Goal: Task Accomplishment & Management: Complete application form

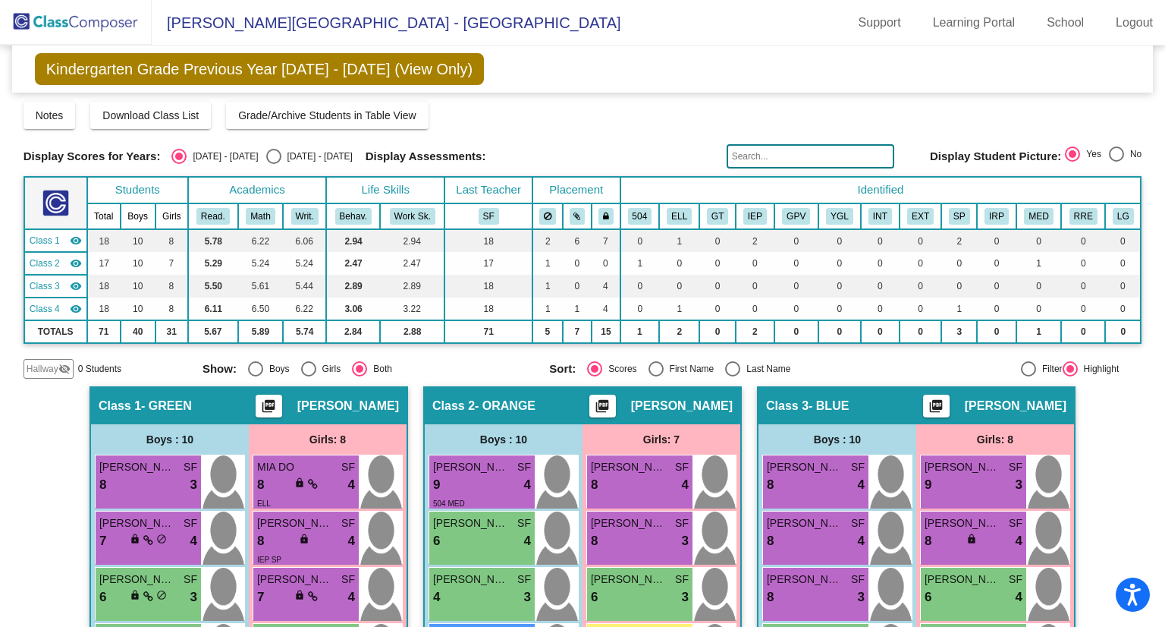
click at [266, 162] on div "Select an option" at bounding box center [273, 156] width 15 height 15
click at [273, 164] on input "[DATE] - [DATE]" at bounding box center [273, 164] width 1 height 1
radio input "true"
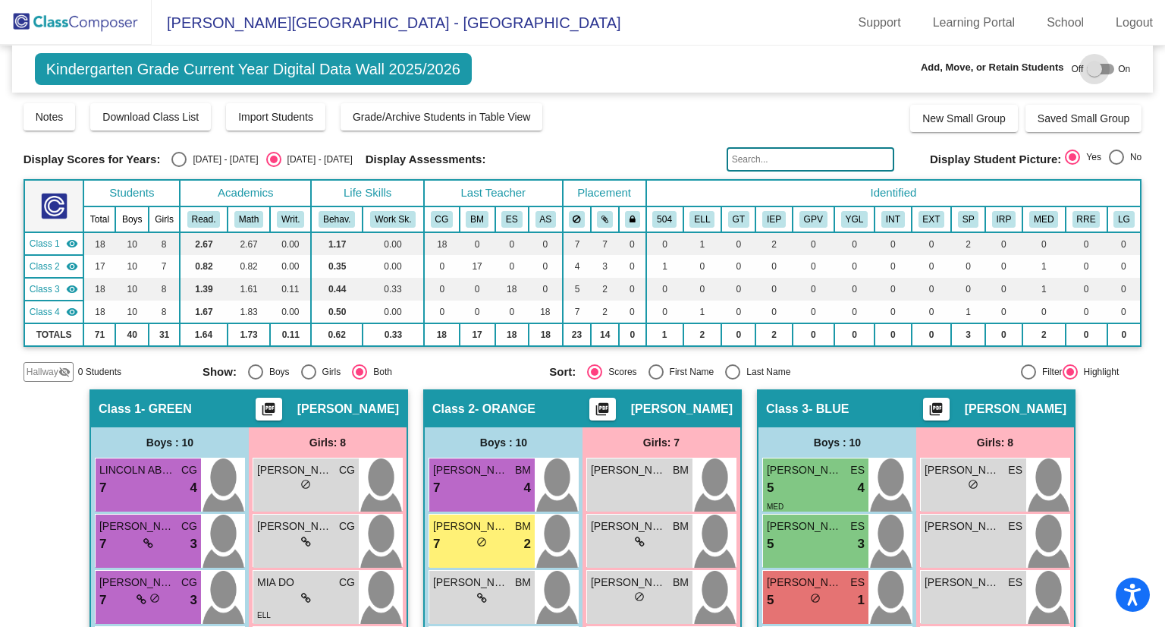
click at [1087, 72] on div at bounding box center [1094, 68] width 15 height 15
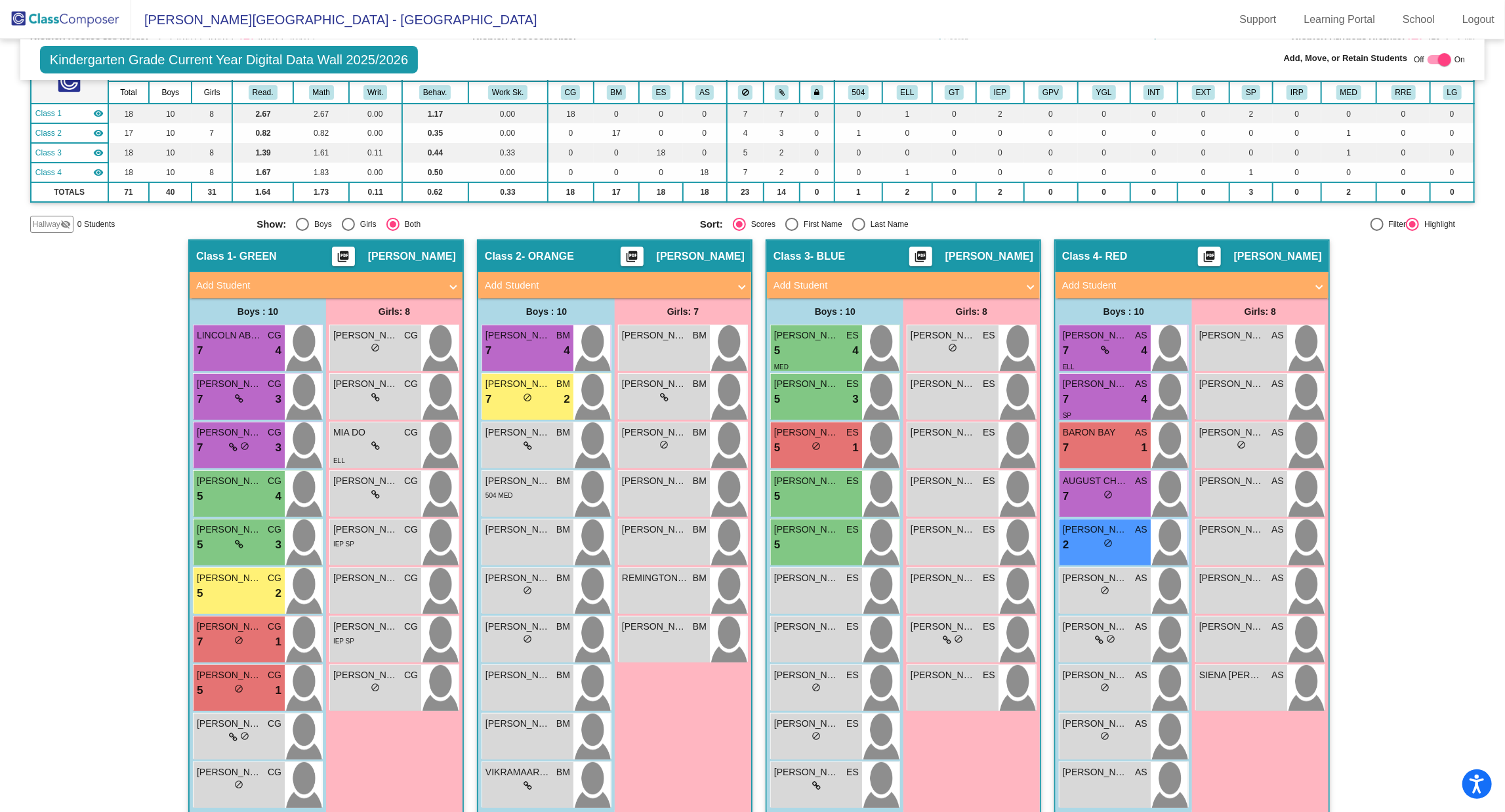
scroll to position [103, 0]
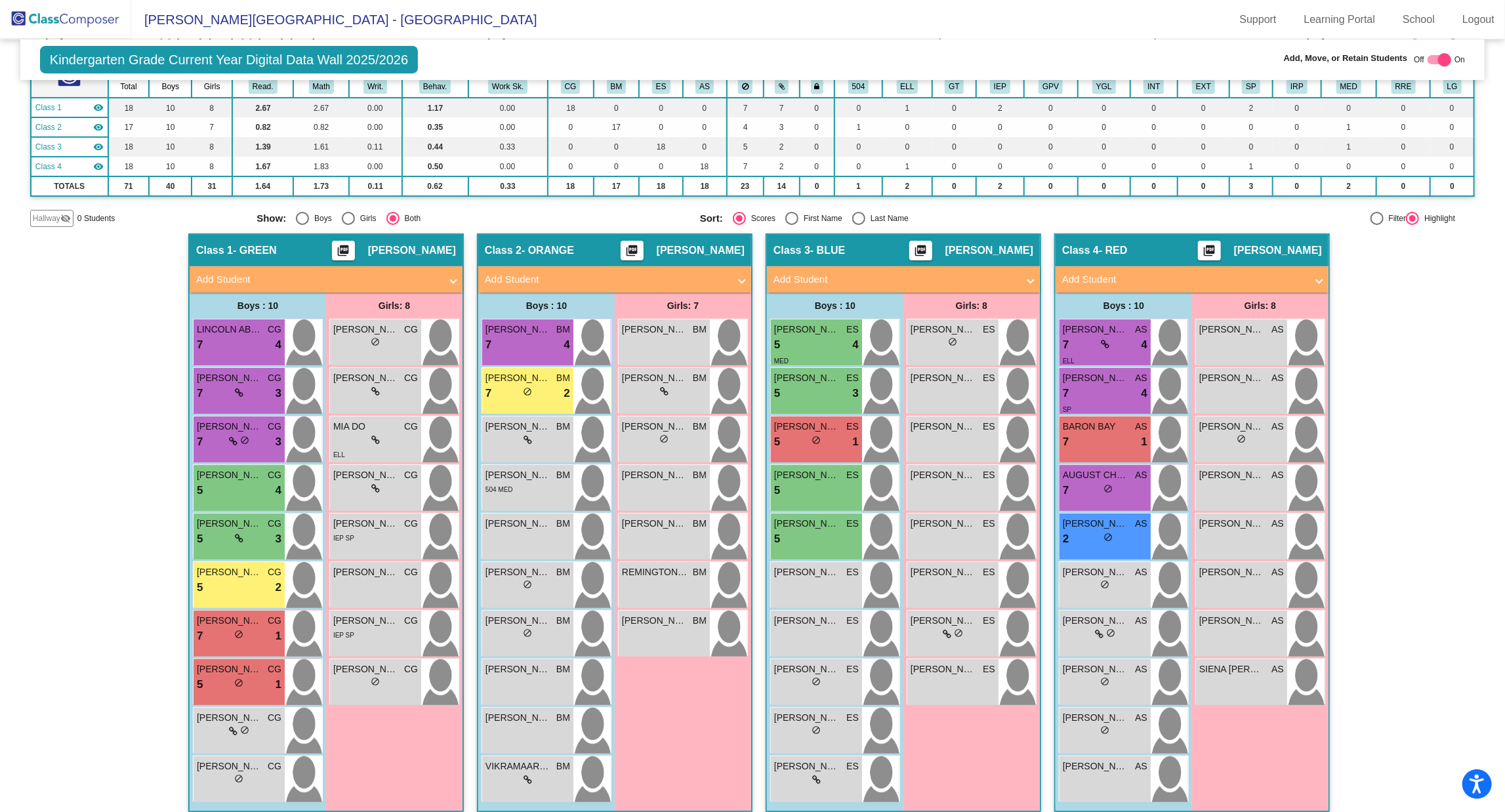
drag, startPoint x: 996, startPoint y: 0, endPoint x: 74, endPoint y: 471, distance: 1035.3
click at [74, 471] on div "Hallway - Hallway Class picture_as_pdf Add Student First Name Last Name Student…" at bounding box center [752, 529] width 1444 height 591
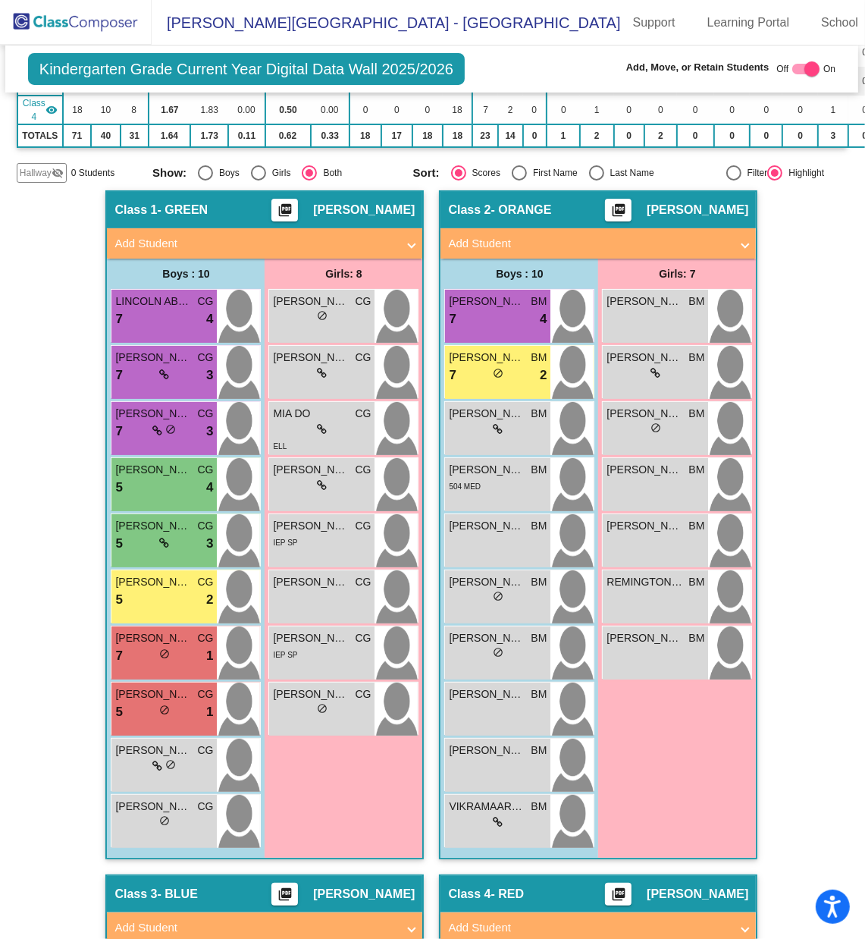
scroll to position [265, 1]
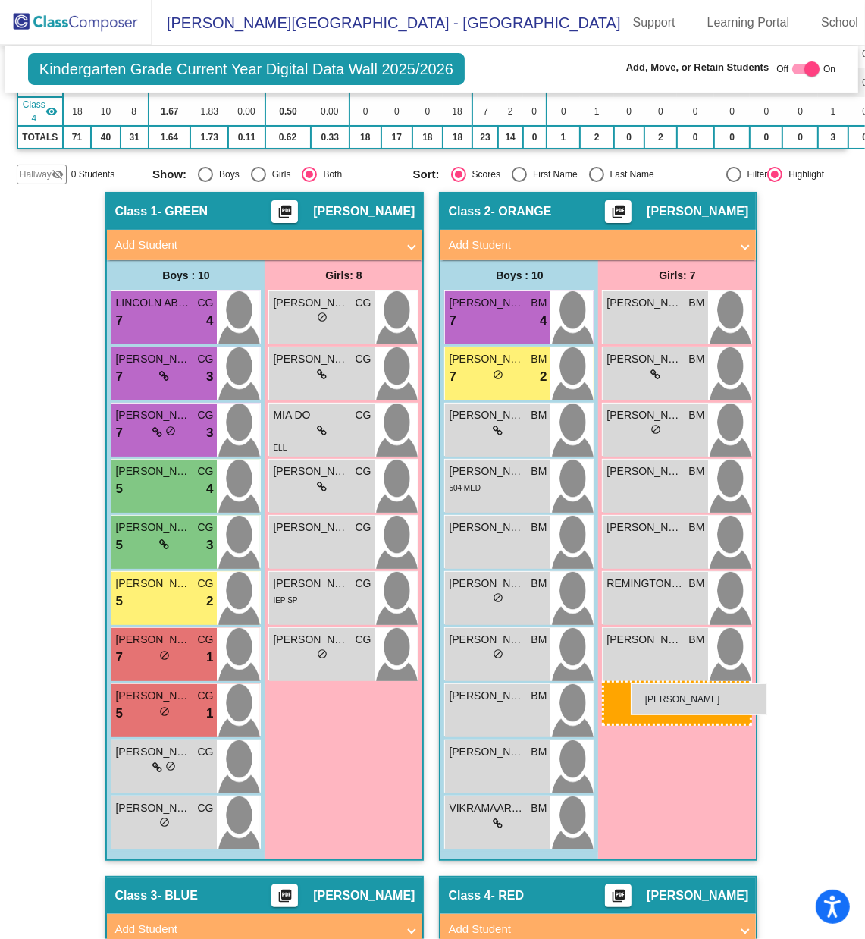
drag, startPoint x: 298, startPoint y: 518, endPoint x: 631, endPoint y: 684, distance: 372.1
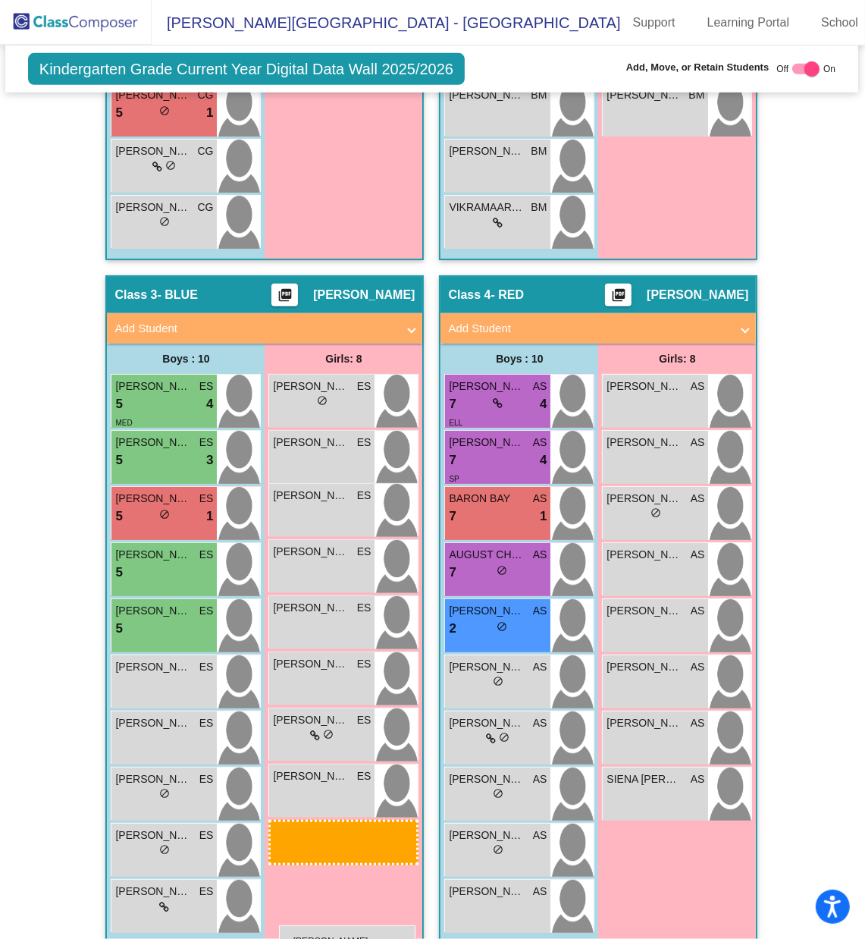
scroll to position [870, 1]
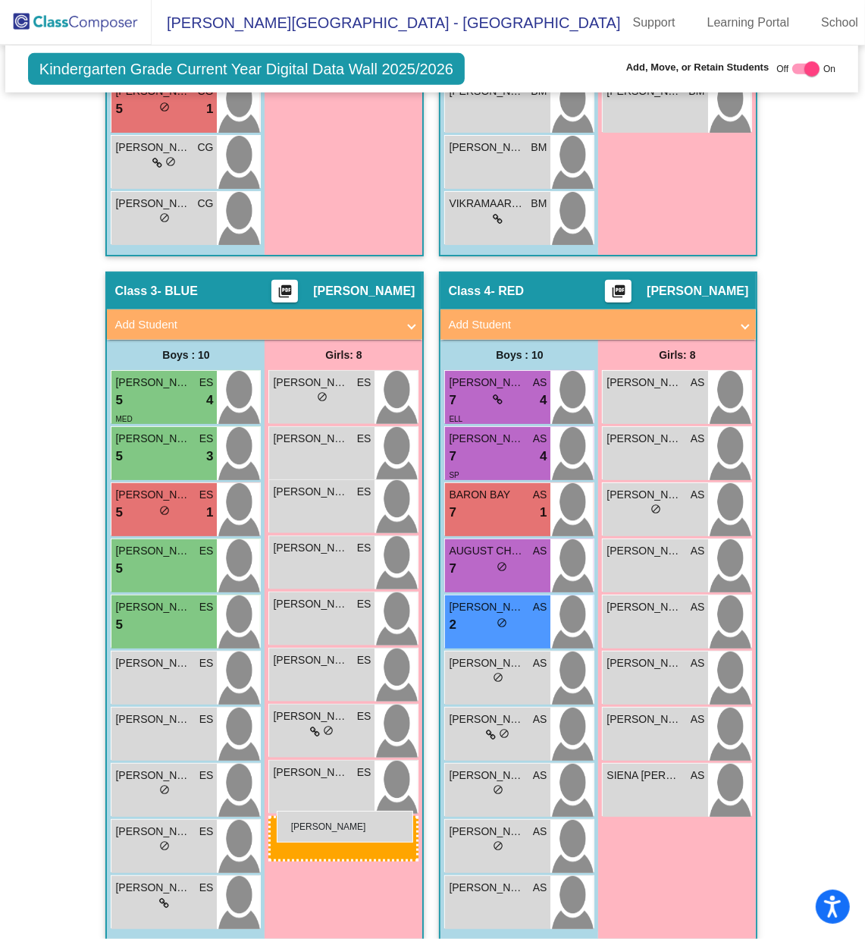
drag, startPoint x: 318, startPoint y: 291, endPoint x: 277, endPoint y: 811, distance: 521.2
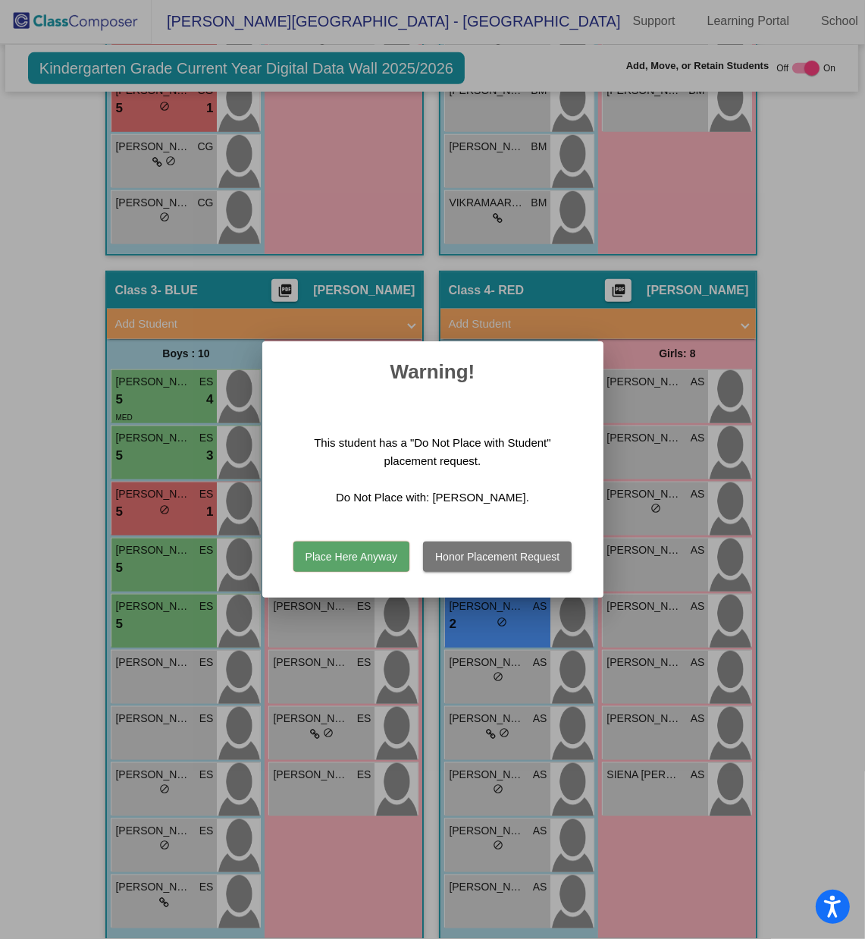
click at [384, 561] on button "Place Here Anyway" at bounding box center [352, 557] width 116 height 30
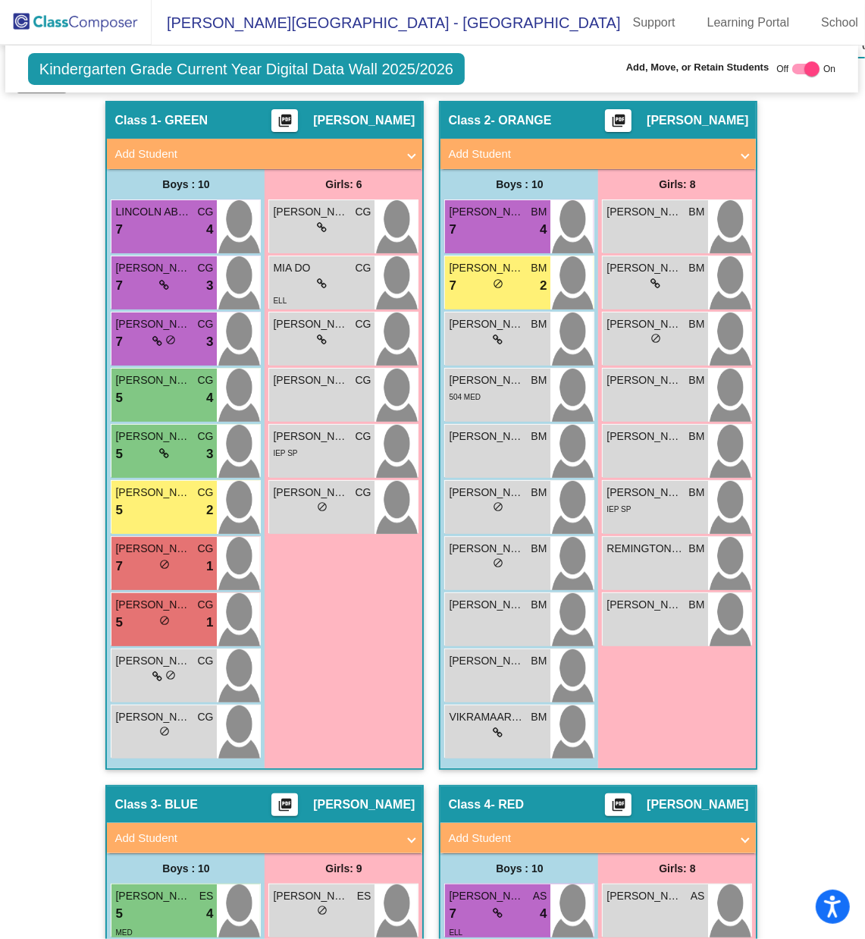
scroll to position [356, 1]
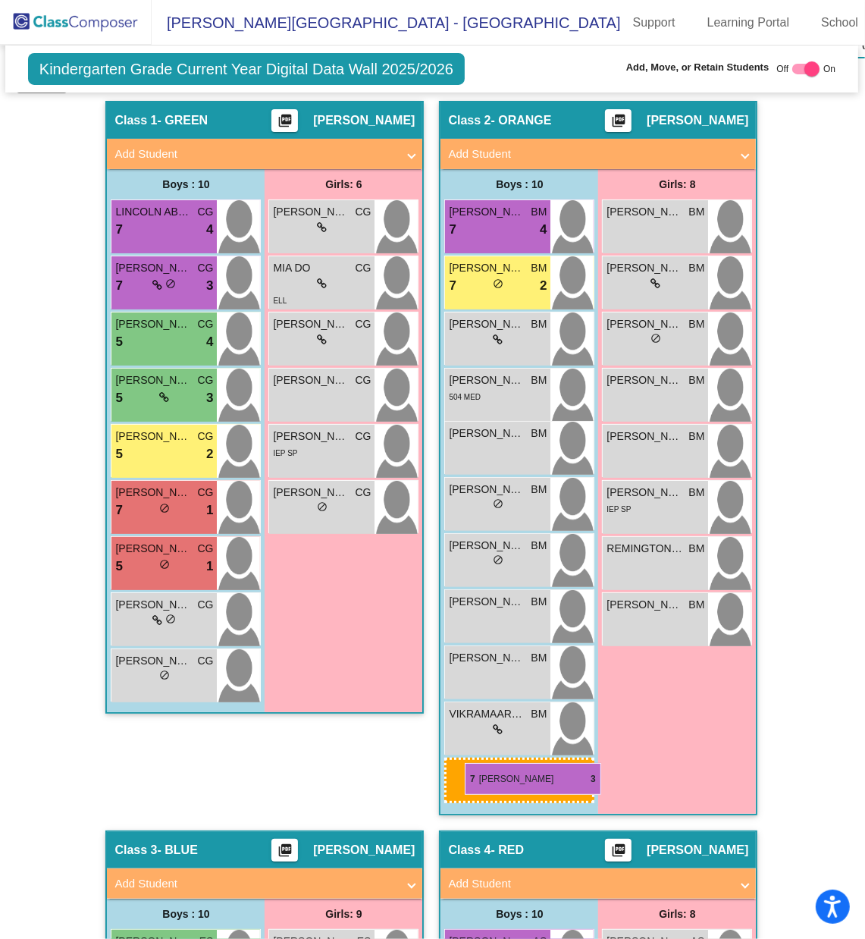
drag, startPoint x: 165, startPoint y: 259, endPoint x: 465, endPoint y: 761, distance: 584.7
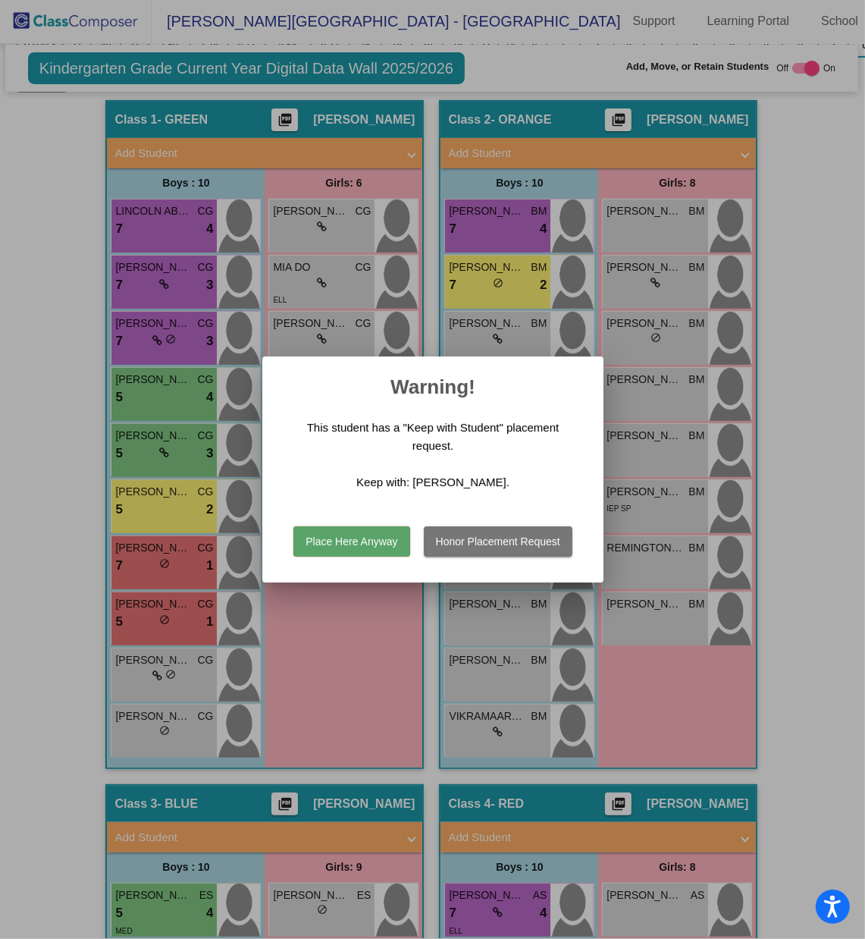
scroll to position [0, 0]
click at [360, 545] on button "Place Here Anyway" at bounding box center [352, 541] width 116 height 30
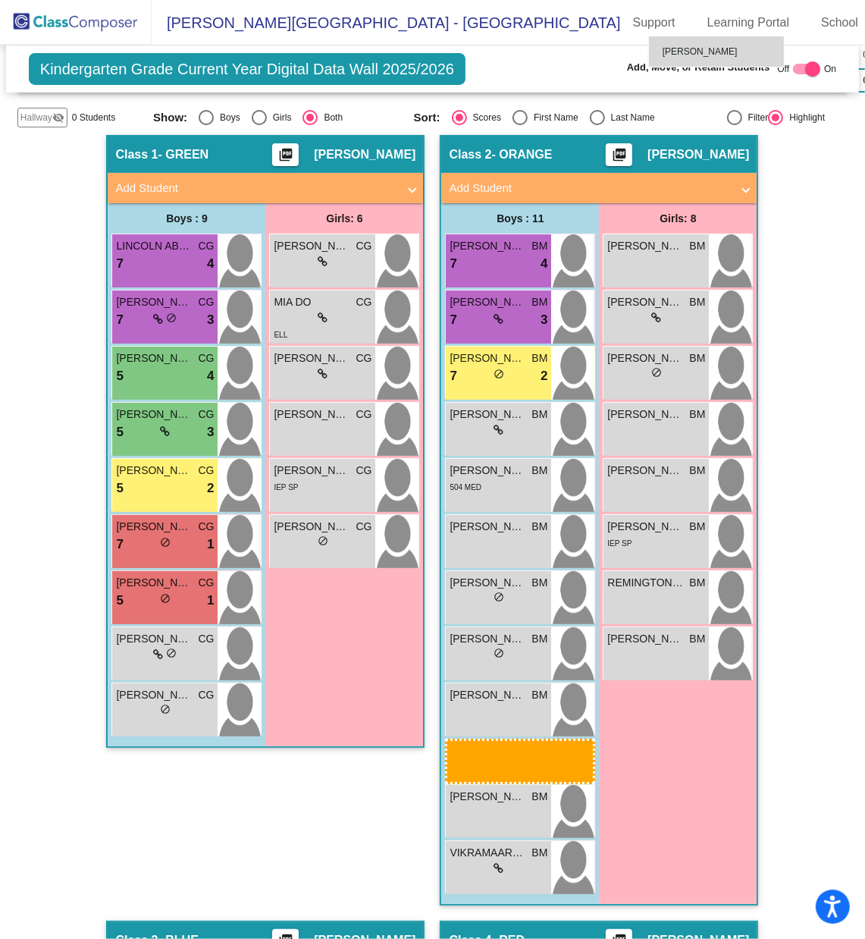
scroll to position [308, 0]
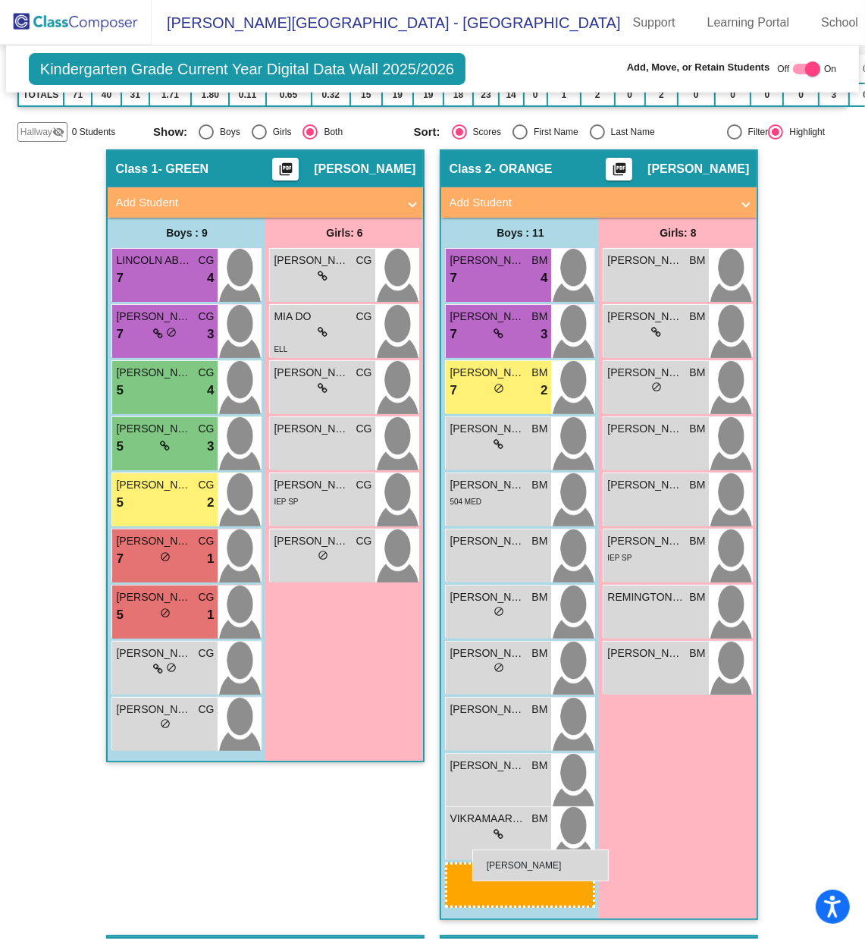
drag, startPoint x: 477, startPoint y: 699, endPoint x: 473, endPoint y: 849, distance: 150.3
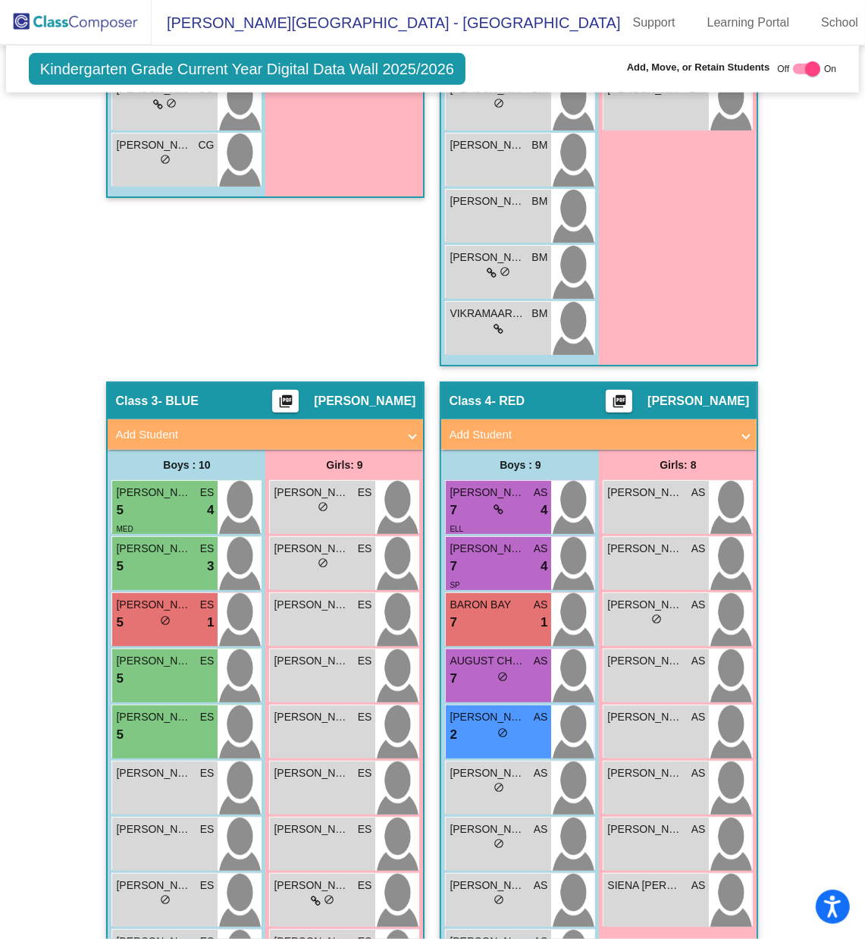
scroll to position [984, 0]
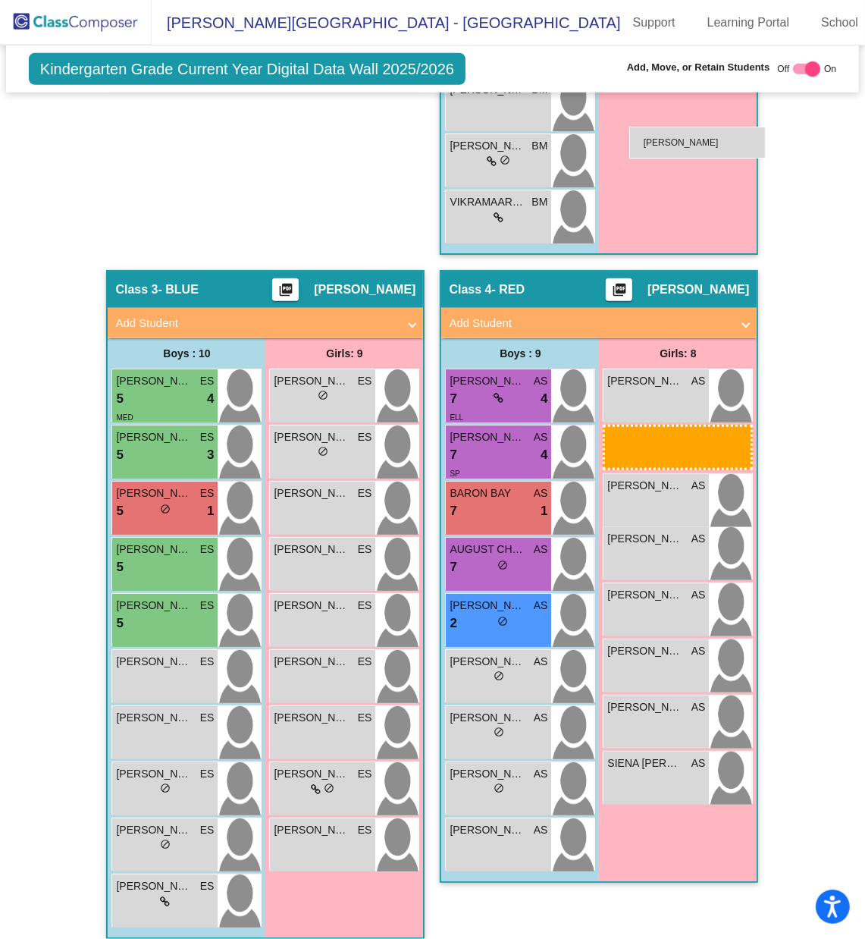
drag, startPoint x: 643, startPoint y: 482, endPoint x: 630, endPoint y: 127, distance: 355.2
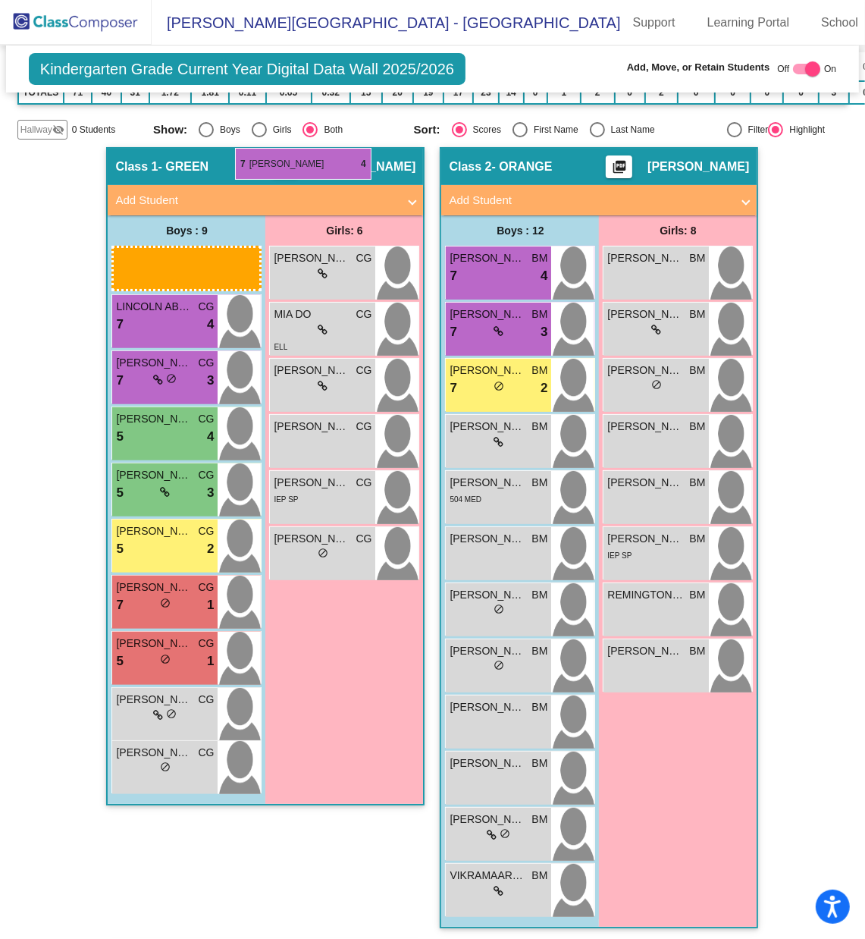
scroll to position [306, 0]
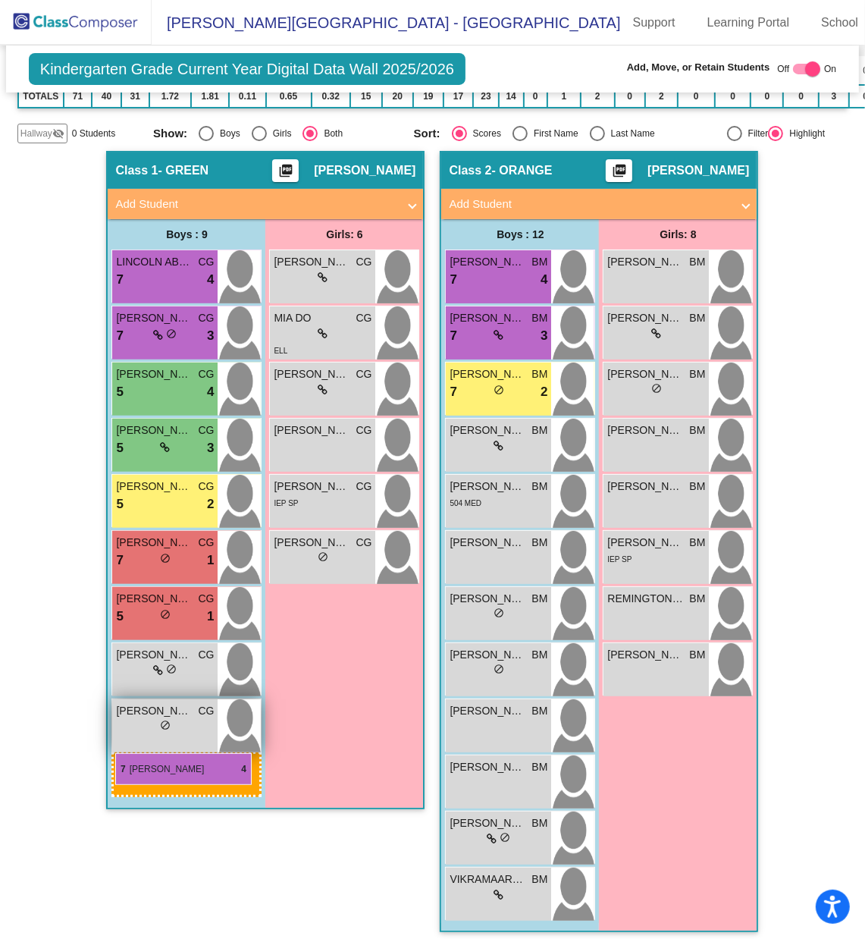
drag, startPoint x: 497, startPoint y: 388, endPoint x: 115, endPoint y: 753, distance: 529.0
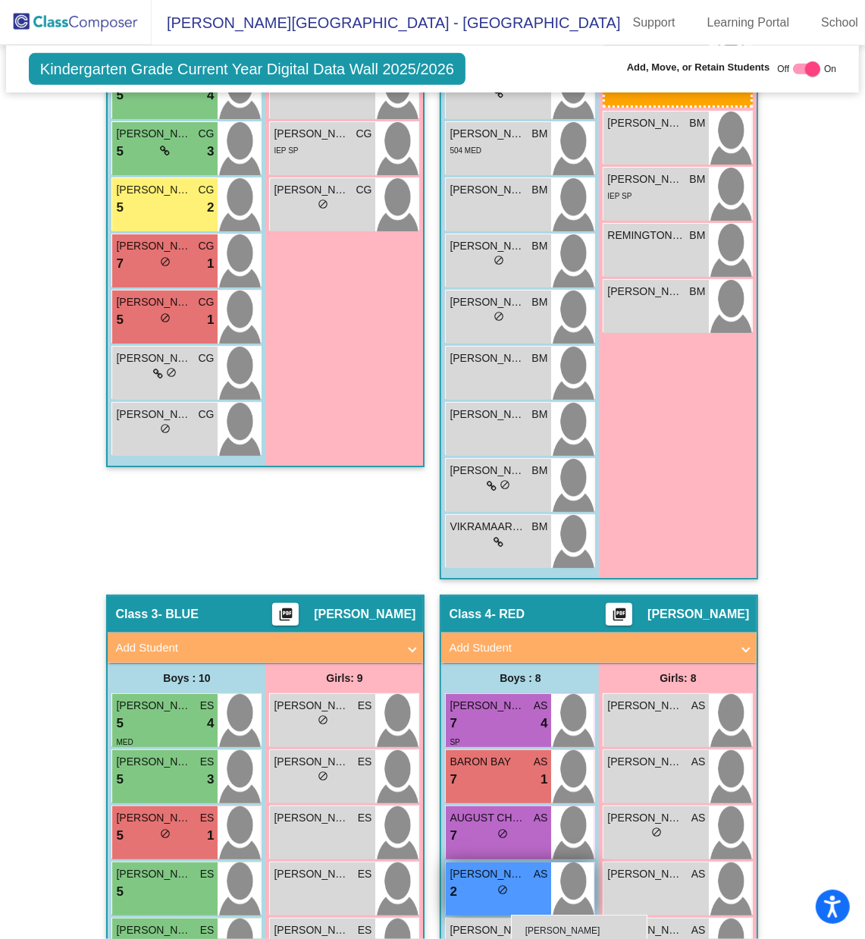
scroll to position [677, 0]
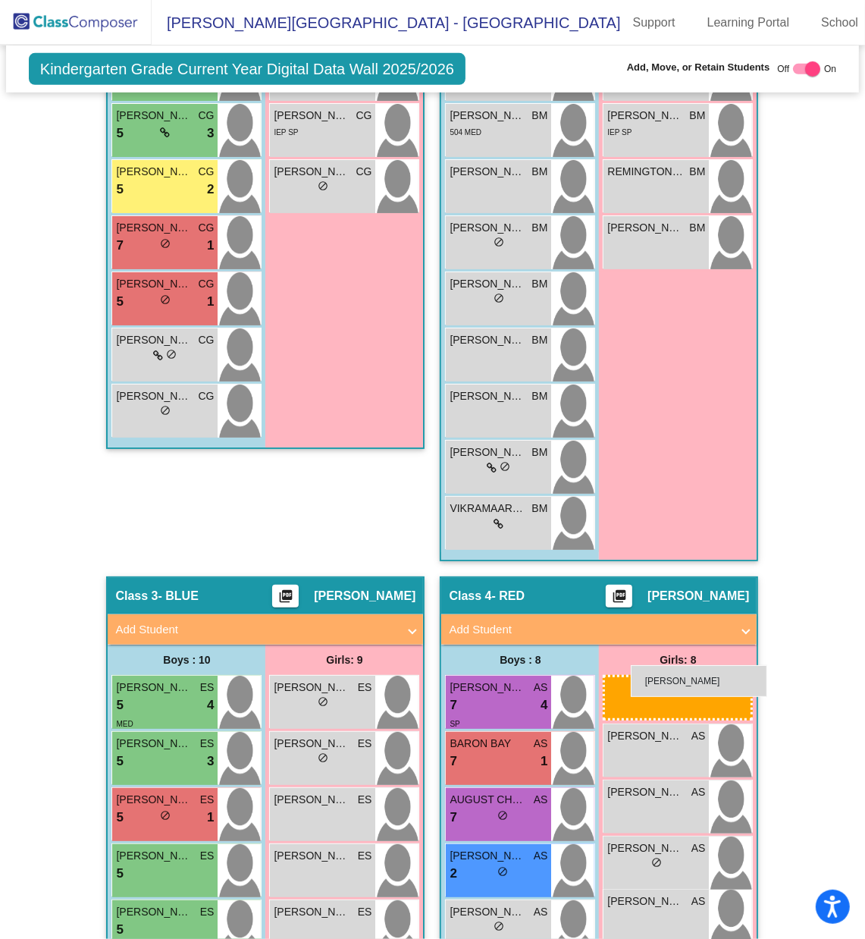
drag, startPoint x: 639, startPoint y: 375, endPoint x: 624, endPoint y: 666, distance: 290.9
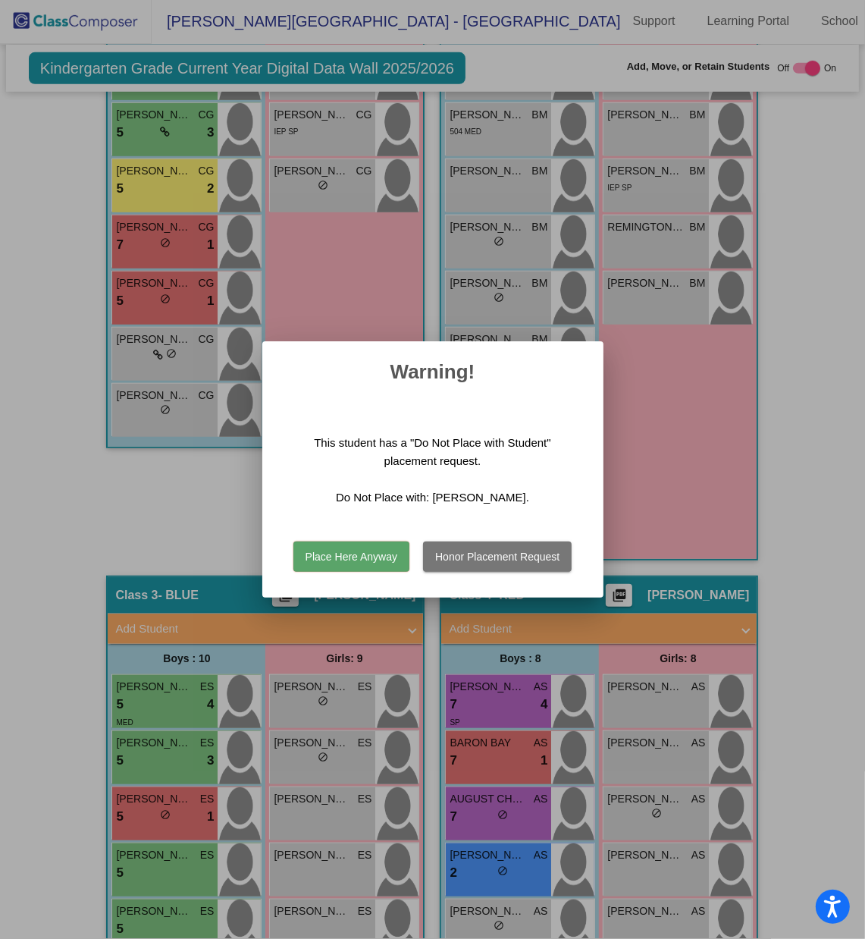
scroll to position [0, 0]
click at [367, 555] on button "Place Here Anyway" at bounding box center [352, 557] width 116 height 30
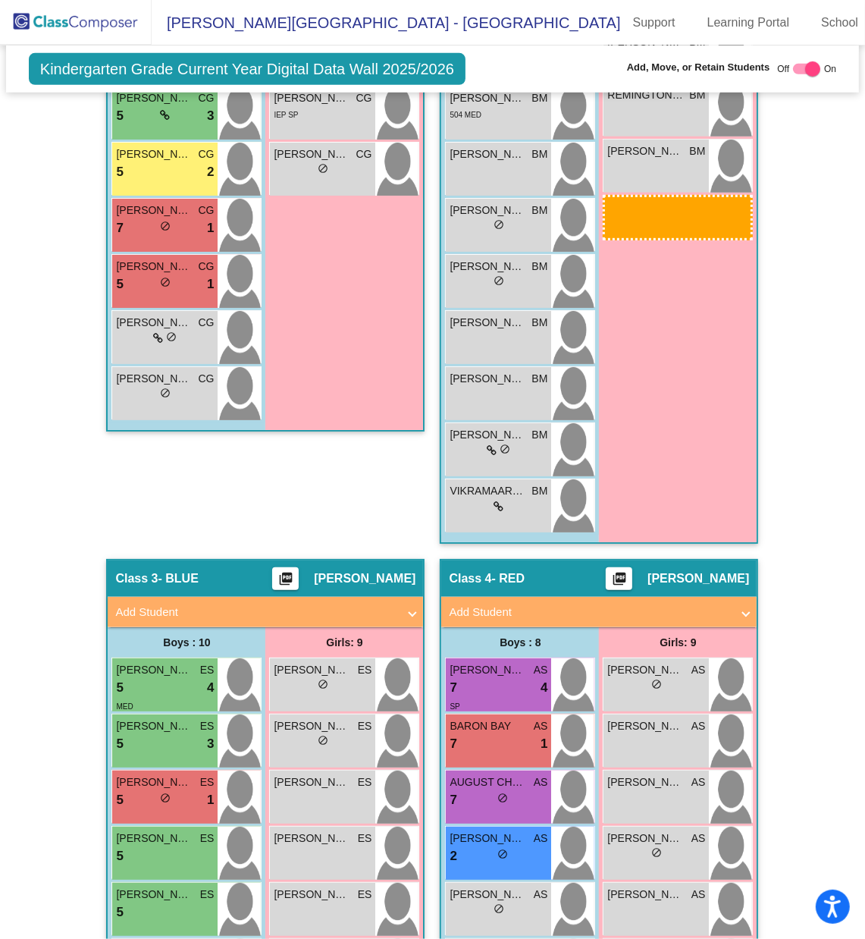
scroll to position [713, 0]
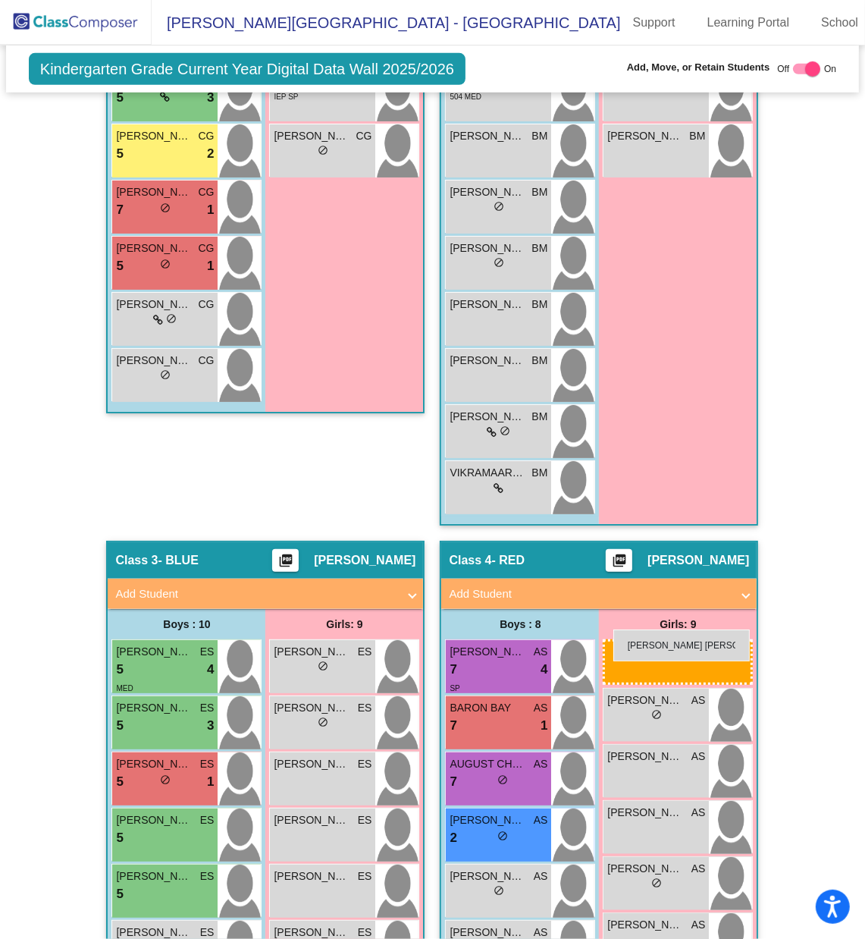
drag, startPoint x: 653, startPoint y: 460, endPoint x: 611, endPoint y: 627, distance: 172.9
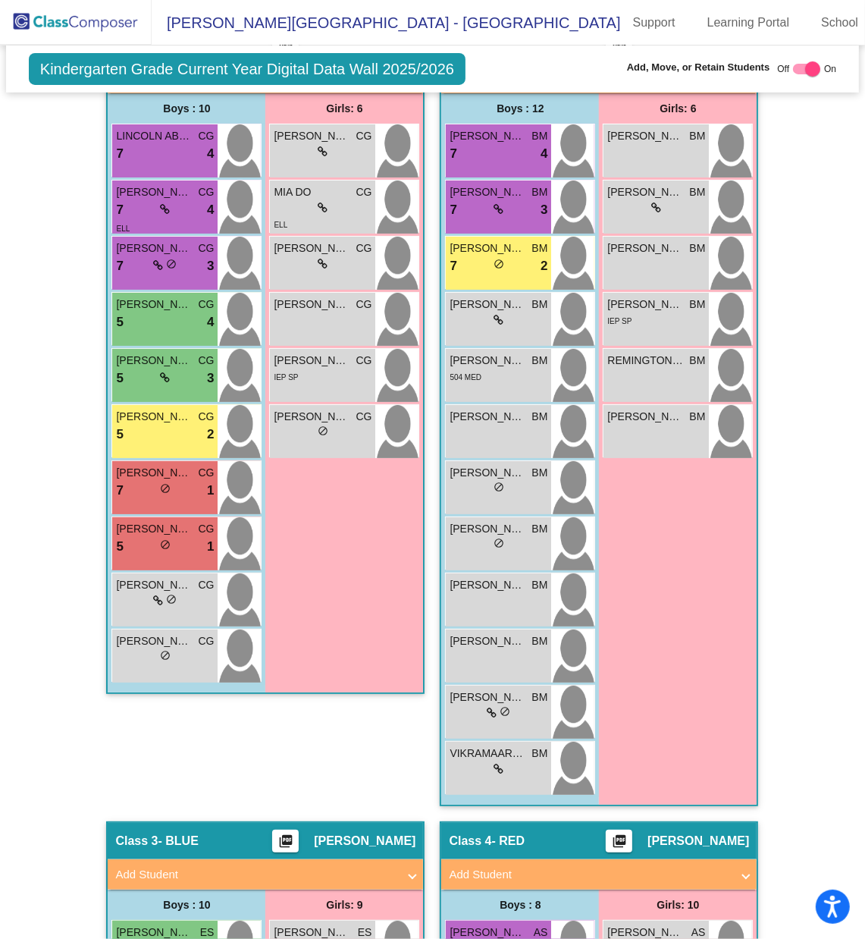
scroll to position [447, 0]
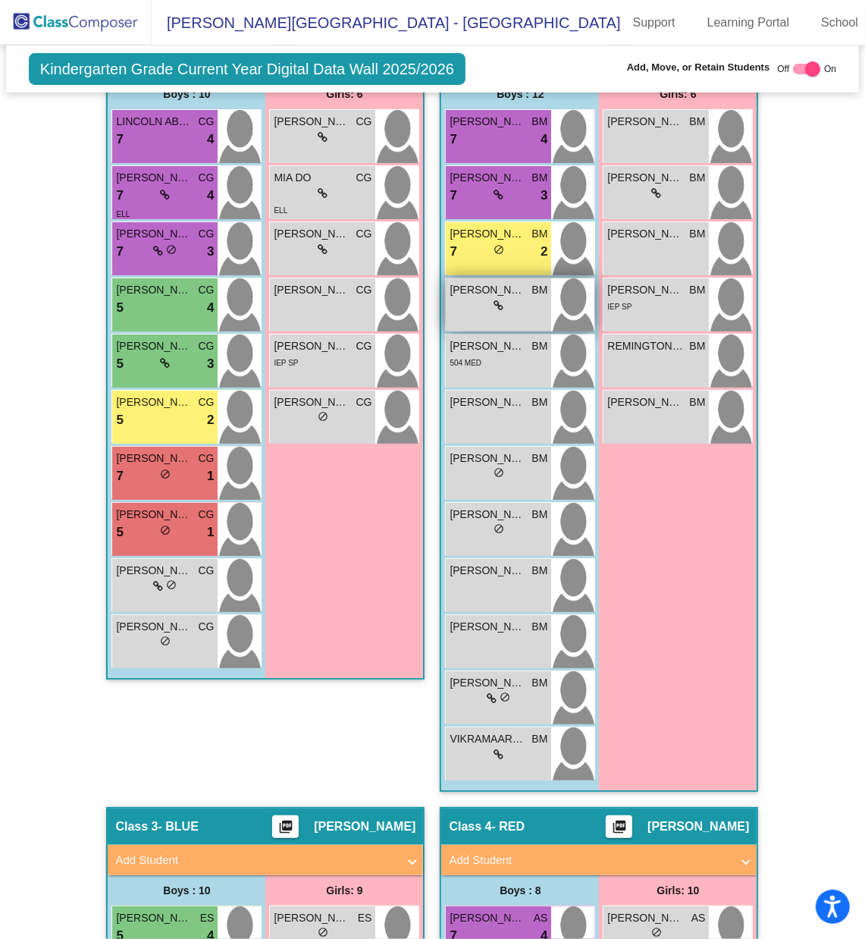
click at [495, 300] on icon at bounding box center [499, 305] width 10 height 11
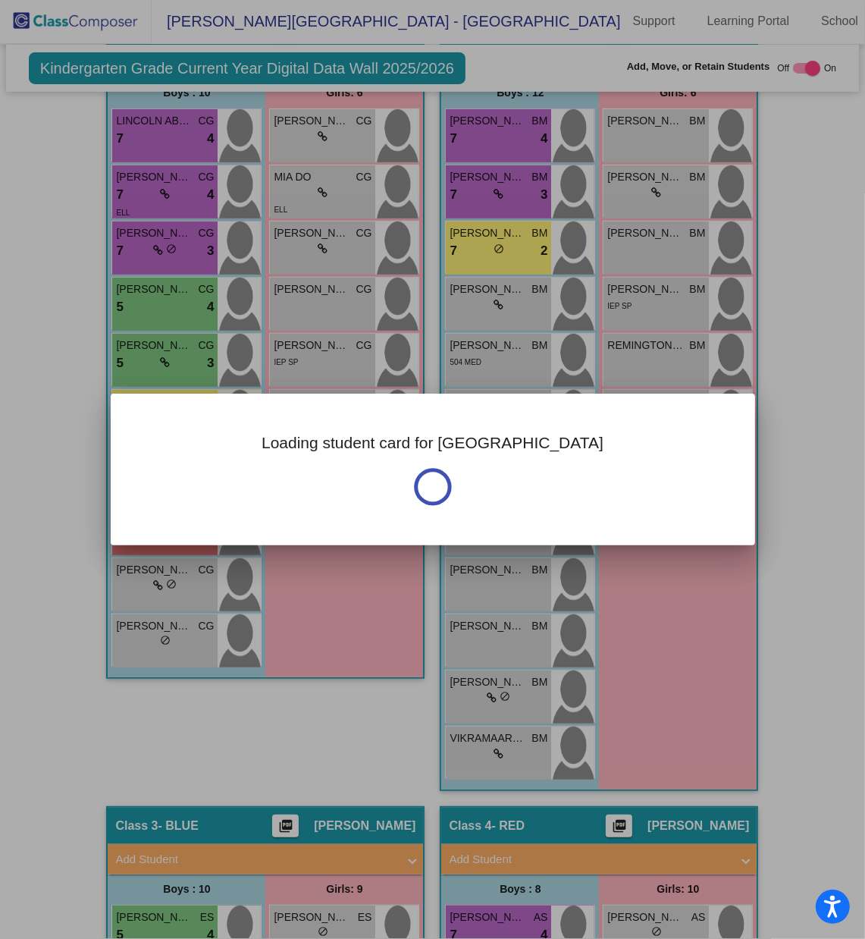
scroll to position [0, 0]
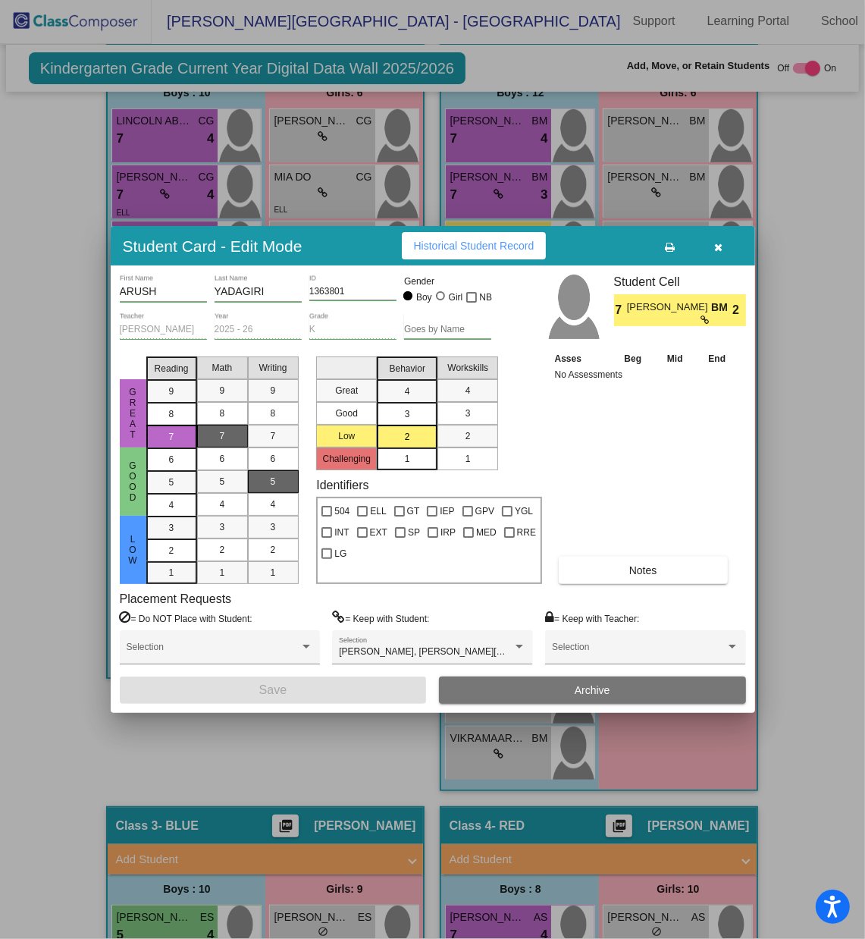
click at [727, 242] on button "button" at bounding box center [719, 245] width 49 height 27
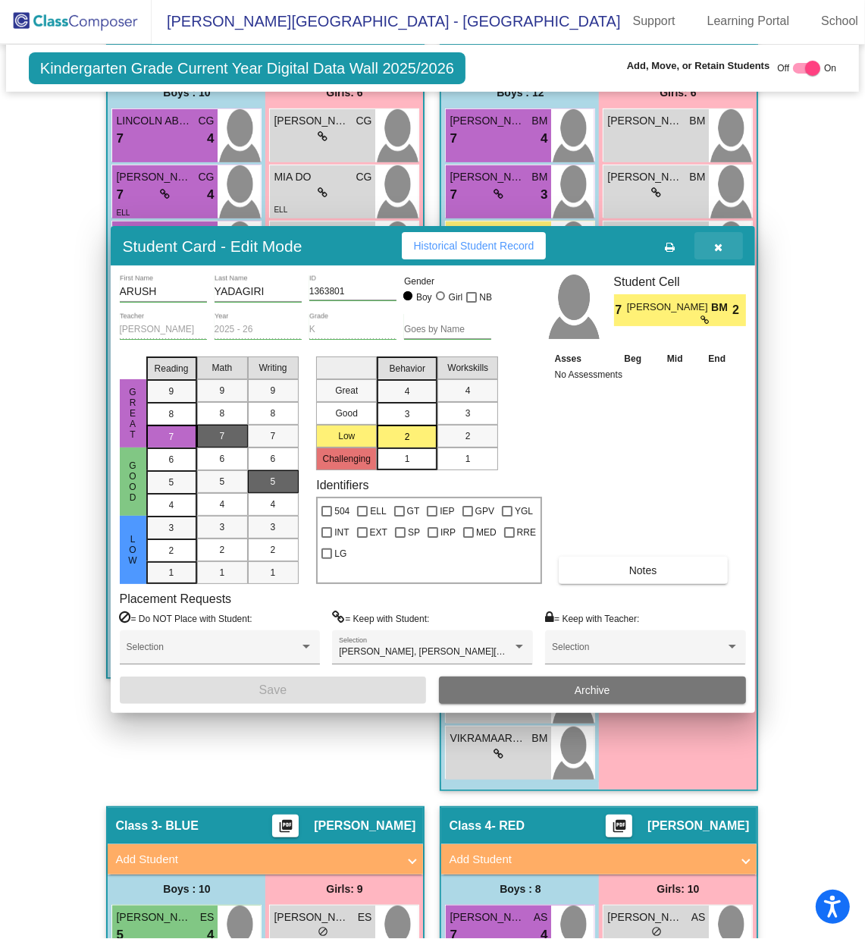
scroll to position [1, 0]
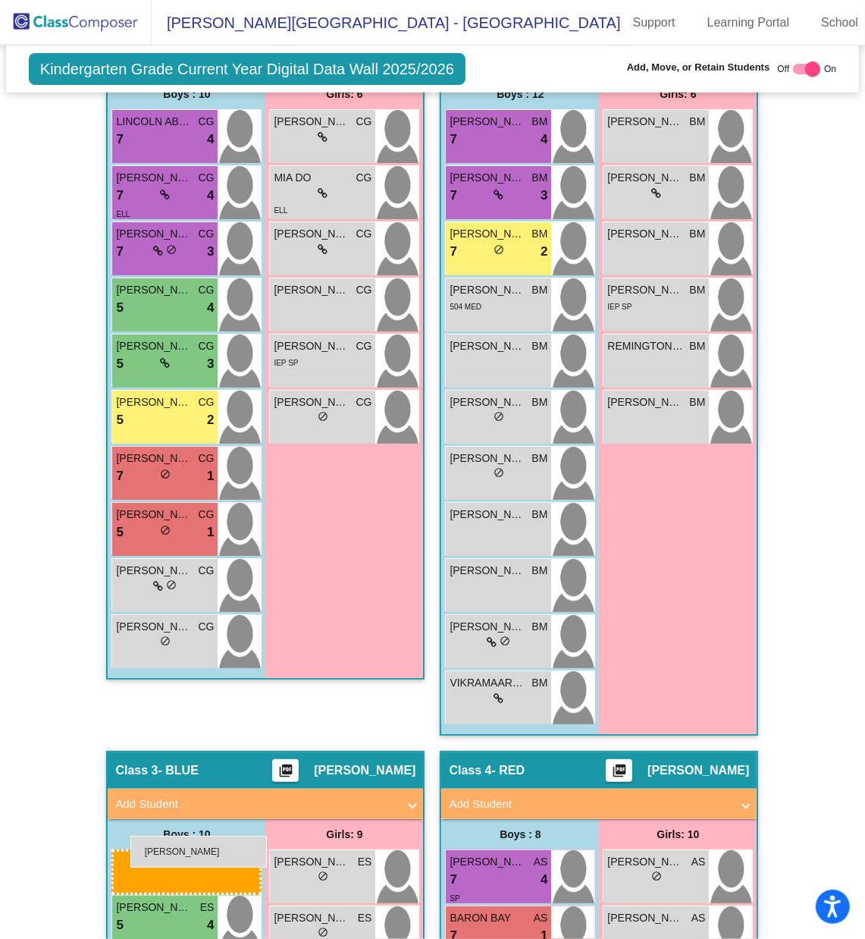
drag, startPoint x: 495, startPoint y: 272, endPoint x: 130, endPoint y: 835, distance: 670.3
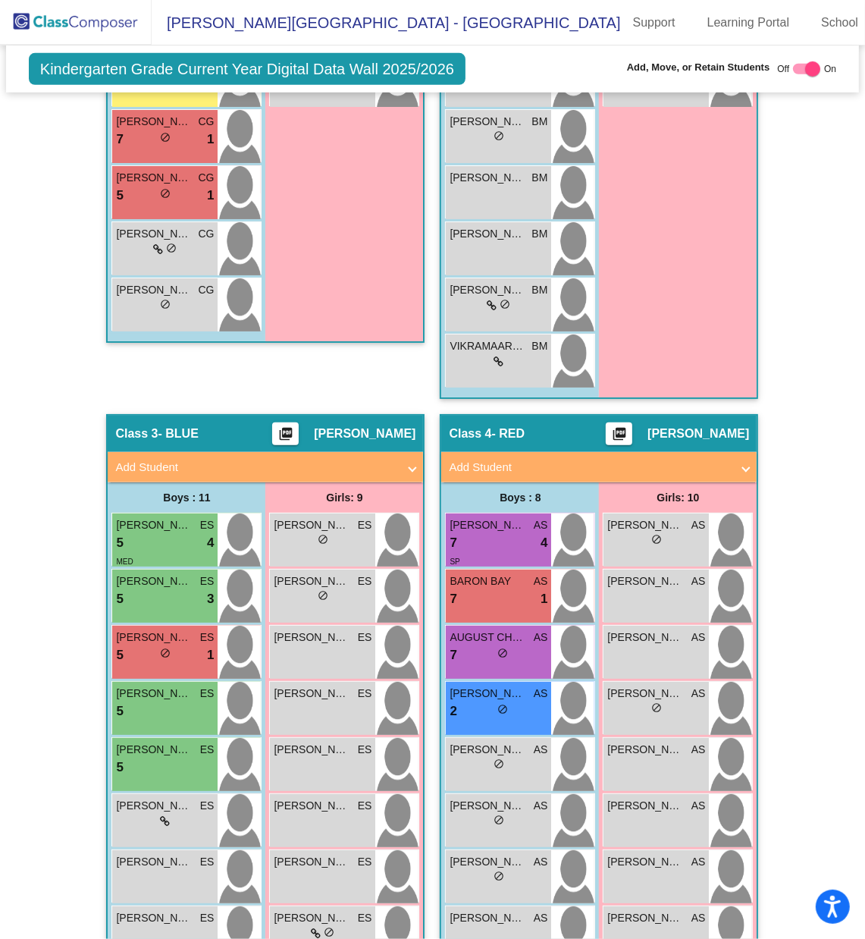
scroll to position [984, 0]
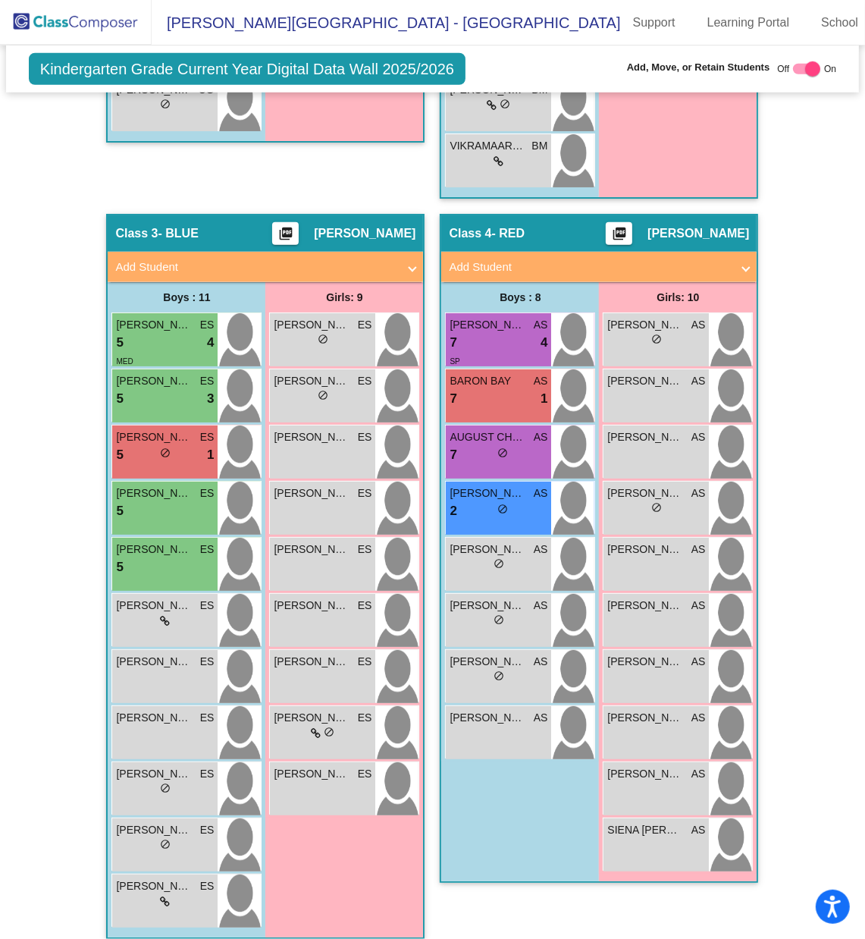
click at [793, 220] on div "Hallway - Hallway Class picture_as_pdf Add Student First Name Last Name Student…" at bounding box center [432, 214] width 831 height 1481
click at [356, 333] on div "lock do_not_disturb_alt" at bounding box center [323, 341] width 98 height 16
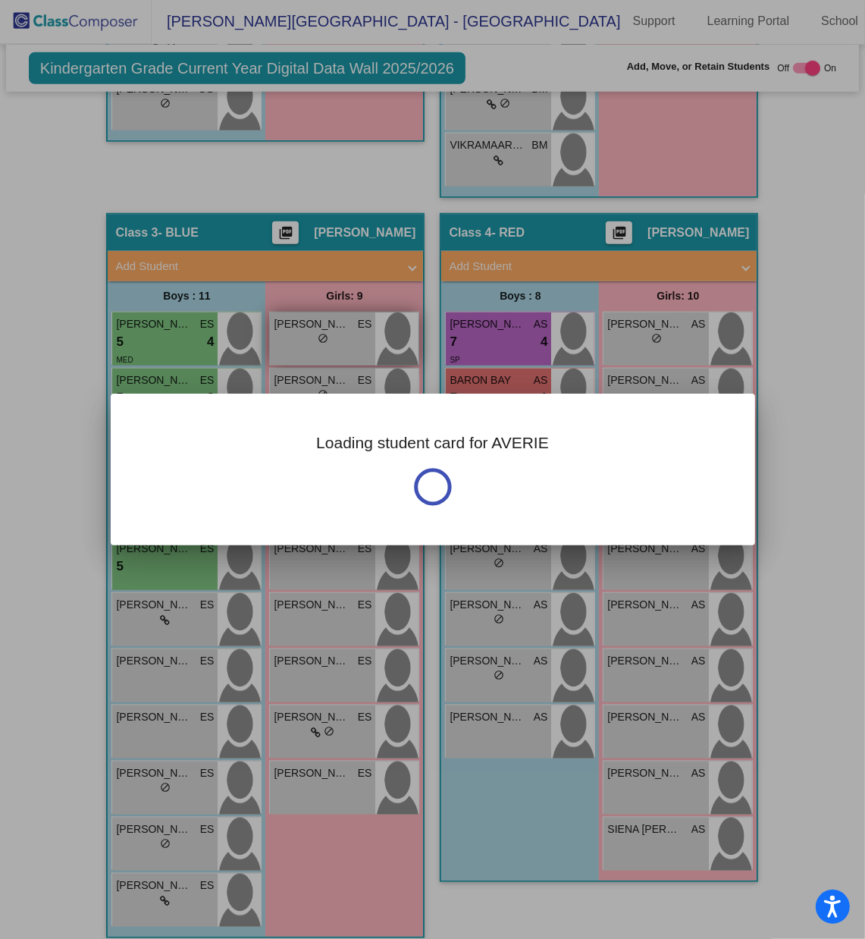
scroll to position [0, 0]
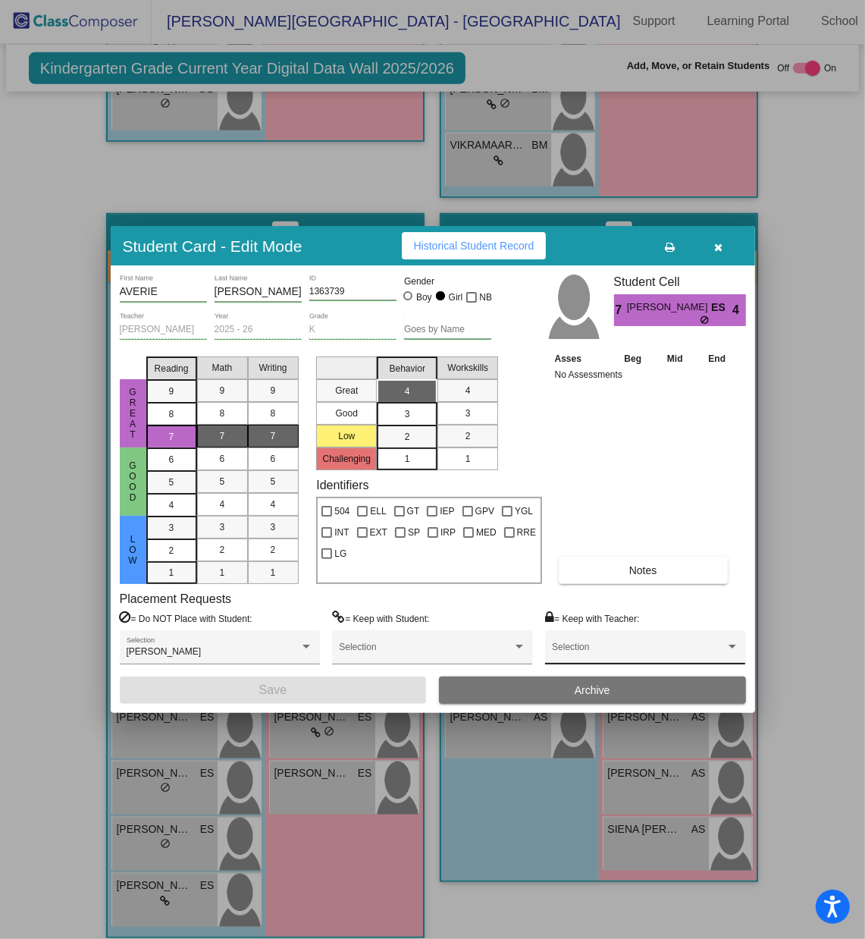
click at [582, 626] on div "Selection" at bounding box center [645, 650] width 187 height 27
click at [717, 247] on div at bounding box center [432, 469] width 865 height 939
click at [717, 247] on icon "button" at bounding box center [719, 247] width 8 height 11
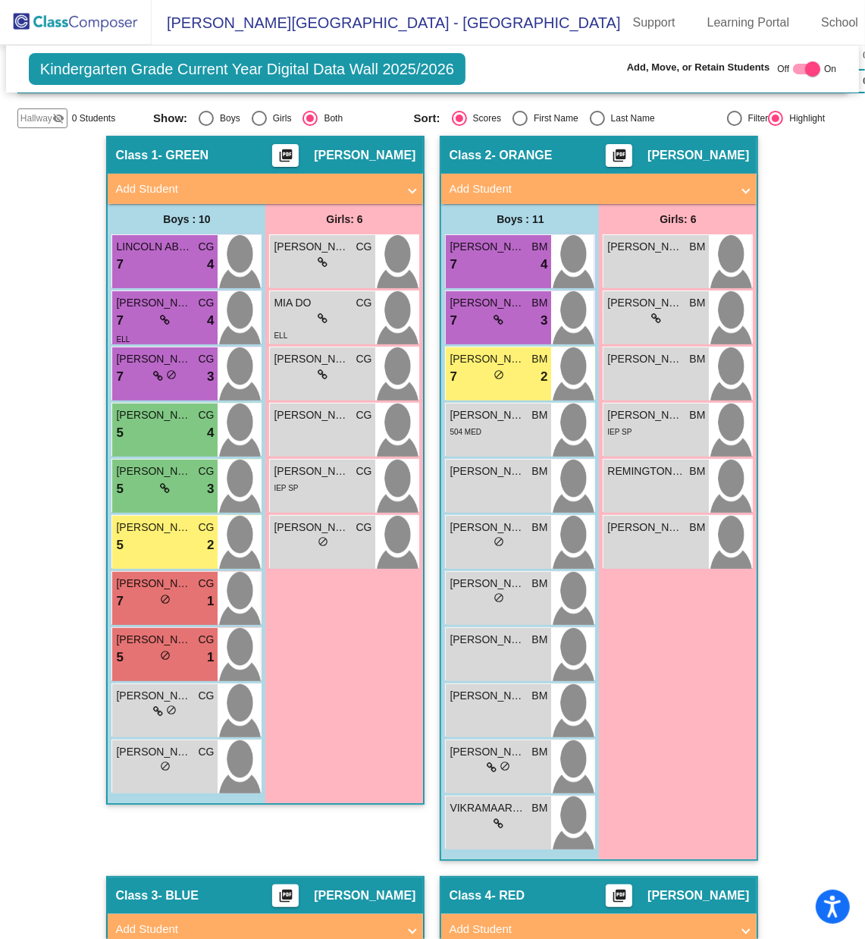
scroll to position [325, 0]
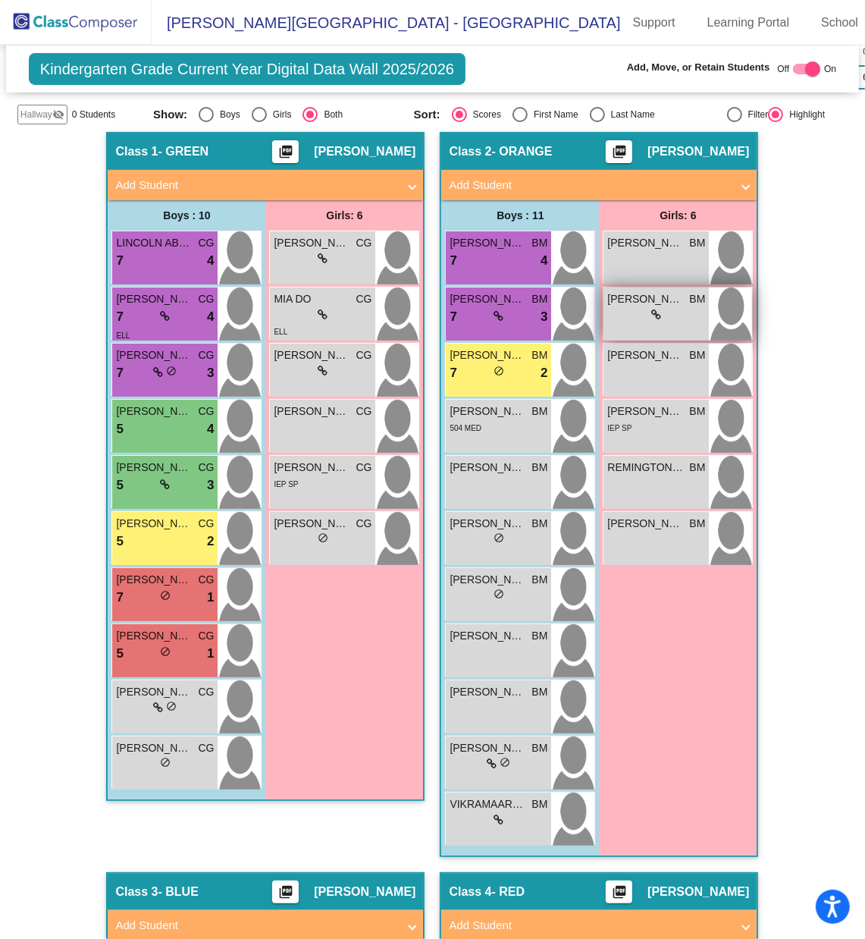
click at [652, 309] on icon at bounding box center [657, 314] width 10 height 11
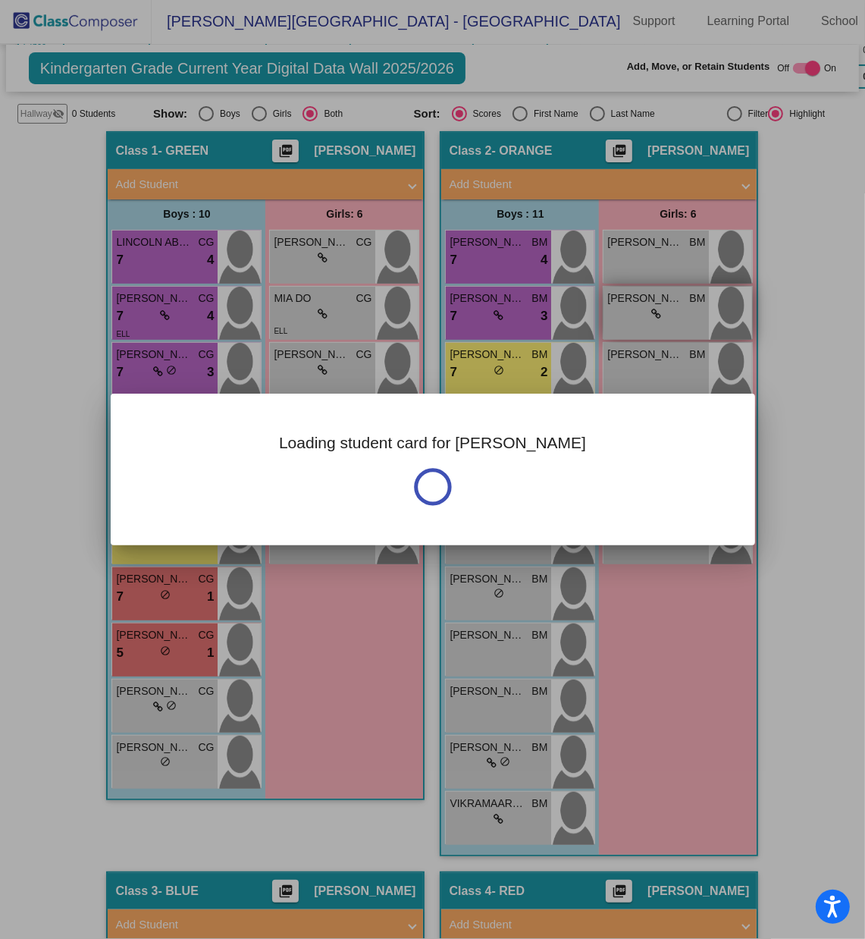
scroll to position [0, 0]
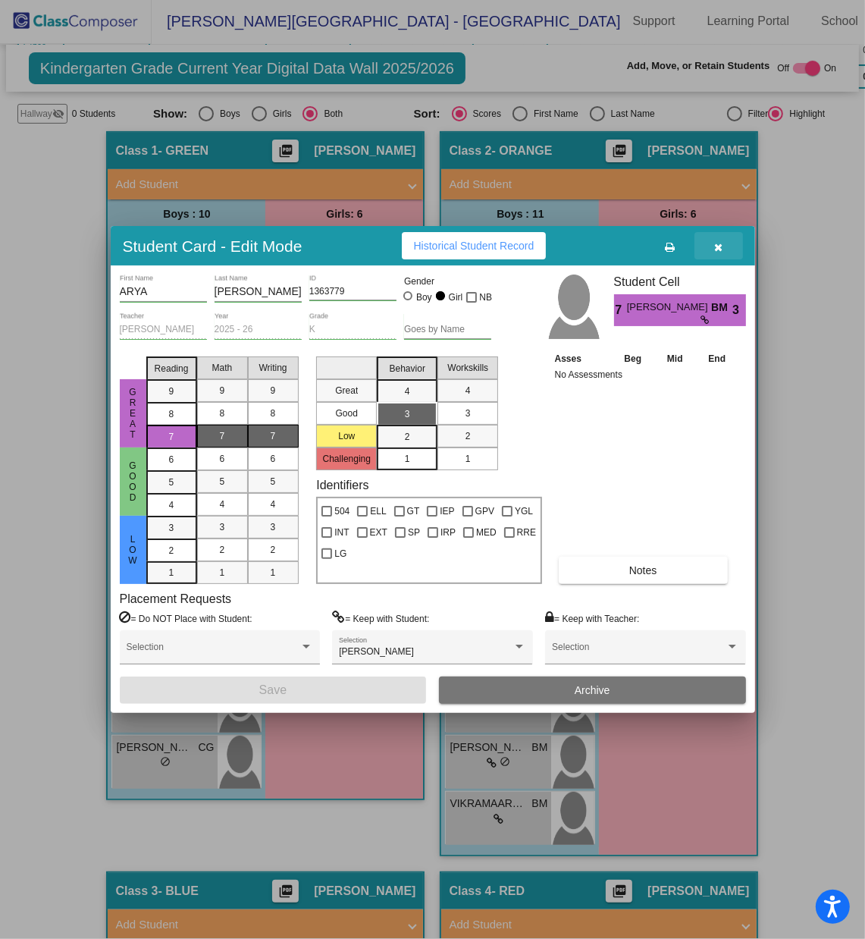
click at [730, 246] on button "button" at bounding box center [719, 245] width 49 height 27
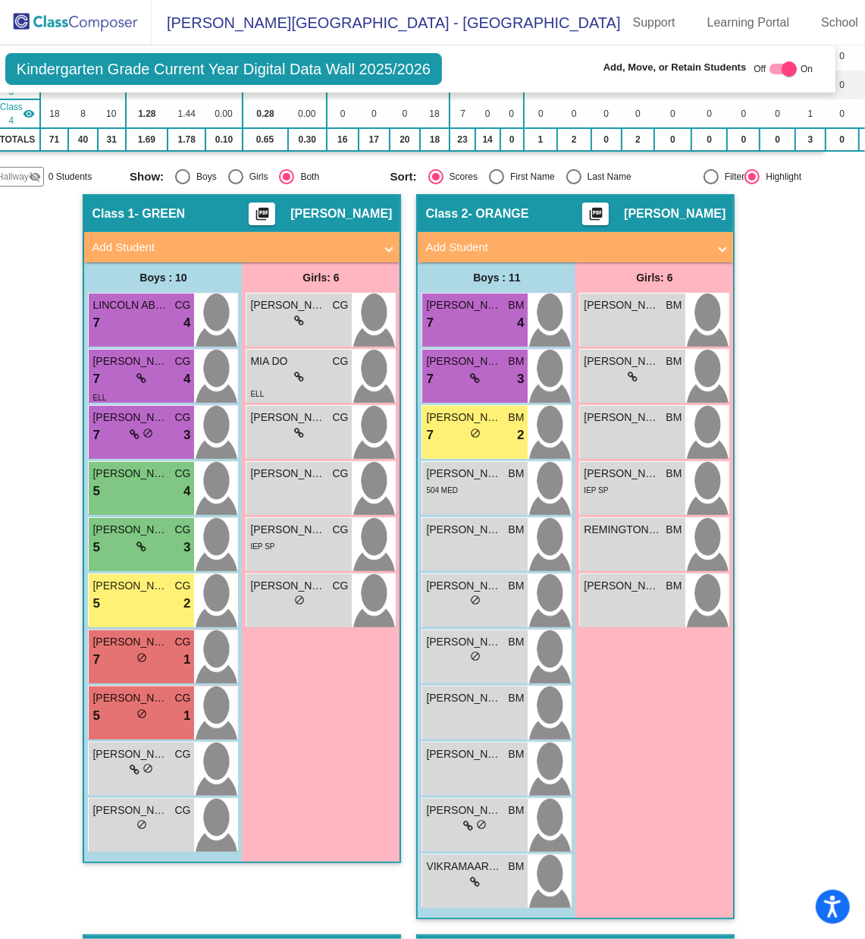
scroll to position [267, 24]
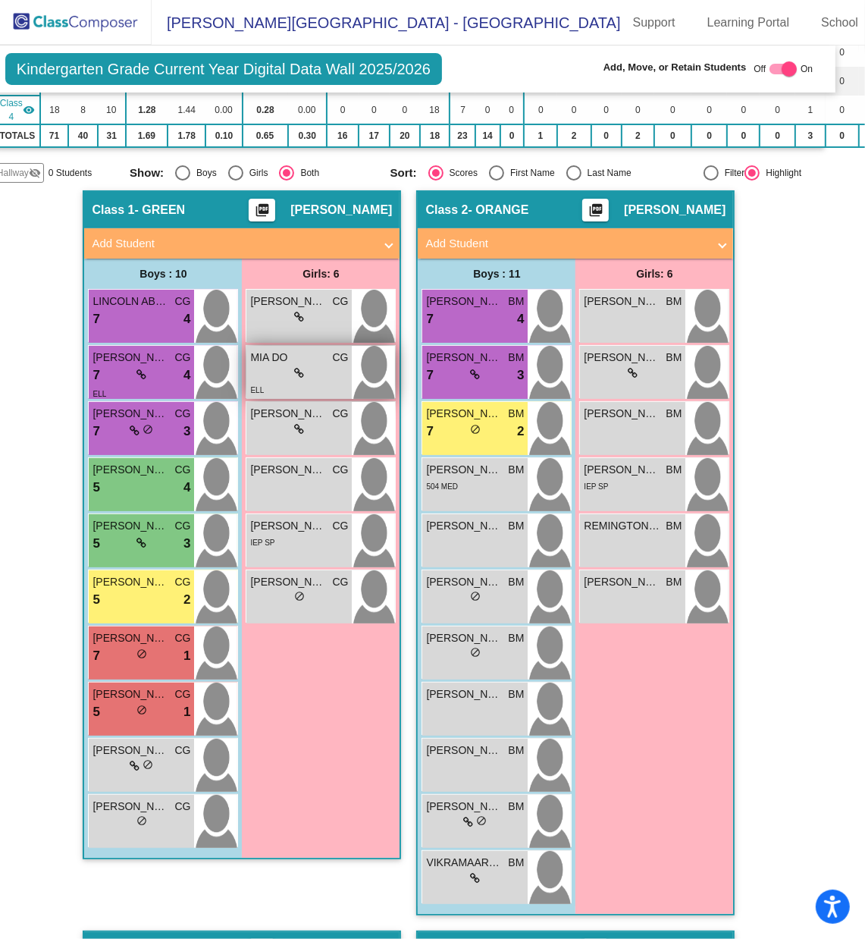
click at [301, 366] on div "lock do_not_disturb_alt" at bounding box center [299, 374] width 98 height 16
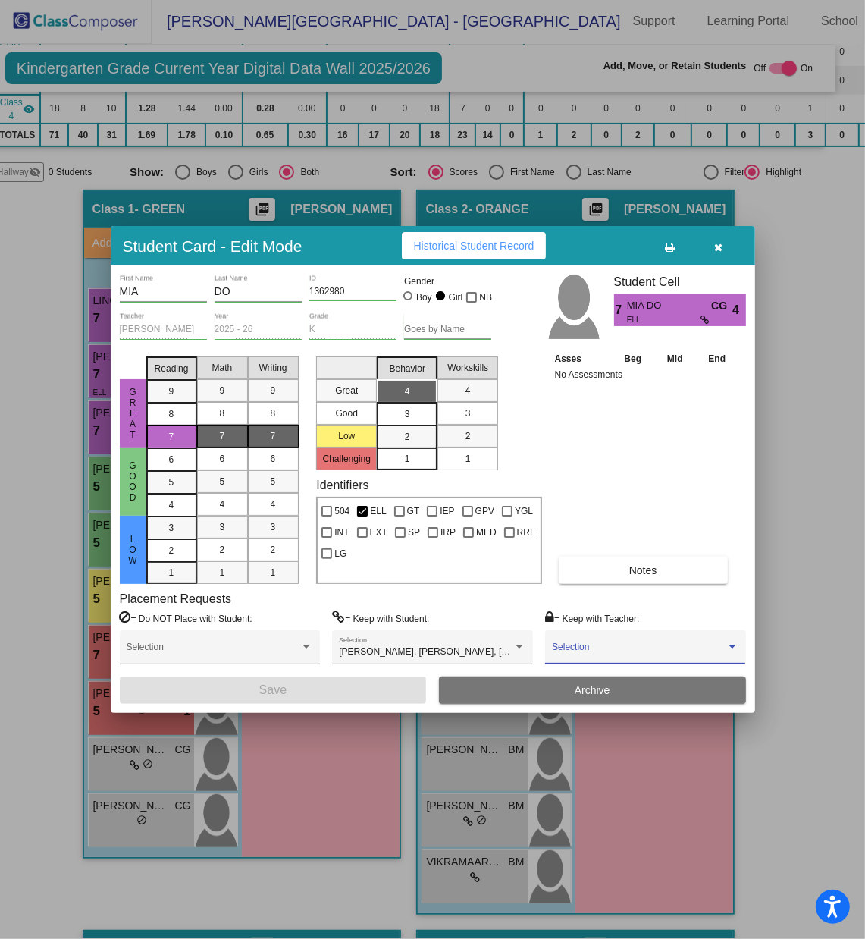
click at [618, 626] on span at bounding box center [638, 652] width 173 height 11
click at [659, 471] on div at bounding box center [432, 469] width 865 height 939
click at [715, 250] on icon "button" at bounding box center [719, 247] width 8 height 11
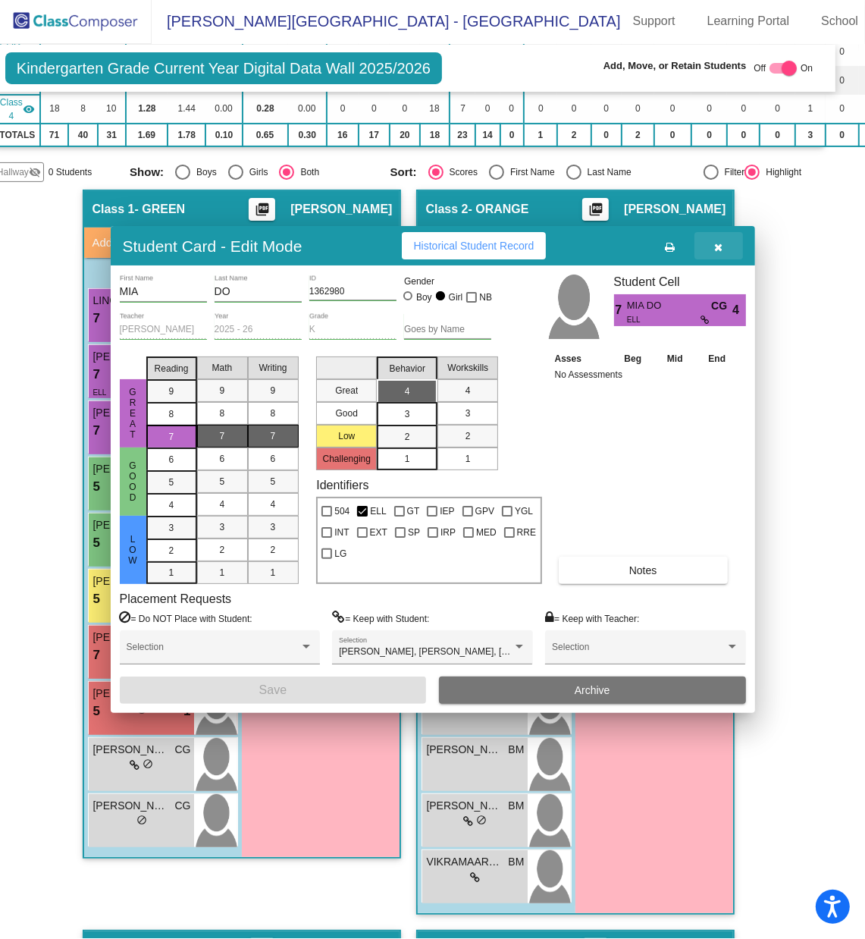
scroll to position [1, 0]
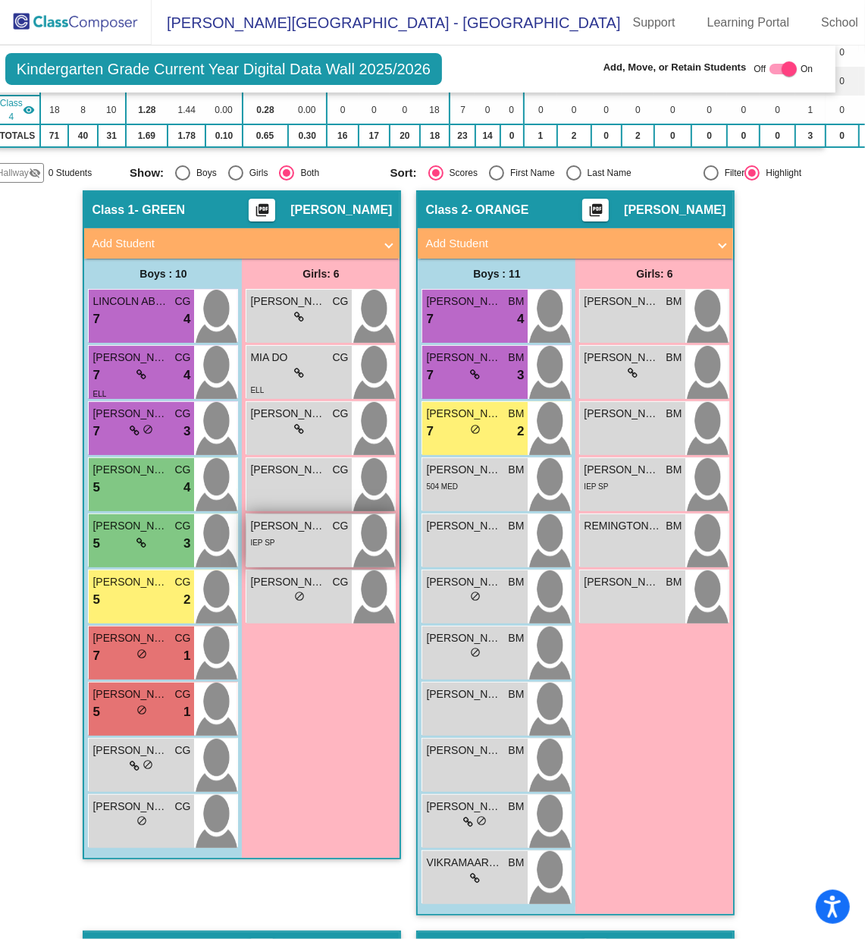
click at [302, 518] on span "[PERSON_NAME]" at bounding box center [288, 526] width 76 height 16
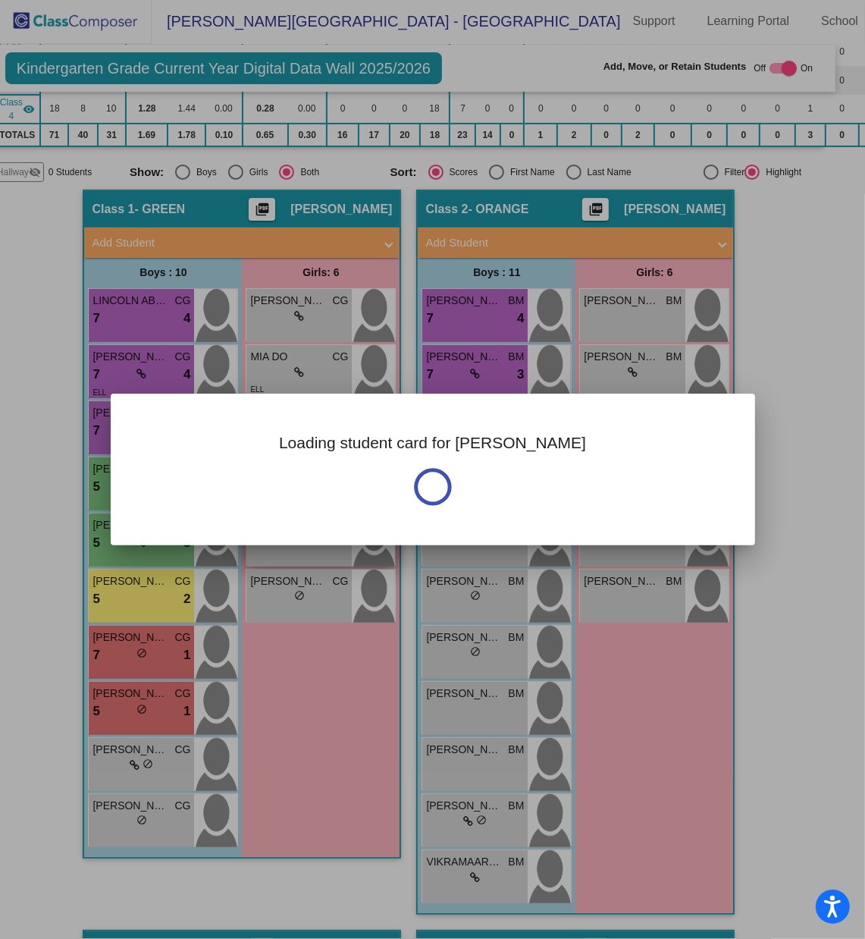
scroll to position [0, 0]
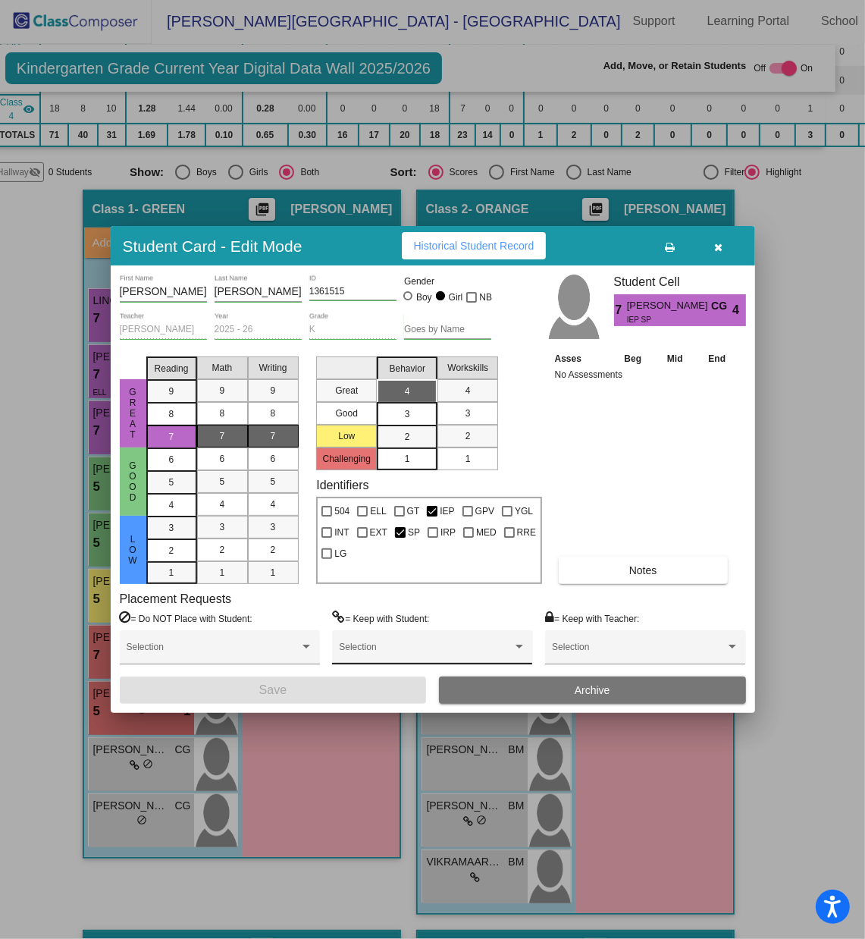
click at [440, 626] on div "Selection" at bounding box center [432, 650] width 187 height 27
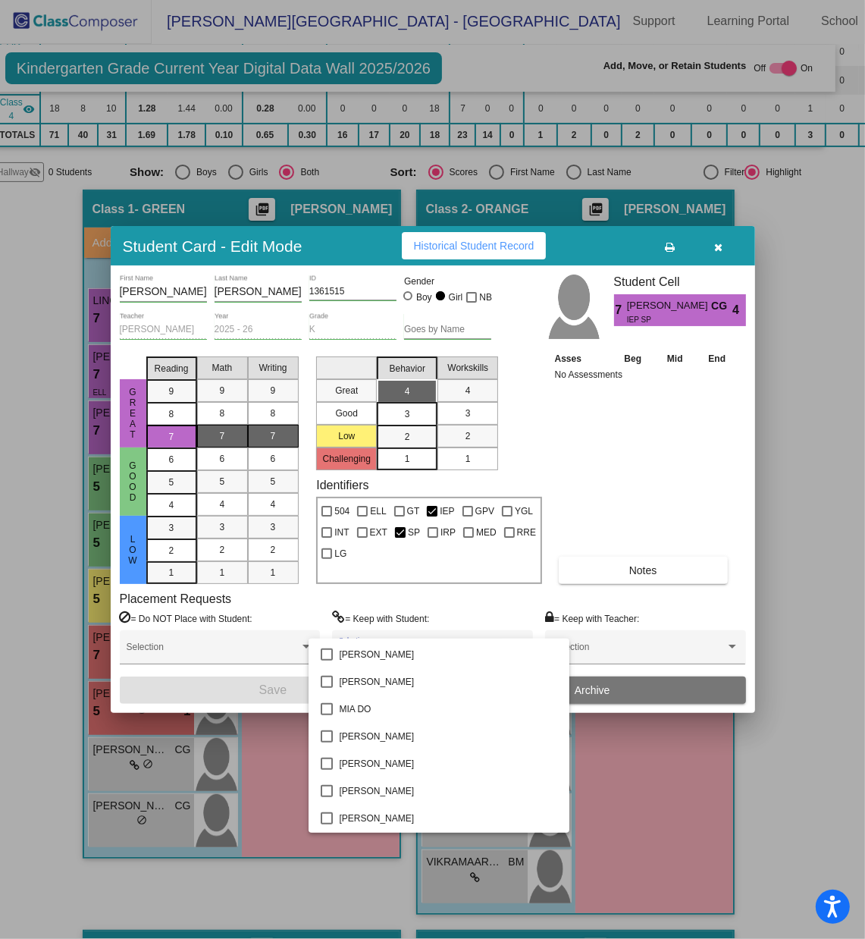
scroll to position [1286, 0]
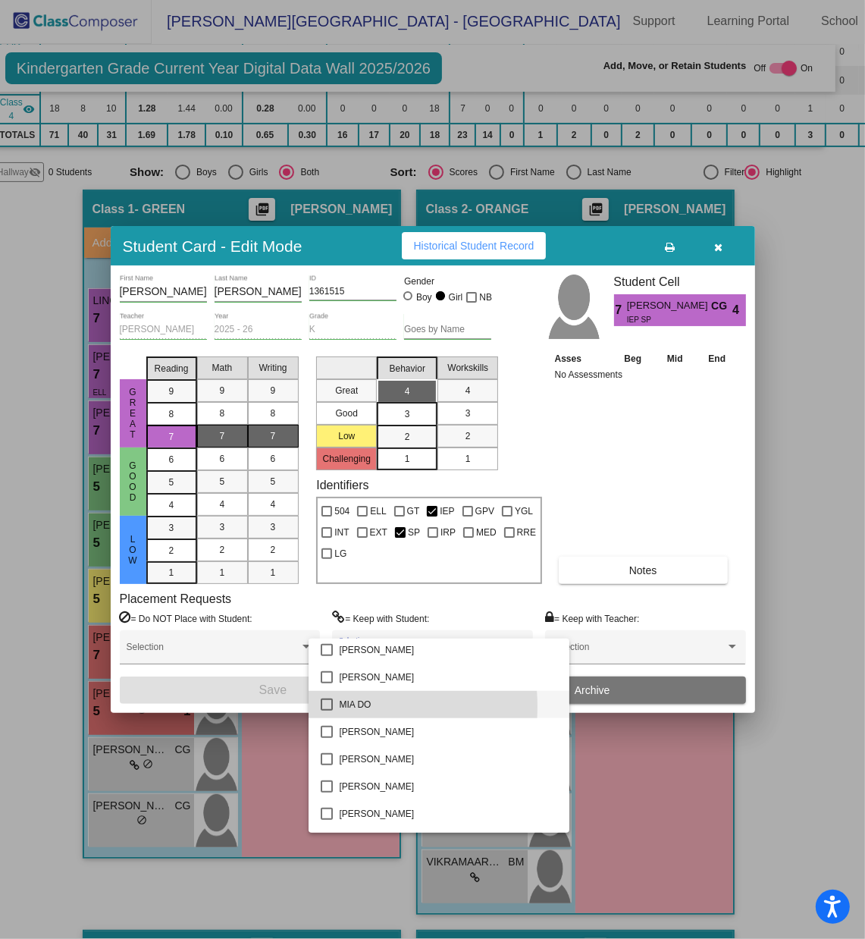
click at [324, 626] on mat-pseudo-checkbox at bounding box center [327, 705] width 12 height 12
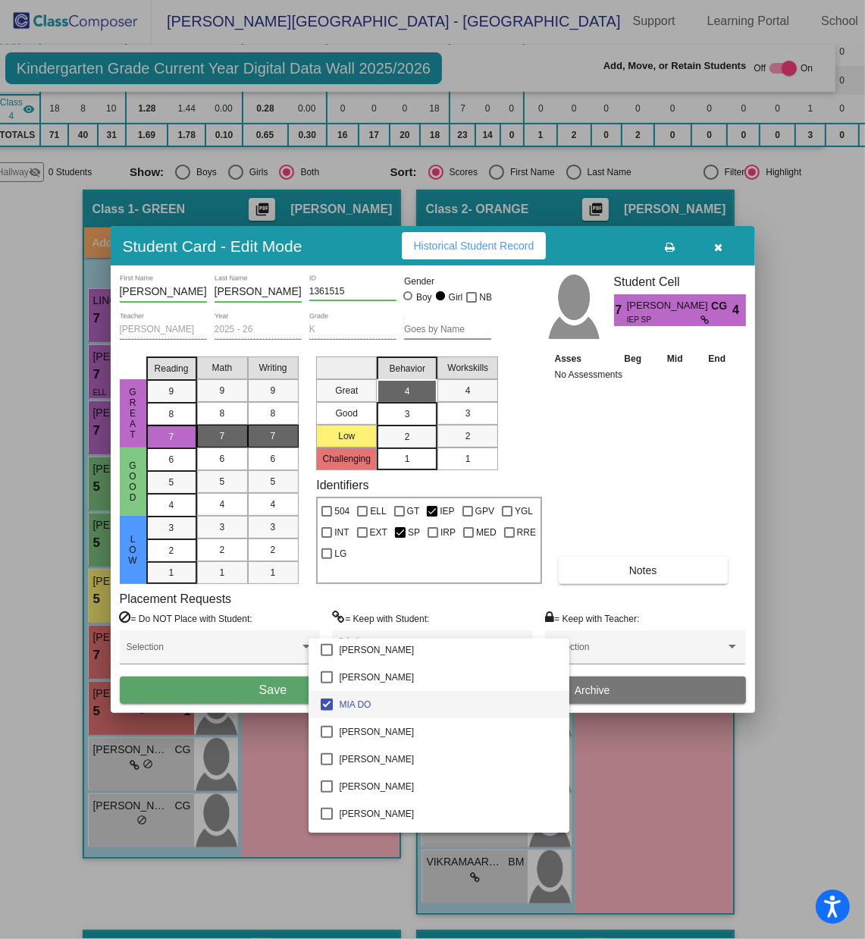
click at [278, 626] on div at bounding box center [432, 469] width 865 height 939
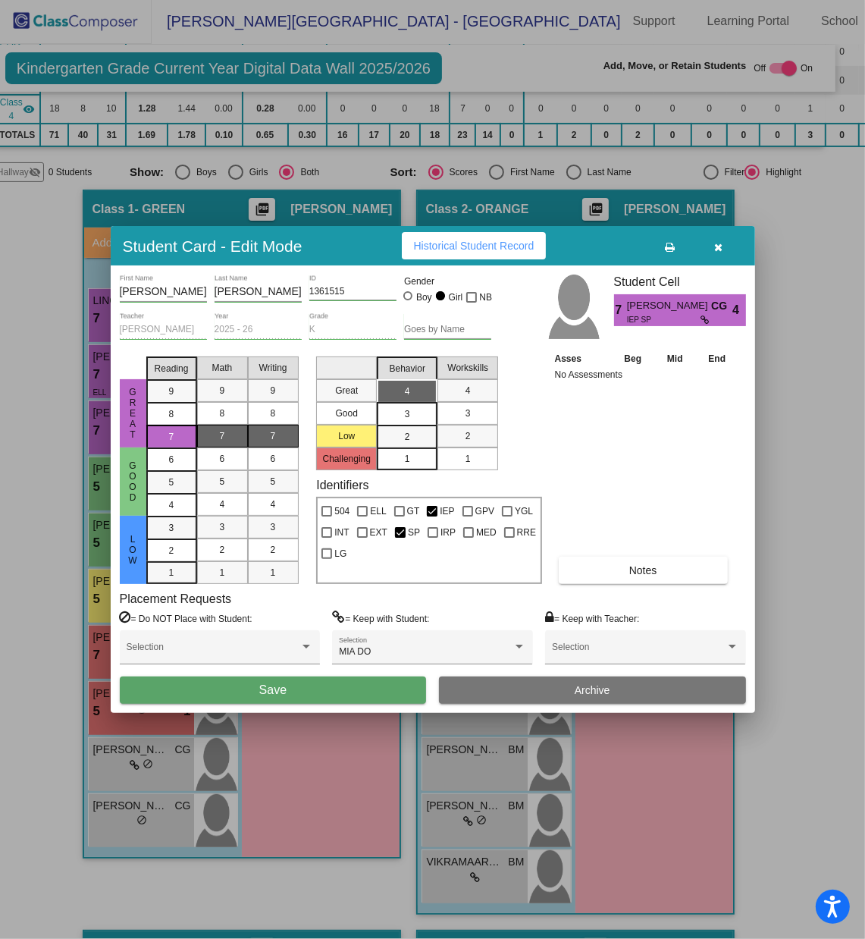
click at [265, 626] on span "Save" at bounding box center [272, 689] width 27 height 13
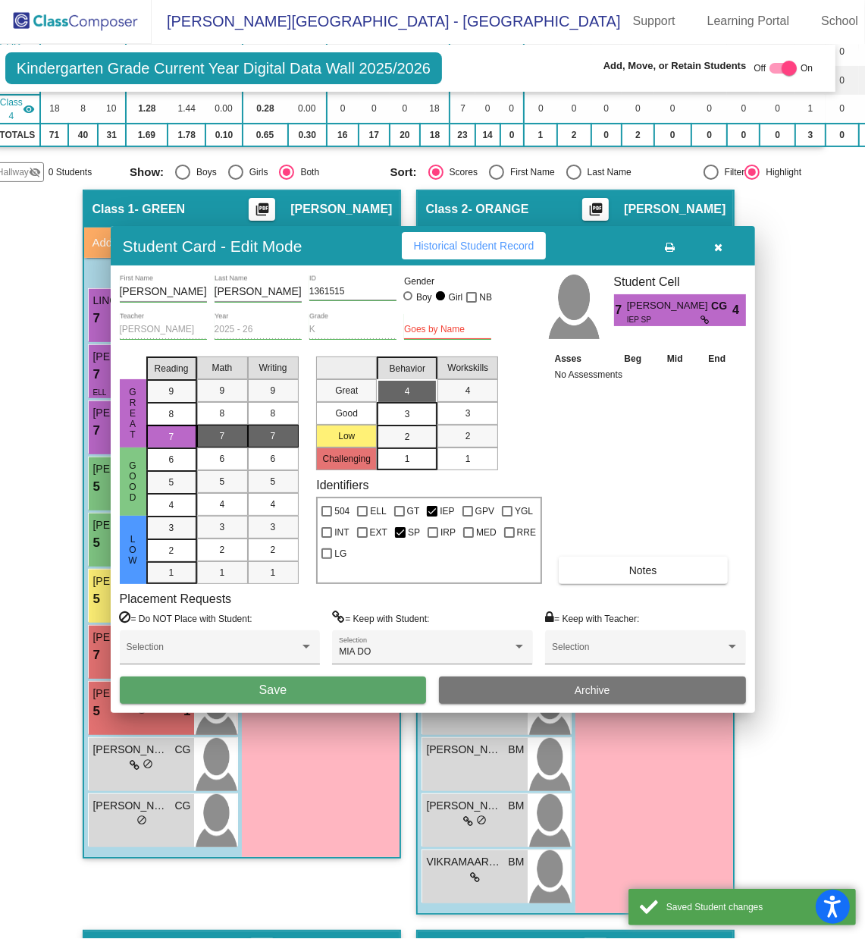
scroll to position [1, 0]
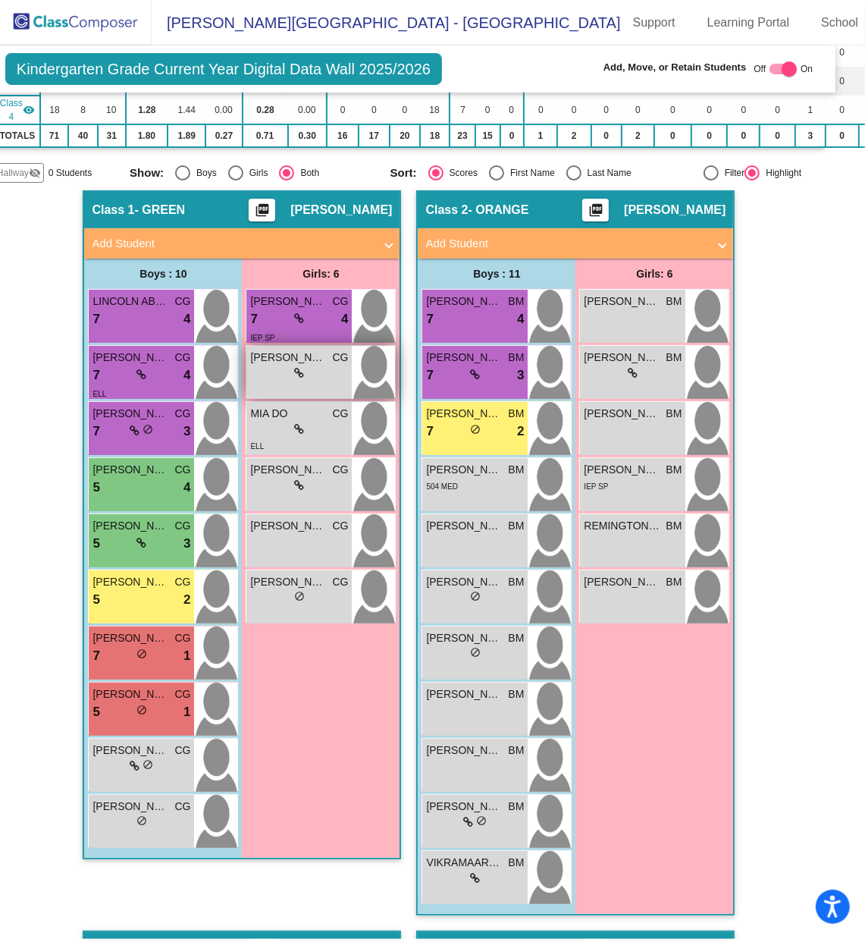
click at [280, 366] on div "lock do_not_disturb_alt" at bounding box center [299, 374] width 98 height 16
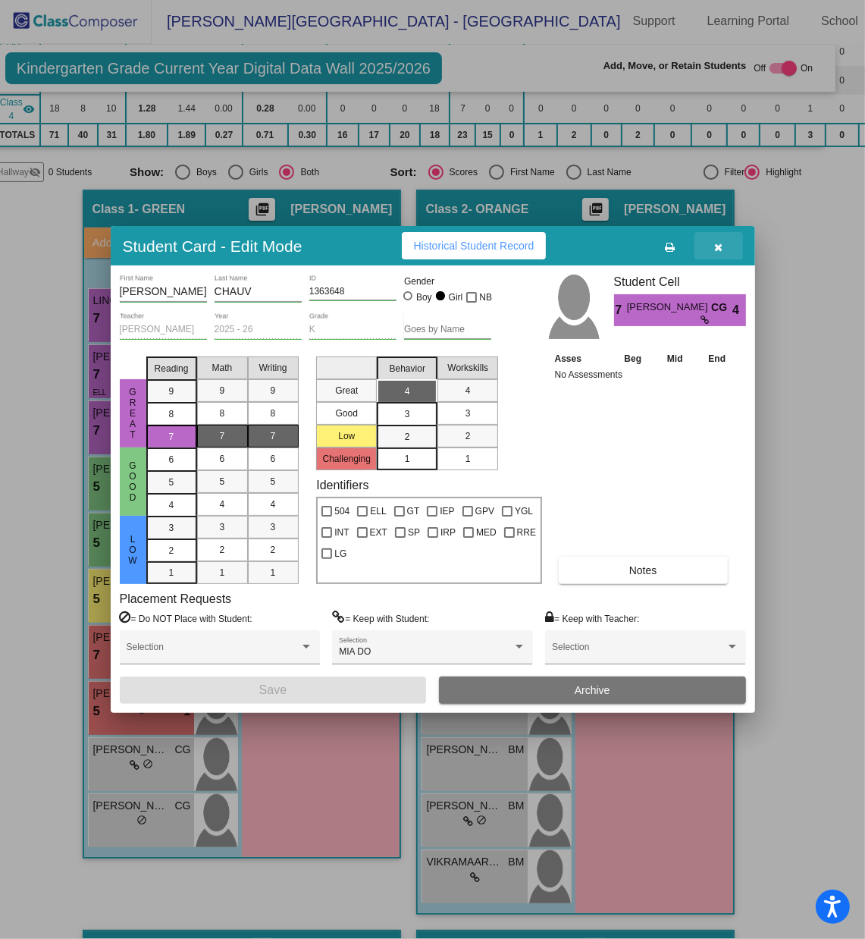
click at [711, 252] on button "button" at bounding box center [719, 245] width 49 height 27
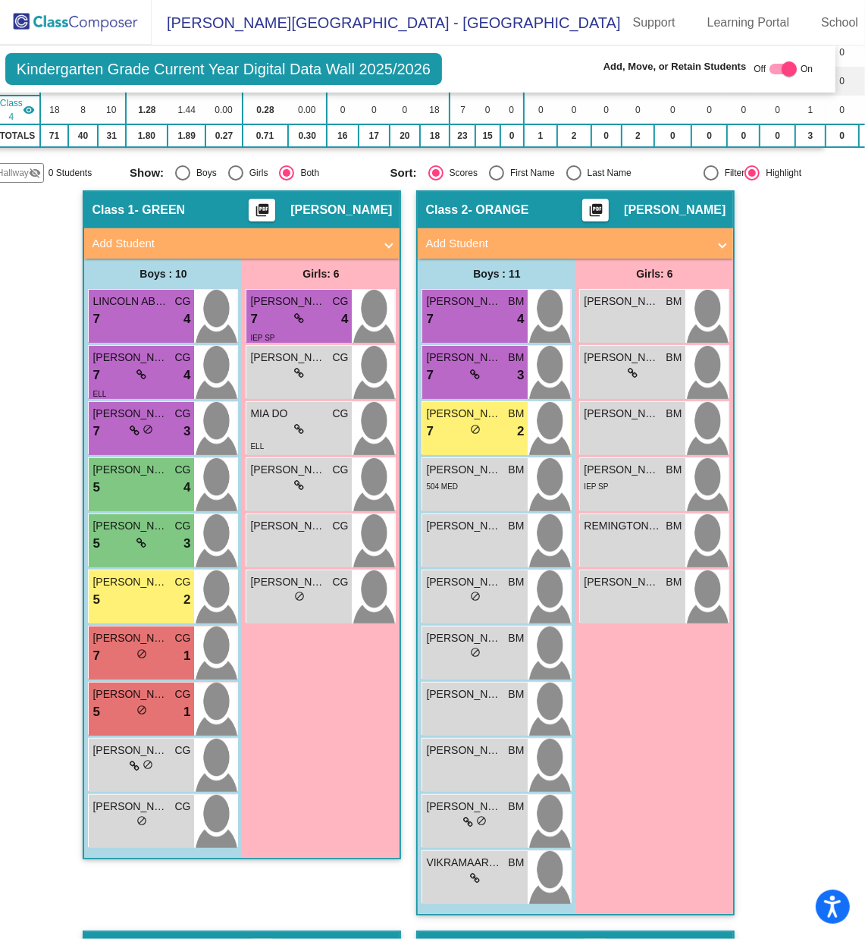
scroll to position [1, 0]
click at [159, 626] on div "lock do_not_disturb_alt" at bounding box center [142, 766] width 98 height 16
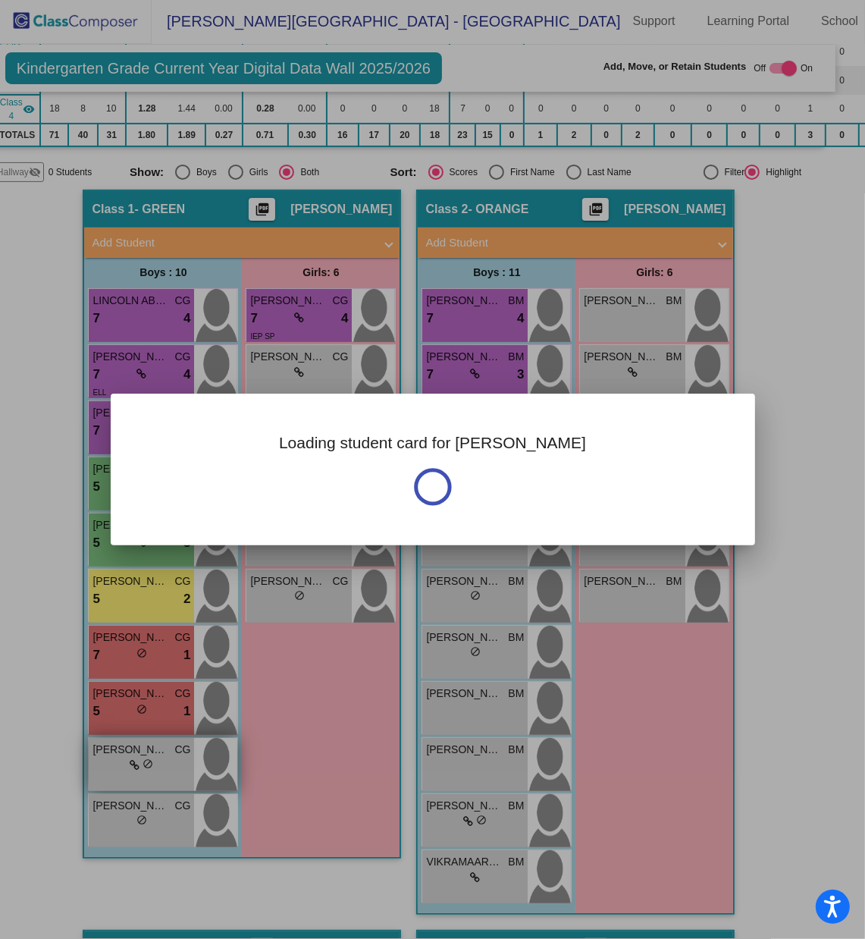
scroll to position [0, 0]
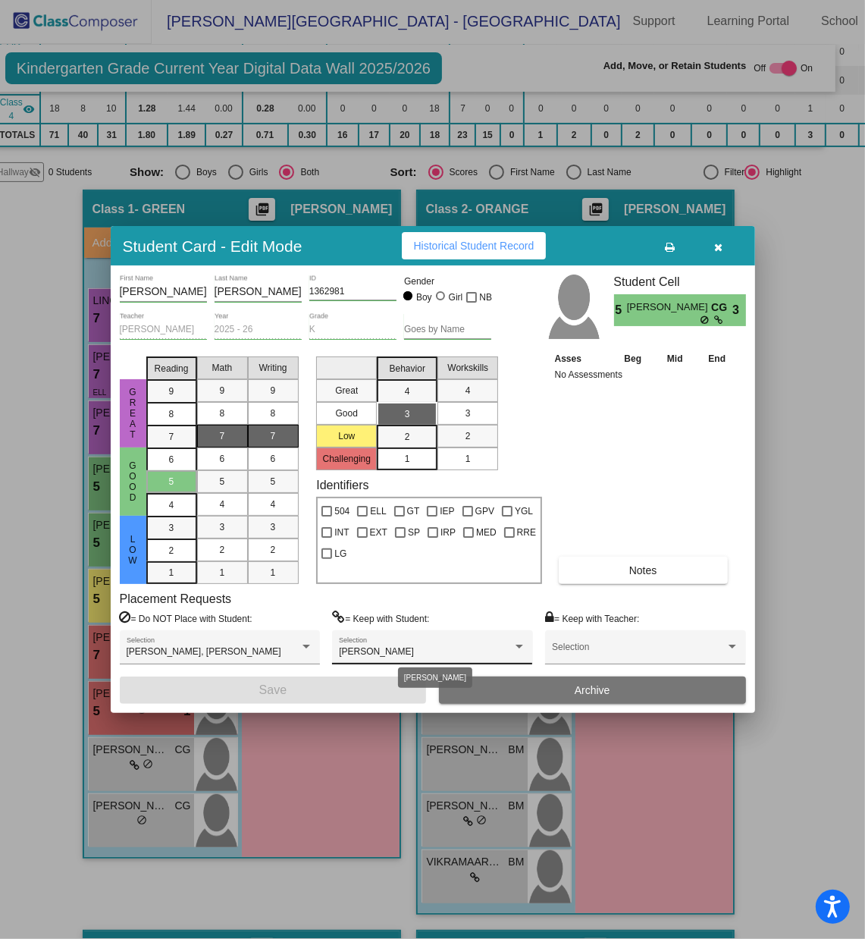
click at [513, 626] on div at bounding box center [520, 647] width 14 height 11
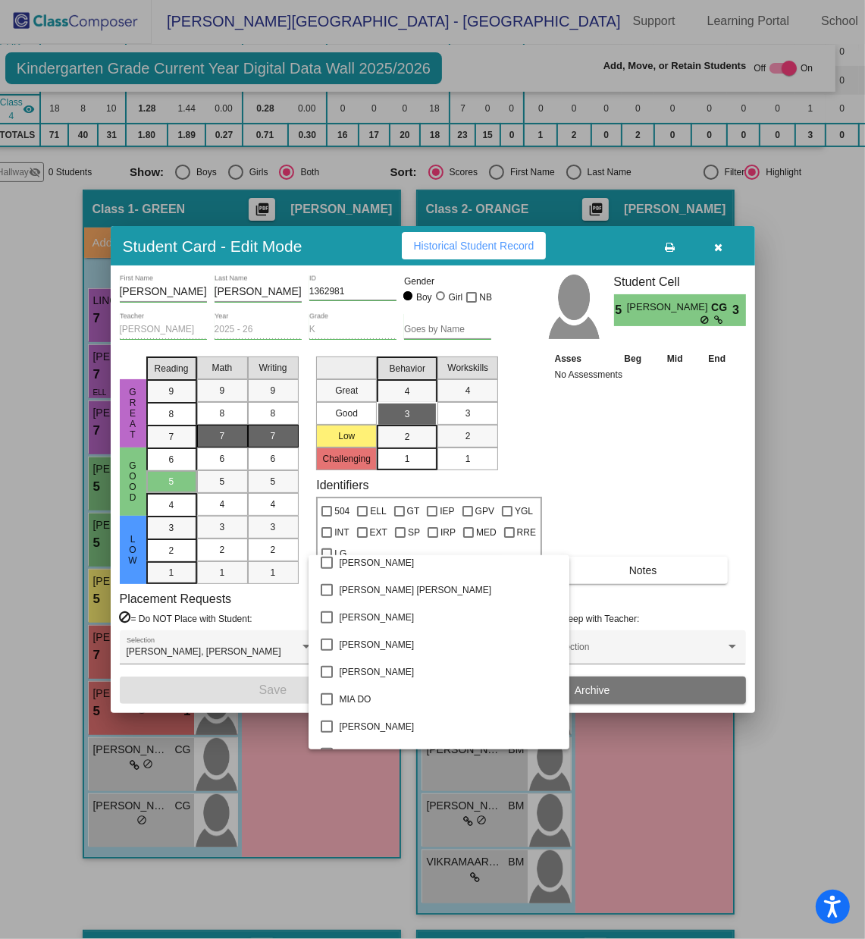
scroll to position [1240, 0]
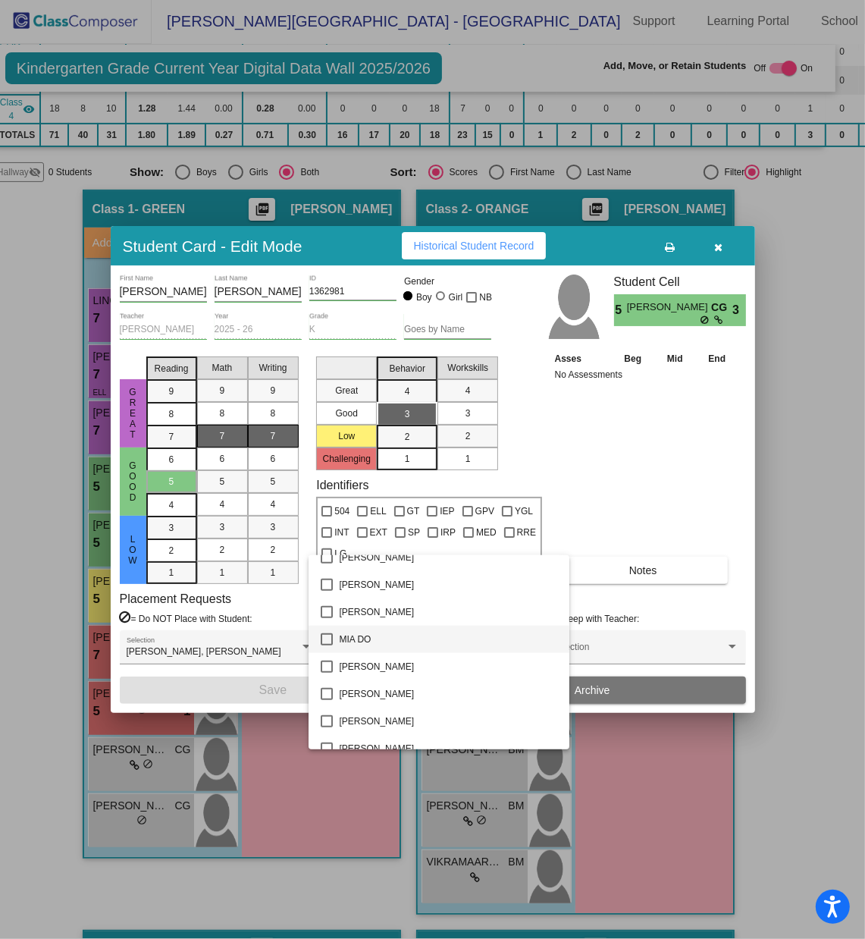
click at [324, 626] on mat-pseudo-checkbox at bounding box center [327, 639] width 12 height 12
click at [271, 626] on div at bounding box center [432, 469] width 865 height 939
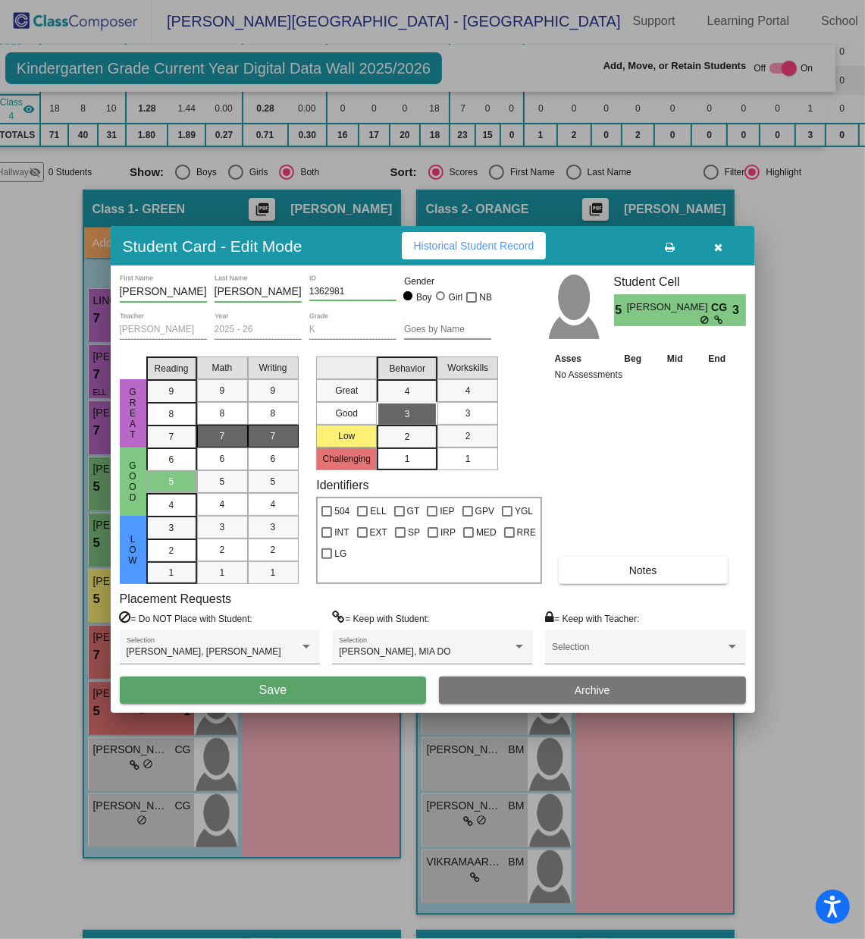
click at [271, 626] on span "Save" at bounding box center [272, 689] width 27 height 13
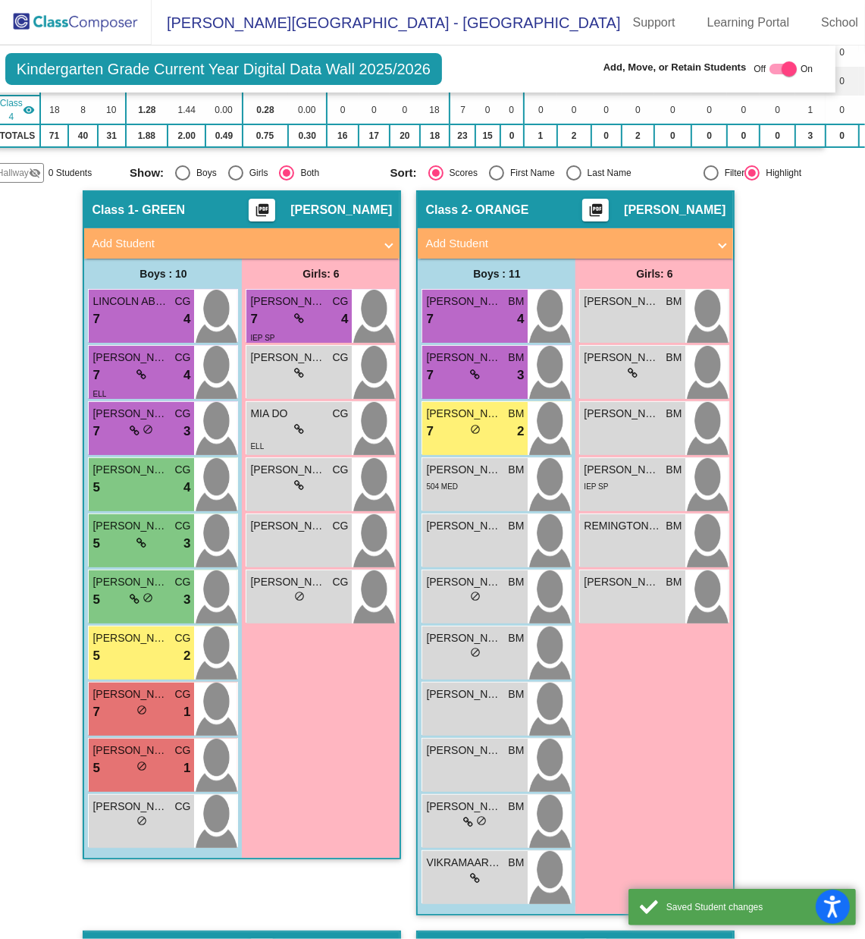
scroll to position [1, 0]
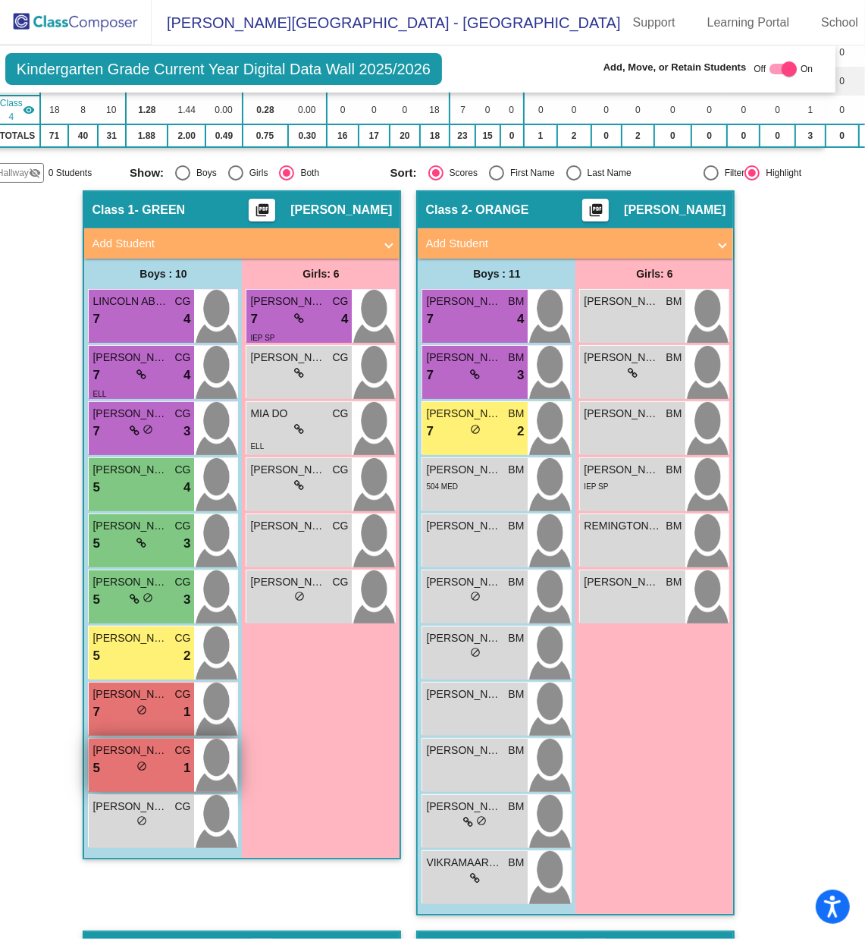
click at [146, 626] on div "5 lock do_not_disturb_alt 1" at bounding box center [142, 768] width 98 height 20
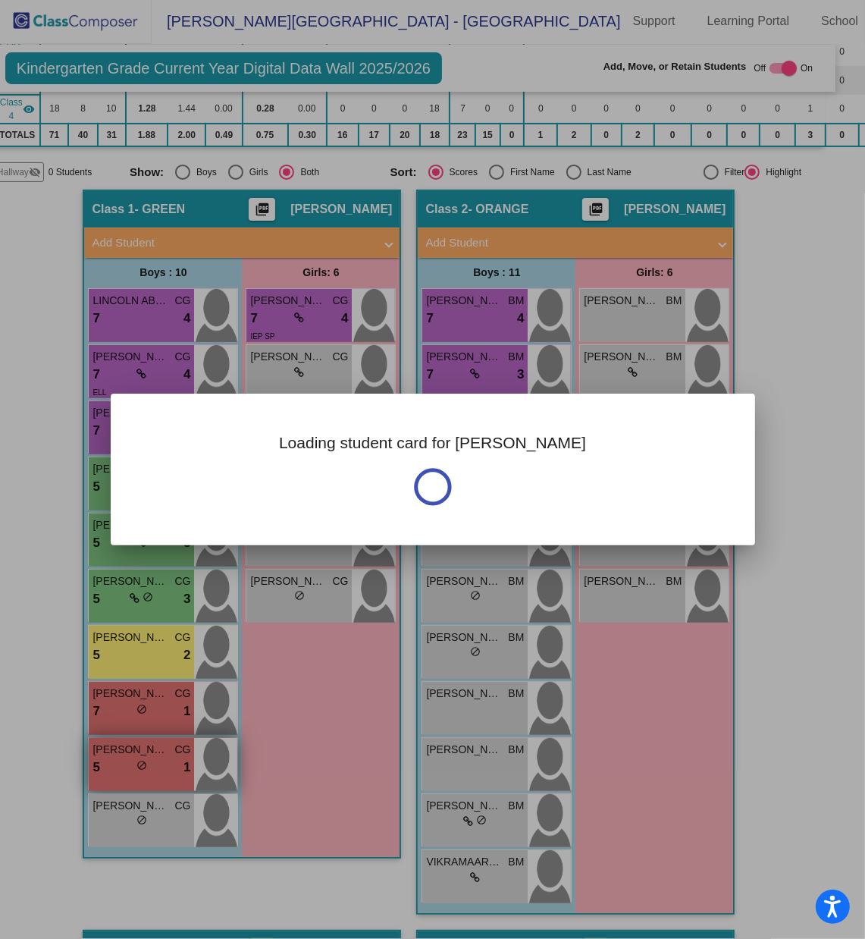
scroll to position [0, 0]
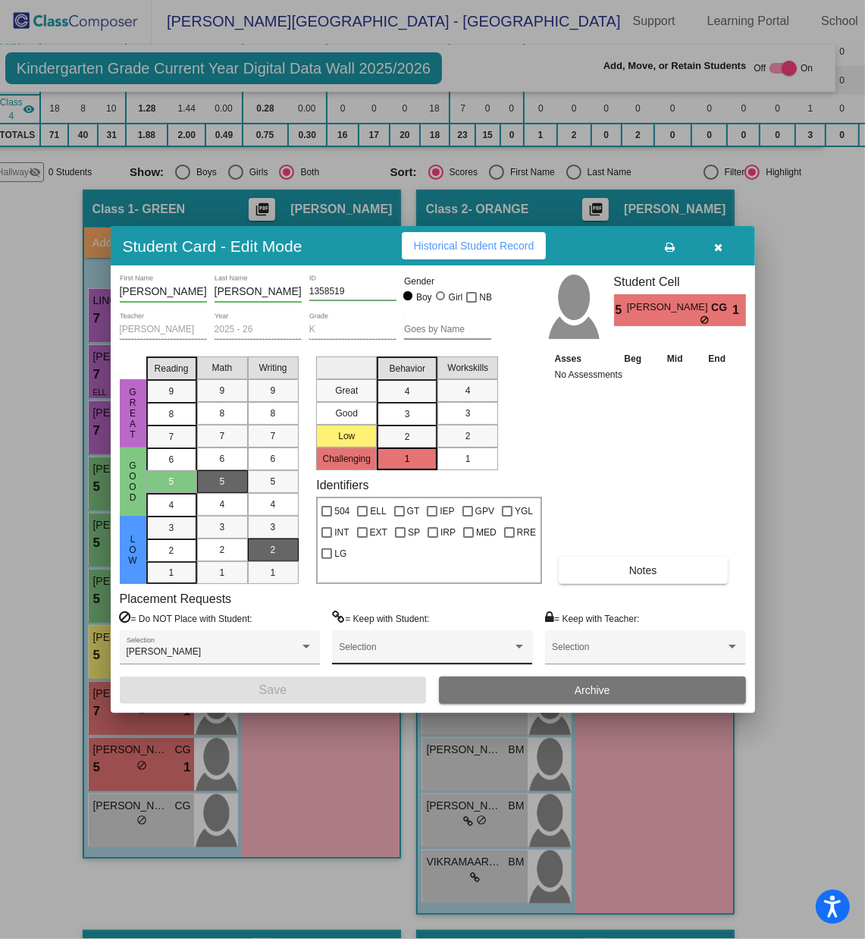
click at [444, 626] on div "Selection" at bounding box center [432, 650] width 187 height 27
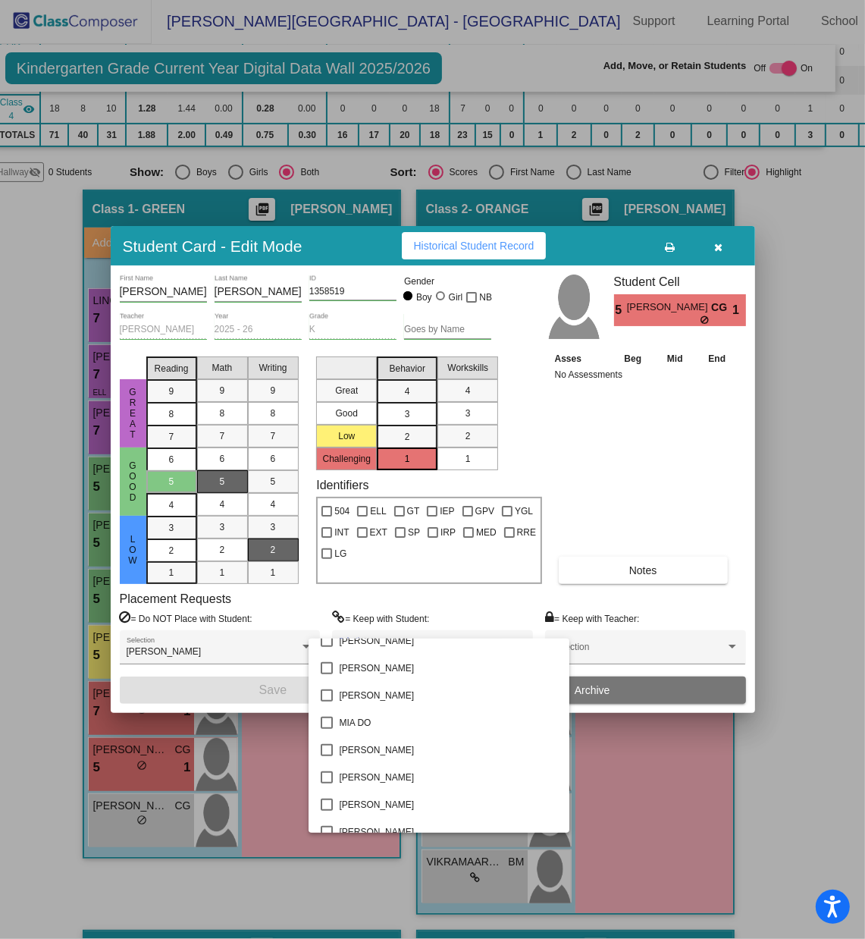
scroll to position [1219, 0]
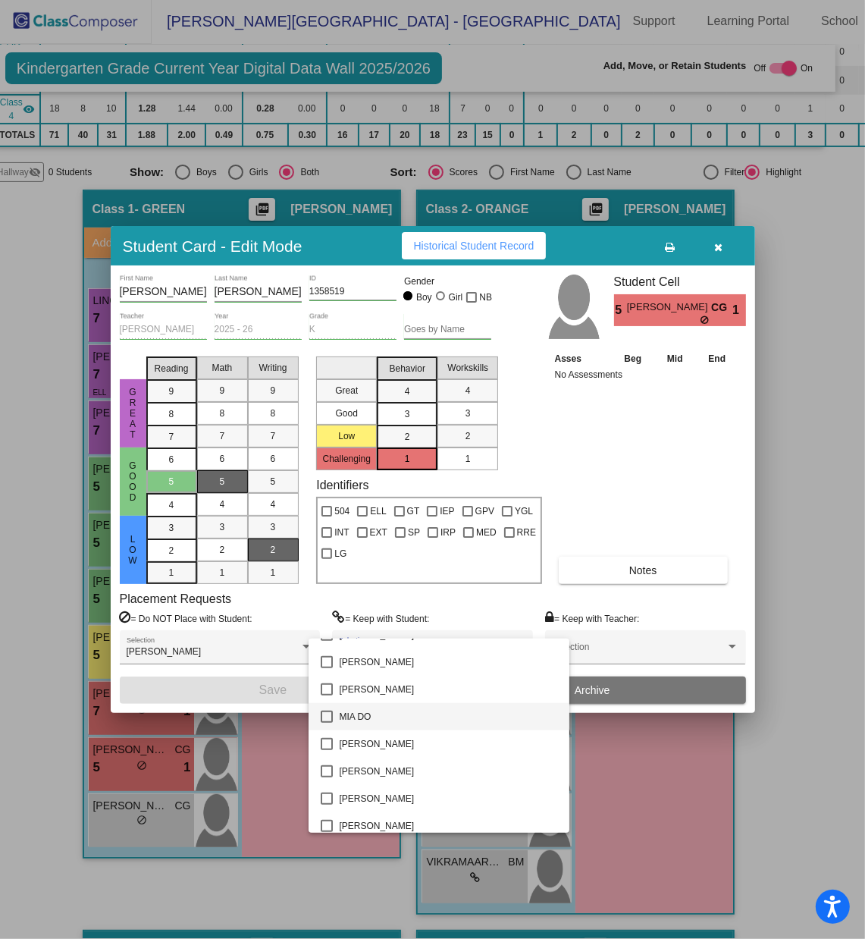
click at [325, 626] on mat-pseudo-checkbox at bounding box center [327, 717] width 12 height 12
click at [259, 626] on div at bounding box center [432, 469] width 865 height 939
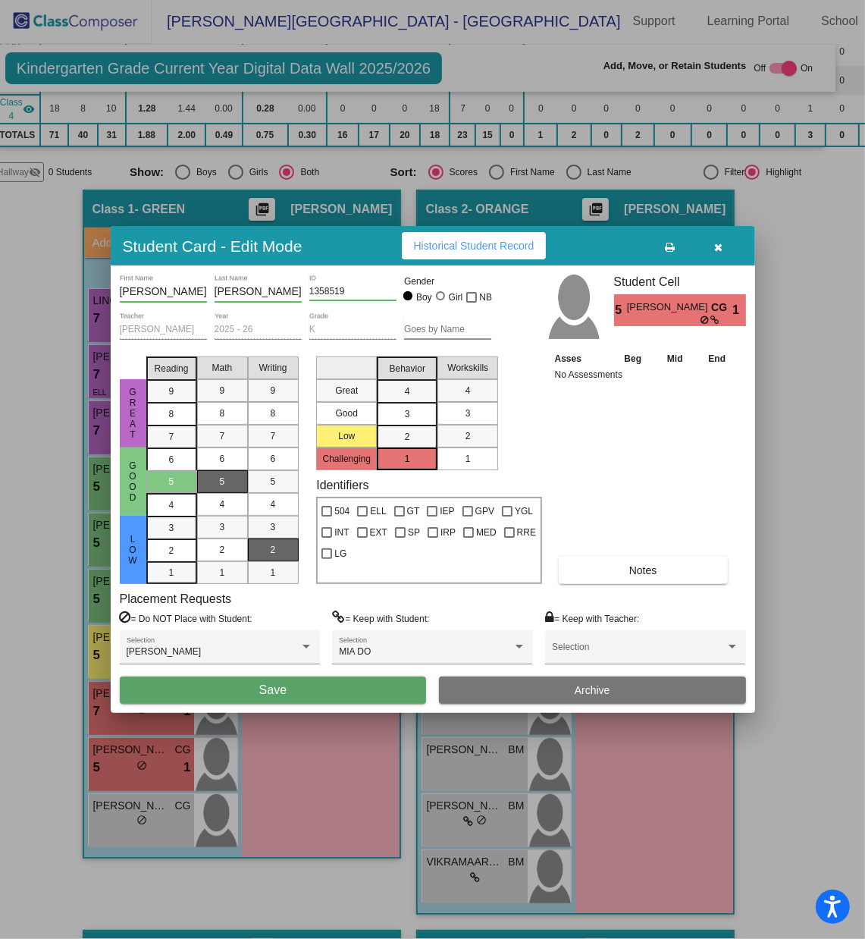
click at [259, 626] on span "Save" at bounding box center [272, 689] width 27 height 13
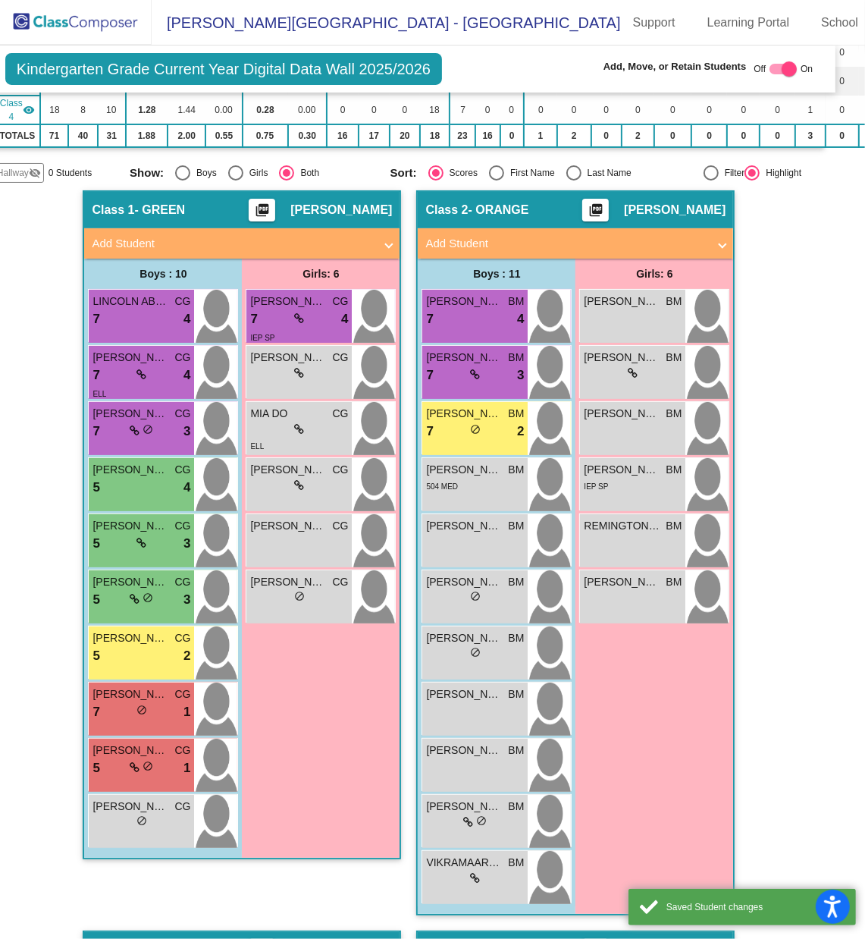
scroll to position [1, 0]
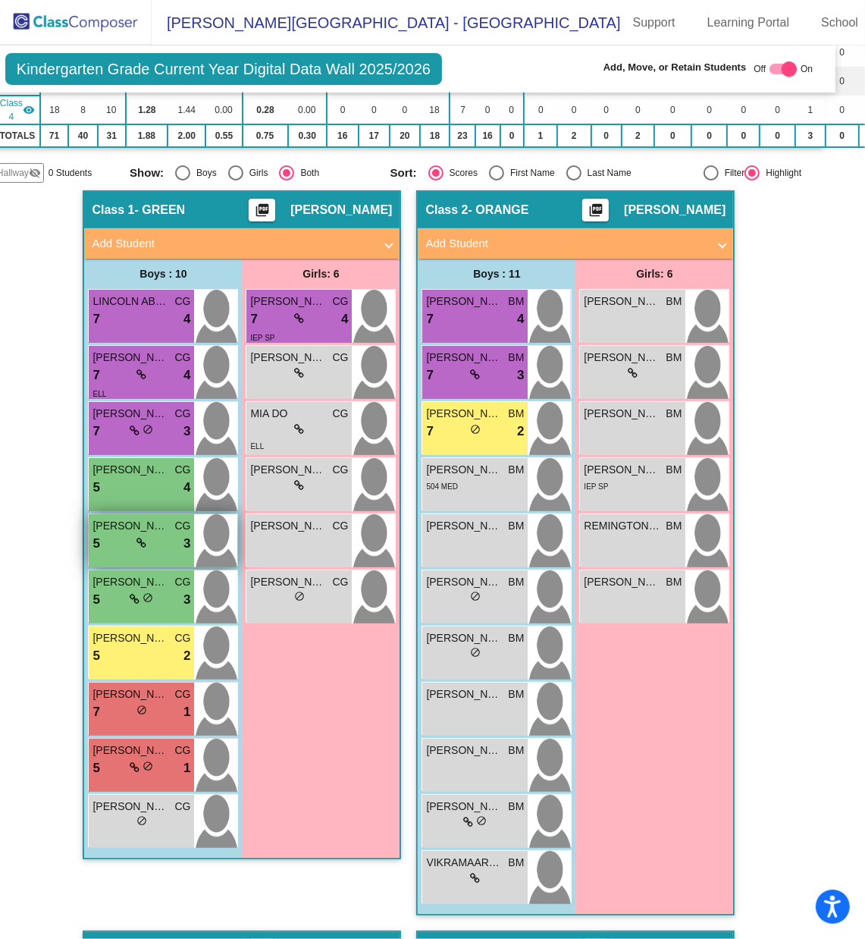
click at [143, 534] on div "5 lock do_not_disturb_alt 3" at bounding box center [142, 544] width 98 height 20
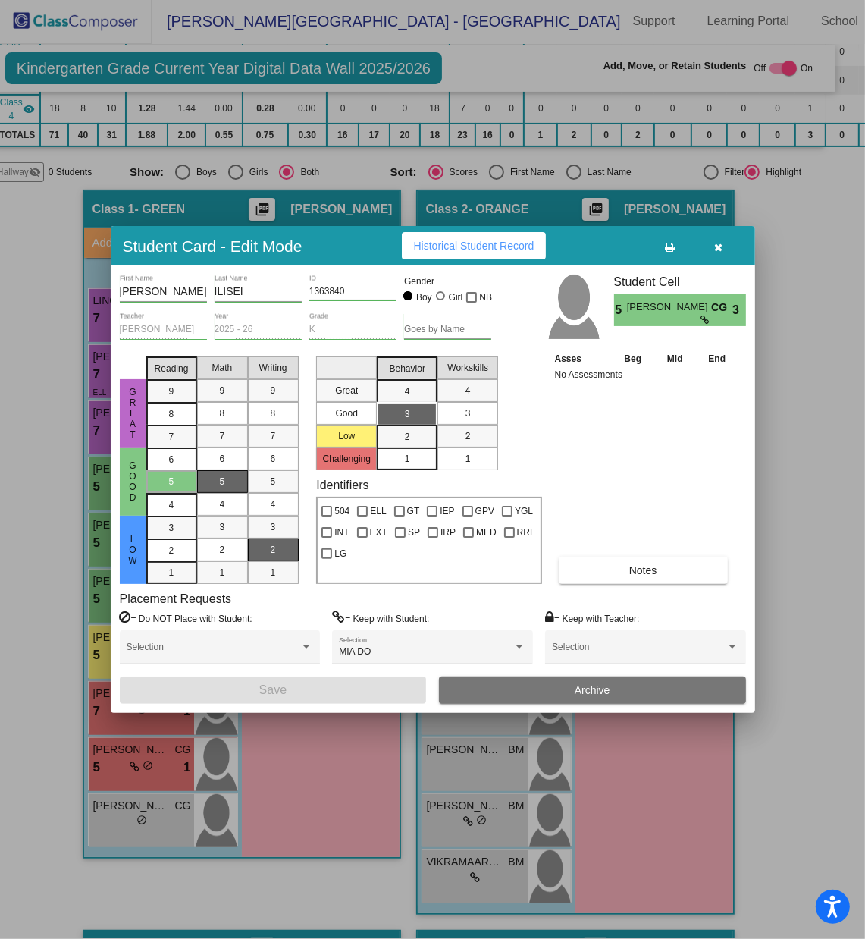
click at [716, 251] on icon "button" at bounding box center [719, 247] width 8 height 11
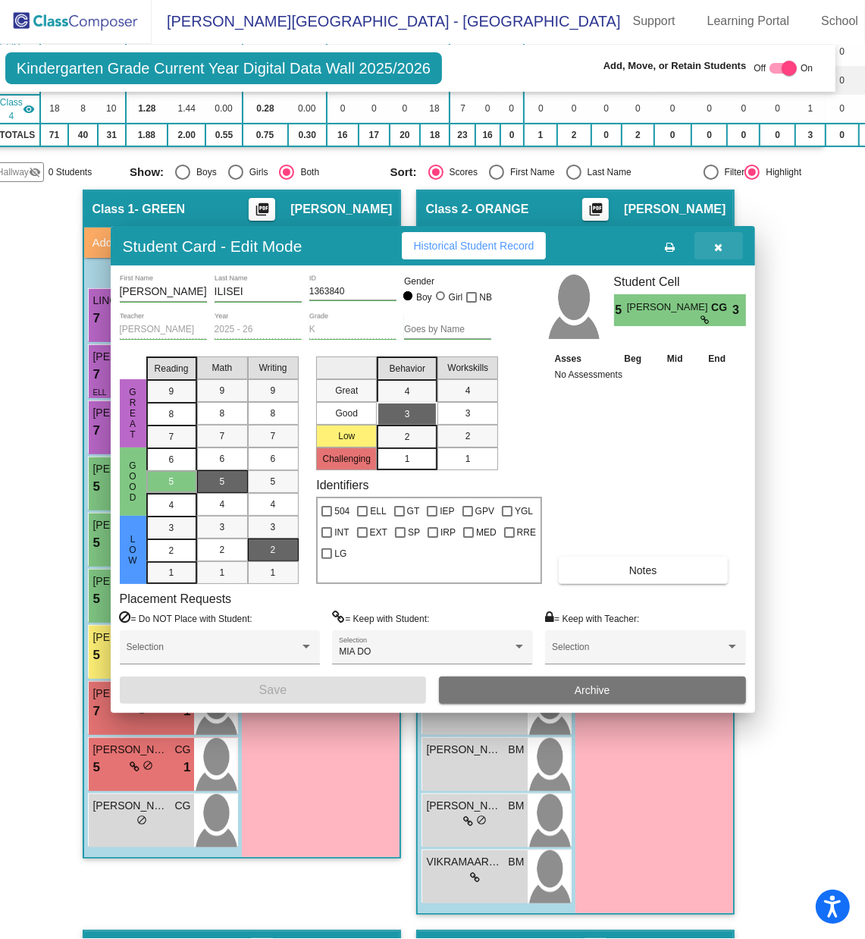
scroll to position [1, 0]
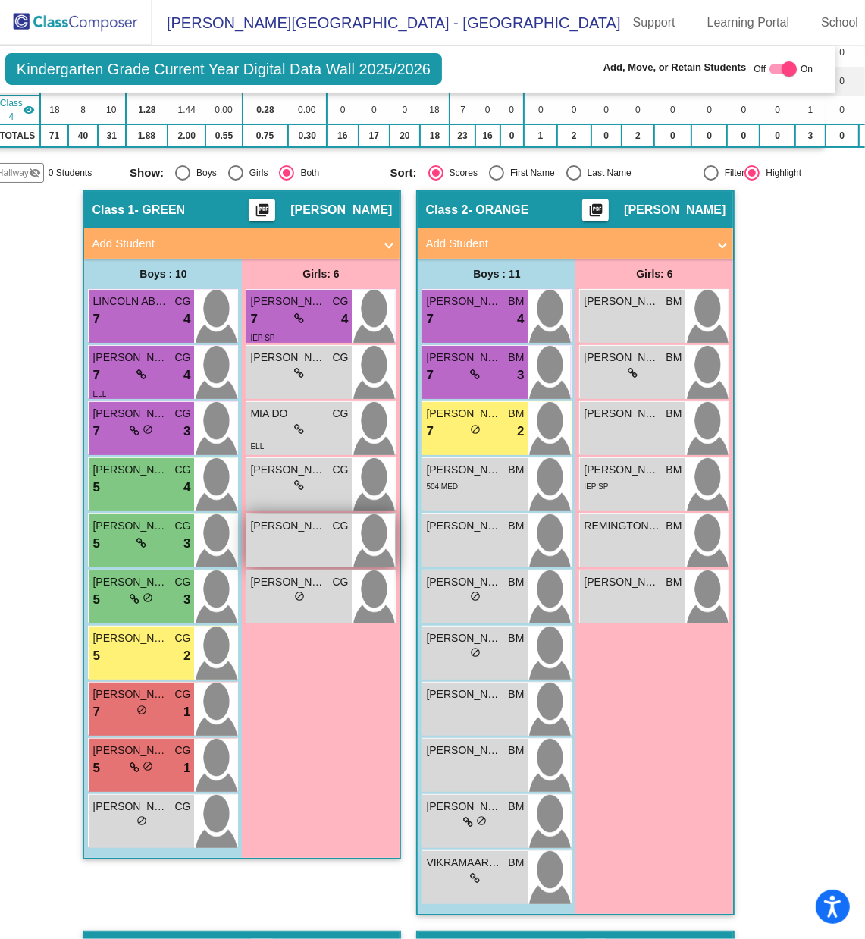
click at [312, 530] on div "[PERSON_NAME] CG lock do_not_disturb_alt" at bounding box center [299, 540] width 105 height 53
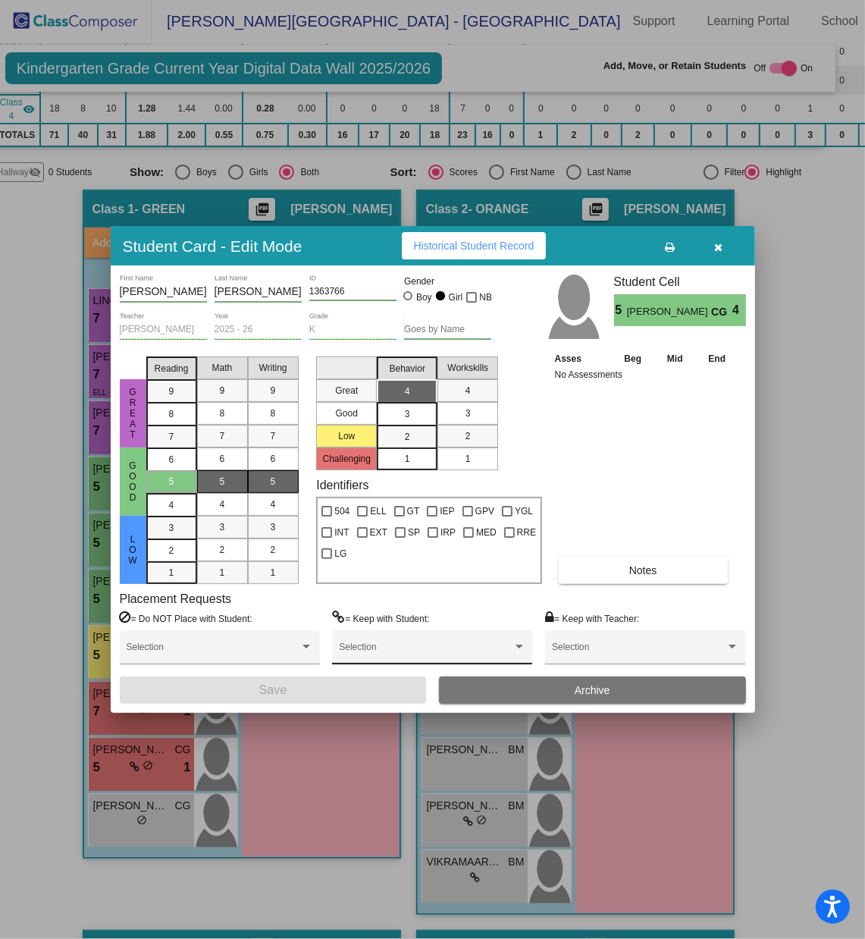
click at [471, 626] on span at bounding box center [425, 652] width 173 height 11
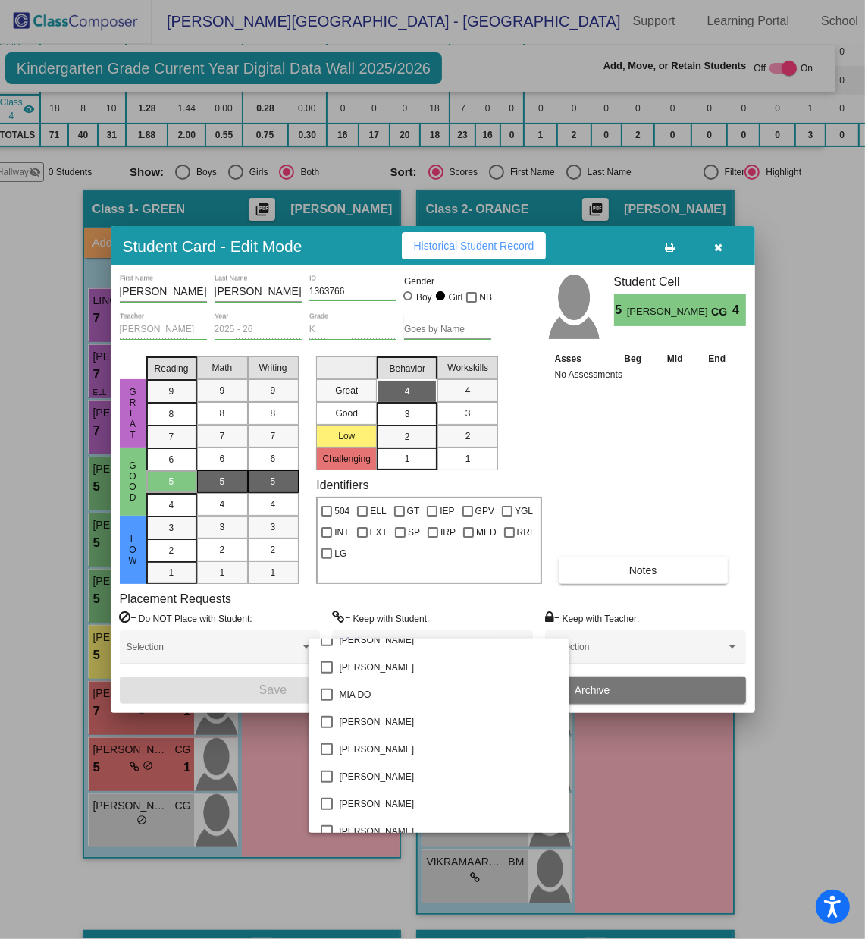
scroll to position [1304, 0]
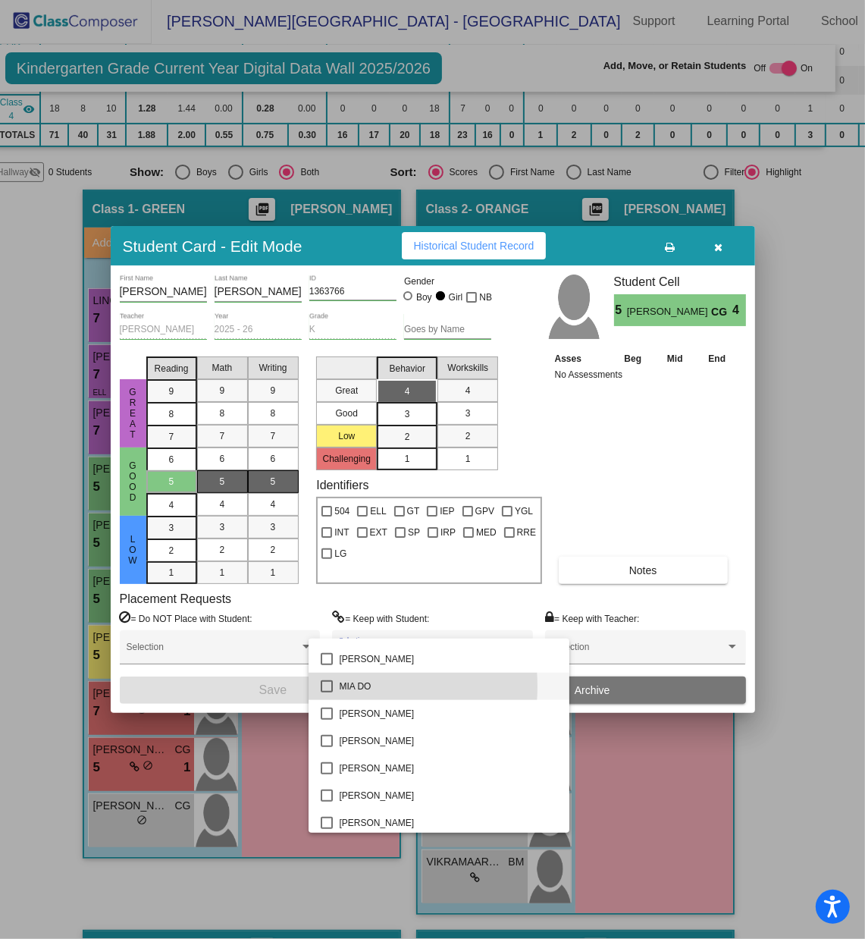
click at [330, 626] on mat-pseudo-checkbox at bounding box center [327, 686] width 12 height 12
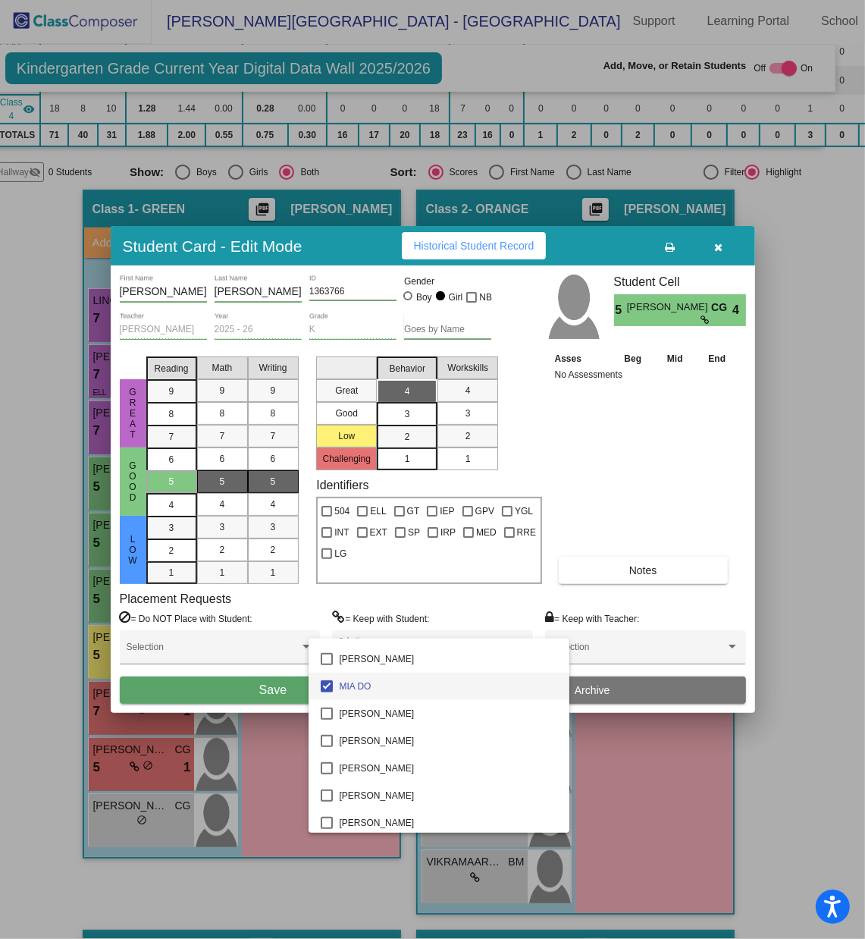
click at [274, 626] on div at bounding box center [432, 469] width 865 height 939
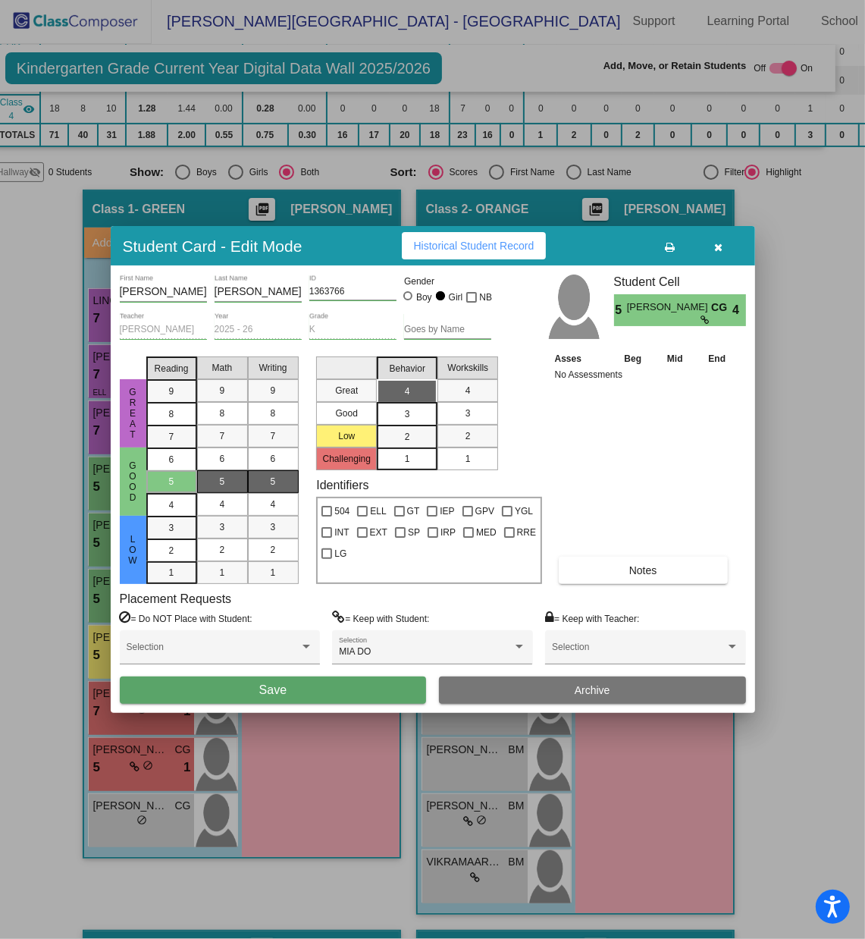
click at [274, 626] on span "Save" at bounding box center [272, 689] width 27 height 13
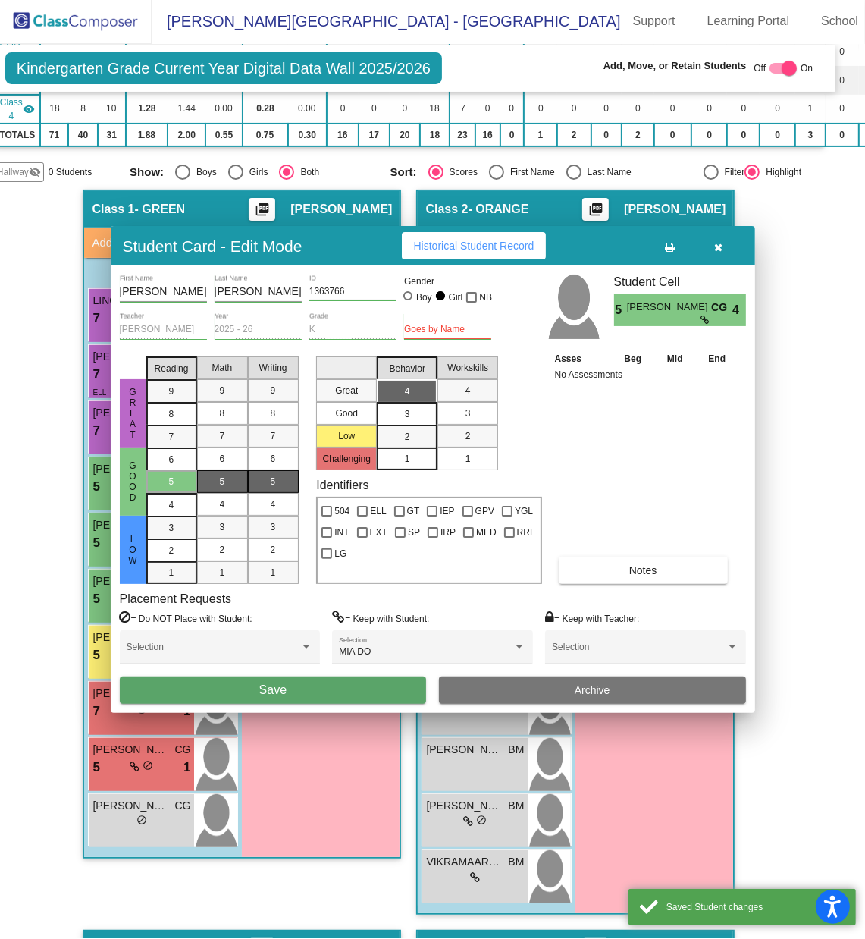
scroll to position [1, 0]
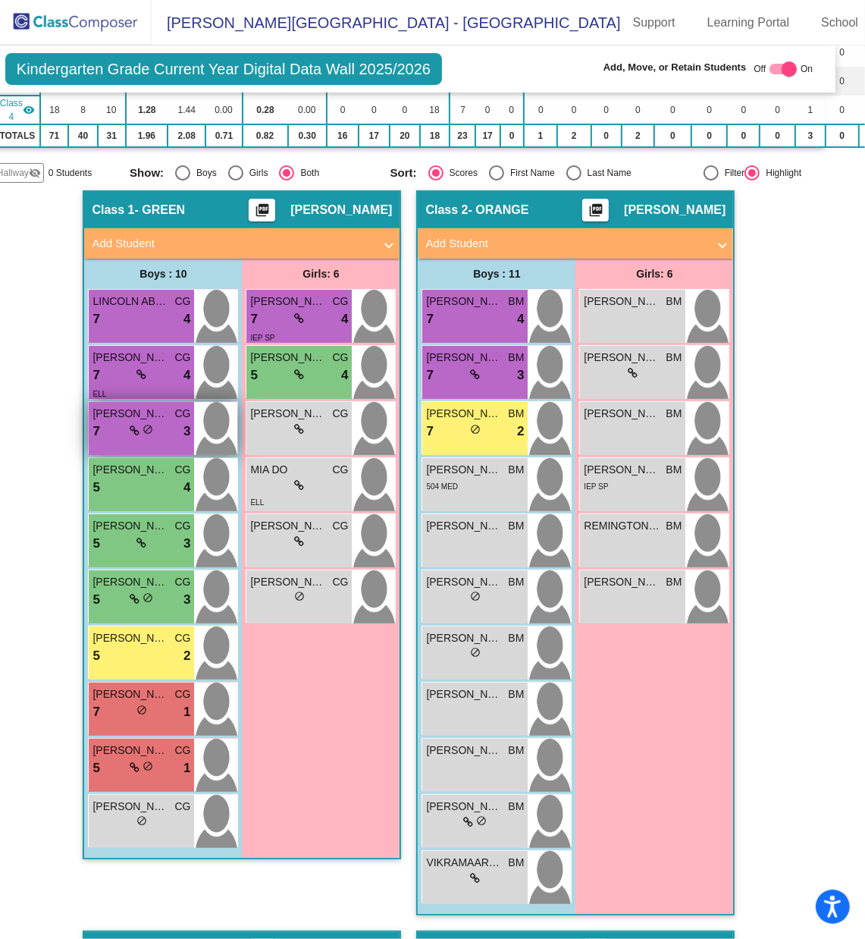
click at [156, 422] on div "7 lock do_not_disturb_alt 3" at bounding box center [142, 432] width 98 height 20
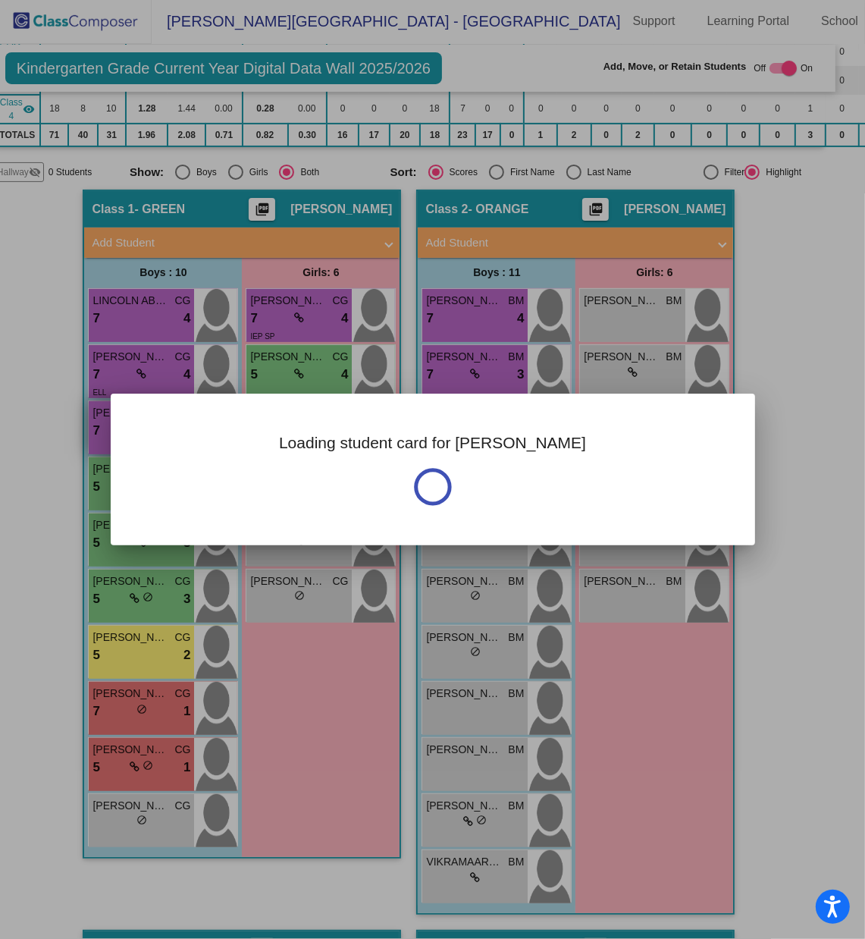
scroll to position [0, 0]
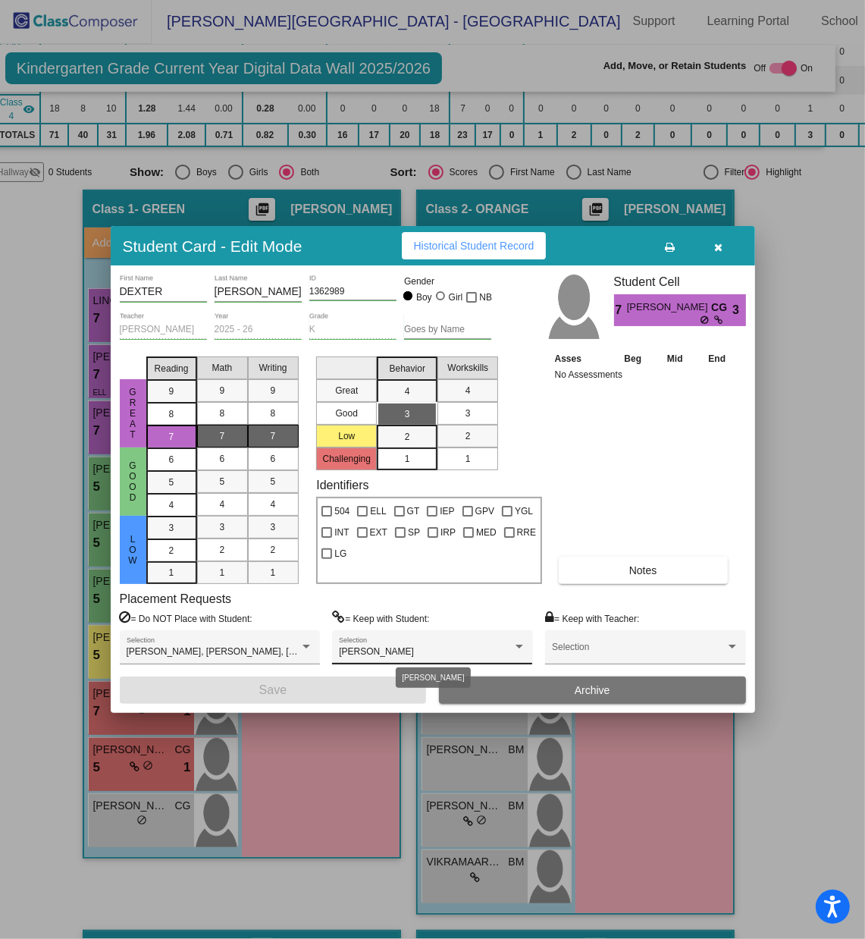
click at [460, 626] on div "[PERSON_NAME]" at bounding box center [425, 652] width 173 height 11
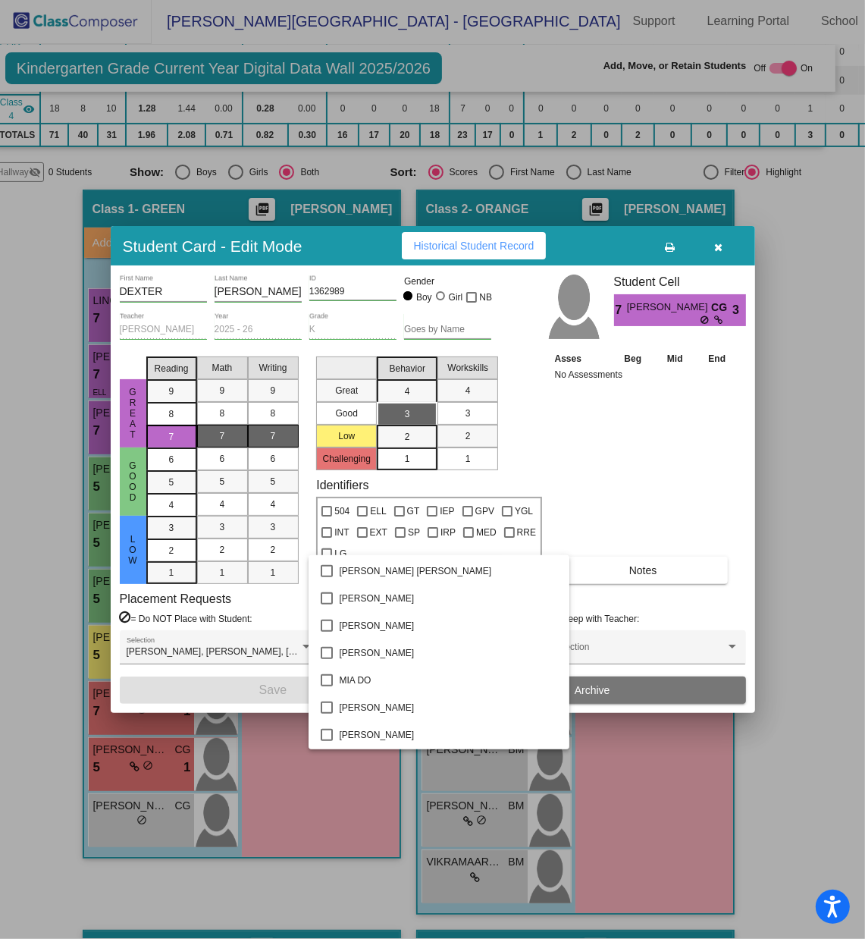
scroll to position [1160, 0]
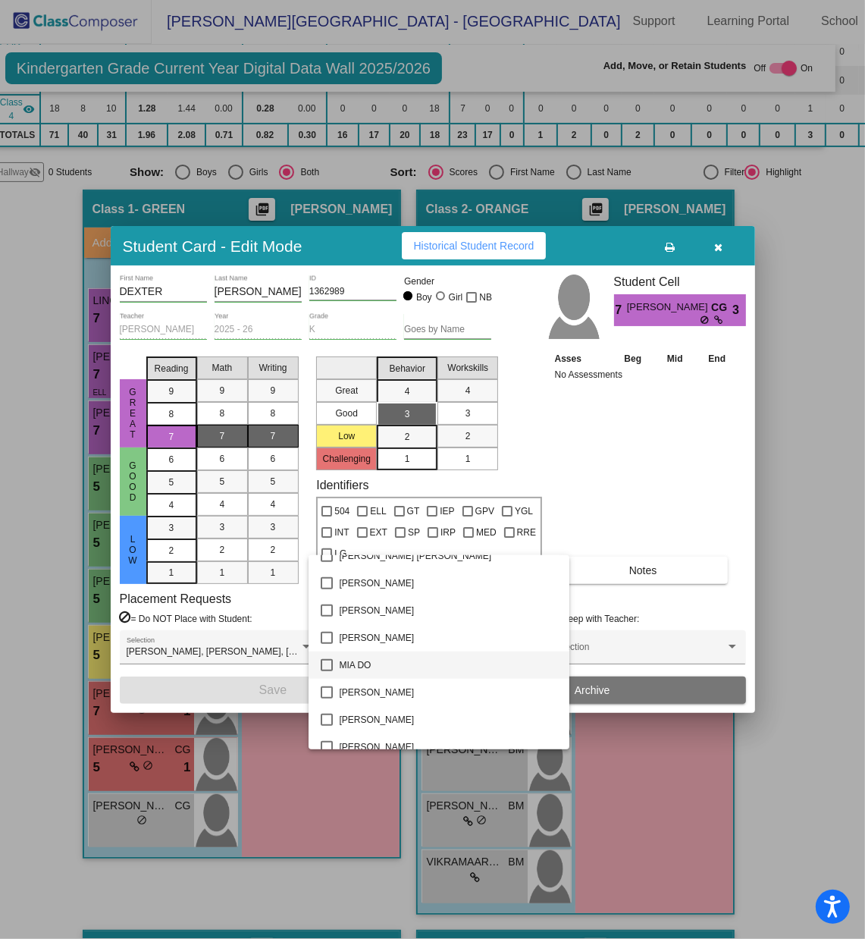
click at [333, 626] on mat-pseudo-checkbox at bounding box center [327, 665] width 12 height 12
click at [272, 626] on div at bounding box center [432, 469] width 865 height 939
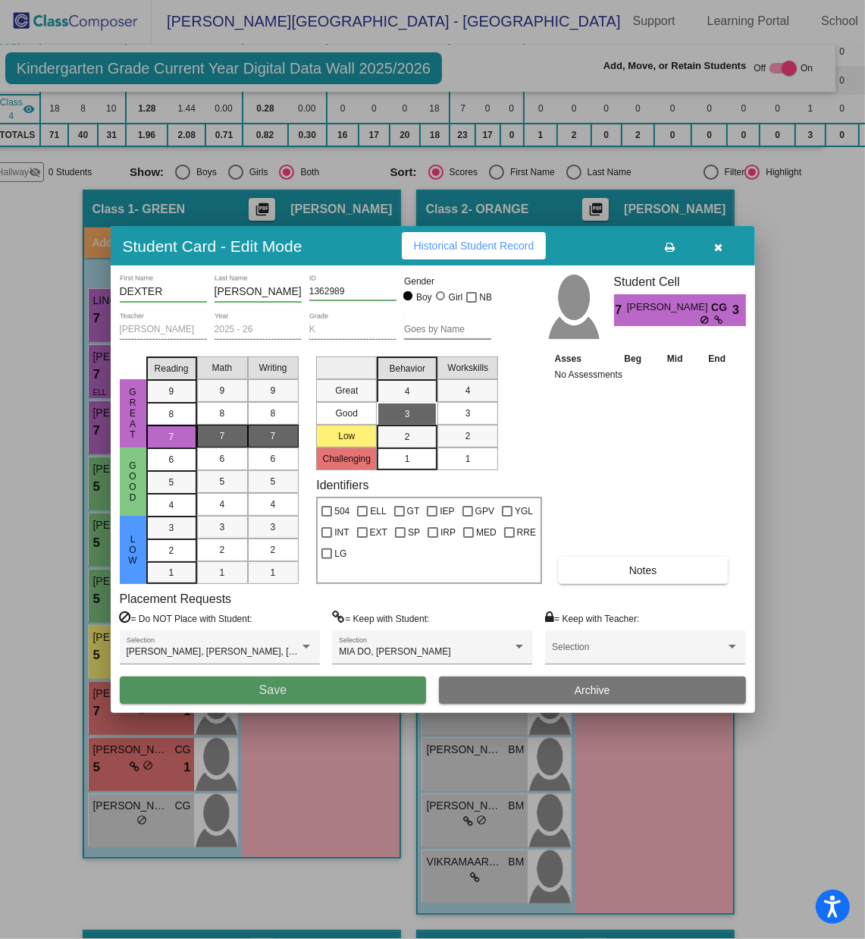
click at [272, 626] on span "Save" at bounding box center [272, 689] width 27 height 13
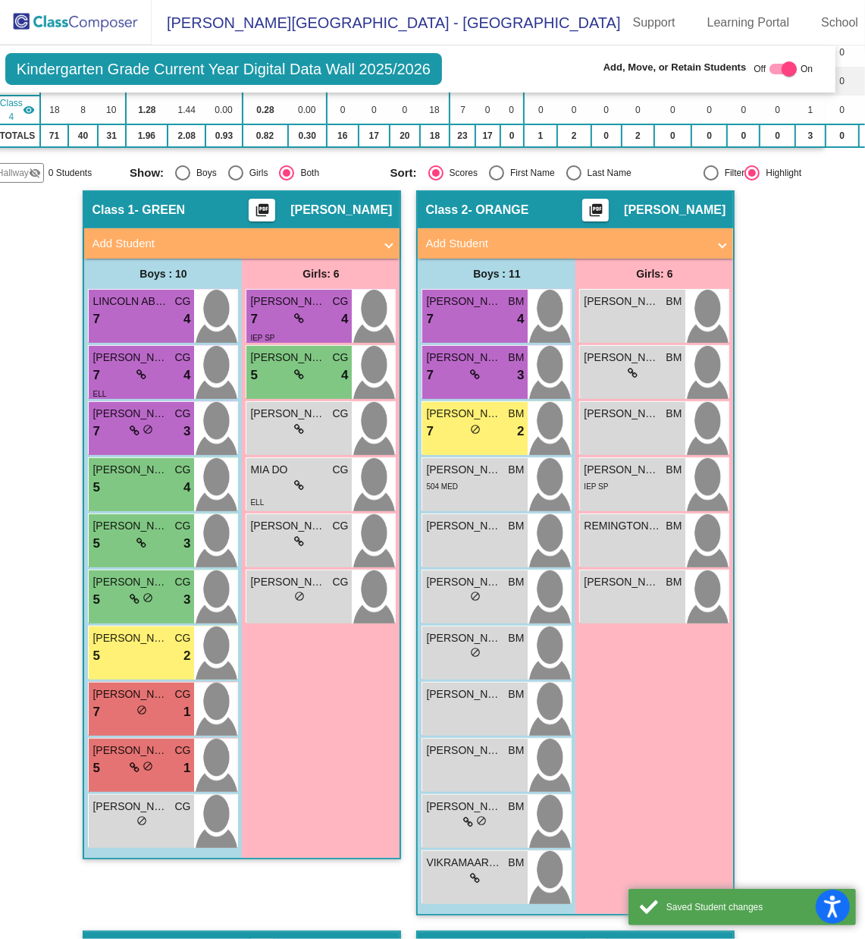
scroll to position [1, 0]
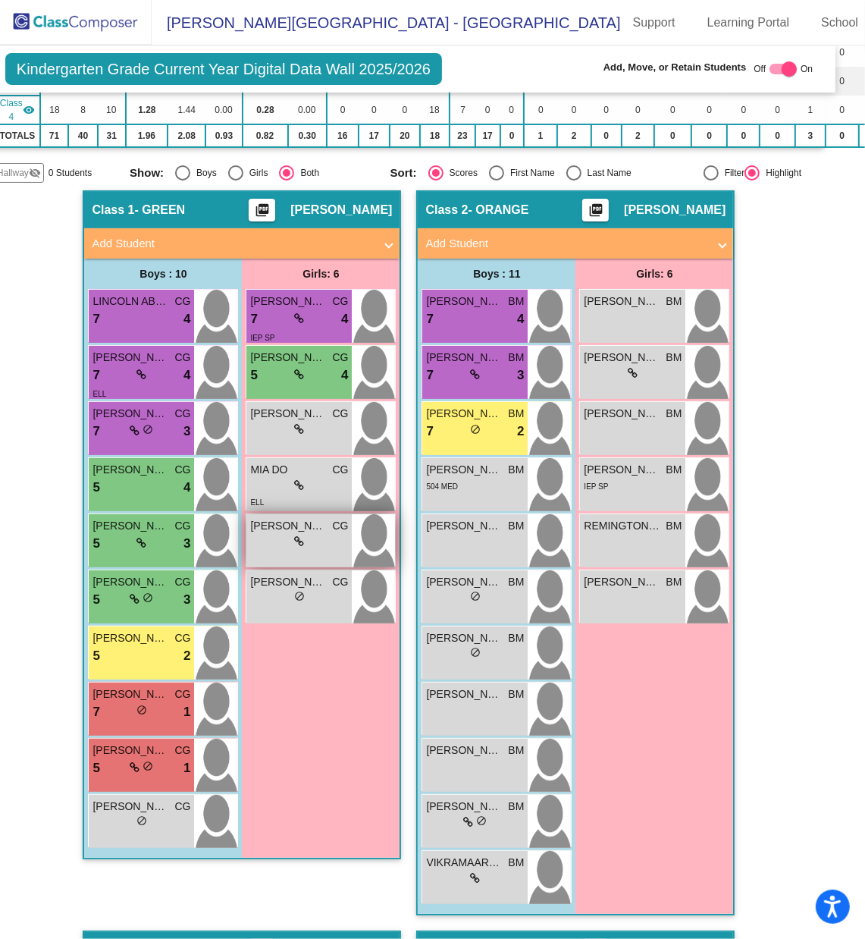
click at [294, 536] on icon at bounding box center [299, 541] width 10 height 11
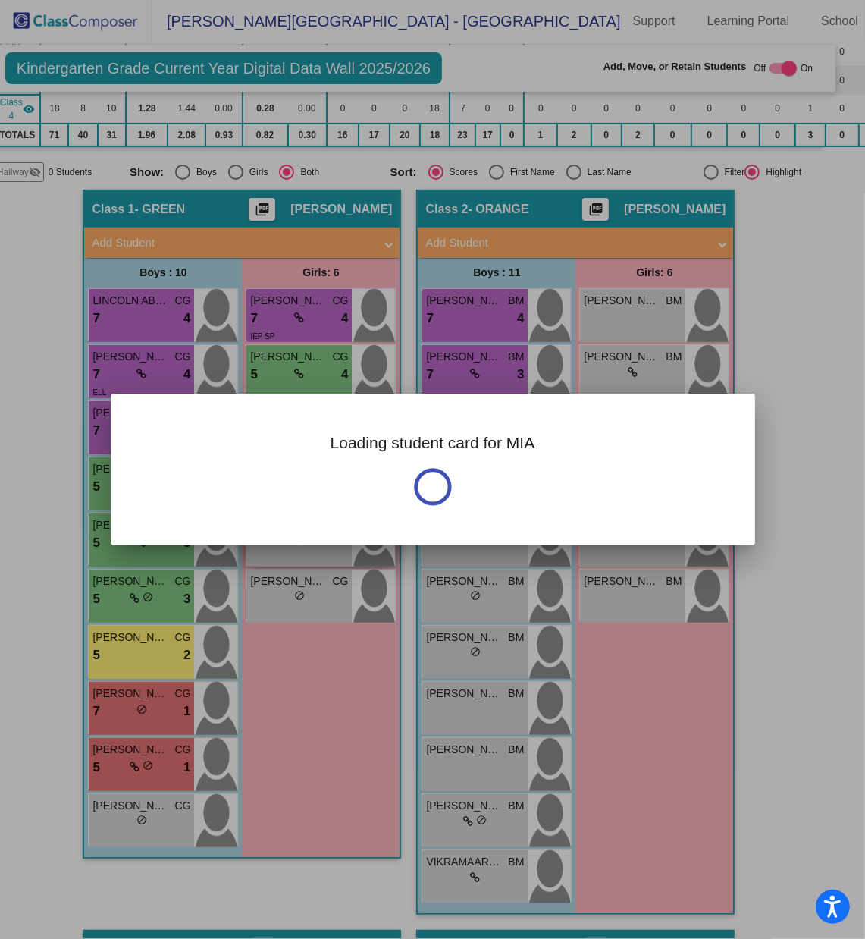
scroll to position [0, 0]
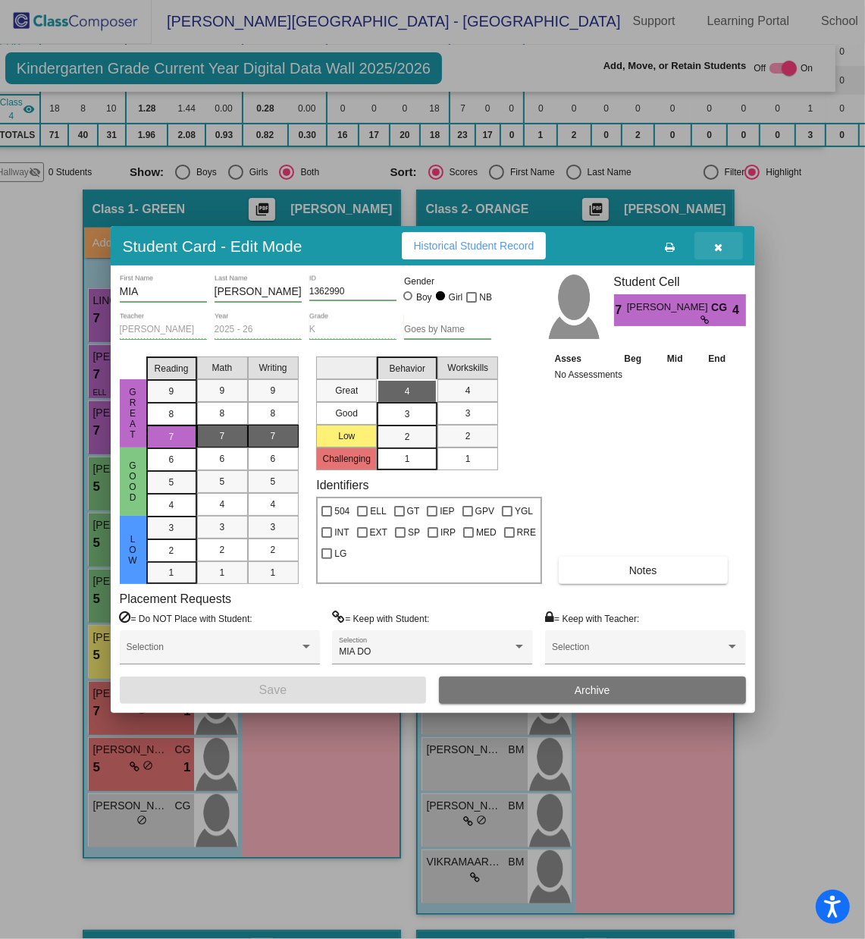
click at [713, 256] on button "button" at bounding box center [719, 245] width 49 height 27
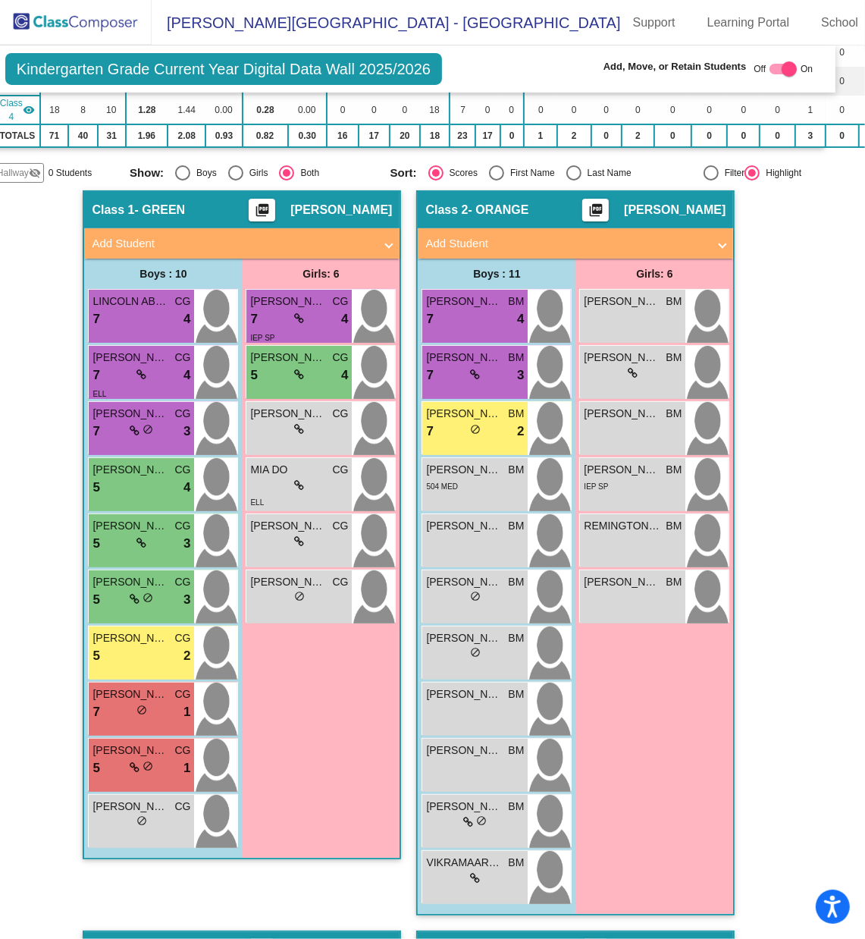
scroll to position [1, 0]
click at [154, 478] on div "5 lock do_not_disturb_alt 4" at bounding box center [142, 488] width 98 height 20
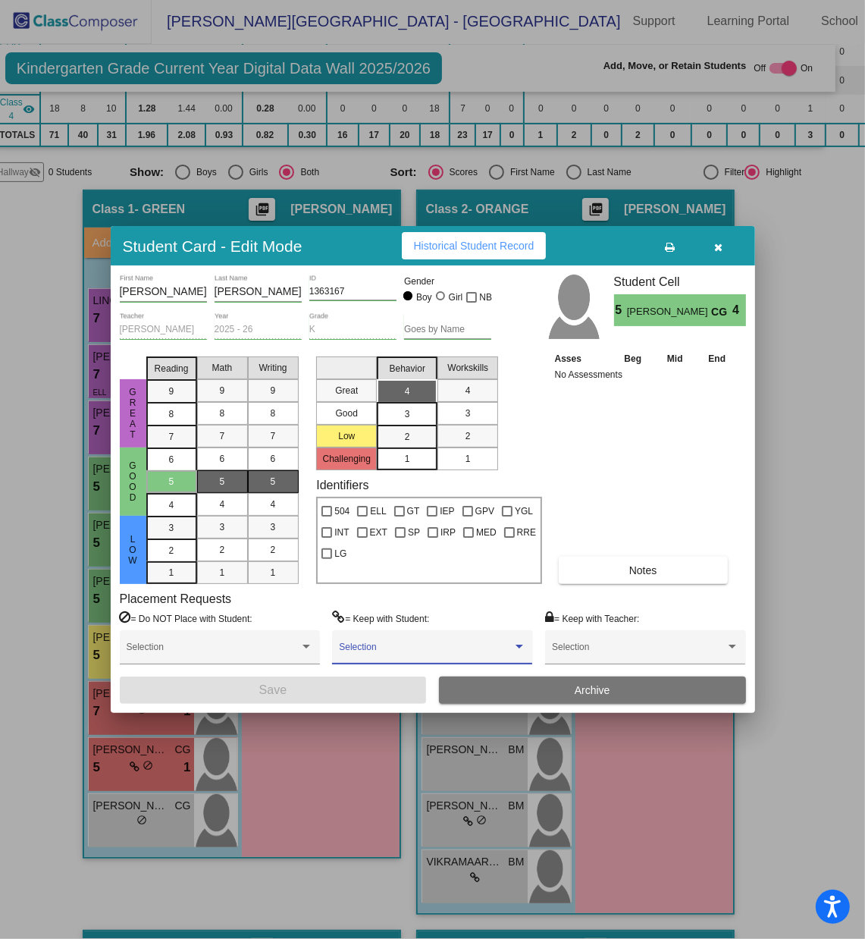
click at [374, 626] on span at bounding box center [425, 652] width 173 height 11
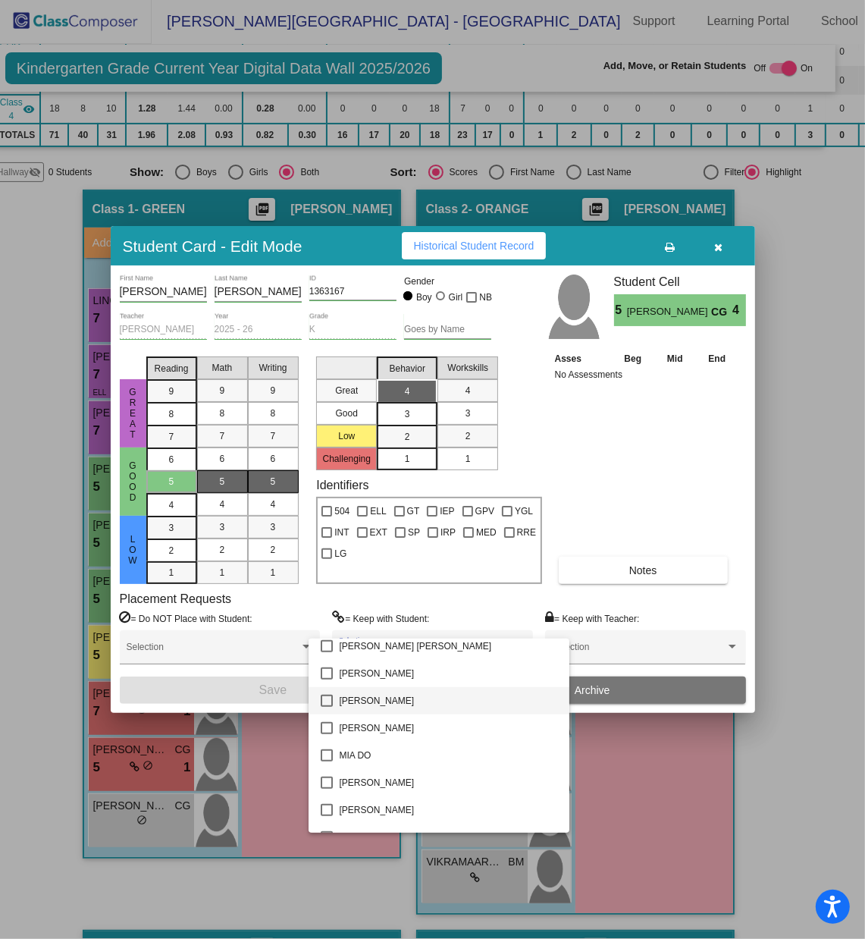
scroll to position [1210, 0]
click at [331, 626] on mat-pseudo-checkbox at bounding box center [327, 753] width 12 height 12
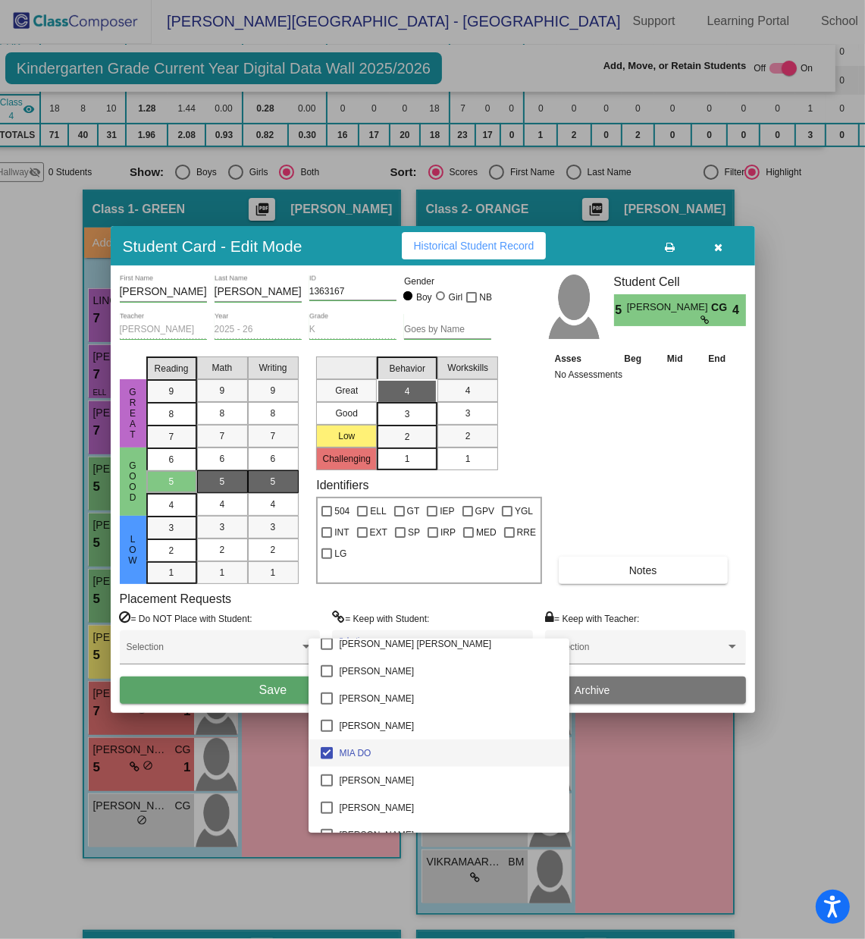
click at [281, 626] on div at bounding box center [432, 469] width 865 height 939
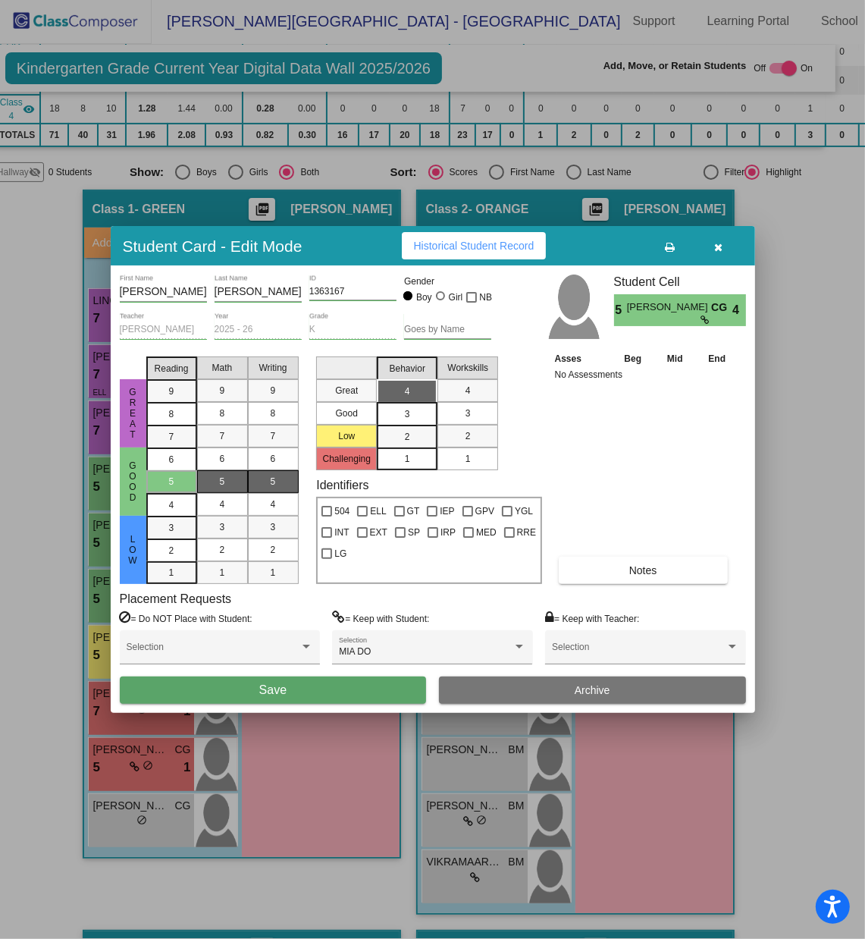
click at [281, 626] on span "Save" at bounding box center [272, 689] width 27 height 13
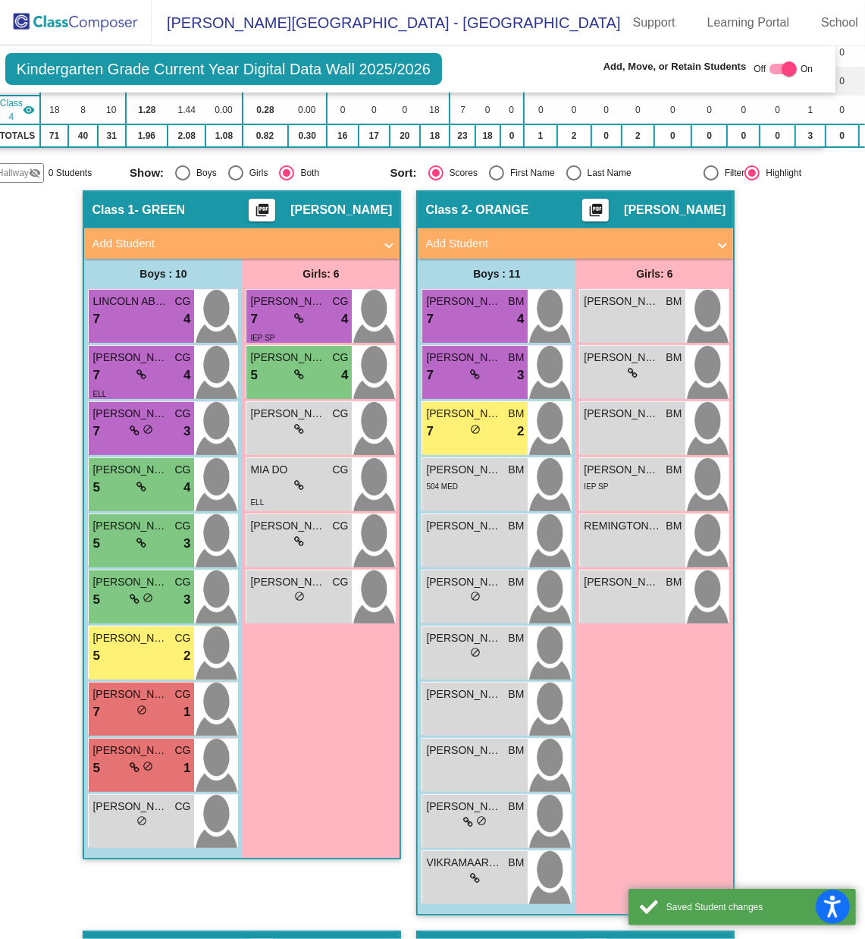
scroll to position [1, 0]
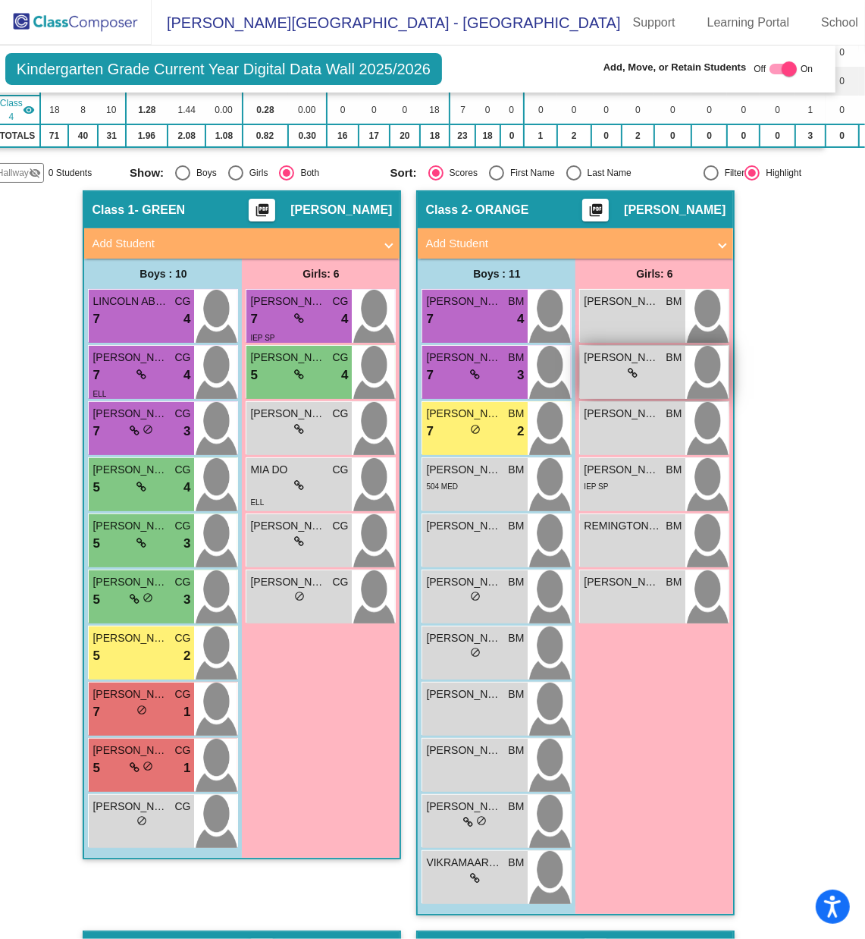
click at [602, 366] on div "lock do_not_disturb_alt" at bounding box center [633, 374] width 98 height 16
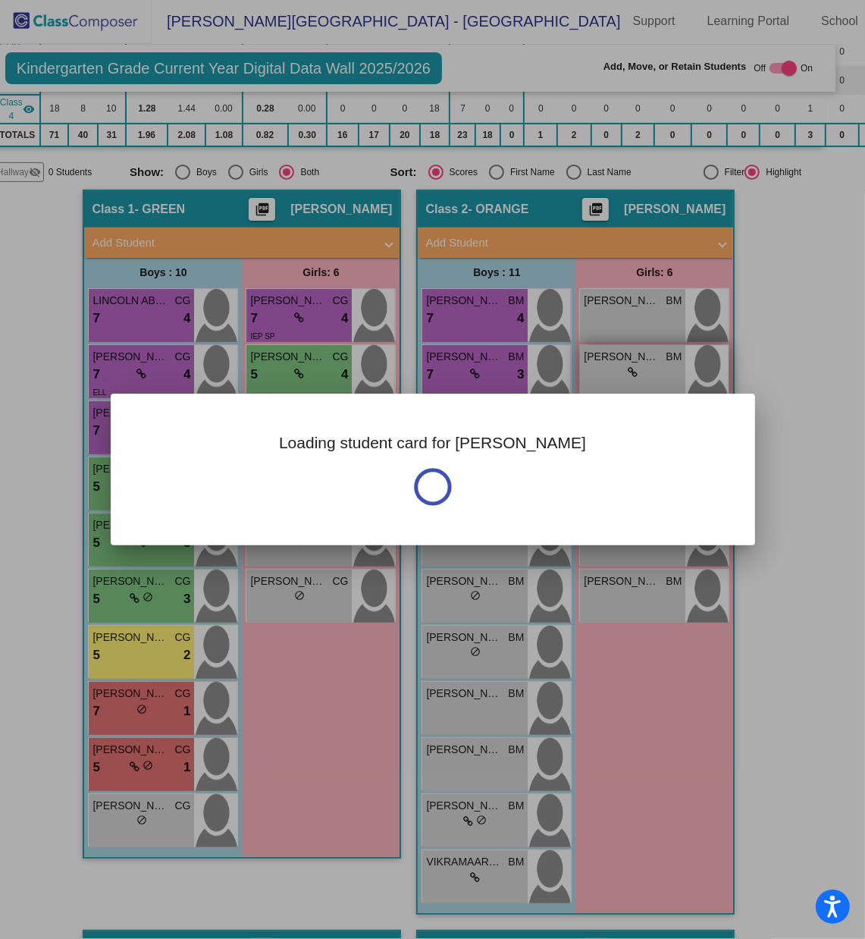
scroll to position [0, 0]
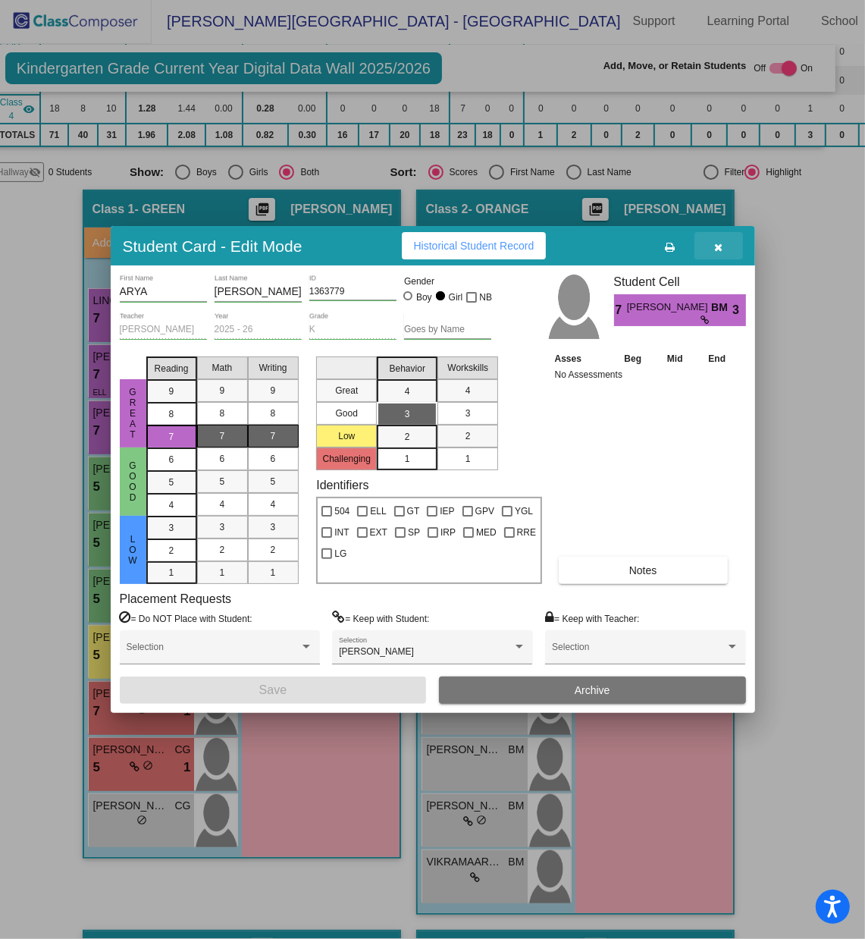
click at [721, 243] on icon "button" at bounding box center [719, 247] width 8 height 11
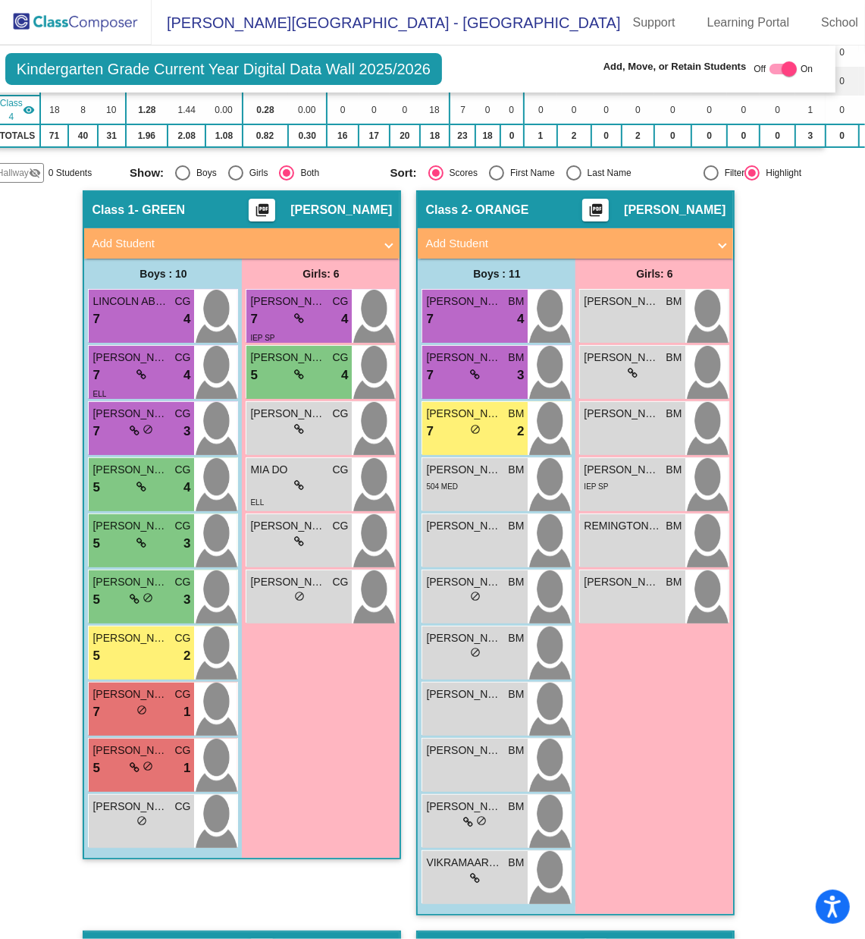
scroll to position [1, 0]
click at [476, 309] on div "7 lock do_not_disturb_alt 4" at bounding box center [475, 319] width 98 height 20
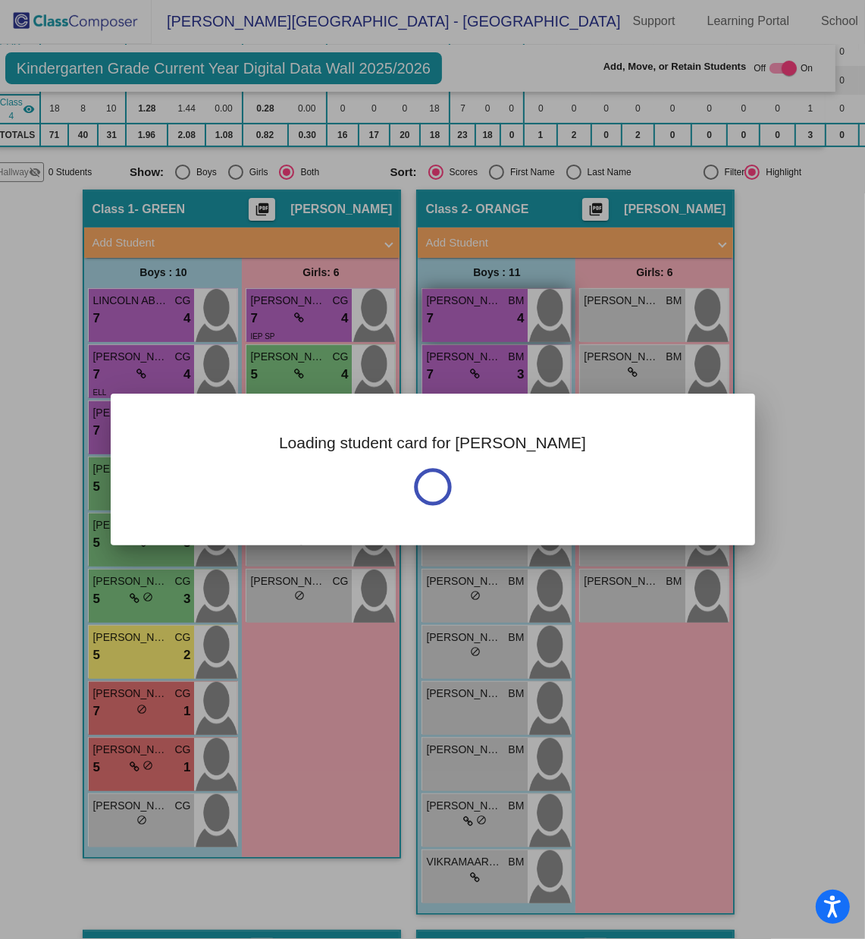
scroll to position [0, 0]
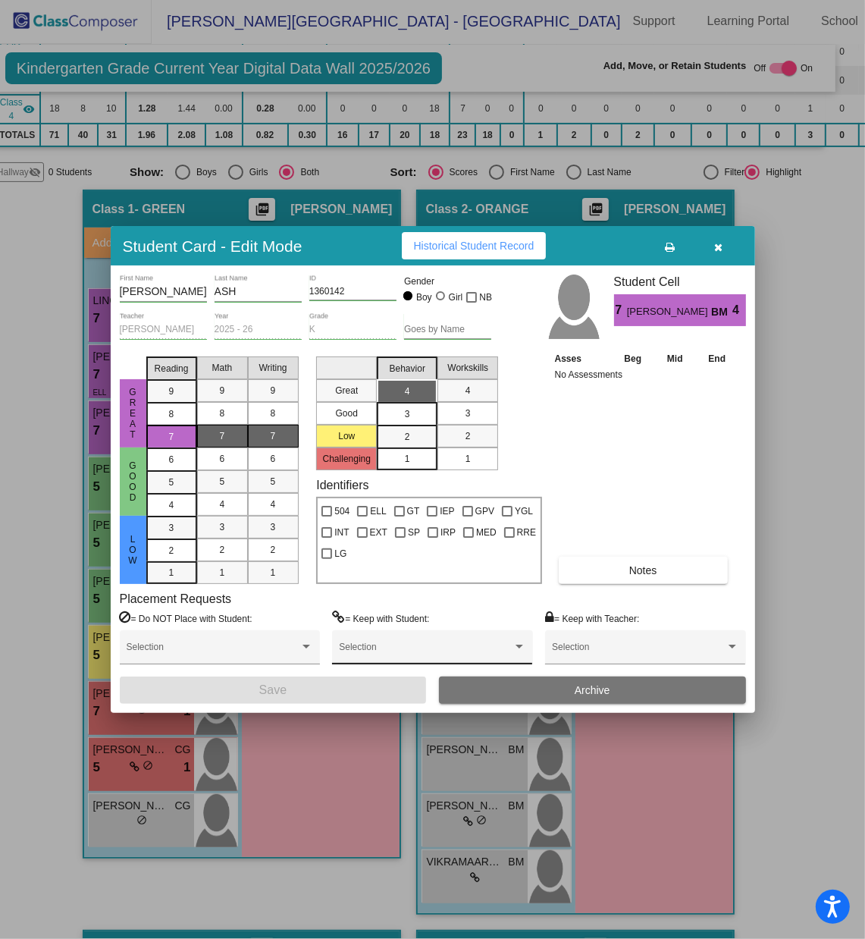
click at [366, 626] on div "Selection" at bounding box center [432, 650] width 187 height 27
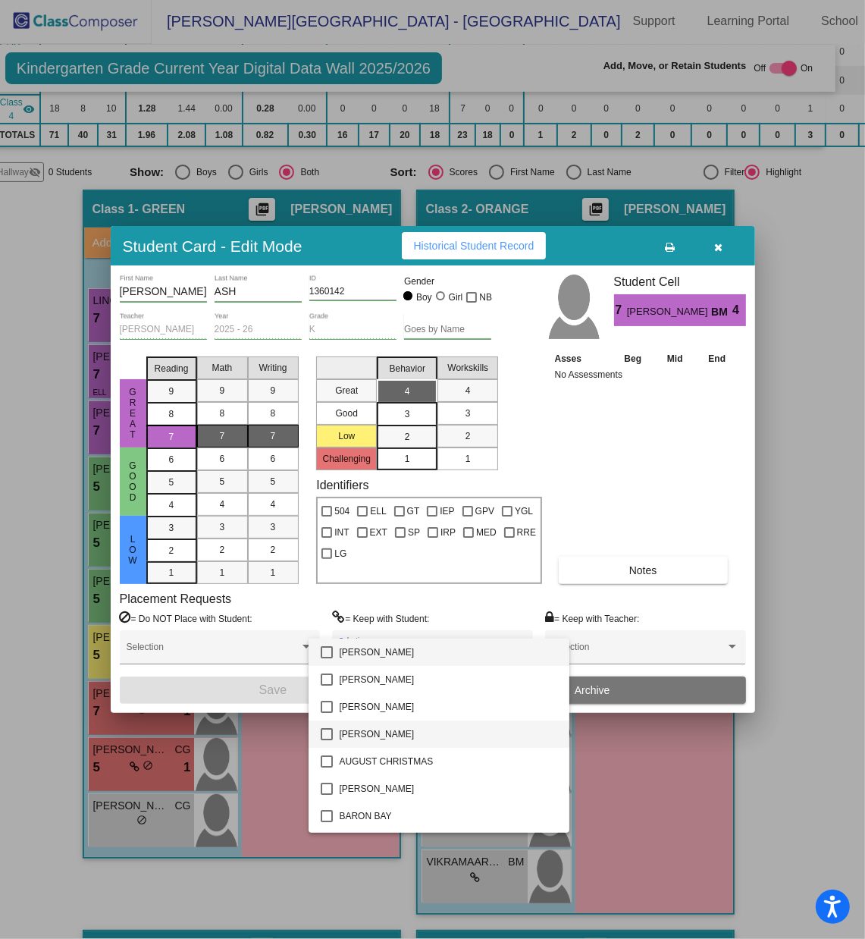
click at [333, 626] on mat-pseudo-checkbox at bounding box center [327, 734] width 12 height 12
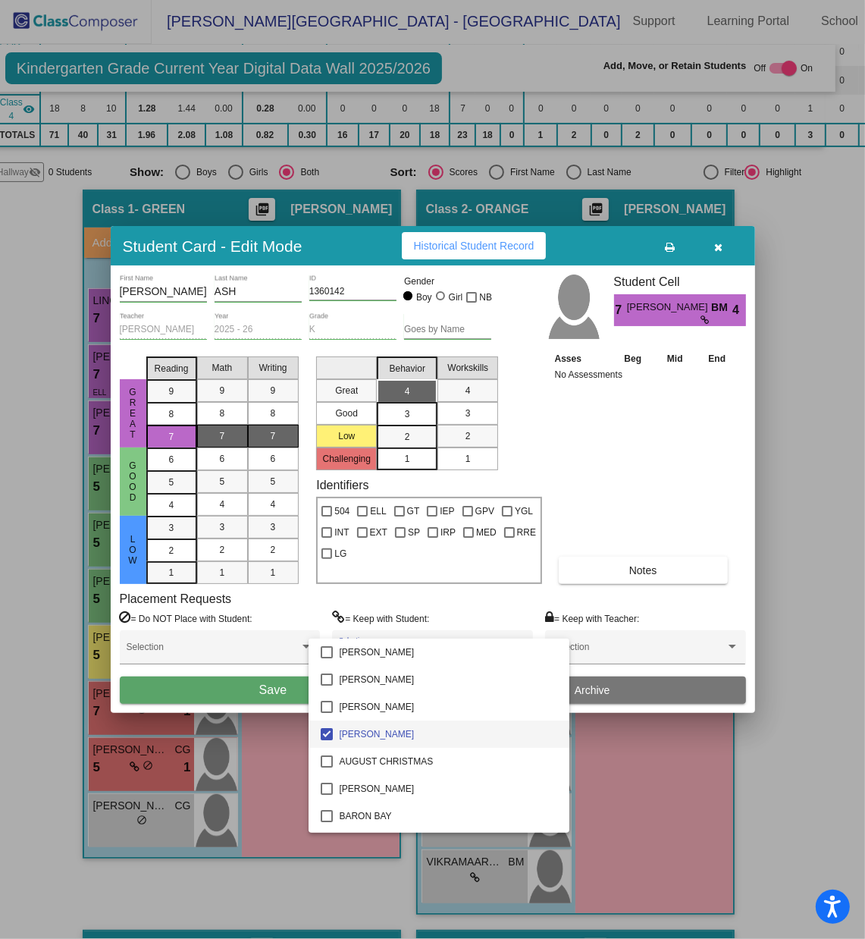
click at [281, 626] on div at bounding box center [432, 469] width 865 height 939
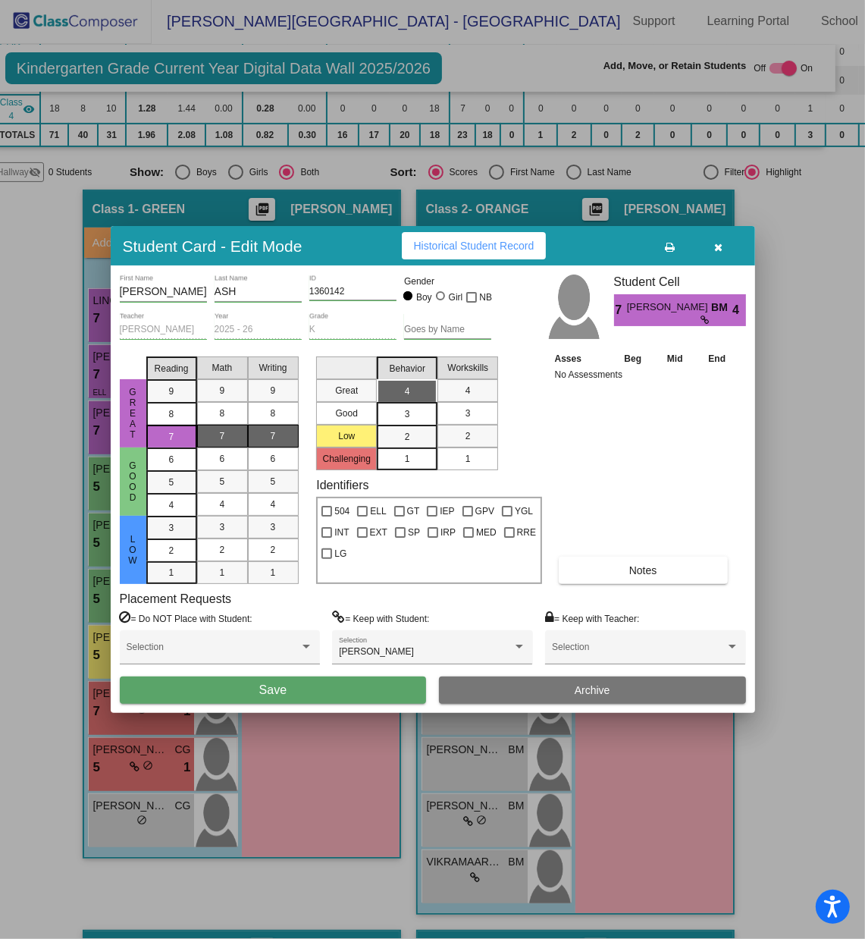
click at [281, 626] on span "Save" at bounding box center [272, 689] width 27 height 13
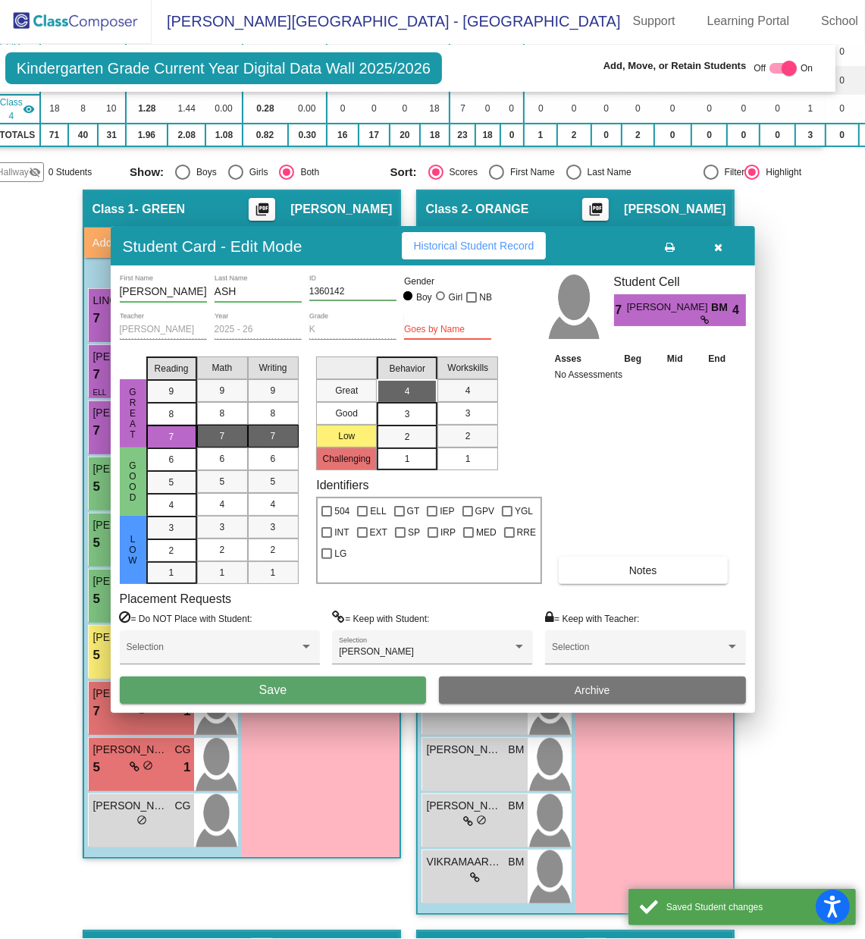
scroll to position [1, 0]
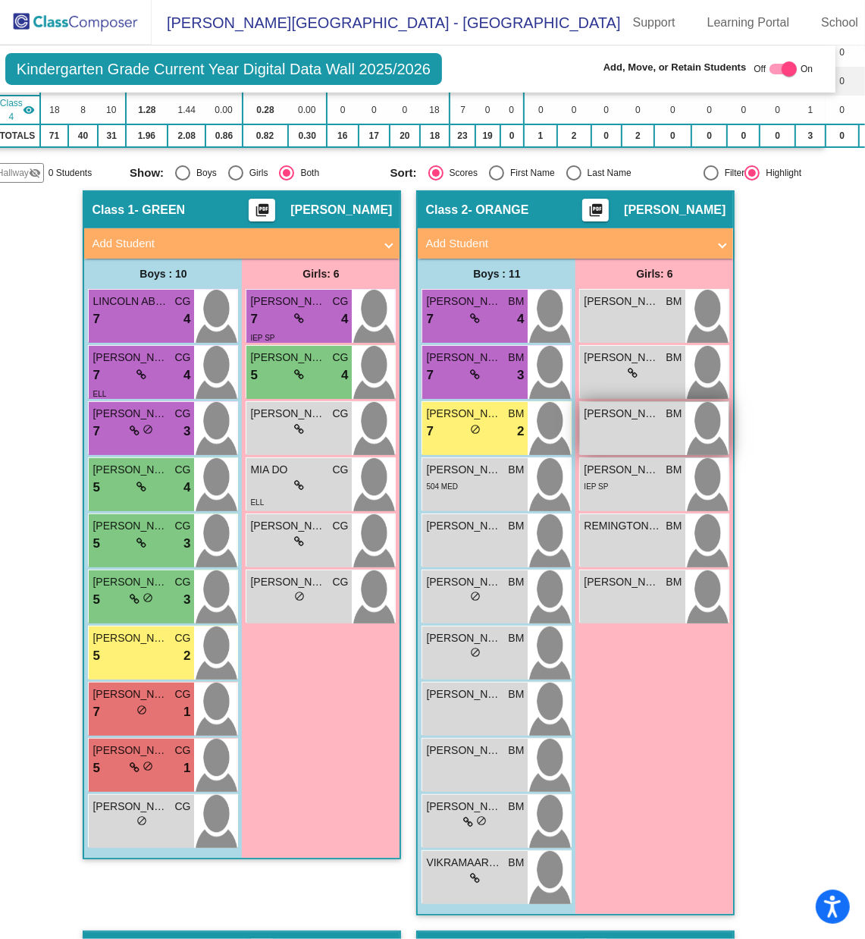
click at [615, 409] on div "[PERSON_NAME] [PERSON_NAME] lock do_not_disturb_alt" at bounding box center [632, 428] width 105 height 53
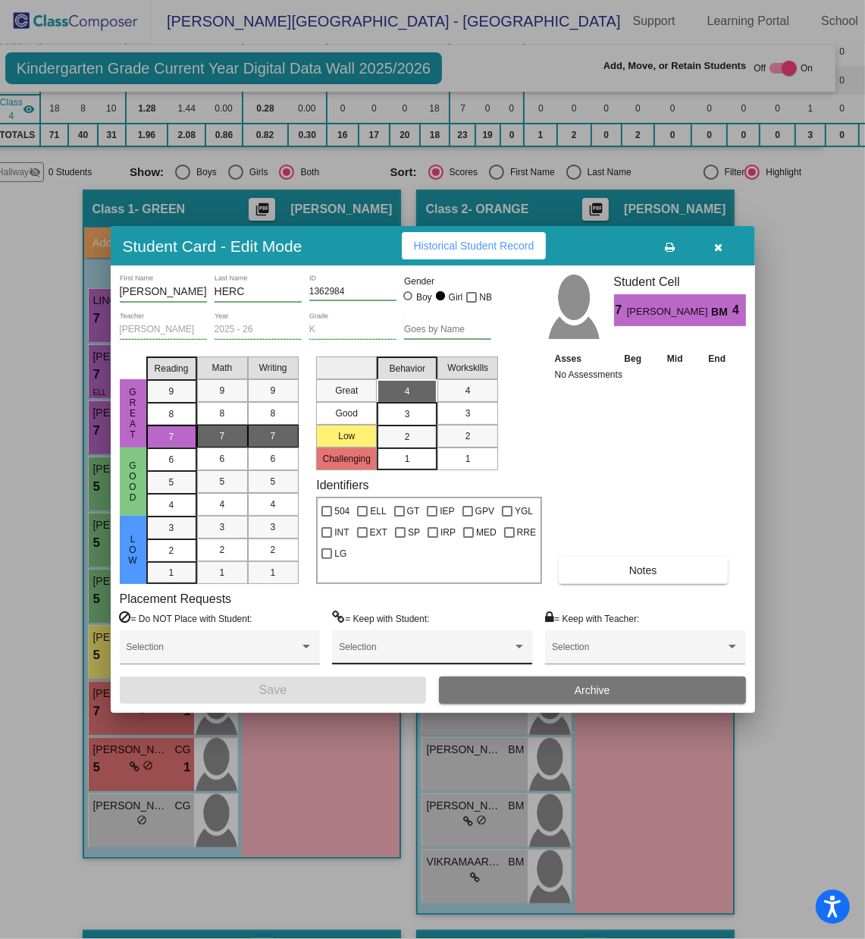
click at [381, 626] on div "Selection" at bounding box center [432, 650] width 187 height 27
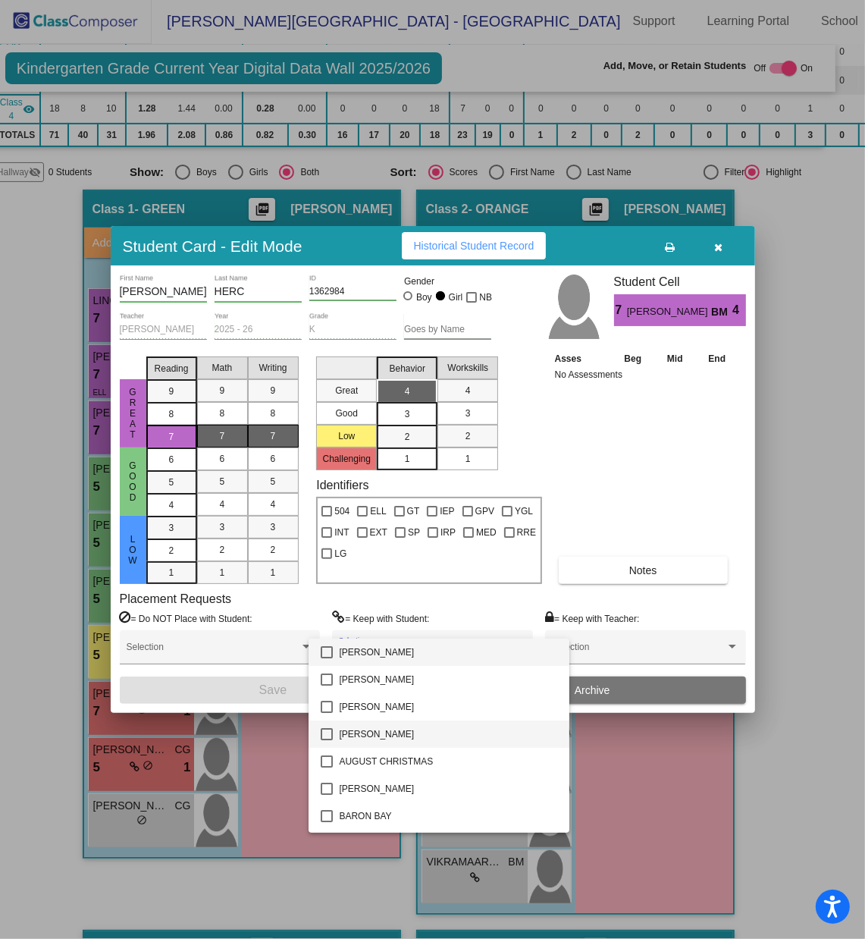
click at [329, 626] on mat-pseudo-checkbox at bounding box center [327, 734] width 12 height 12
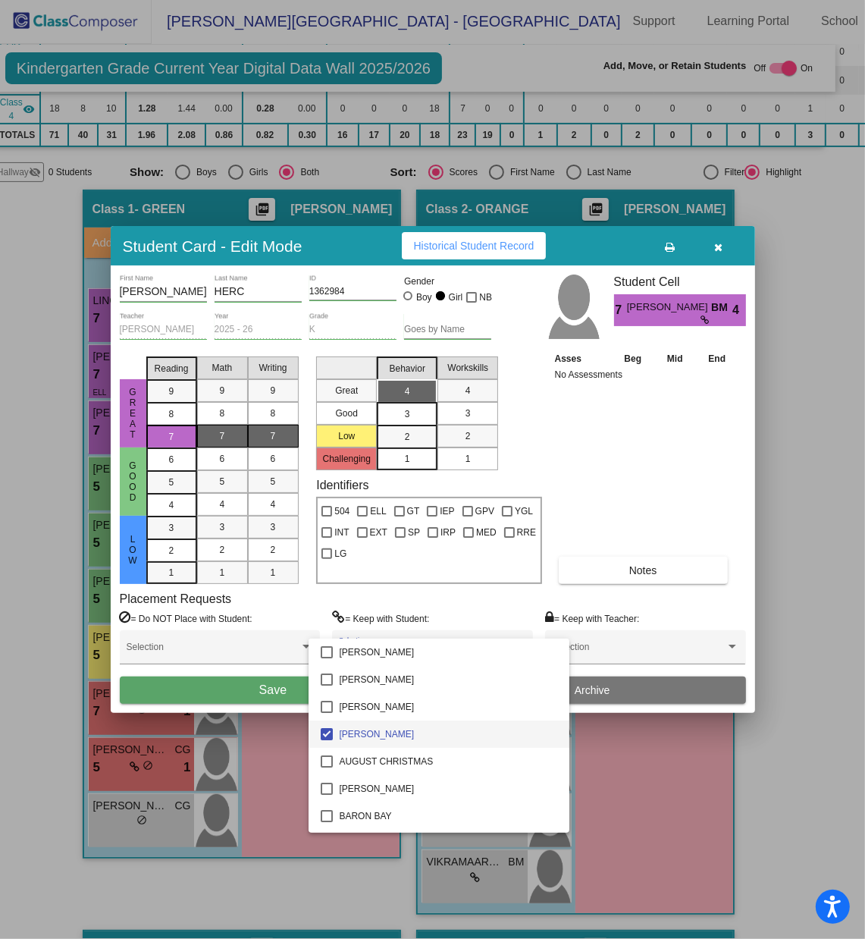
click at [279, 626] on div at bounding box center [432, 469] width 865 height 939
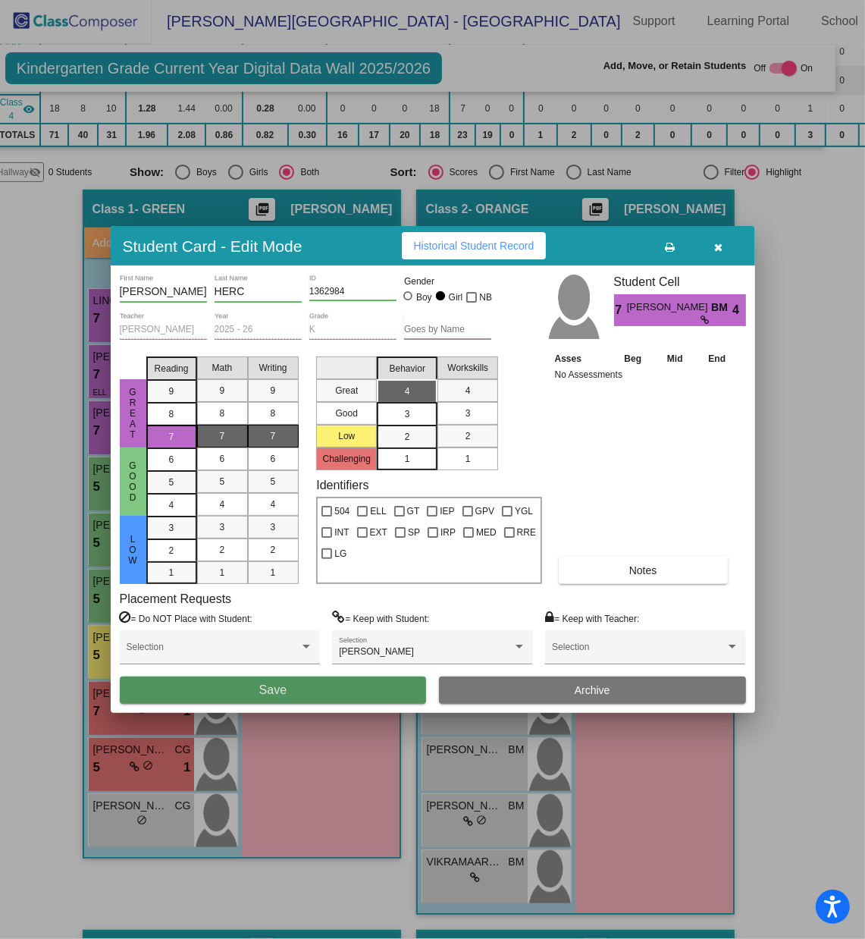
click at [279, 626] on span "Save" at bounding box center [272, 689] width 27 height 13
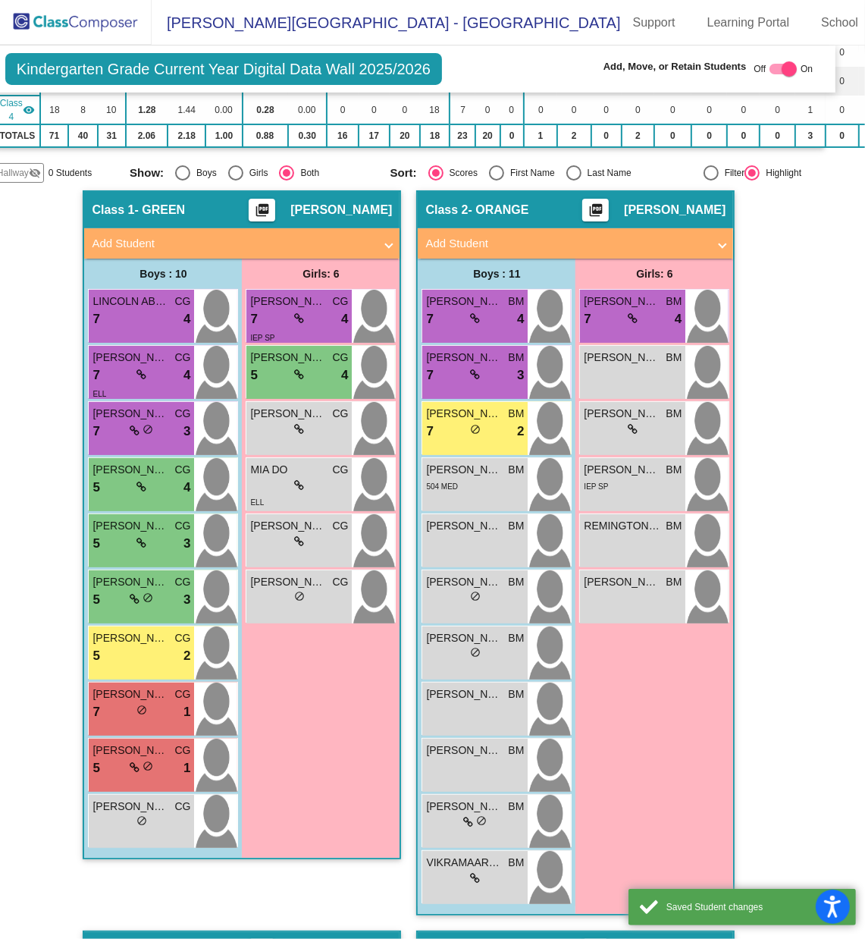
scroll to position [1, 0]
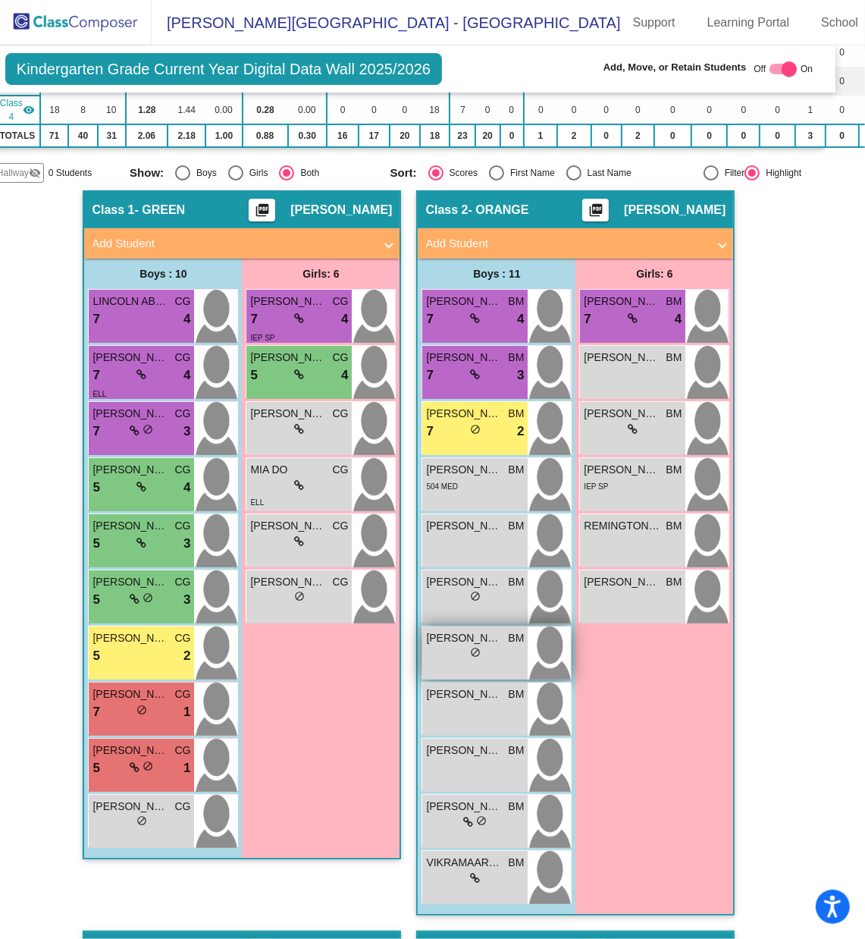
click at [475, 626] on span "do_not_disturb_alt" at bounding box center [475, 652] width 11 height 11
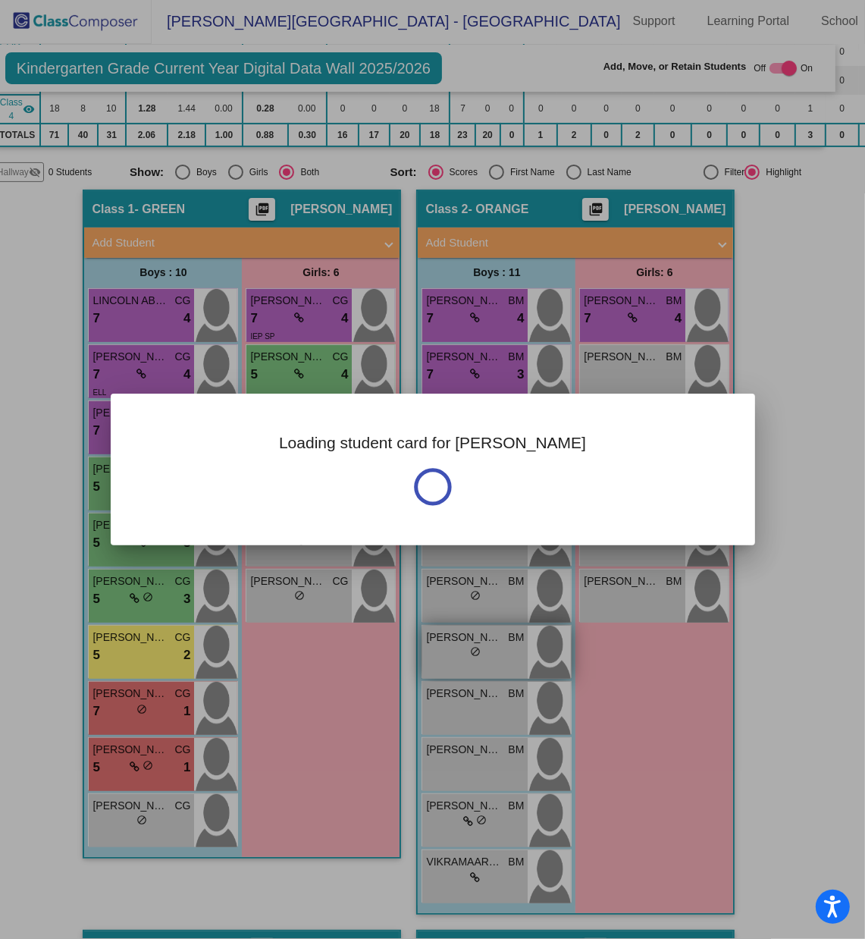
scroll to position [0, 0]
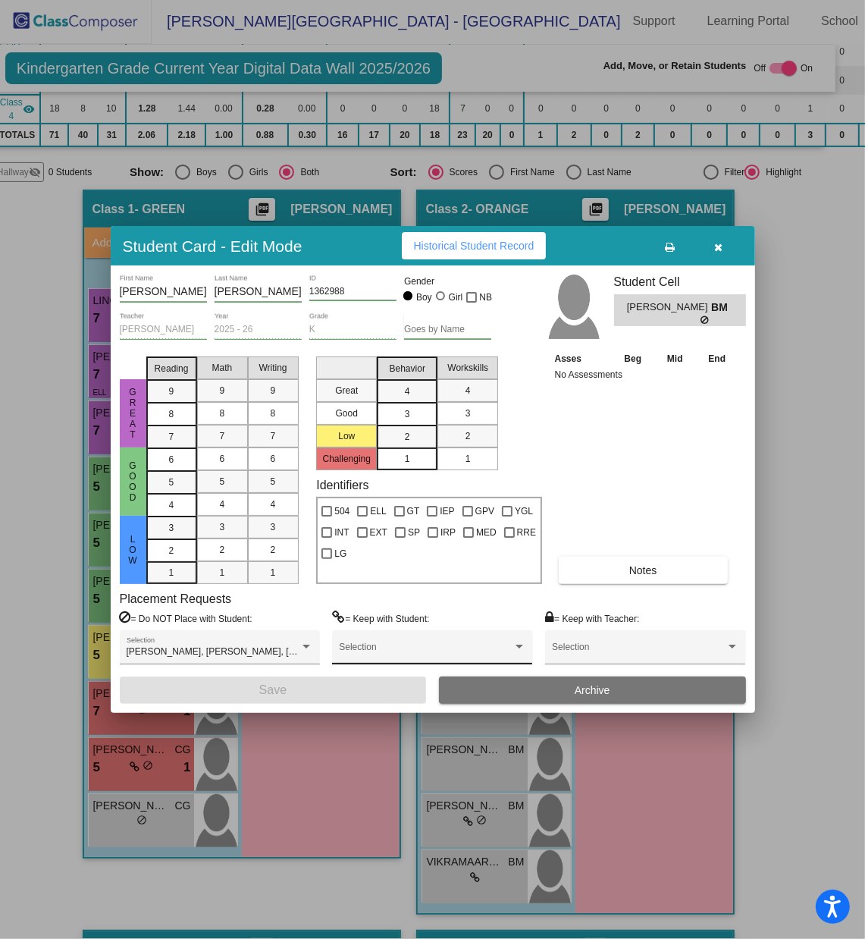
click at [375, 626] on span at bounding box center [425, 652] width 173 height 11
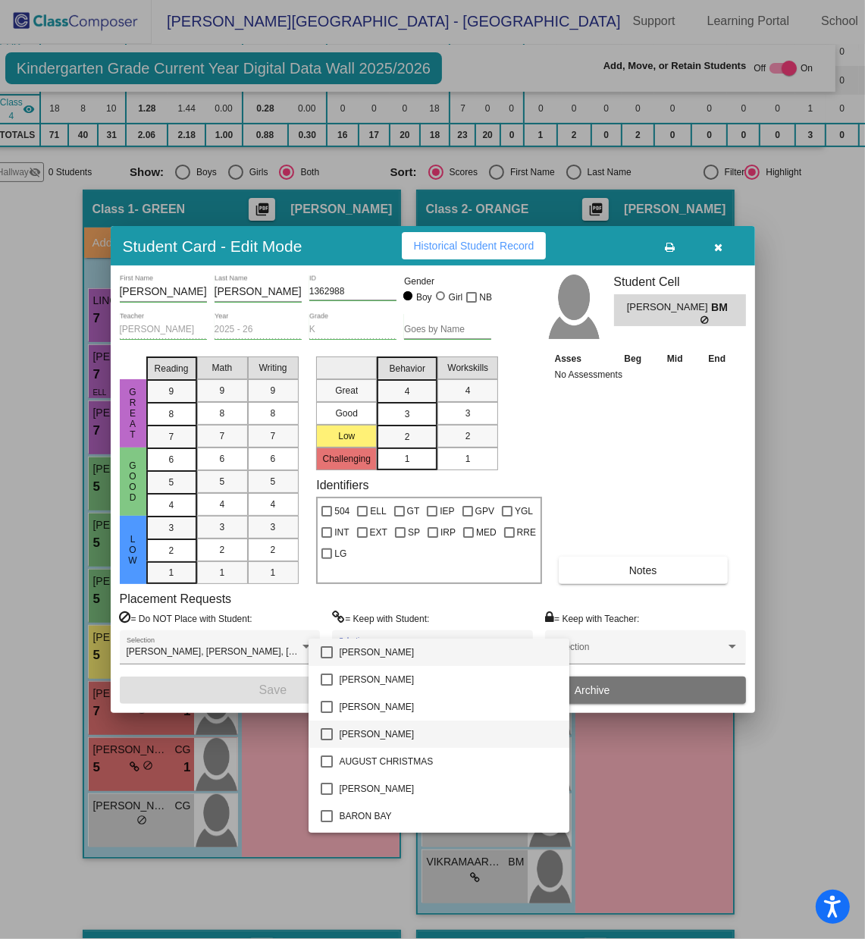
click at [326, 626] on mat-pseudo-checkbox at bounding box center [327, 734] width 12 height 12
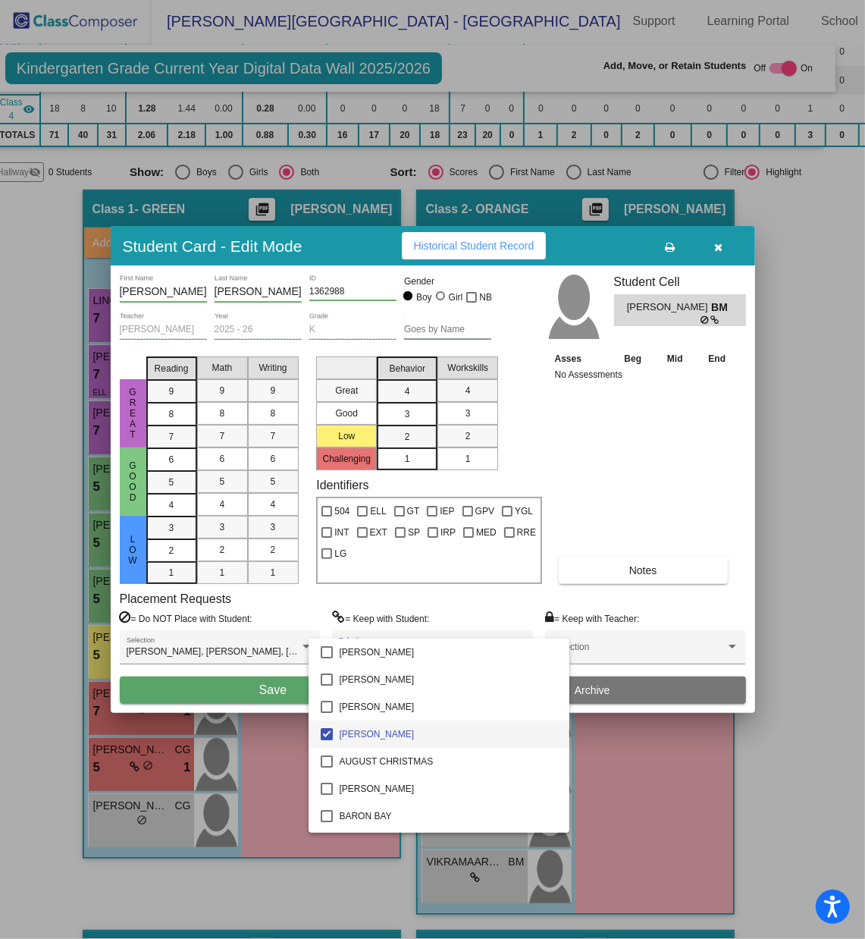
click at [281, 626] on div at bounding box center [432, 469] width 865 height 939
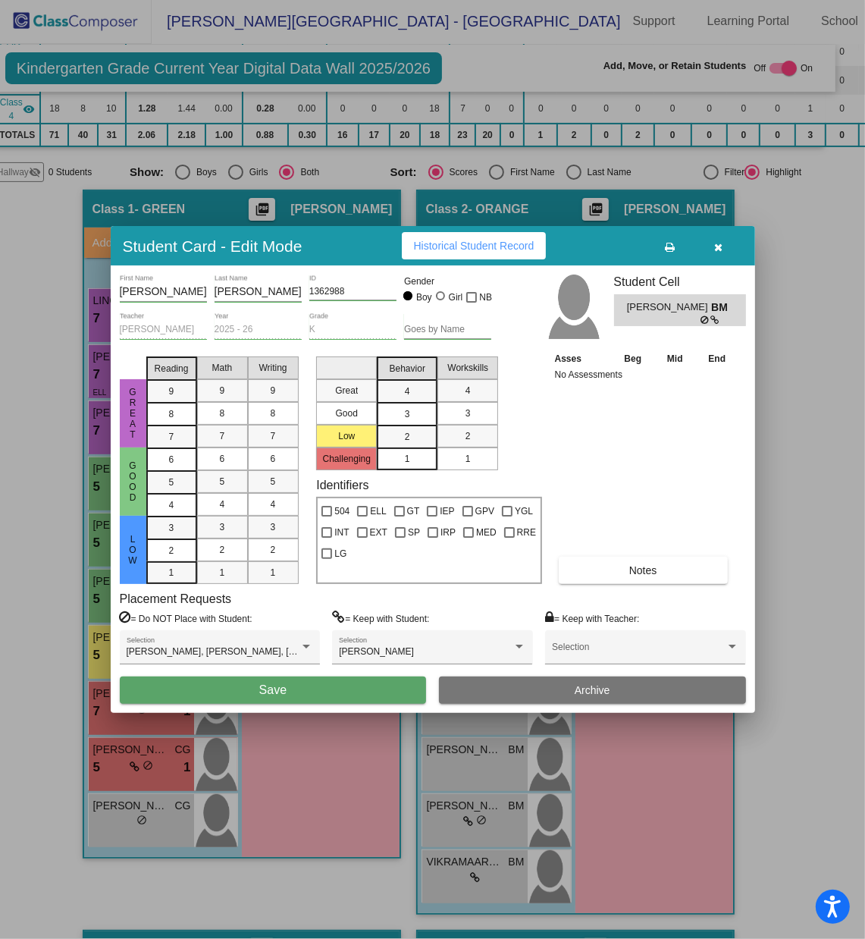
click at [281, 626] on span "Save" at bounding box center [272, 689] width 27 height 13
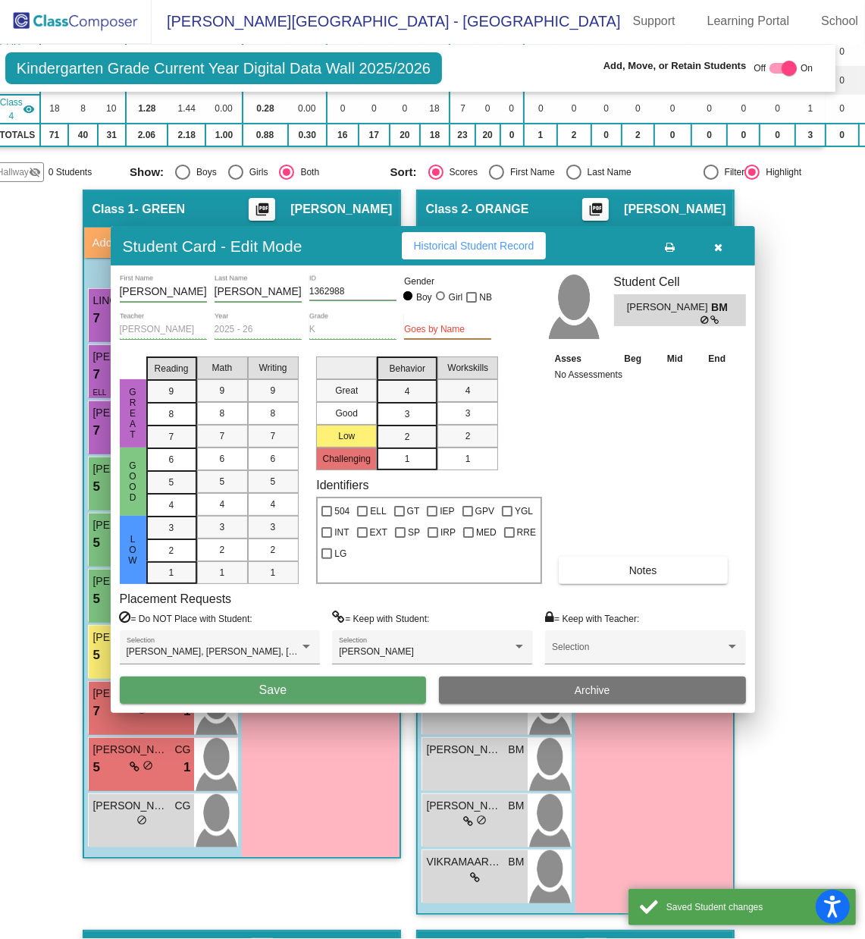
scroll to position [1, 0]
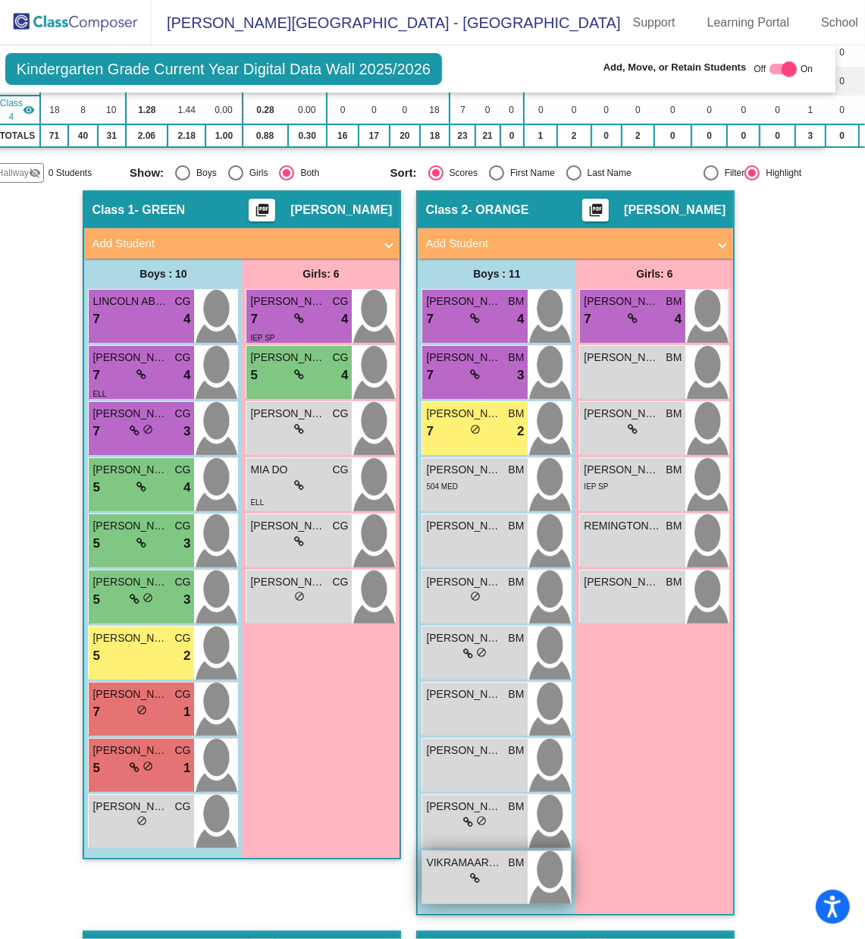
click at [484, 626] on span "VIKRAMAARIV [PERSON_NAME]" at bounding box center [464, 863] width 76 height 16
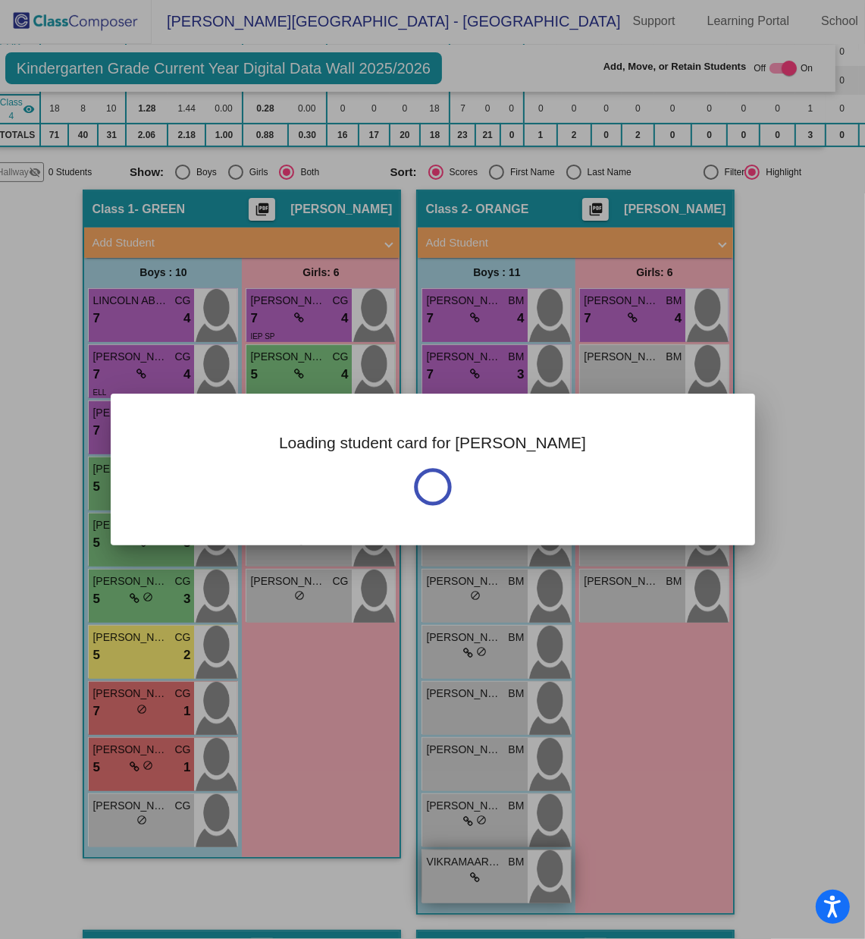
scroll to position [0, 0]
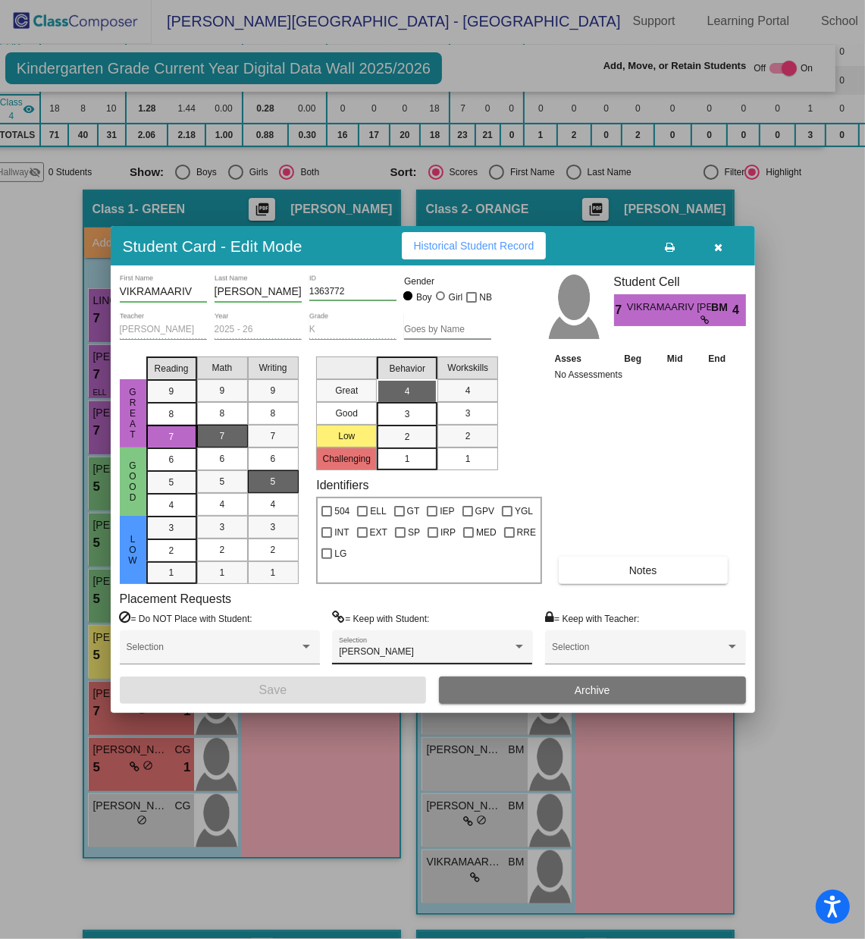
click at [502, 626] on div "[PERSON_NAME] Selection" at bounding box center [432, 650] width 187 height 27
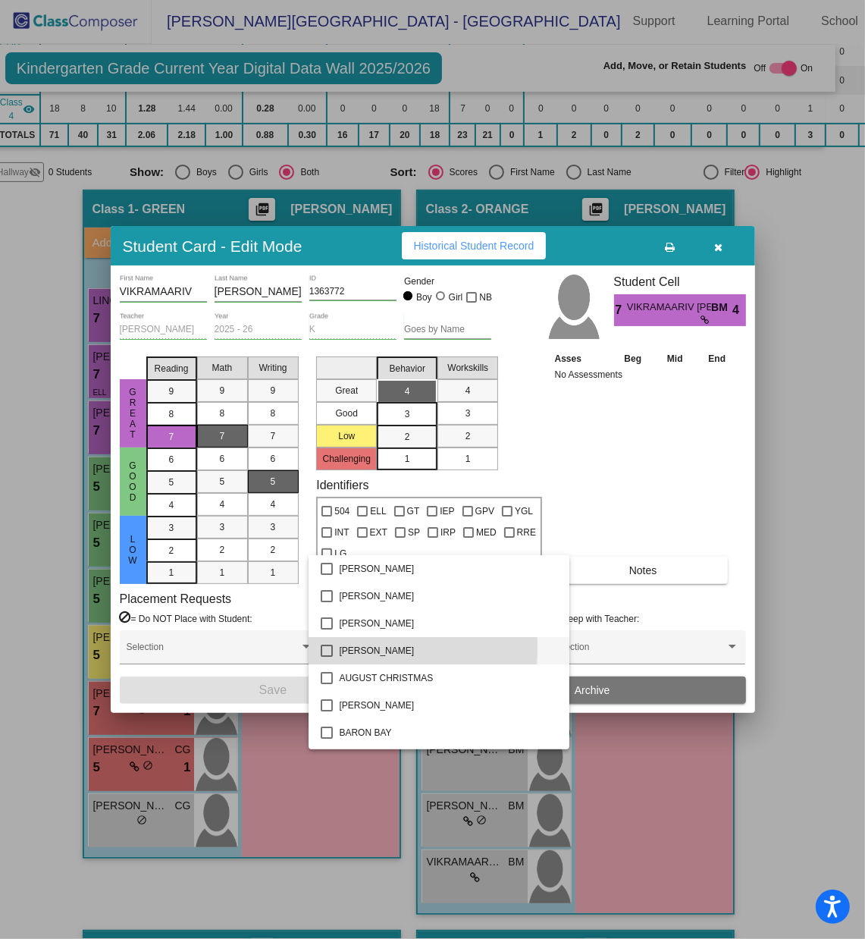
click at [325, 626] on mat-pseudo-checkbox at bounding box center [327, 651] width 12 height 12
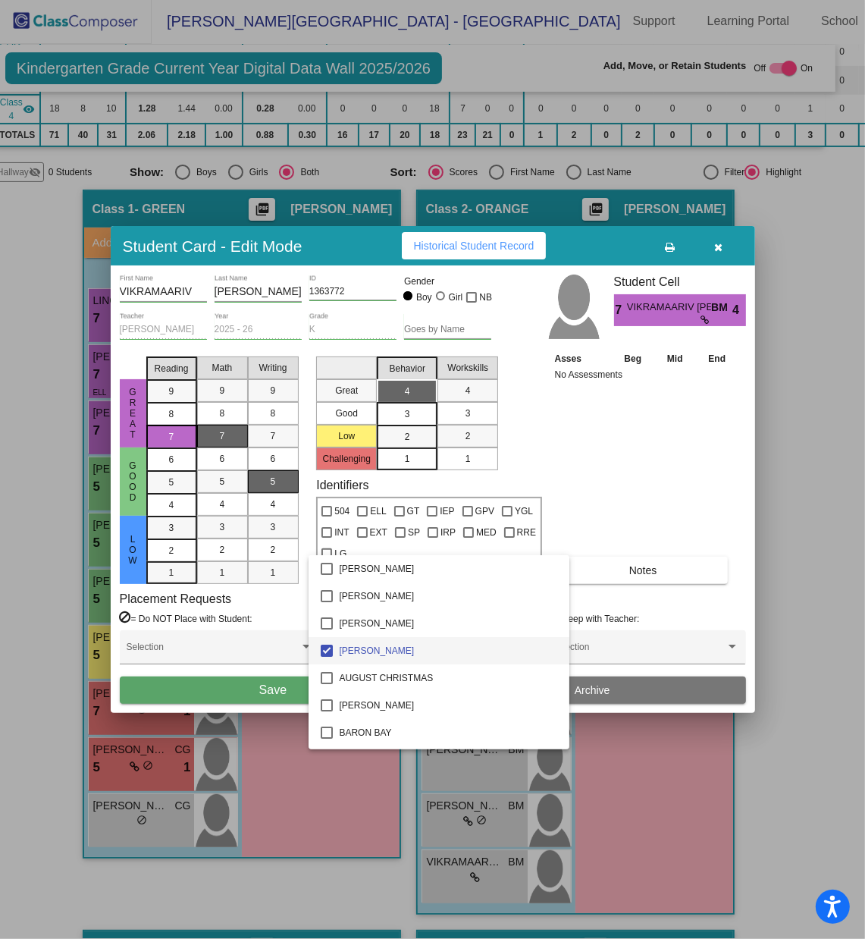
click at [263, 626] on div at bounding box center [432, 469] width 865 height 939
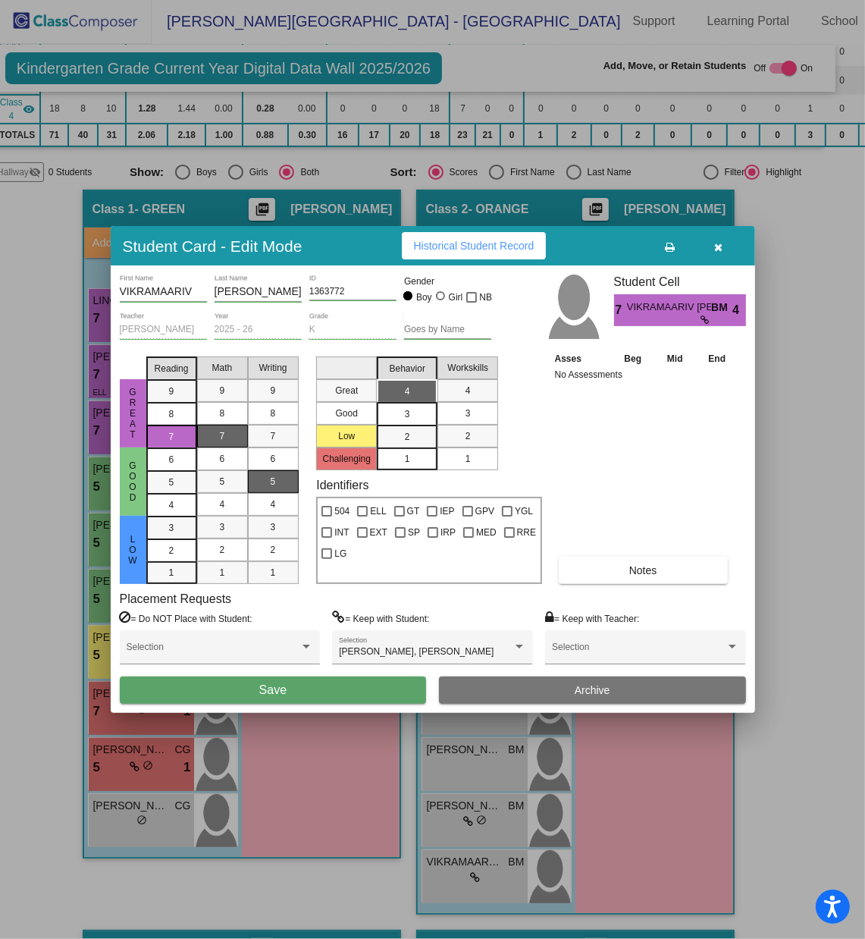
click at [263, 626] on span "Save" at bounding box center [272, 689] width 27 height 13
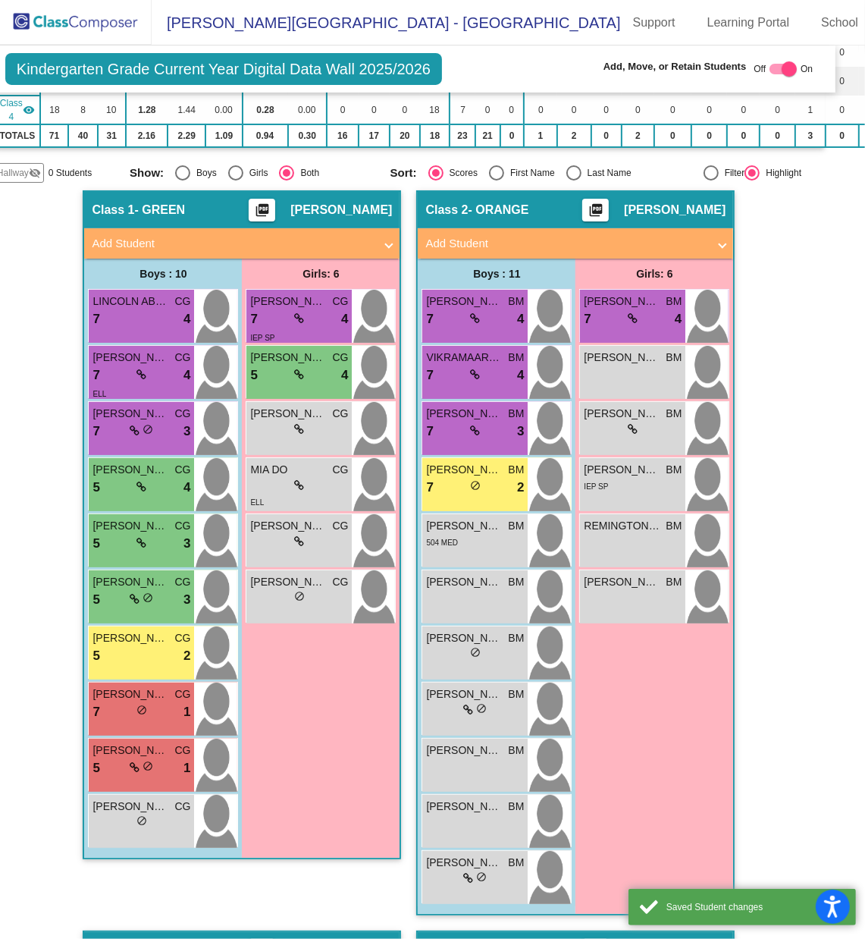
scroll to position [1, 0]
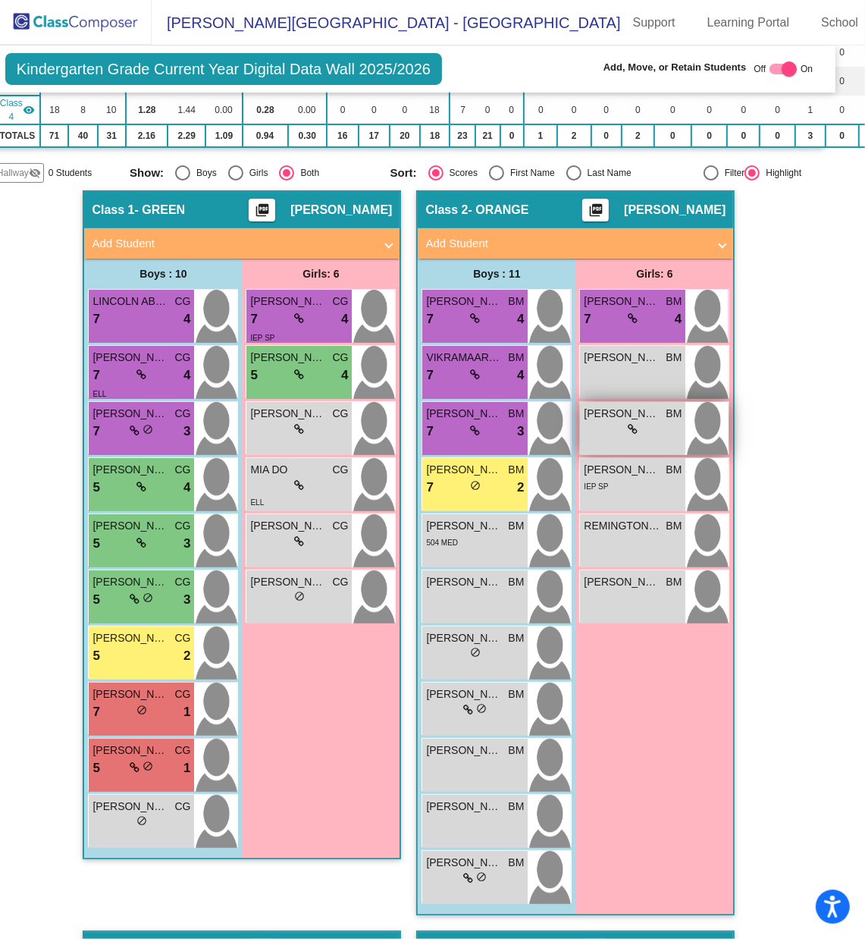
click at [629, 406] on span "[PERSON_NAME]" at bounding box center [622, 414] width 76 height 16
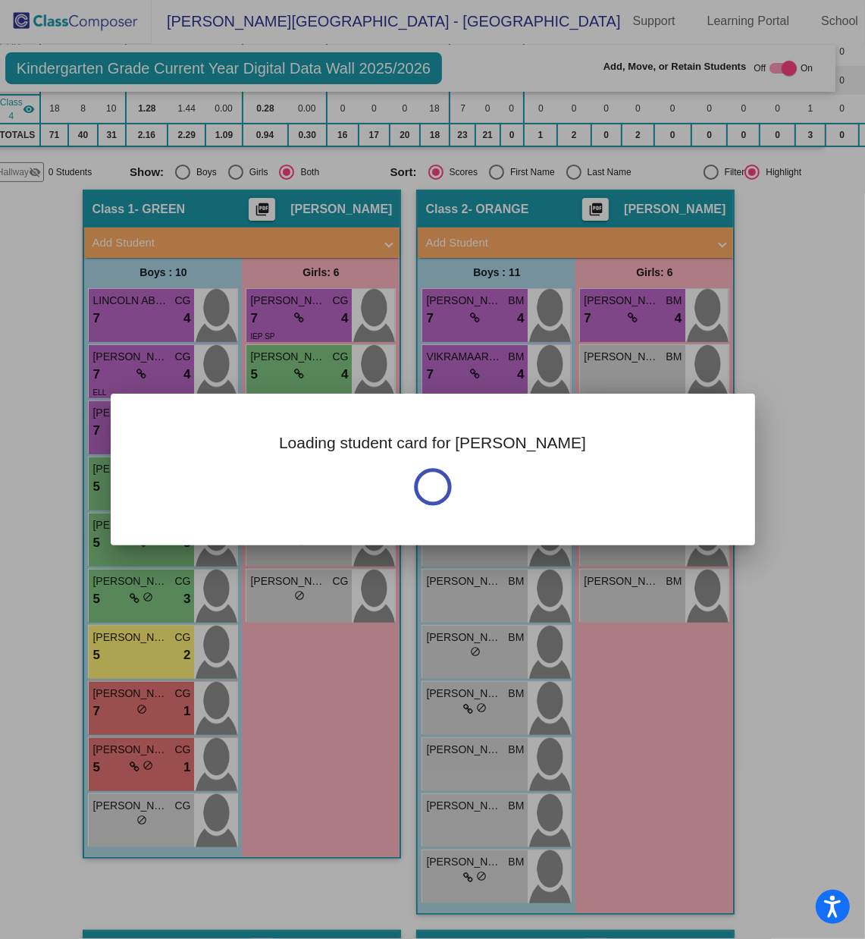
scroll to position [0, 0]
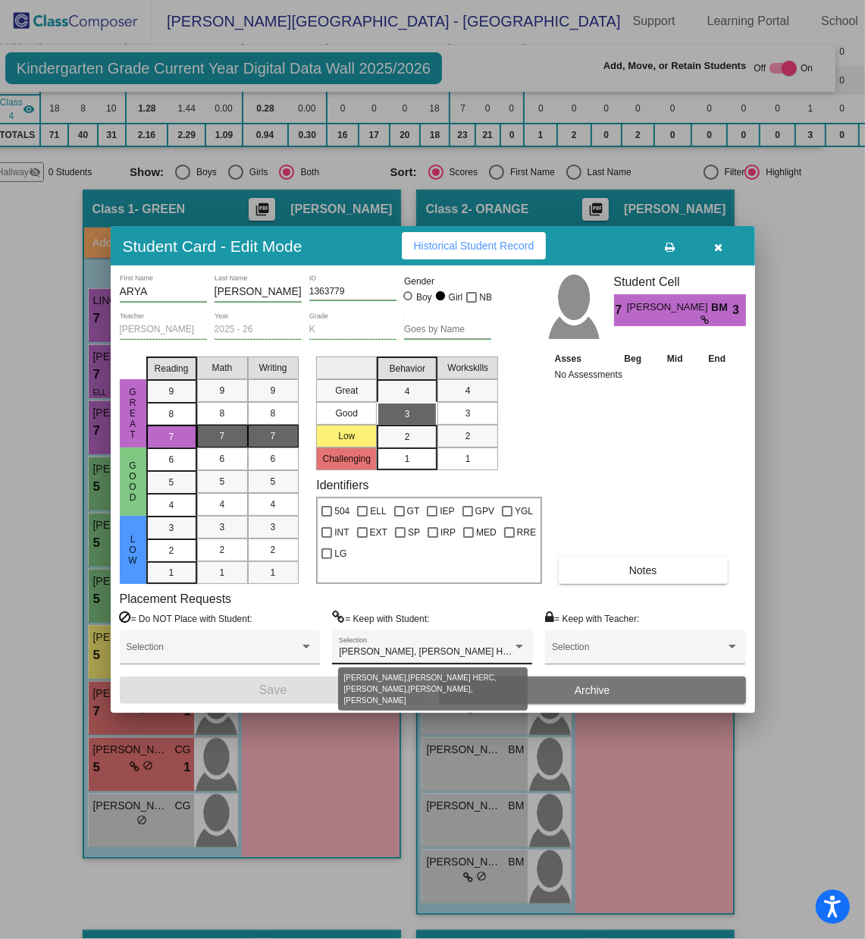
click at [513, 626] on div at bounding box center [520, 647] width 14 height 11
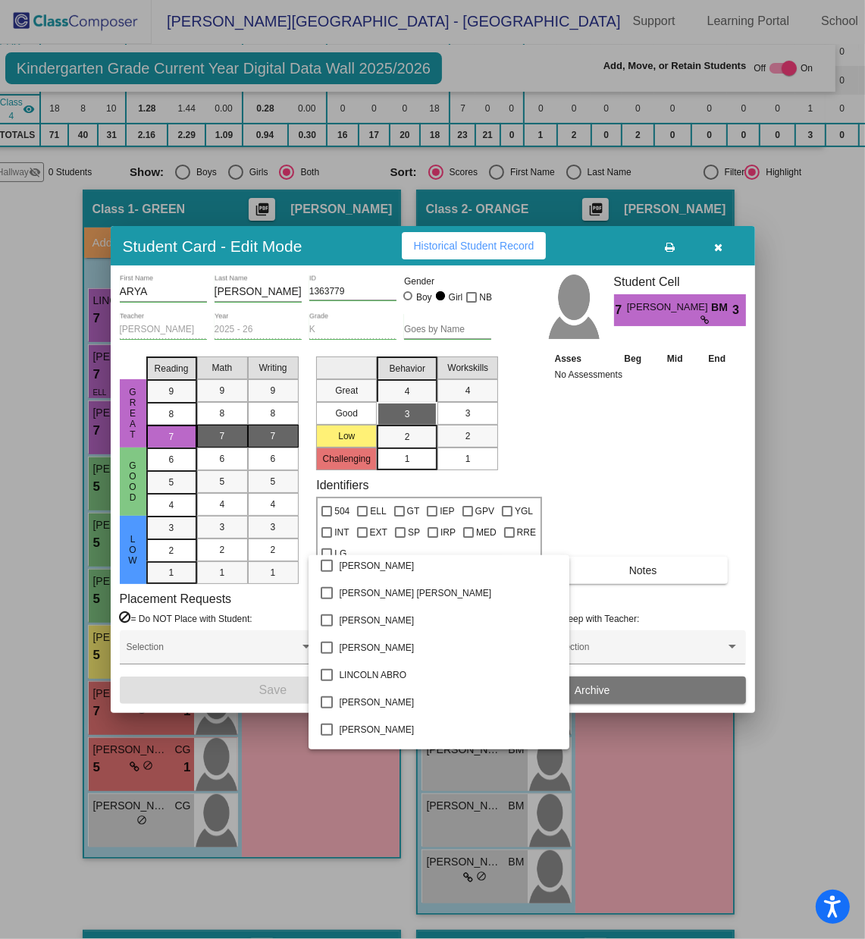
scroll to position [1044, 0]
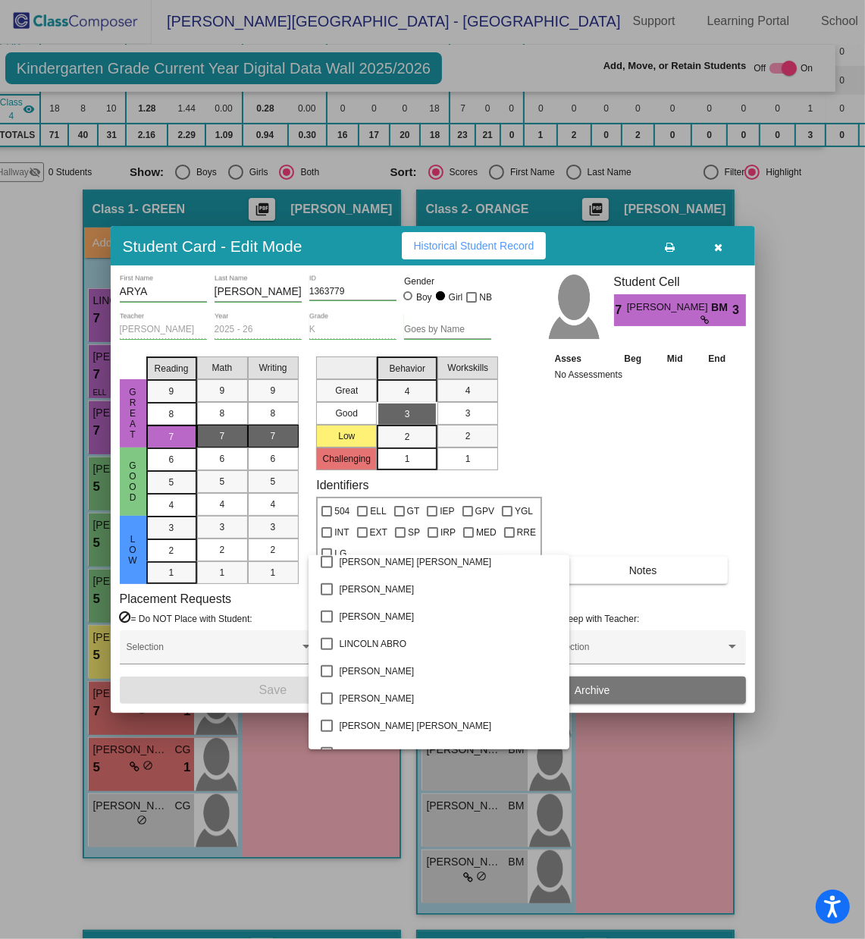
click at [722, 247] on div at bounding box center [432, 469] width 865 height 939
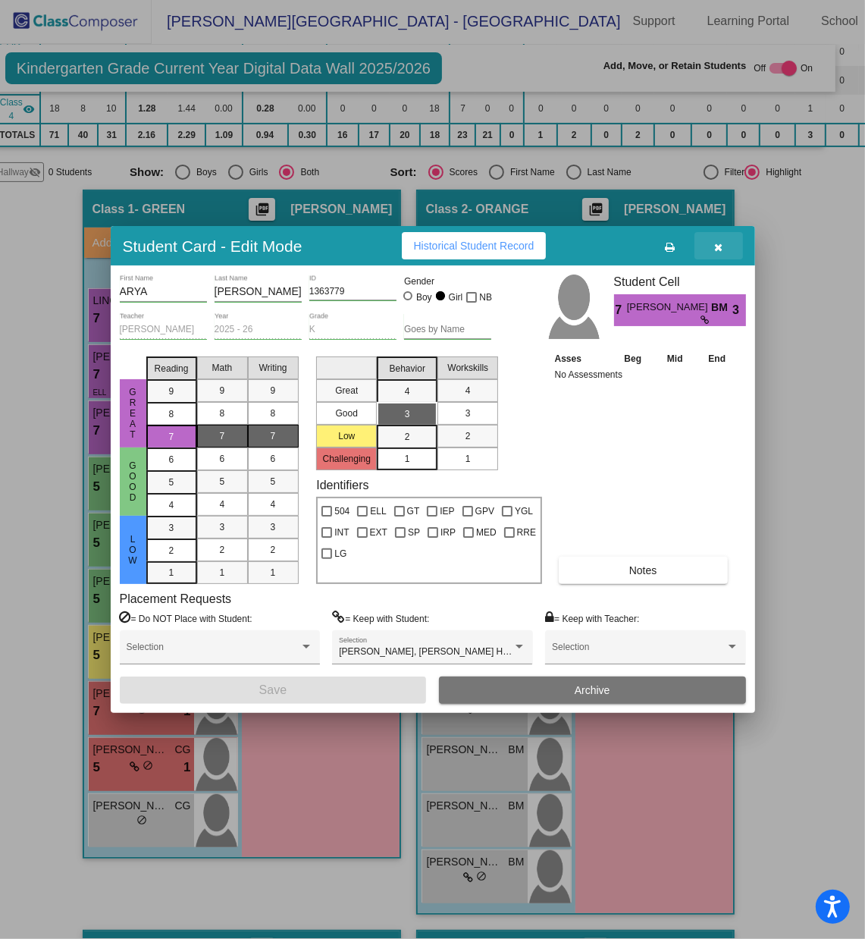
click at [718, 243] on icon "button" at bounding box center [719, 247] width 8 height 11
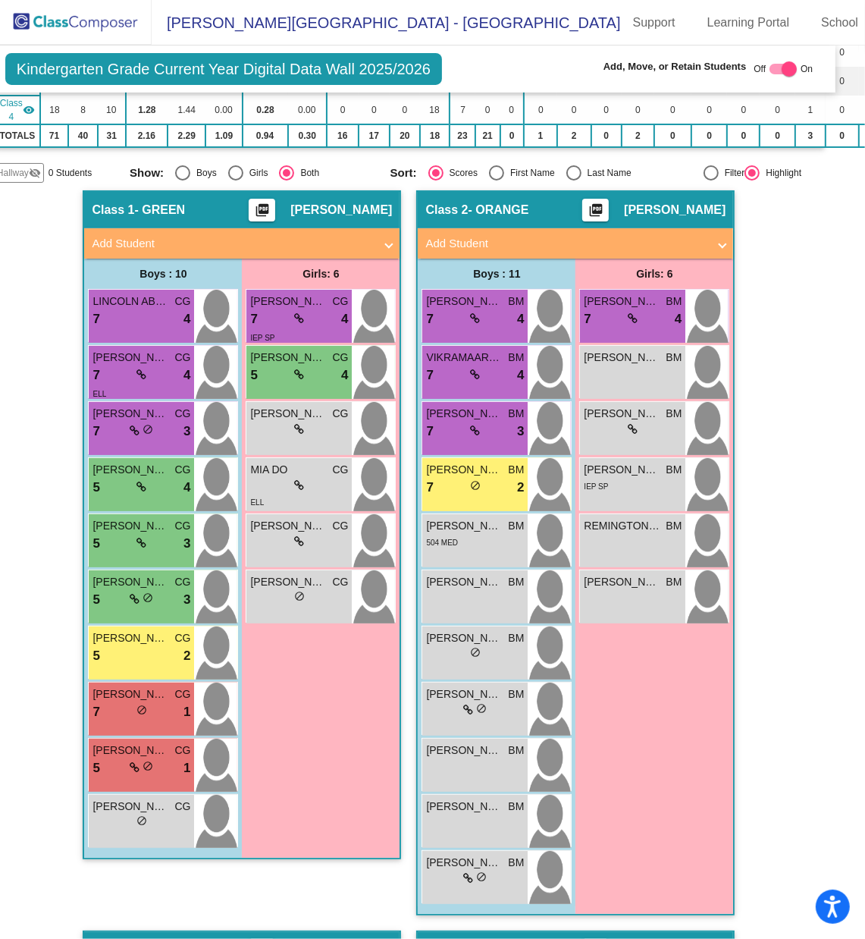
scroll to position [1, 0]
click at [632, 544] on div "REMINGTON [PERSON_NAME] lock do_not_disturb_alt" at bounding box center [632, 540] width 105 height 53
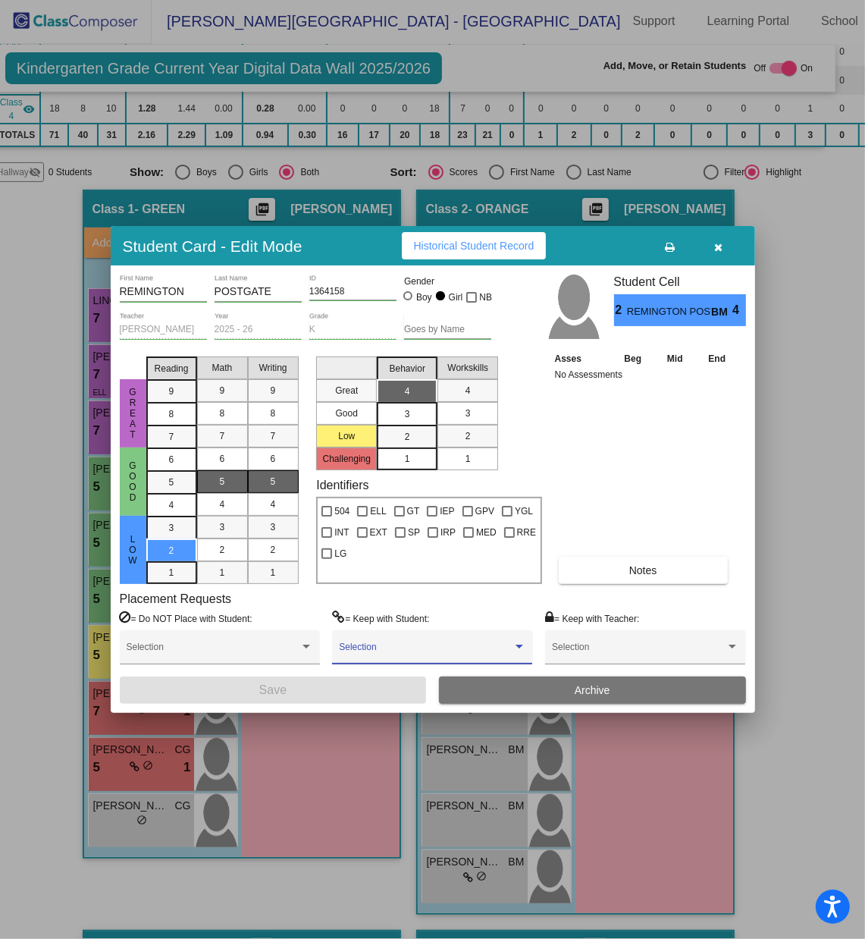
click at [495, 626] on span at bounding box center [425, 652] width 173 height 11
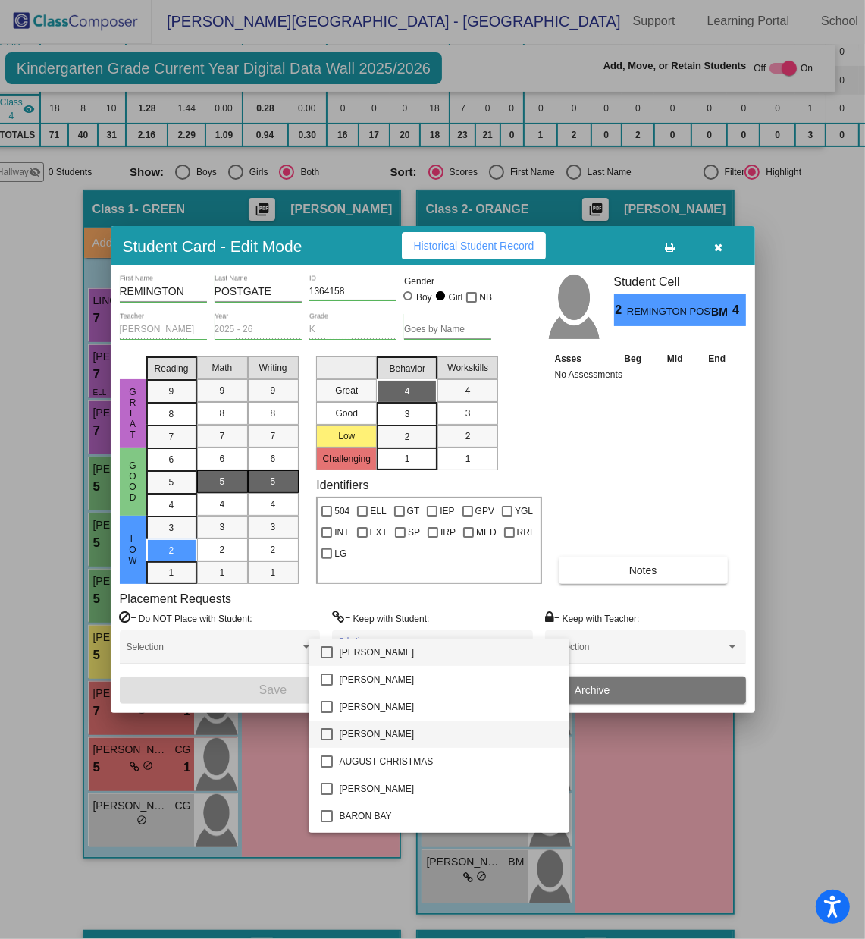
click at [331, 626] on mat-pseudo-checkbox at bounding box center [327, 734] width 12 height 12
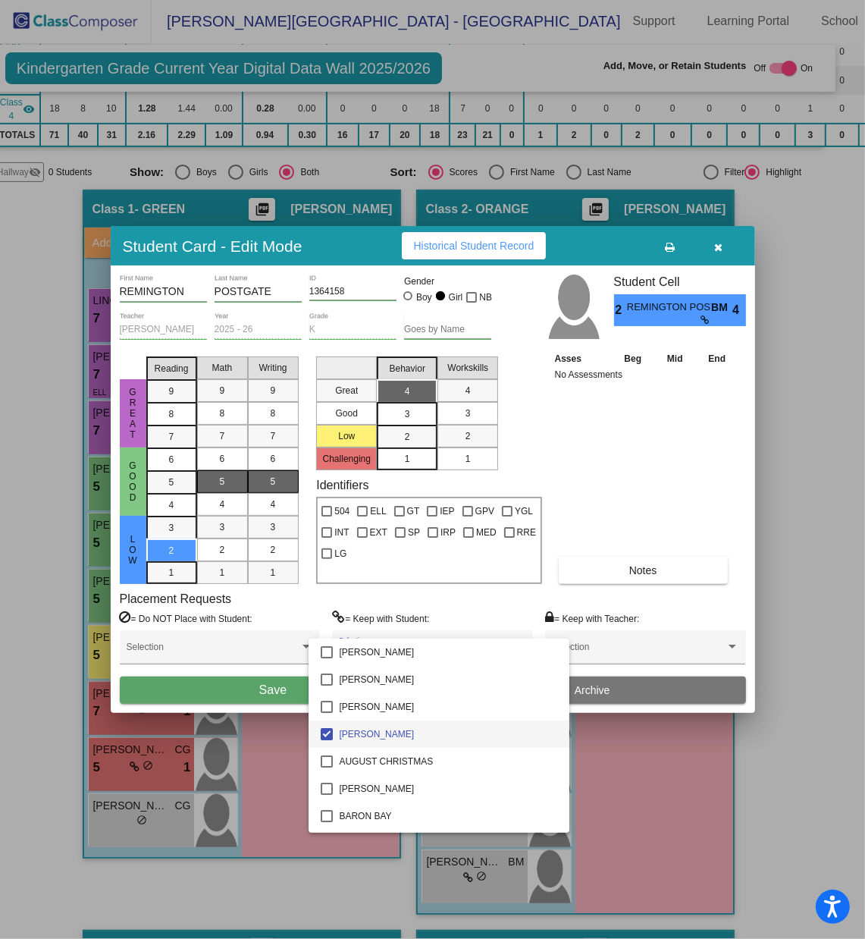
click at [272, 626] on div at bounding box center [432, 469] width 865 height 939
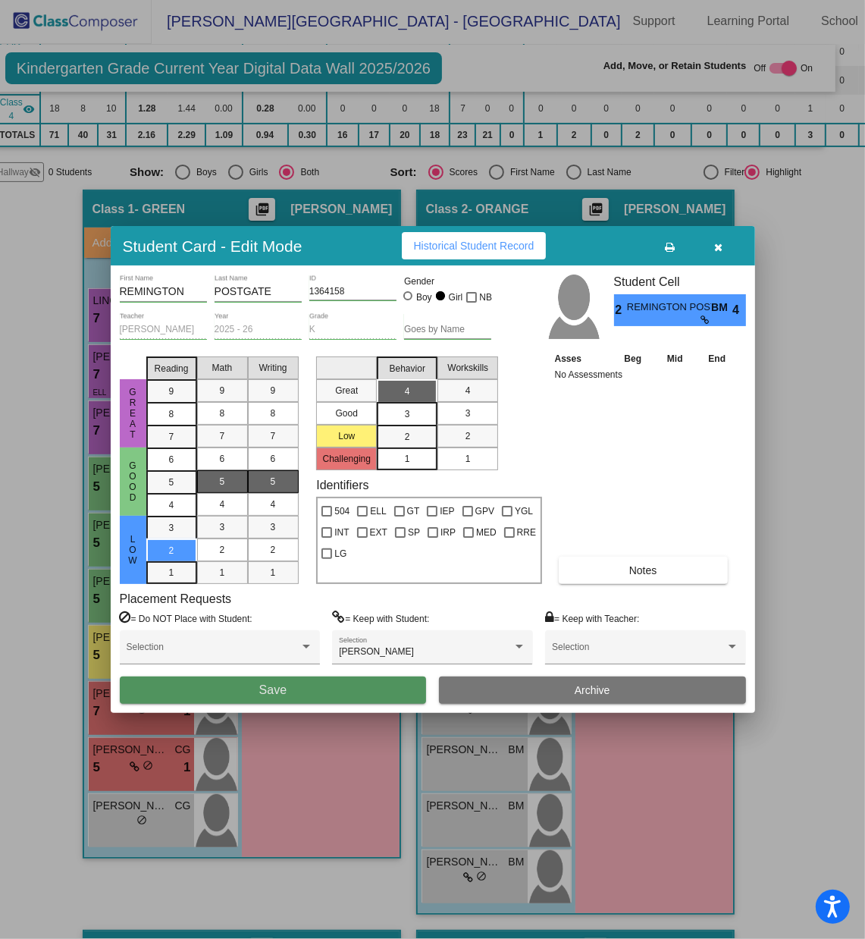
click at [272, 626] on span "Save" at bounding box center [272, 689] width 27 height 13
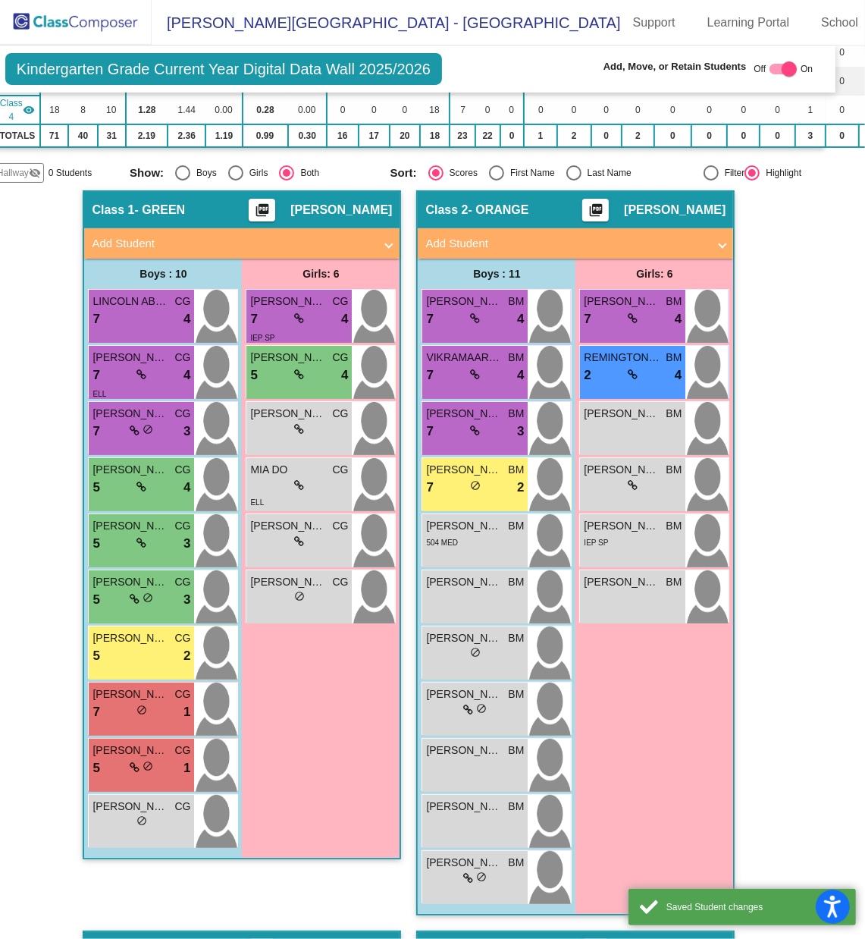
scroll to position [1, 0]
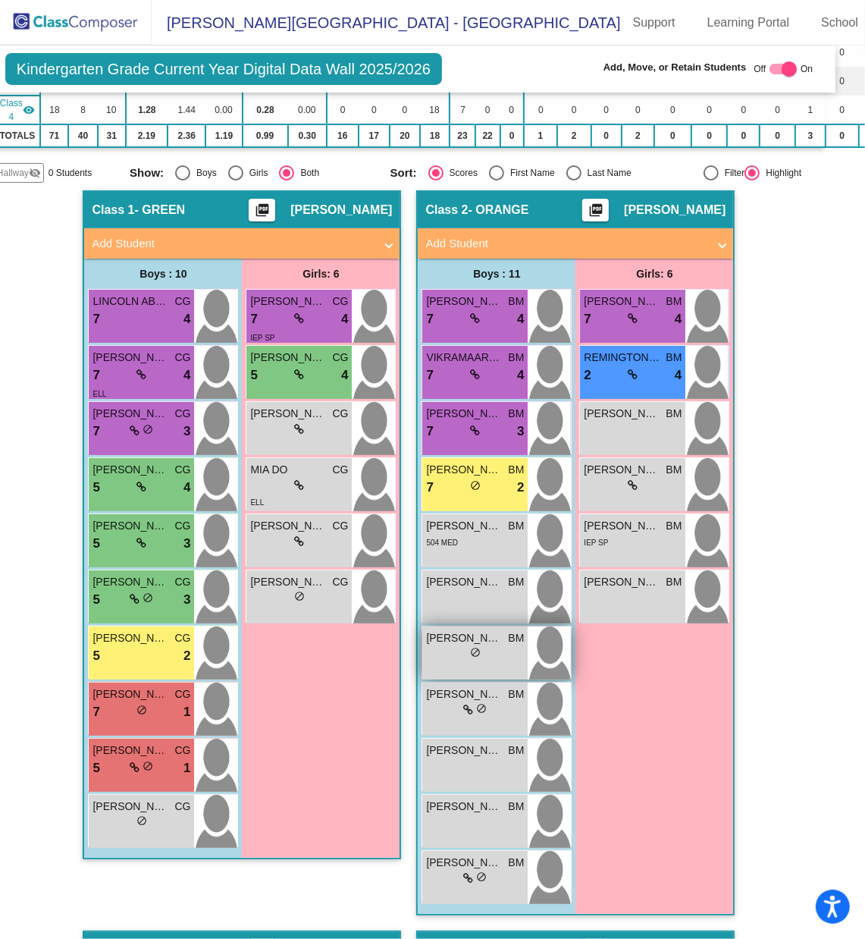
click at [458, 626] on div "lock do_not_disturb_alt" at bounding box center [475, 654] width 98 height 16
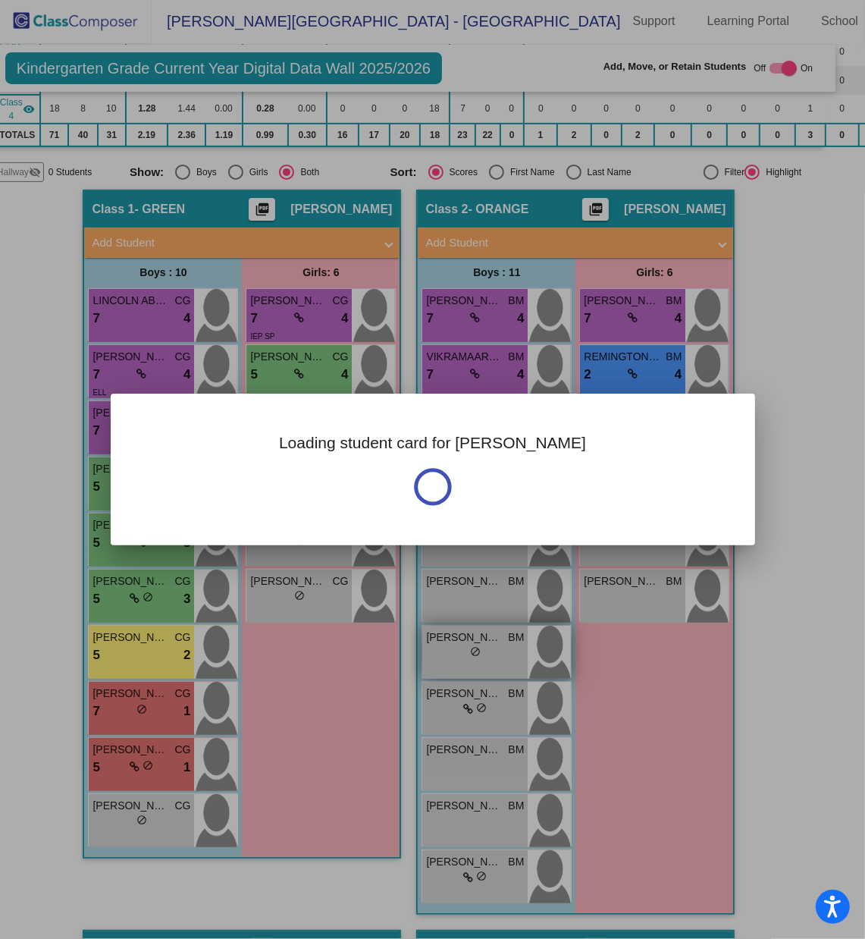
scroll to position [0, 0]
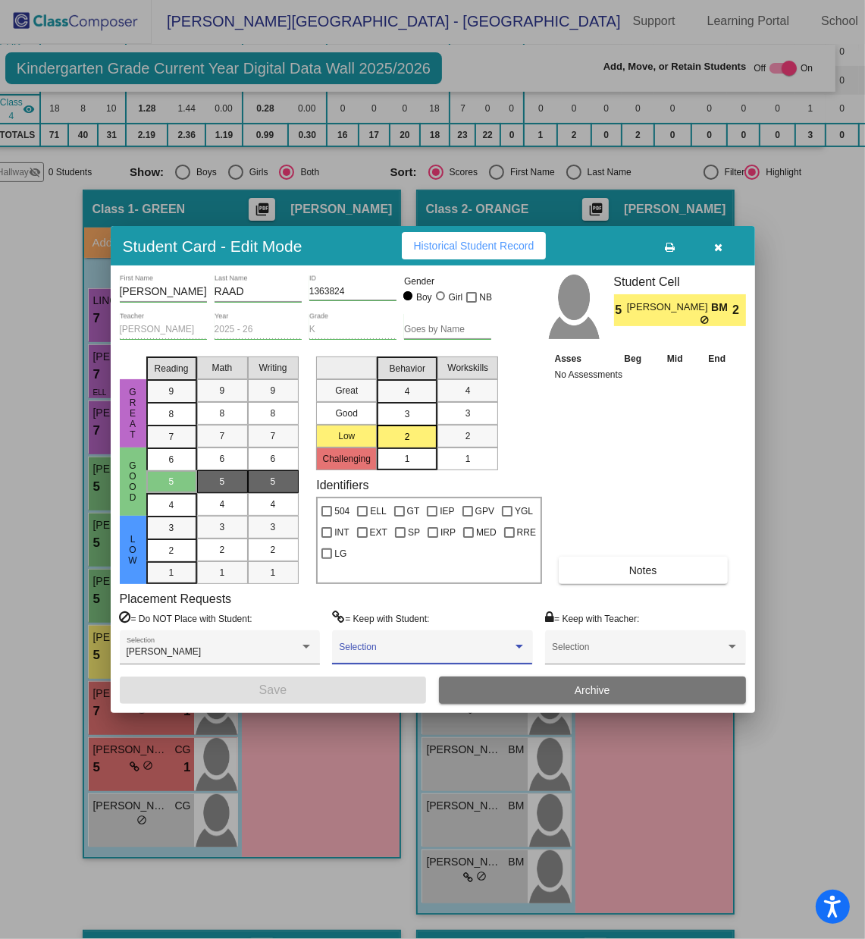
click at [445, 626] on span at bounding box center [425, 652] width 173 height 11
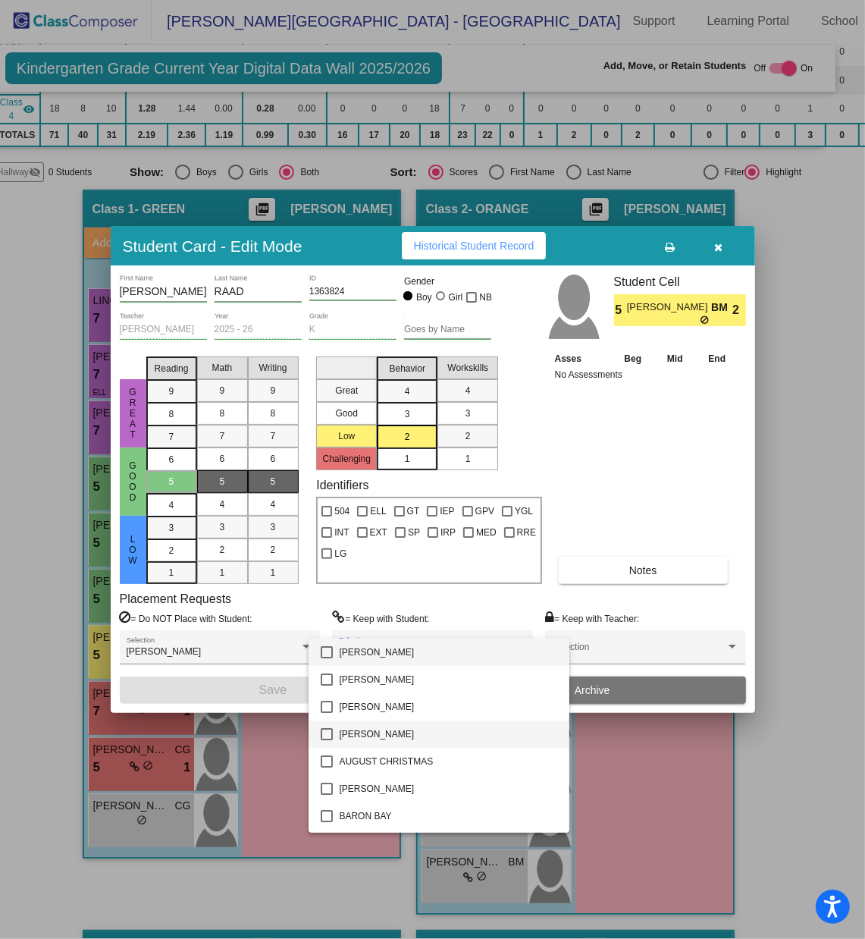
click at [330, 626] on mat-pseudo-checkbox at bounding box center [327, 734] width 12 height 12
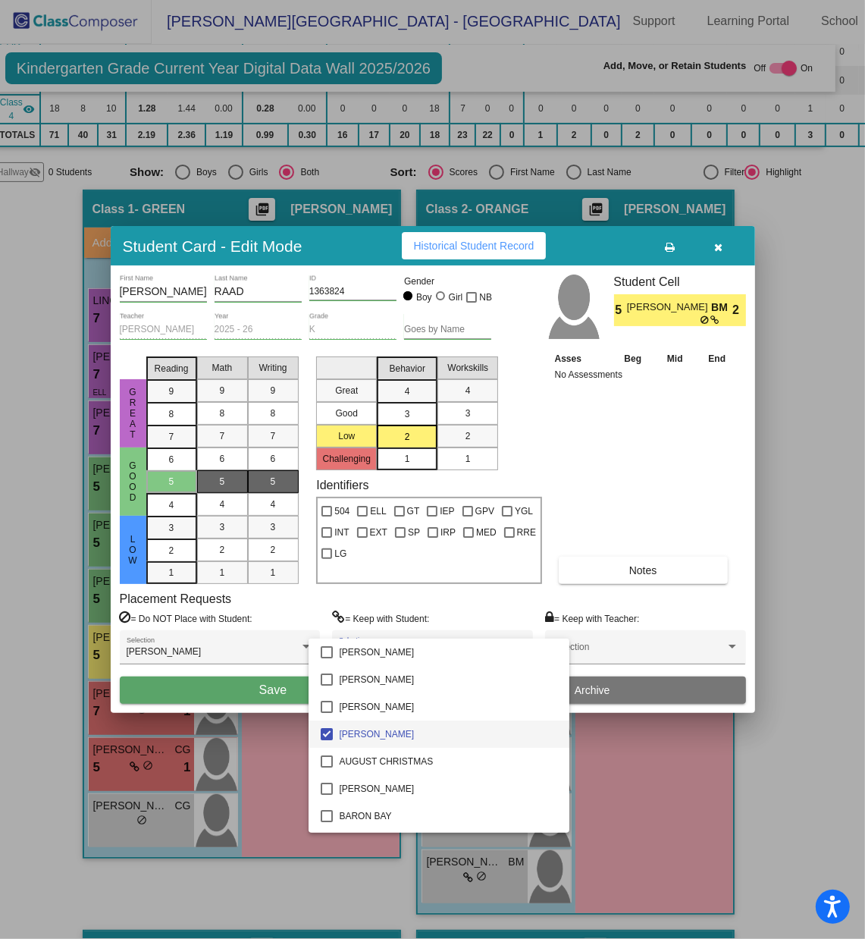
click at [272, 626] on div at bounding box center [432, 469] width 865 height 939
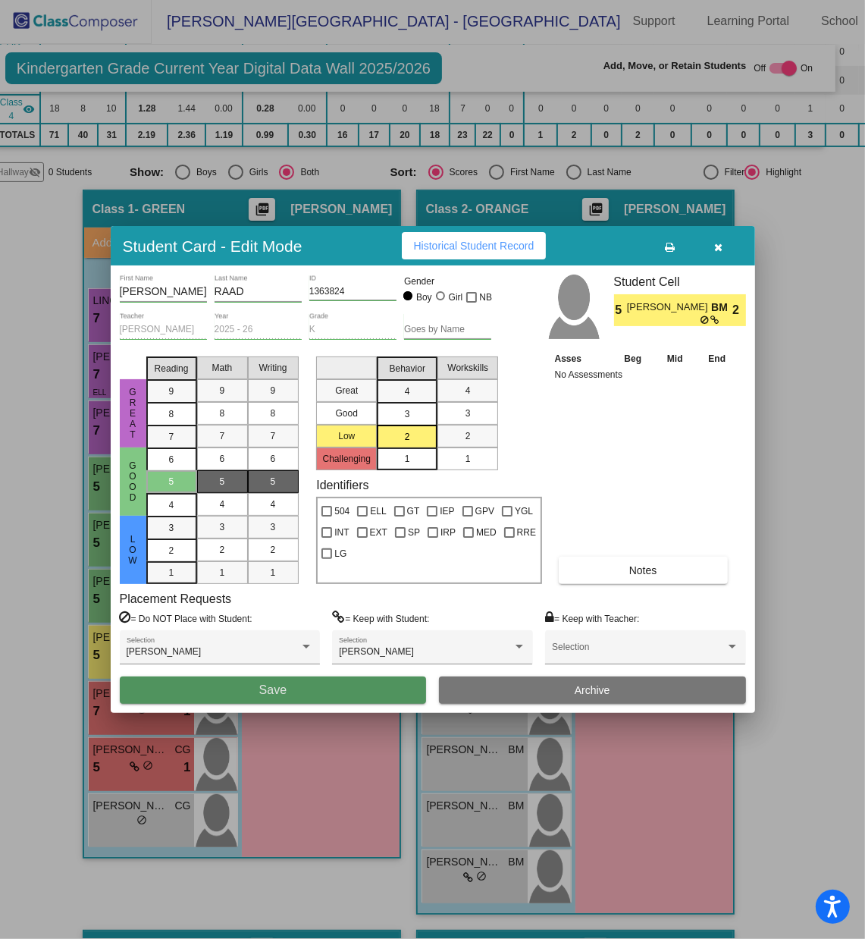
click at [272, 626] on button "Save" at bounding box center [273, 690] width 307 height 27
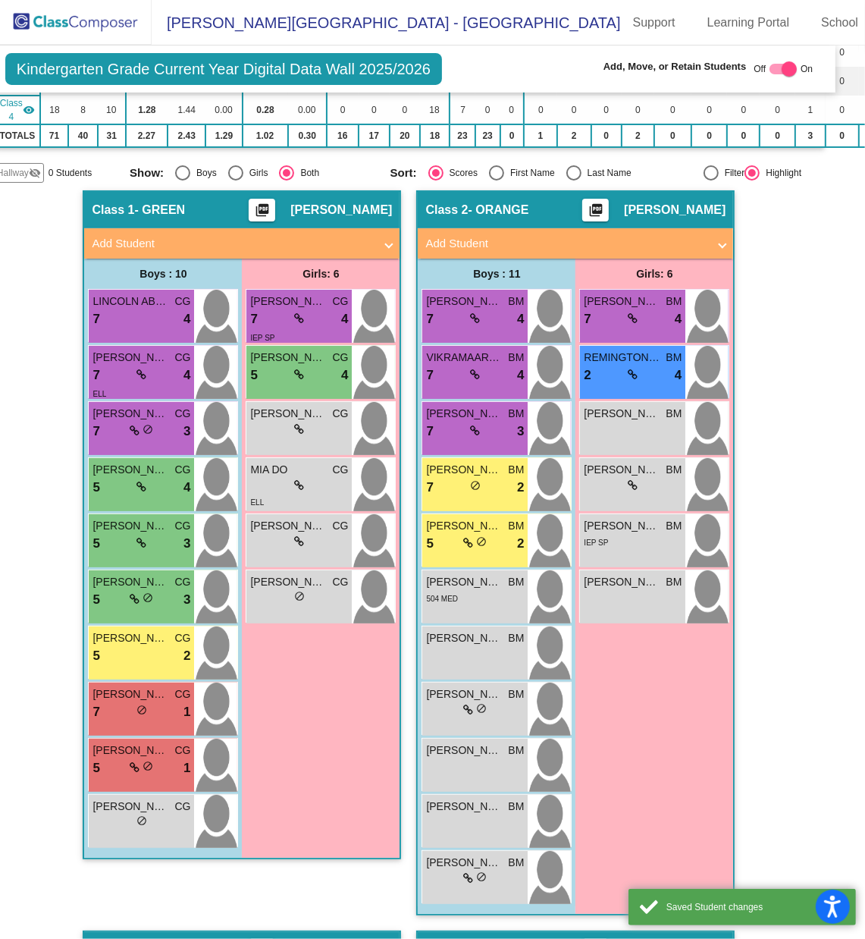
scroll to position [1, 0]
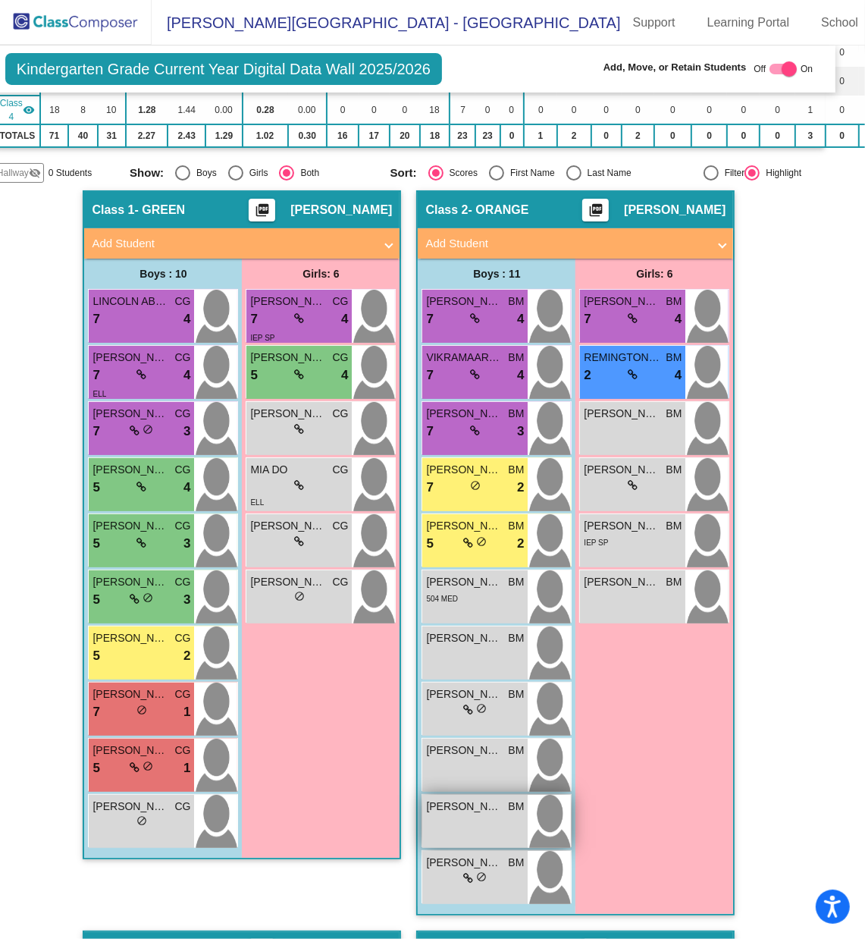
click at [498, 626] on div "[PERSON_NAME] [PERSON_NAME] lock do_not_disturb_alt" at bounding box center [474, 821] width 105 height 53
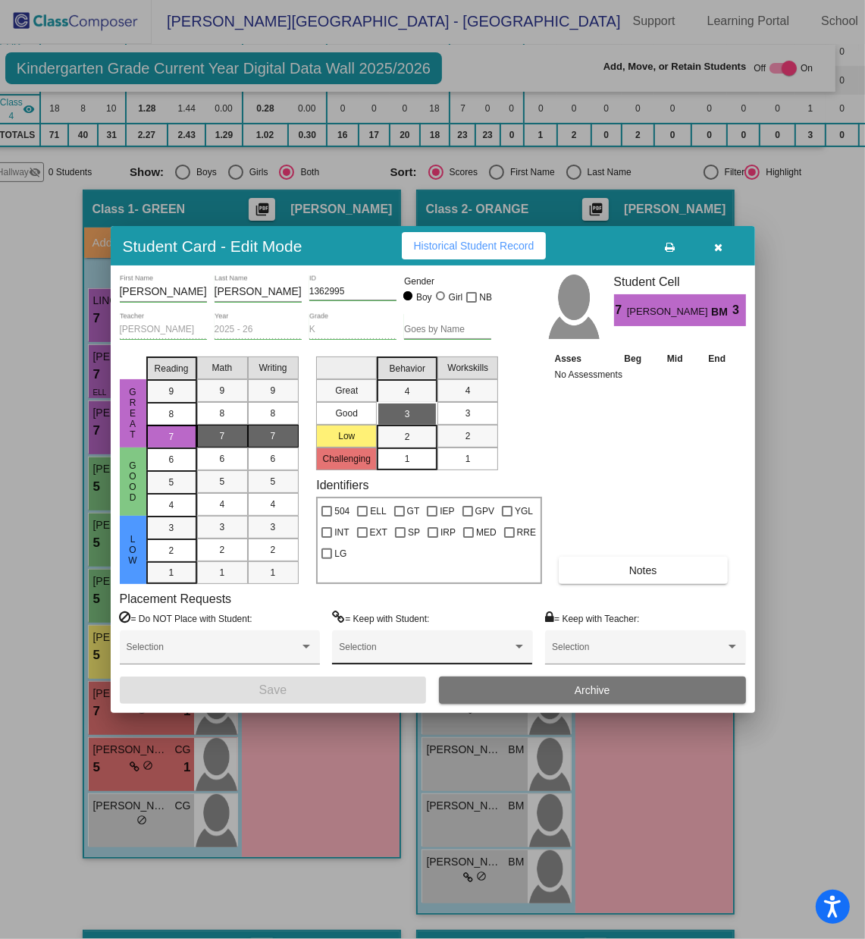
click at [382, 626] on span at bounding box center [425, 652] width 173 height 11
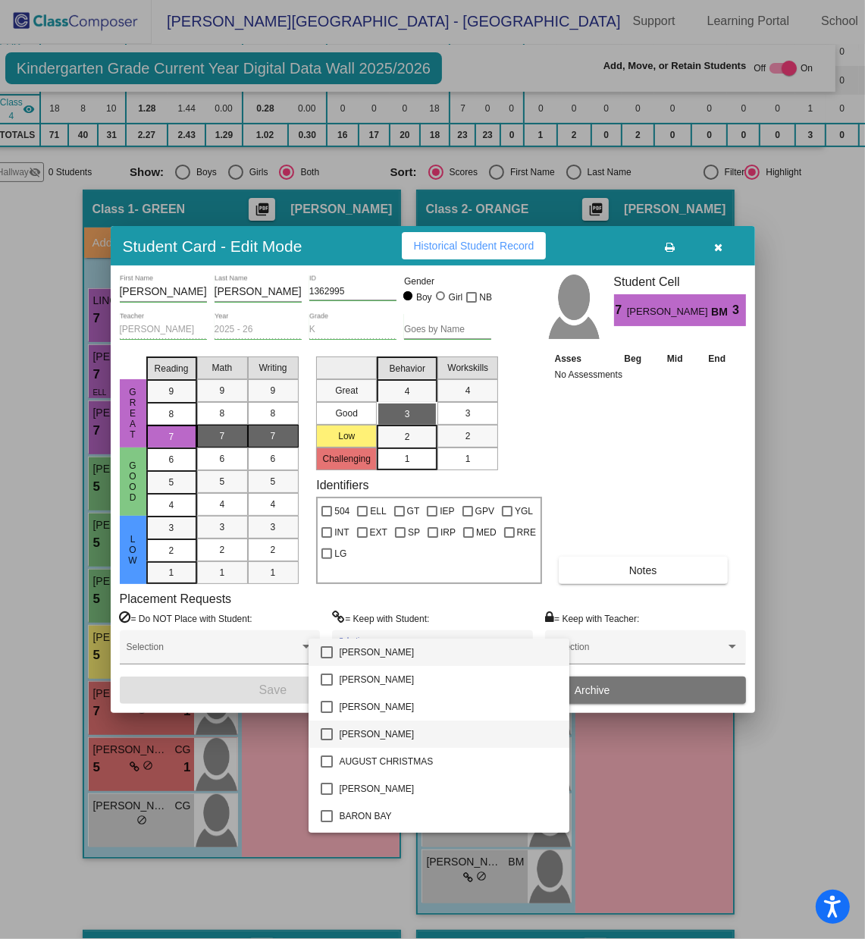
click at [325, 626] on mat-pseudo-checkbox at bounding box center [327, 734] width 12 height 12
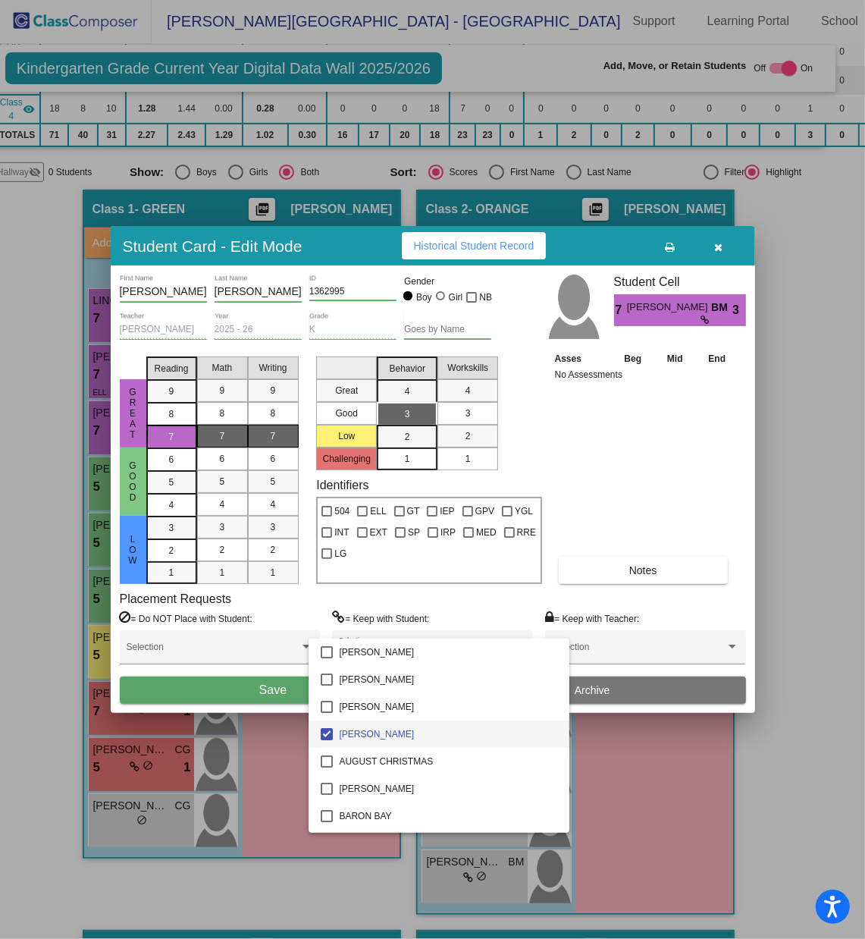
click at [258, 626] on div at bounding box center [432, 469] width 865 height 939
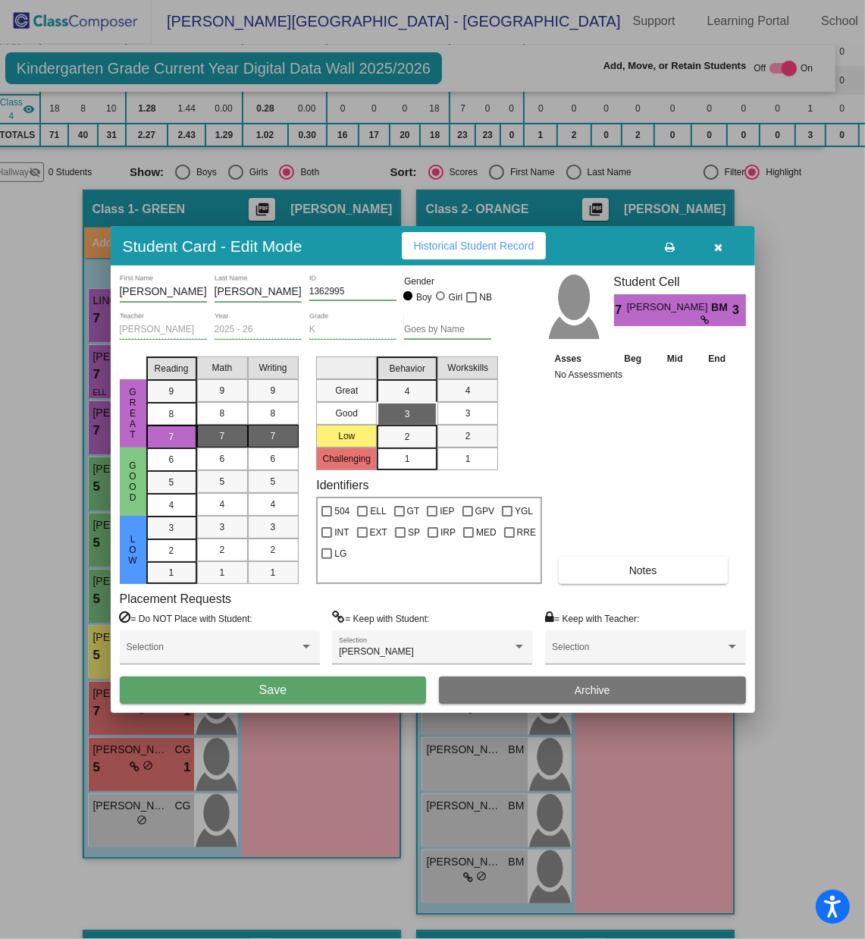
click at [259, 626] on span "Save" at bounding box center [272, 689] width 27 height 13
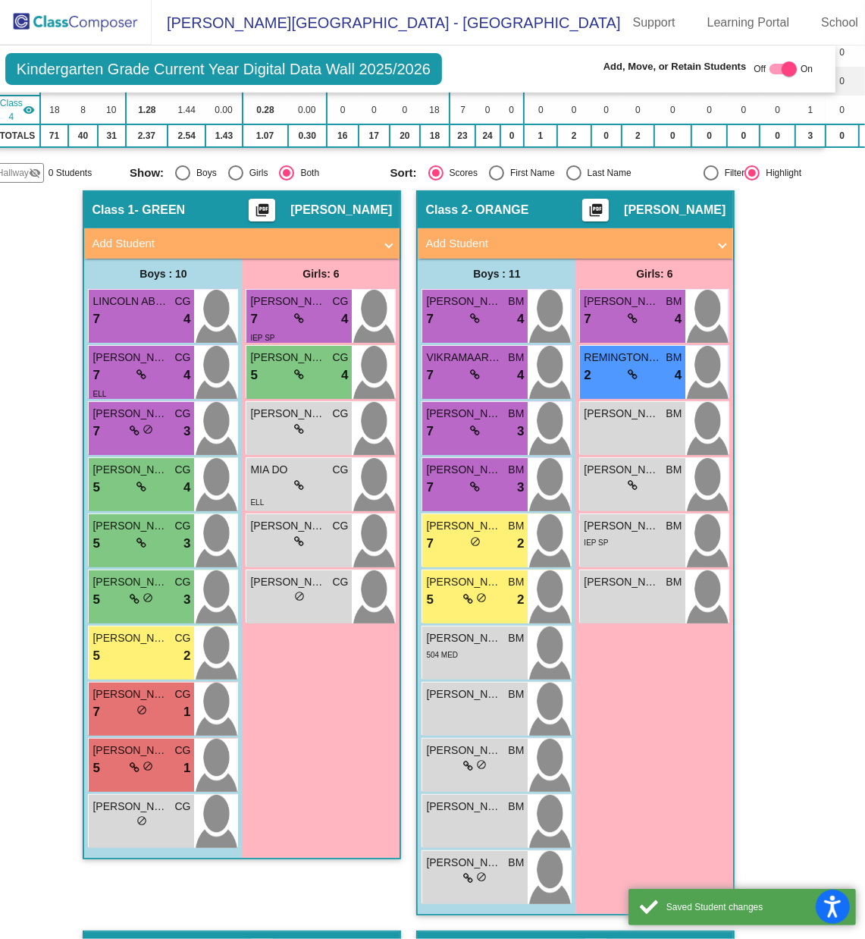
scroll to position [1, 0]
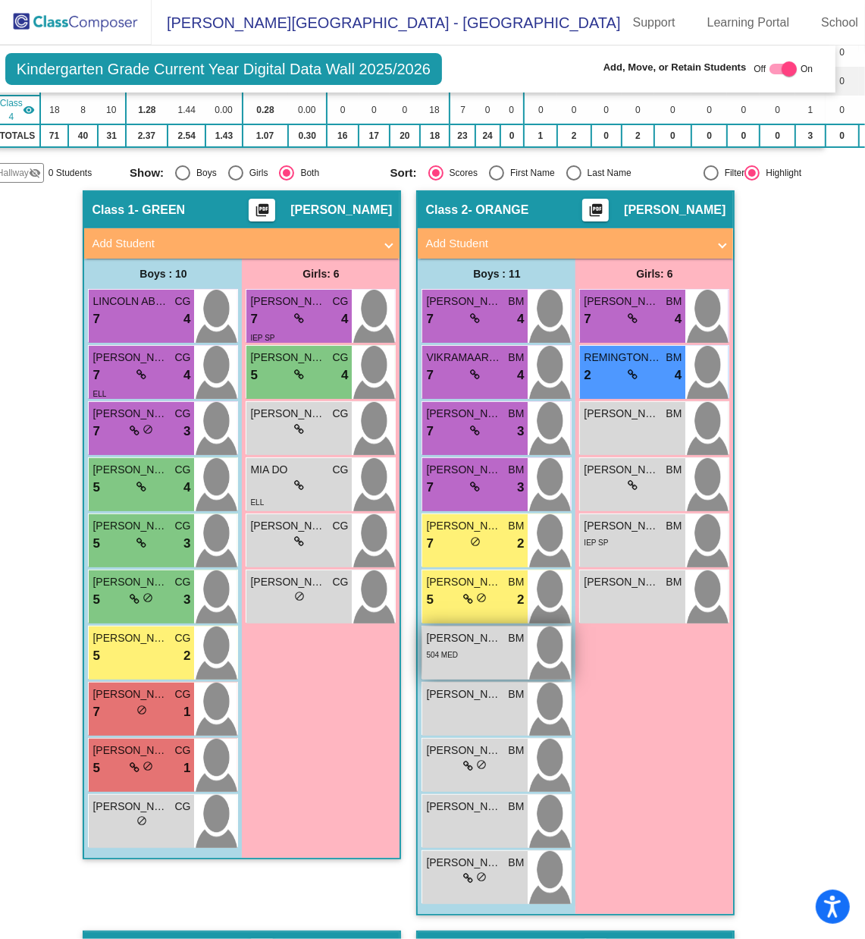
click at [474, 626] on div "504 MED" at bounding box center [475, 654] width 98 height 16
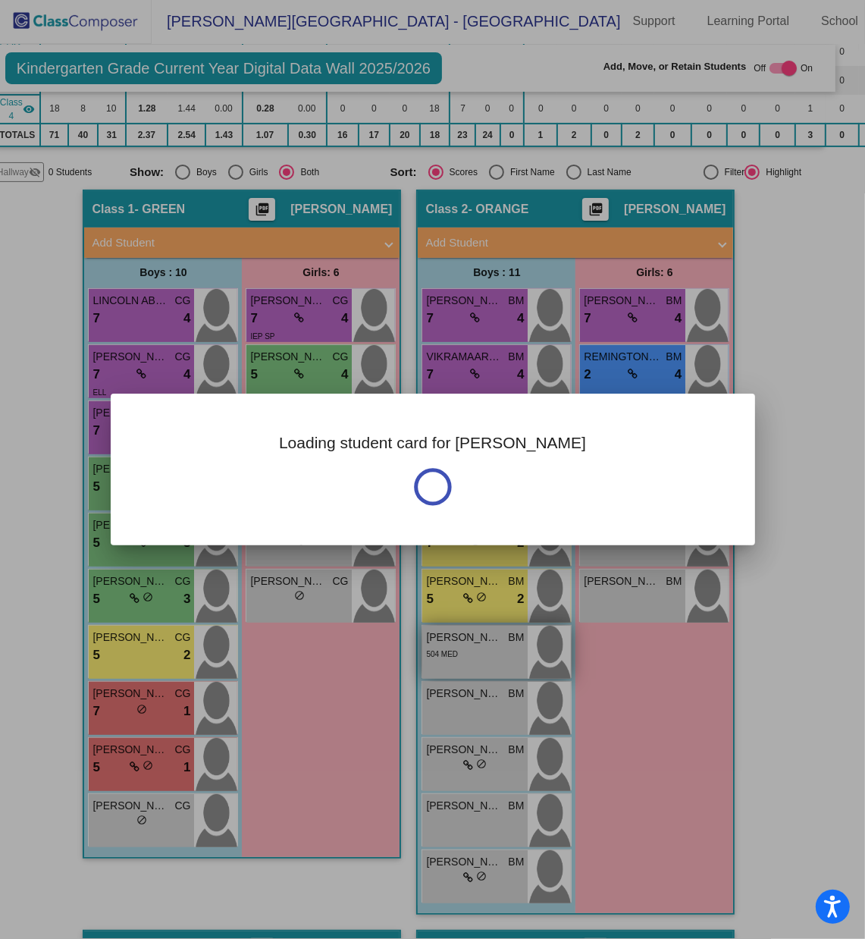
scroll to position [0, 0]
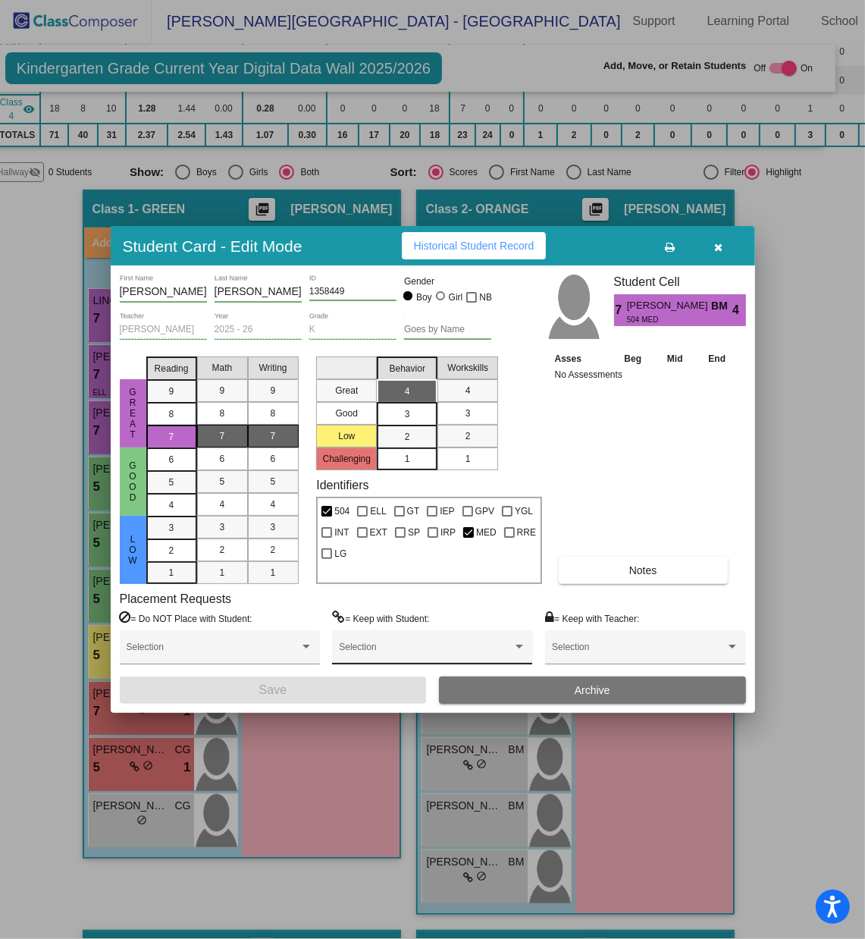
click at [452, 626] on div "Selection" at bounding box center [432, 650] width 187 height 27
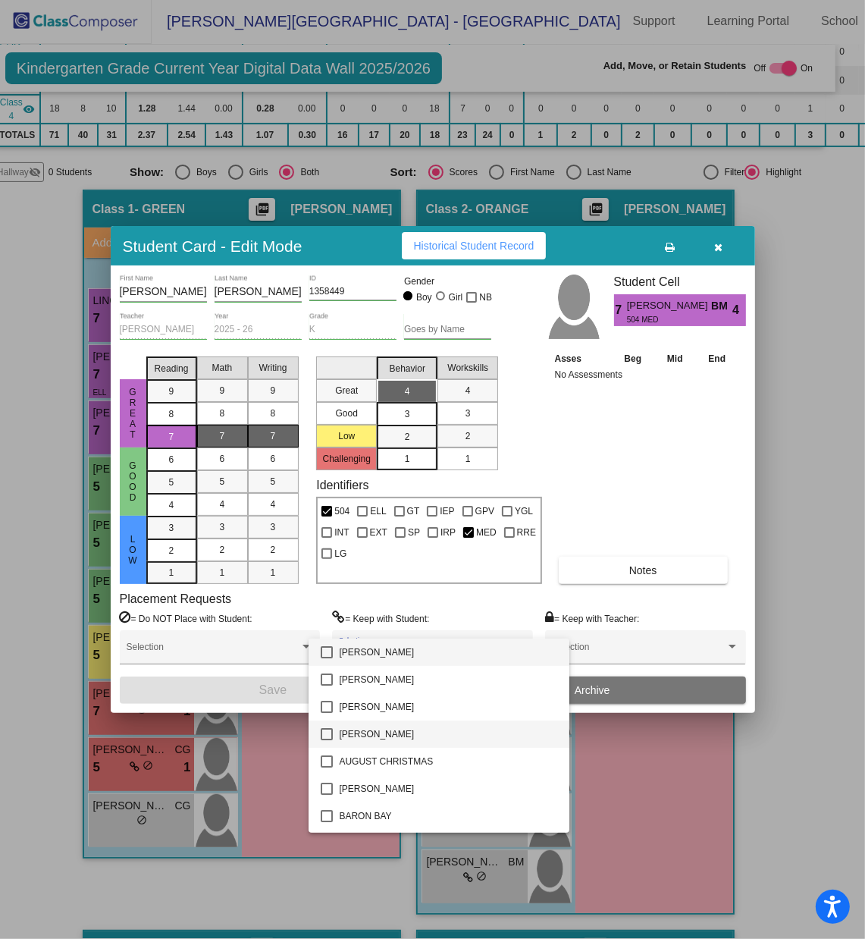
click at [333, 626] on mat-pseudo-checkbox at bounding box center [327, 734] width 12 height 12
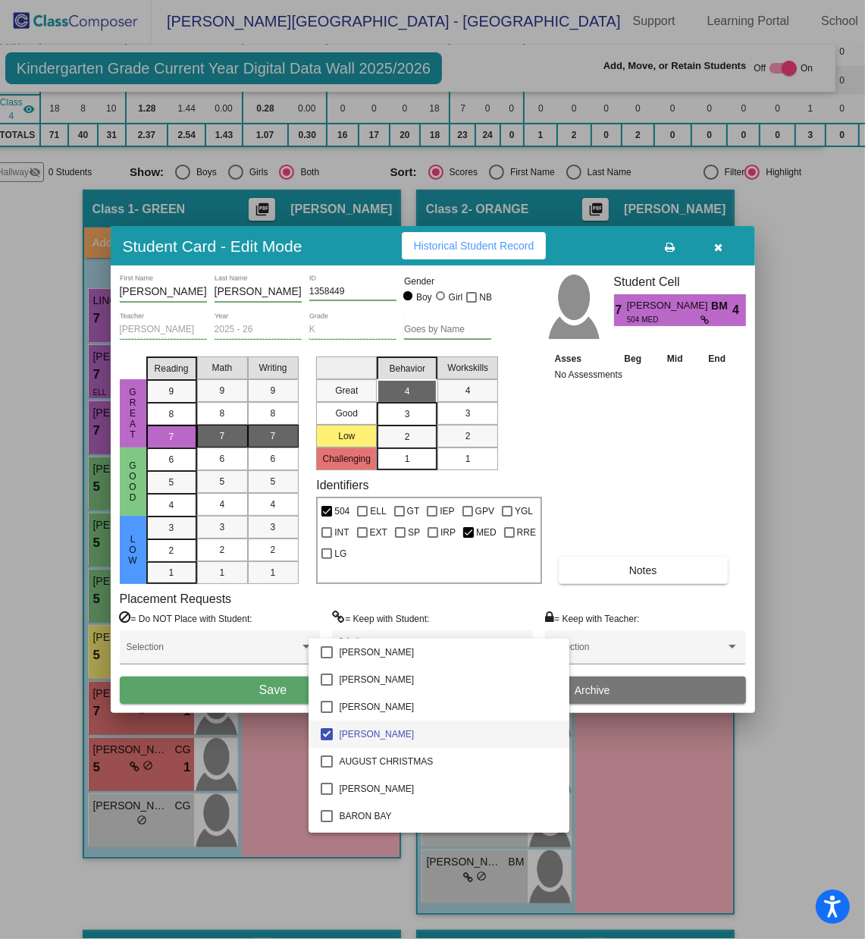
click at [285, 626] on div at bounding box center [432, 469] width 865 height 939
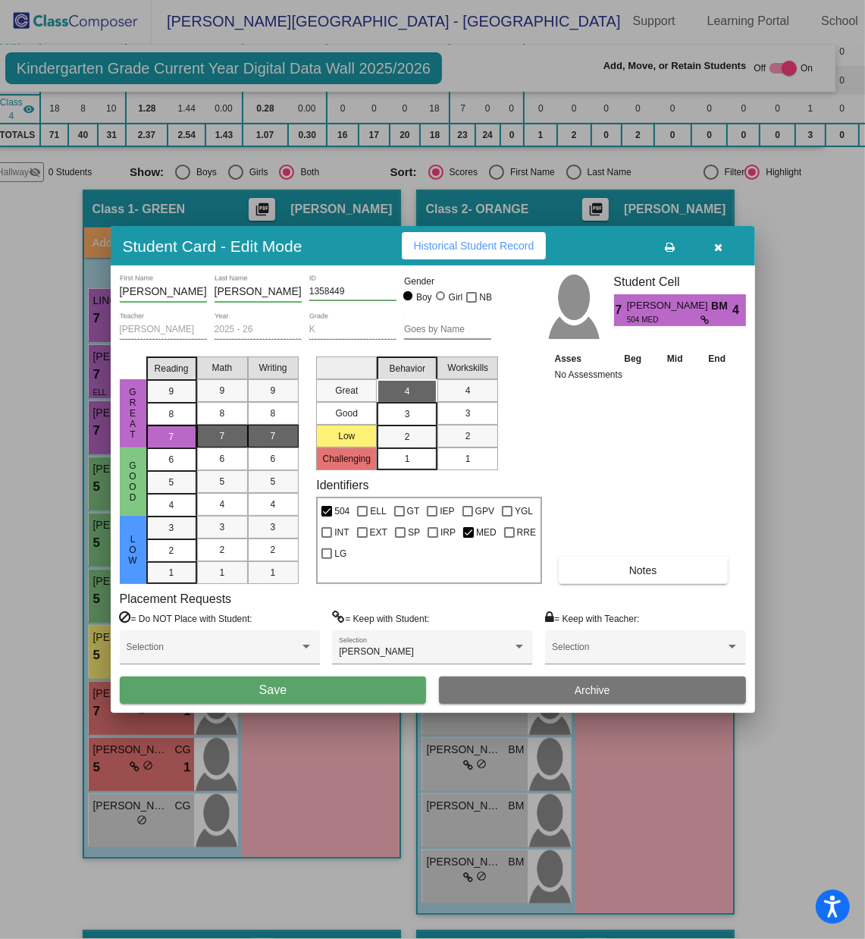
click at [285, 626] on span "Save" at bounding box center [272, 689] width 27 height 13
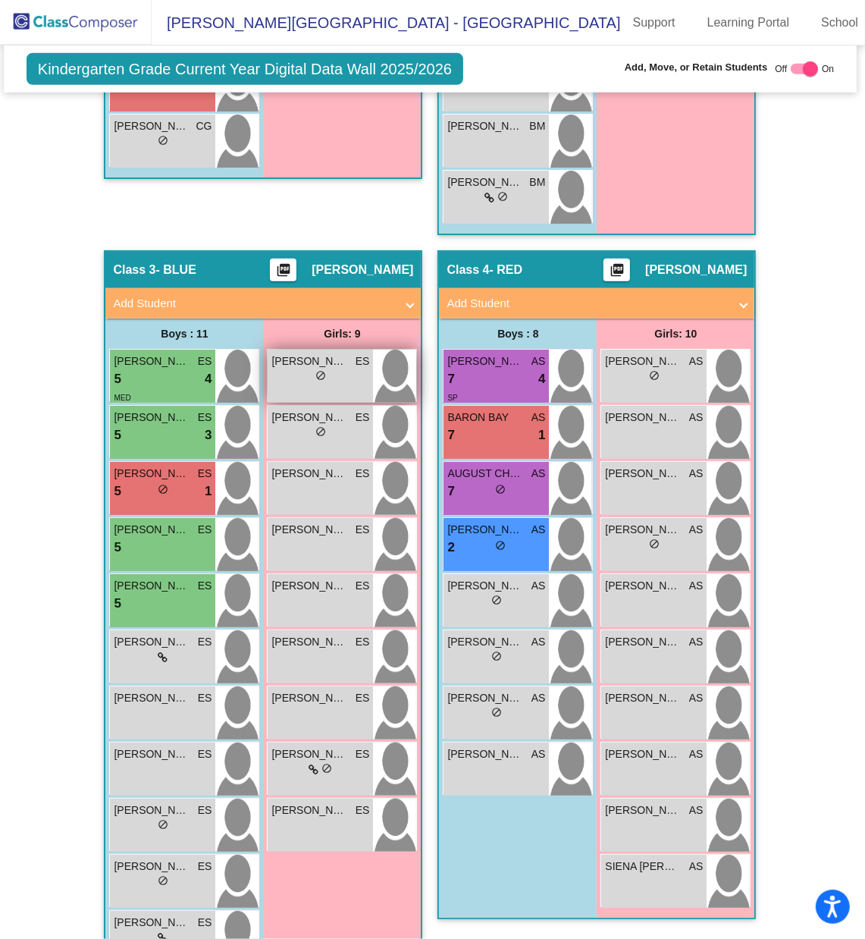
scroll to position [984, 2]
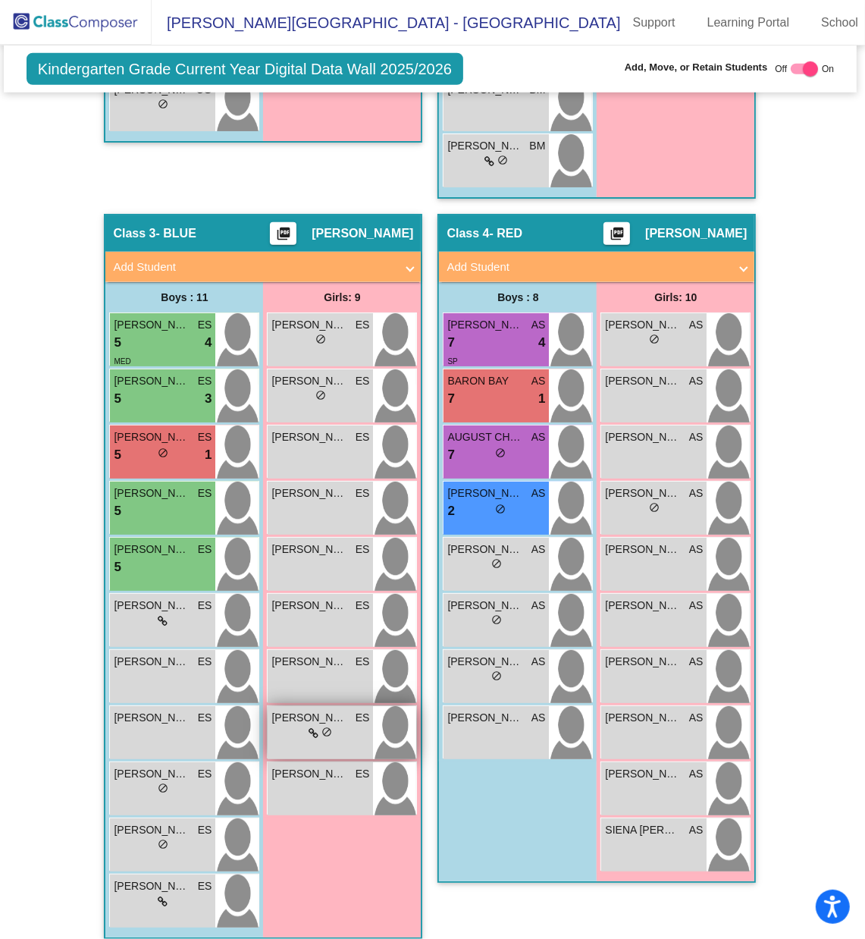
click at [309, 626] on icon at bounding box center [314, 733] width 10 height 11
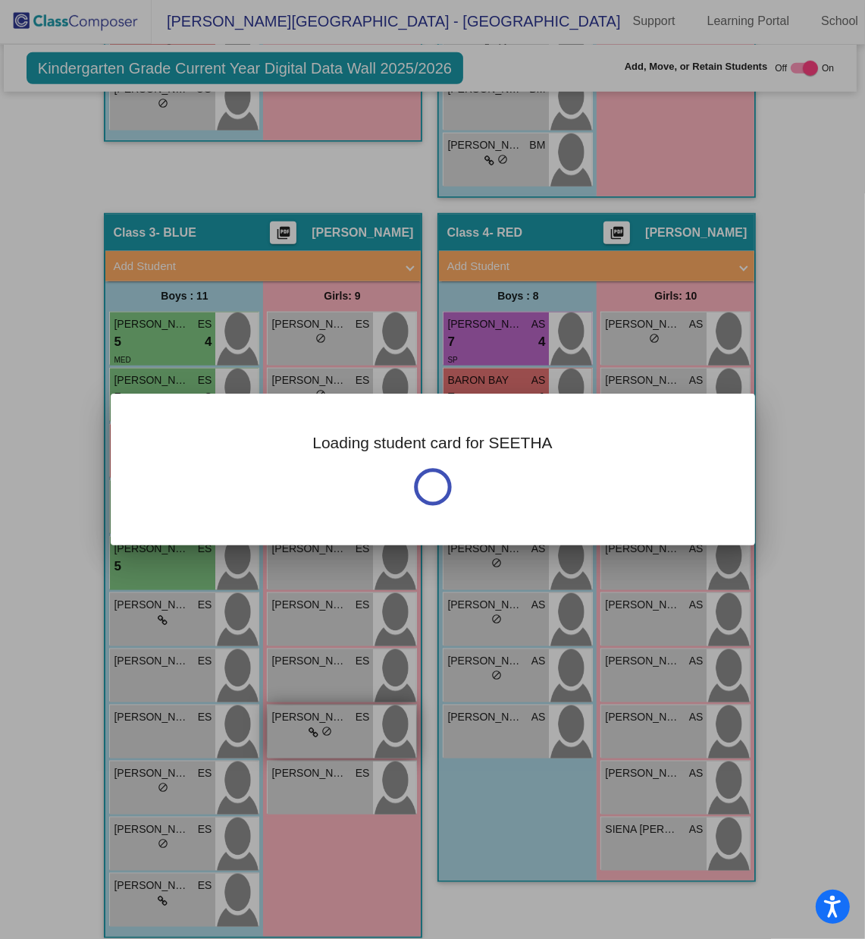
scroll to position [0, 0]
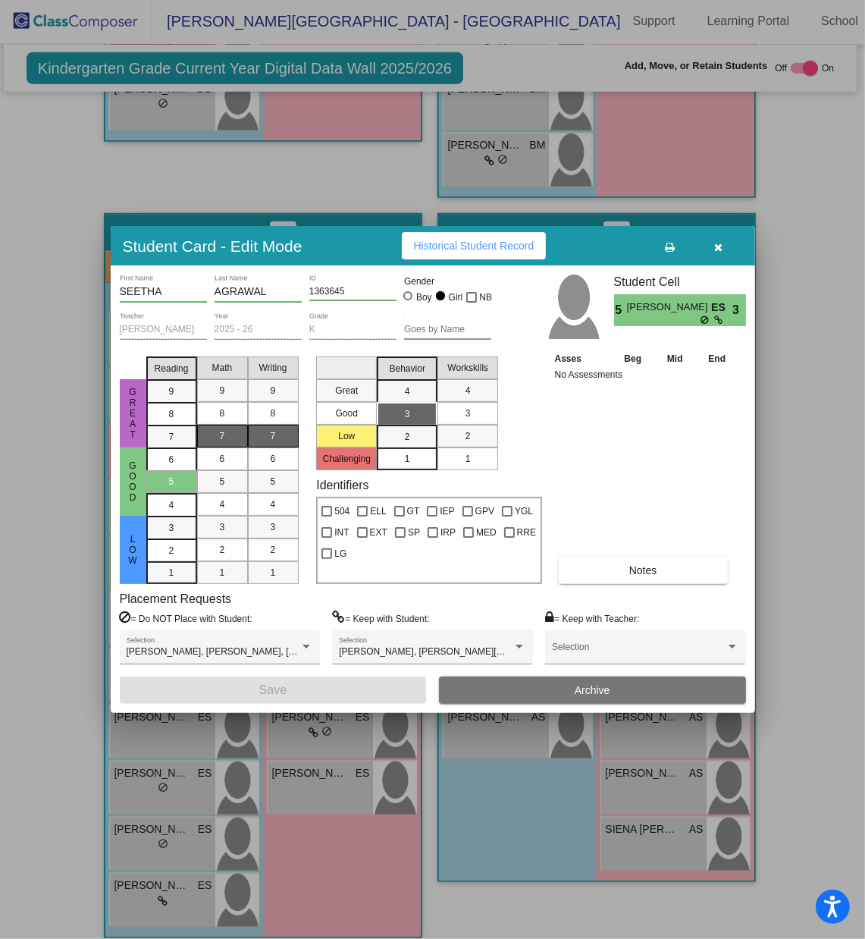
click at [718, 243] on icon "button" at bounding box center [719, 247] width 8 height 11
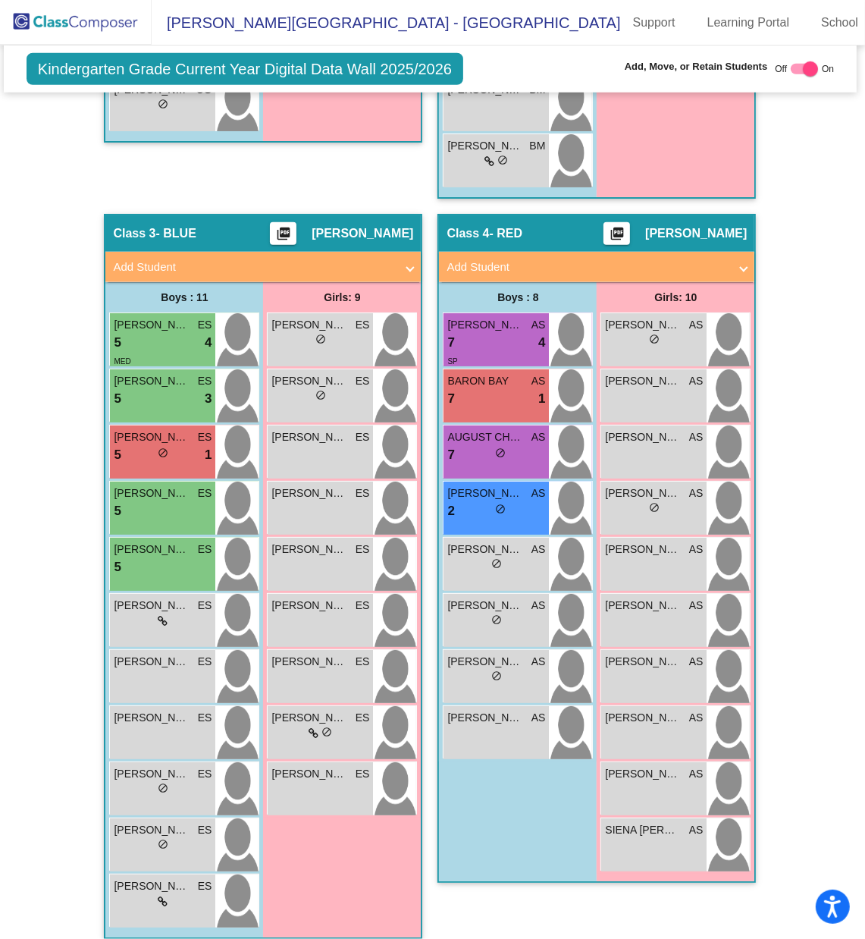
scroll to position [1, 0]
click at [322, 626] on span "do_not_disturb_alt" at bounding box center [327, 732] width 11 height 11
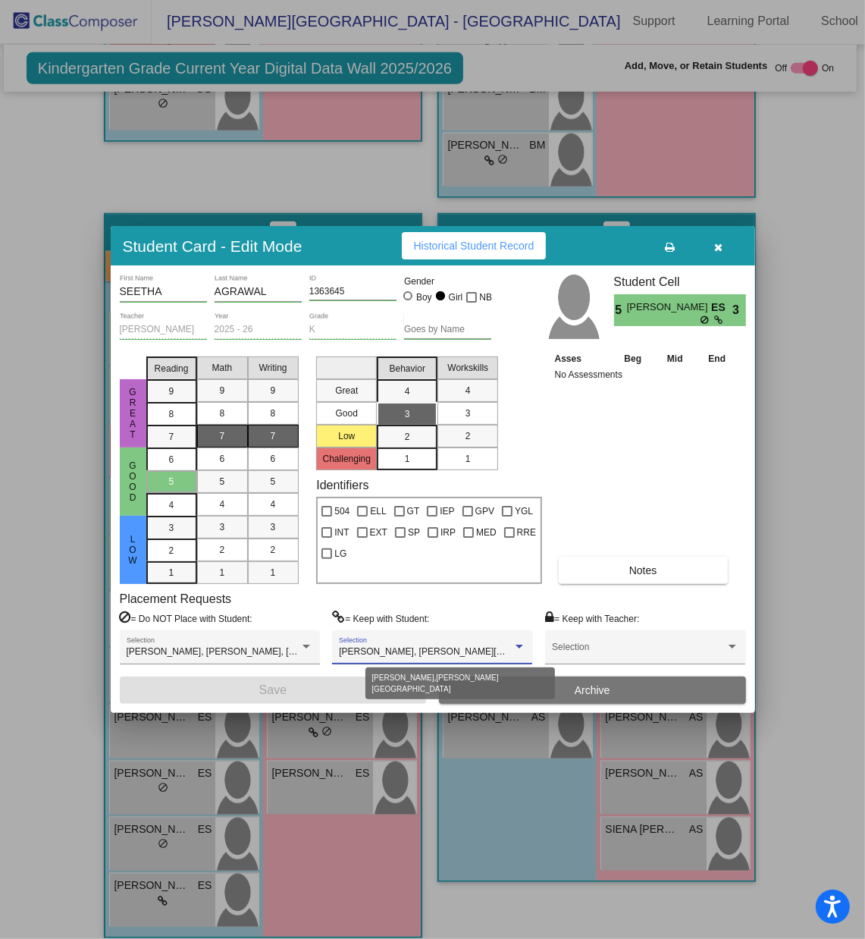
click at [516, 626] on div at bounding box center [520, 647] width 14 height 11
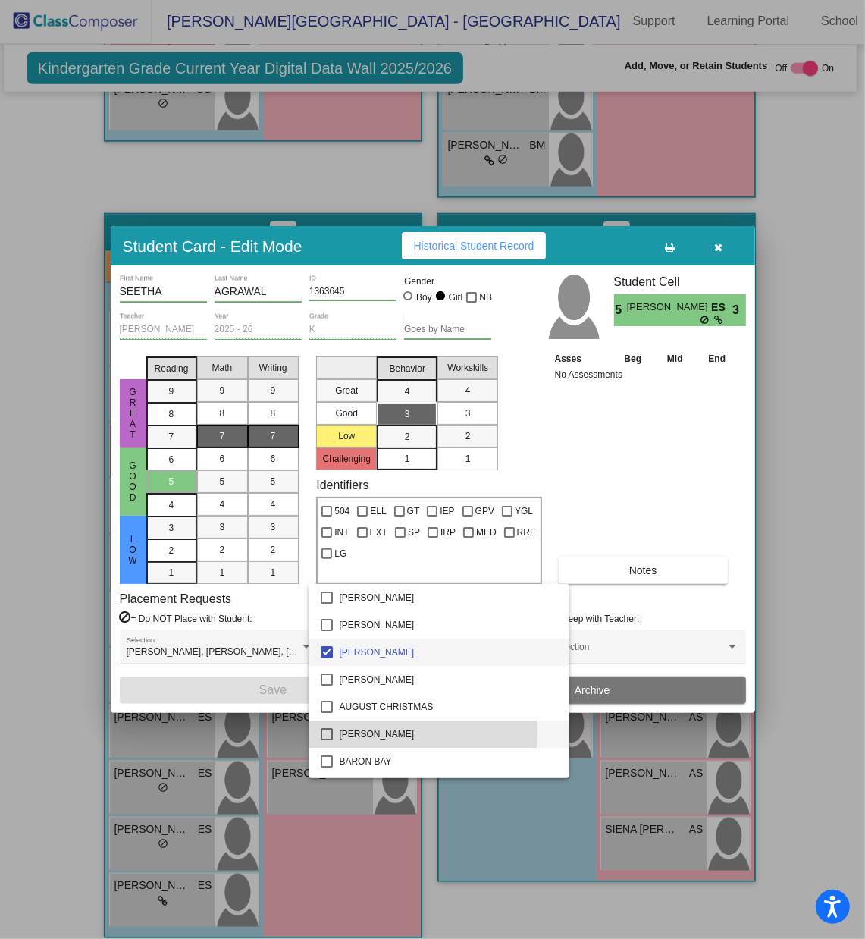
click at [329, 626] on mat-pseudo-checkbox at bounding box center [327, 734] width 12 height 12
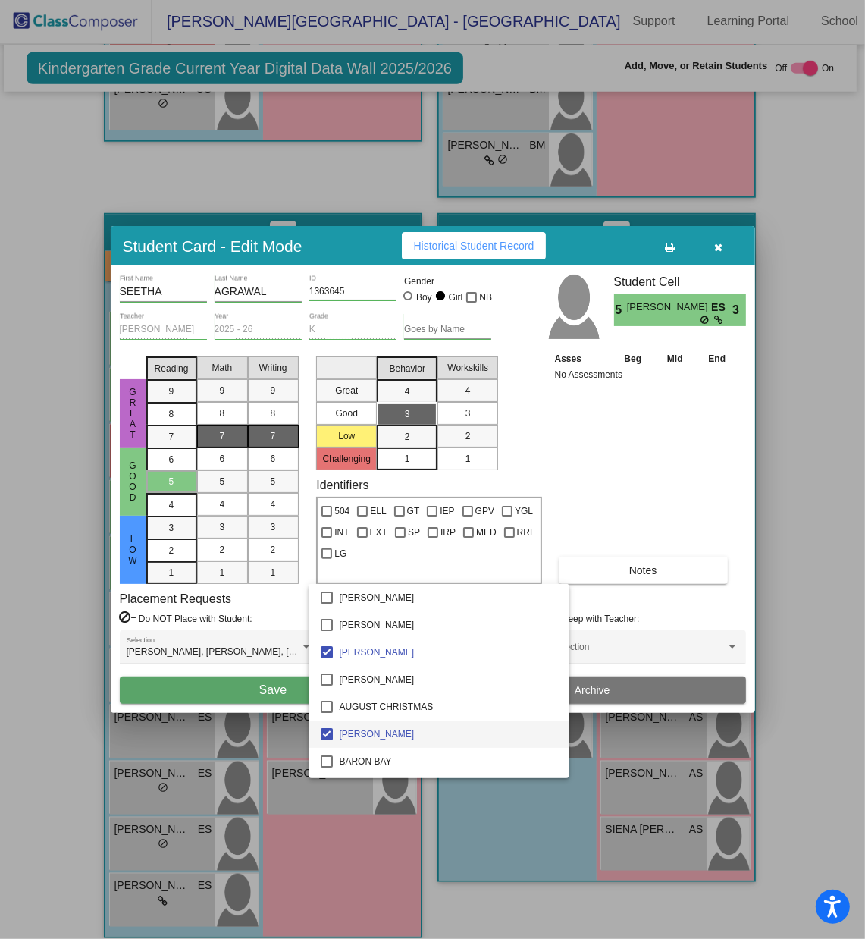
click at [269, 626] on div at bounding box center [432, 469] width 865 height 939
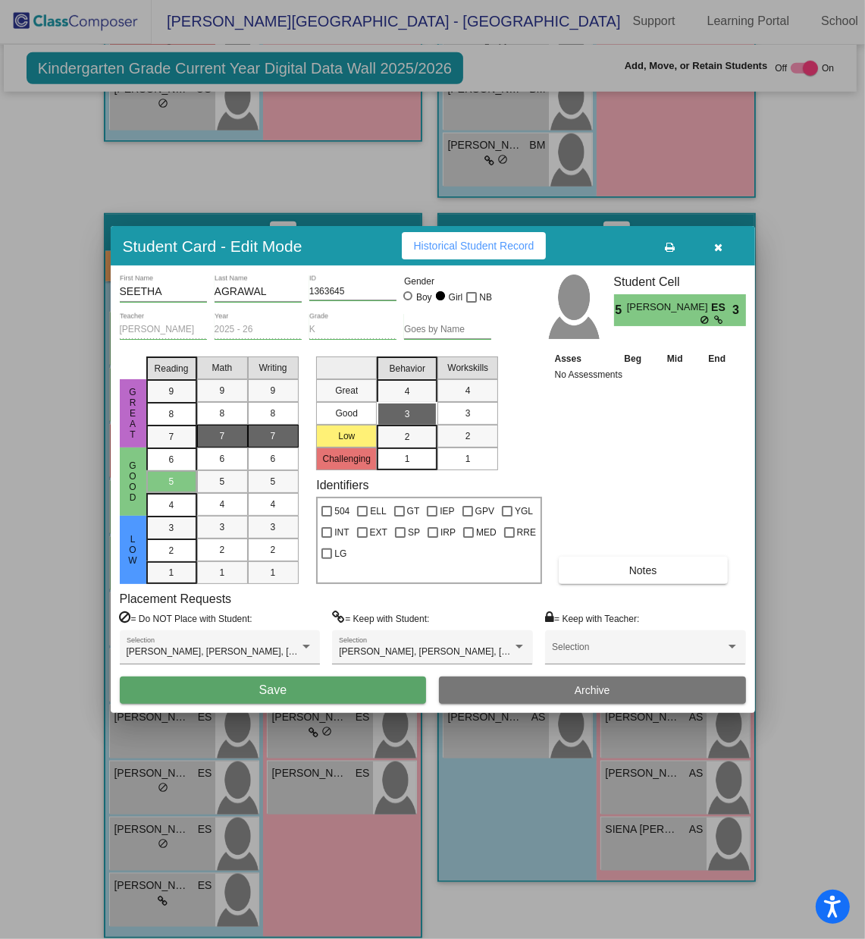
click at [269, 626] on span "Save" at bounding box center [272, 689] width 27 height 13
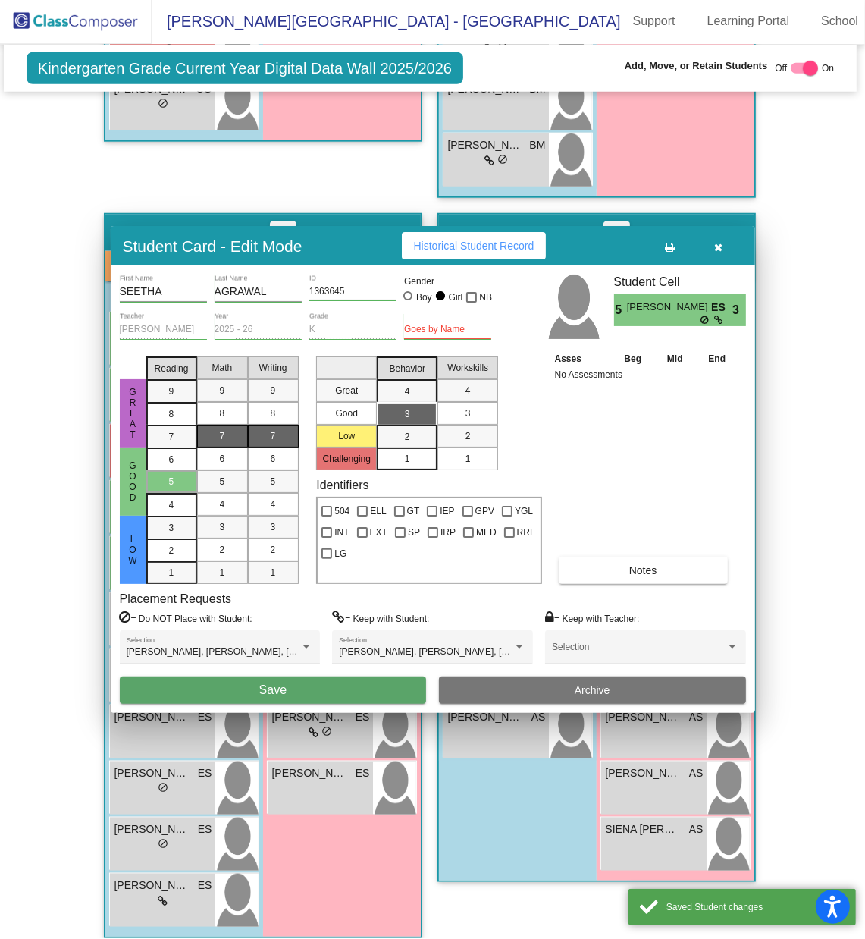
scroll to position [1, 0]
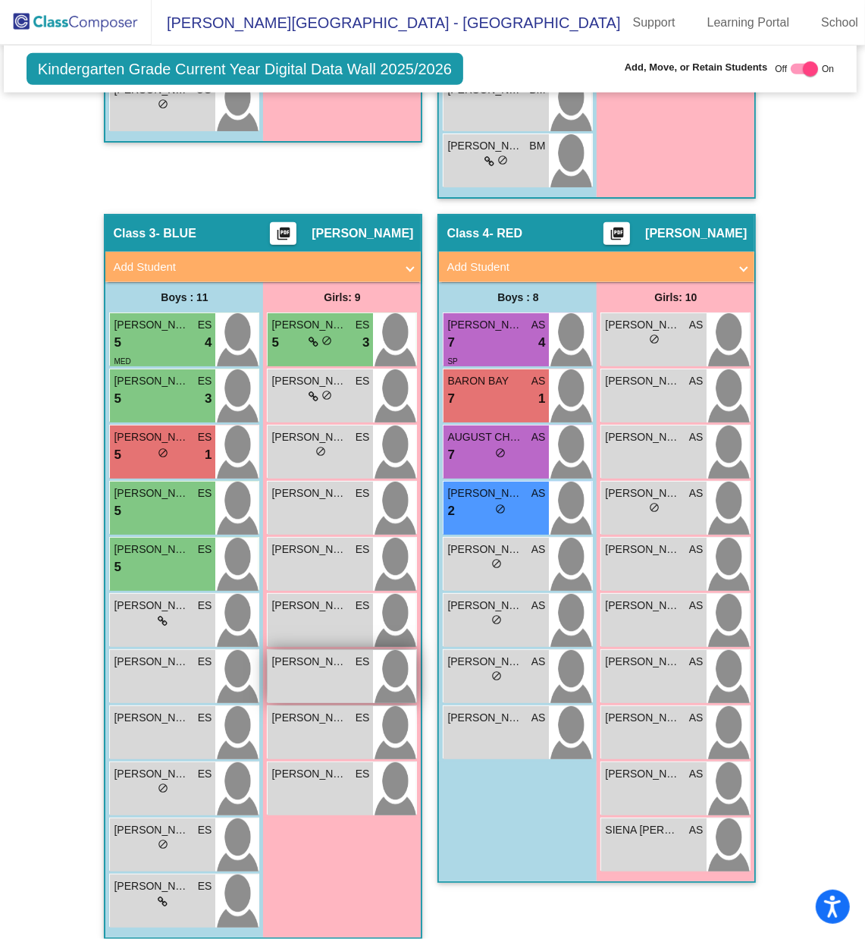
click at [324, 626] on div "[PERSON_NAME] [PERSON_NAME] lock do_not_disturb_alt" at bounding box center [320, 676] width 105 height 53
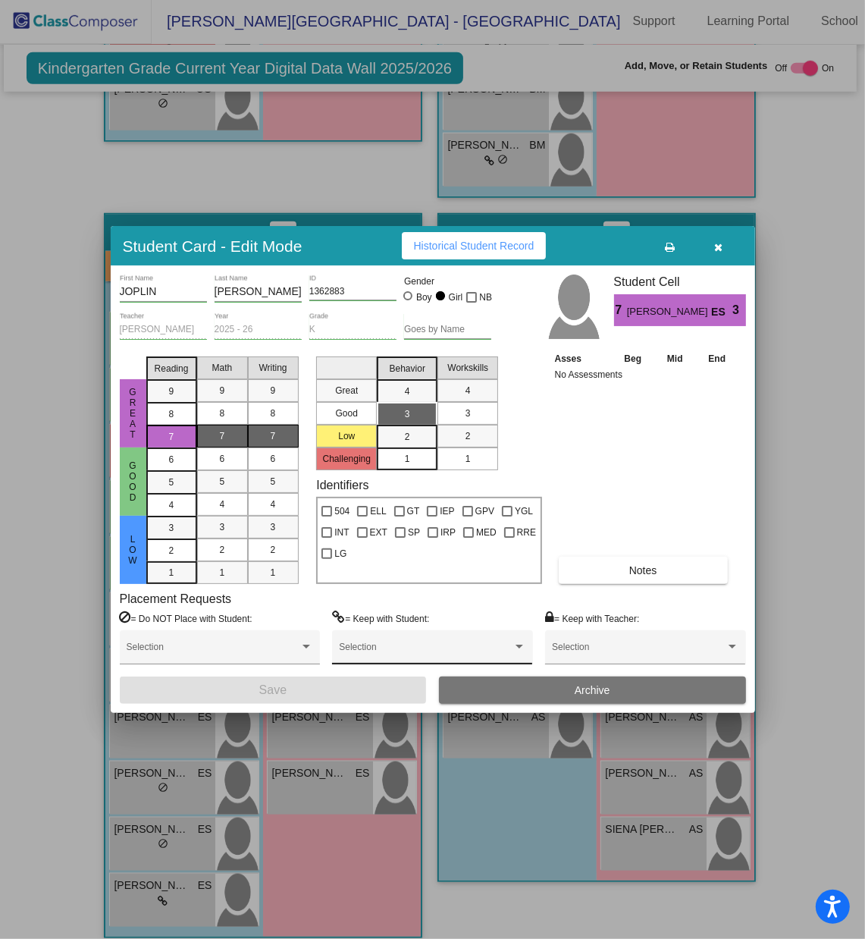
click at [458, 626] on div "Selection" at bounding box center [432, 650] width 187 height 27
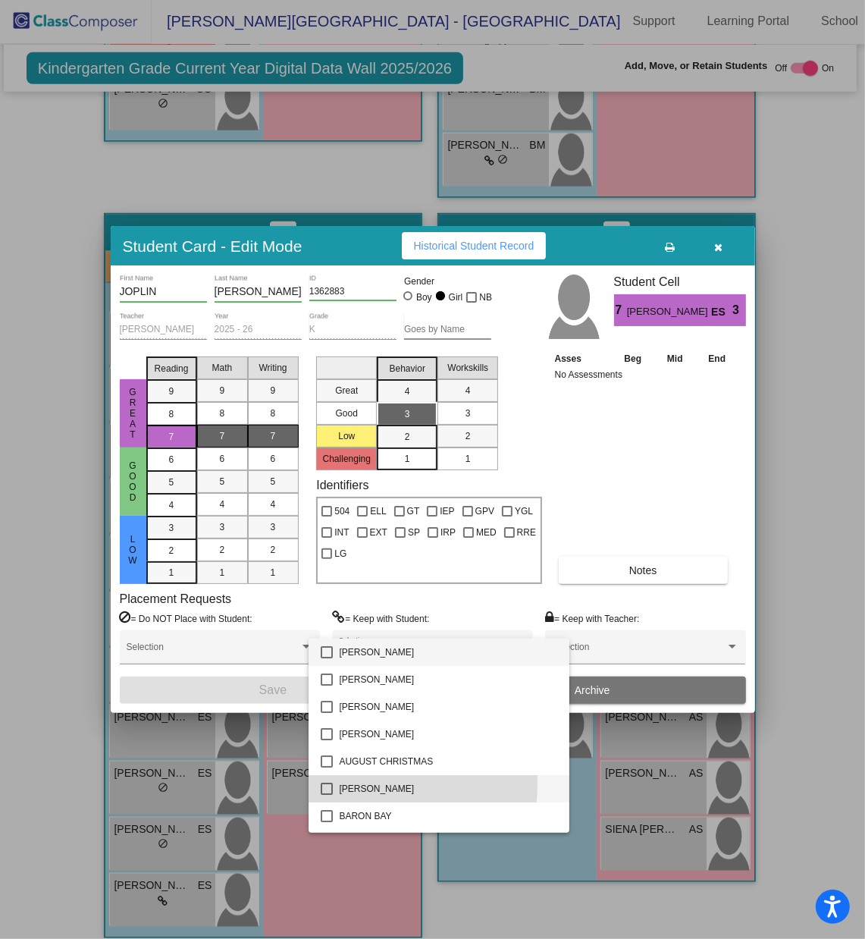
click at [322, 626] on mat-pseudo-checkbox at bounding box center [327, 789] width 12 height 12
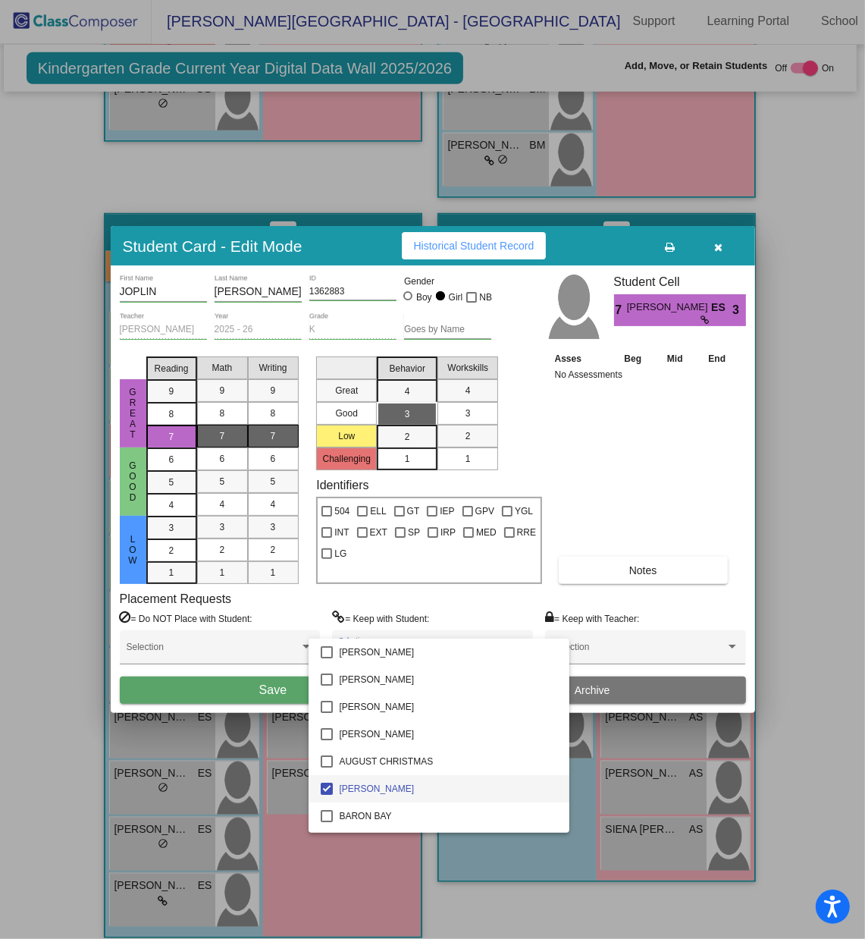
click at [260, 626] on div at bounding box center [432, 469] width 865 height 939
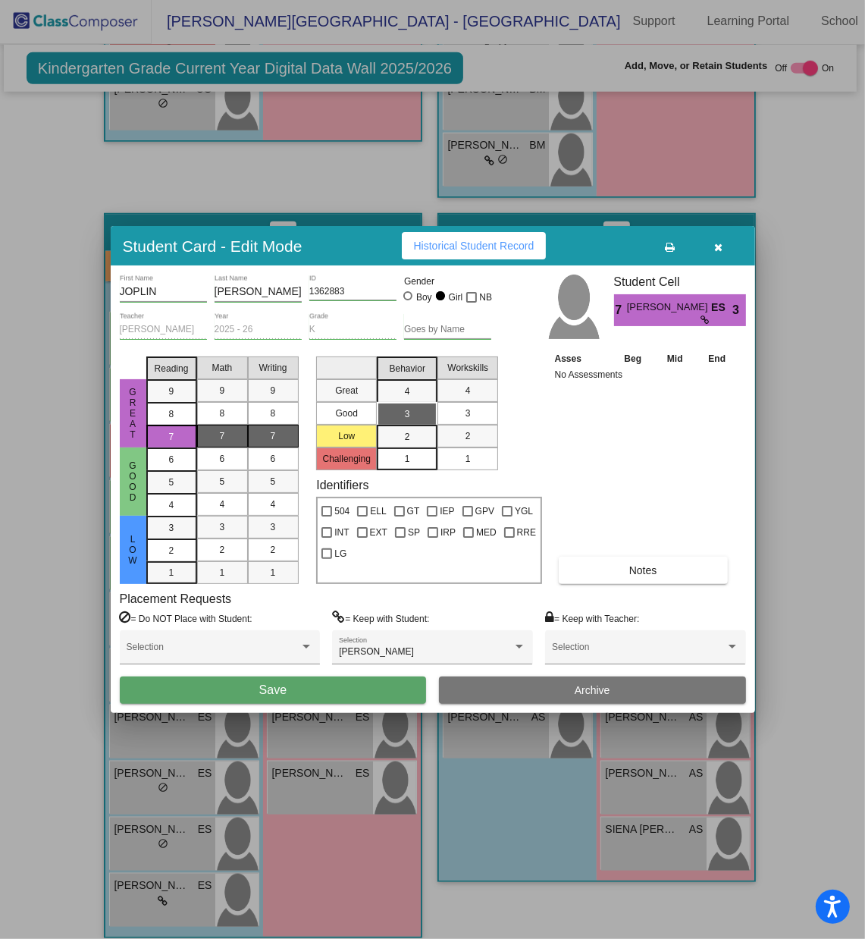
click at [260, 626] on span "Save" at bounding box center [272, 689] width 27 height 13
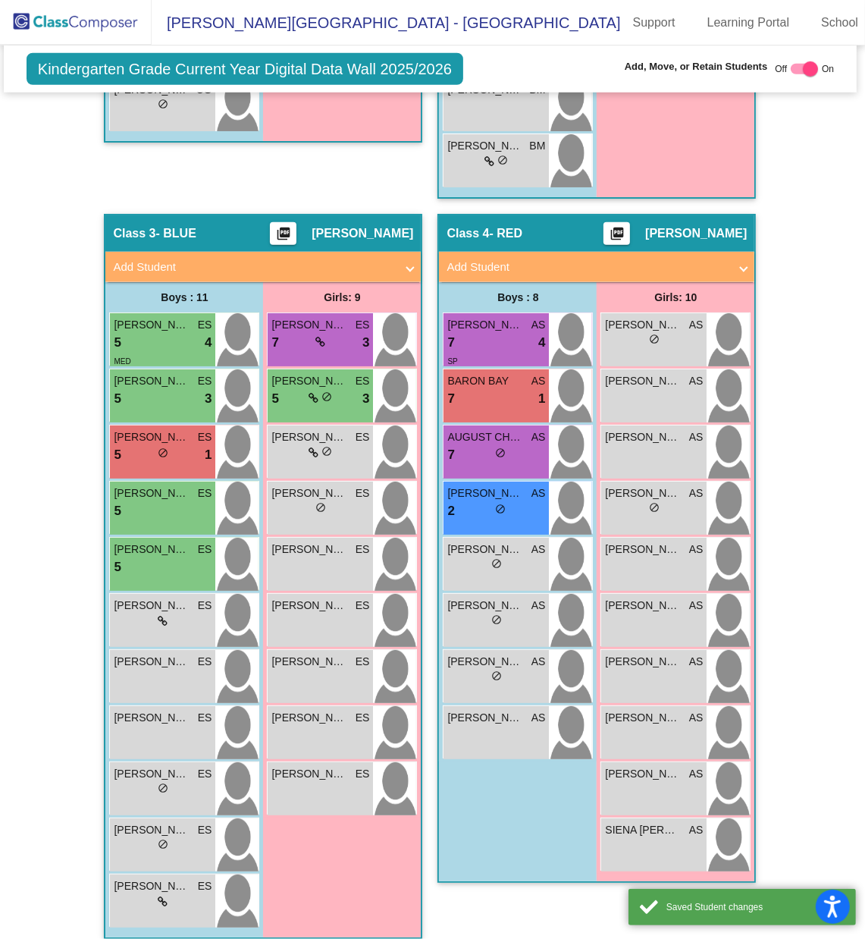
scroll to position [1, 0]
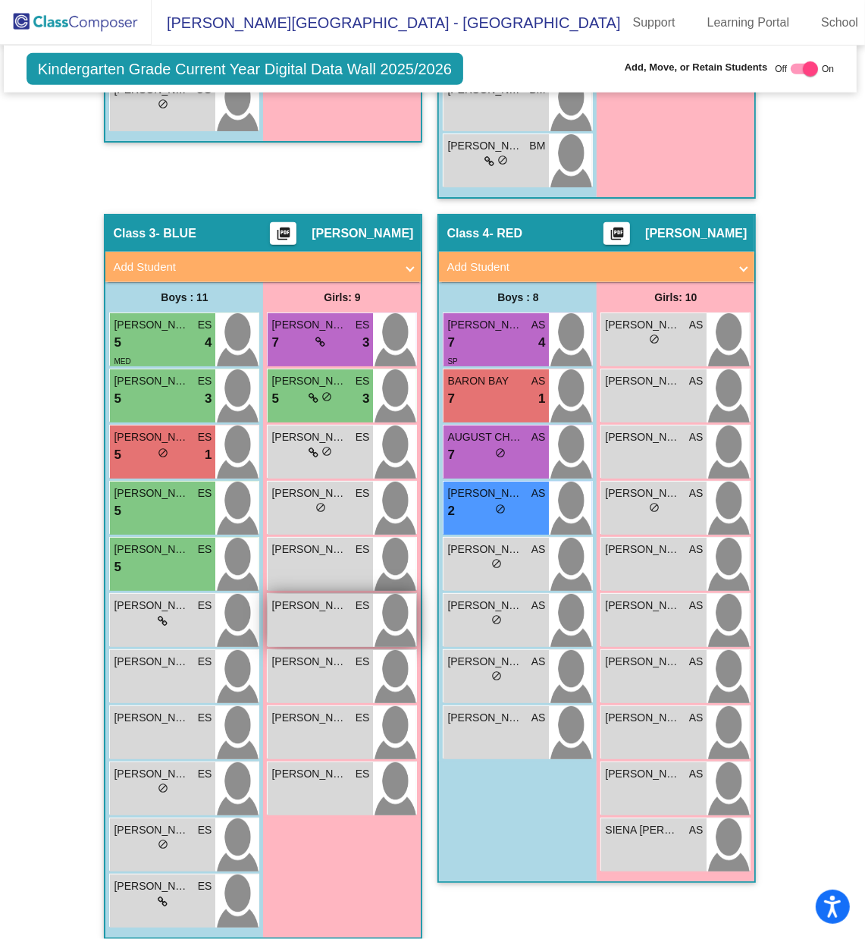
click at [304, 601] on div "[PERSON_NAME] ES lock do_not_disturb_alt" at bounding box center [320, 620] width 105 height 53
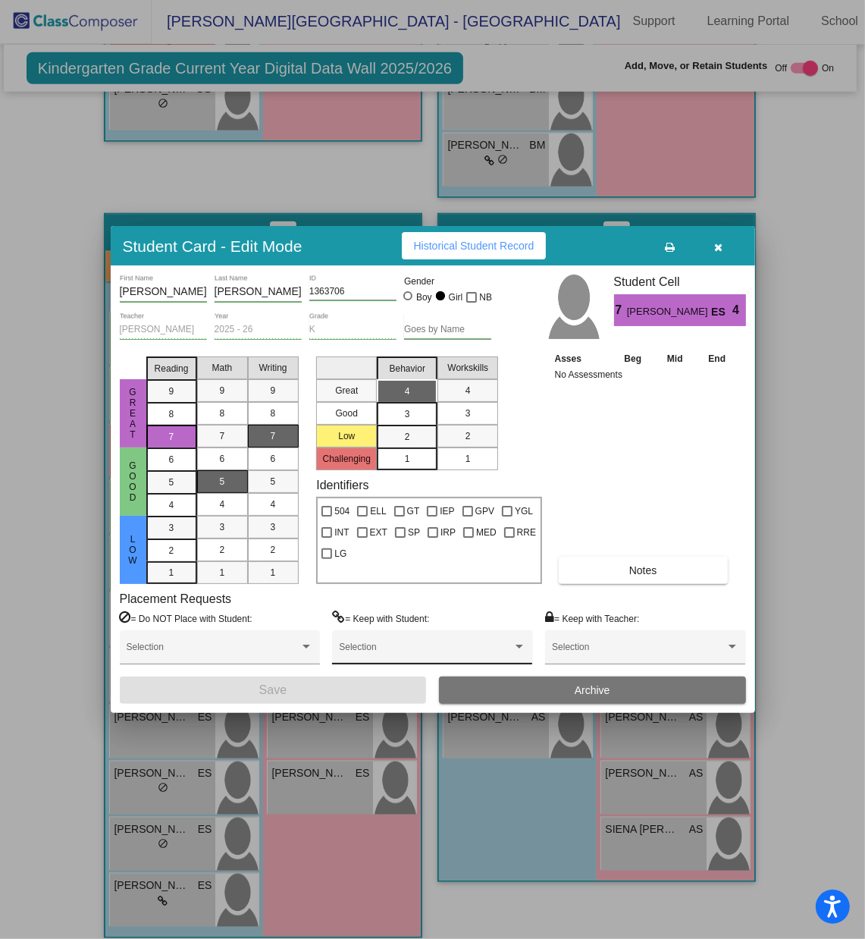
click at [395, 626] on span at bounding box center [425, 652] width 173 height 11
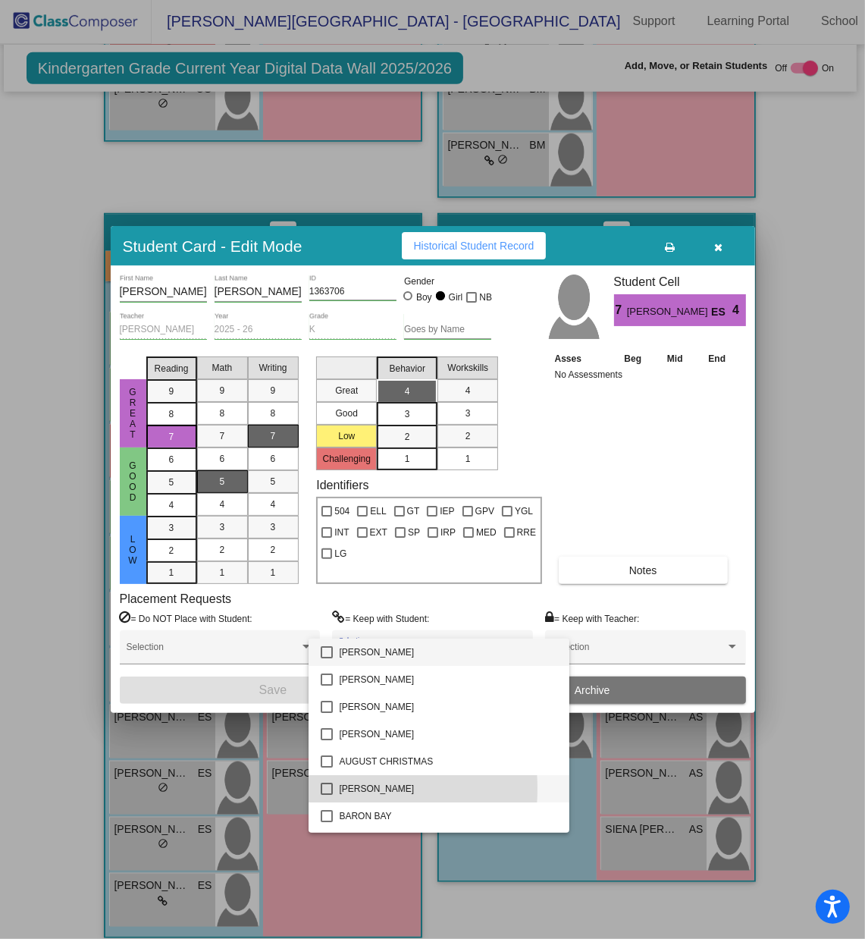
click at [331, 626] on mat-pseudo-checkbox at bounding box center [327, 789] width 12 height 12
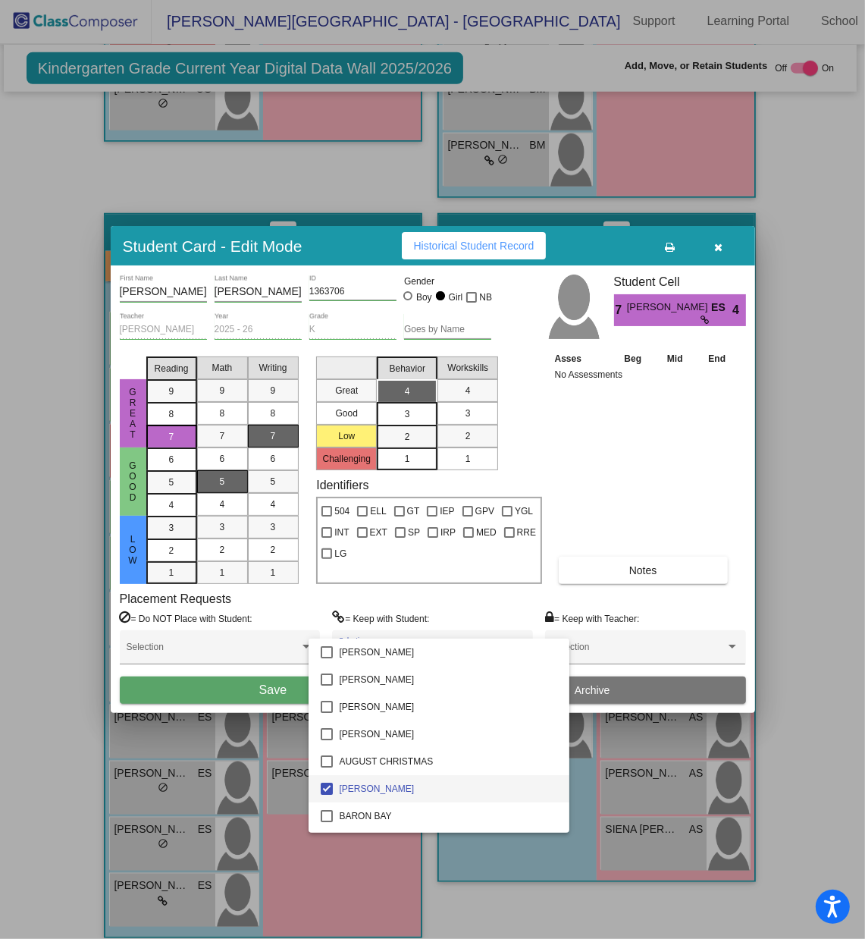
click at [281, 626] on div at bounding box center [432, 469] width 865 height 939
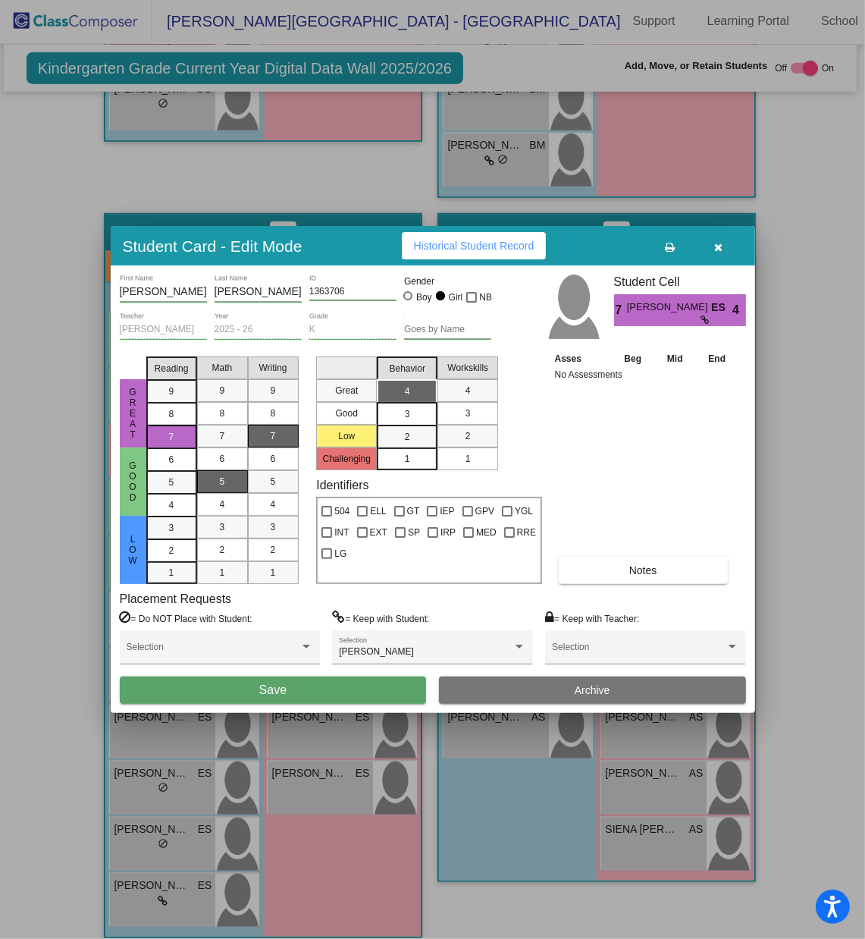
click at [281, 626] on span "Save" at bounding box center [272, 689] width 27 height 13
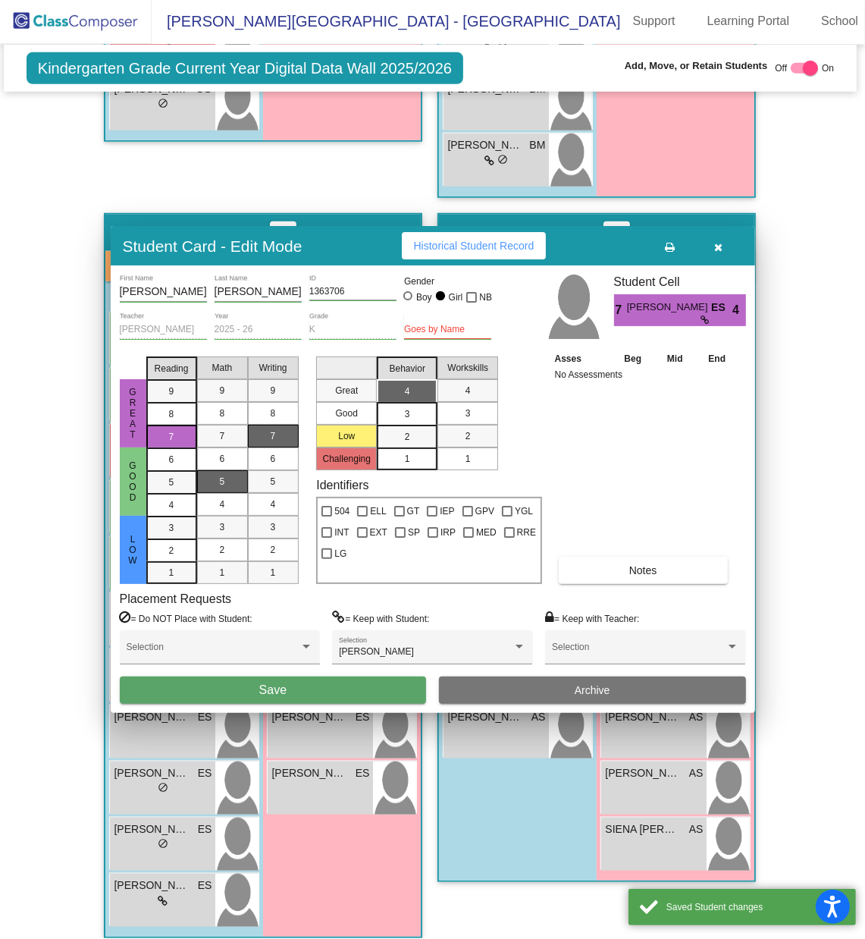
scroll to position [1, 0]
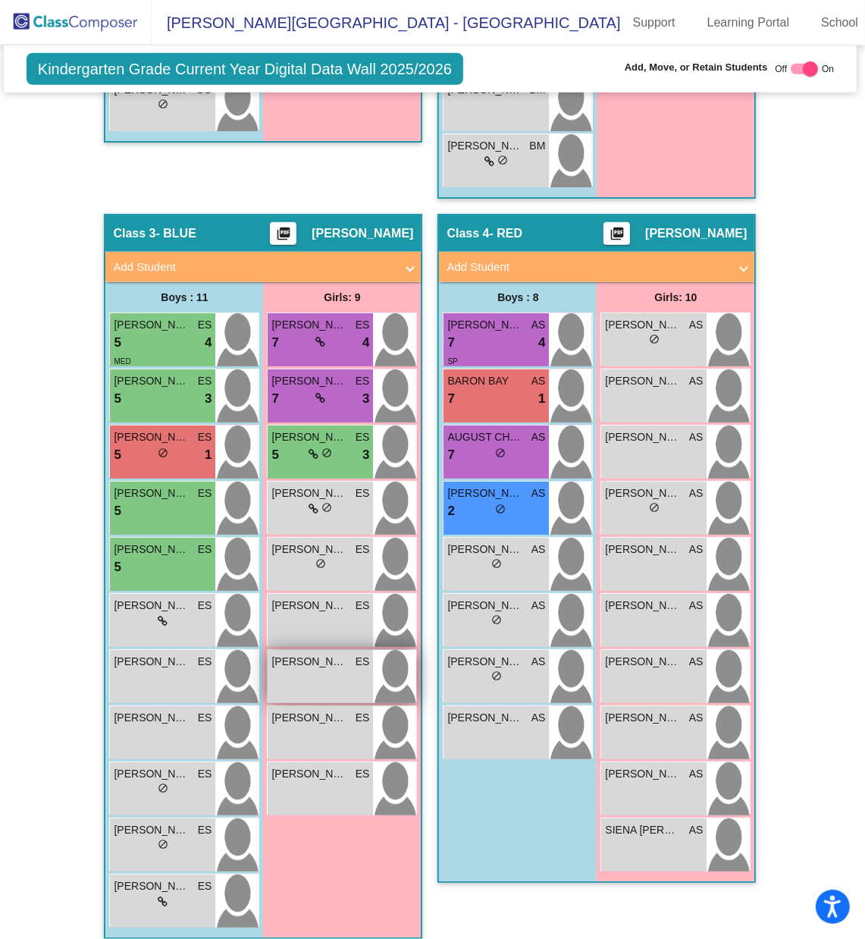
click at [335, 626] on div "[PERSON_NAME] ES lock do_not_disturb_alt" at bounding box center [320, 676] width 105 height 53
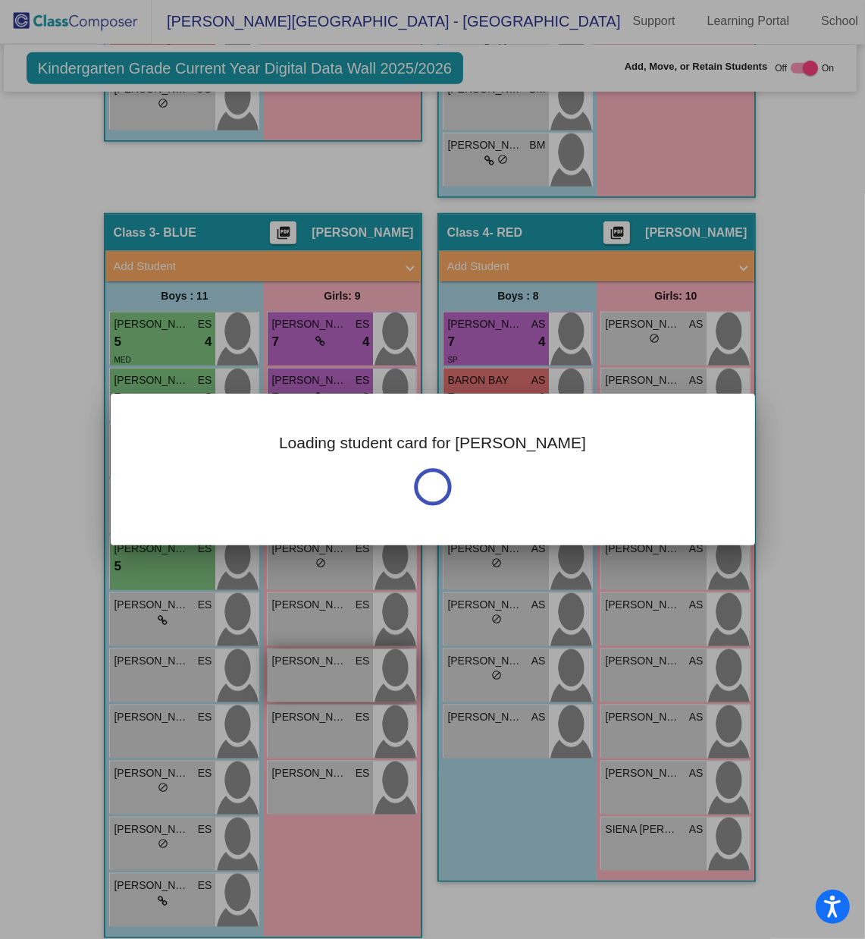
scroll to position [0, 0]
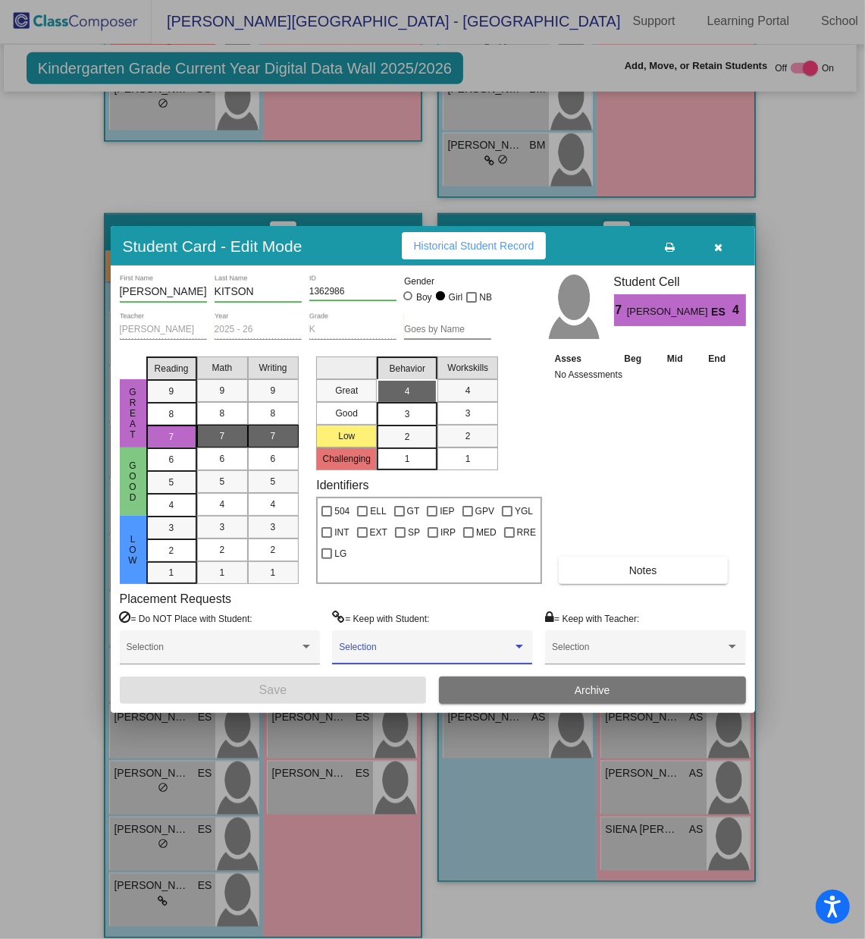
click at [362, 626] on span at bounding box center [425, 652] width 173 height 11
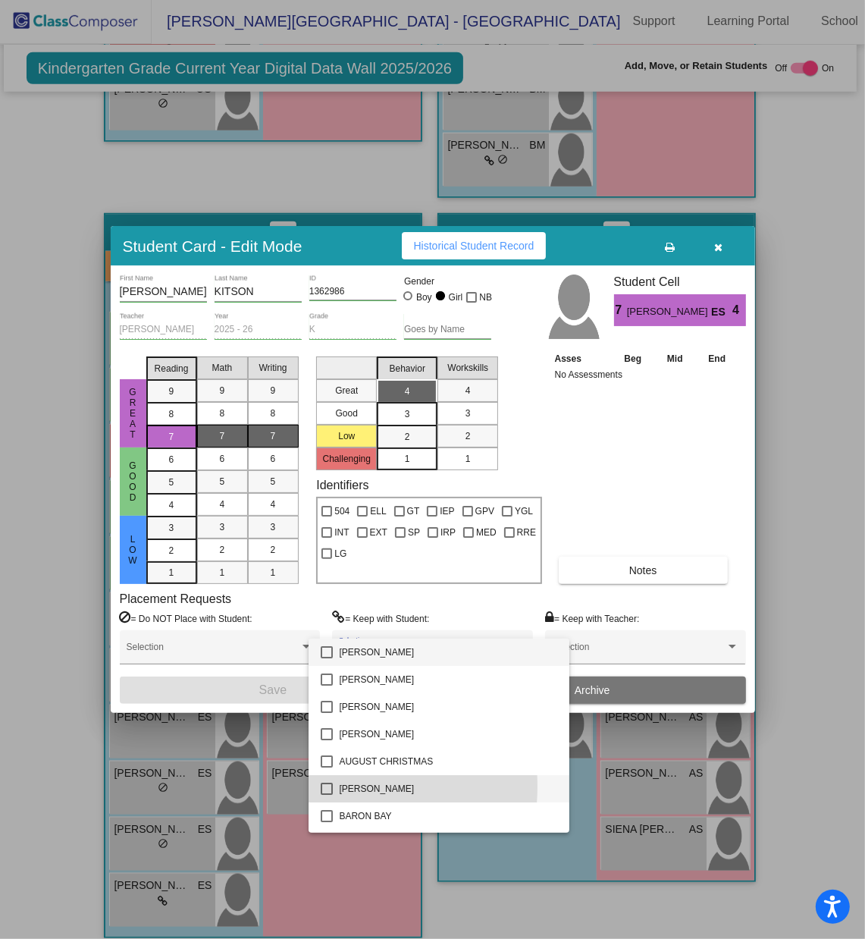
click at [325, 626] on mat-pseudo-checkbox at bounding box center [327, 789] width 12 height 12
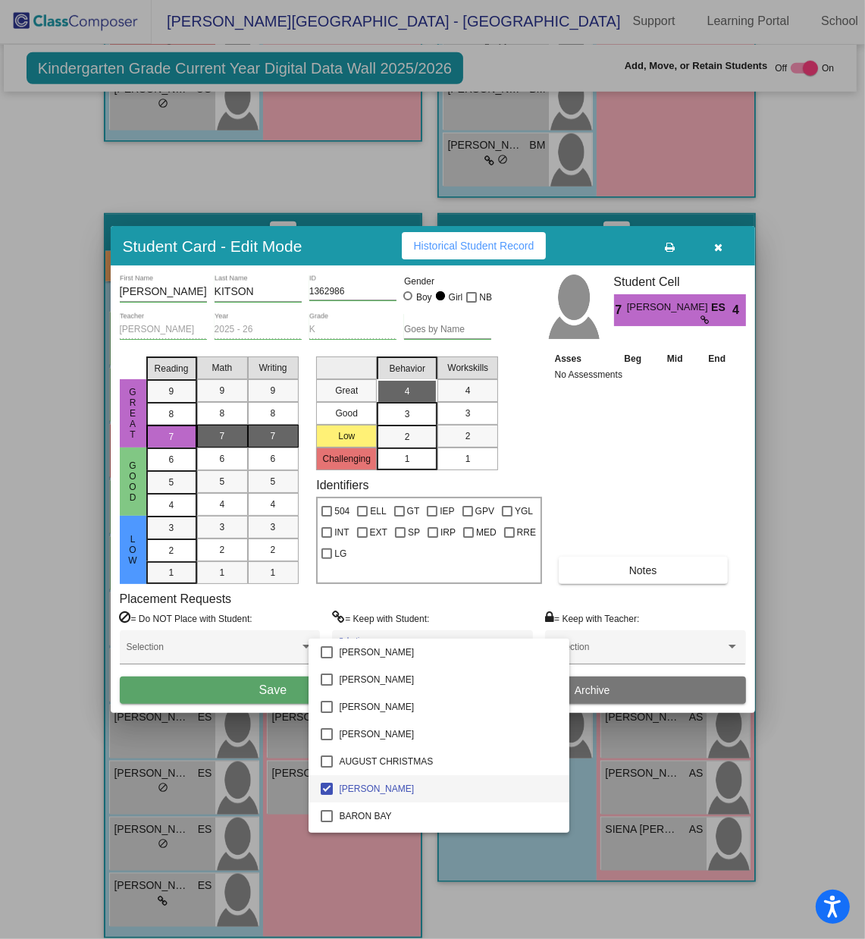
click at [277, 626] on div at bounding box center [432, 469] width 865 height 939
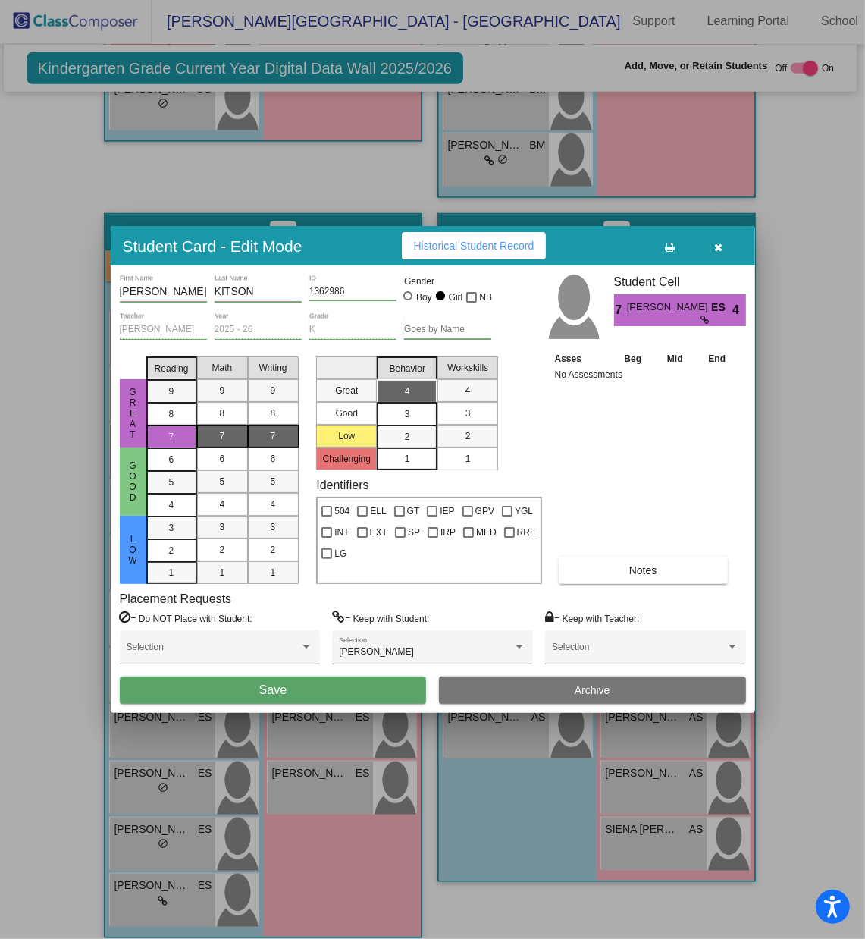
click at [277, 626] on span "Save" at bounding box center [272, 689] width 27 height 13
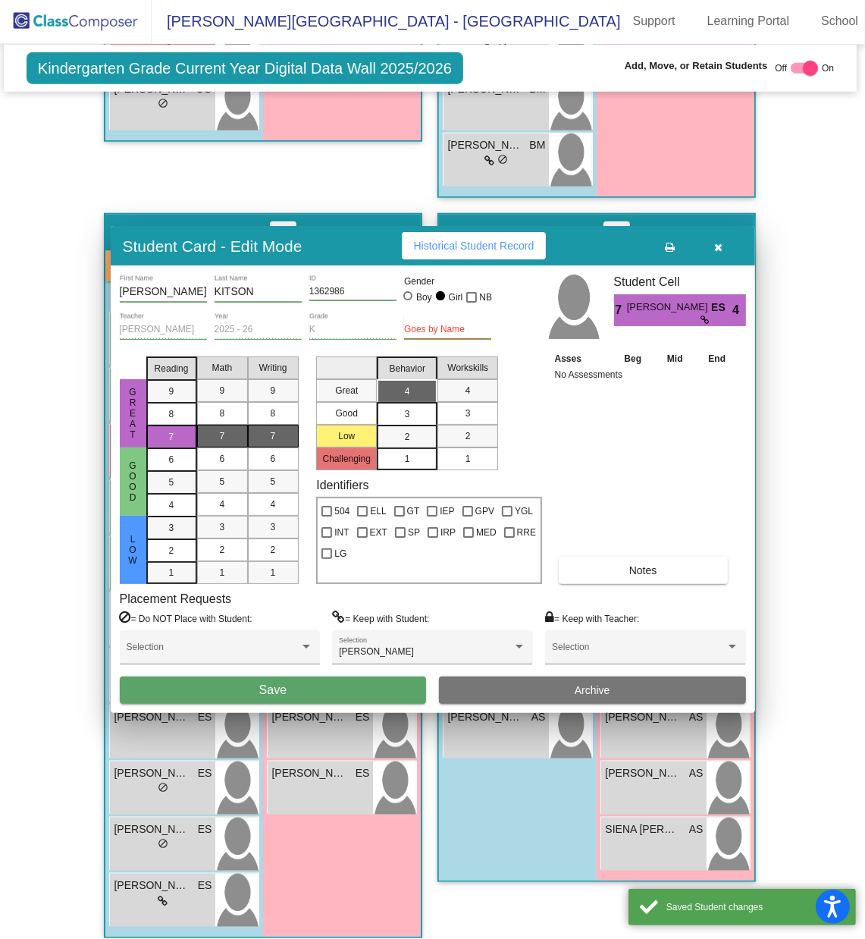
scroll to position [1, 0]
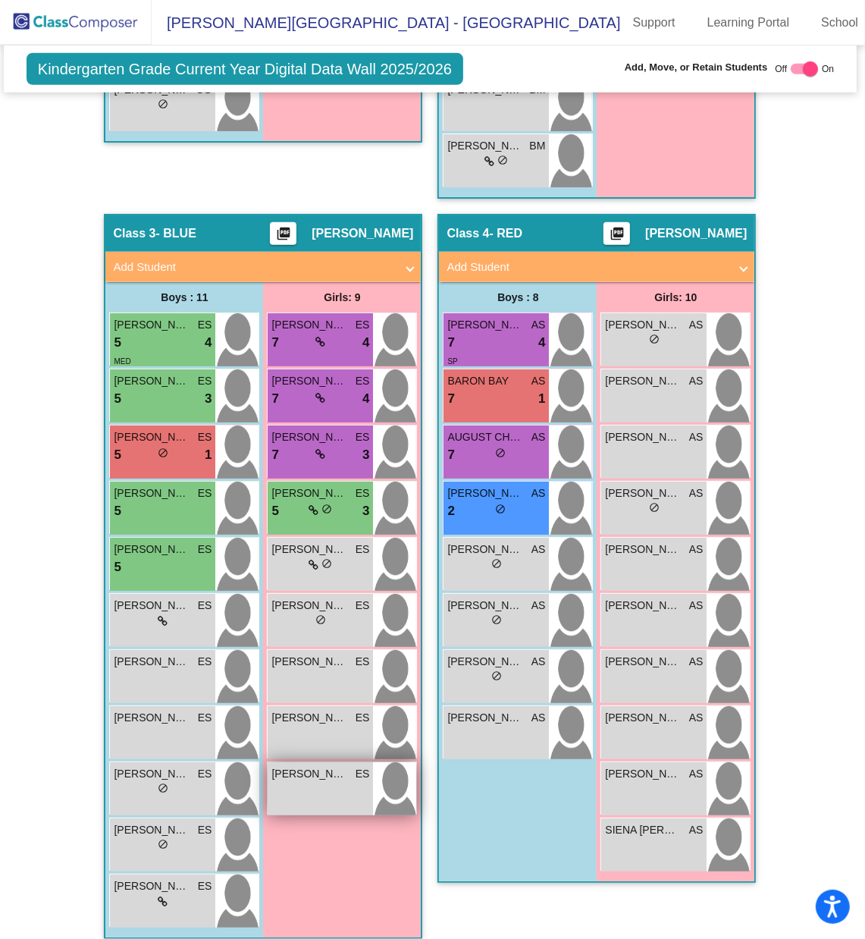
click at [303, 626] on span "[PERSON_NAME]" at bounding box center [310, 774] width 76 height 16
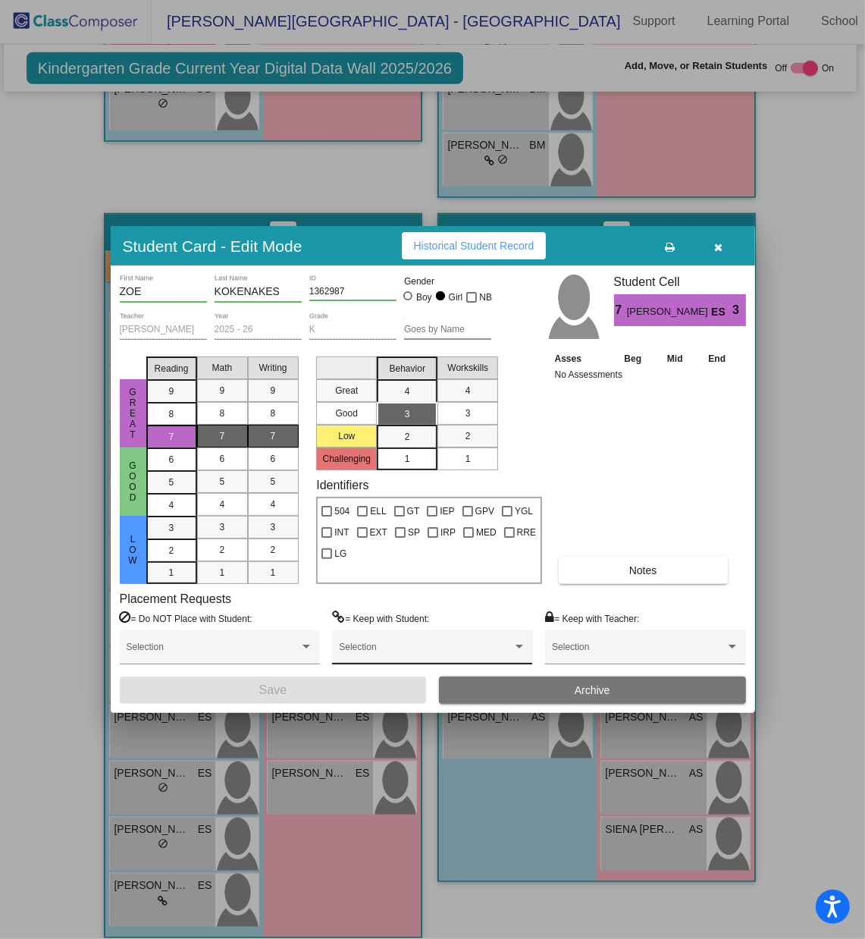
click at [375, 626] on span at bounding box center [425, 652] width 173 height 11
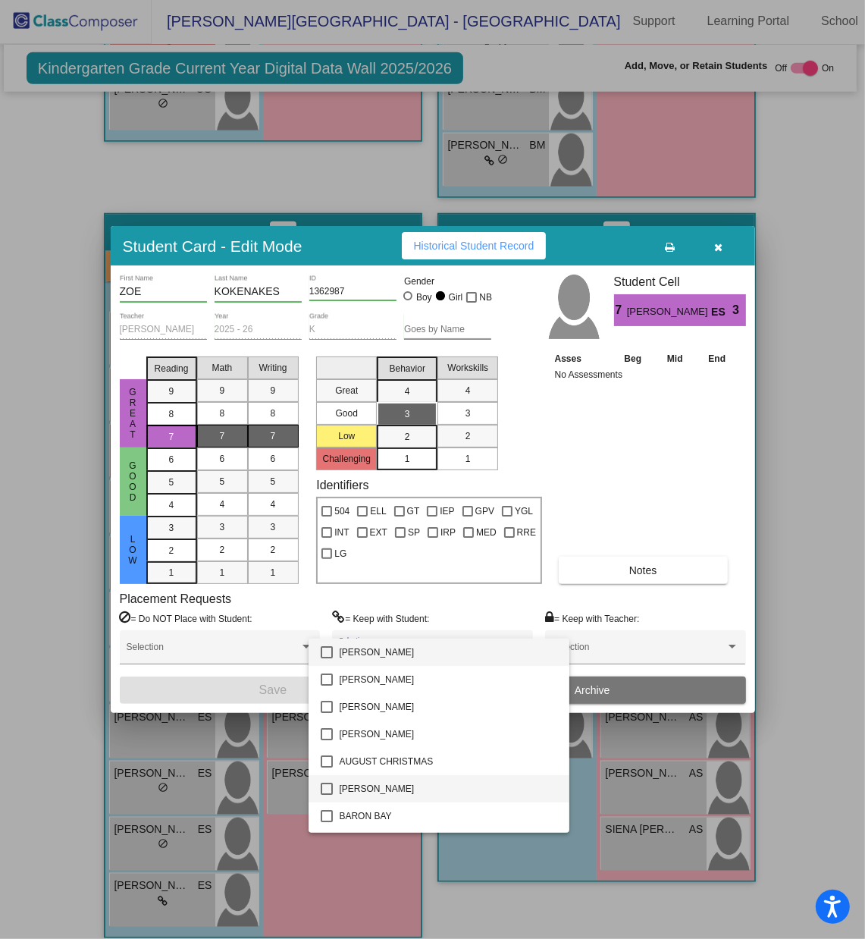
click at [331, 626] on mat-pseudo-checkbox at bounding box center [327, 789] width 12 height 12
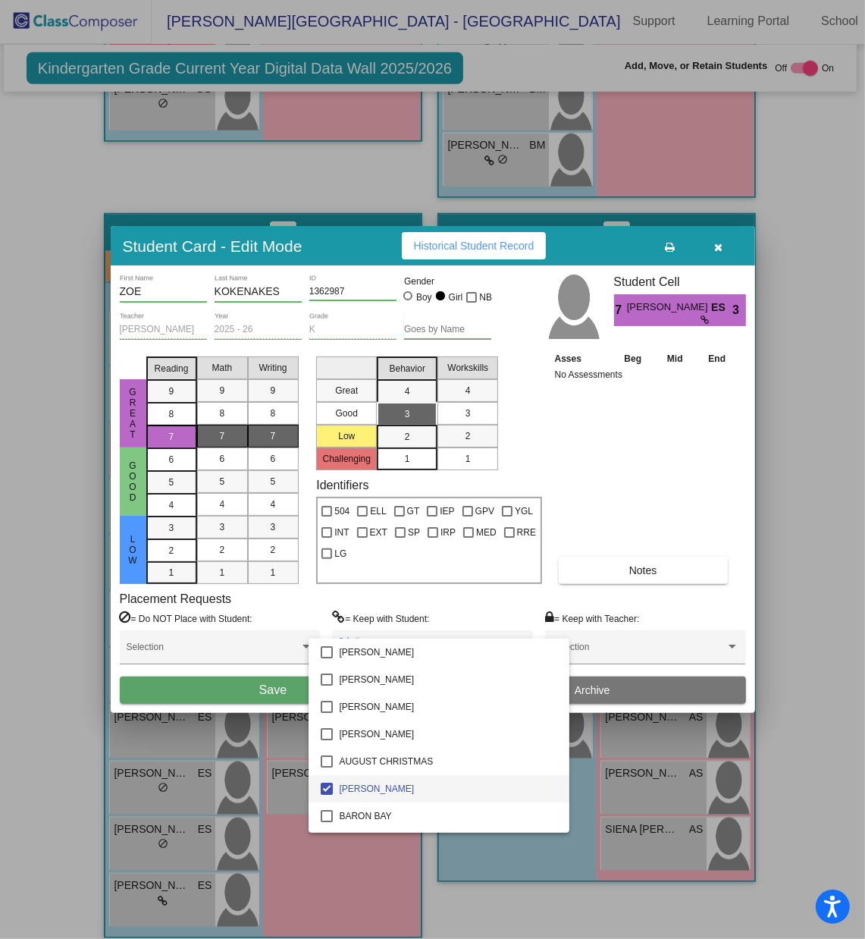
click at [274, 626] on div at bounding box center [432, 469] width 865 height 939
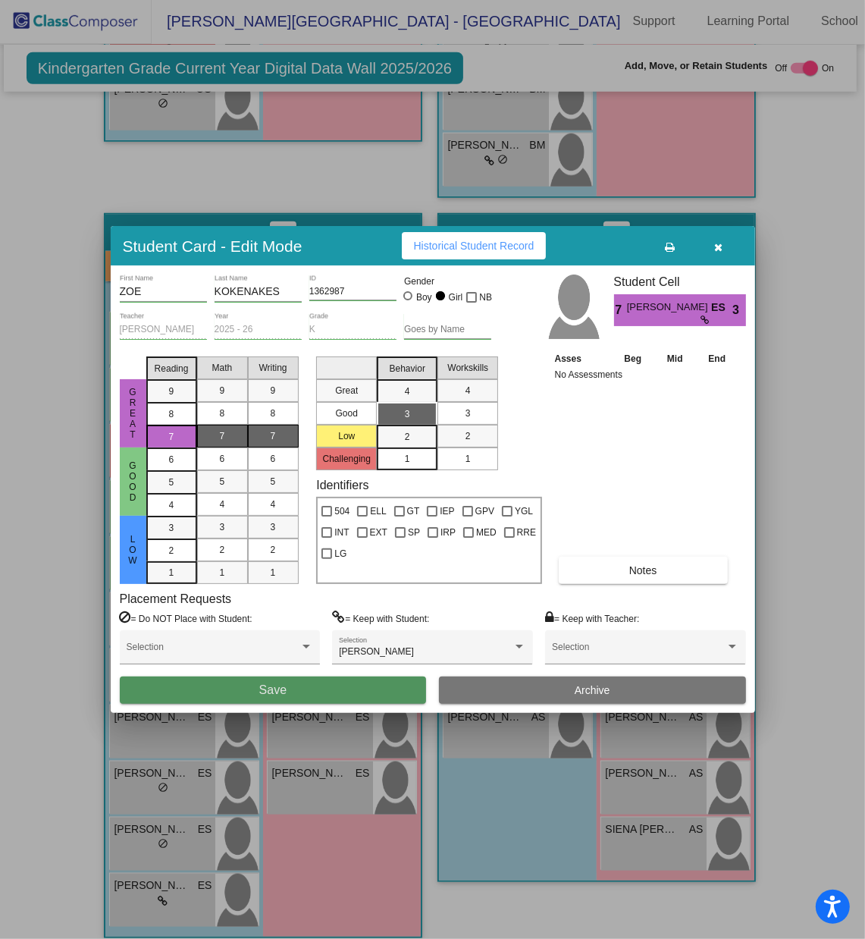
click at [274, 626] on span "Save" at bounding box center [272, 689] width 27 height 13
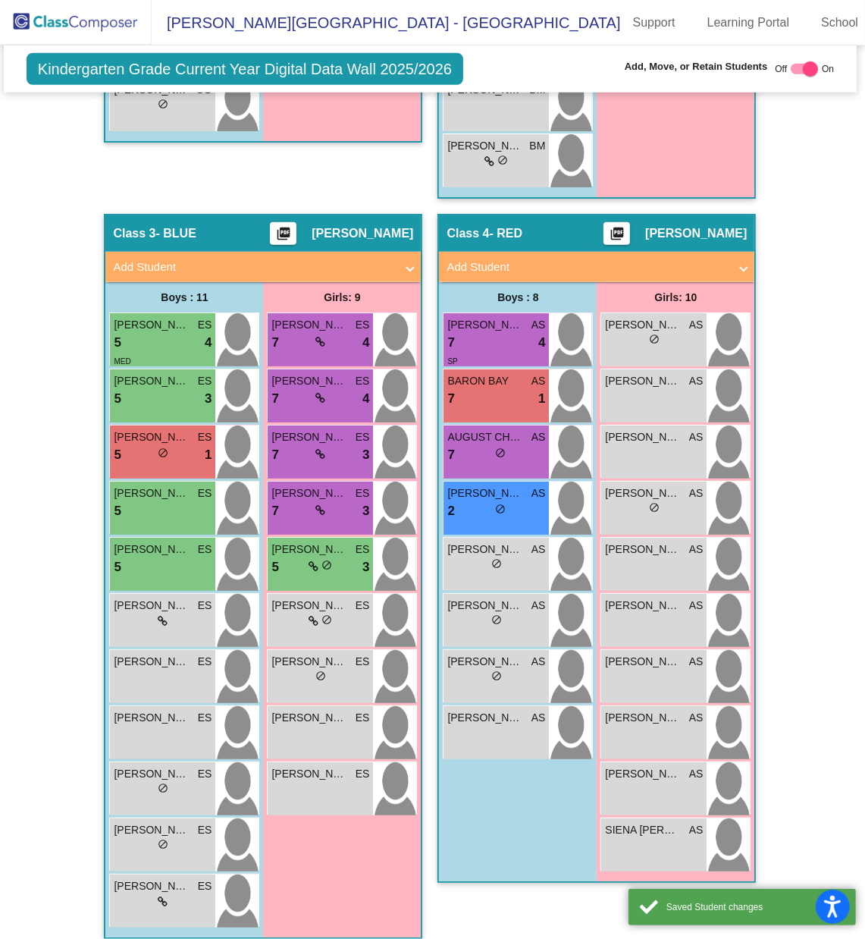
scroll to position [1, 0]
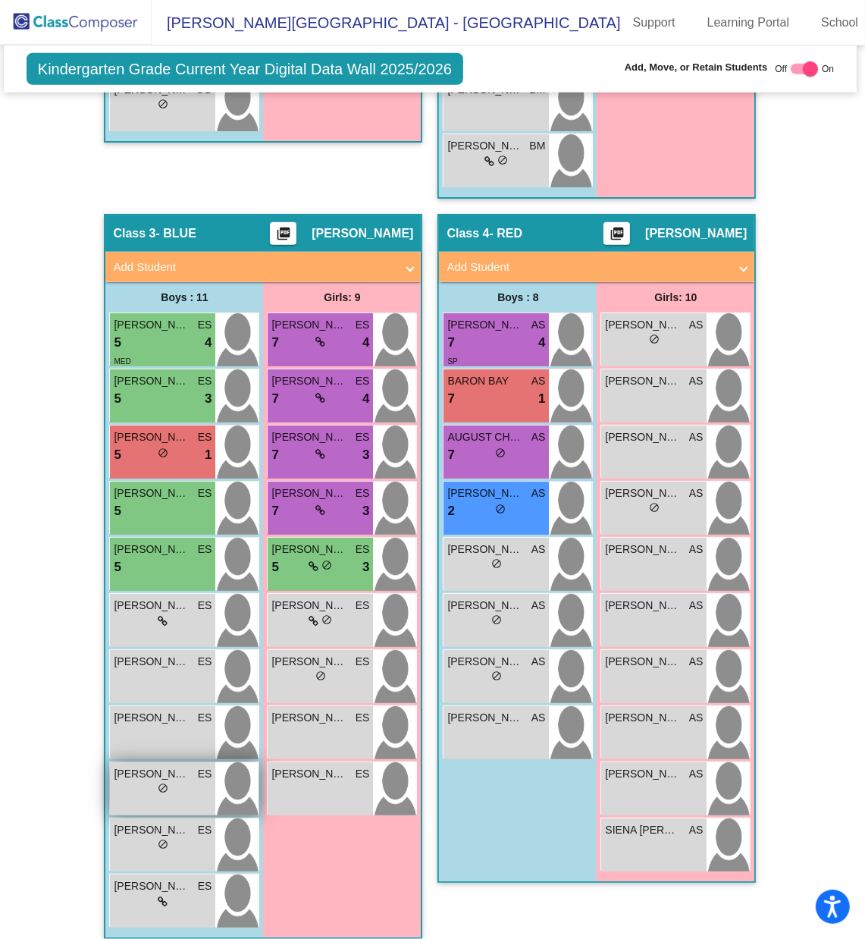
click at [181, 626] on div "[PERSON_NAME] ES lock do_not_disturb_alt" at bounding box center [162, 788] width 105 height 53
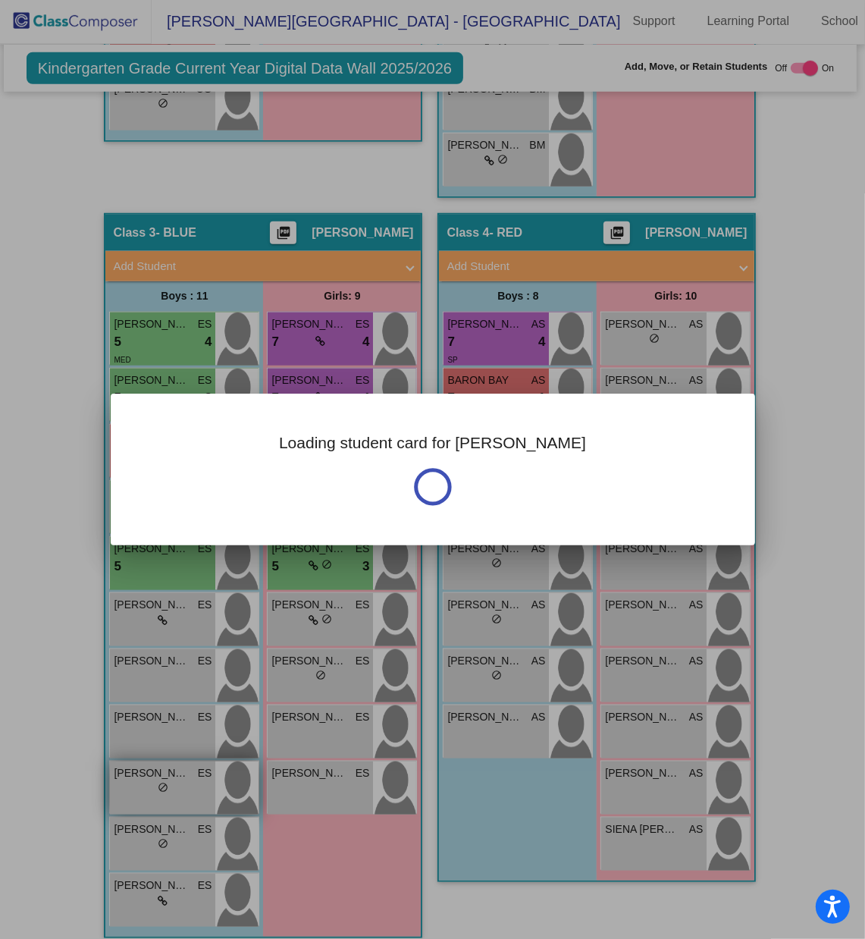
scroll to position [0, 0]
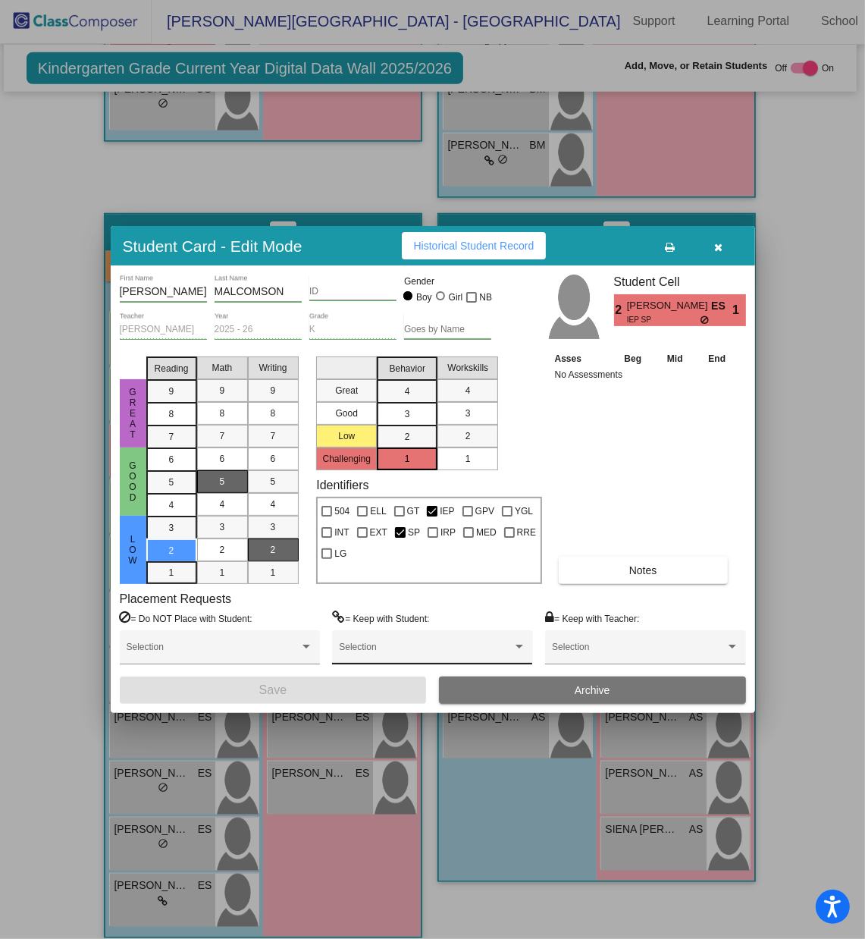
click at [382, 626] on span at bounding box center [425, 652] width 173 height 11
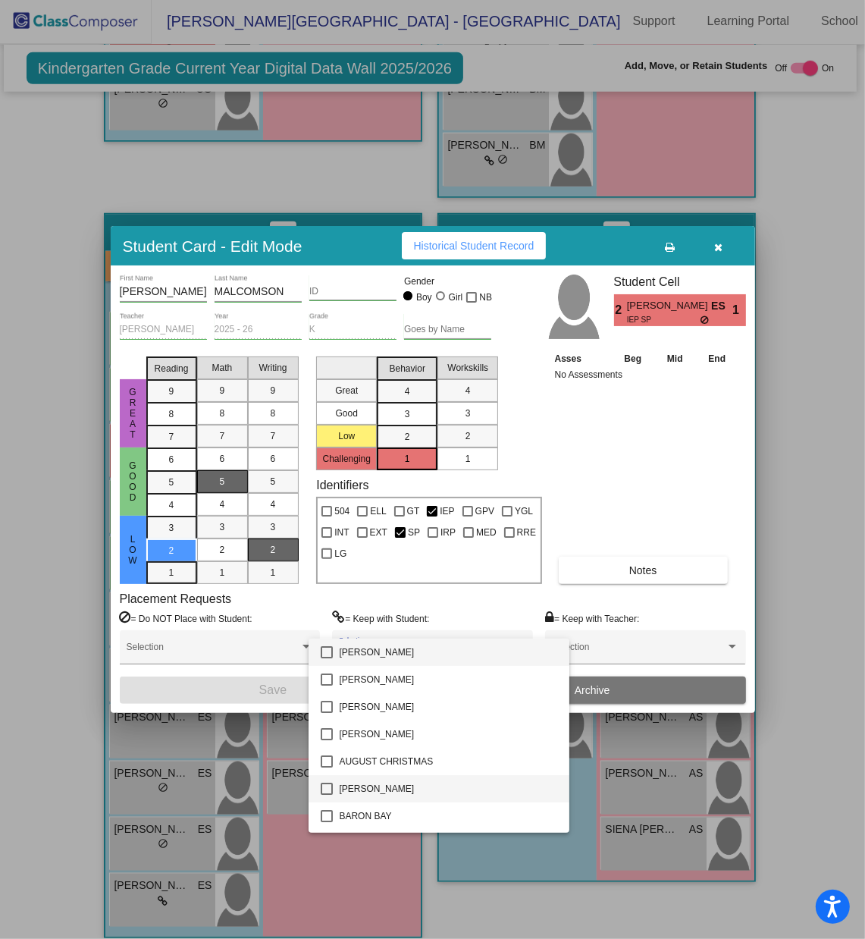
click at [327, 626] on mat-pseudo-checkbox at bounding box center [327, 789] width 12 height 12
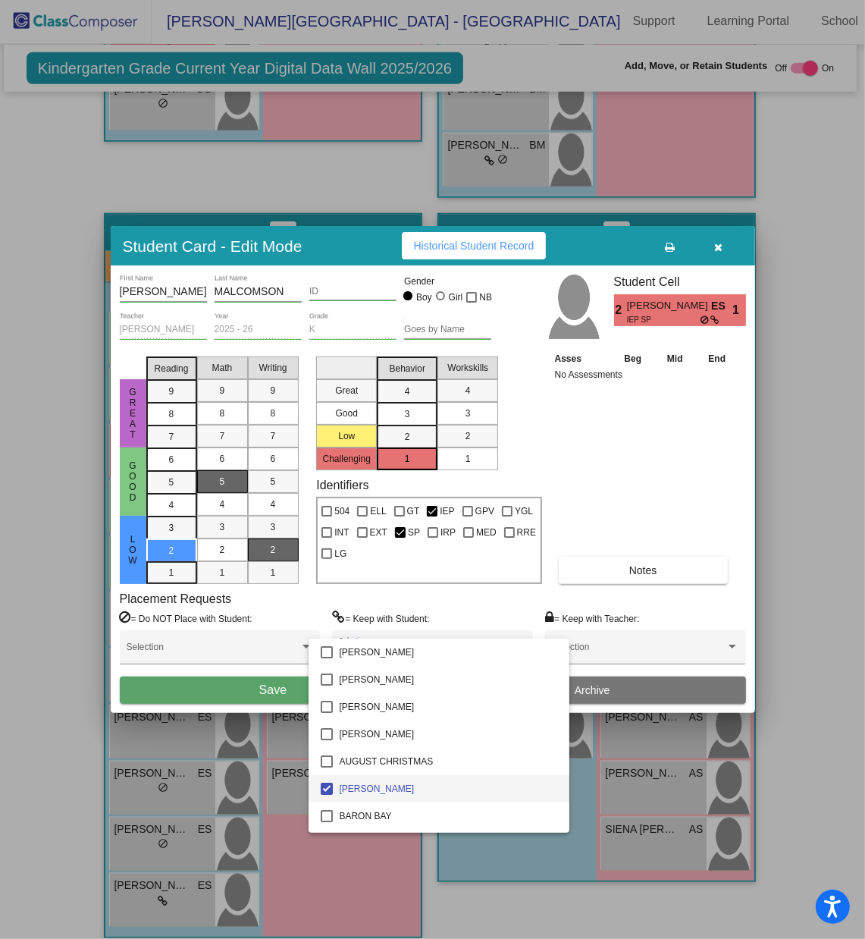
click at [275, 626] on div at bounding box center [432, 469] width 865 height 939
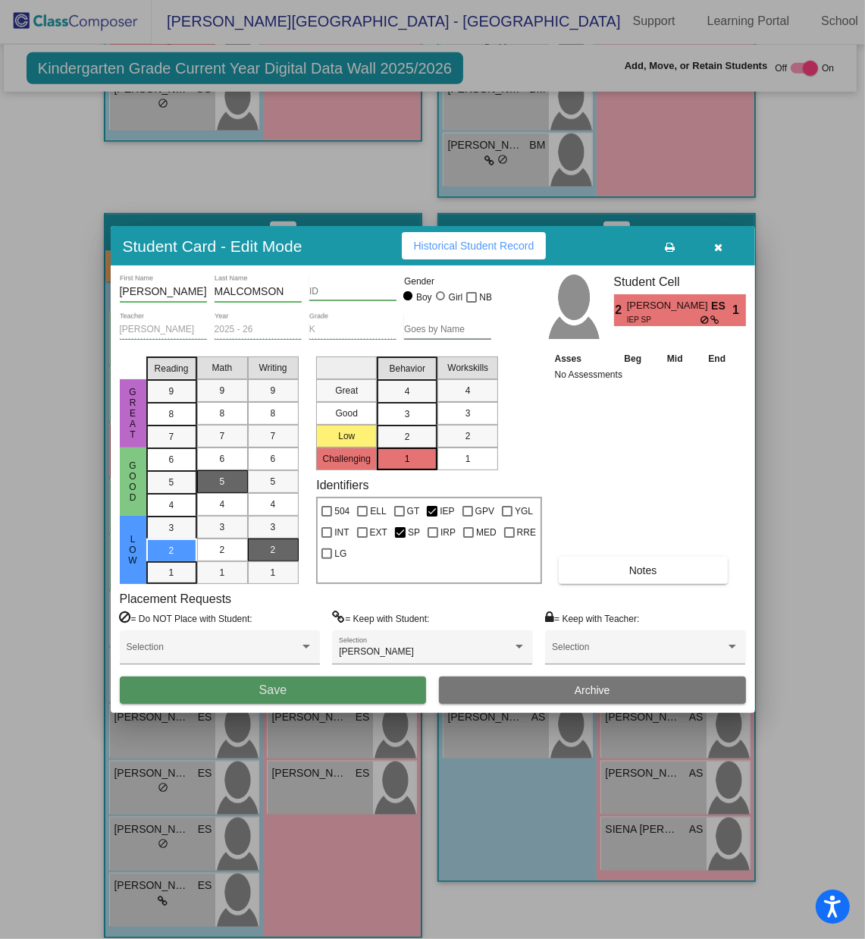
click at [275, 626] on span "Save" at bounding box center [272, 689] width 27 height 13
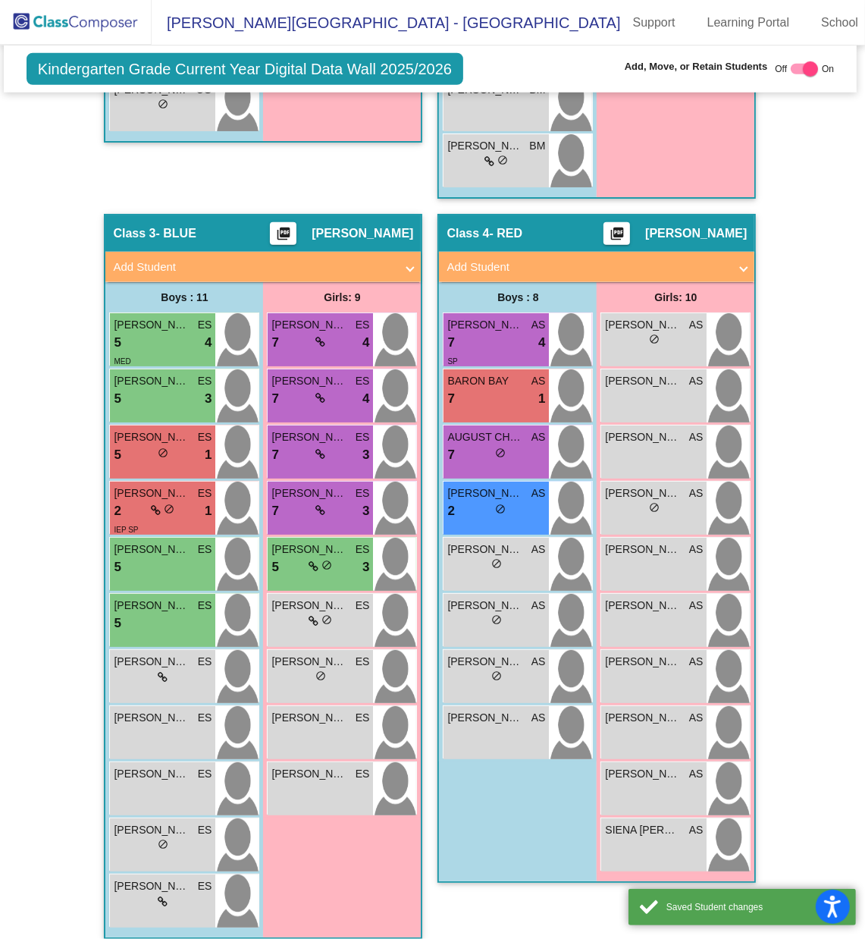
scroll to position [1, 0]
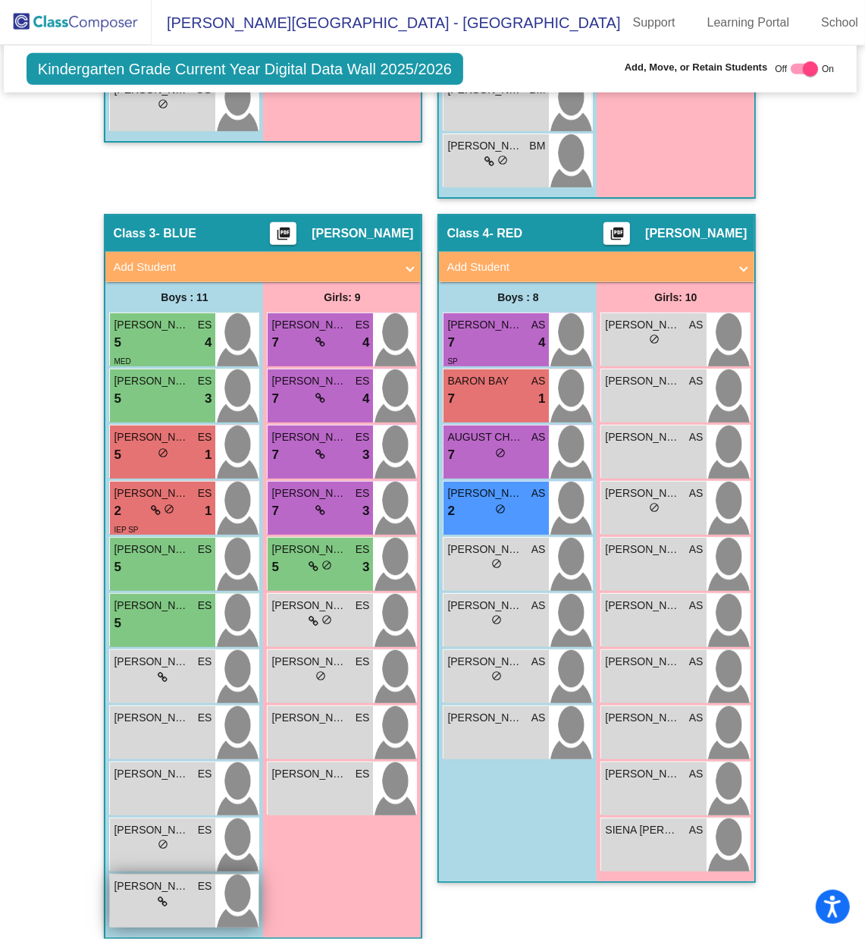
click at [162, 626] on icon at bounding box center [163, 902] width 10 height 11
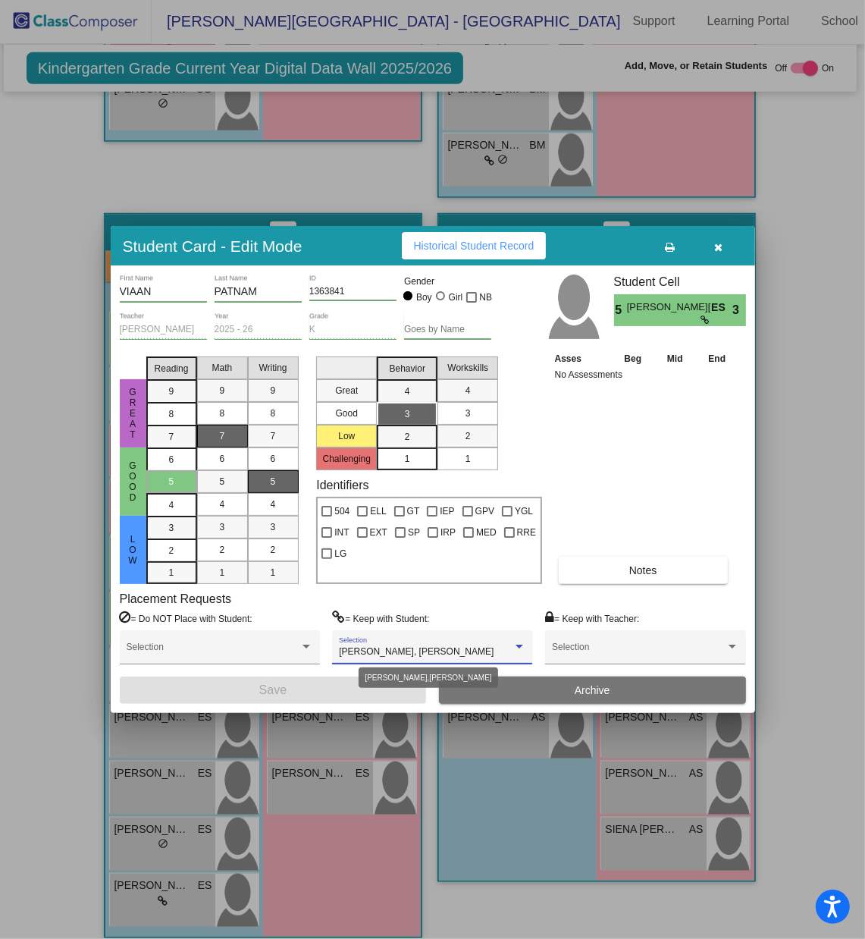
click at [444, 626] on span "[PERSON_NAME], [PERSON_NAME]" at bounding box center [416, 651] width 155 height 11
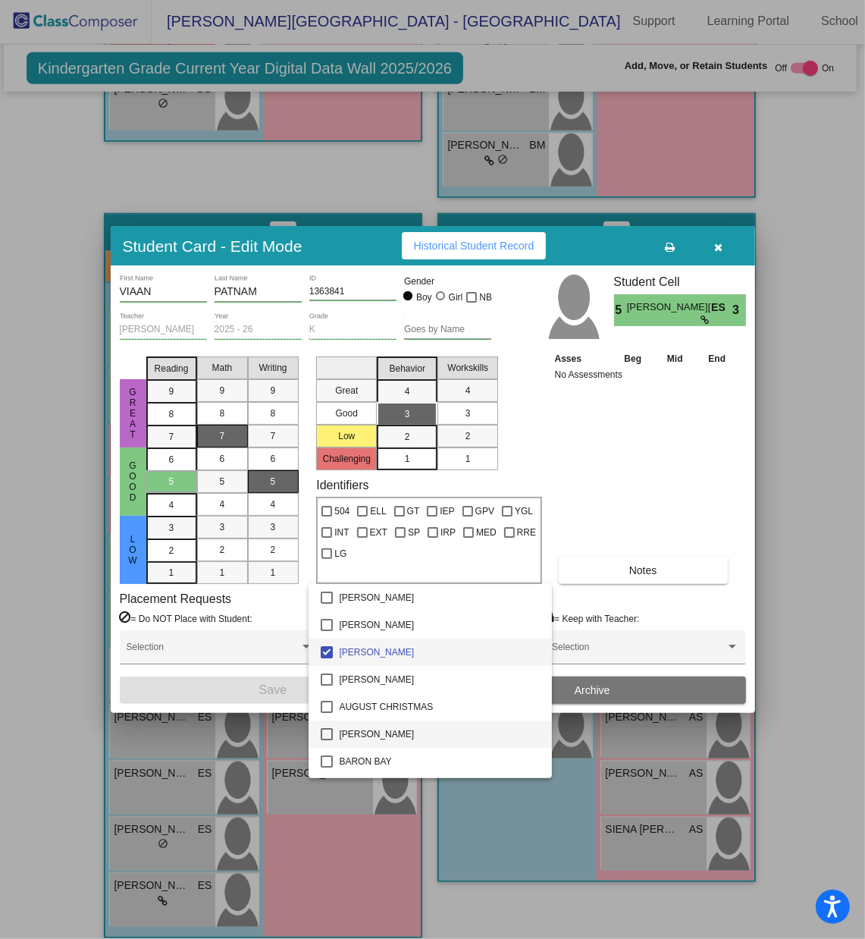
click at [326, 626] on mat-pseudo-checkbox at bounding box center [327, 734] width 12 height 12
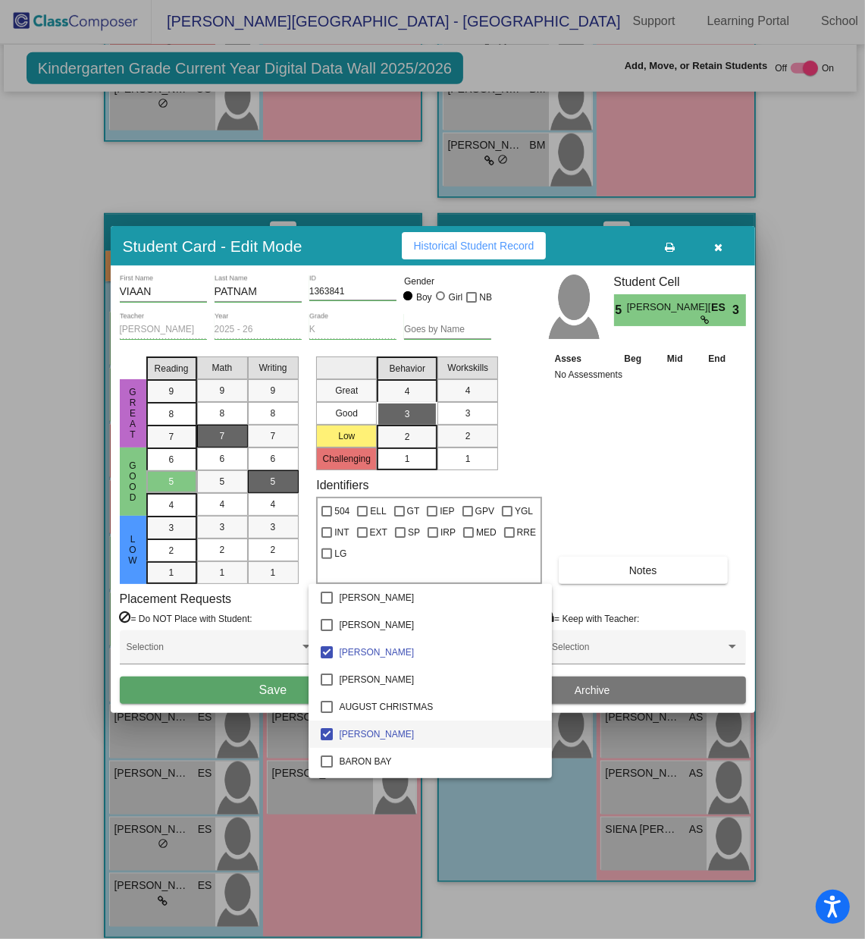
click at [284, 626] on div at bounding box center [432, 469] width 865 height 939
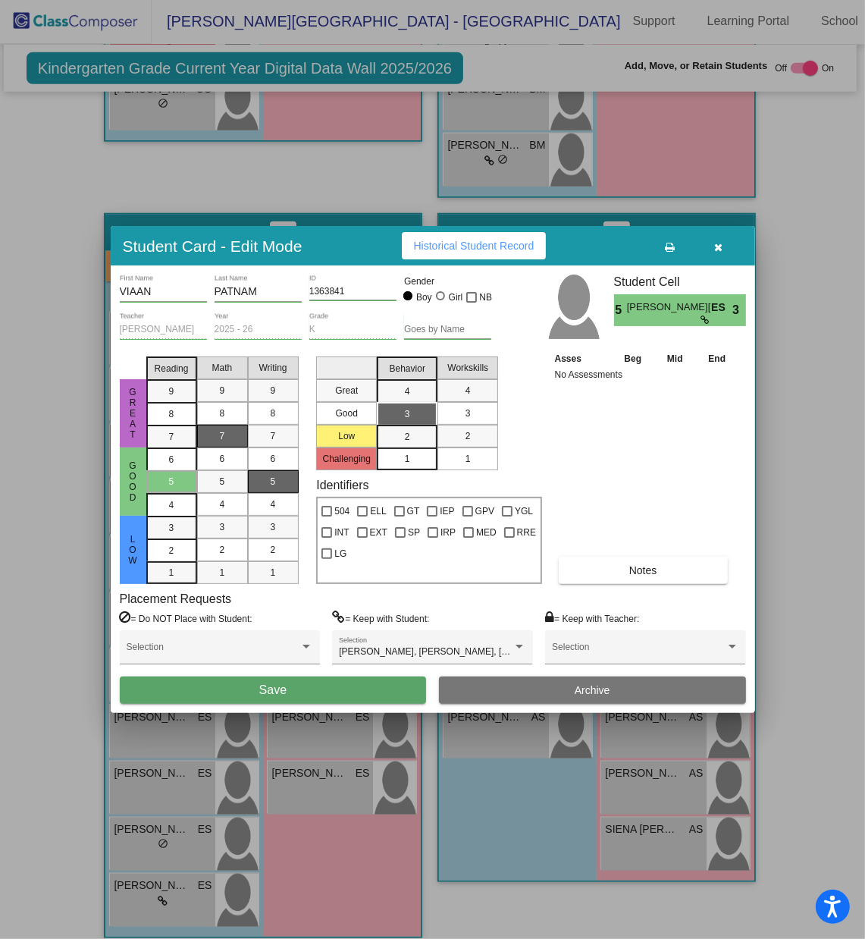
click at [272, 626] on span "Save" at bounding box center [272, 689] width 27 height 13
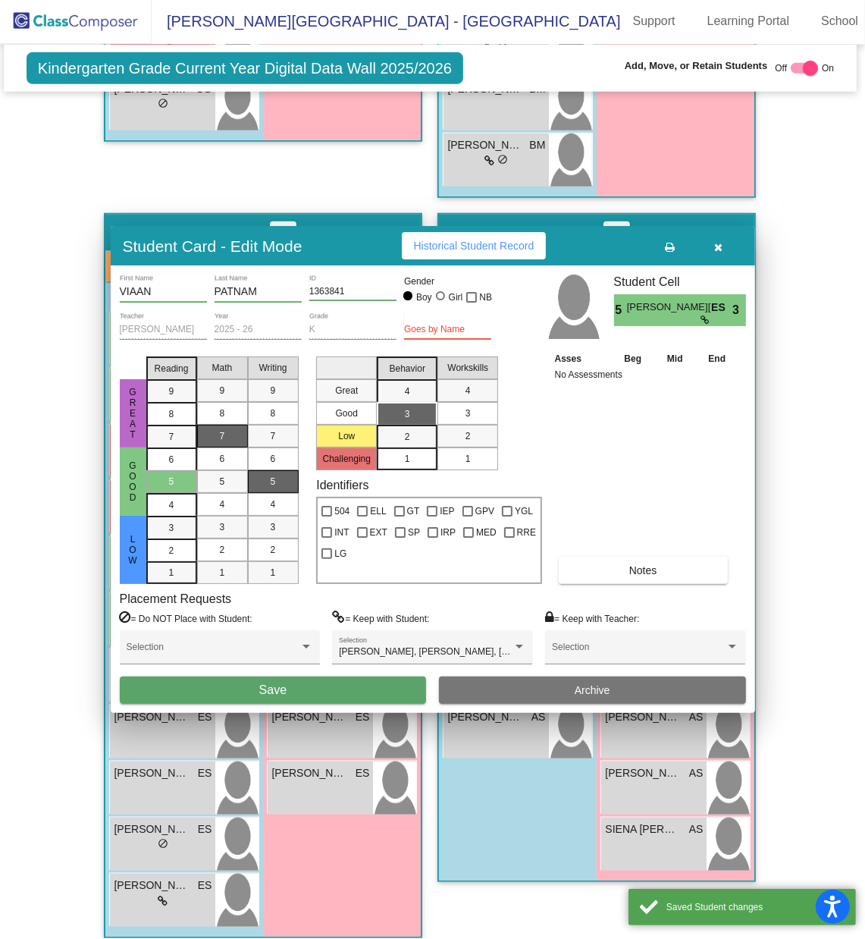
scroll to position [1, 0]
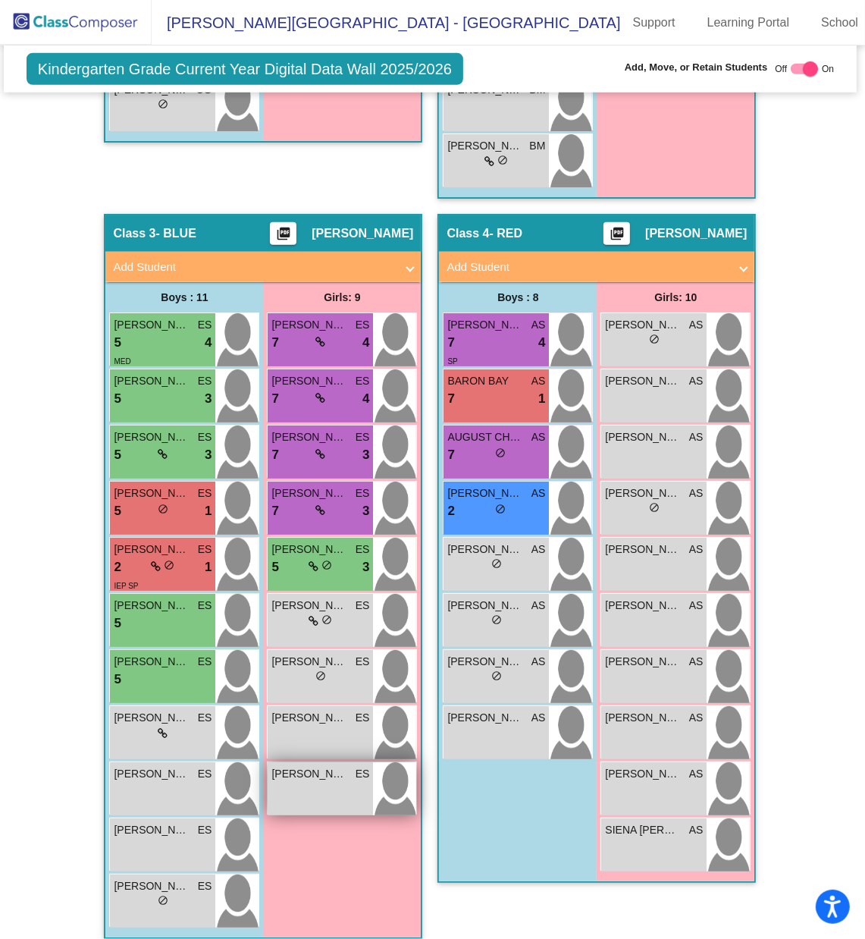
click at [330, 626] on span "[PERSON_NAME]" at bounding box center [310, 774] width 76 height 16
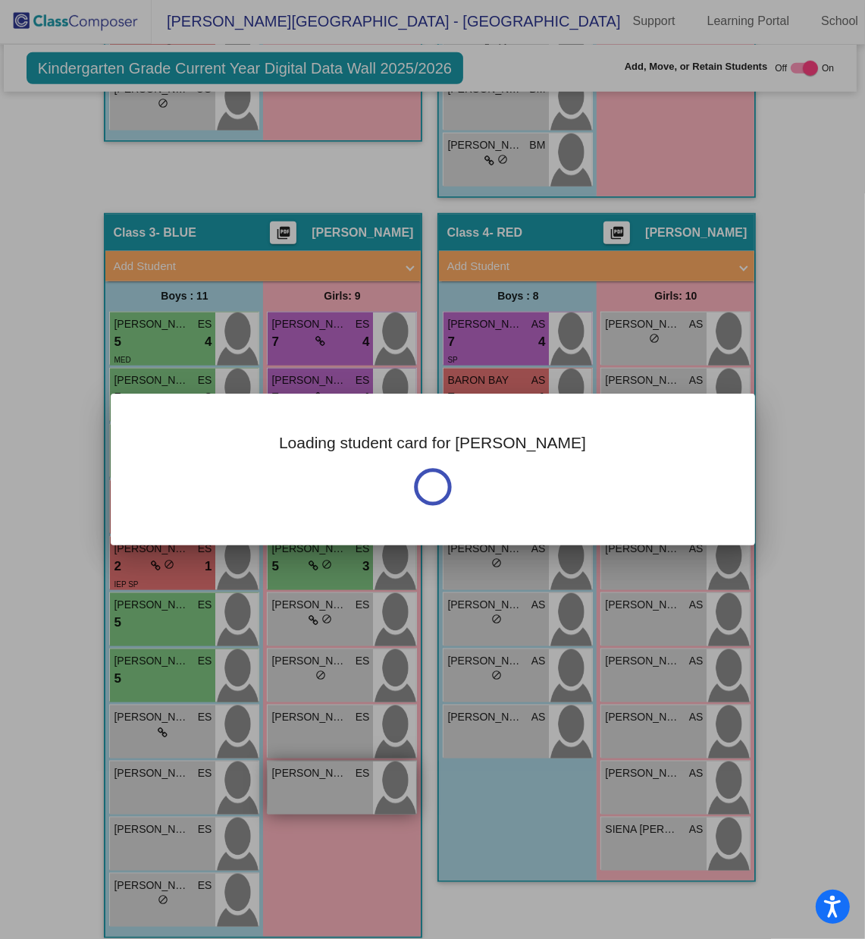
scroll to position [0, 0]
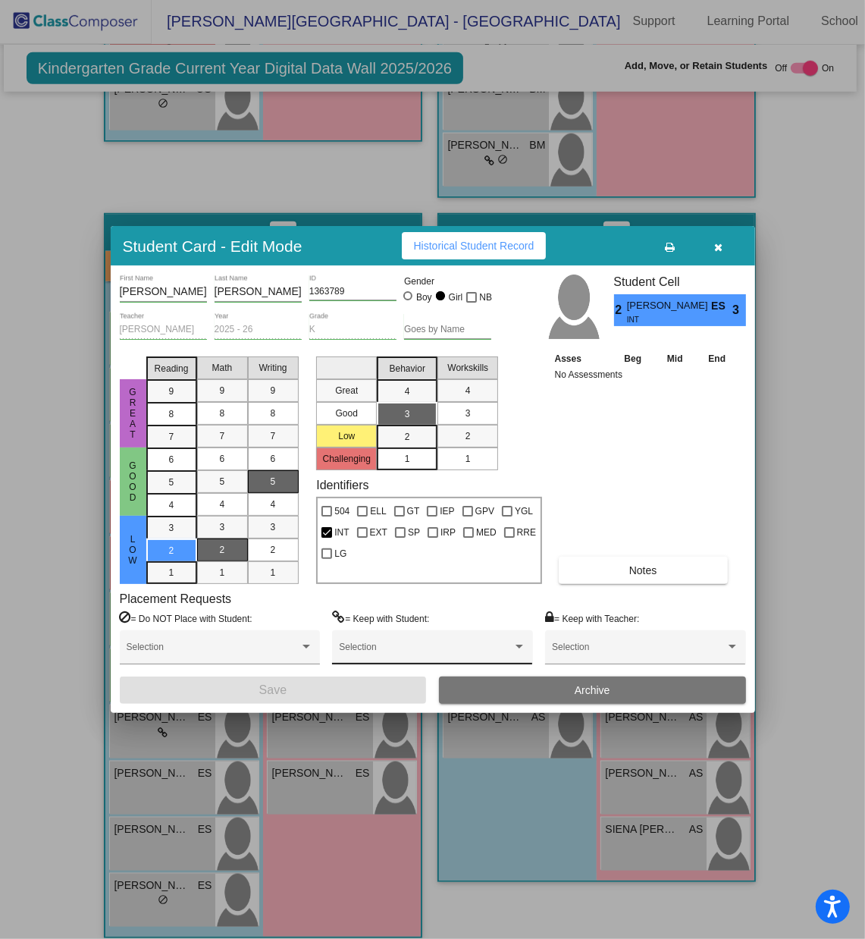
click at [385, 626] on span at bounding box center [425, 652] width 173 height 11
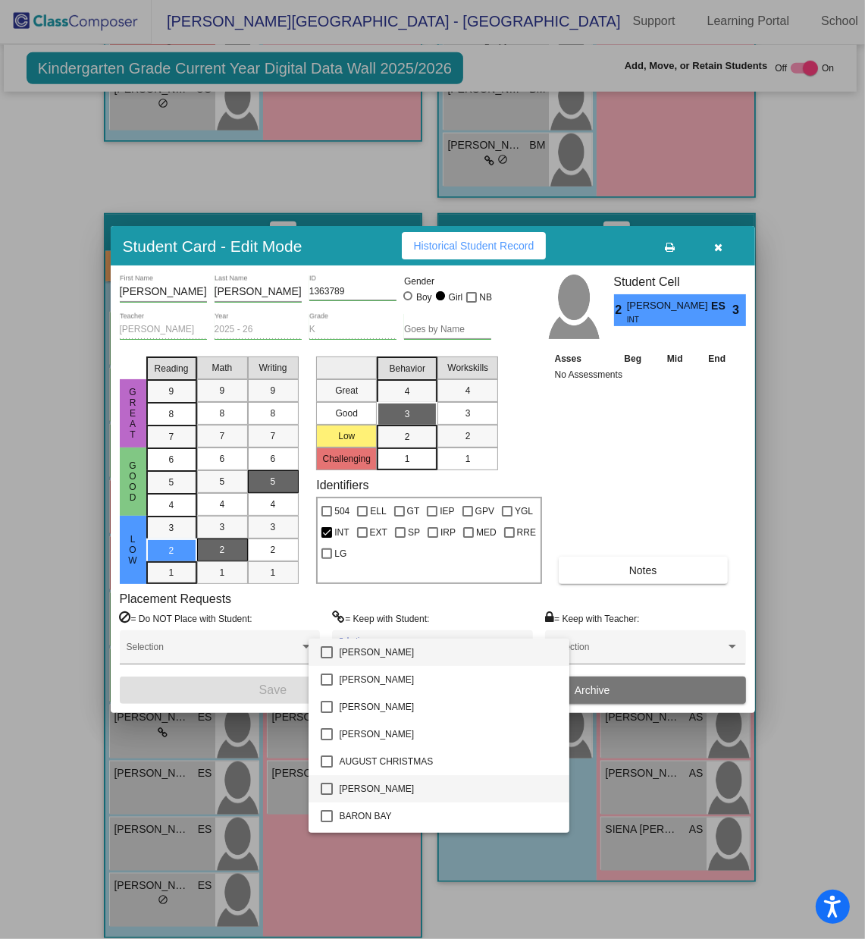
click at [327, 626] on mat-pseudo-checkbox at bounding box center [327, 789] width 12 height 12
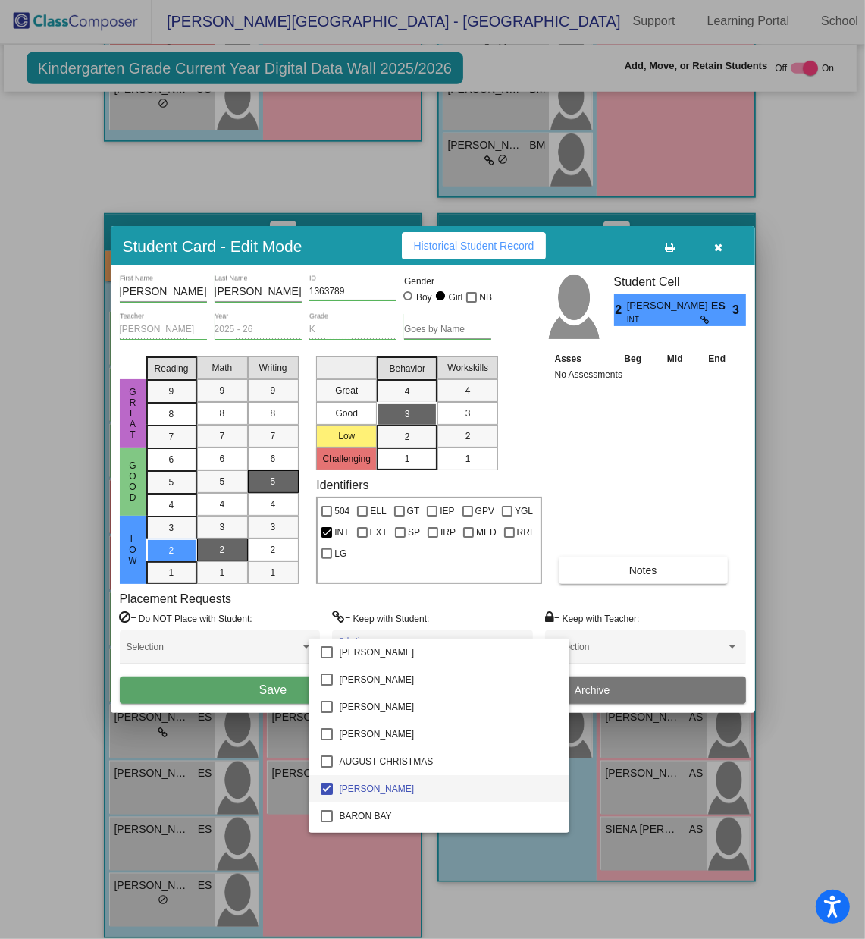
click at [276, 626] on div at bounding box center [432, 469] width 865 height 939
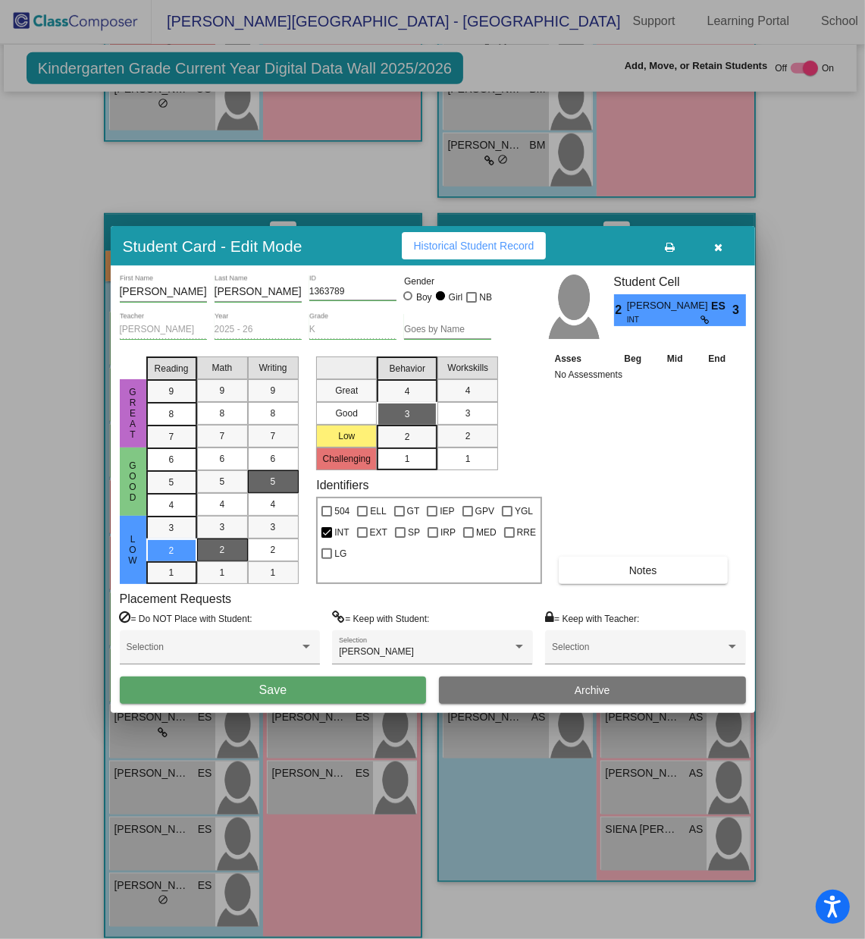
click at [276, 626] on span "Save" at bounding box center [272, 689] width 27 height 13
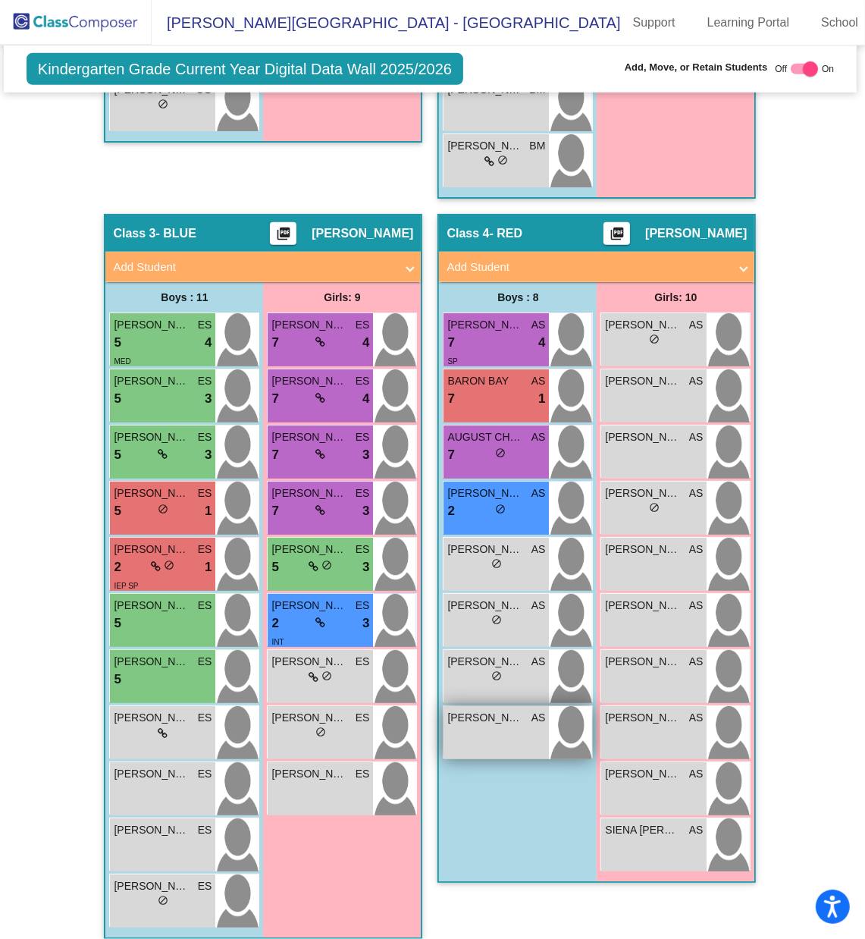
scroll to position [943, 2]
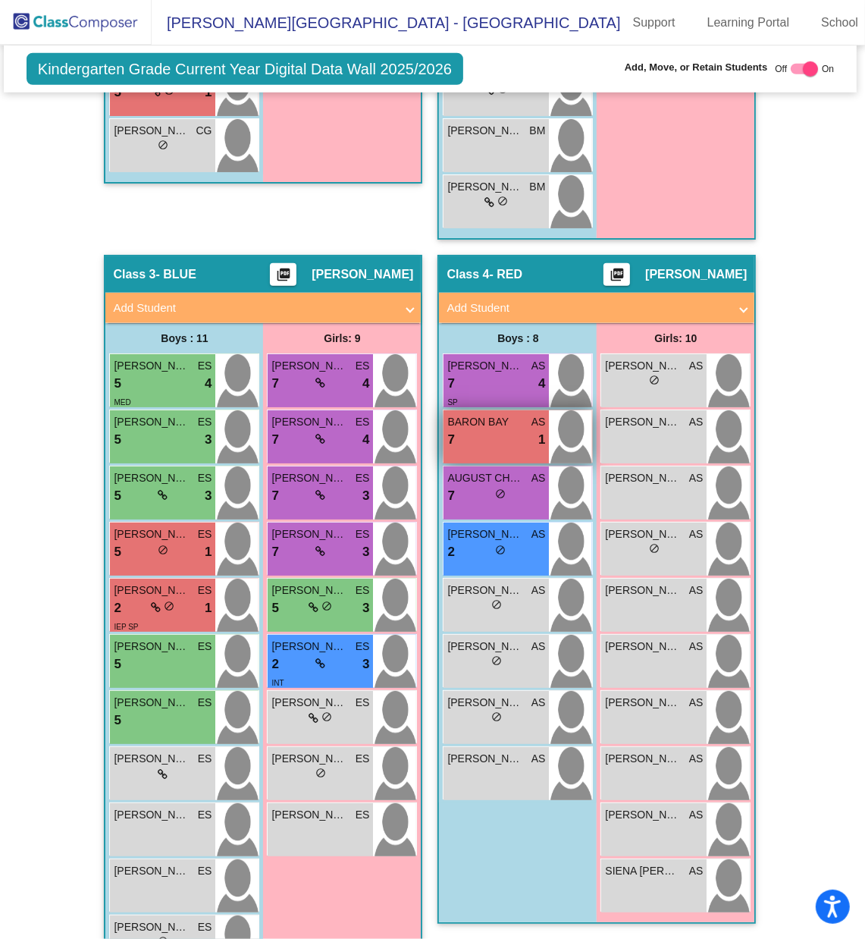
click at [495, 414] on span "BARON BAY" at bounding box center [486, 422] width 76 height 16
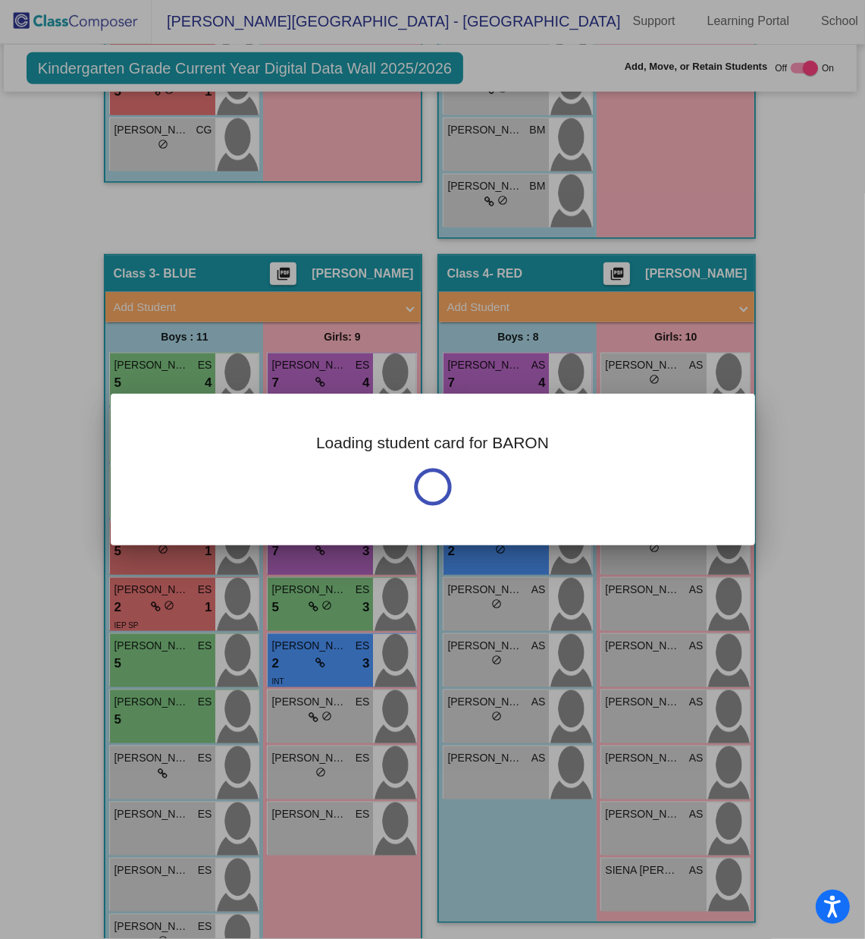
scroll to position [0, 0]
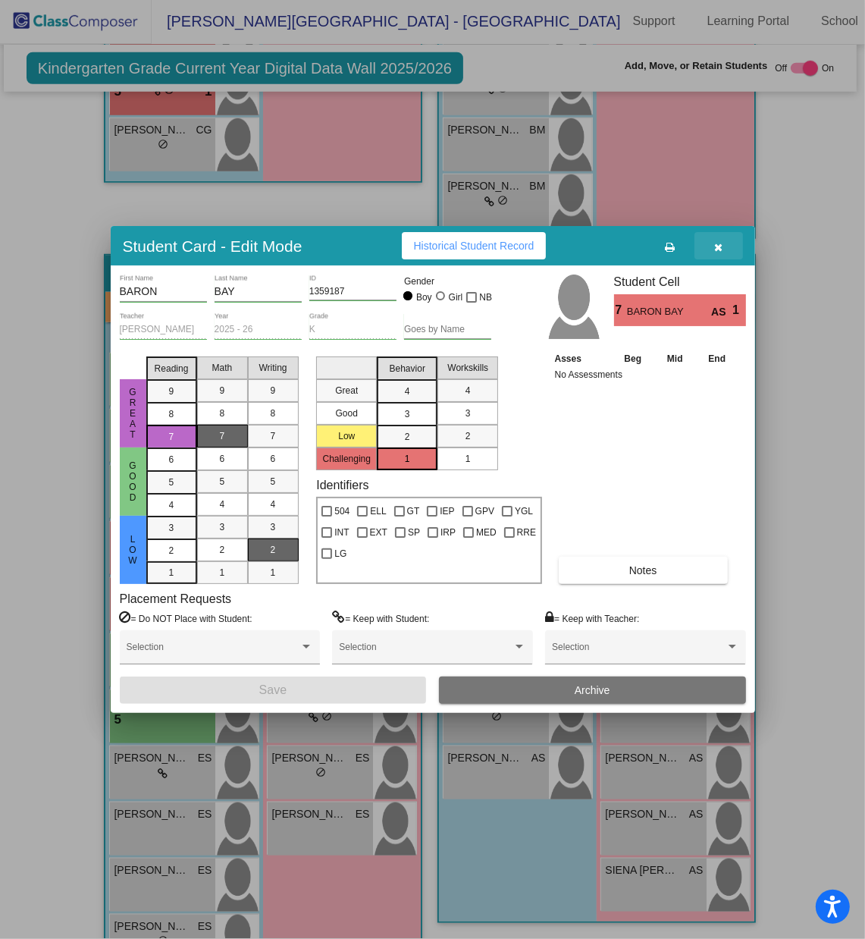
click at [723, 240] on button "button" at bounding box center [719, 245] width 49 height 27
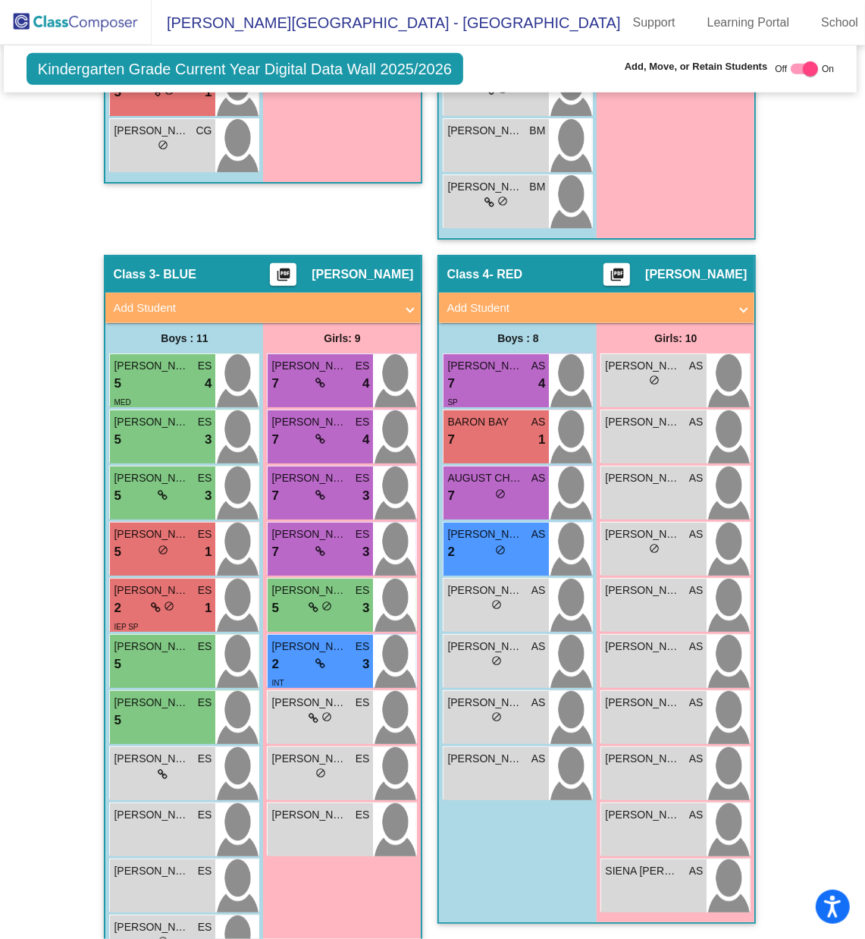
scroll to position [1, 0]
click at [511, 470] on span "AUGUST CHRISTMAS" at bounding box center [486, 478] width 76 height 16
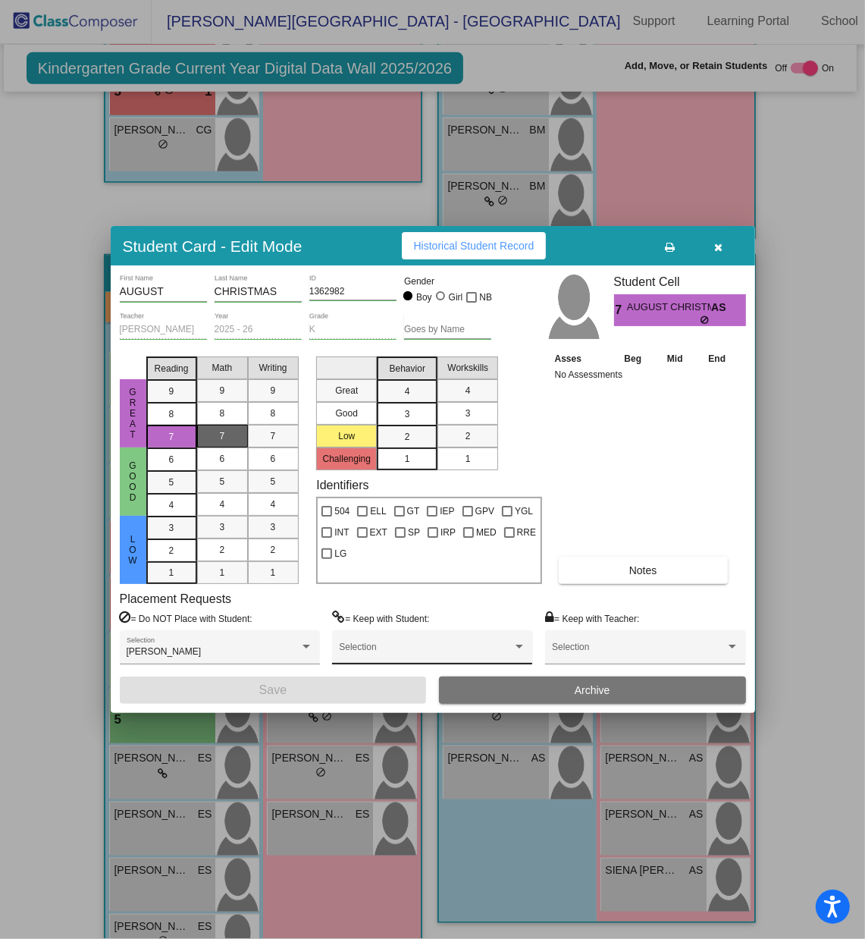
click at [454, 626] on div "Selection" at bounding box center [432, 650] width 187 height 27
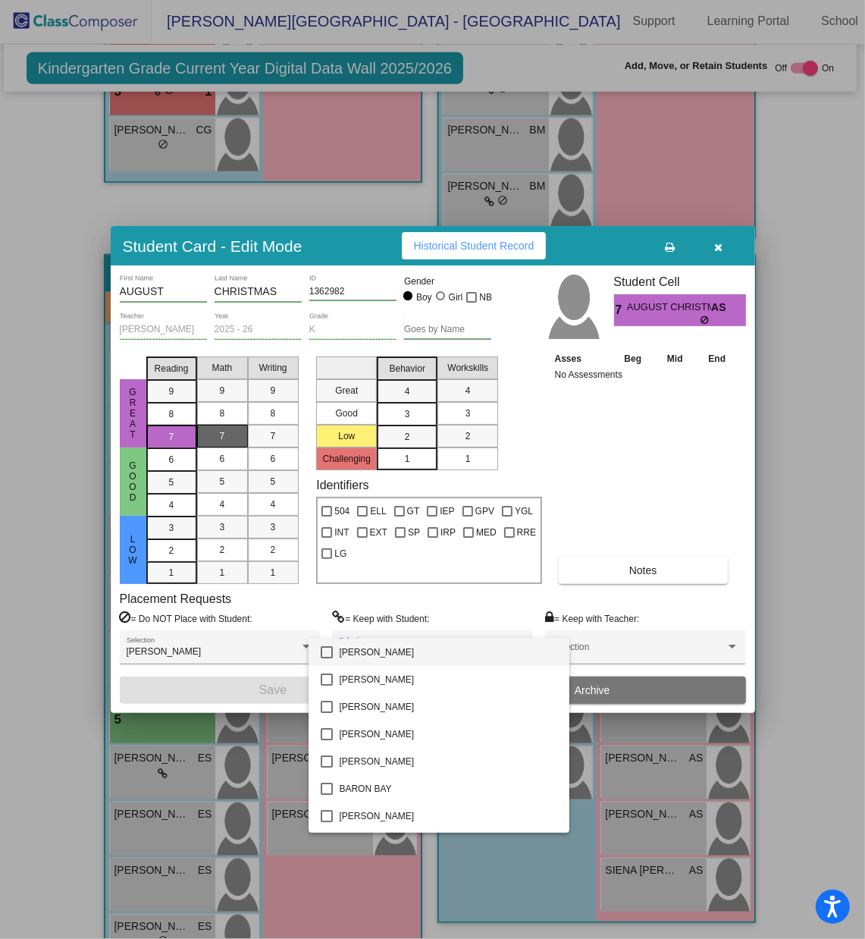
click at [539, 574] on div at bounding box center [432, 469] width 865 height 939
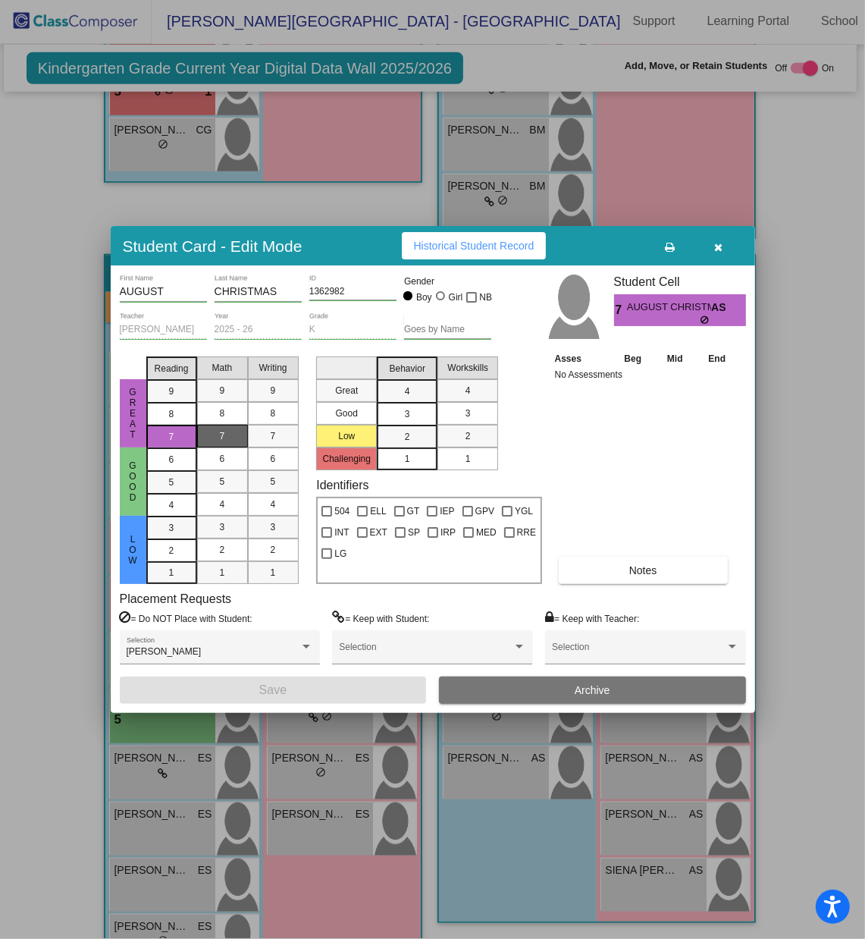
click at [720, 248] on icon "button" at bounding box center [719, 247] width 8 height 11
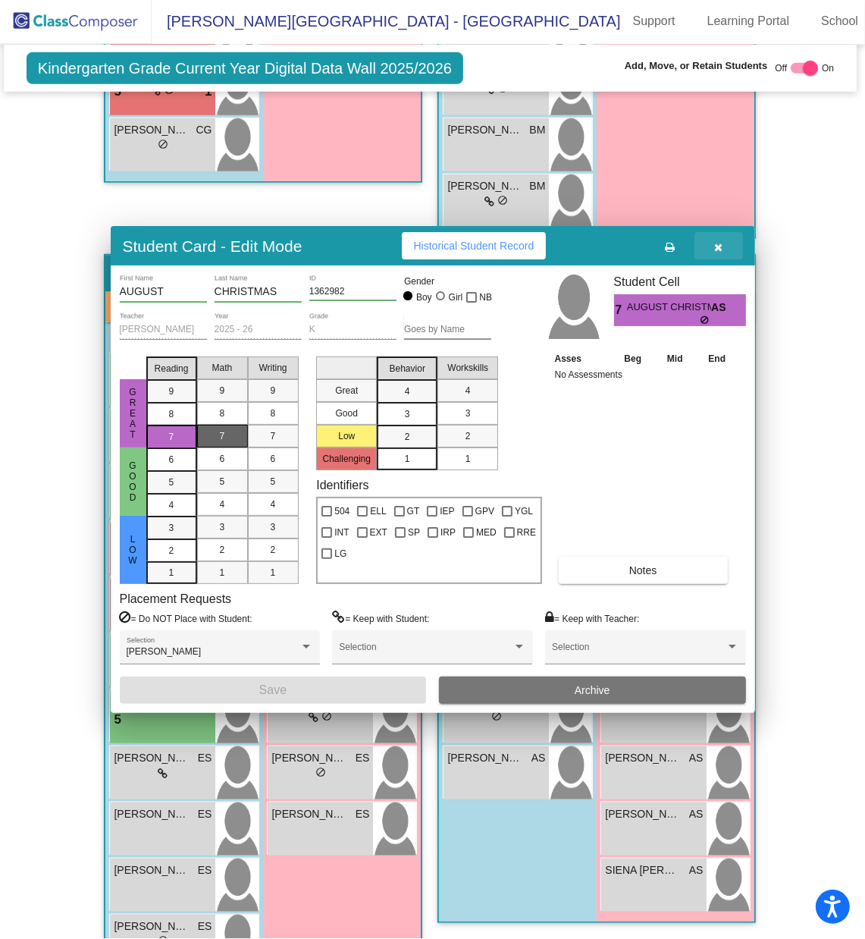
scroll to position [1, 0]
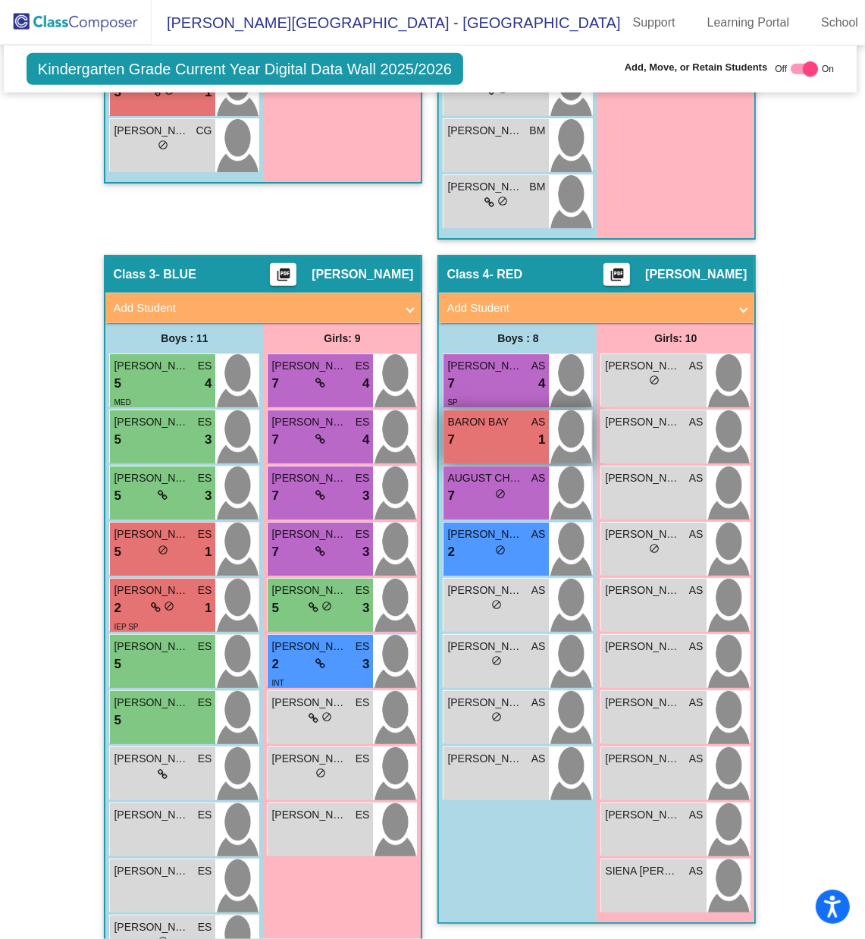
click at [511, 430] on div "7 lock do_not_disturb_alt 1" at bounding box center [497, 440] width 98 height 20
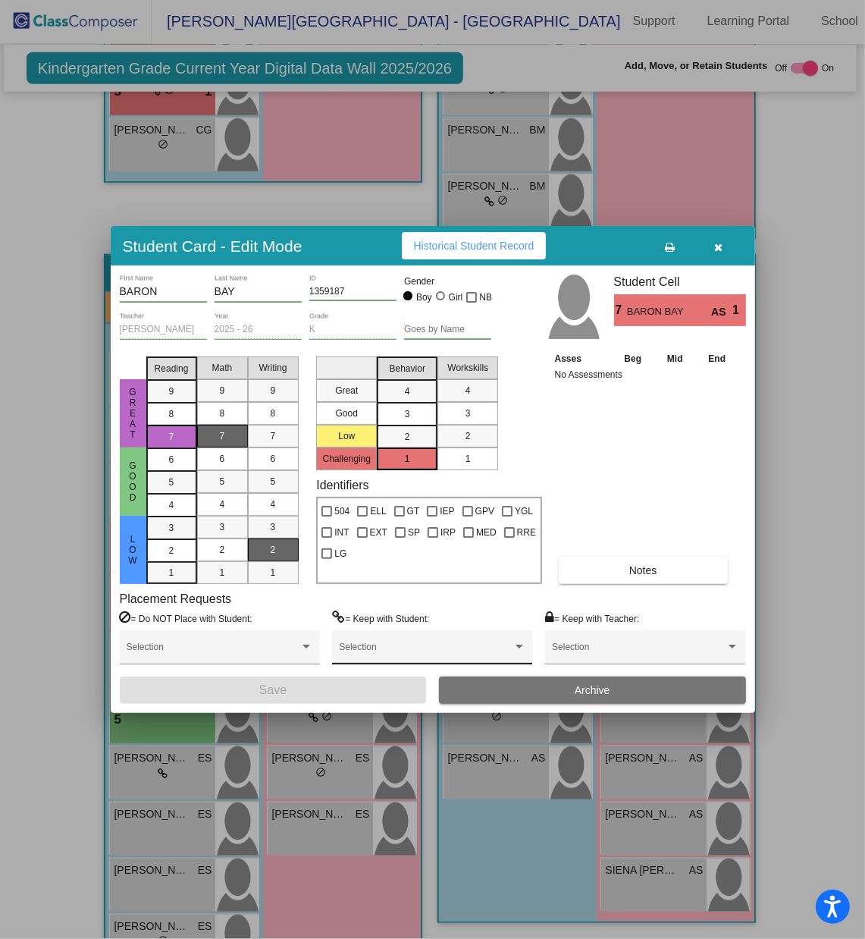
click at [415, 626] on div "Selection" at bounding box center [432, 650] width 187 height 27
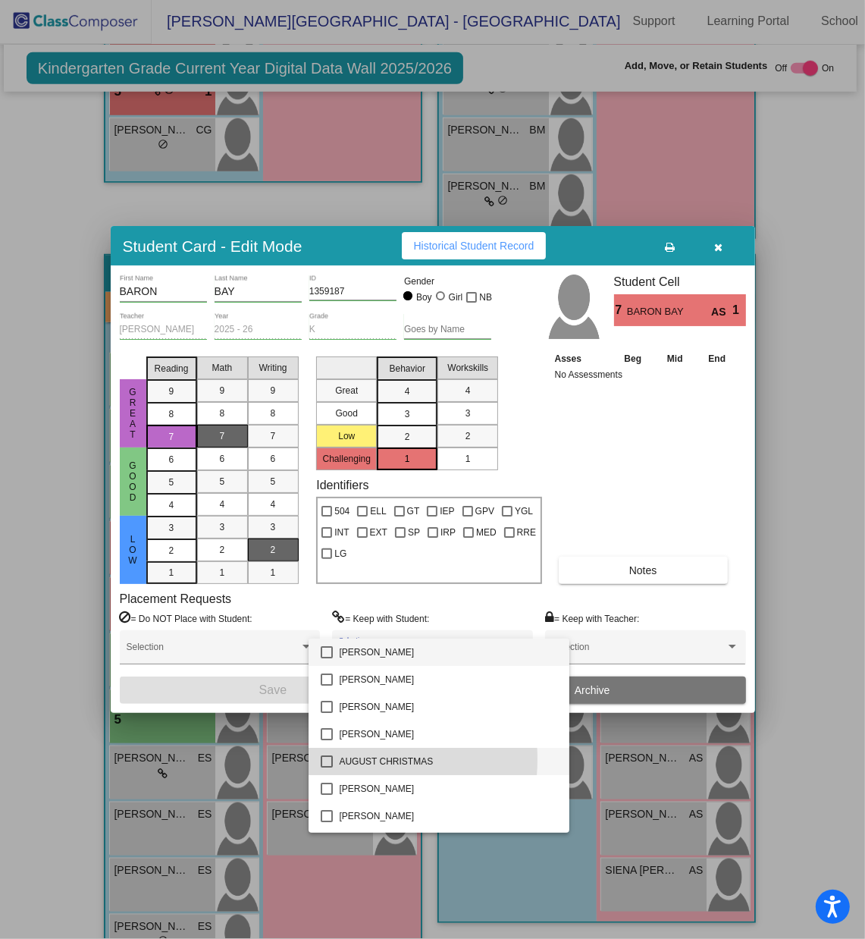
click at [334, 626] on mat-option "AUGUST CHRISTMAS" at bounding box center [439, 761] width 261 height 27
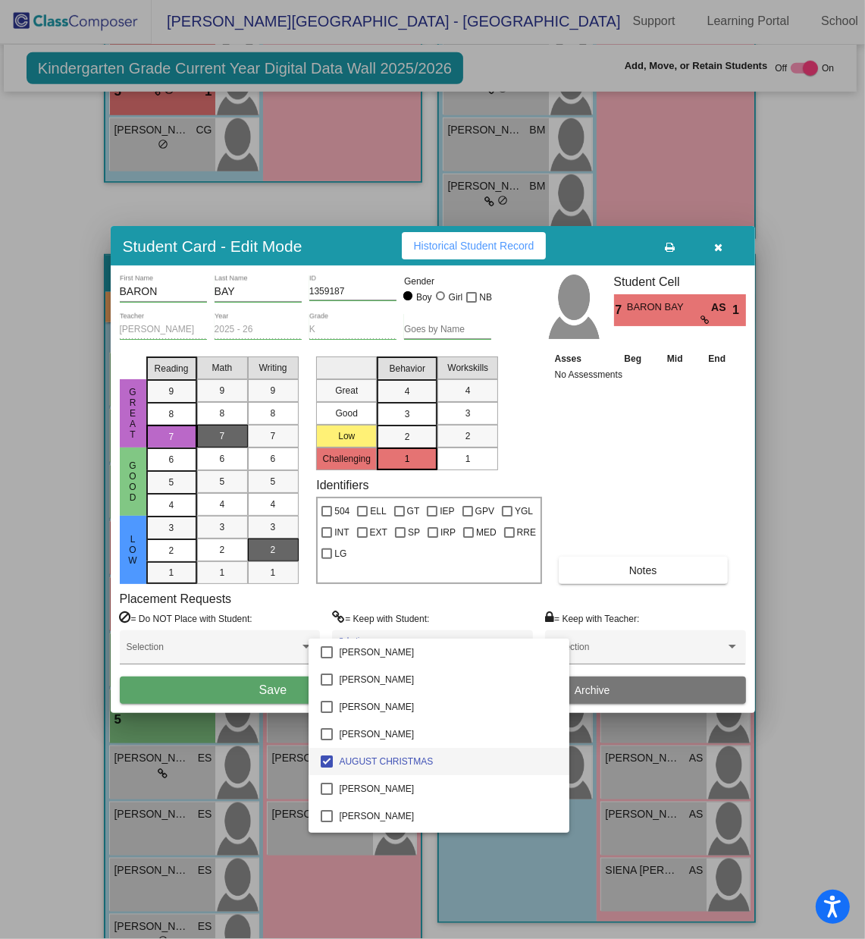
click at [262, 626] on div at bounding box center [432, 469] width 865 height 939
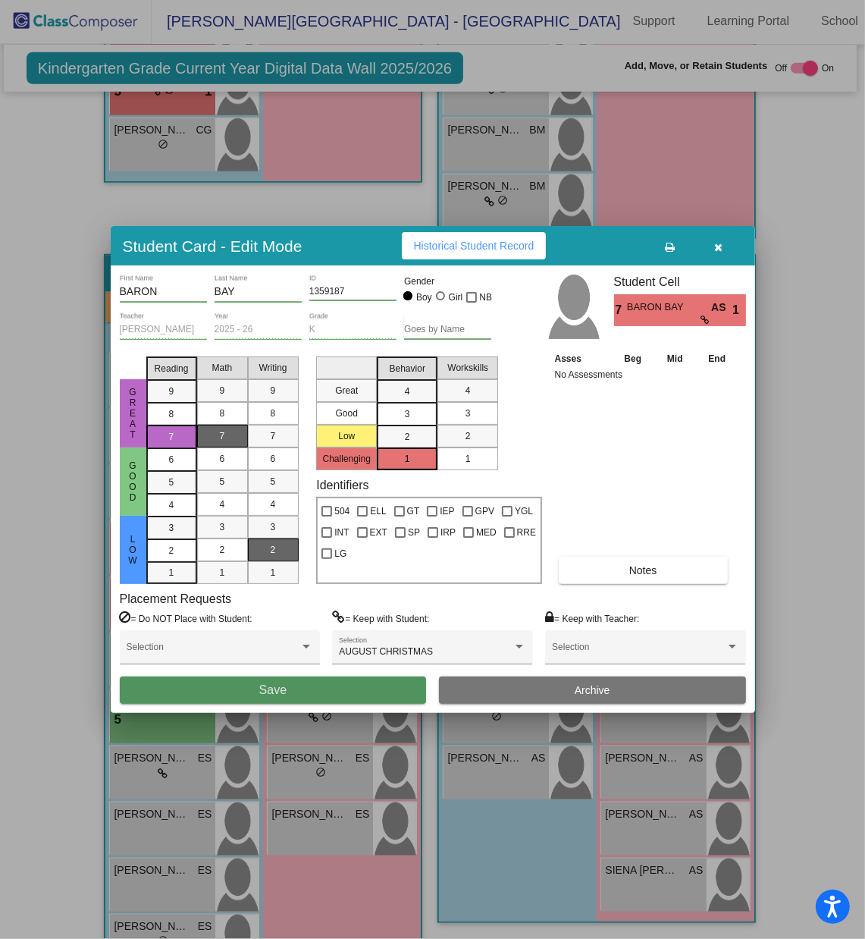
click at [262, 626] on span "Save" at bounding box center [272, 689] width 27 height 13
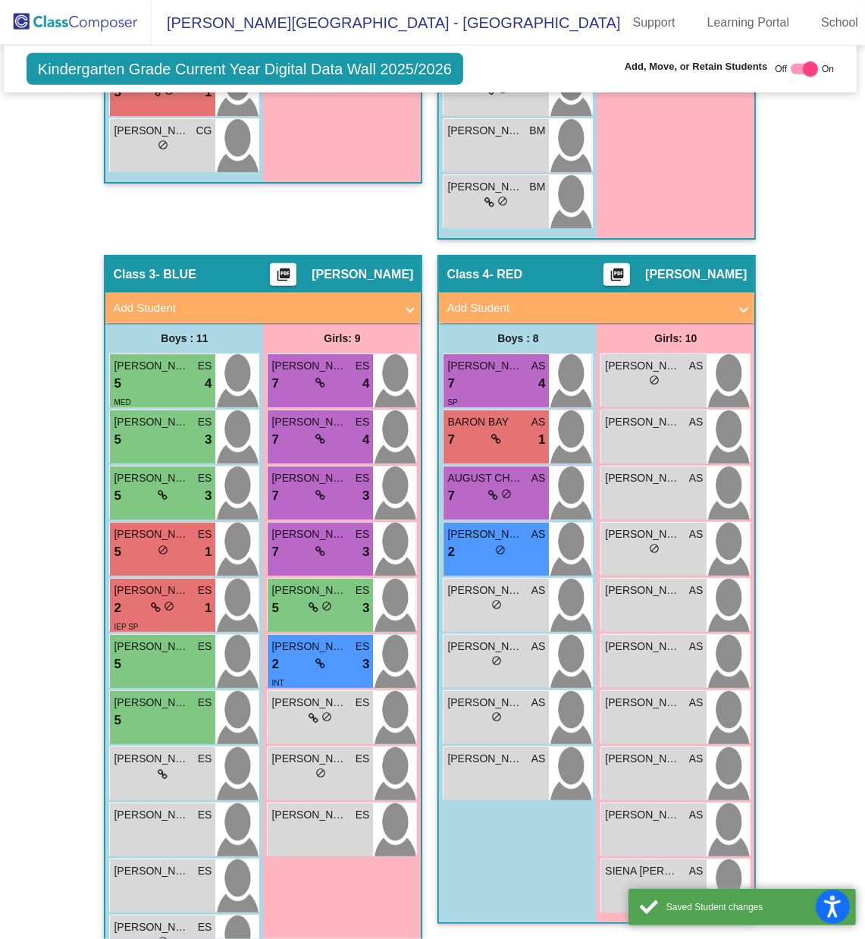
scroll to position [1, 0]
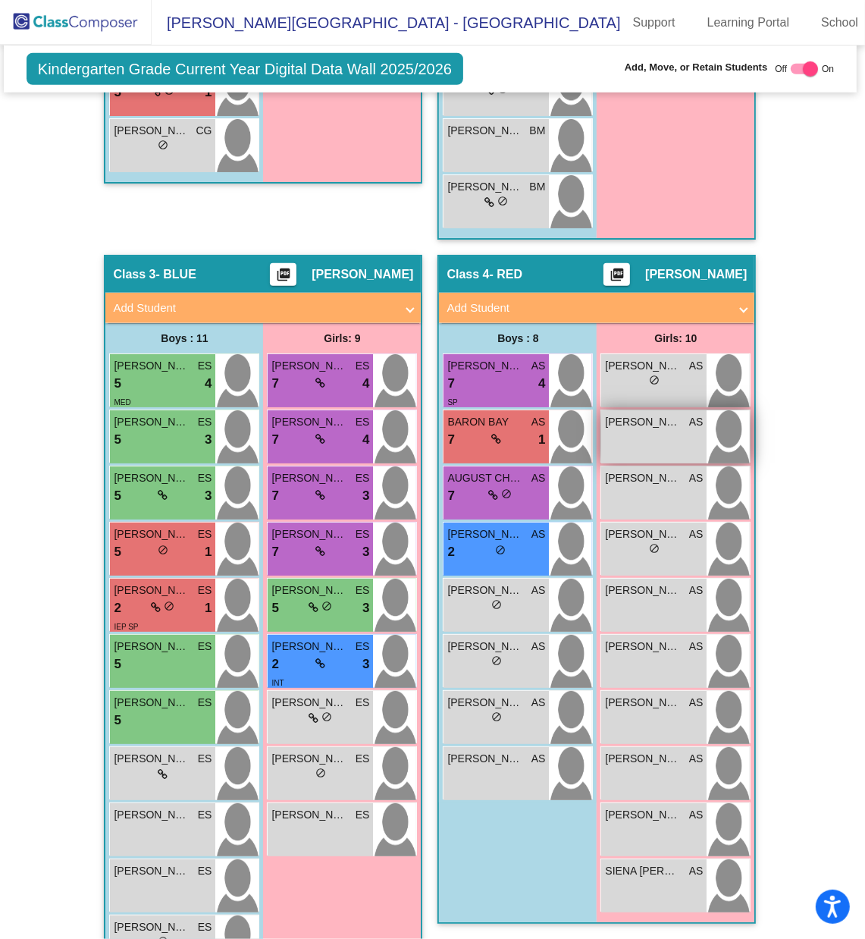
click at [645, 416] on div "[PERSON_NAME] AS lock do_not_disturb_alt" at bounding box center [653, 436] width 105 height 53
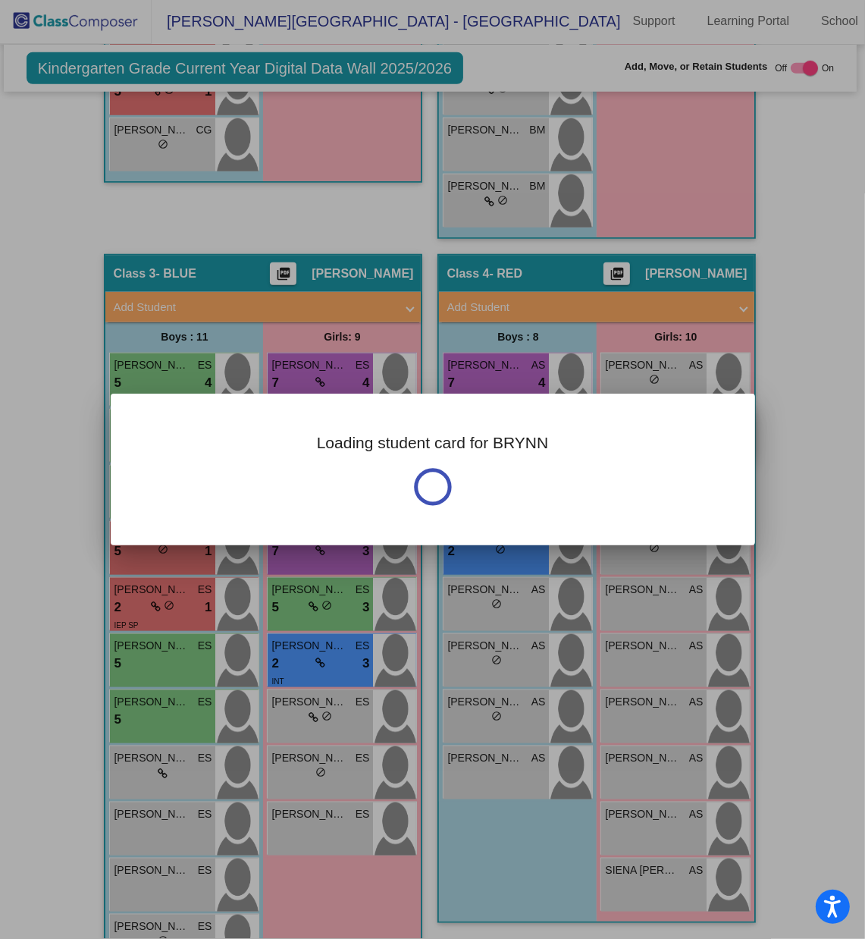
scroll to position [0, 0]
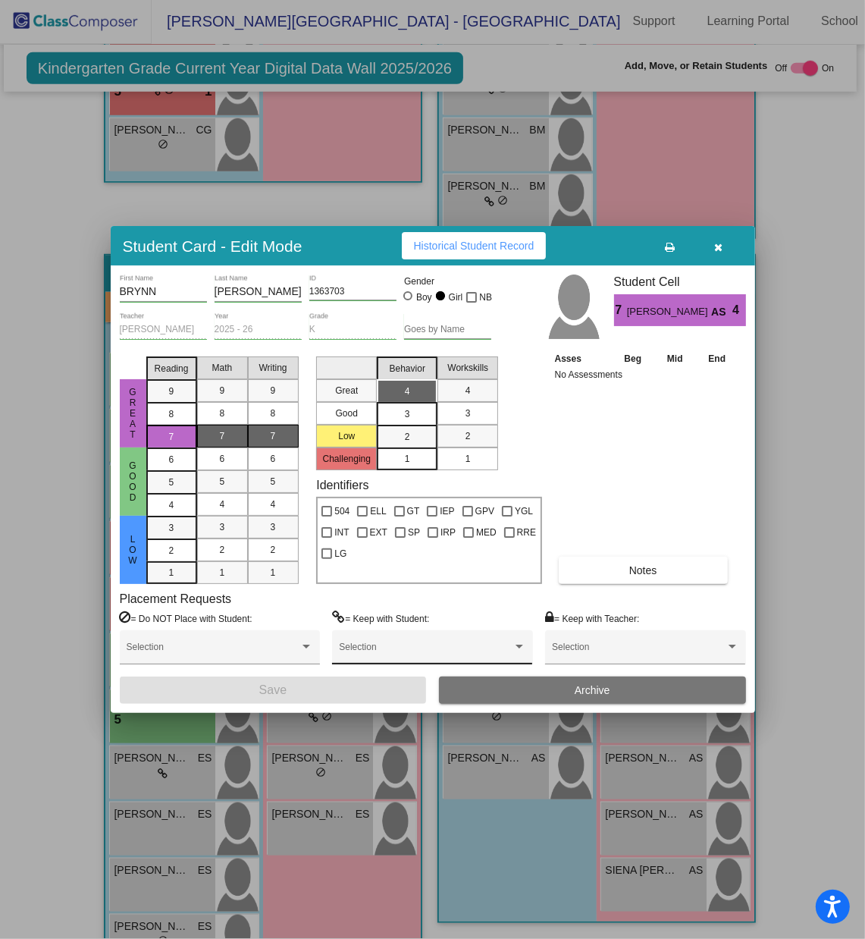
click at [388, 626] on span at bounding box center [425, 652] width 173 height 11
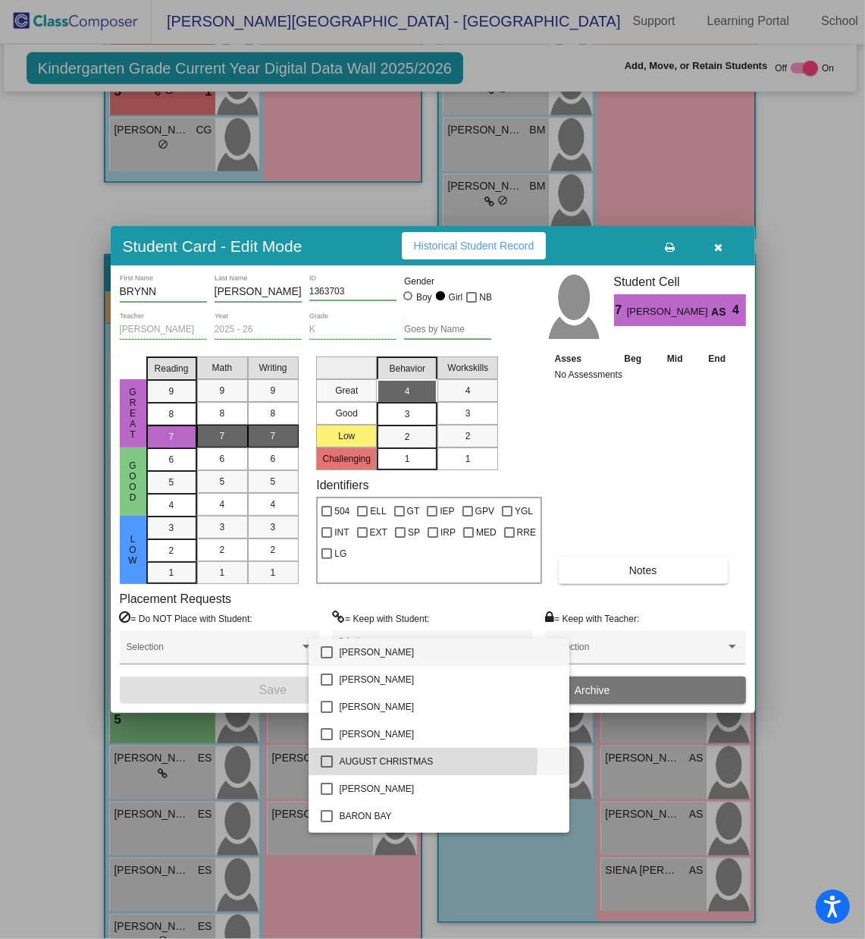
click at [326, 626] on mat-pseudo-checkbox at bounding box center [327, 761] width 12 height 12
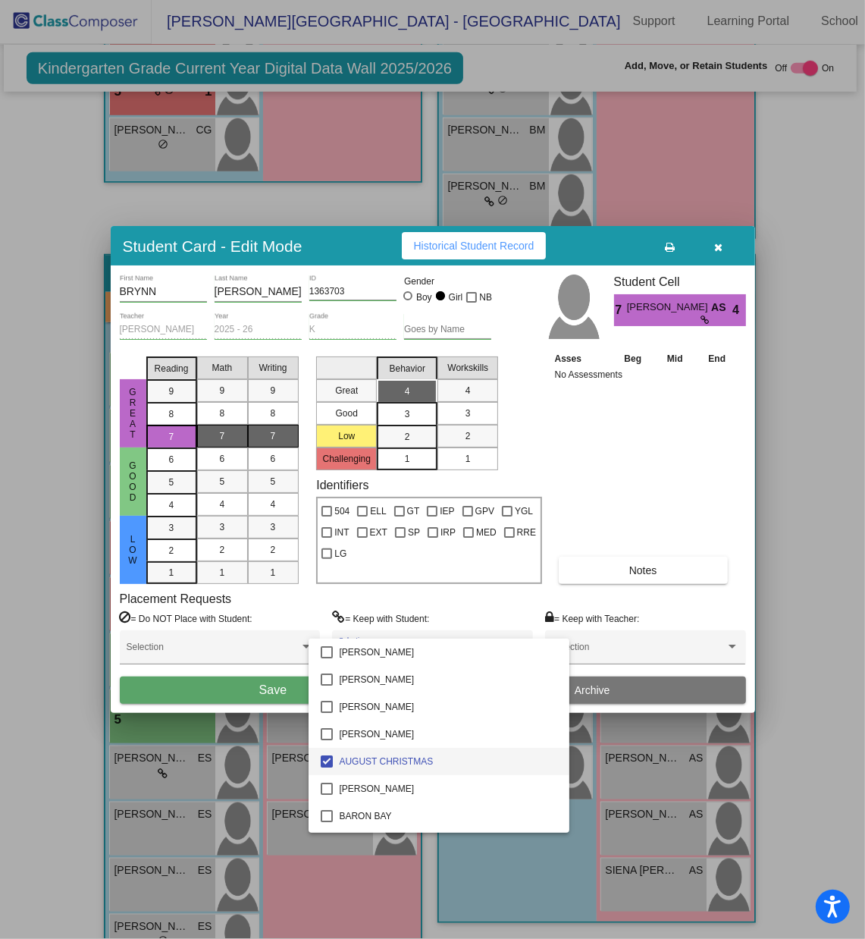
click at [281, 626] on div at bounding box center [432, 469] width 865 height 939
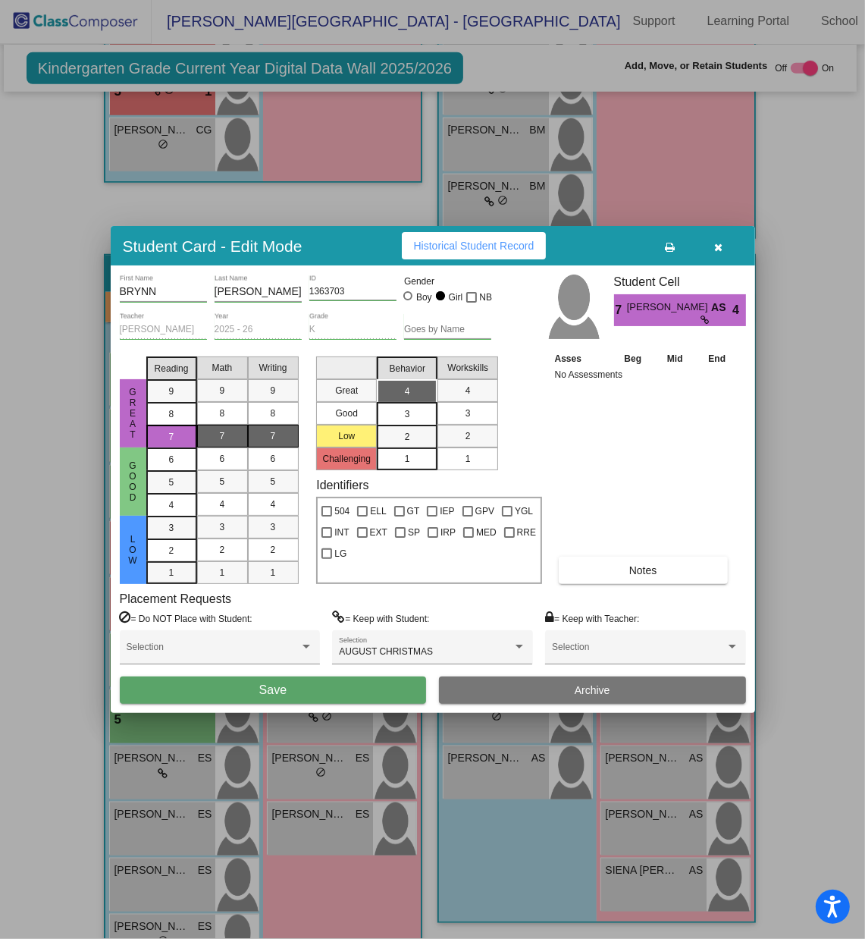
click at [281, 626] on span "Save" at bounding box center [272, 689] width 27 height 13
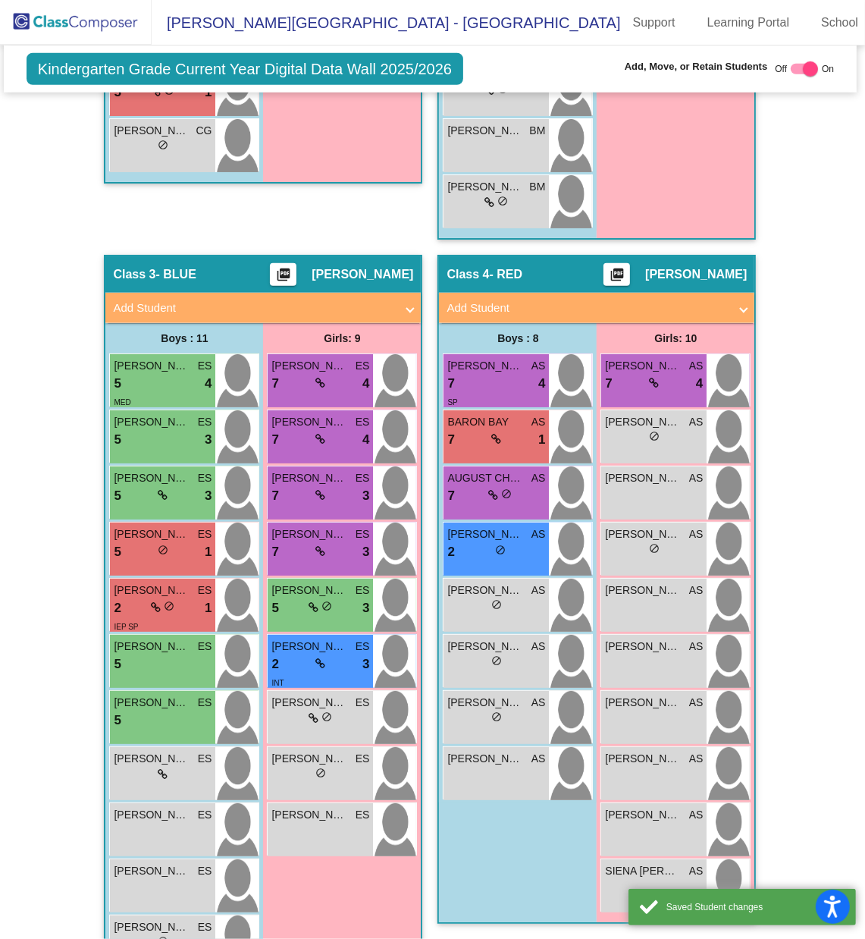
scroll to position [1, 0]
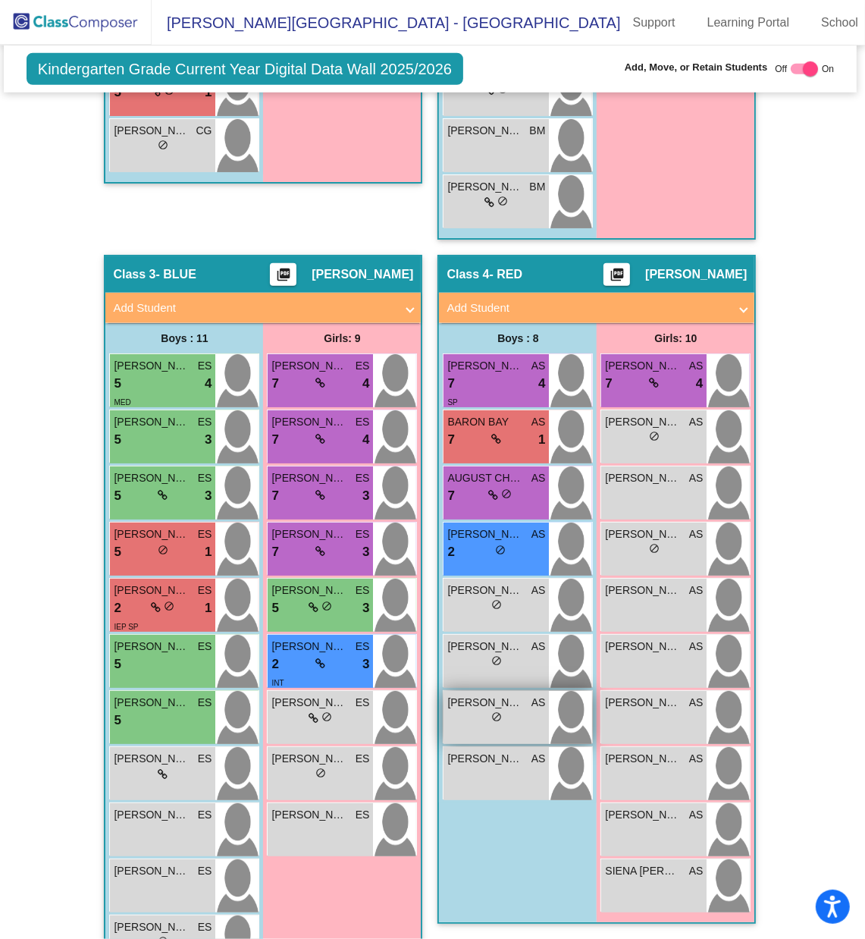
click at [497, 626] on span "do_not_disturb_alt" at bounding box center [497, 716] width 11 height 11
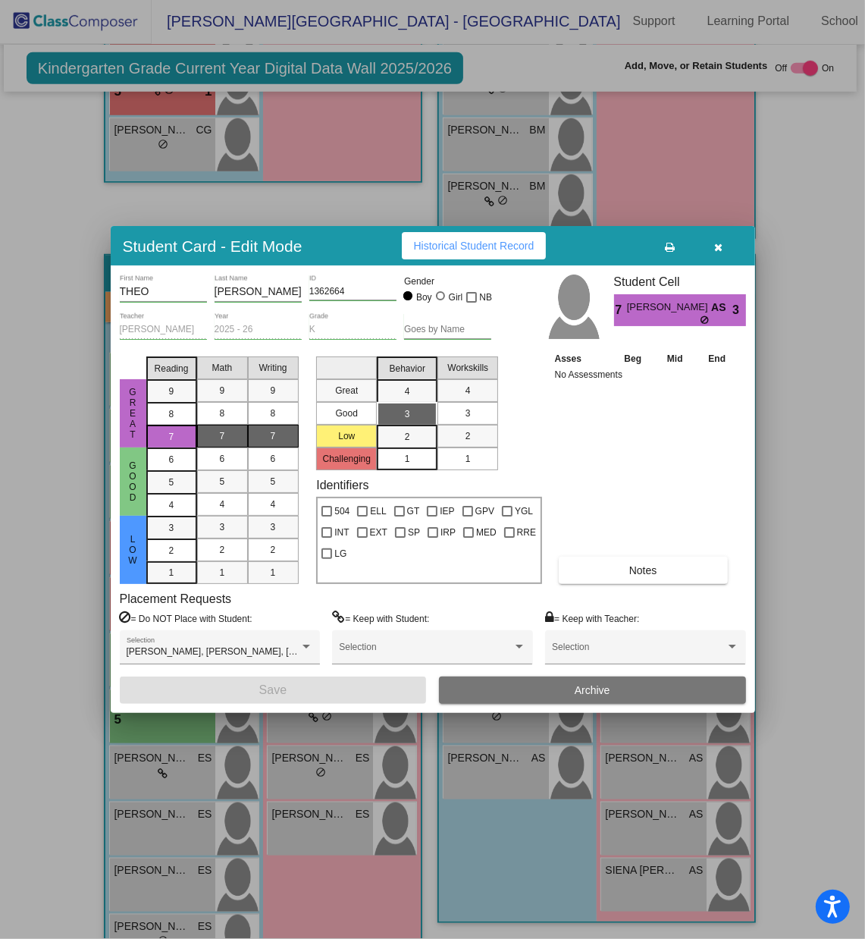
click at [438, 626] on div "= Keep with Student: Selection" at bounding box center [432, 644] width 200 height 66
click at [399, 626] on span at bounding box center [425, 652] width 173 height 11
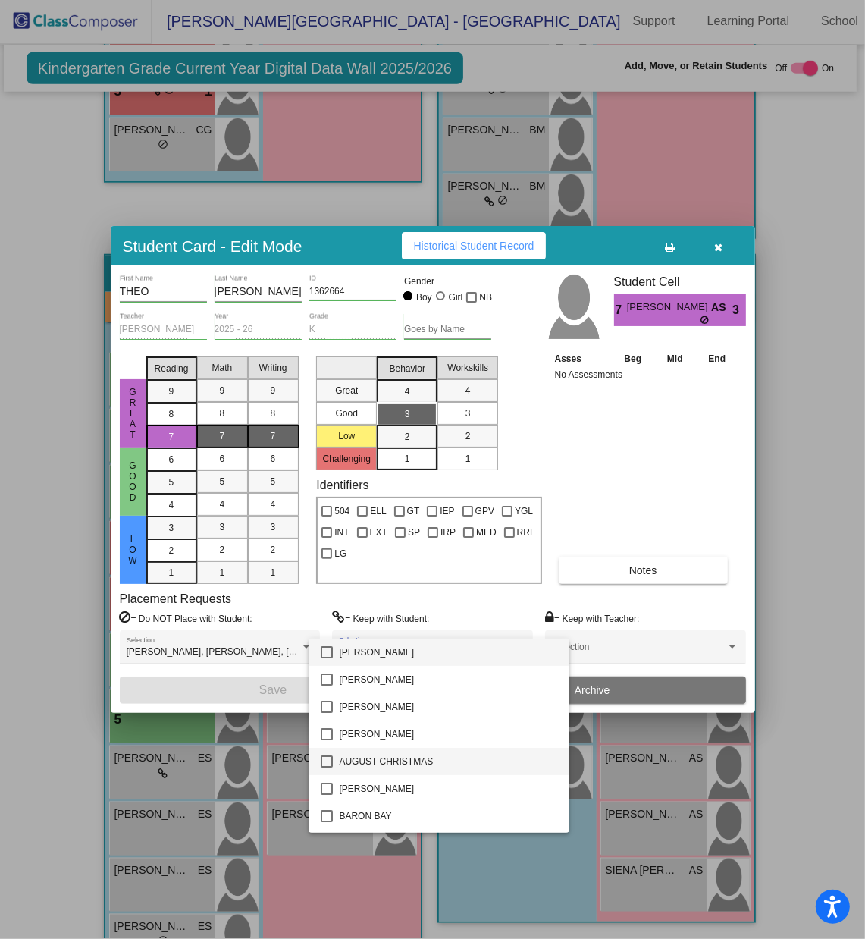
click at [325, 626] on mat-pseudo-checkbox at bounding box center [327, 761] width 12 height 12
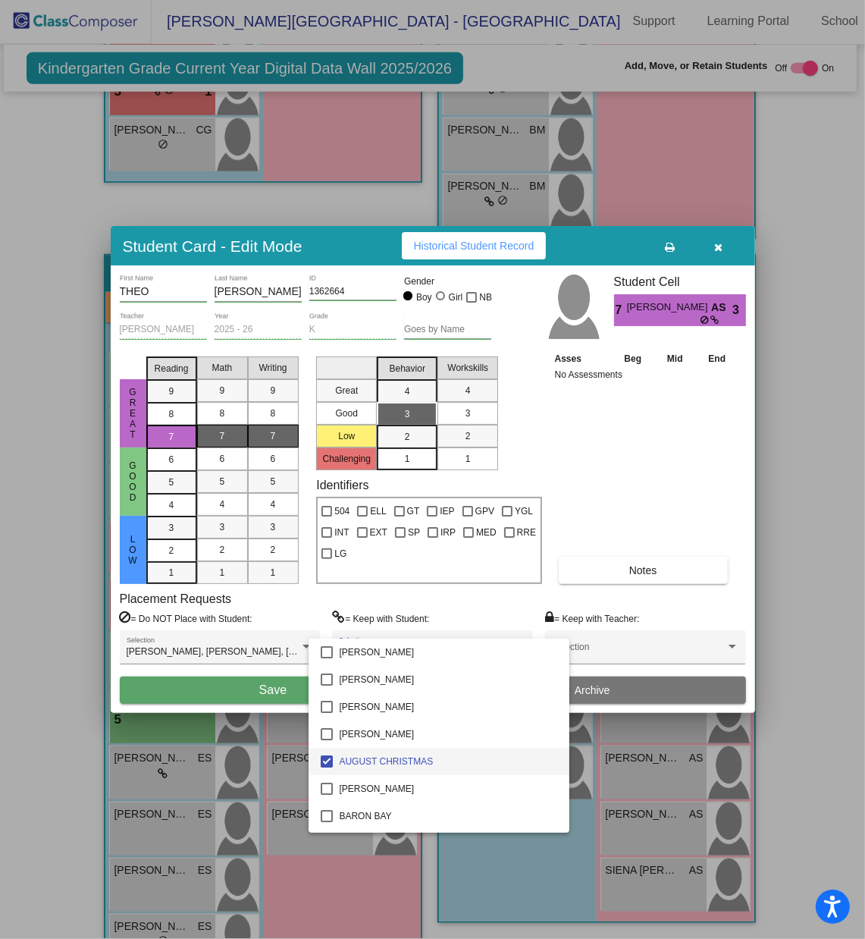
click at [262, 626] on div at bounding box center [432, 469] width 865 height 939
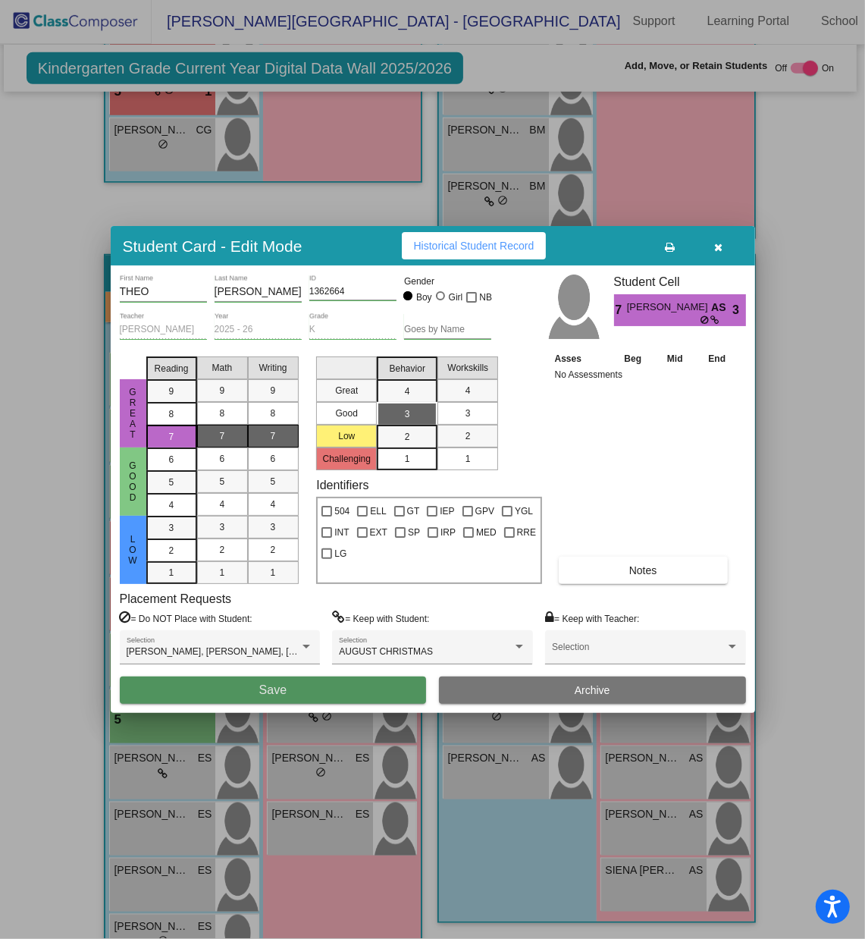
click at [262, 626] on span "Save" at bounding box center [272, 689] width 27 height 13
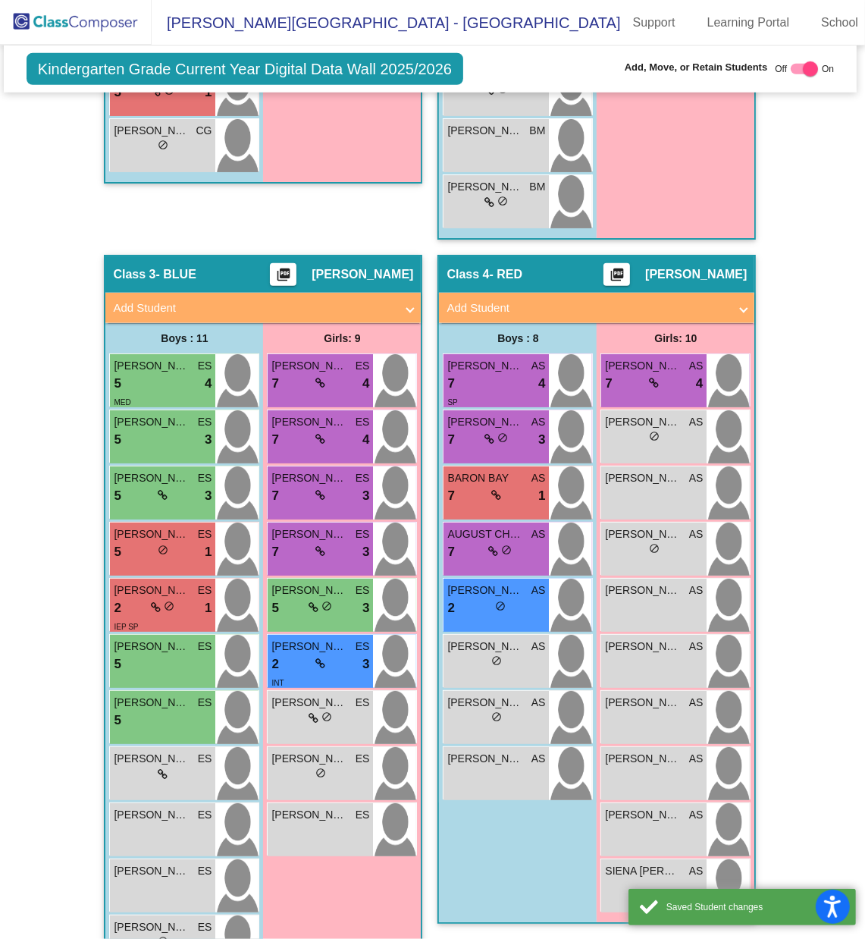
scroll to position [1, 0]
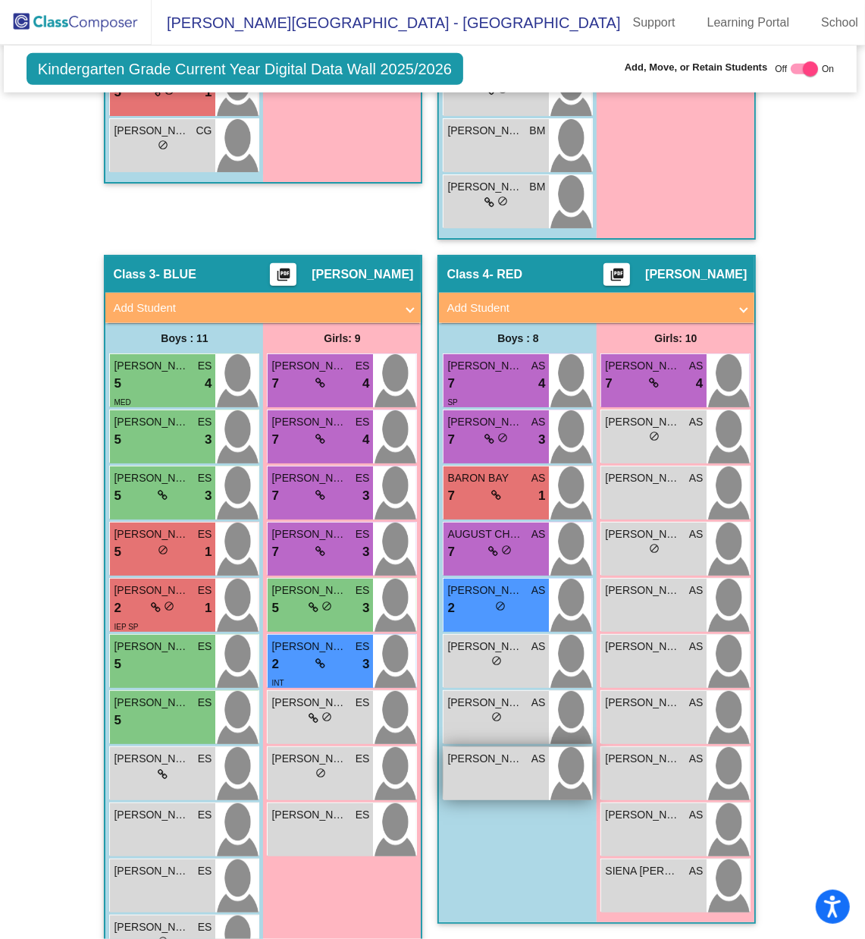
click at [489, 626] on div "[PERSON_NAME] AS lock do_not_disturb_alt" at bounding box center [496, 773] width 105 height 53
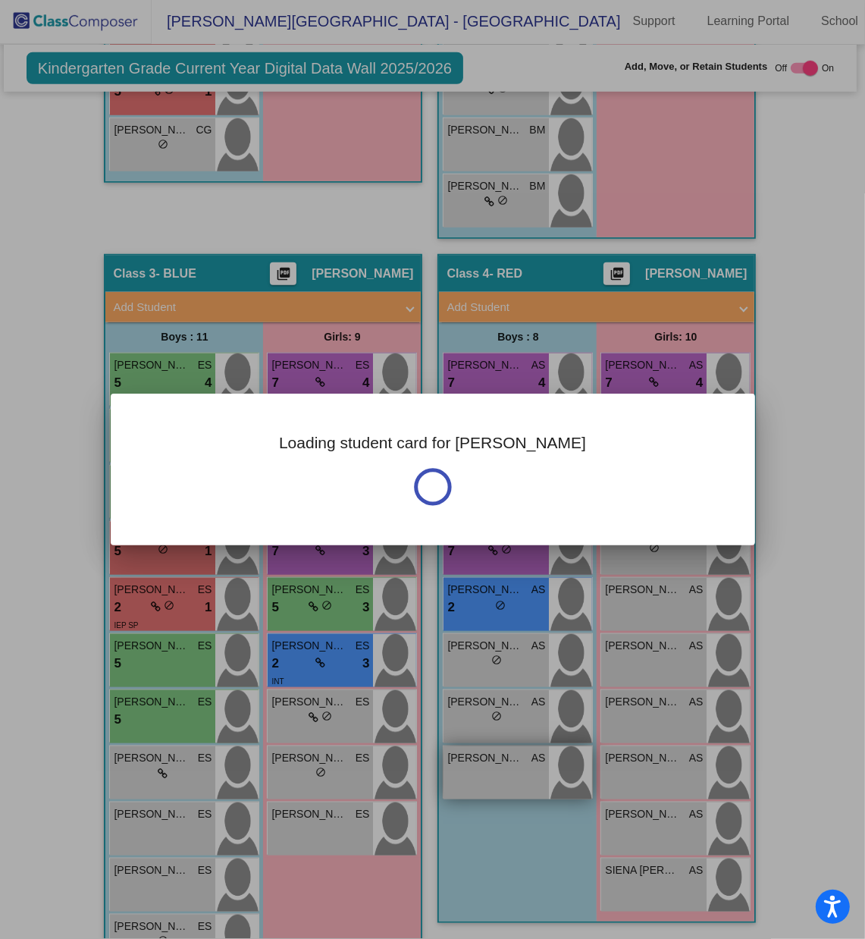
scroll to position [0, 0]
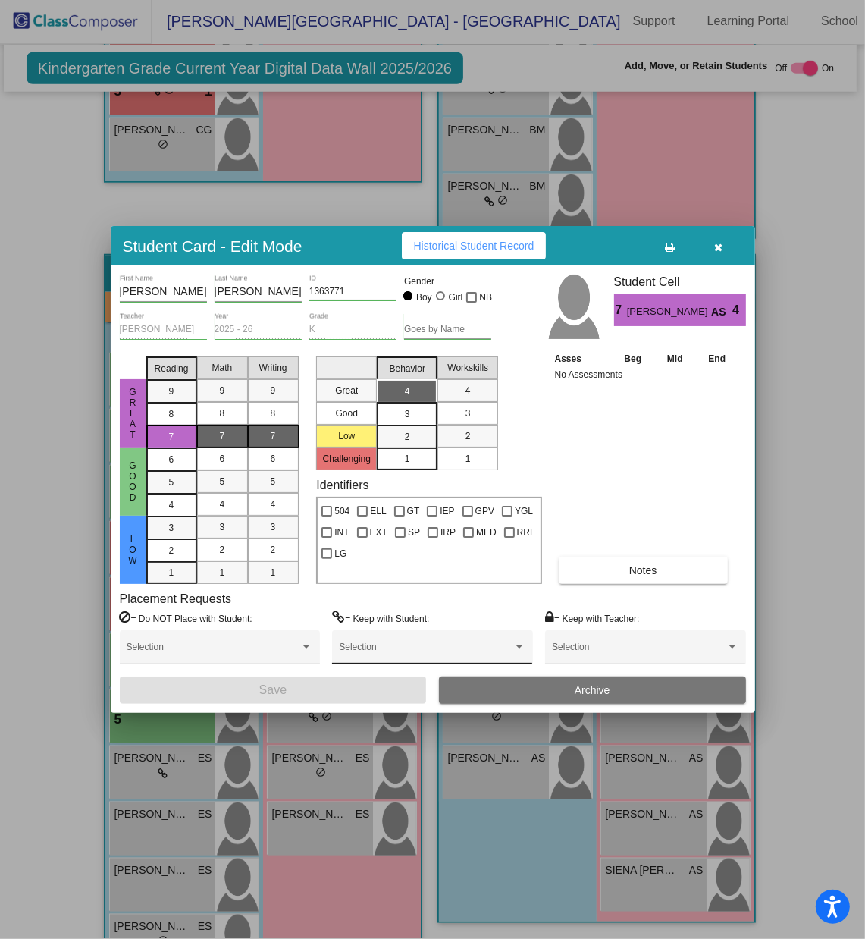
click at [434, 626] on div "Selection" at bounding box center [432, 650] width 187 height 27
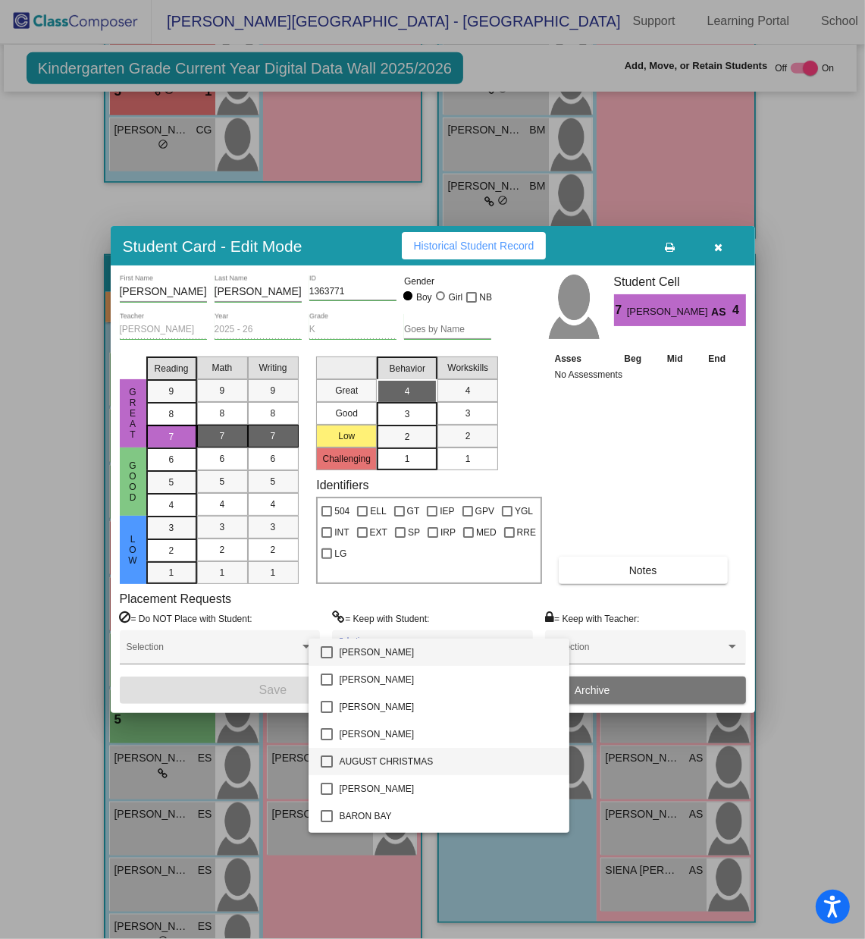
click at [327, 626] on mat-pseudo-checkbox at bounding box center [327, 761] width 12 height 12
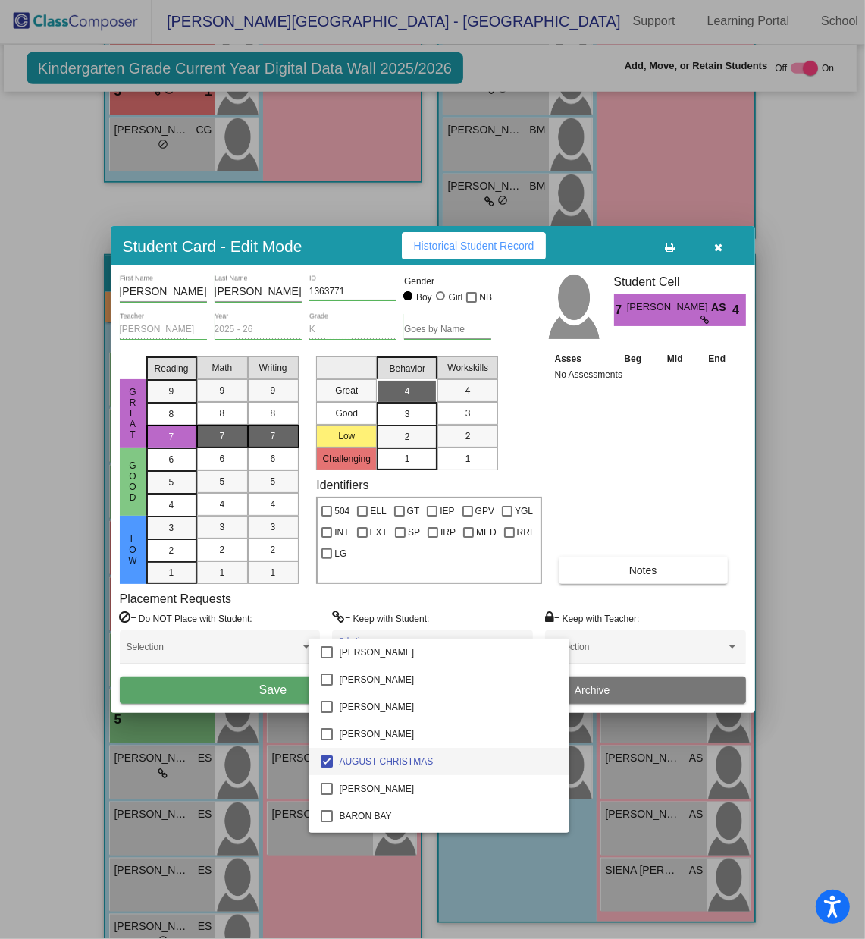
click at [277, 626] on div at bounding box center [432, 469] width 865 height 939
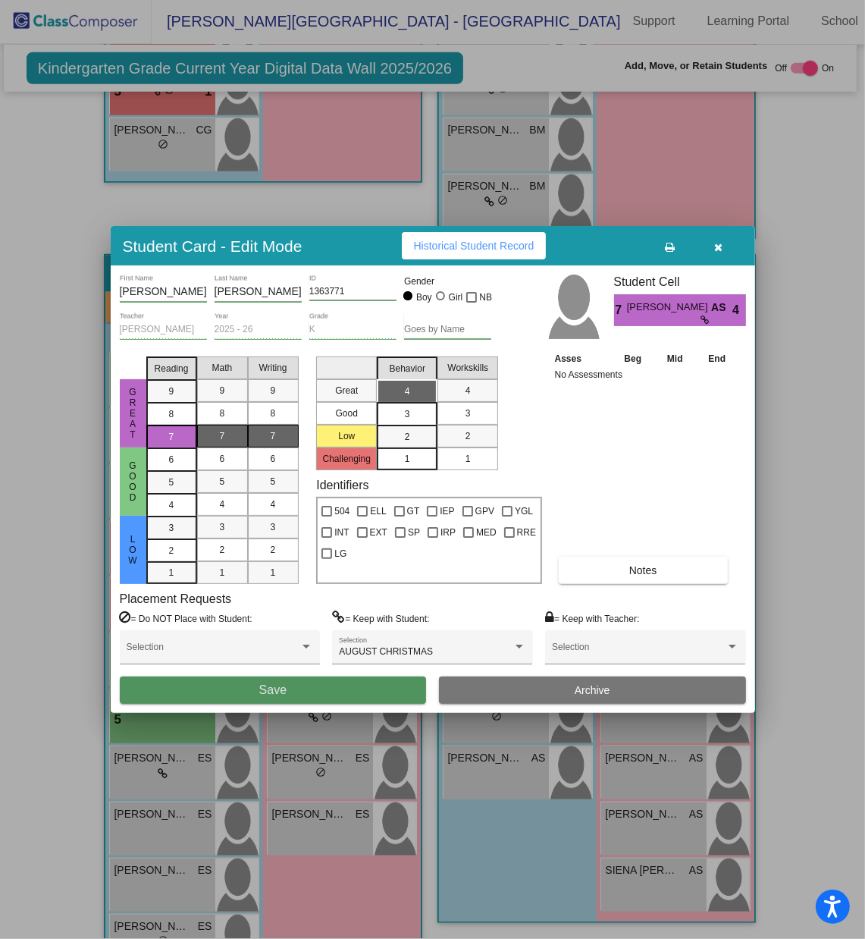
click at [277, 626] on span "Save" at bounding box center [272, 689] width 27 height 13
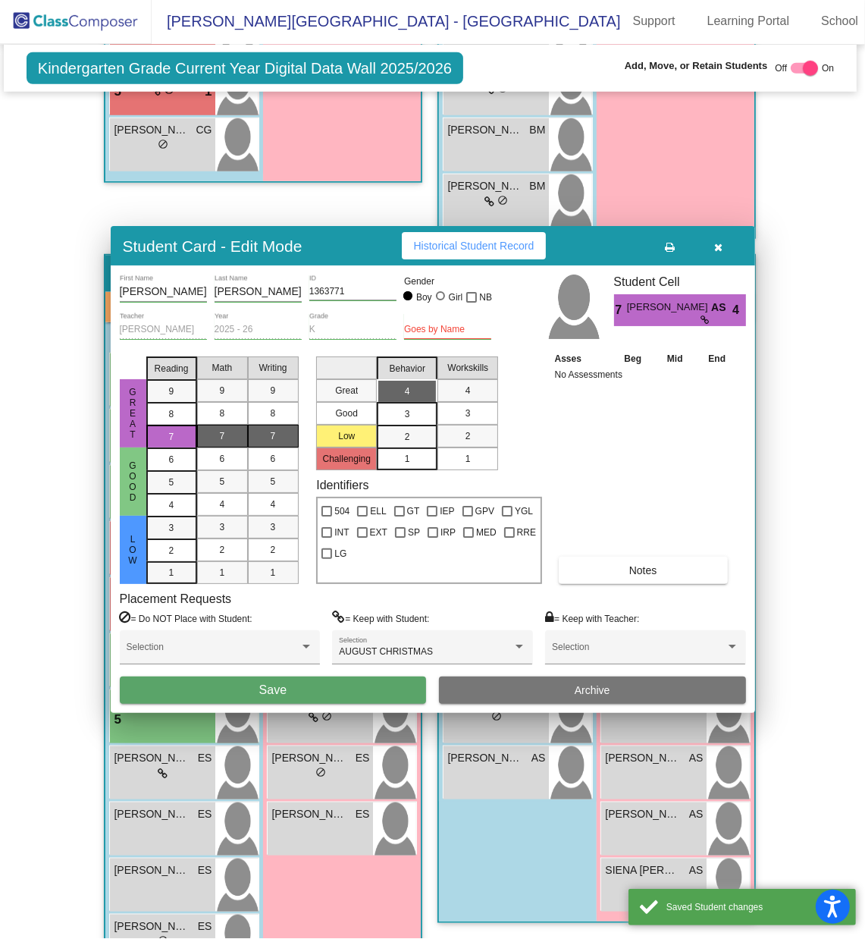
scroll to position [1, 0]
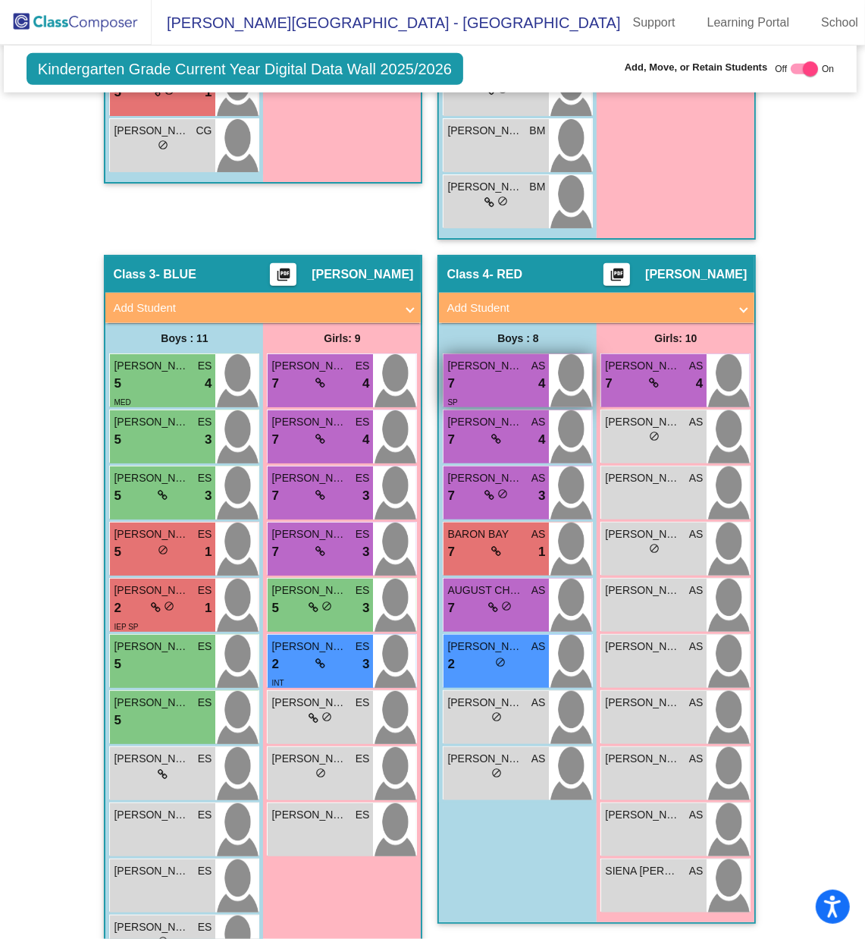
click at [489, 358] on span "[PERSON_NAME]" at bounding box center [486, 366] width 76 height 16
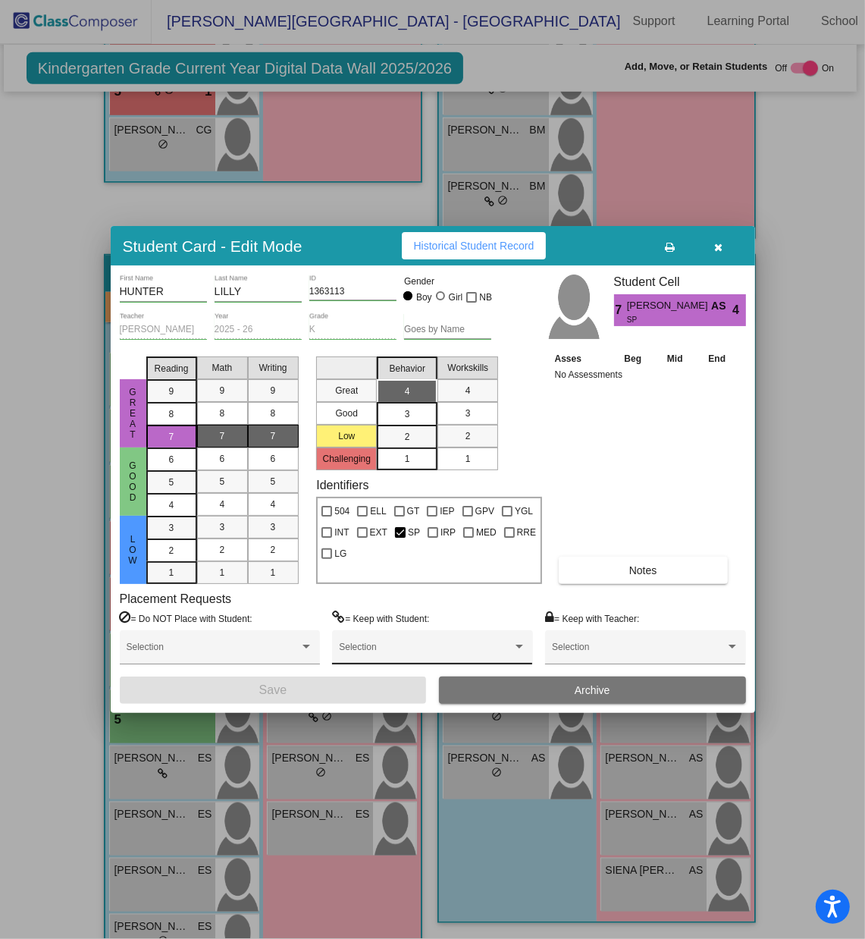
click at [436, 626] on span at bounding box center [425, 652] width 173 height 11
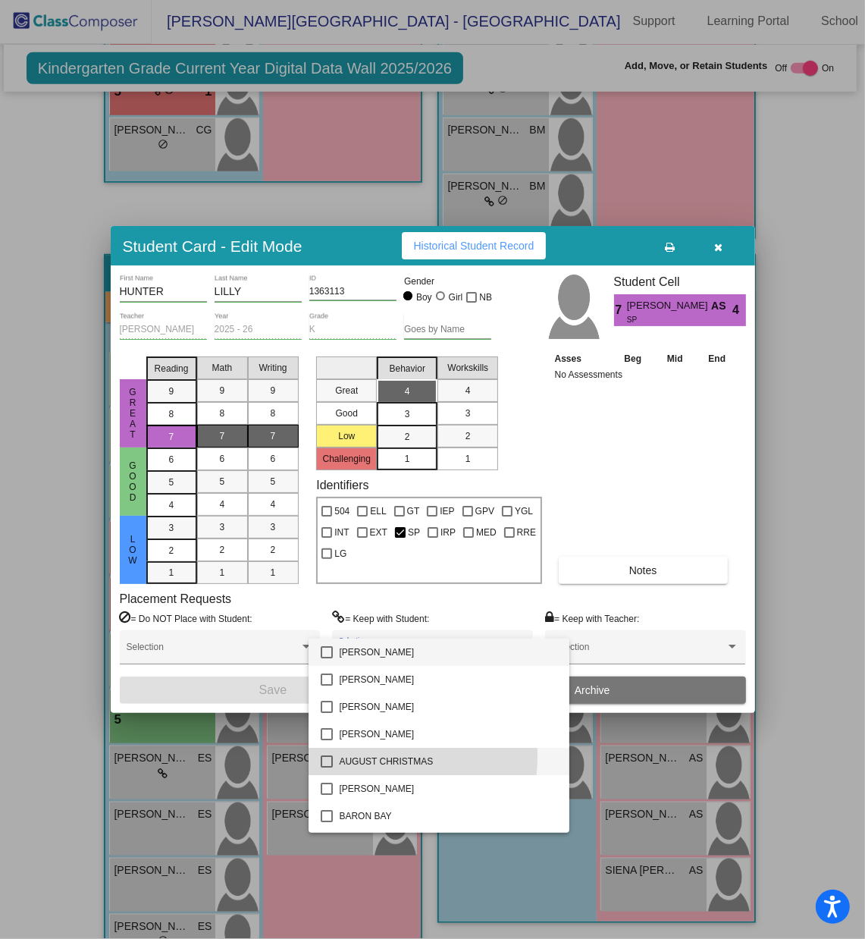
click at [325, 626] on mat-pseudo-checkbox at bounding box center [327, 761] width 12 height 12
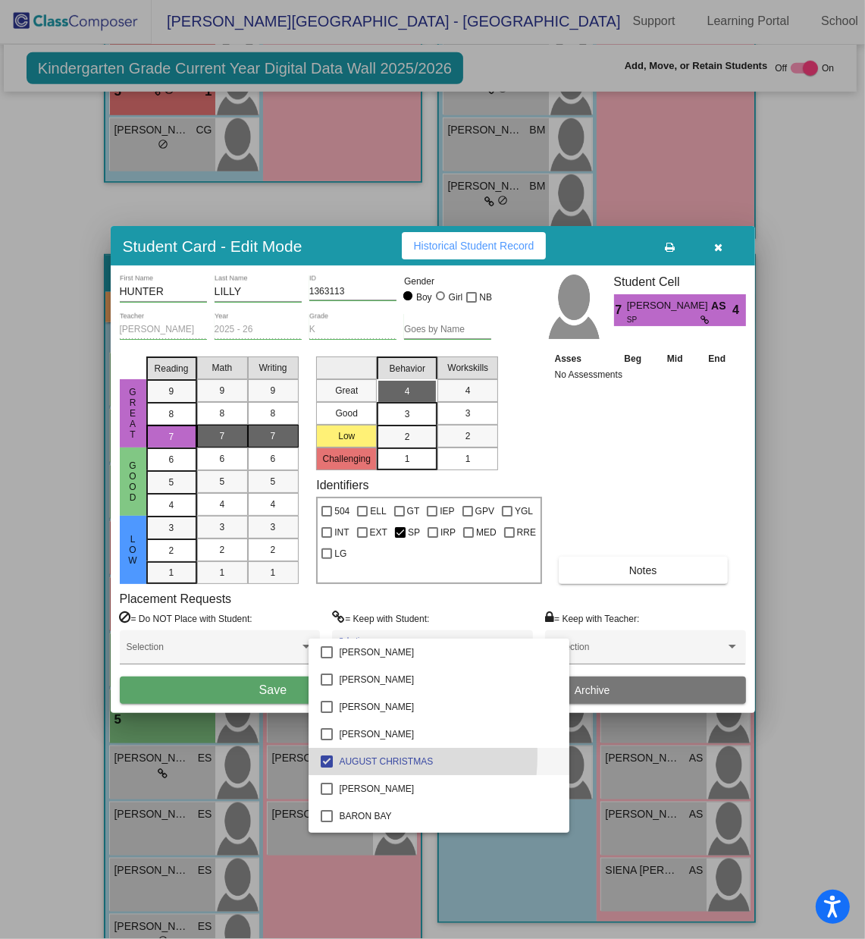
click at [325, 626] on mat-pseudo-checkbox at bounding box center [327, 761] width 12 height 12
click at [270, 626] on div at bounding box center [432, 469] width 865 height 939
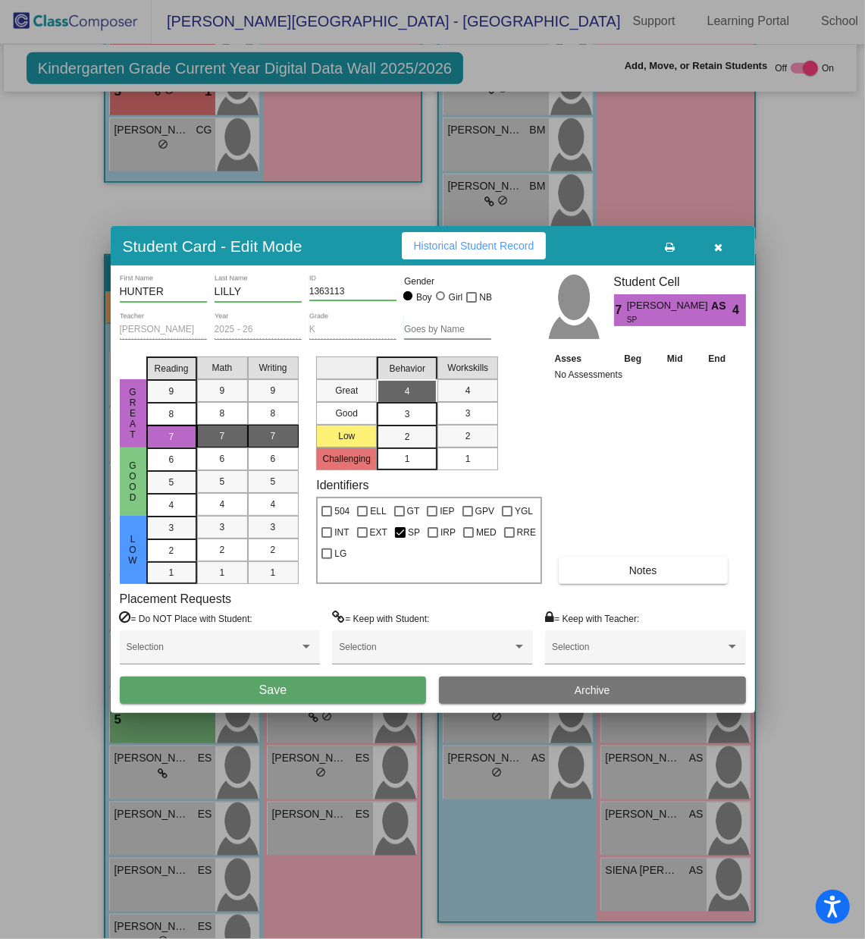
click at [270, 626] on span "Save" at bounding box center [272, 689] width 27 height 13
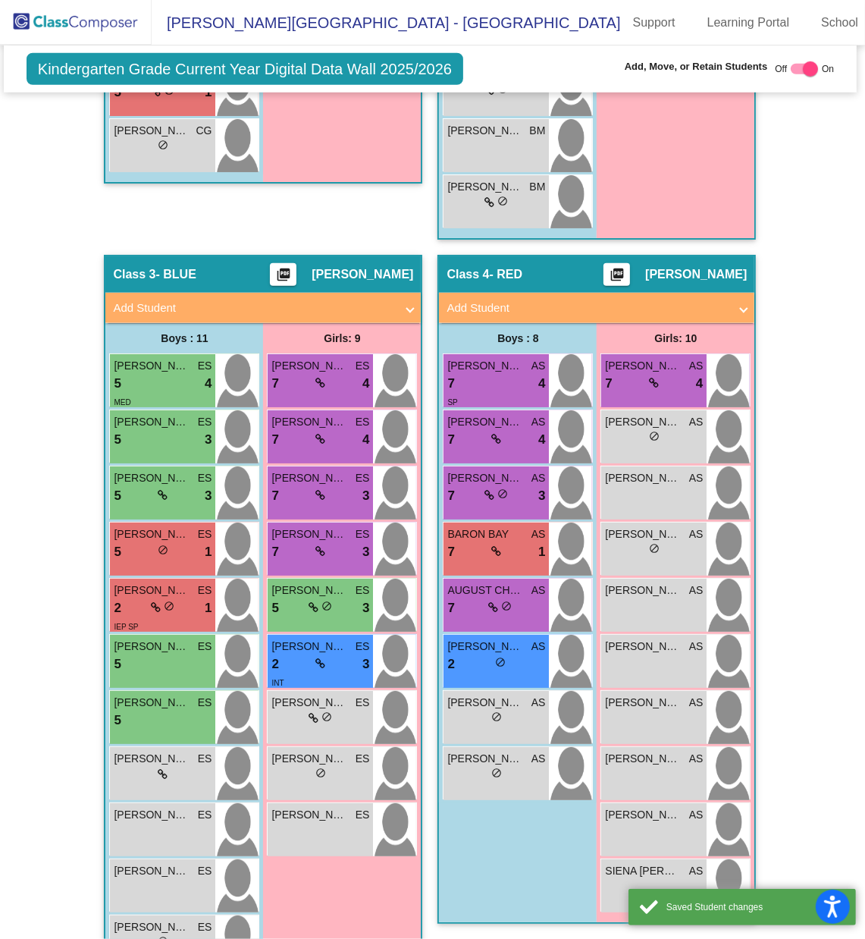
scroll to position [1, 0]
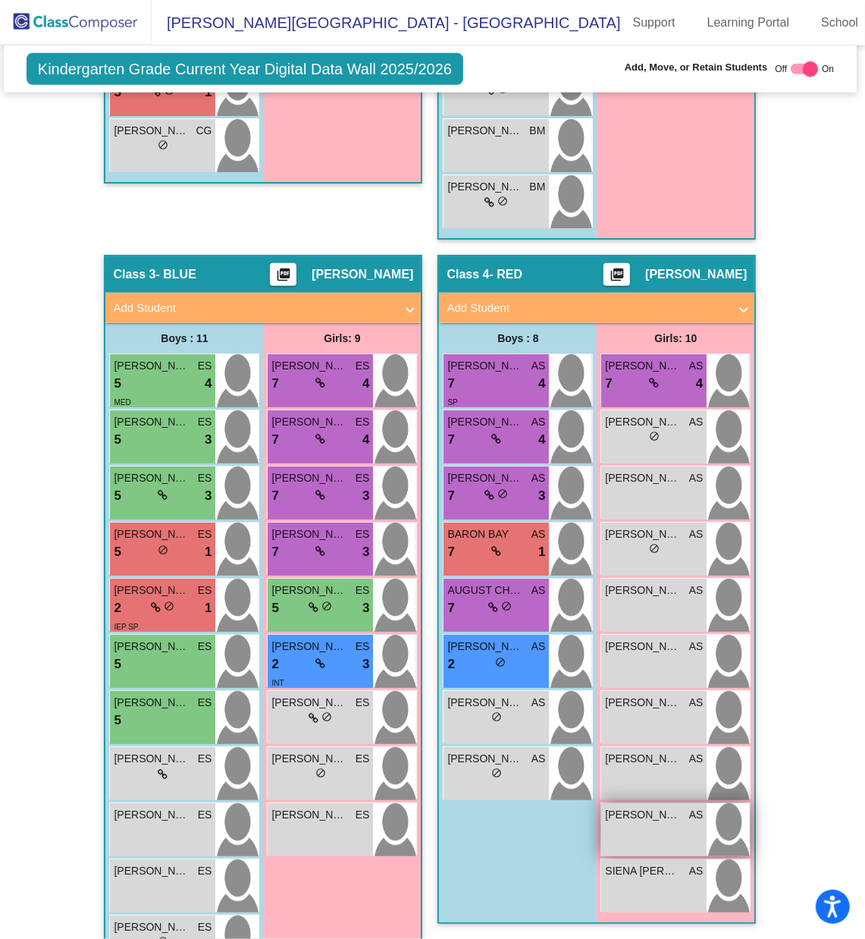
click at [636, 626] on div "[PERSON_NAME] AS lock do_not_disturb_alt" at bounding box center [653, 829] width 105 height 53
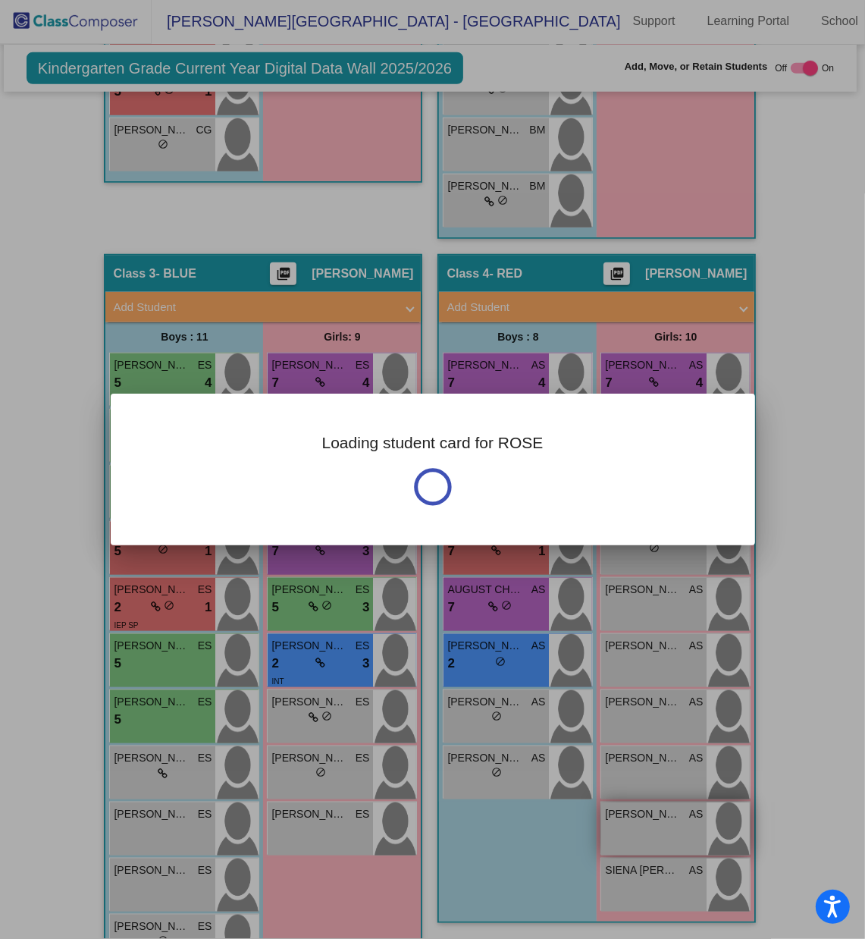
scroll to position [0, 0]
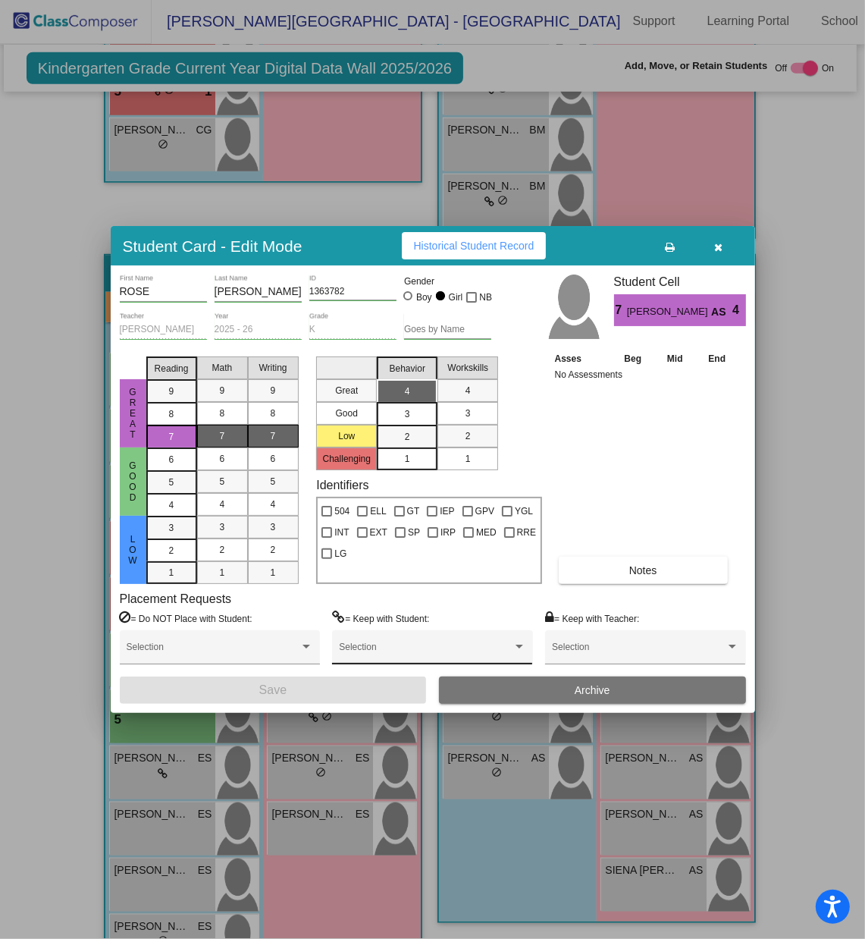
click at [390, 626] on span at bounding box center [425, 652] width 173 height 11
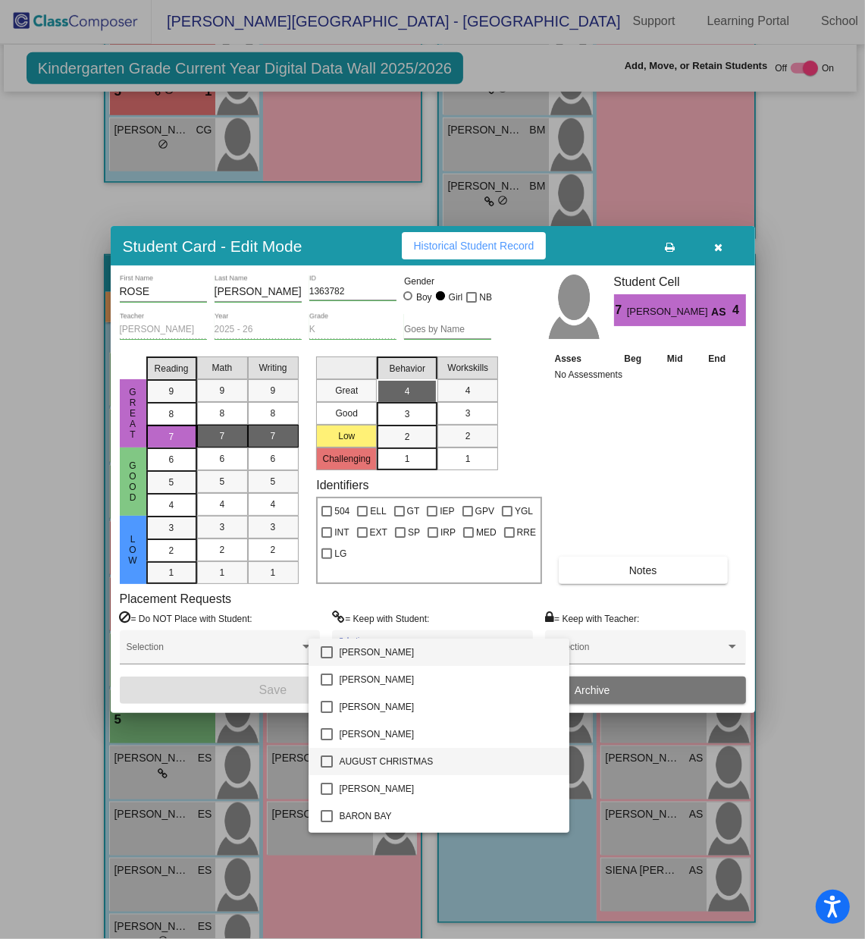
click at [325, 626] on mat-pseudo-checkbox at bounding box center [327, 761] width 12 height 12
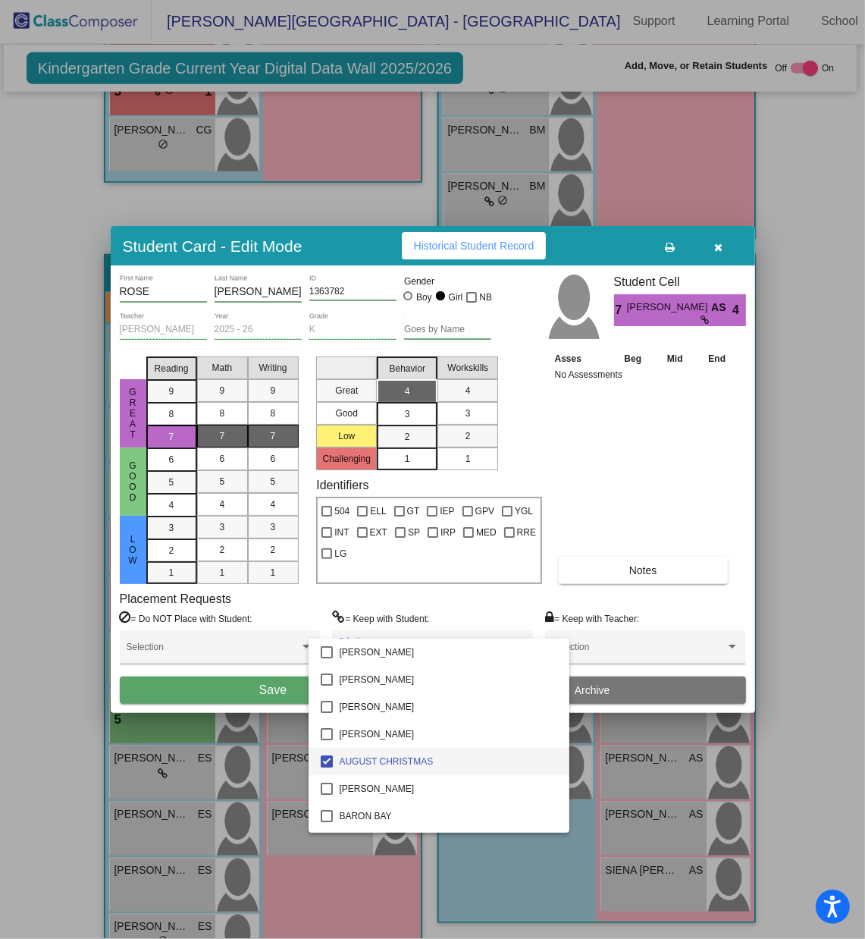
click at [274, 626] on div at bounding box center [432, 469] width 865 height 939
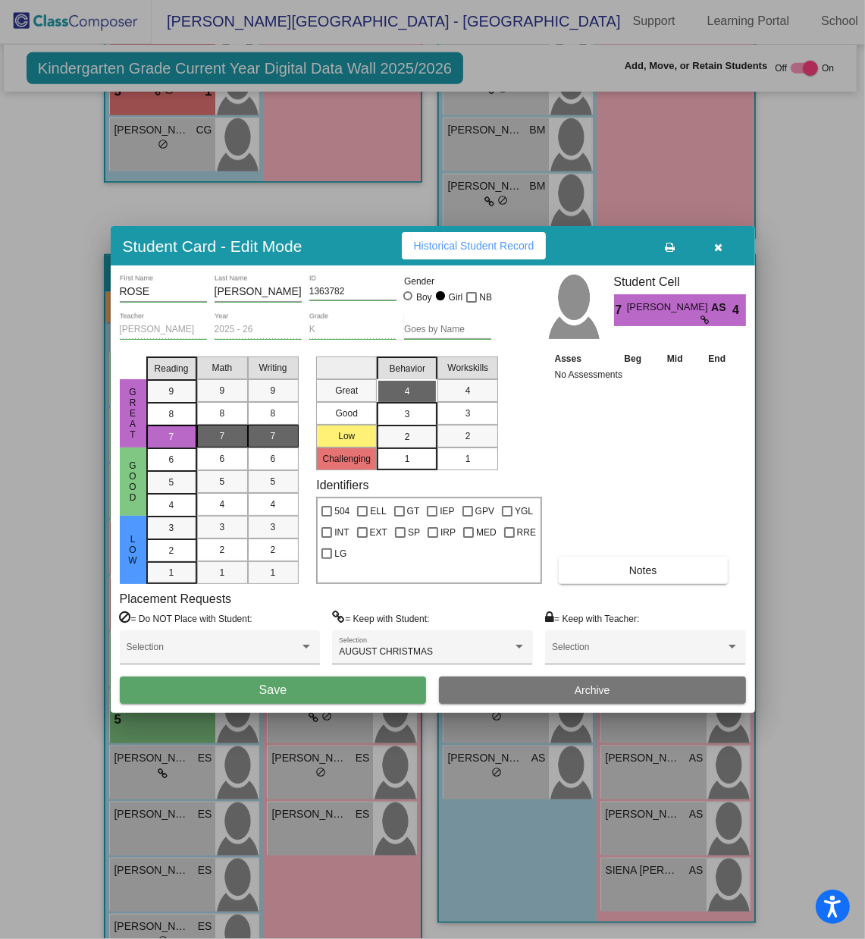
click at [274, 626] on span "Save" at bounding box center [272, 689] width 27 height 13
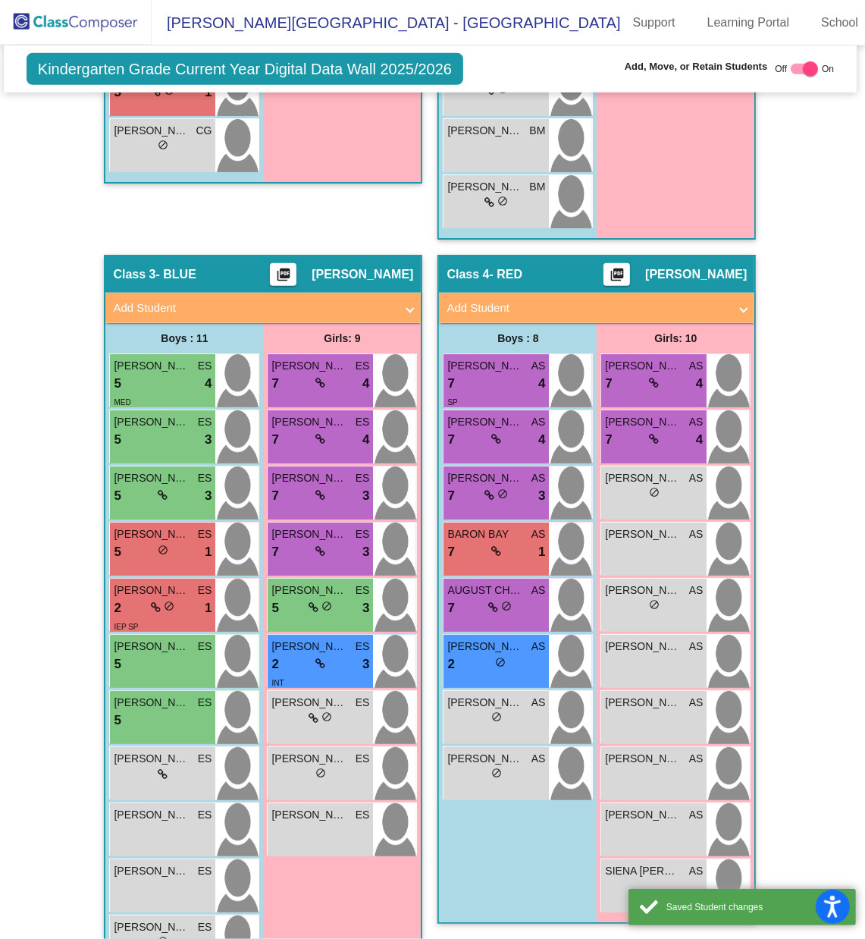
scroll to position [1, 0]
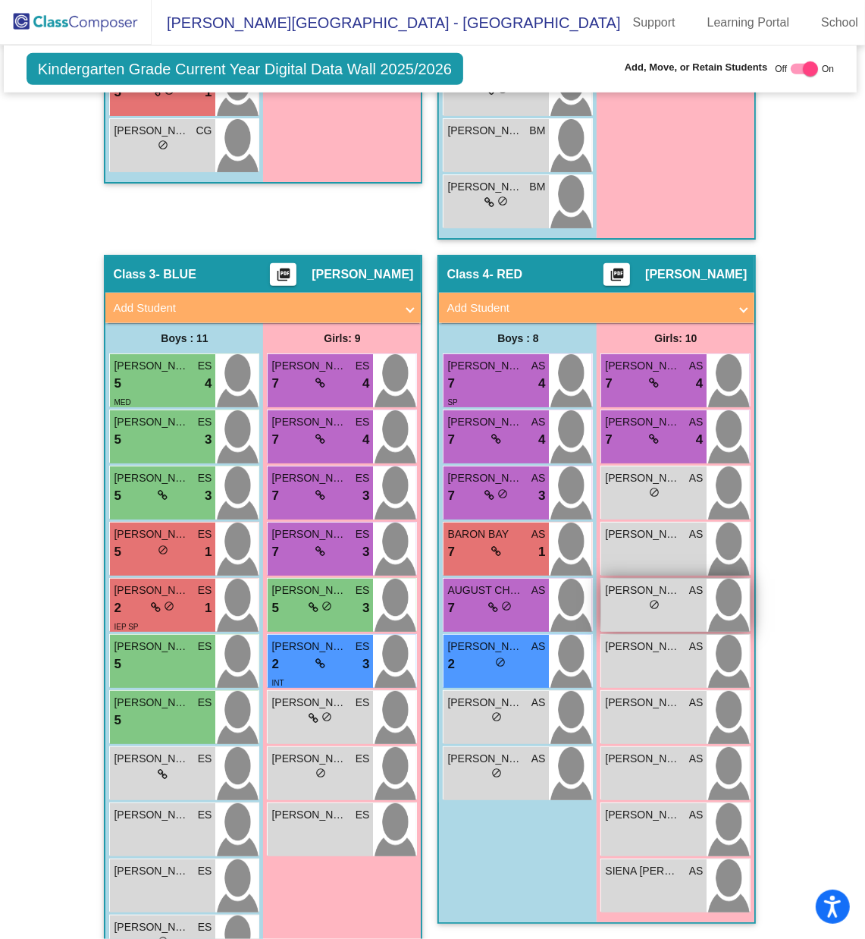
click at [657, 579] on div "[PERSON_NAME] AS lock do_not_disturb_alt" at bounding box center [653, 605] width 105 height 53
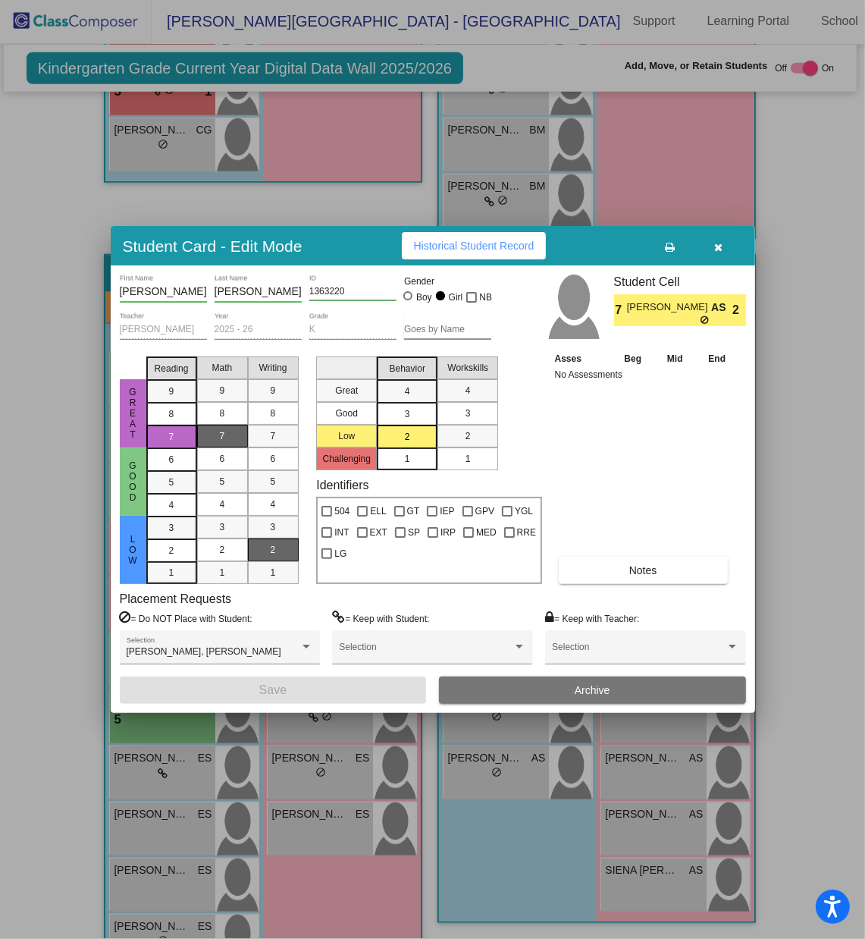
click at [717, 254] on button "button" at bounding box center [719, 245] width 49 height 27
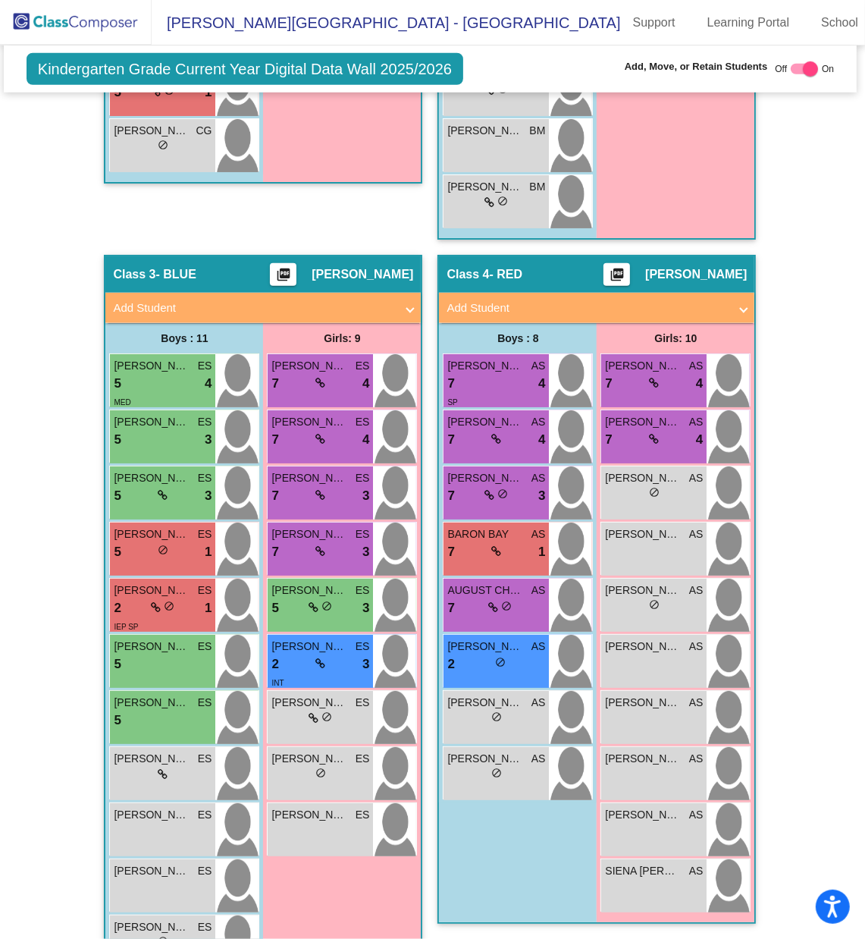
scroll to position [1, 0]
click at [641, 532] on div "[PERSON_NAME] AS lock do_not_disturb_alt" at bounding box center [653, 549] width 105 height 53
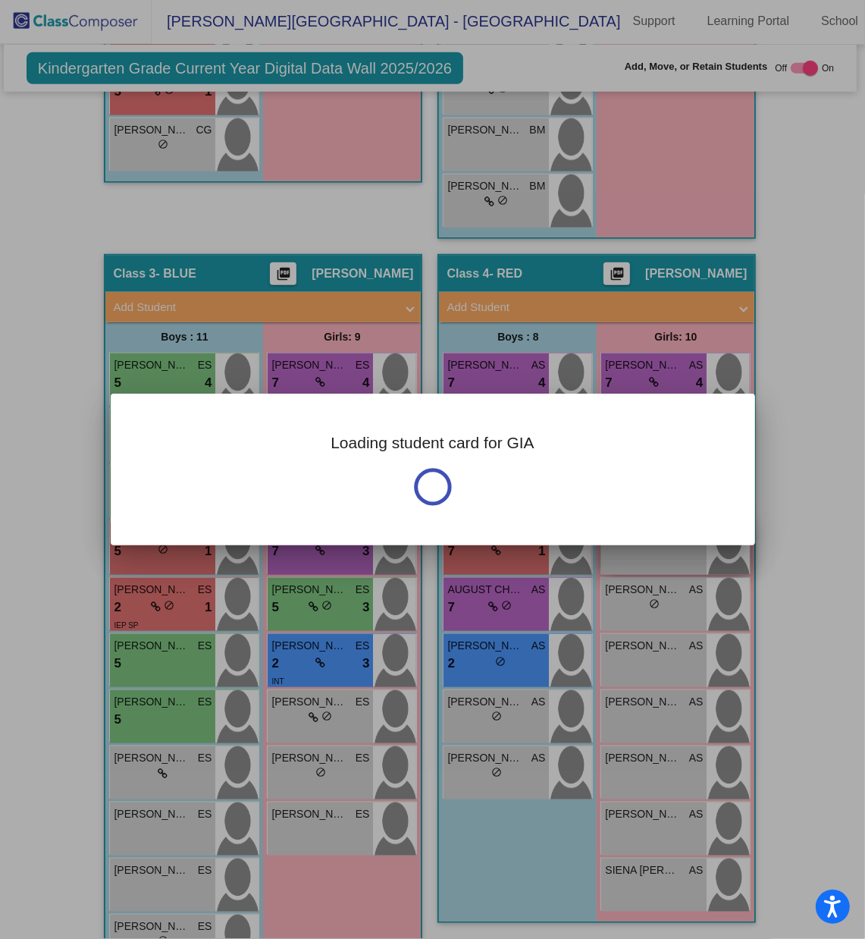
scroll to position [0, 0]
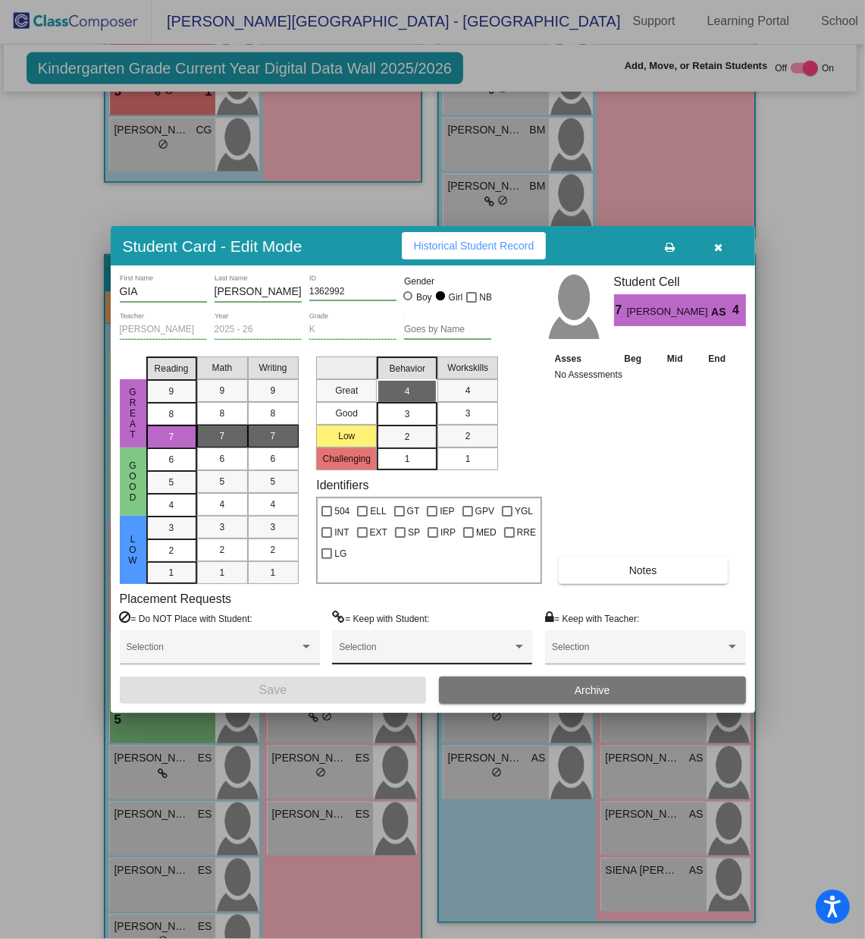
click at [392, 626] on span at bounding box center [425, 652] width 173 height 11
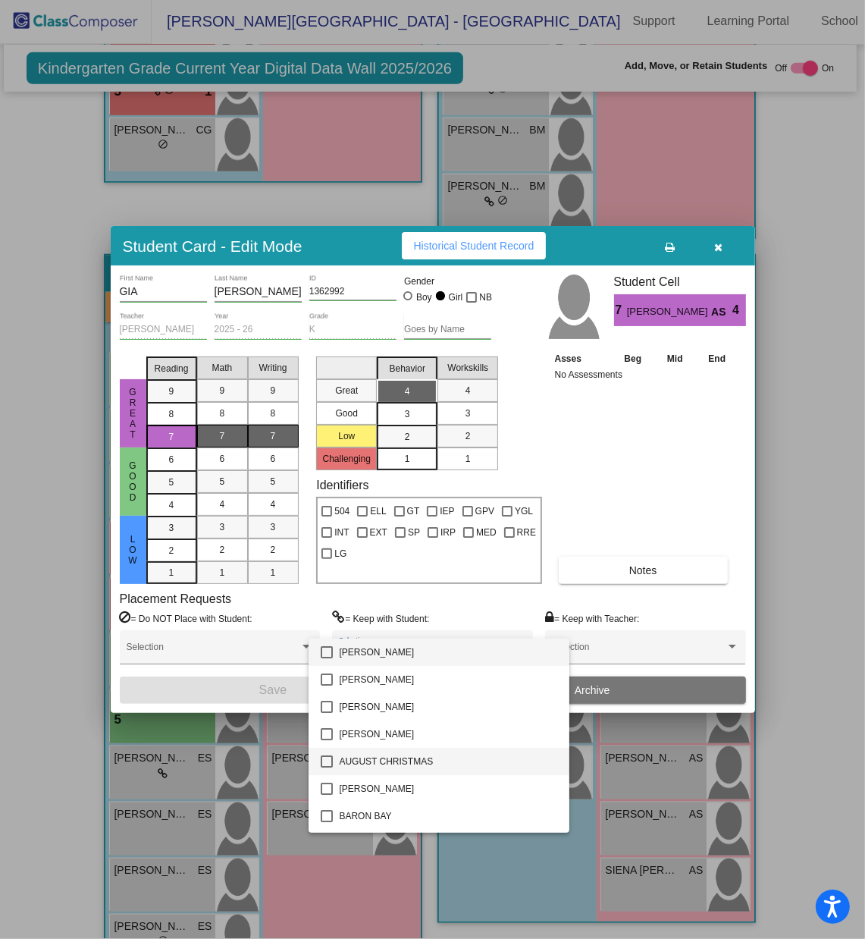
click at [325, 626] on mat-pseudo-checkbox at bounding box center [327, 761] width 12 height 12
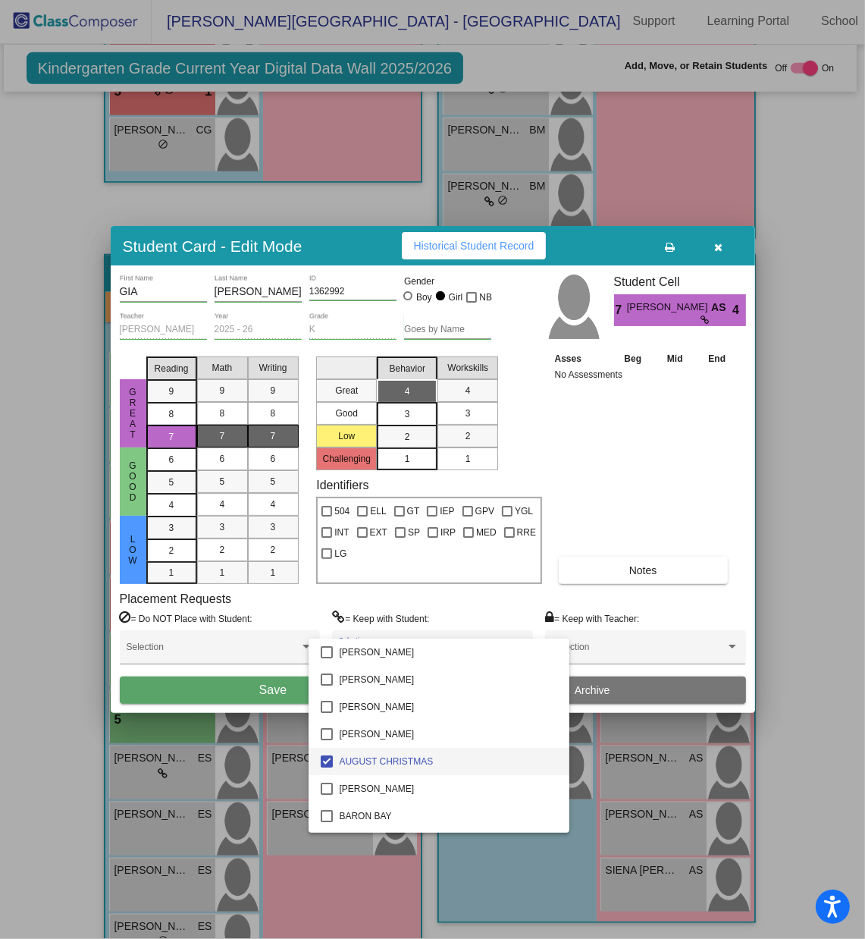
click at [280, 626] on div at bounding box center [432, 469] width 865 height 939
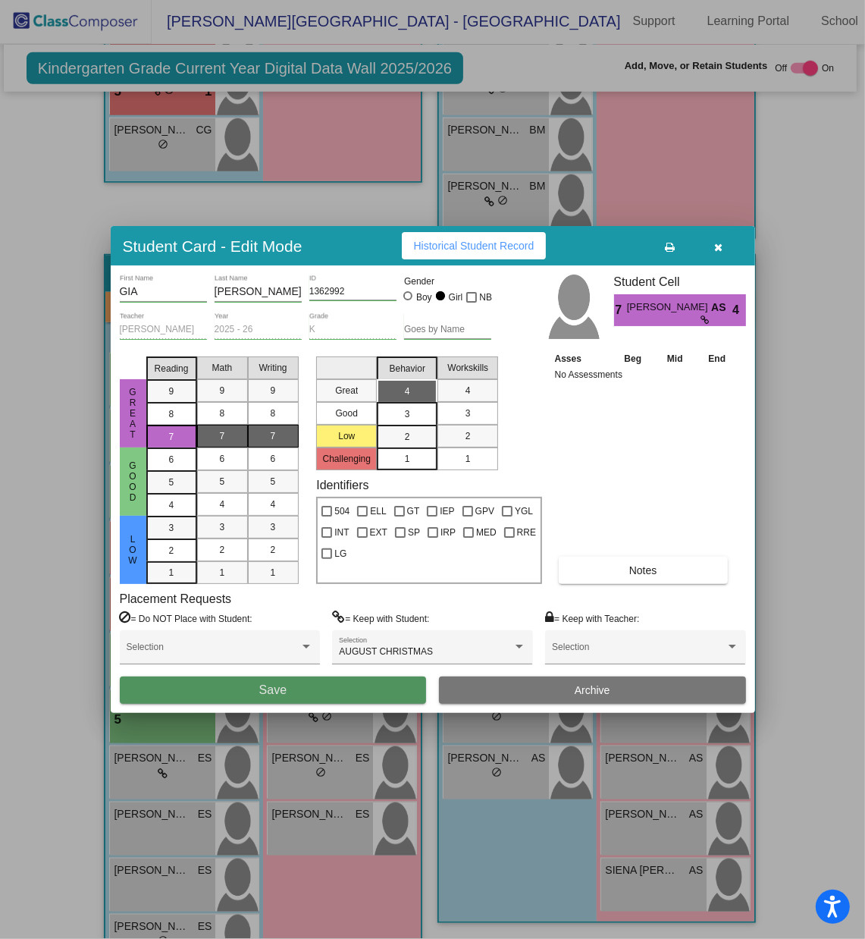
click at [280, 626] on span "Save" at bounding box center [272, 689] width 27 height 13
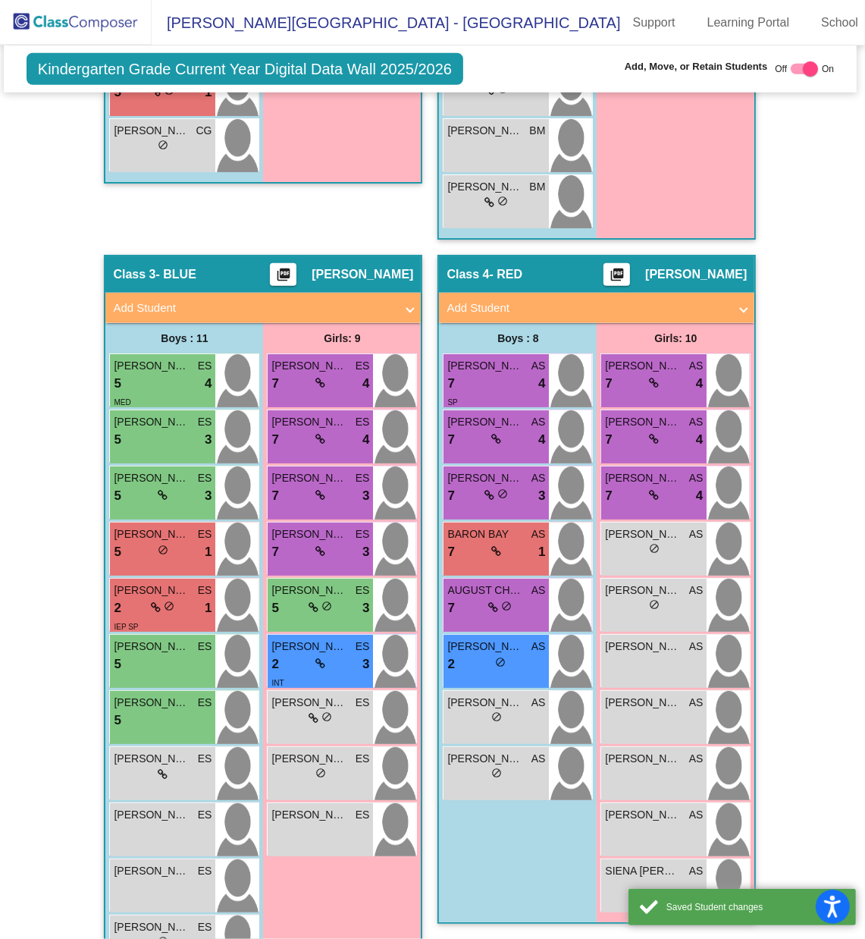
scroll to position [1, 0]
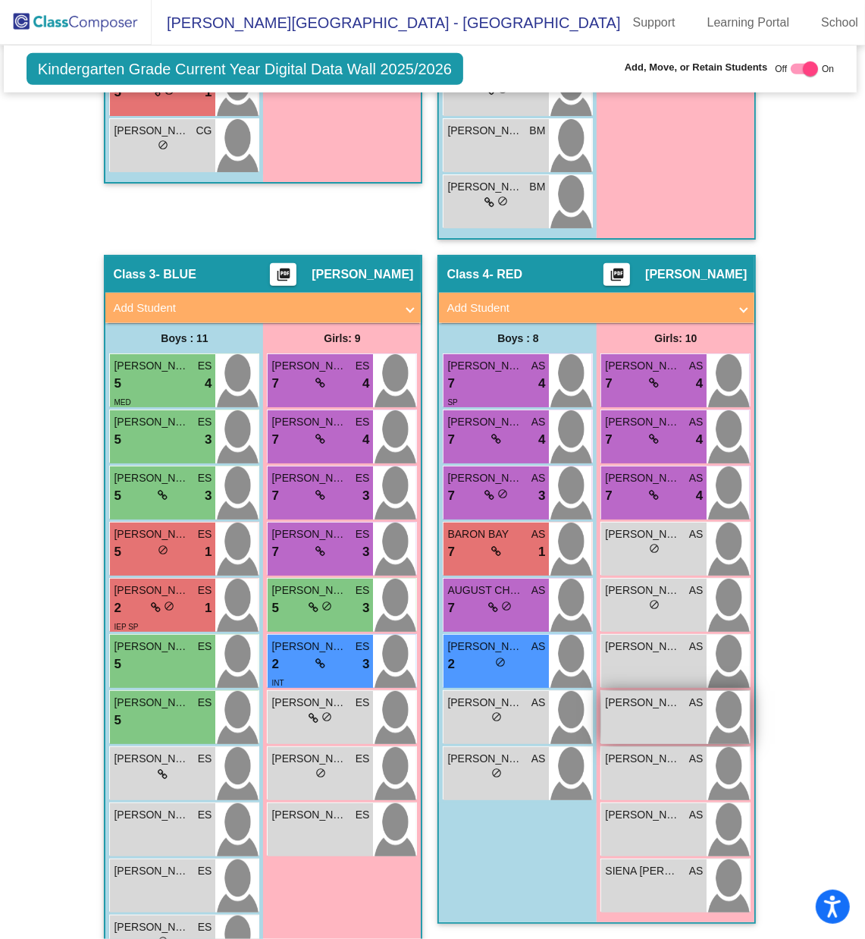
click at [649, 626] on div "[PERSON_NAME] AS lock do_not_disturb_alt" at bounding box center [653, 717] width 105 height 53
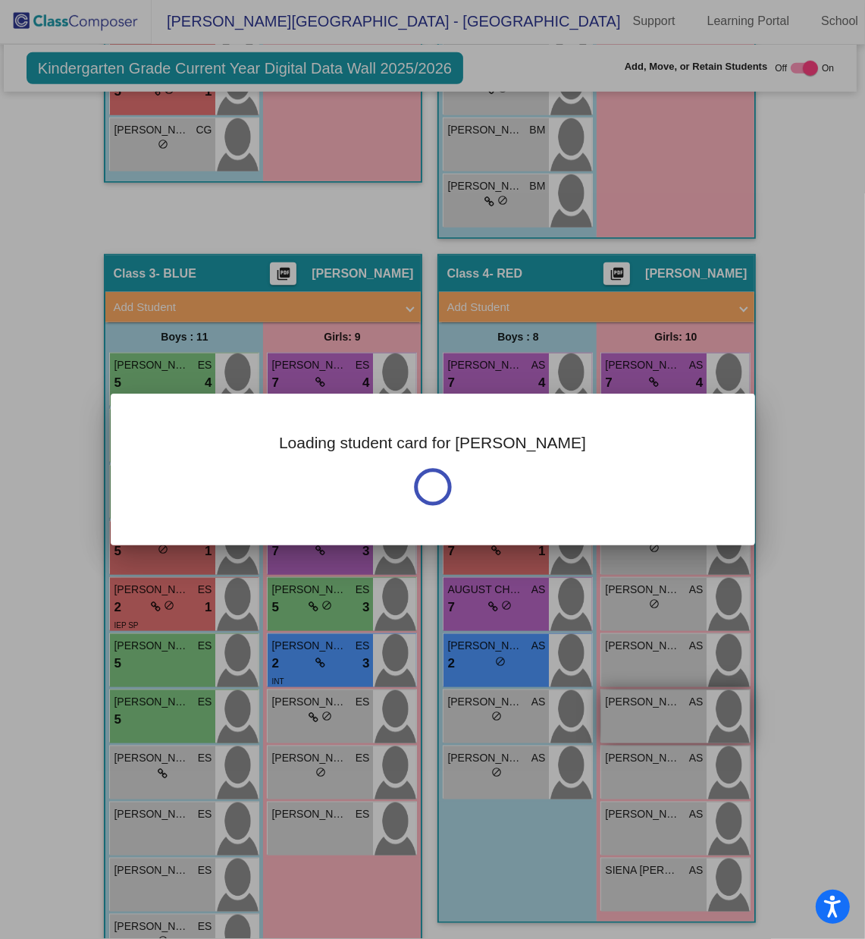
scroll to position [0, 0]
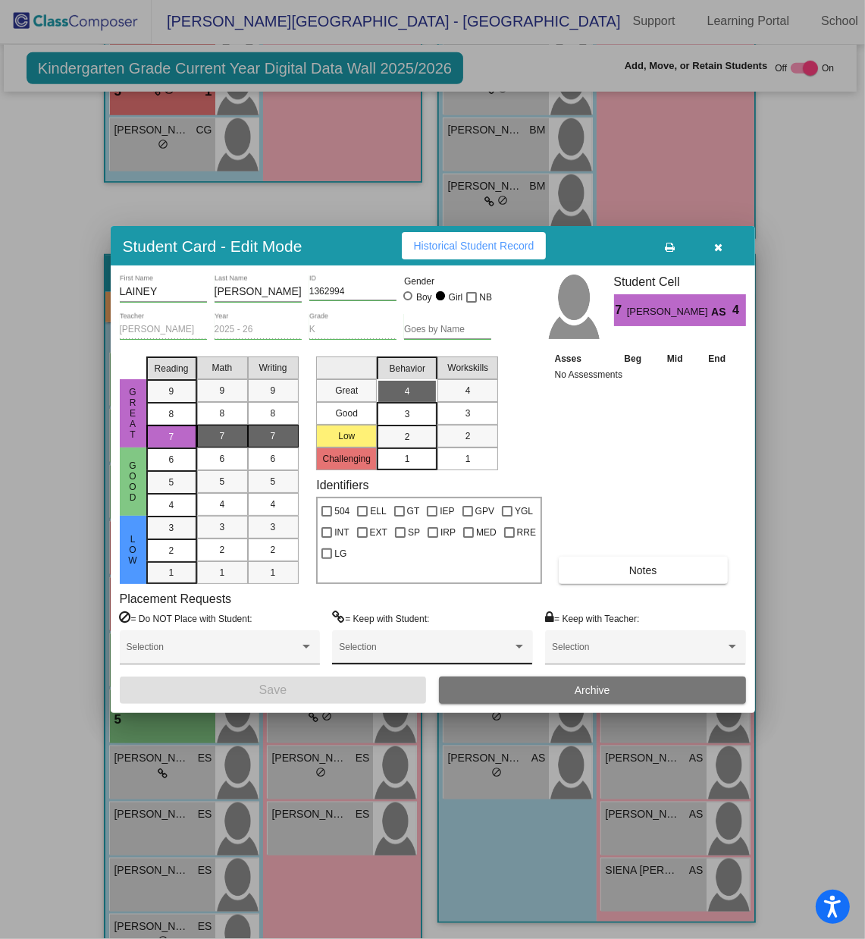
click at [439, 626] on div "Selection" at bounding box center [432, 650] width 187 height 27
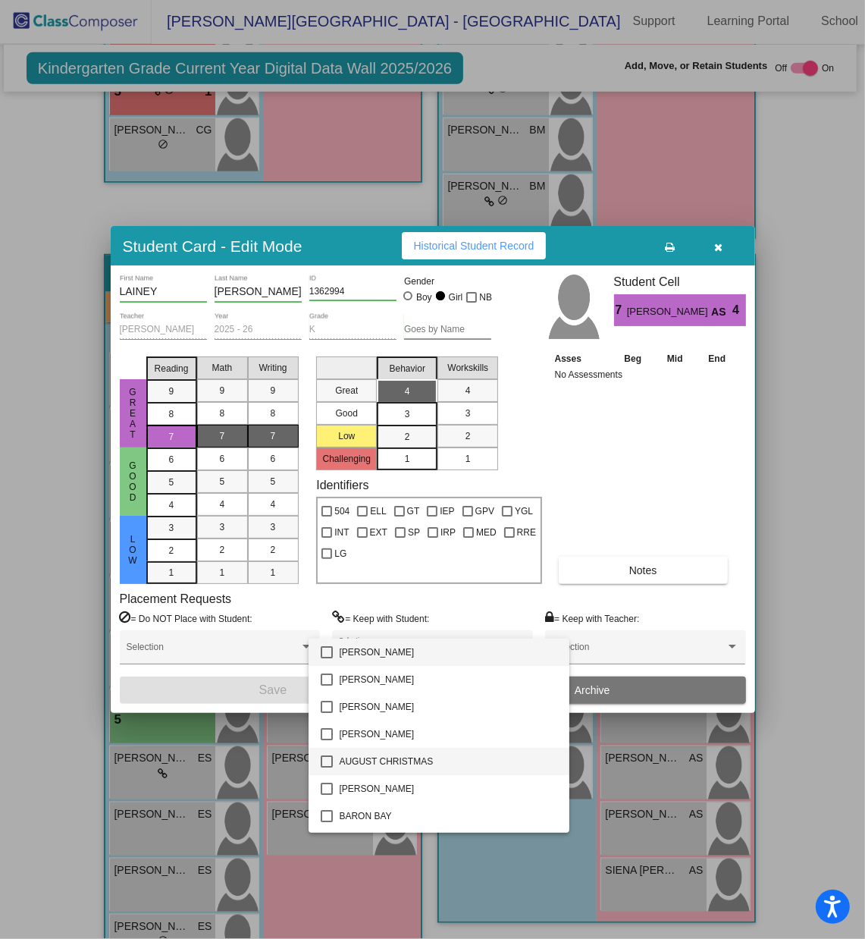
click at [331, 626] on mat-pseudo-checkbox at bounding box center [327, 761] width 12 height 12
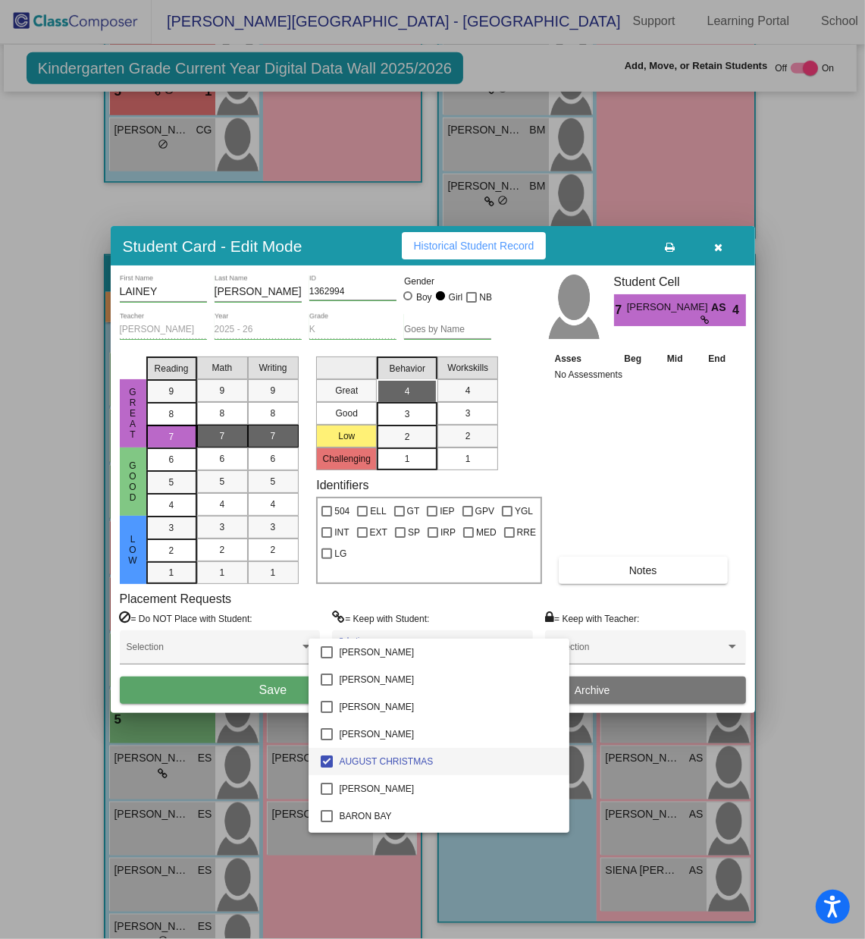
click at [274, 626] on div at bounding box center [432, 469] width 865 height 939
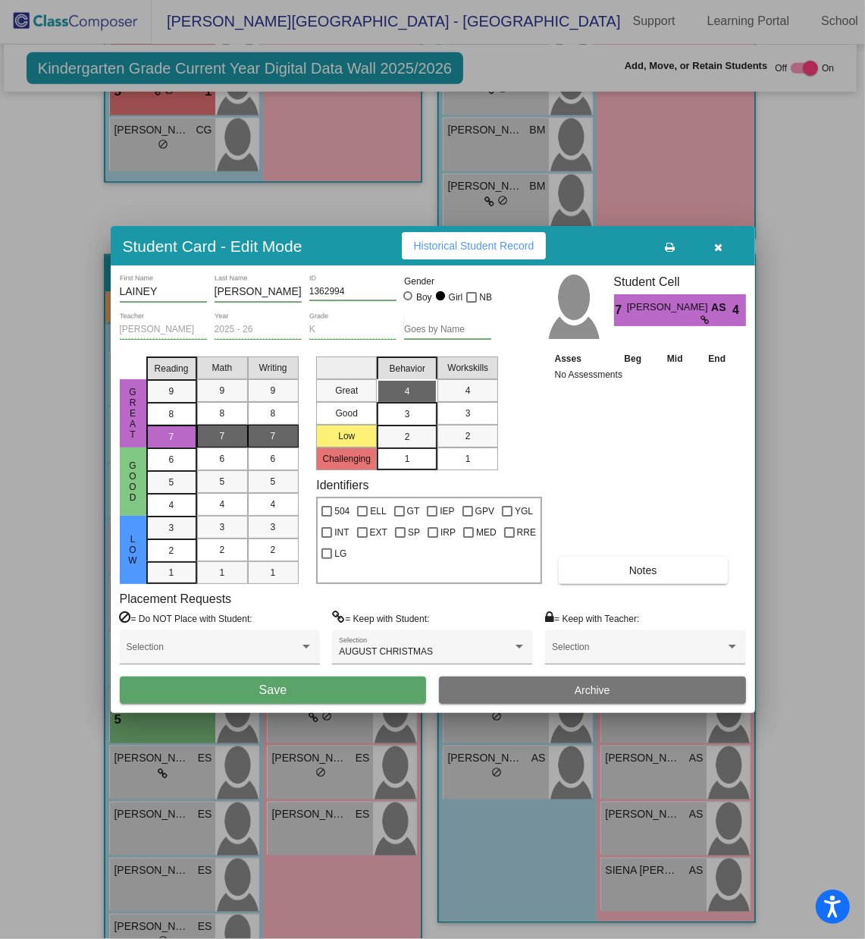
click at [274, 626] on span "Save" at bounding box center [272, 689] width 27 height 13
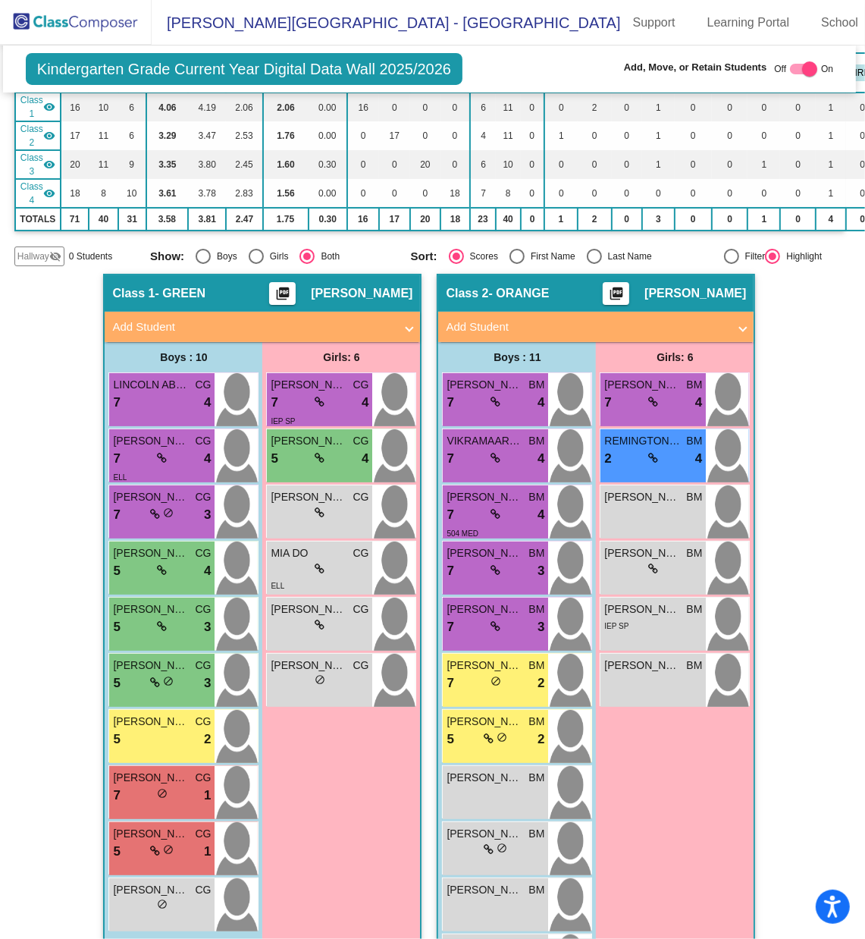
scroll to position [183, 3]
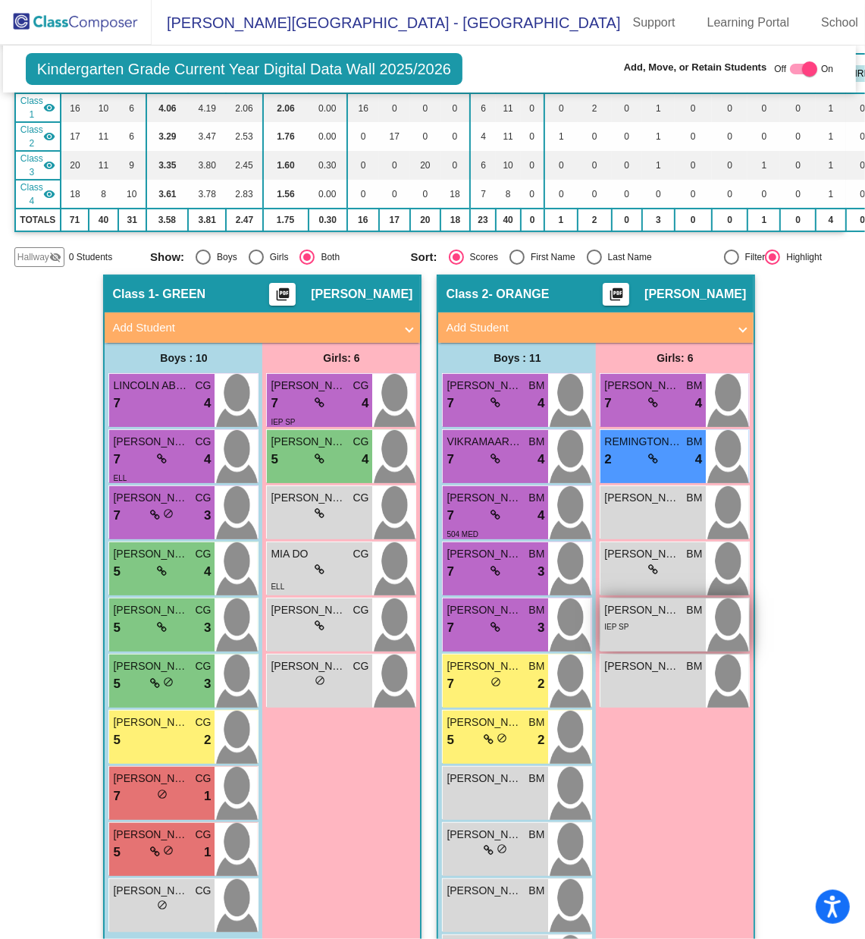
click at [661, 602] on span "[PERSON_NAME]" at bounding box center [643, 610] width 76 height 16
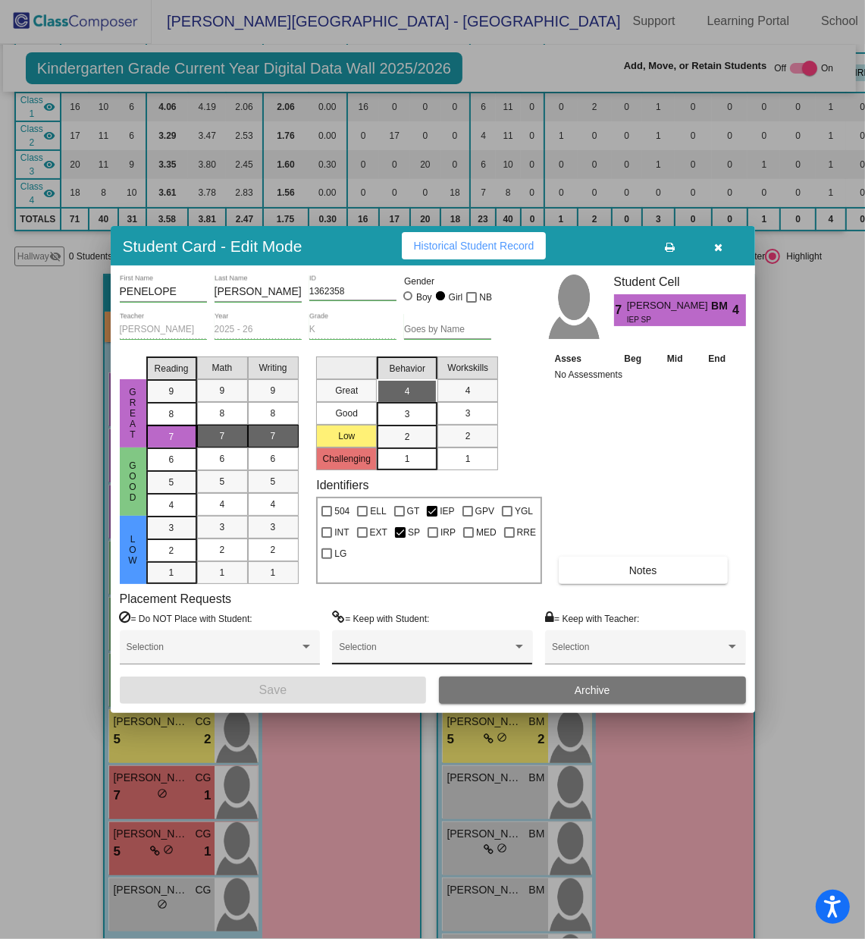
click at [407, 626] on div "Selection" at bounding box center [432, 650] width 187 height 27
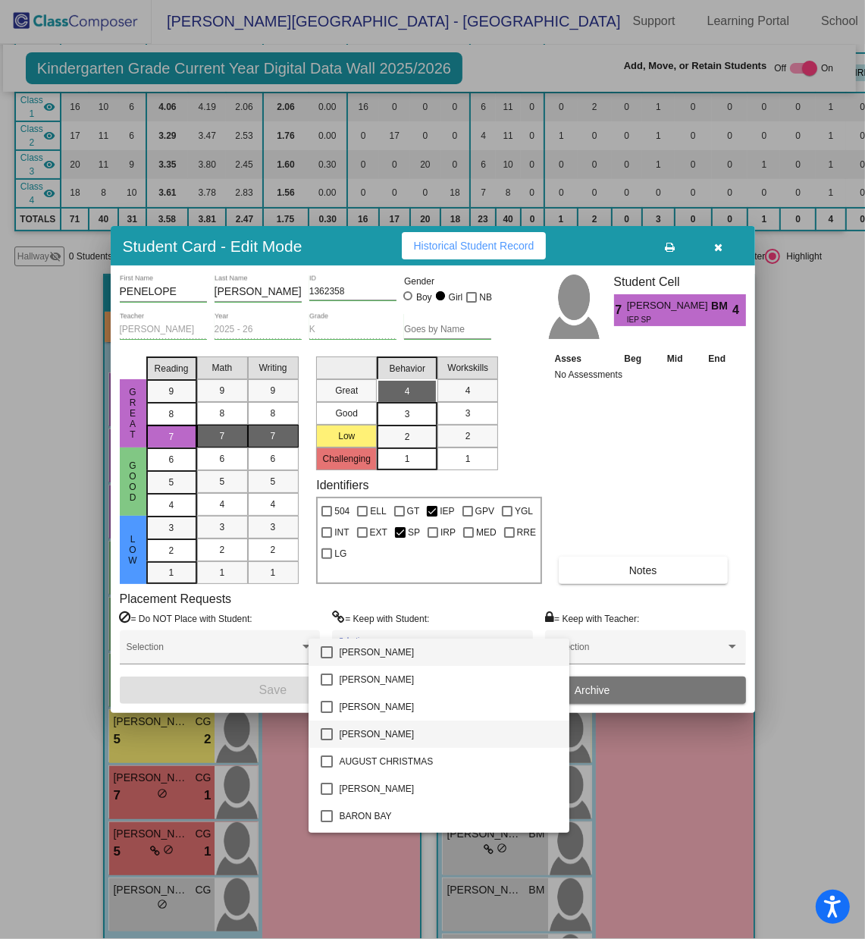
click at [327, 626] on mat-option "[PERSON_NAME]" at bounding box center [439, 734] width 261 height 27
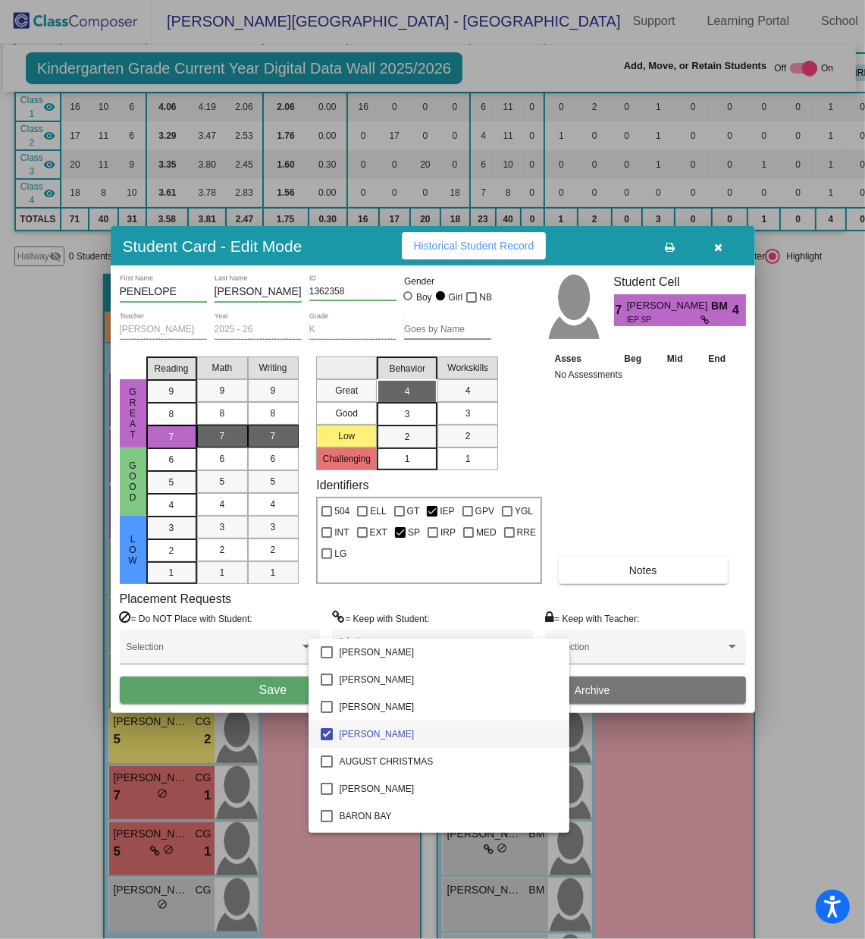
click at [265, 626] on div at bounding box center [432, 469] width 865 height 939
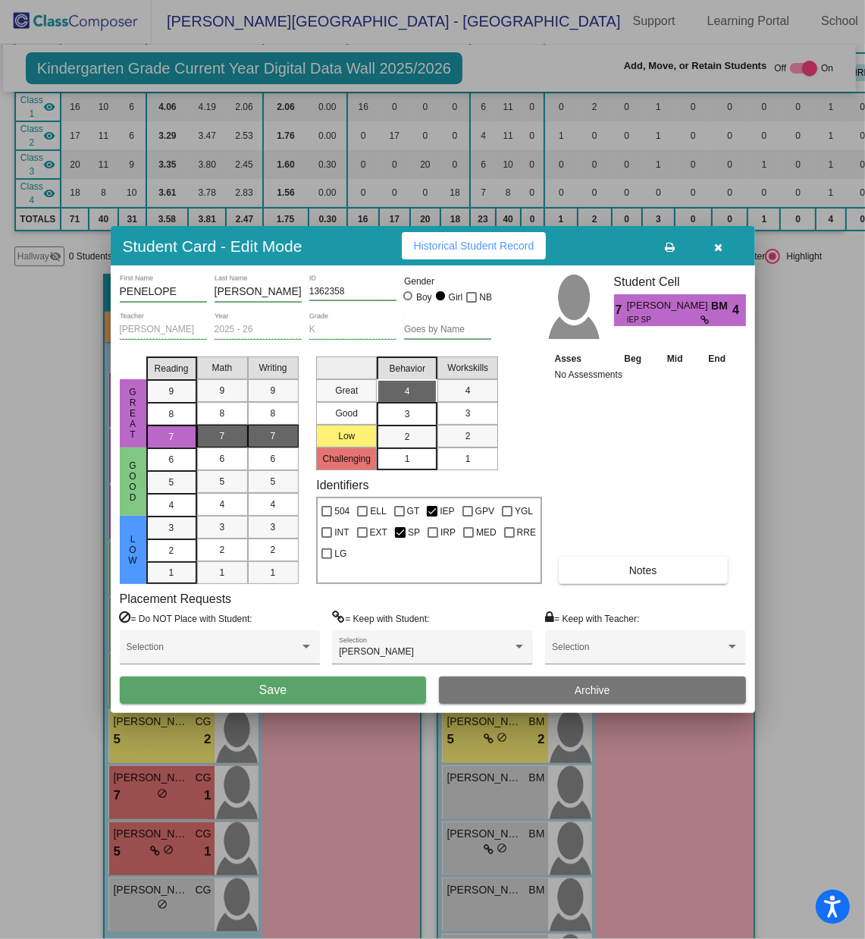
click at [265, 626] on span "Save" at bounding box center [272, 689] width 27 height 13
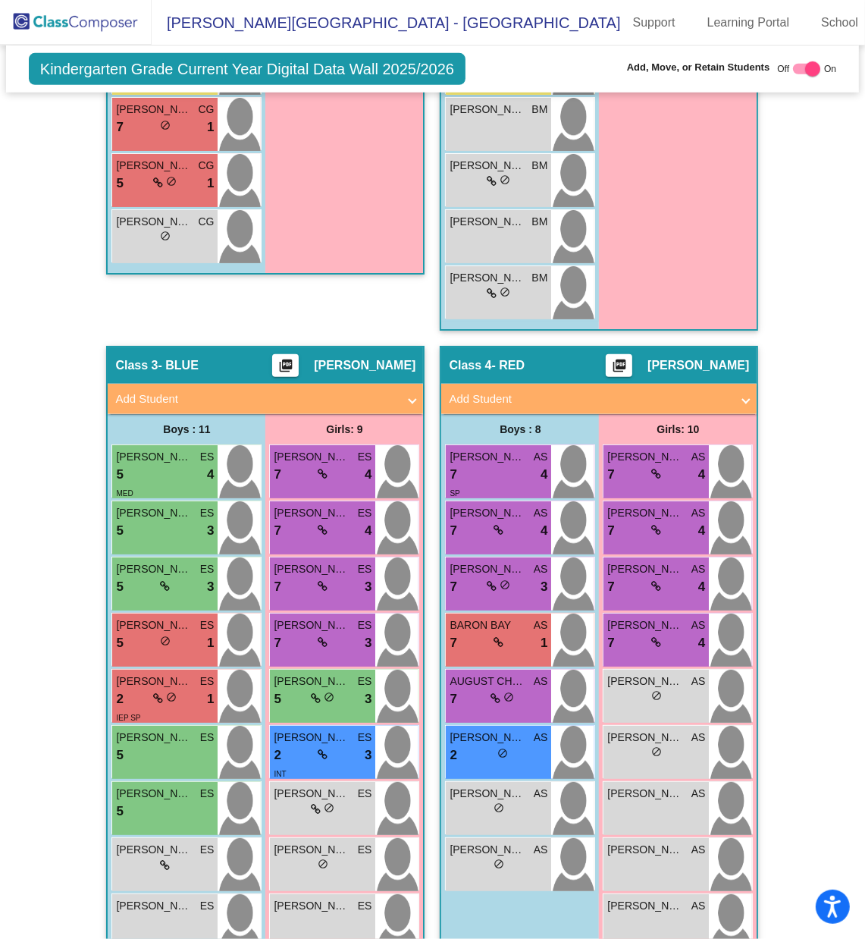
scroll to position [984, 0]
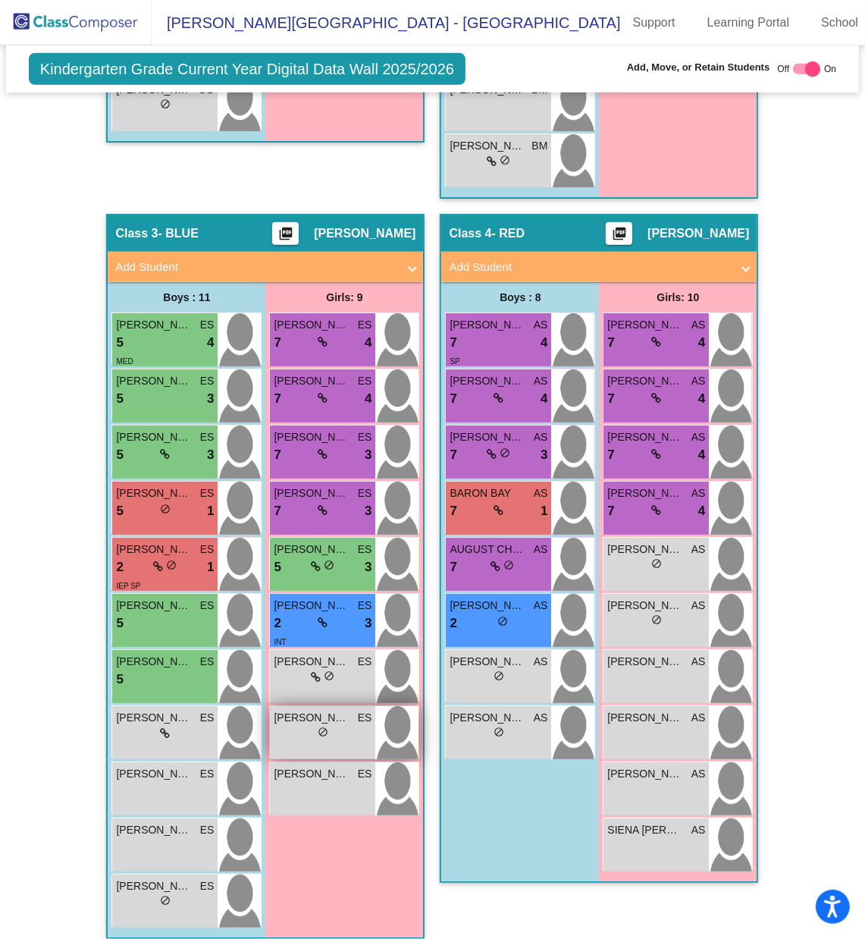
click at [340, 626] on span "[PERSON_NAME]" at bounding box center [312, 718] width 76 height 16
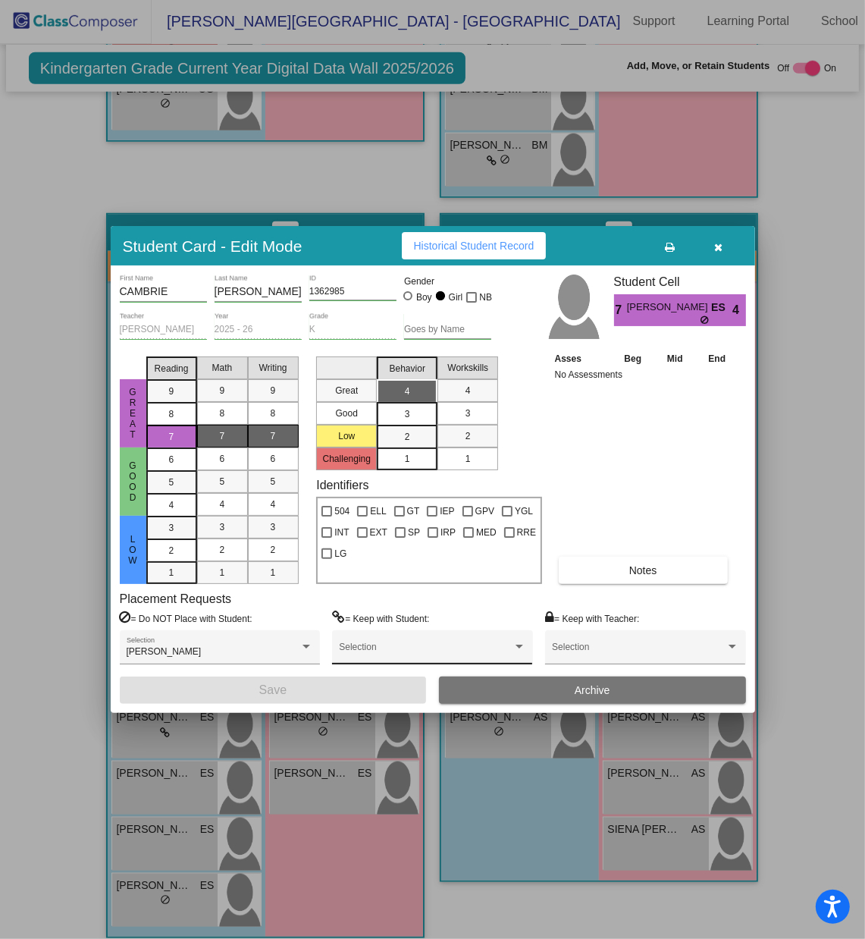
click at [397, 626] on span at bounding box center [425, 652] width 173 height 11
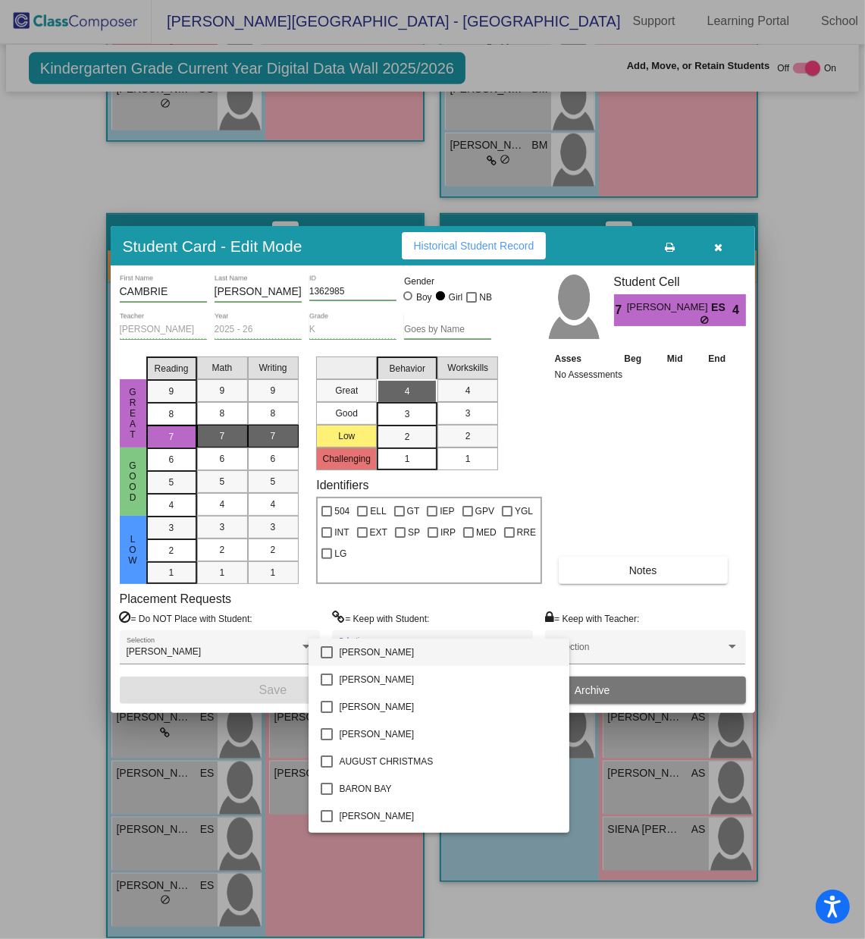
click at [606, 532] on div at bounding box center [432, 469] width 865 height 939
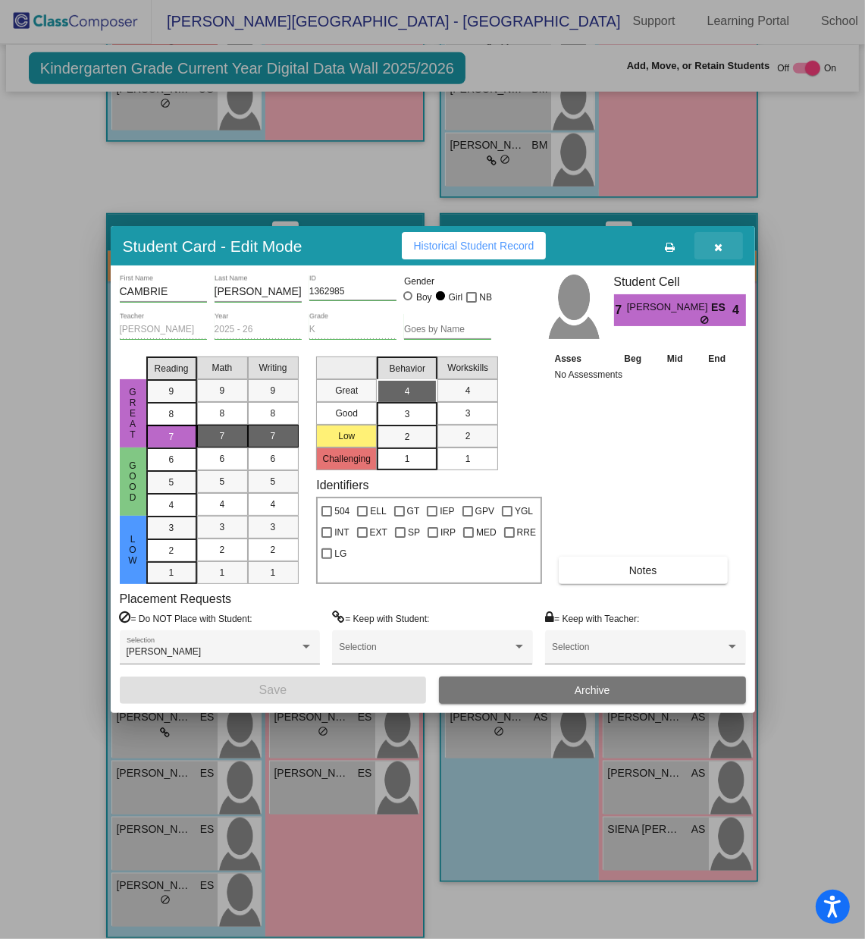
click at [718, 246] on icon "button" at bounding box center [719, 247] width 8 height 11
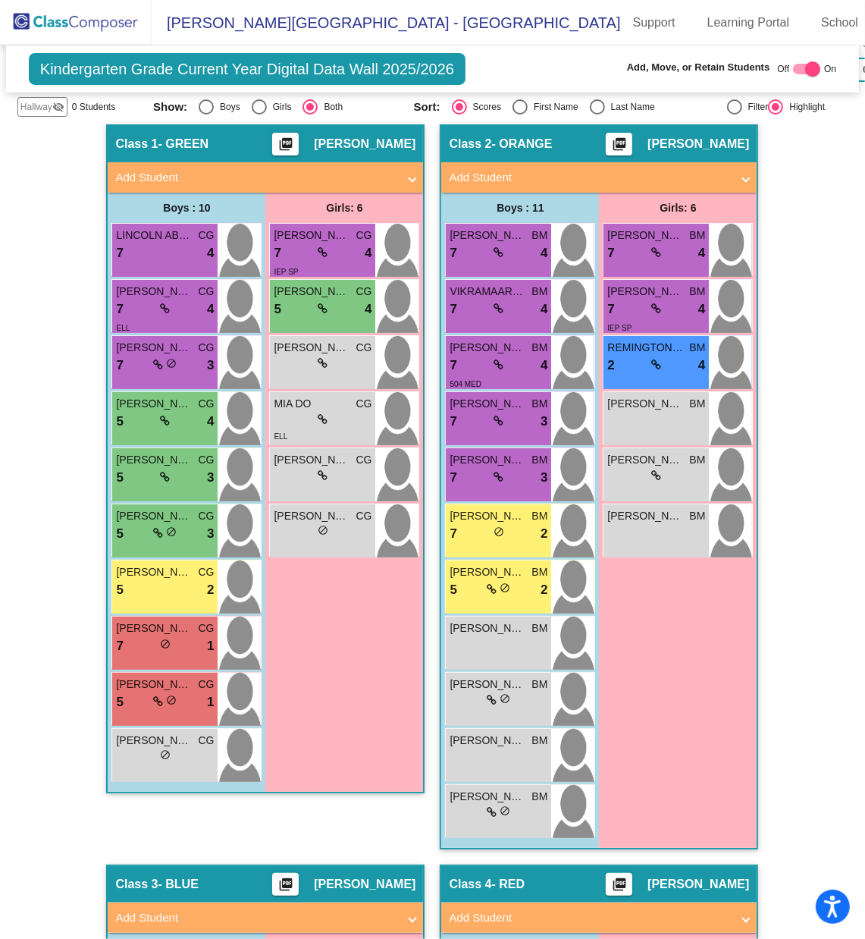
scroll to position [324, 0]
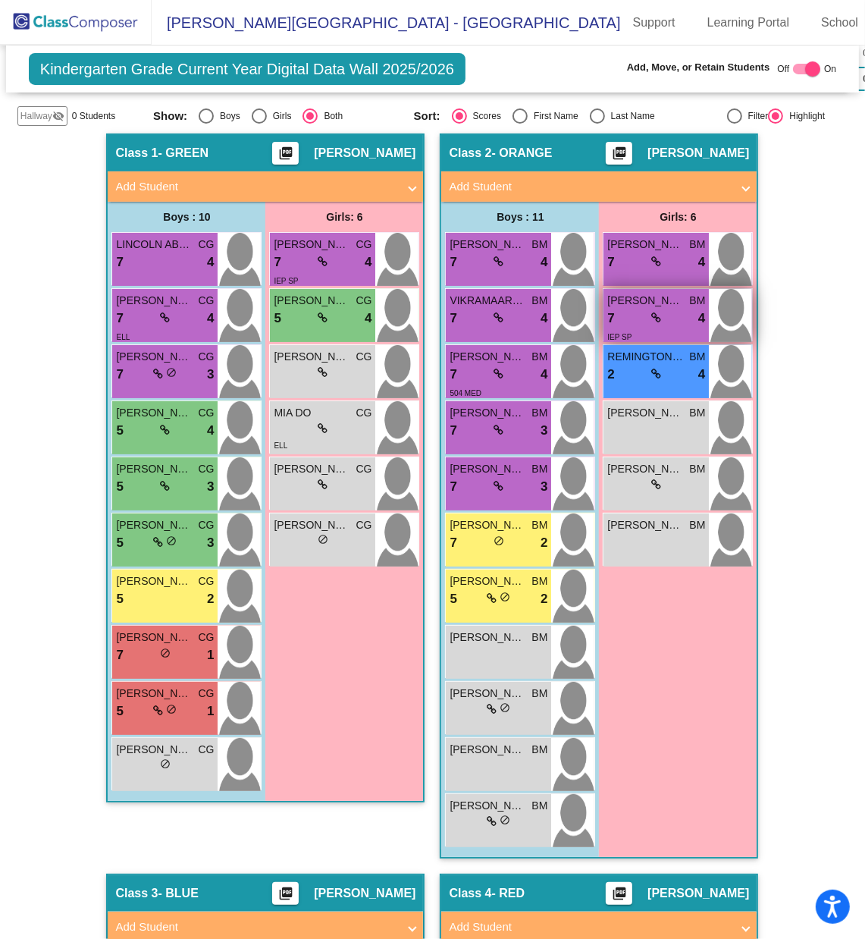
click at [645, 309] on div "7 lock do_not_disturb_alt 4" at bounding box center [657, 319] width 98 height 20
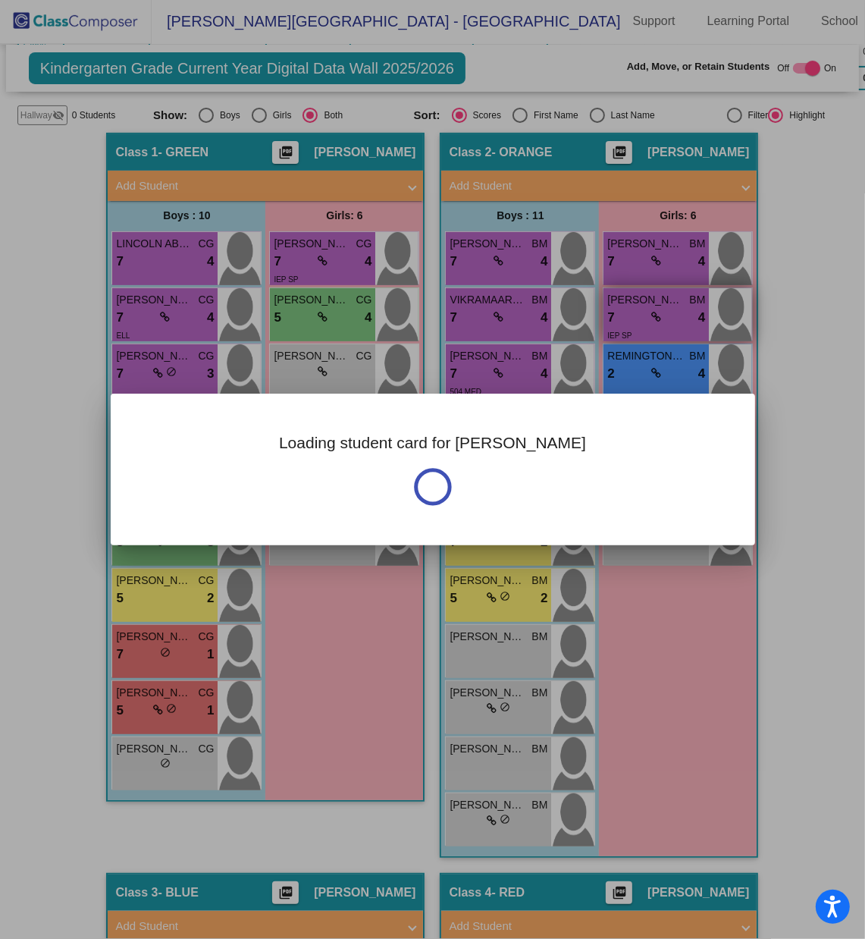
scroll to position [0, 0]
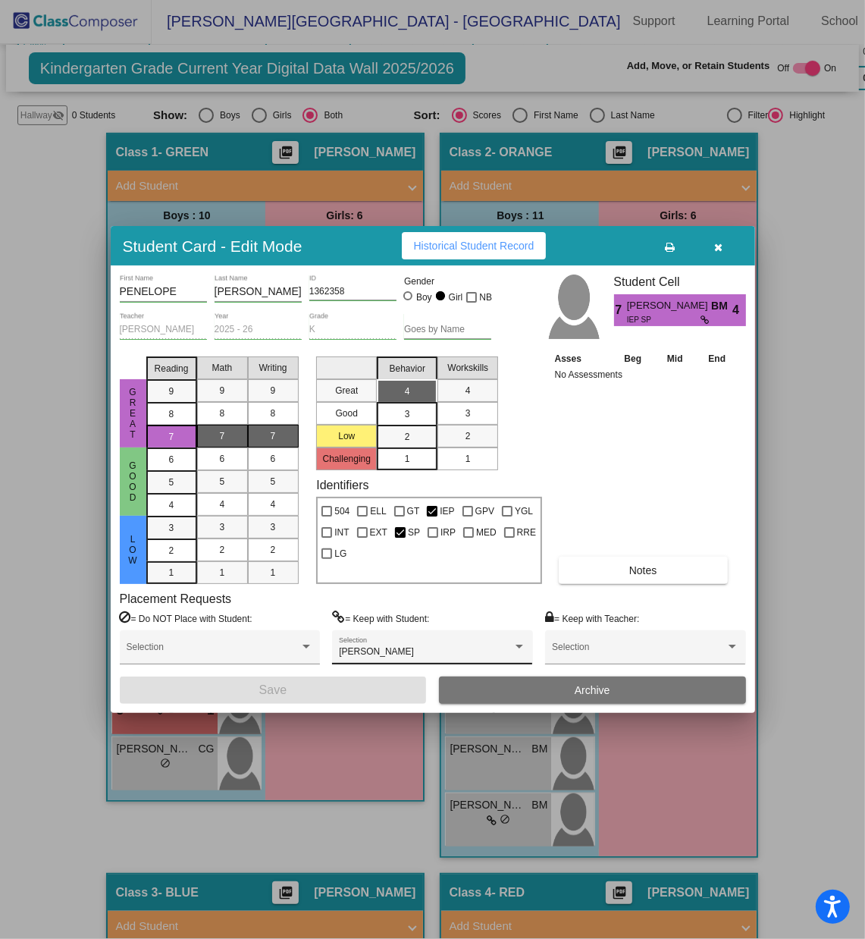
click at [466, 626] on div "[PERSON_NAME] Selection" at bounding box center [432, 650] width 187 height 27
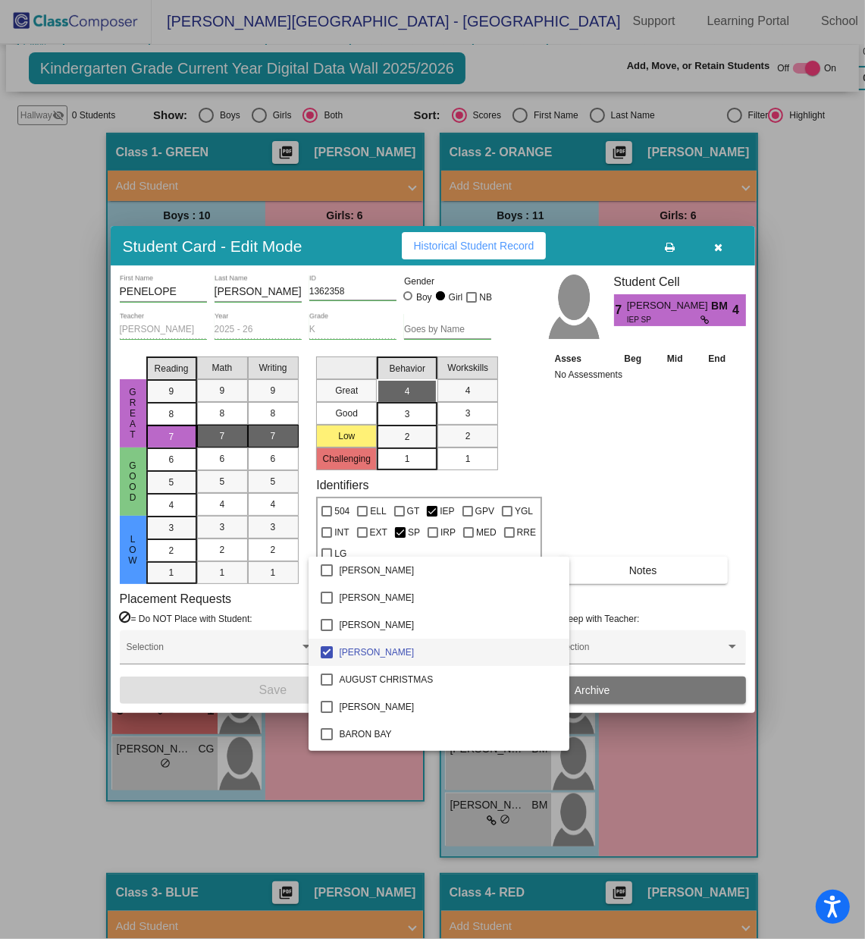
click at [322, 626] on mat-pseudo-checkbox at bounding box center [327, 652] width 12 height 12
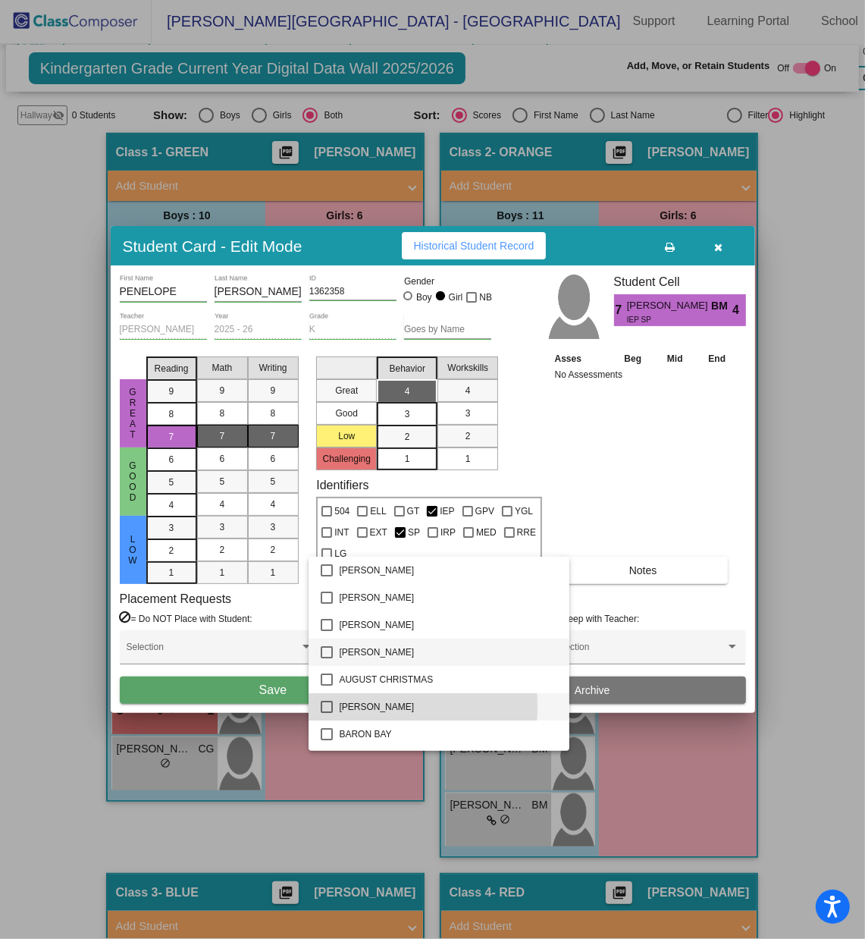
click at [327, 626] on mat-pseudo-checkbox at bounding box center [327, 707] width 12 height 12
click at [278, 626] on div at bounding box center [432, 469] width 865 height 939
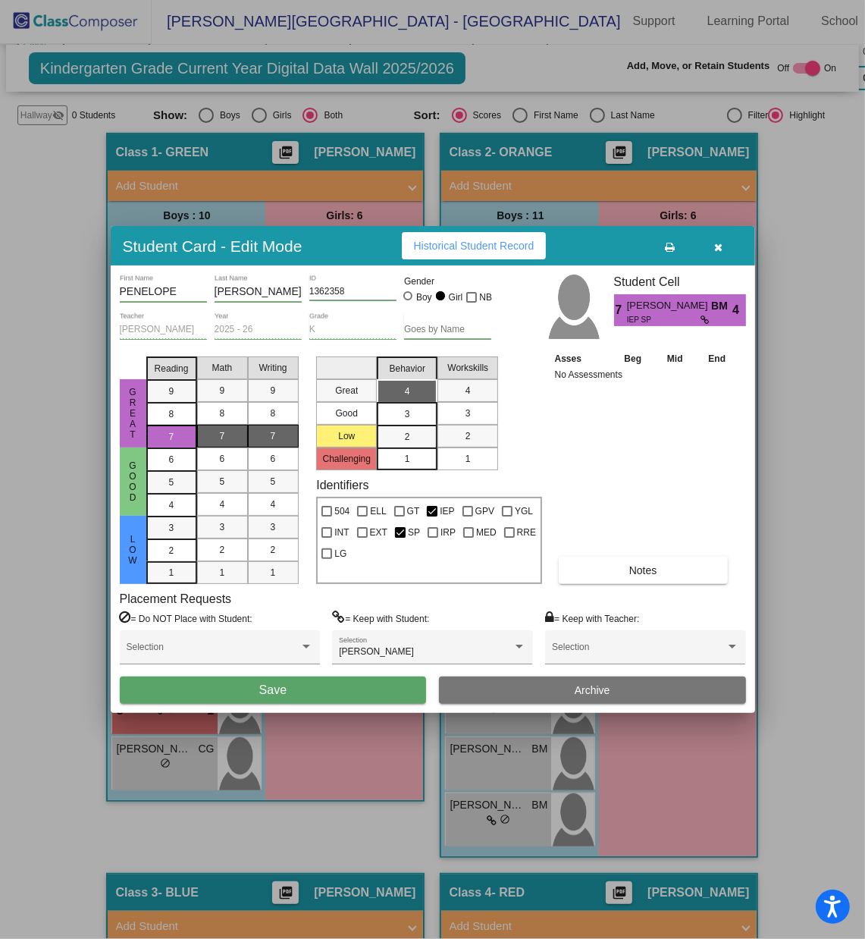
click at [278, 626] on span "Save" at bounding box center [272, 689] width 27 height 13
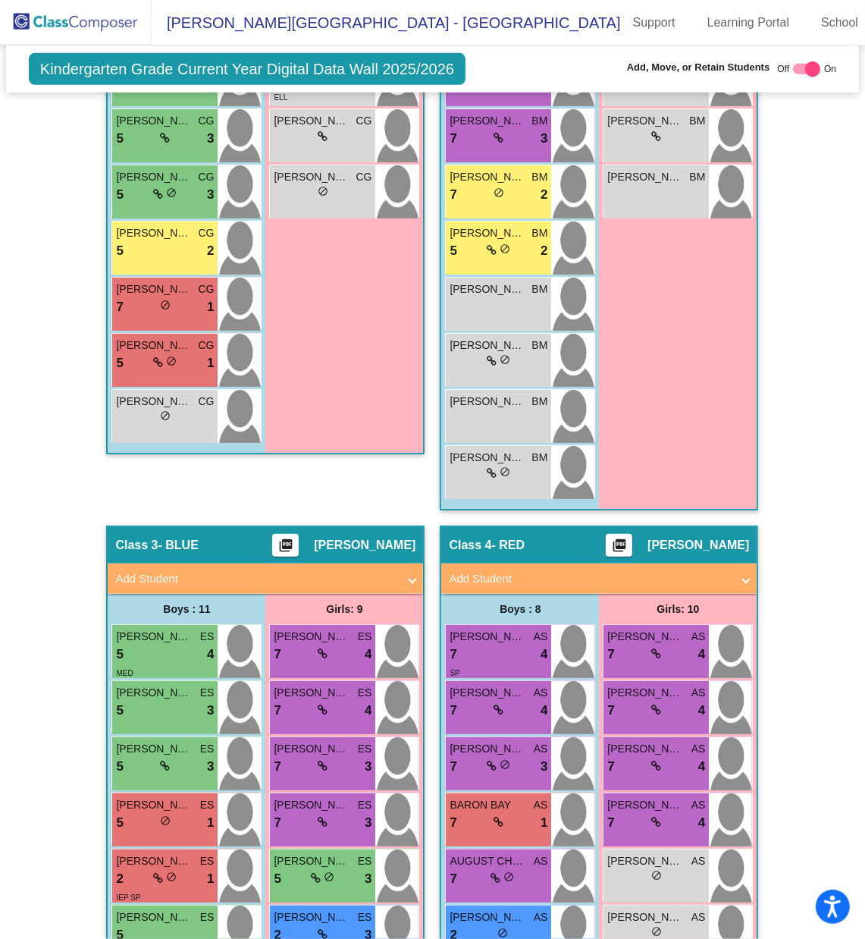
scroll to position [984, 0]
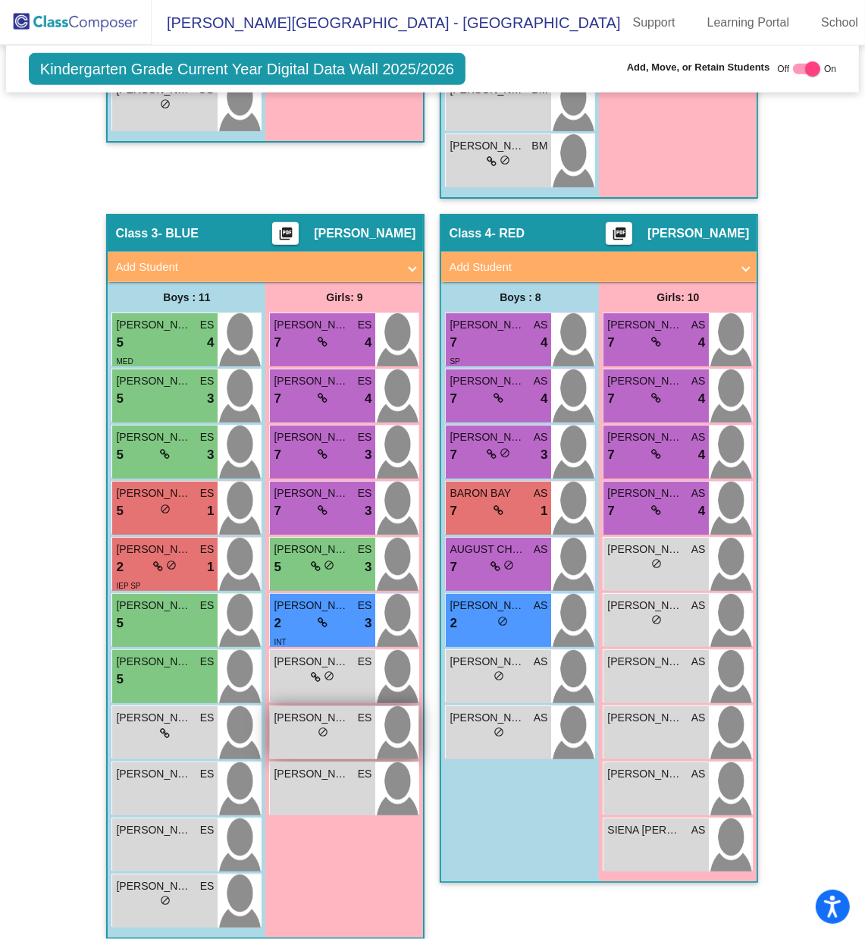
click at [322, 626] on div "[PERSON_NAME] ES lock do_not_disturb_alt" at bounding box center [322, 732] width 105 height 53
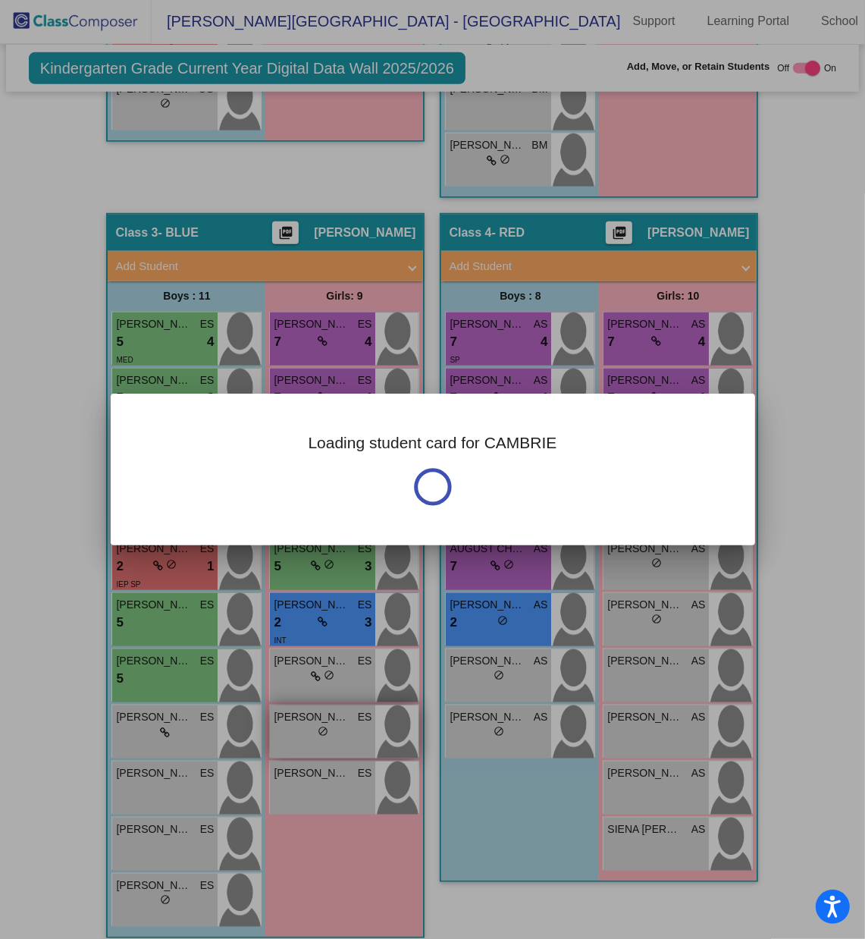
scroll to position [0, 0]
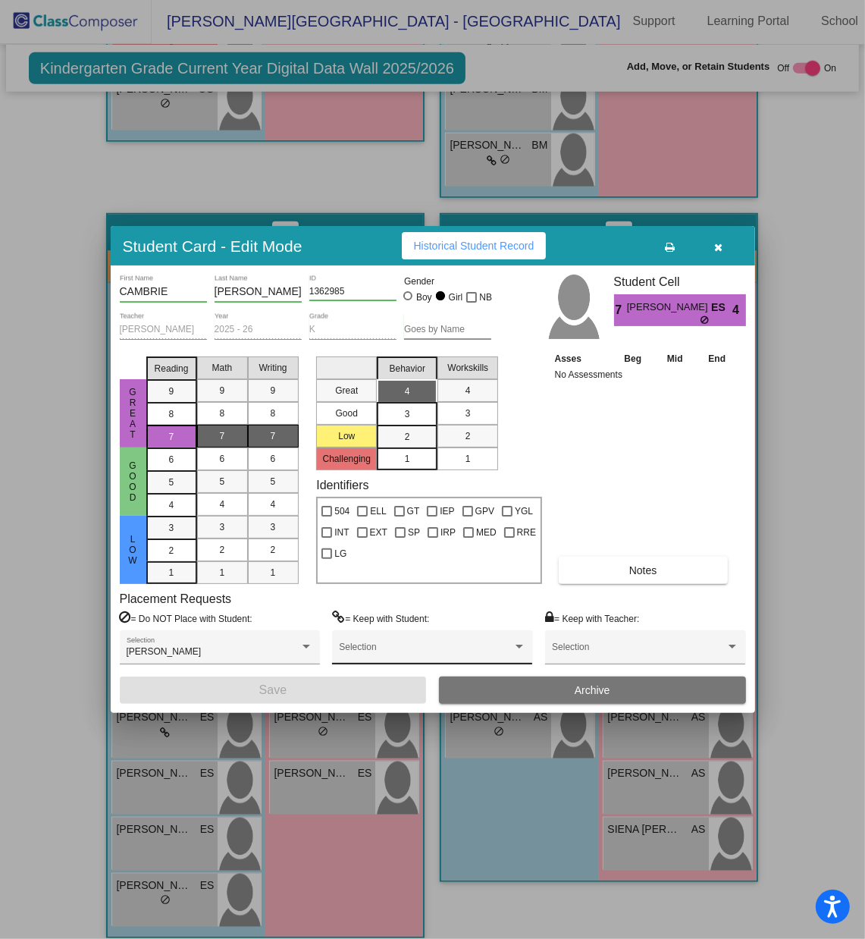
click at [475, 626] on span at bounding box center [425, 652] width 173 height 11
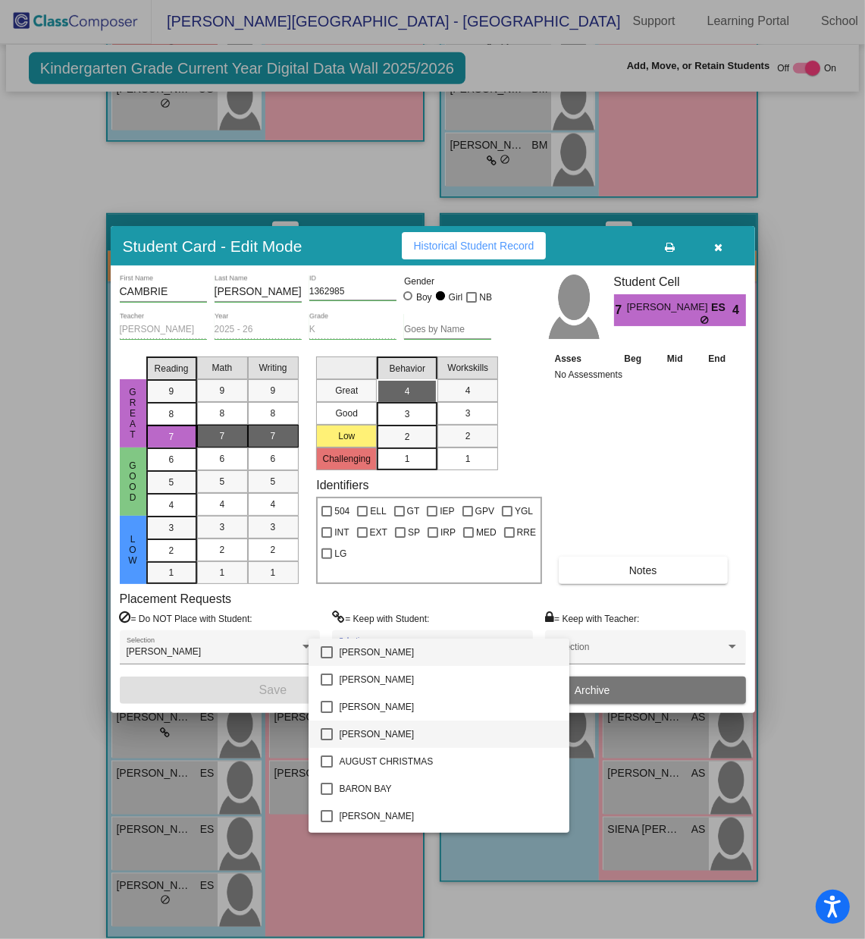
click at [327, 626] on mat-pseudo-checkbox at bounding box center [327, 734] width 12 height 12
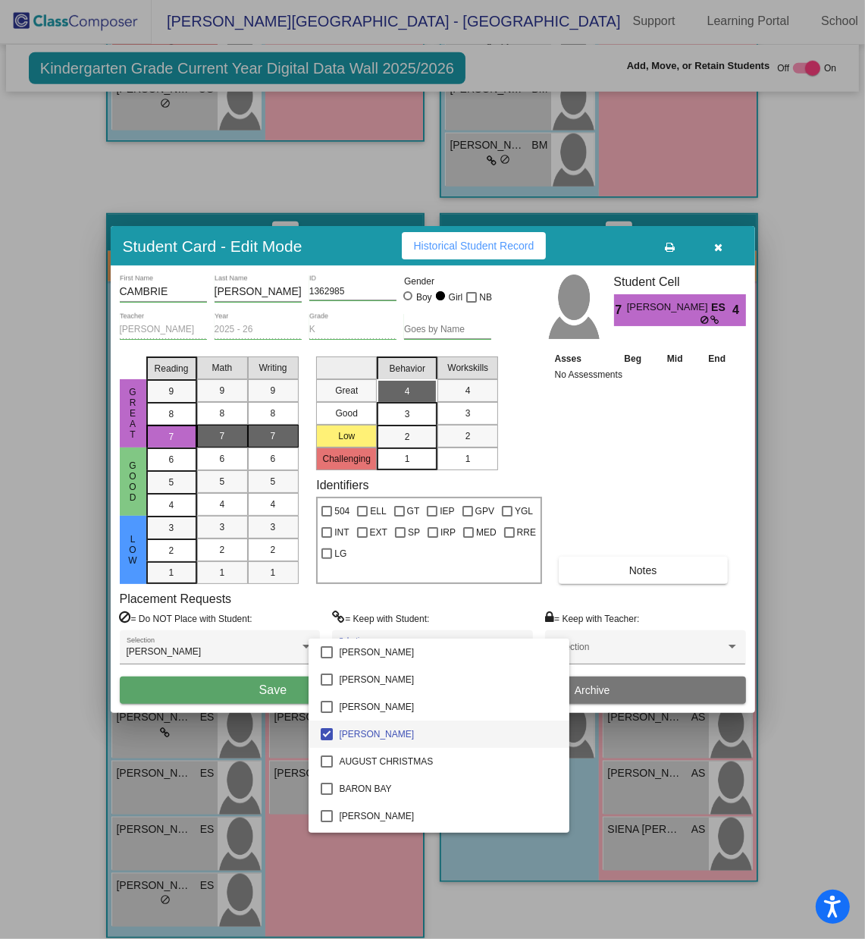
click at [280, 626] on div at bounding box center [432, 469] width 865 height 939
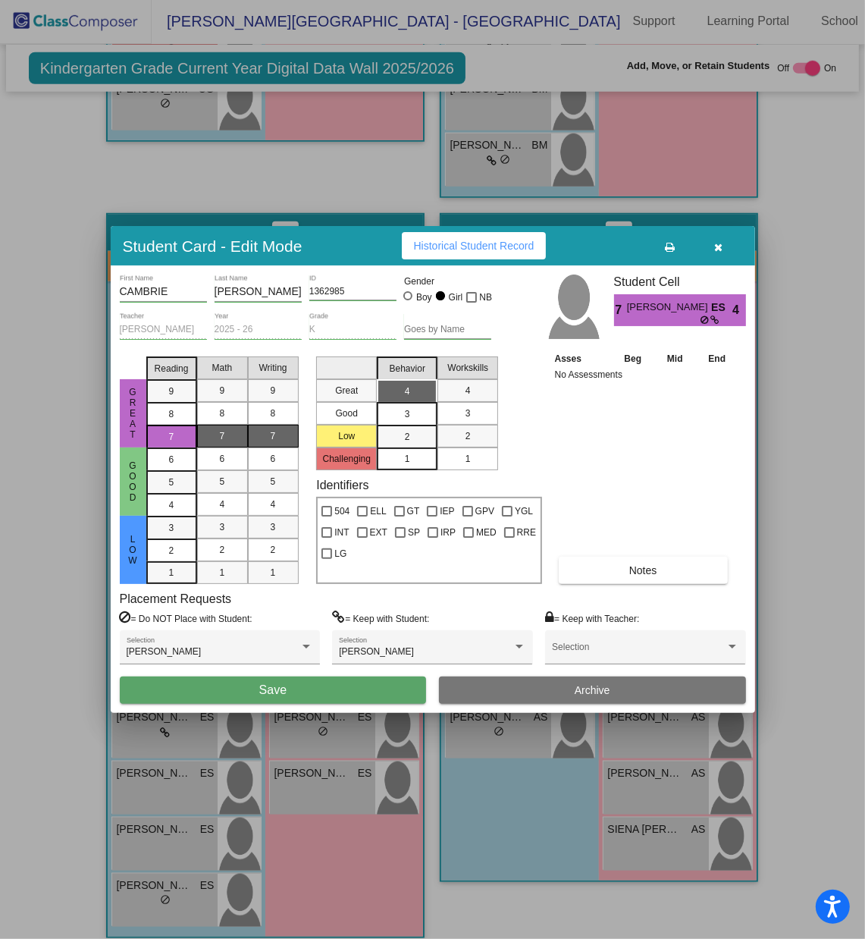
click at [280, 626] on span "Save" at bounding box center [272, 689] width 27 height 13
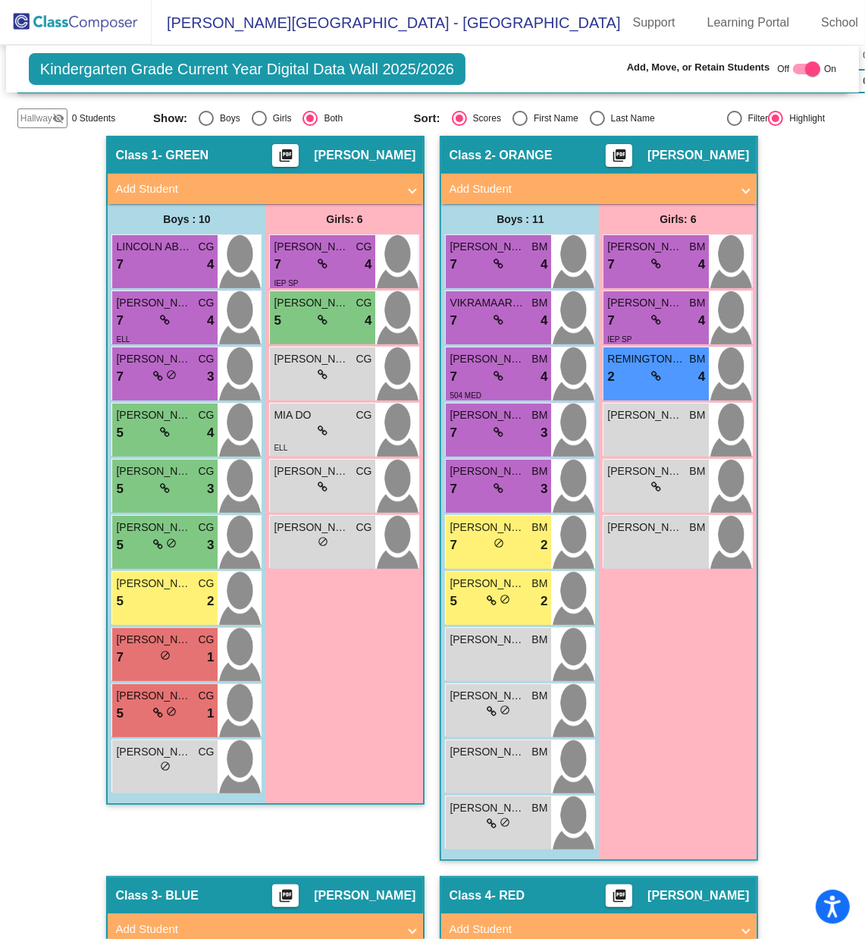
scroll to position [322, 0]
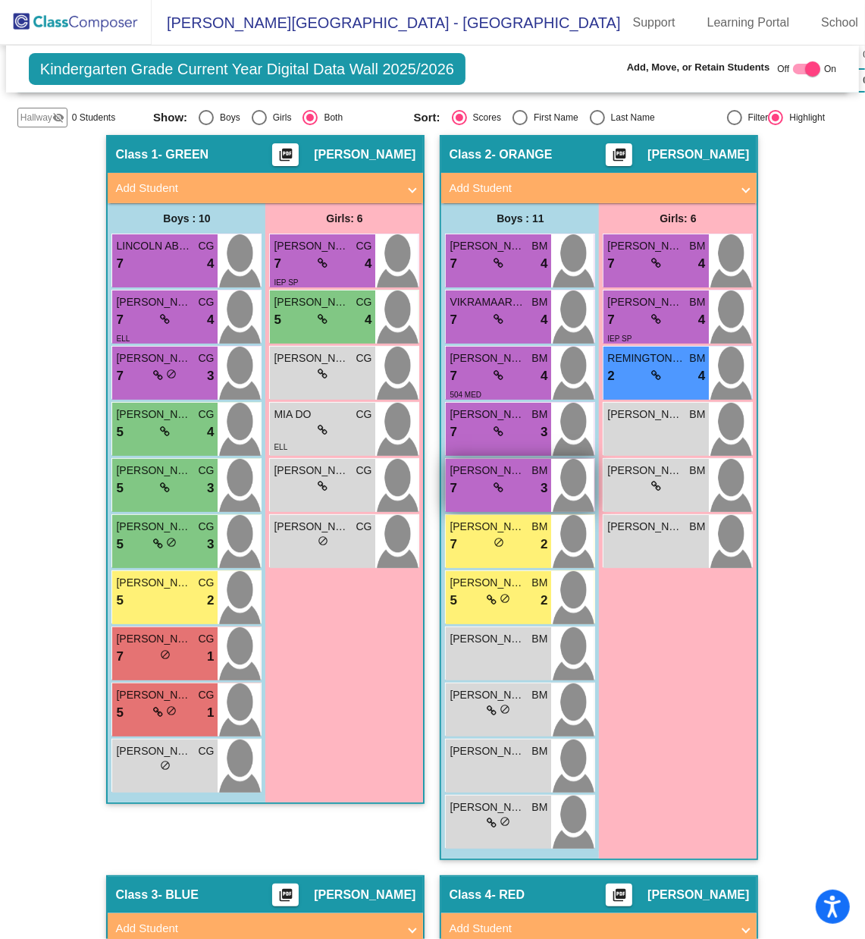
click at [495, 459] on div "[PERSON_NAME] [PERSON_NAME] 7 lock do_not_disturb_alt 3" at bounding box center [498, 485] width 105 height 53
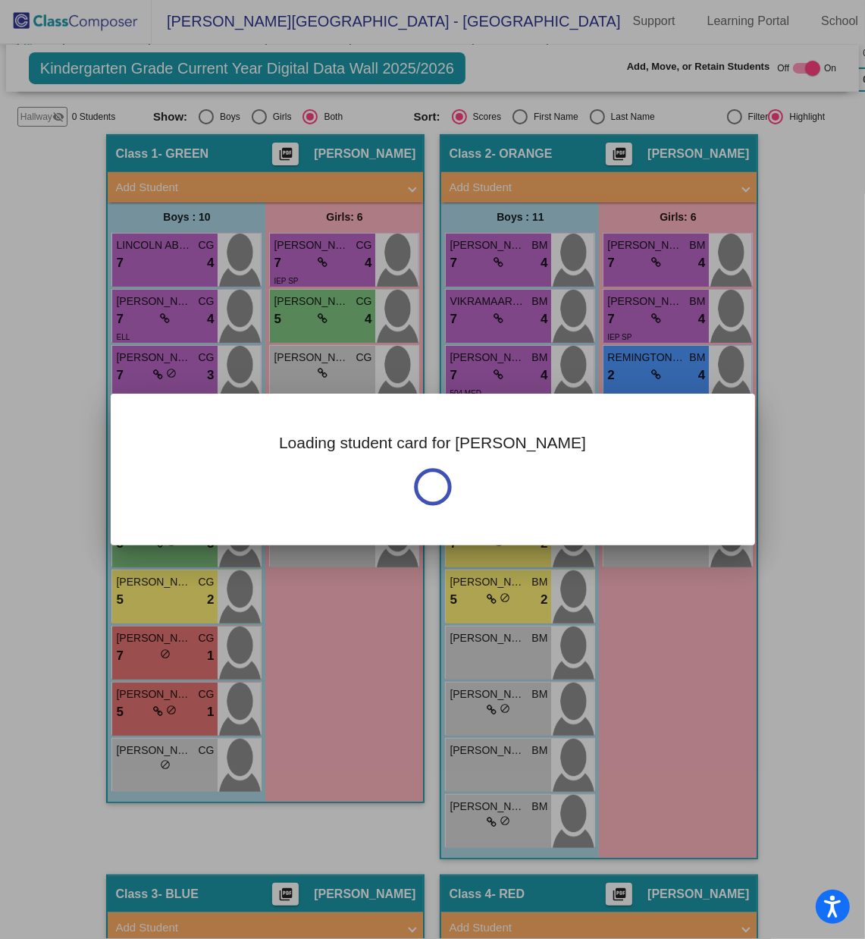
scroll to position [0, 0]
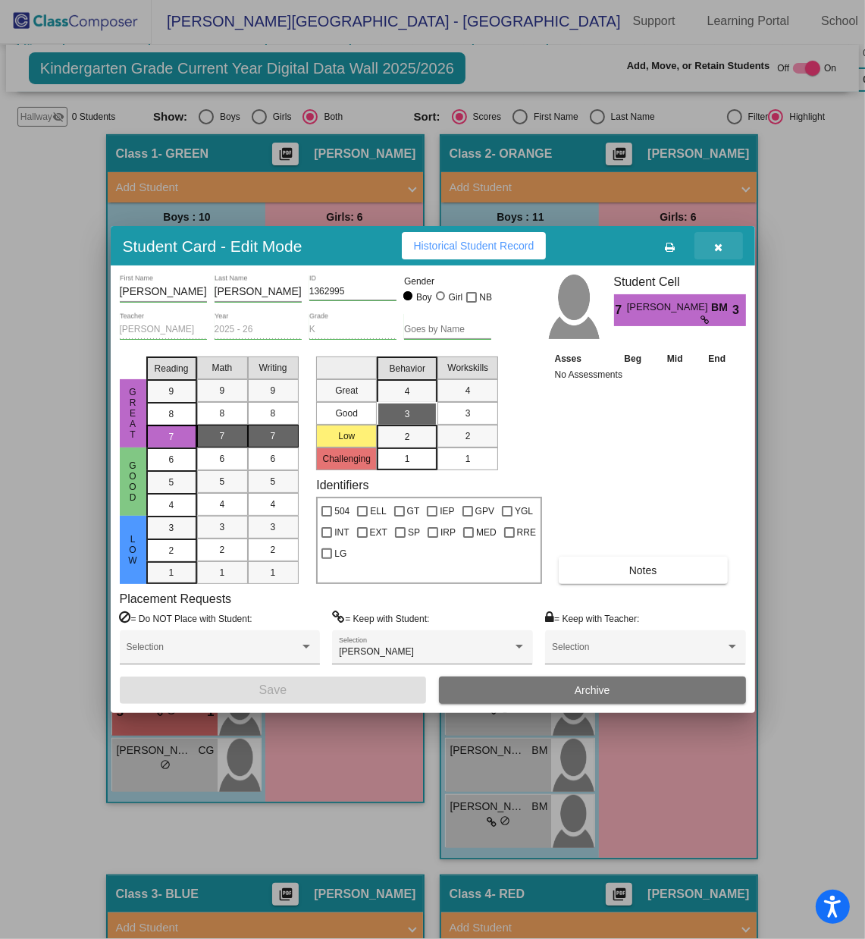
click at [708, 253] on button "button" at bounding box center [719, 245] width 49 height 27
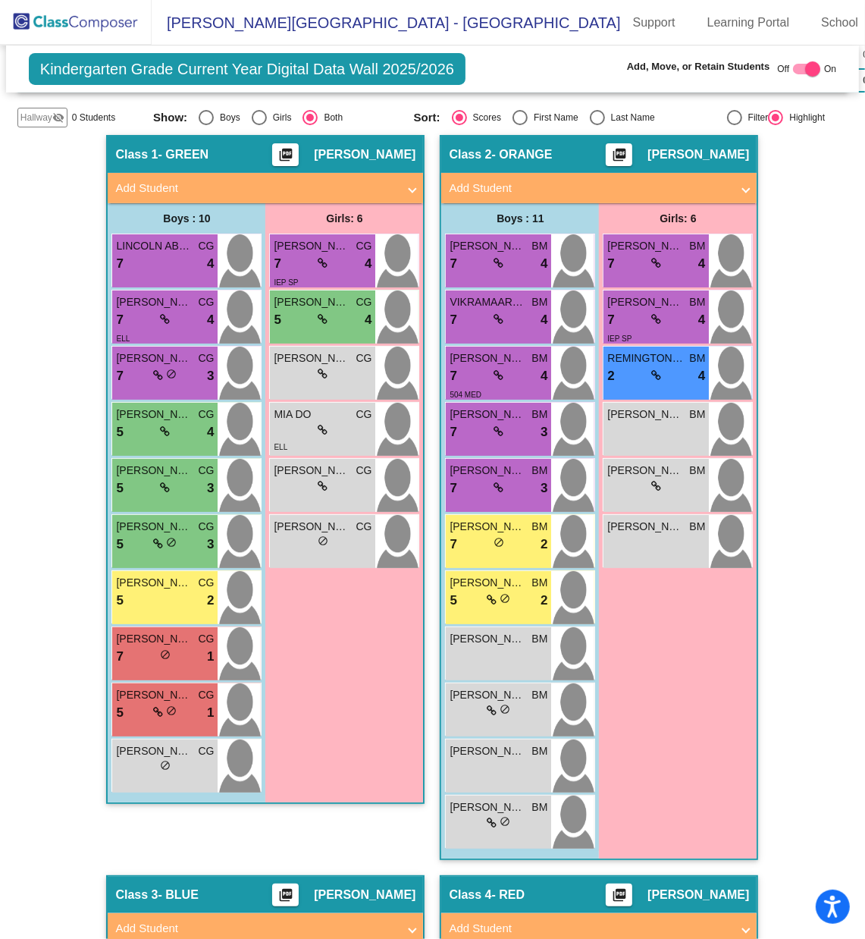
scroll to position [1, 0]
click at [500, 422] on div "7 lock do_not_disturb_alt 3" at bounding box center [499, 432] width 98 height 20
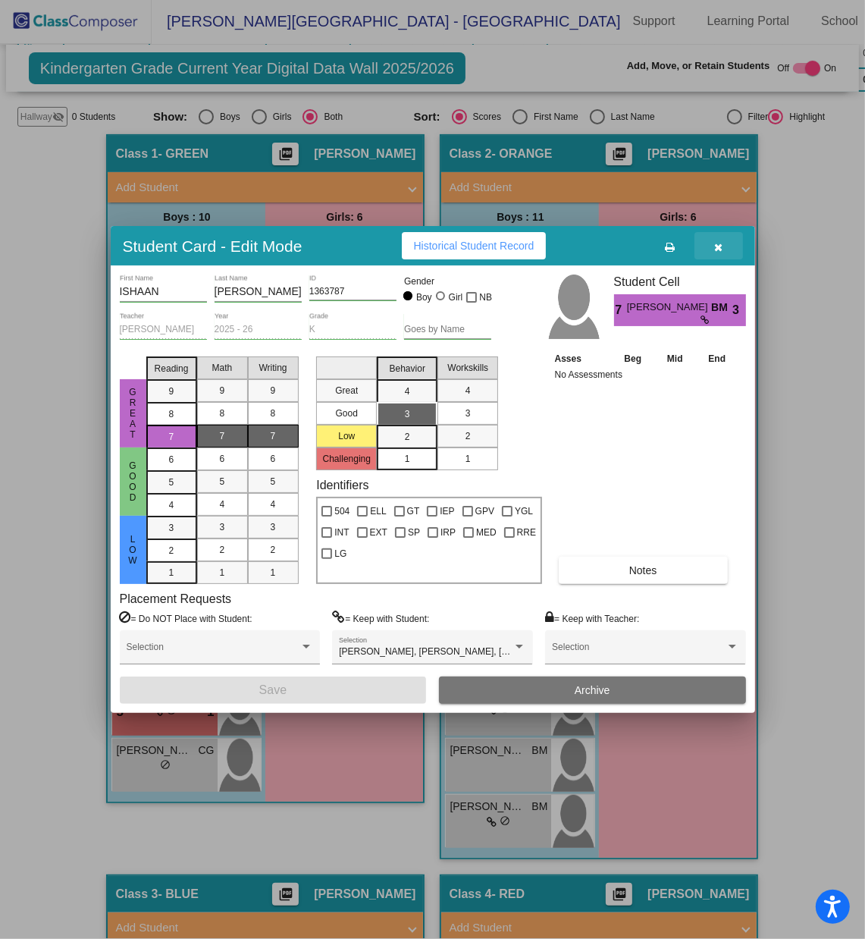
click at [718, 247] on icon "button" at bounding box center [719, 247] width 8 height 11
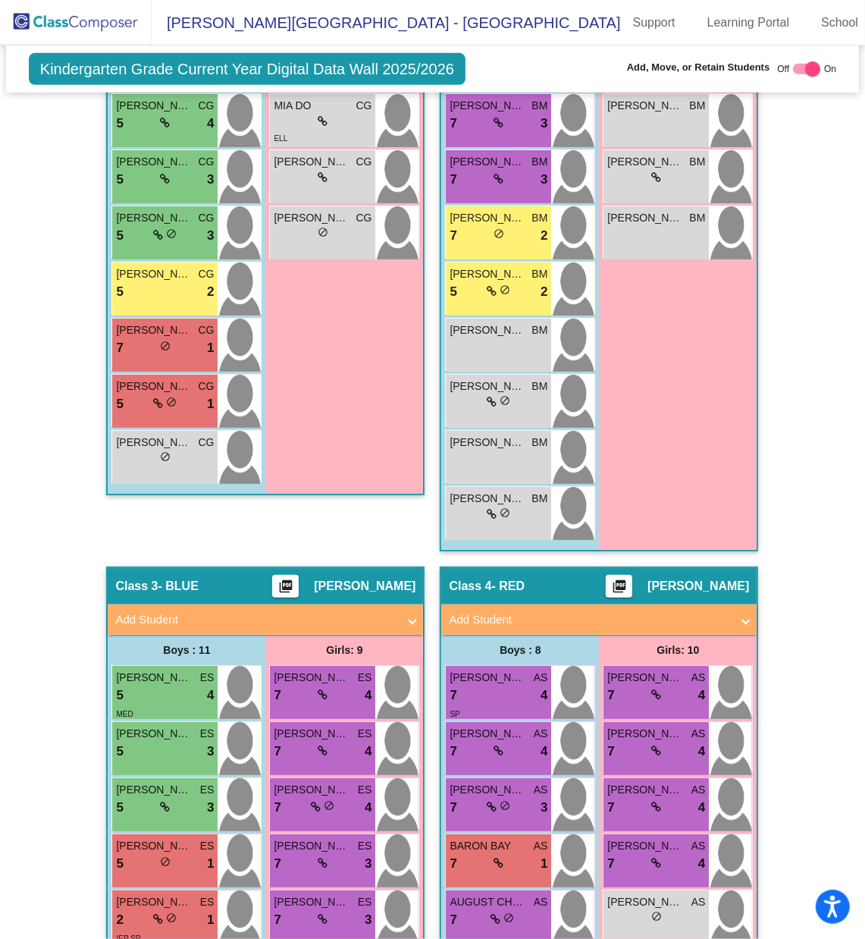
scroll to position [630, 0]
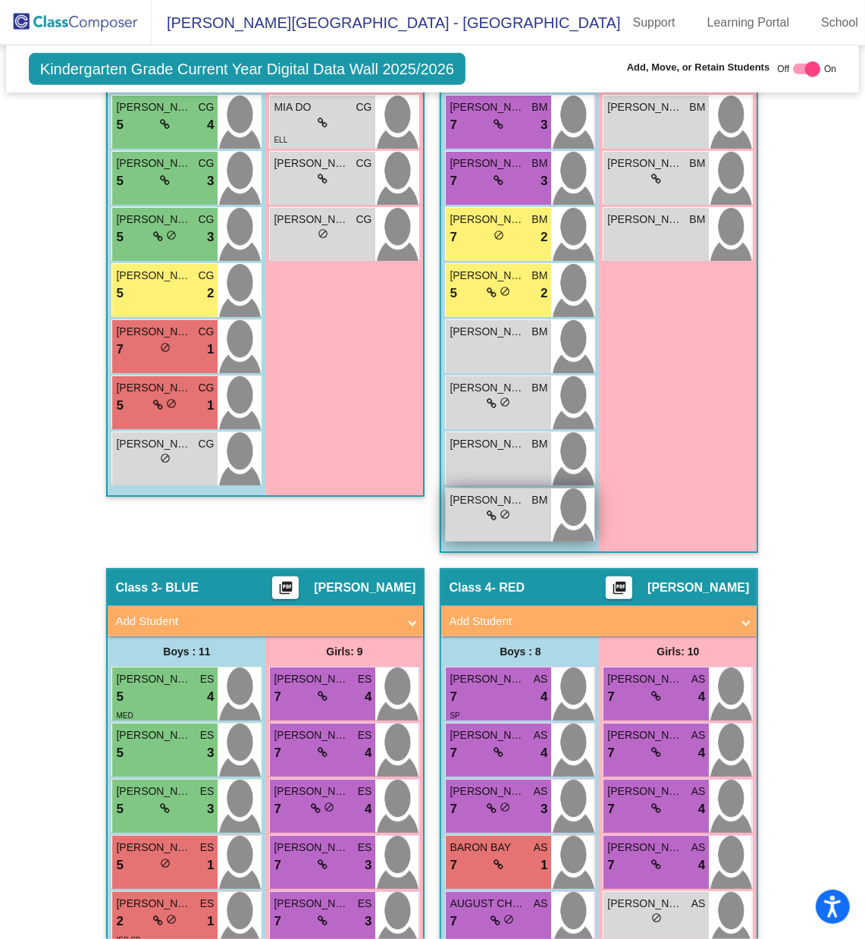
click at [511, 508] on div "lock do_not_disturb_alt" at bounding box center [499, 516] width 98 height 16
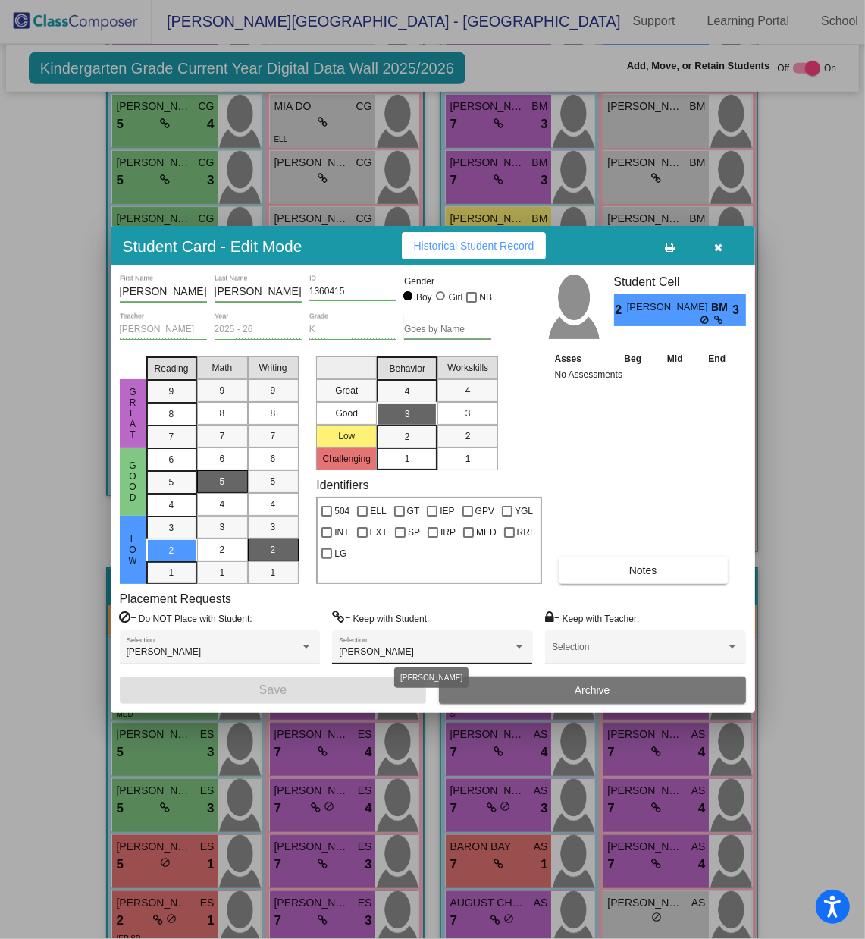
click at [474, 626] on div "[PERSON_NAME]" at bounding box center [425, 652] width 173 height 11
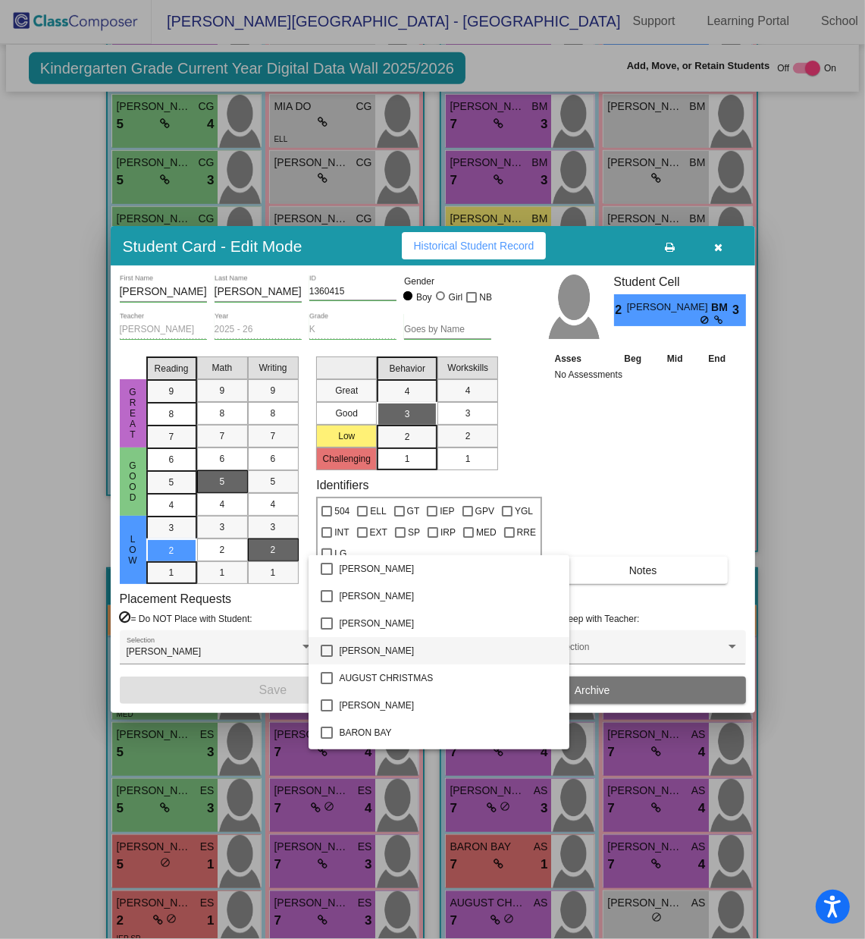
click at [325, 626] on mat-pseudo-checkbox at bounding box center [327, 651] width 12 height 12
click at [254, 626] on div at bounding box center [432, 469] width 865 height 939
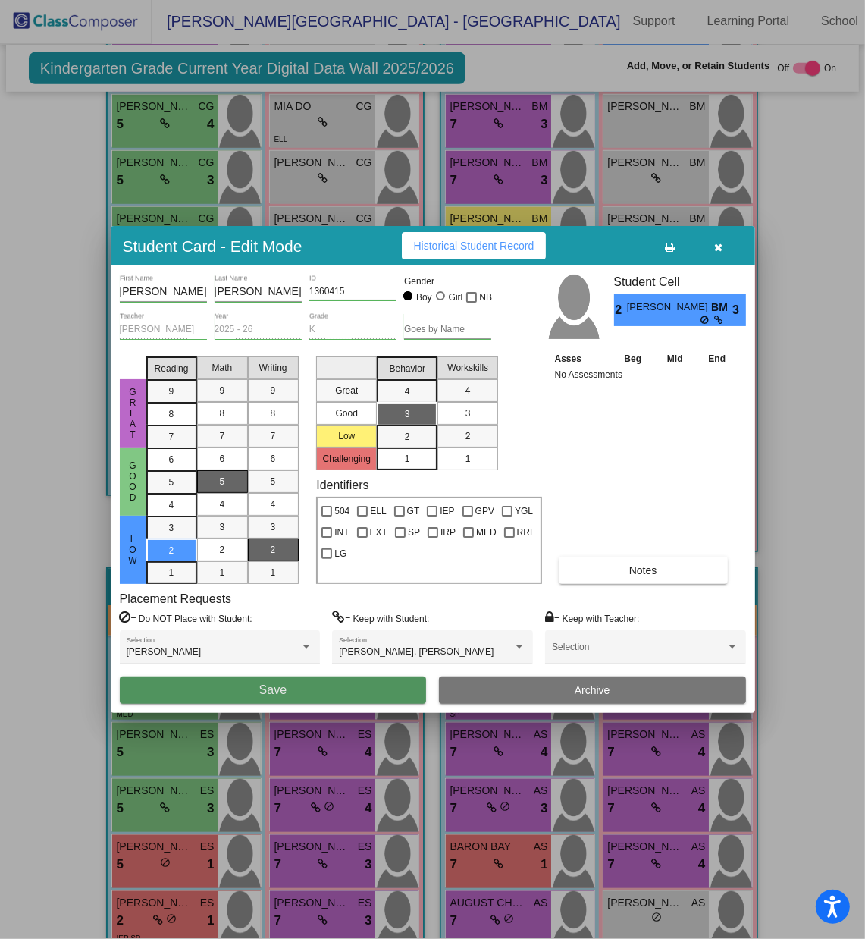
click at [254, 626] on button "Save" at bounding box center [273, 690] width 307 height 27
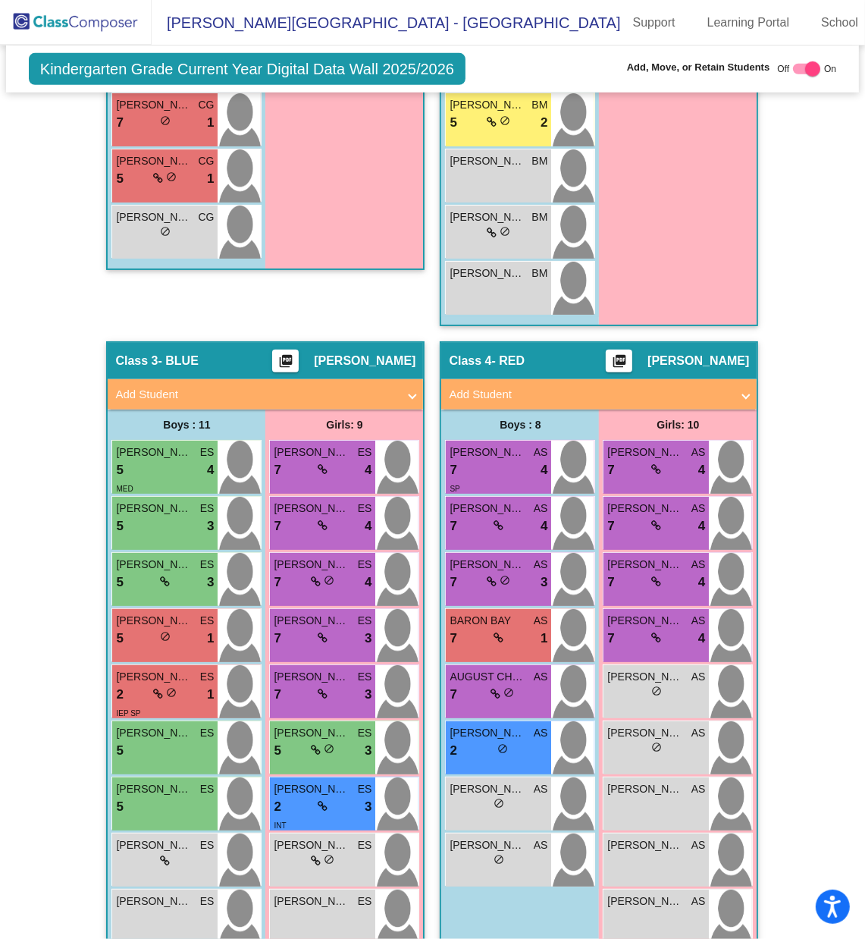
scroll to position [956, 0]
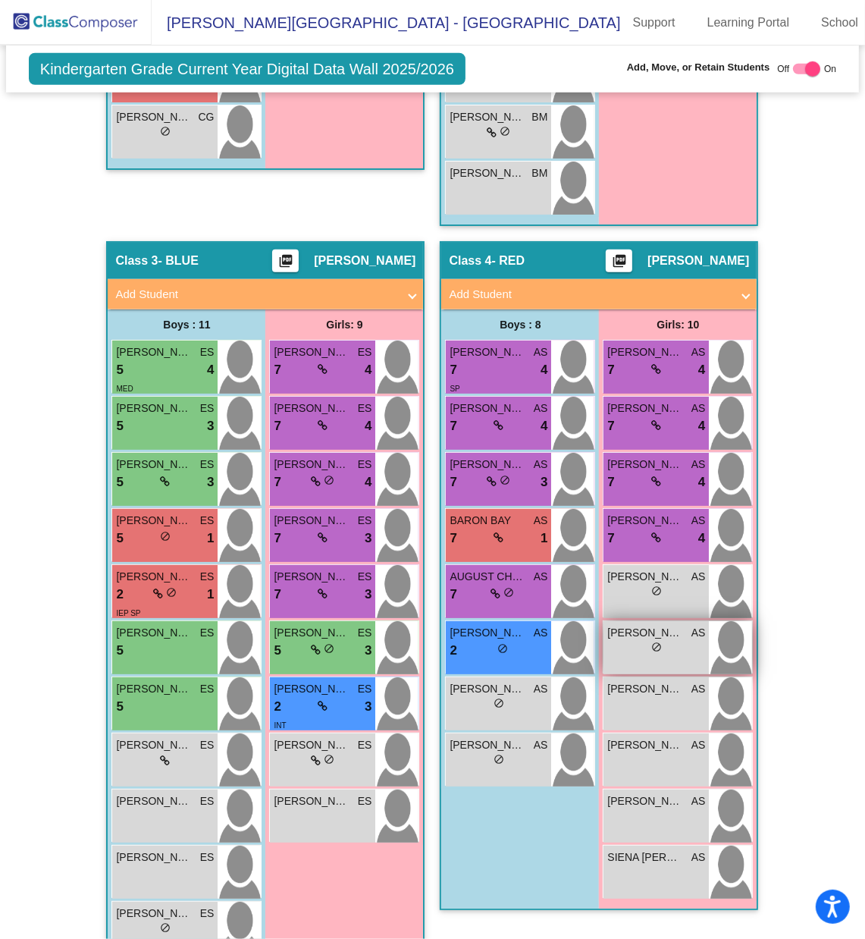
click at [661, 626] on div "lock do_not_disturb_alt" at bounding box center [657, 649] width 98 height 16
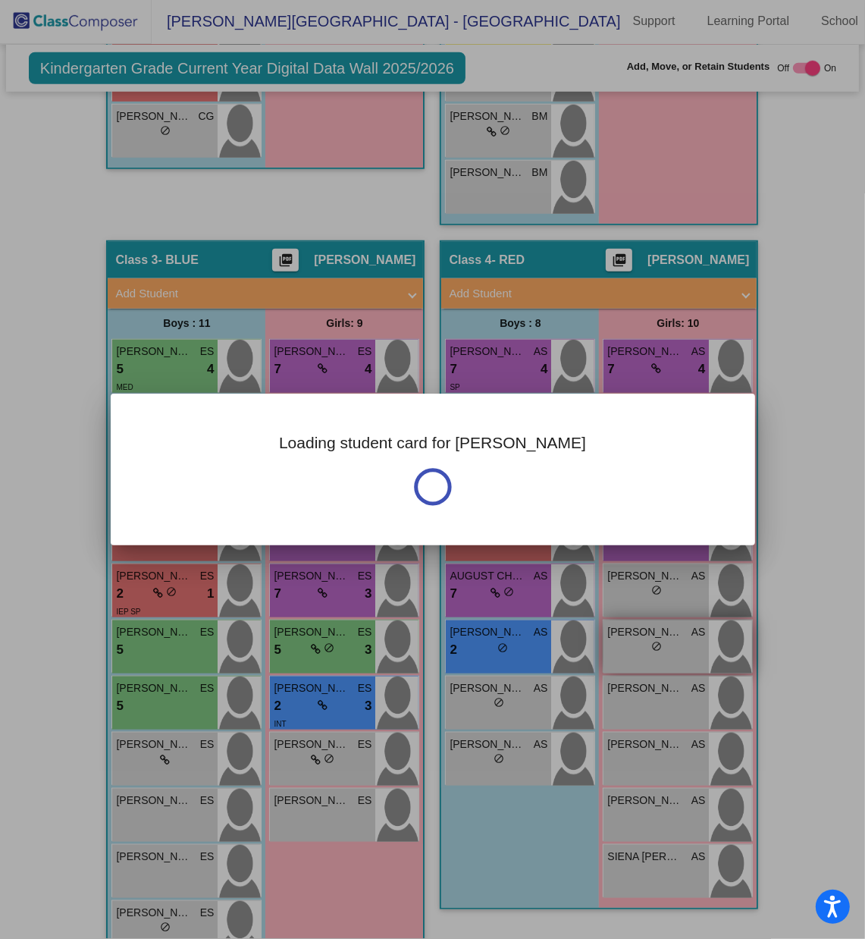
scroll to position [0, 0]
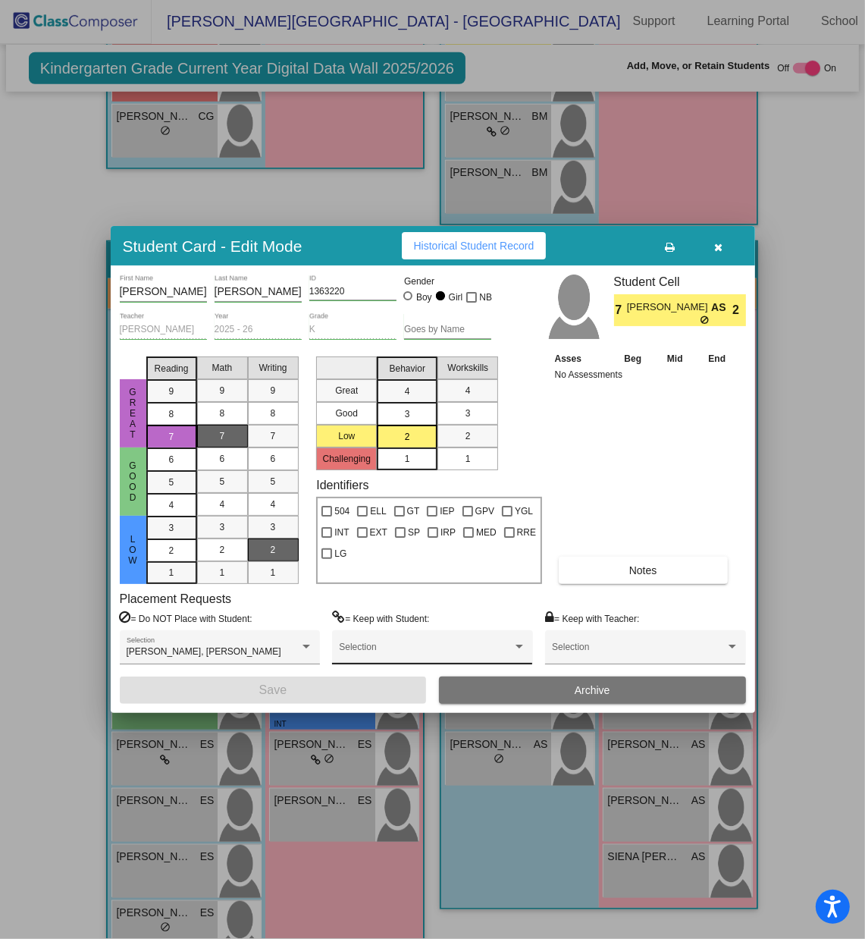
click at [492, 626] on span at bounding box center [425, 652] width 173 height 11
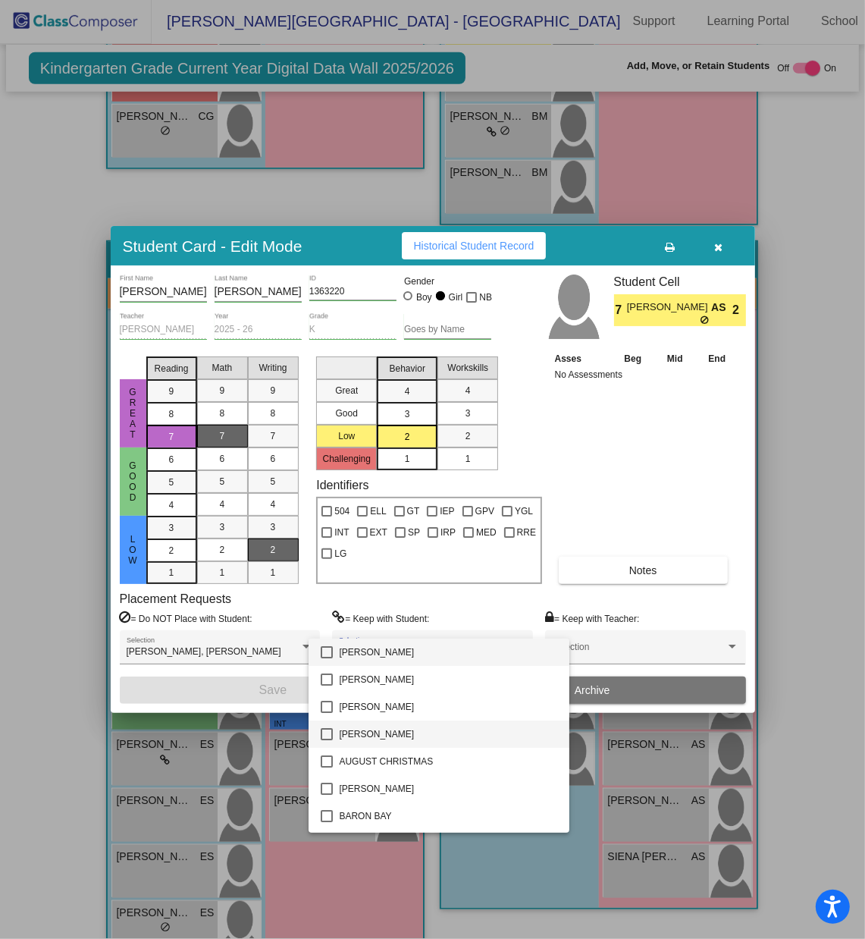
click at [328, 626] on mat-pseudo-checkbox at bounding box center [327, 734] width 12 height 12
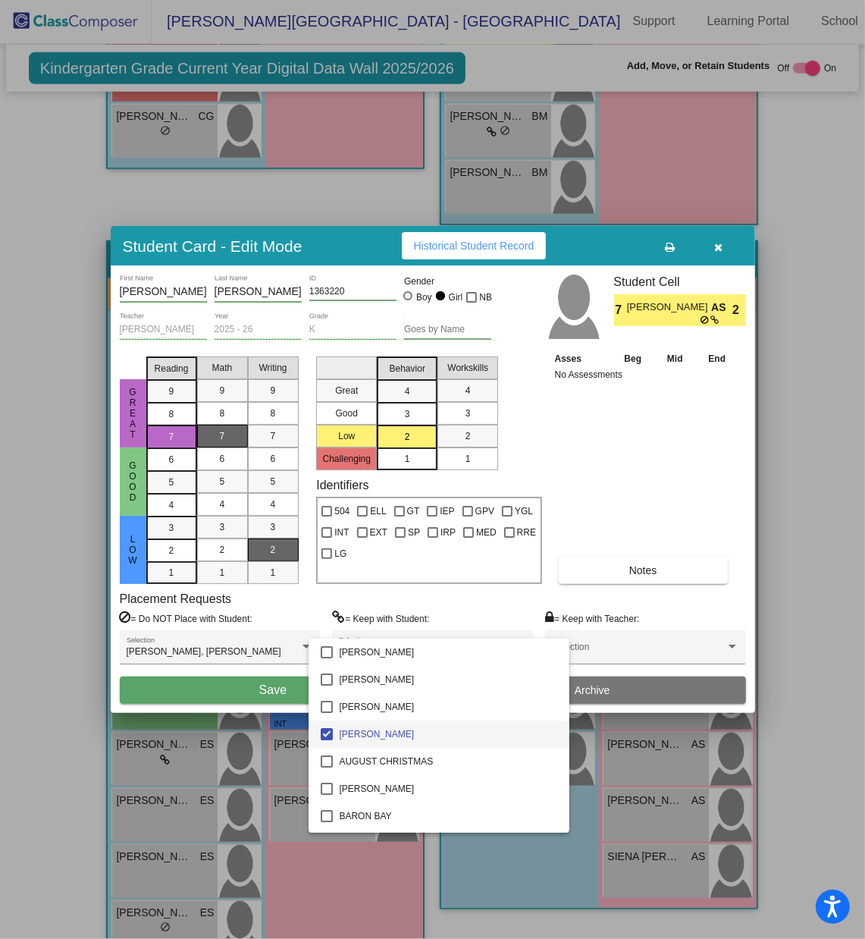
click at [288, 626] on div at bounding box center [432, 469] width 865 height 939
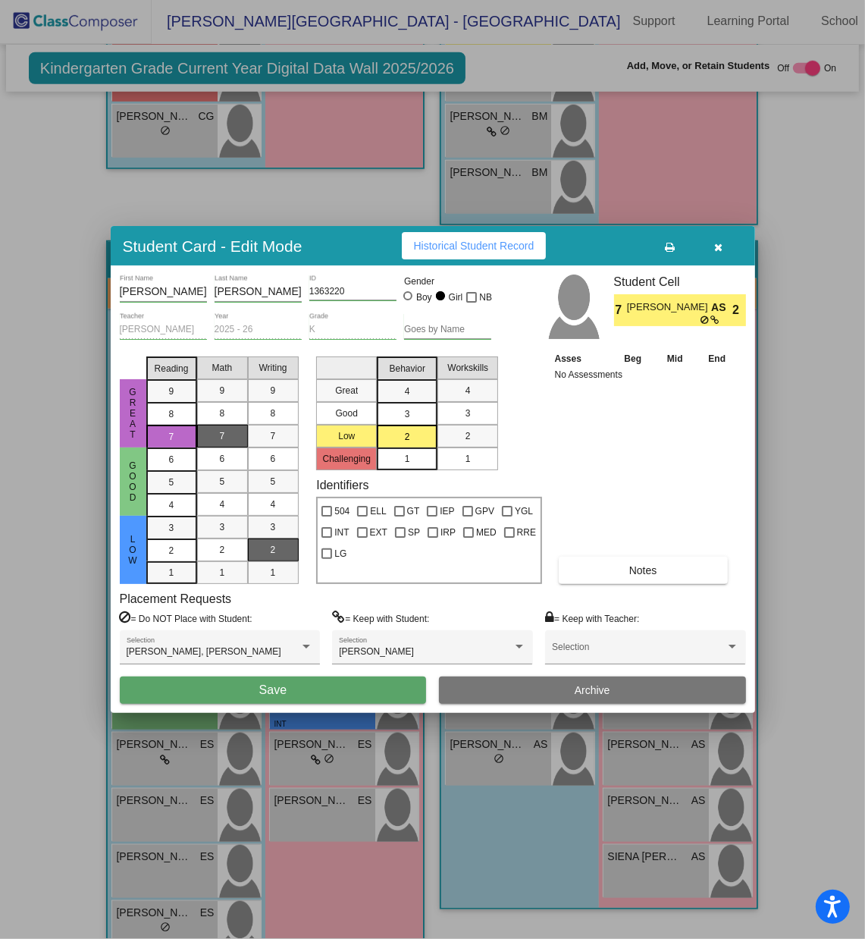
click at [288, 626] on button "Save" at bounding box center [273, 690] width 307 height 27
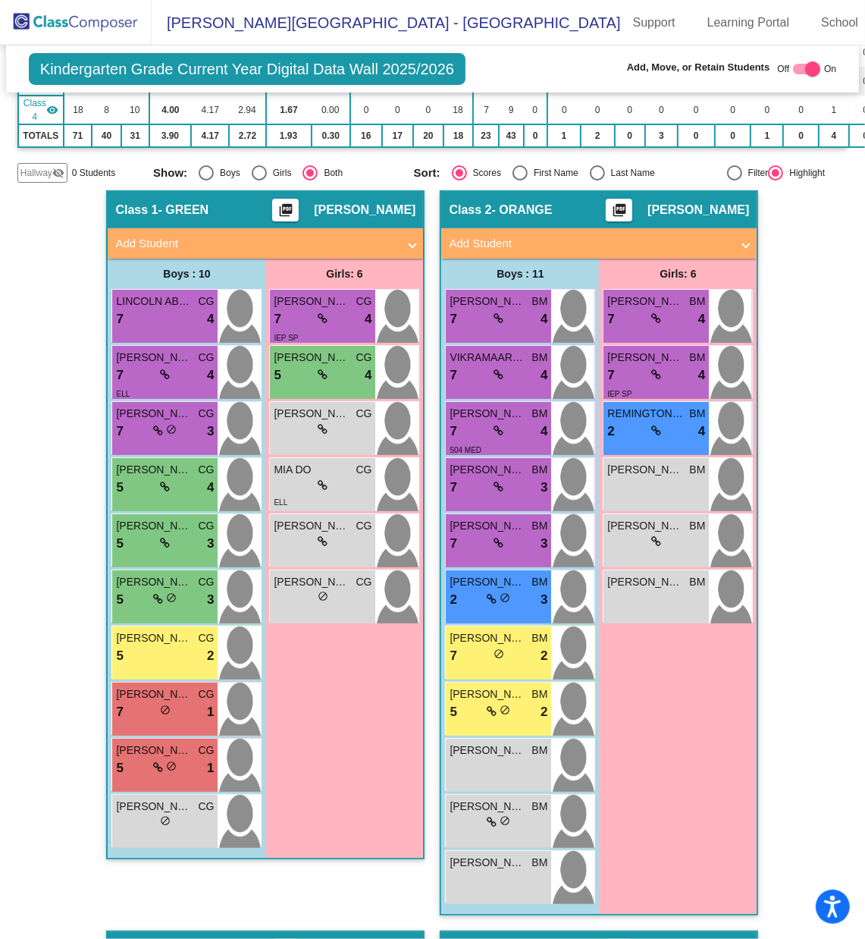
scroll to position [268, 0]
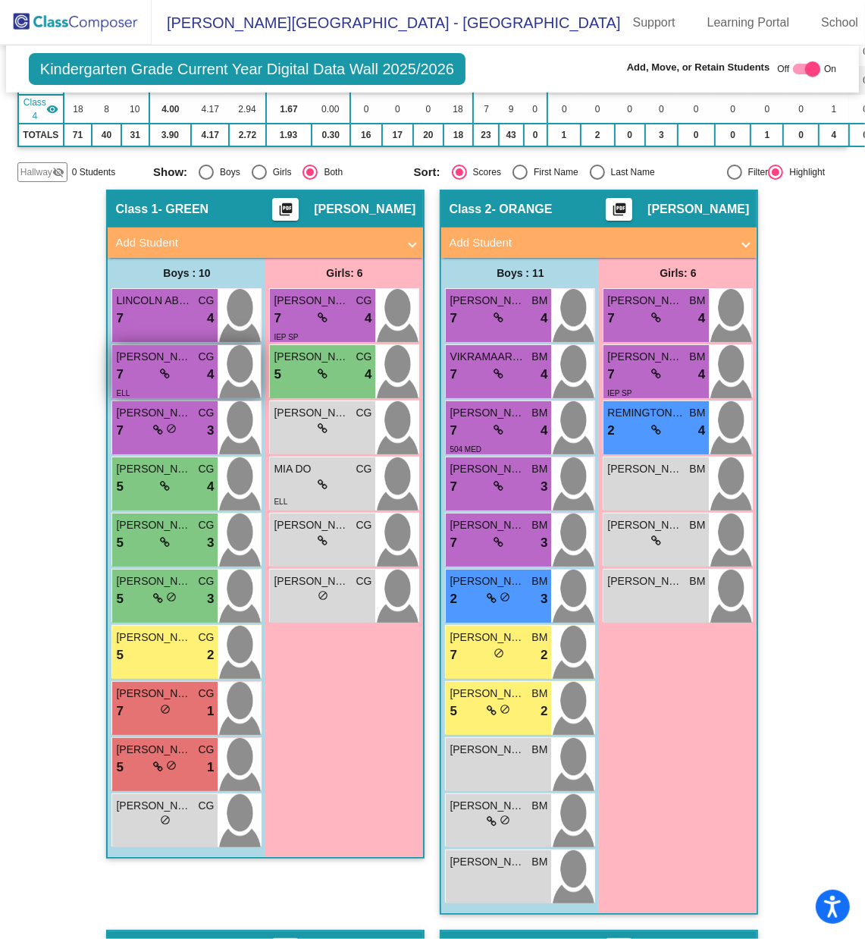
click at [166, 349] on span "[PERSON_NAME]" at bounding box center [154, 357] width 76 height 16
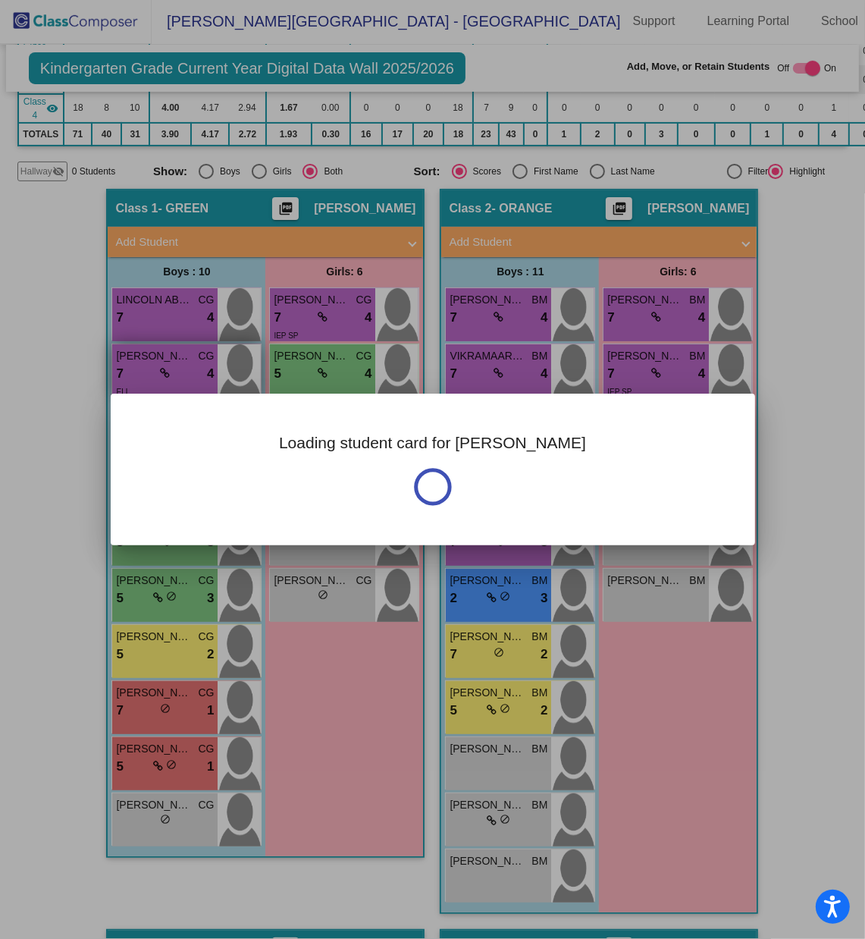
scroll to position [0, 0]
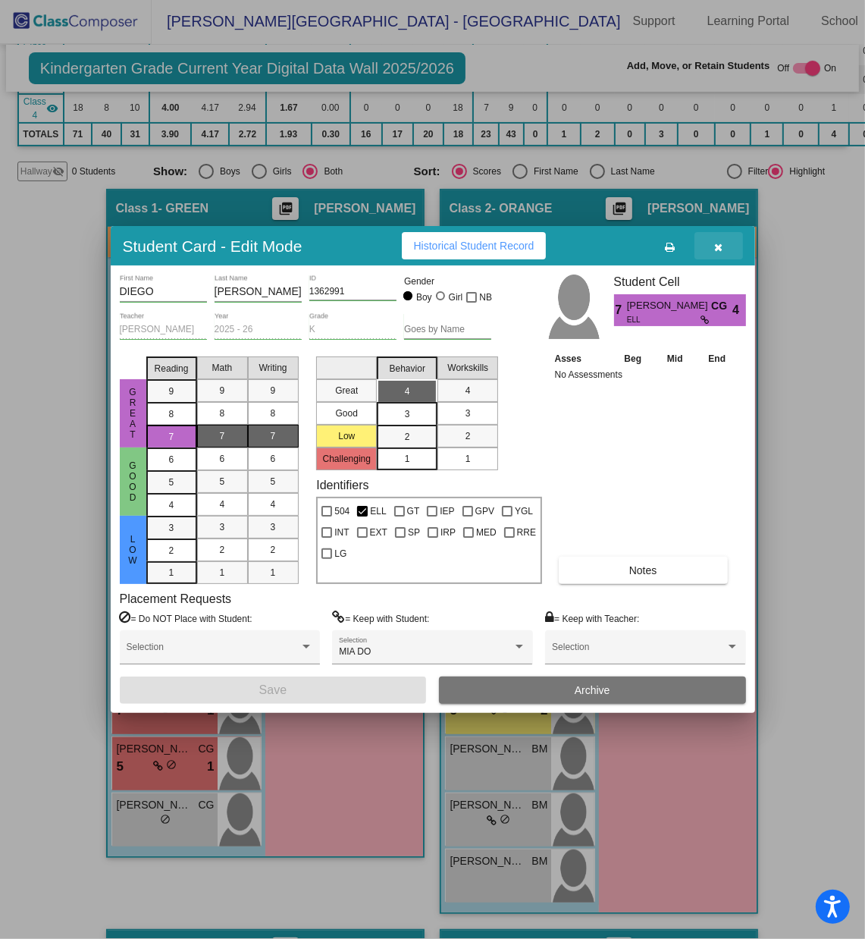
click at [717, 247] on icon "button" at bounding box center [719, 247] width 8 height 11
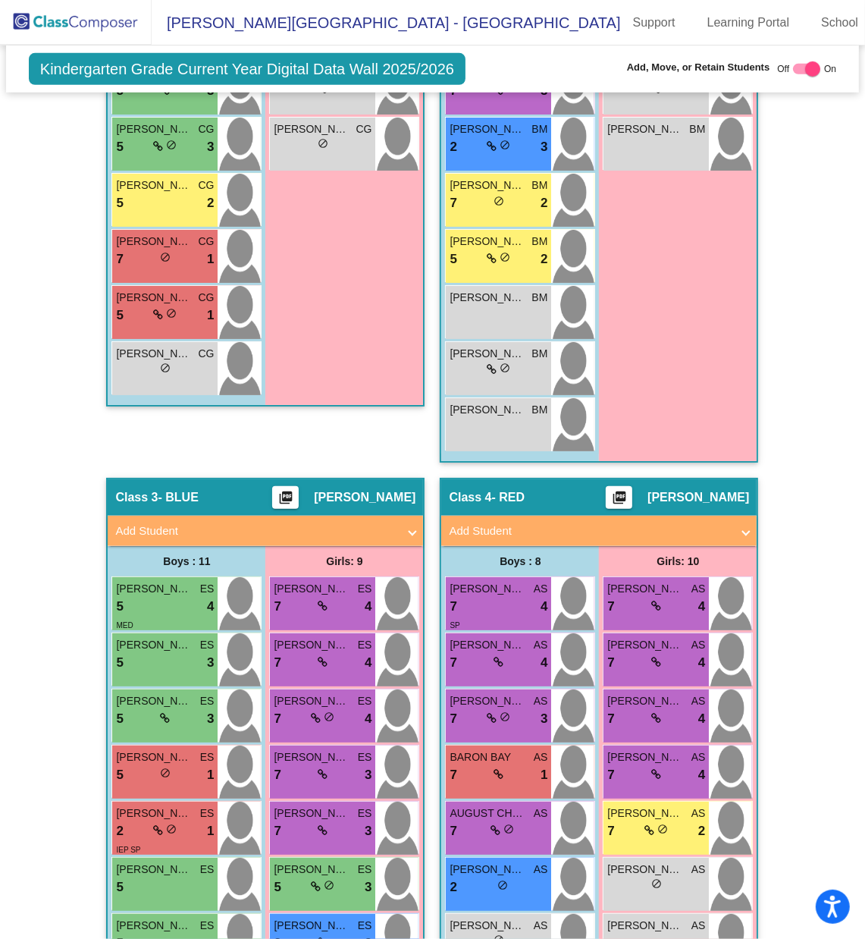
scroll to position [984, 0]
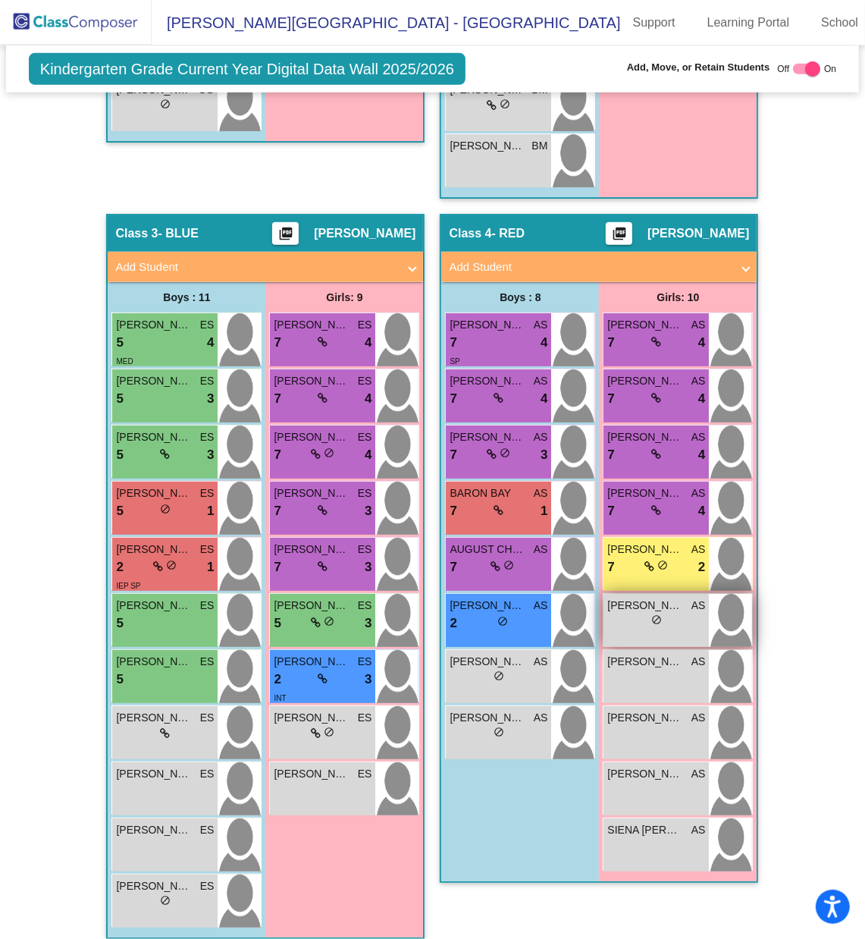
click at [664, 614] on div "lock do_not_disturb_alt" at bounding box center [657, 622] width 98 height 16
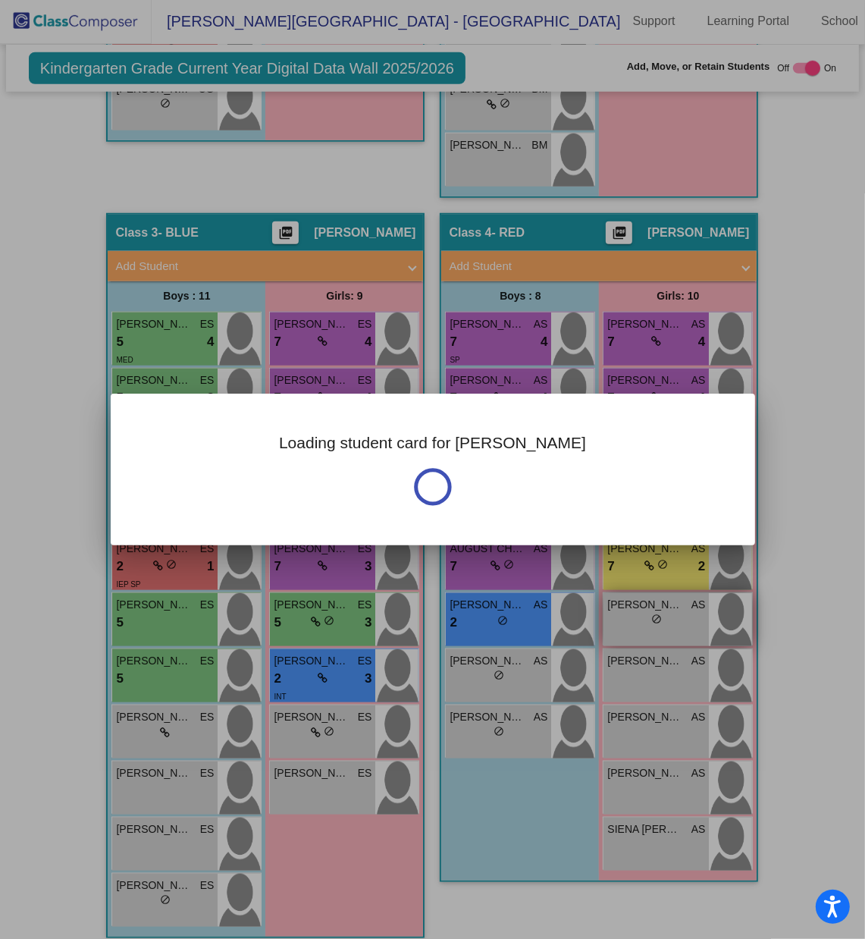
scroll to position [0, 0]
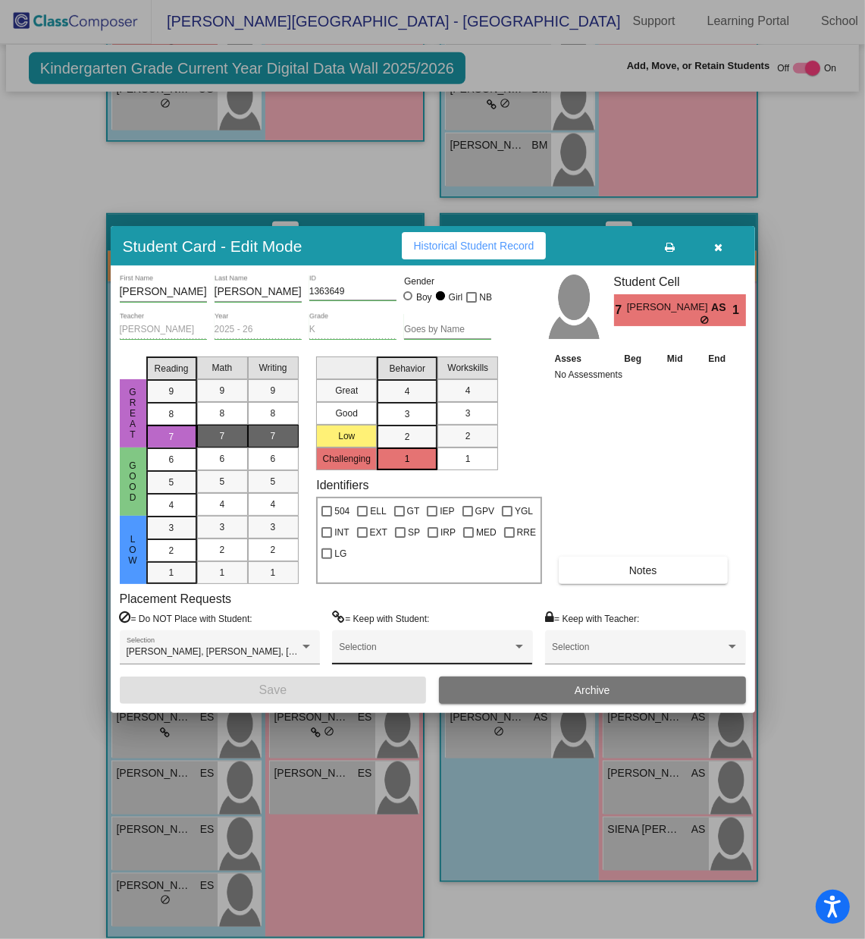
click at [495, 626] on div "Selection" at bounding box center [432, 650] width 187 height 27
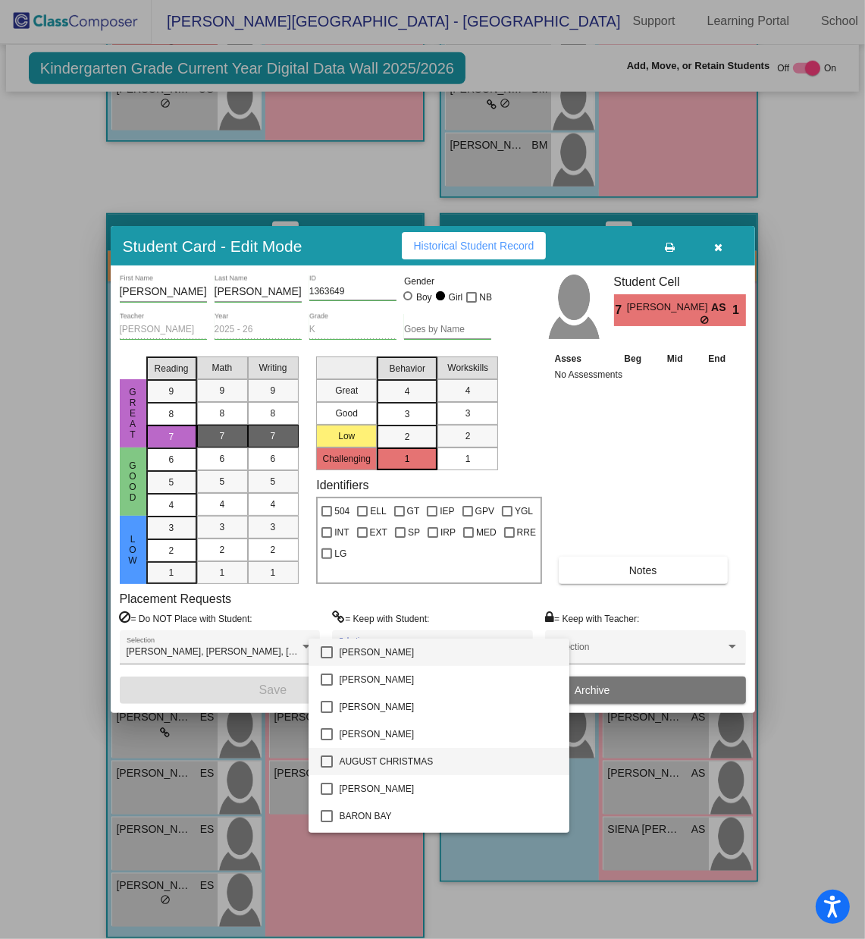
click at [328, 626] on mat-pseudo-checkbox at bounding box center [327, 761] width 12 height 12
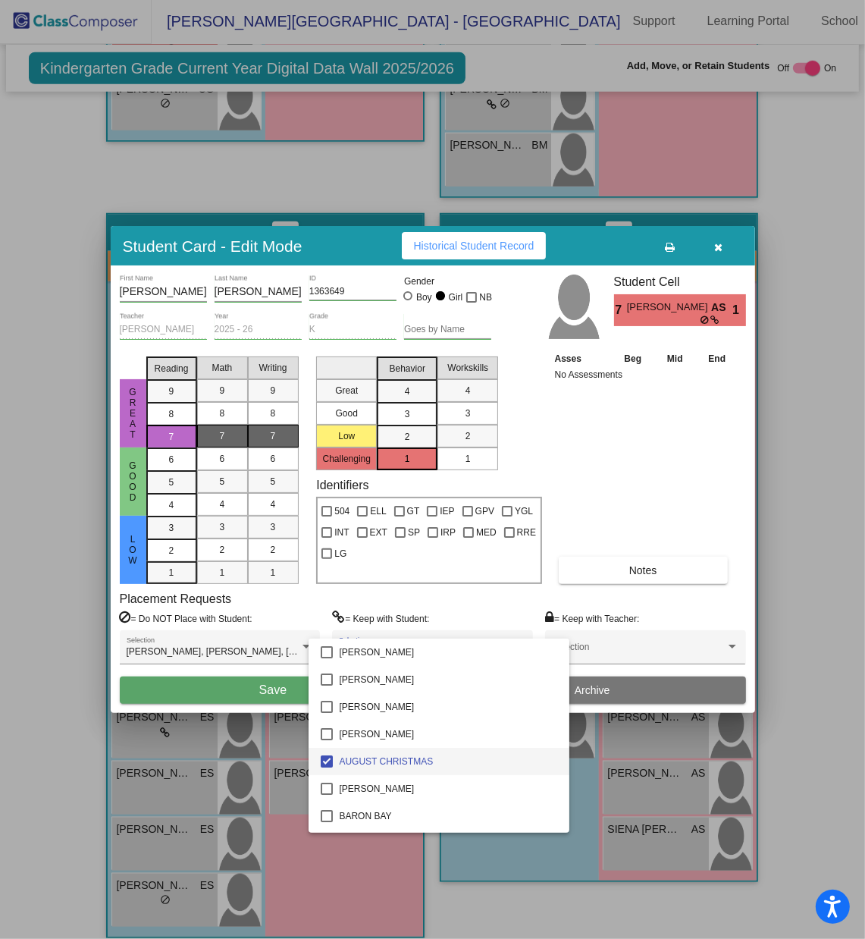
click at [279, 626] on div at bounding box center [432, 469] width 865 height 939
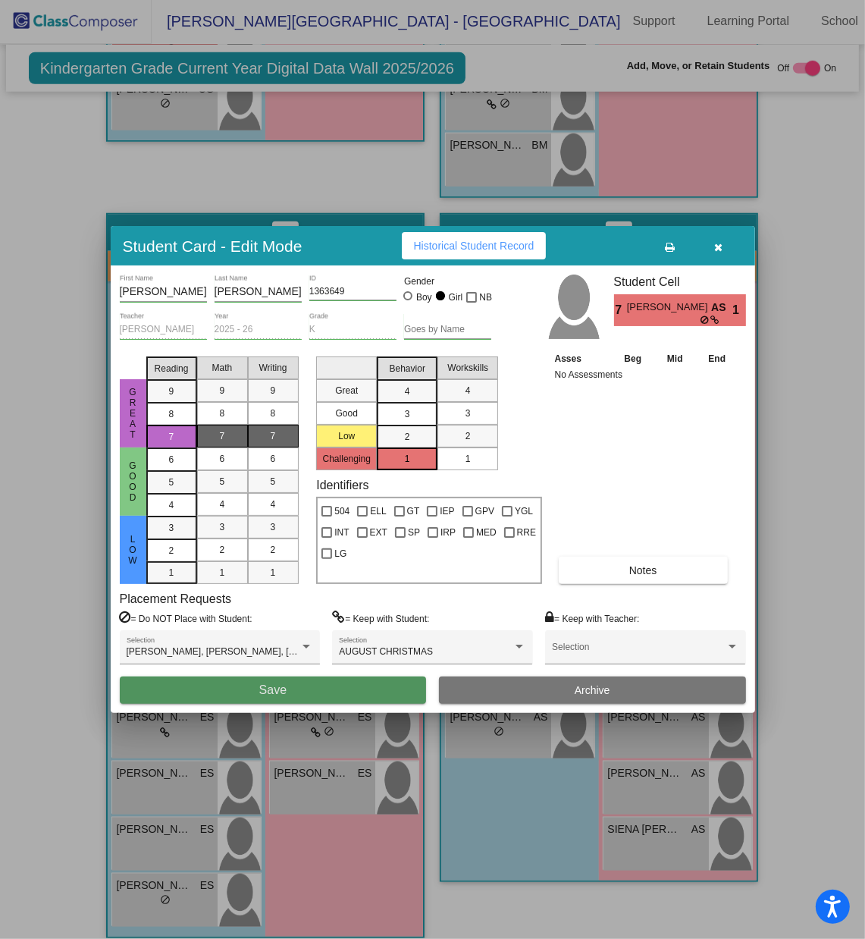
click at [279, 626] on span "Save" at bounding box center [272, 689] width 27 height 13
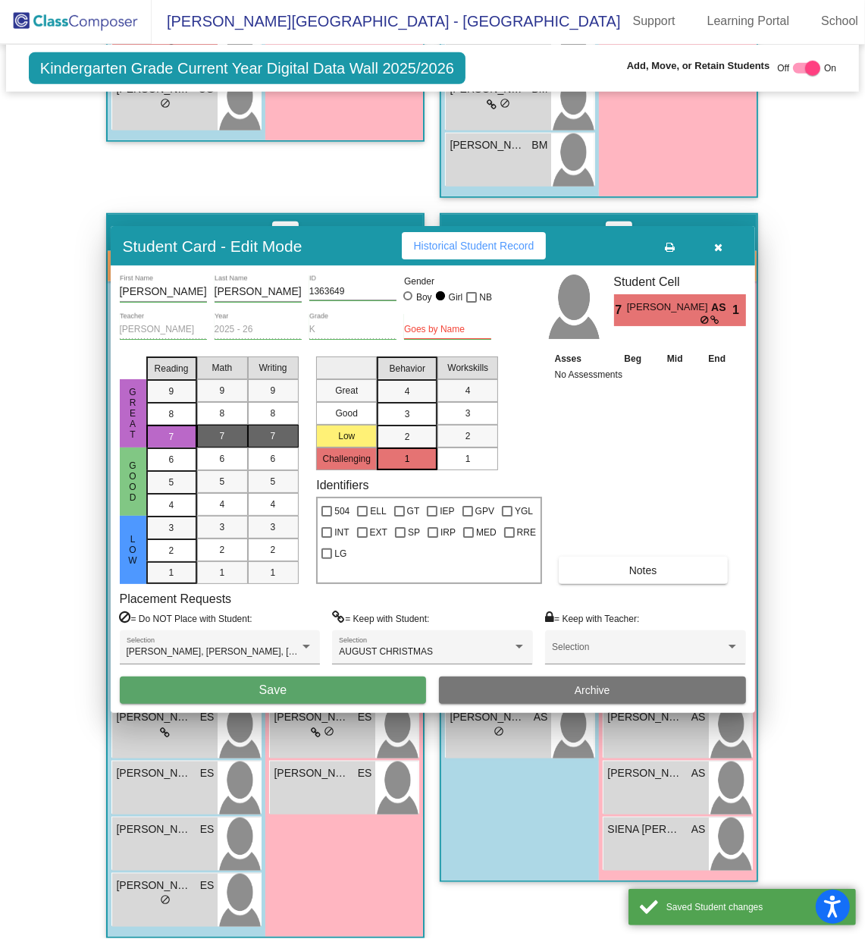
scroll to position [1, 0]
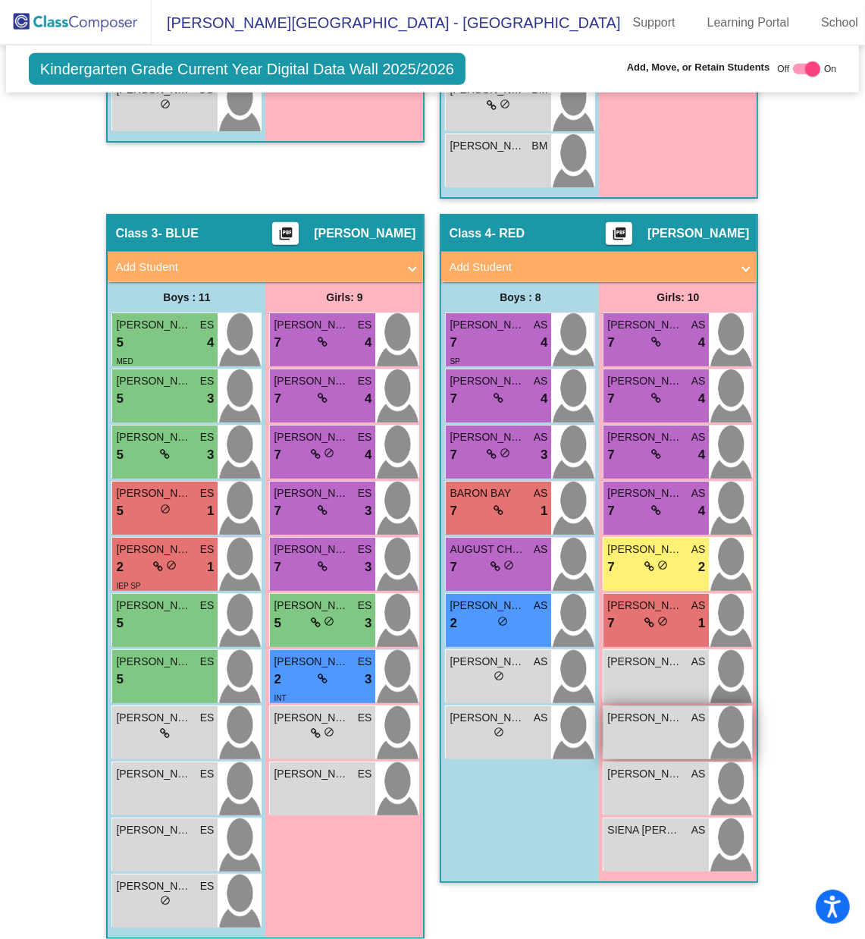
click at [656, 626] on div "[PERSON_NAME] [PERSON_NAME] AS lock do_not_disturb_alt" at bounding box center [656, 732] width 105 height 53
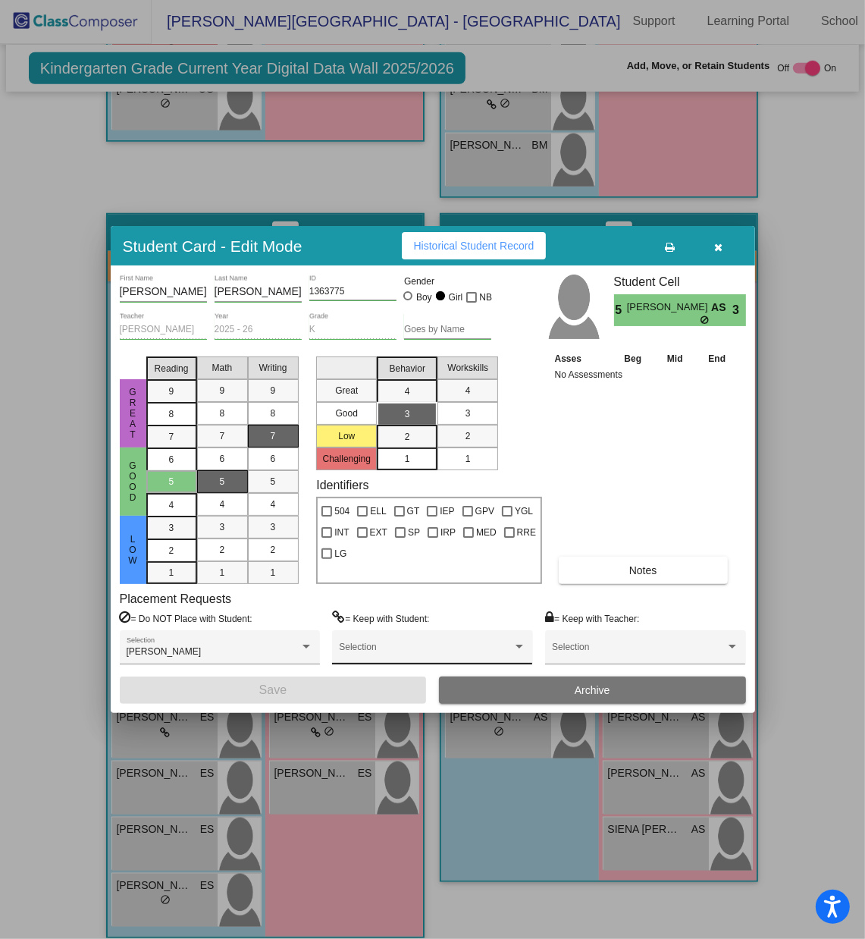
click at [385, 626] on div "Selection" at bounding box center [432, 650] width 187 height 27
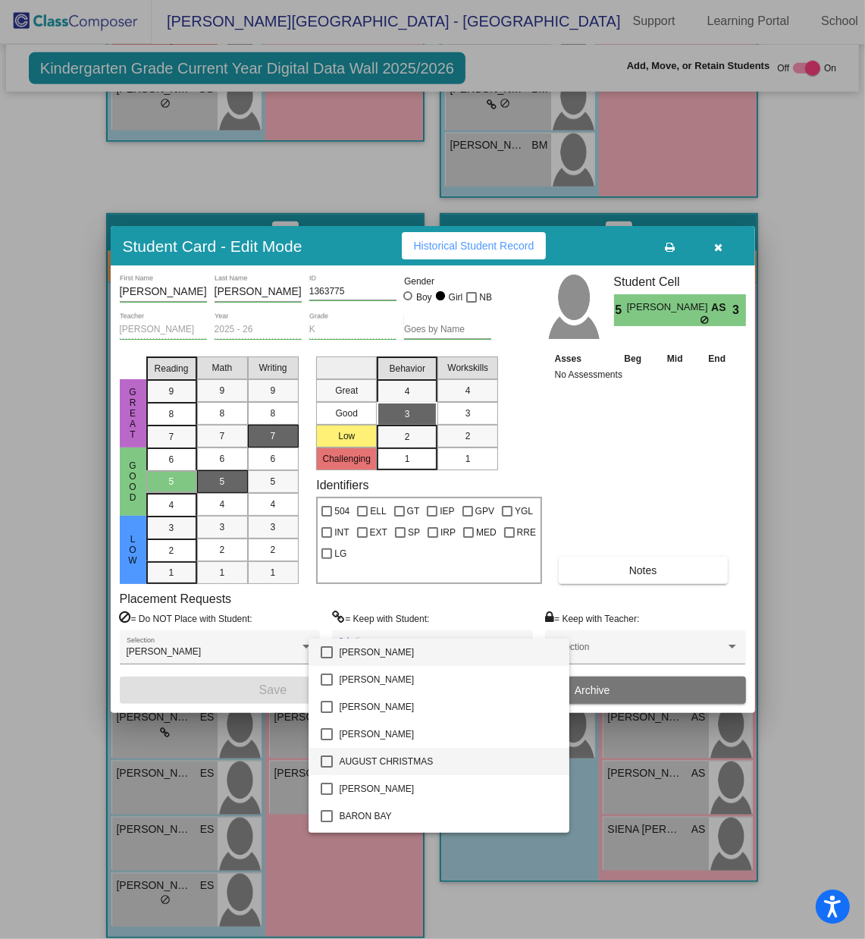
click at [326, 626] on mat-pseudo-checkbox at bounding box center [327, 761] width 12 height 12
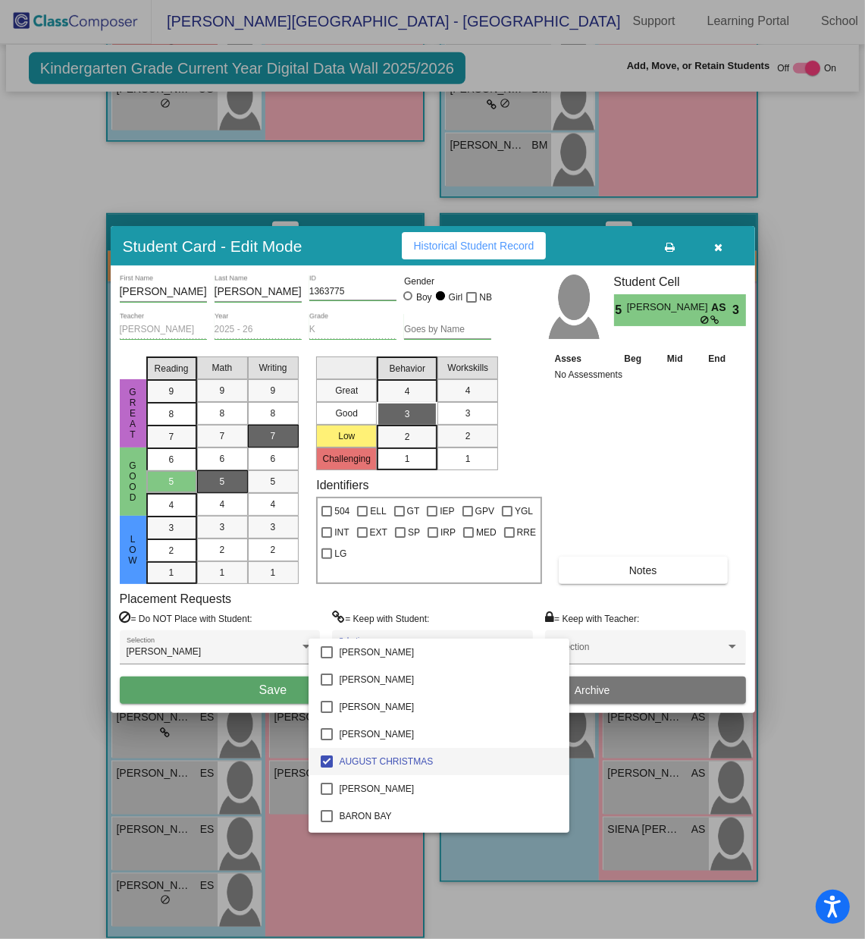
click at [281, 626] on div at bounding box center [432, 469] width 865 height 939
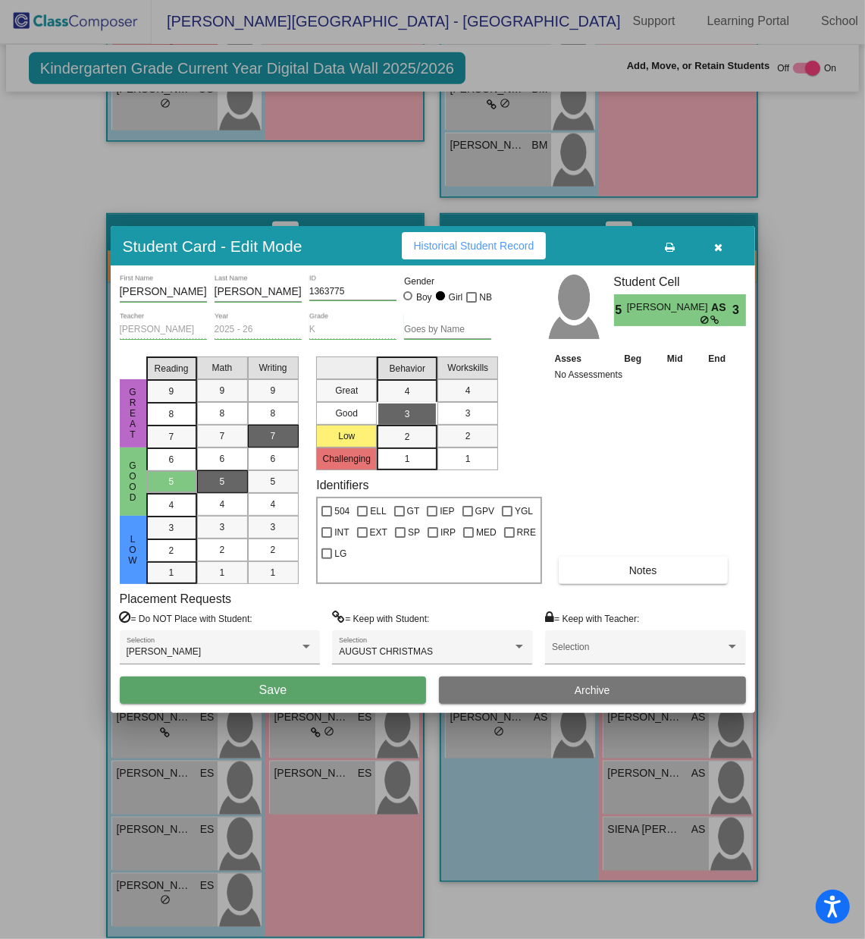
click at [281, 626] on span "Save" at bounding box center [272, 689] width 27 height 13
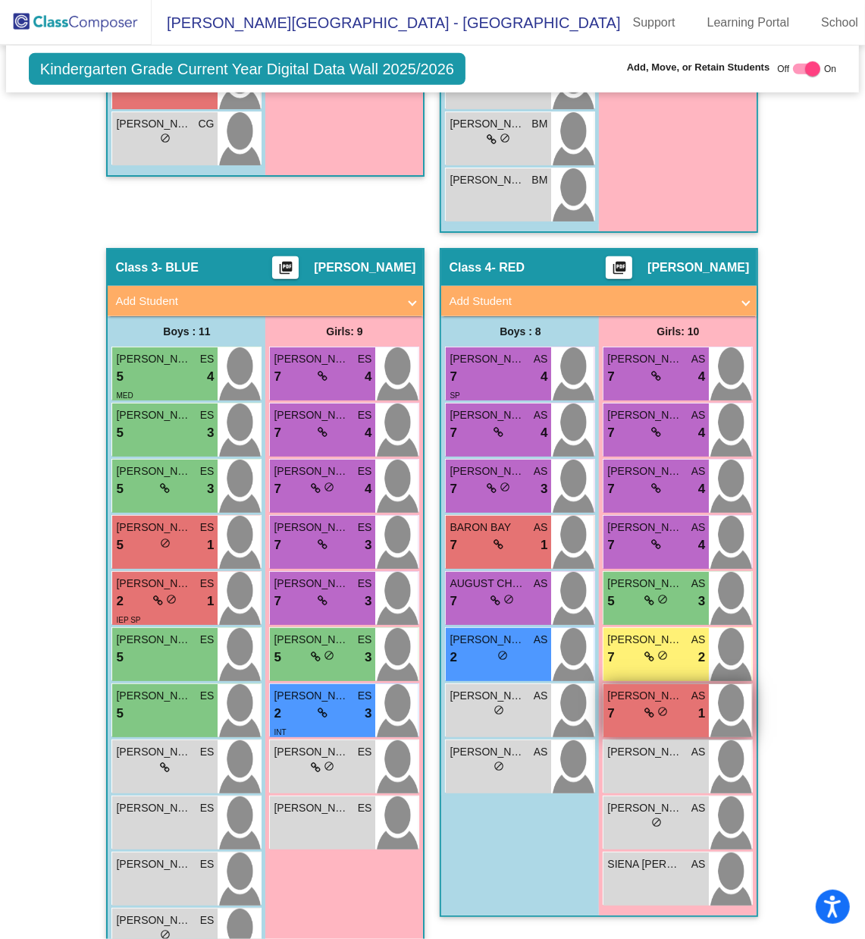
scroll to position [984, 0]
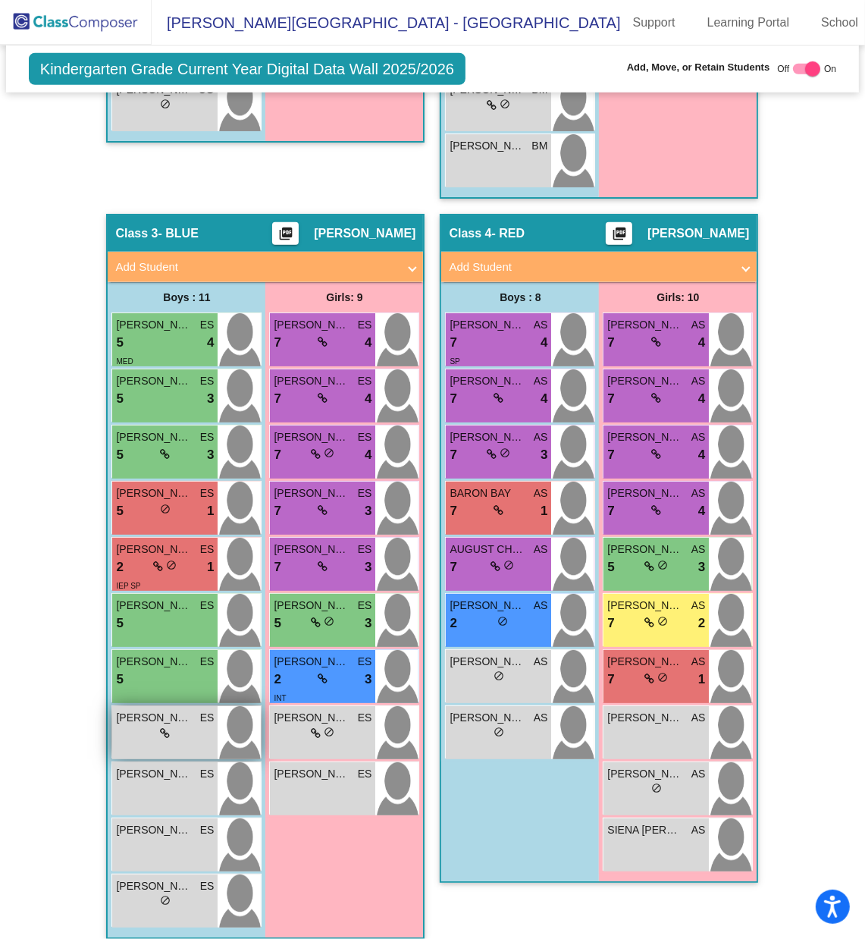
click at [149, 626] on div "lock do_not_disturb_alt" at bounding box center [165, 734] width 98 height 16
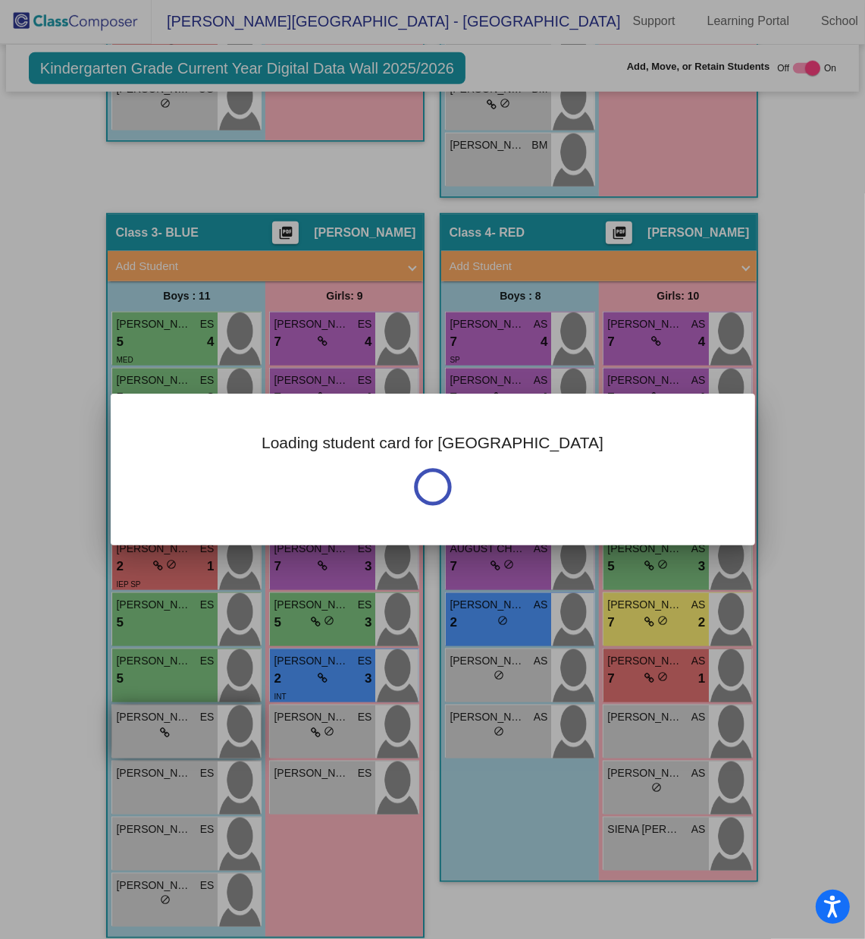
scroll to position [0, 0]
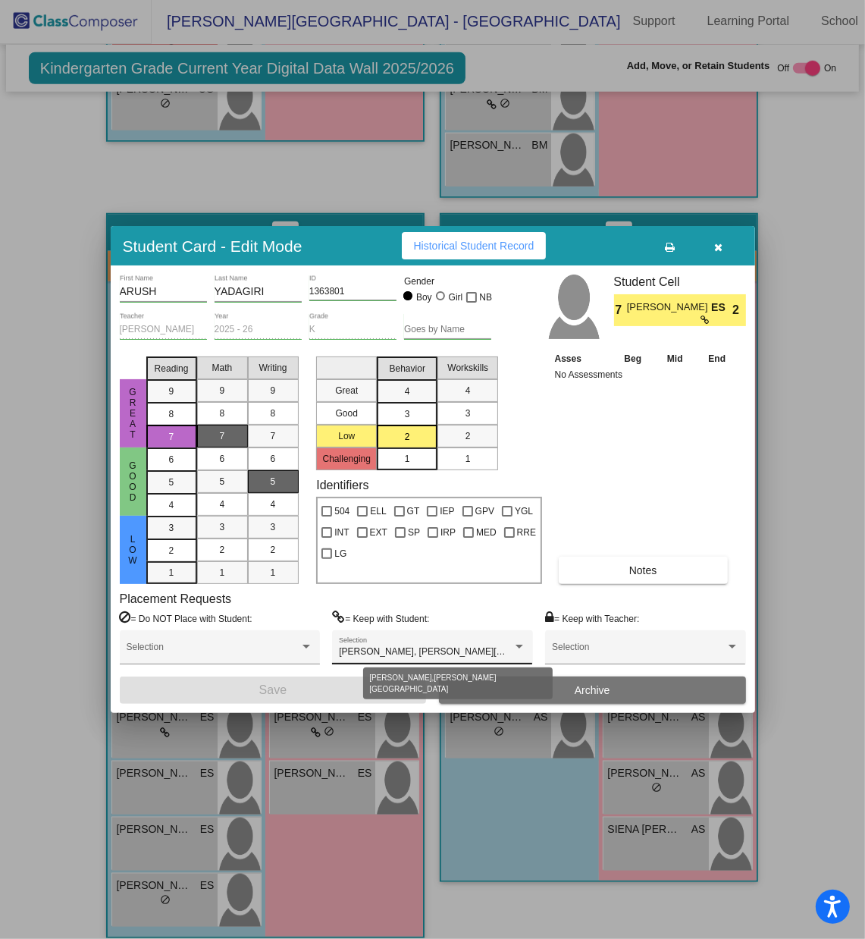
click at [425, 626] on span "[PERSON_NAME], [PERSON_NAME][GEOGRAPHIC_DATA]" at bounding box center [464, 651] width 250 height 11
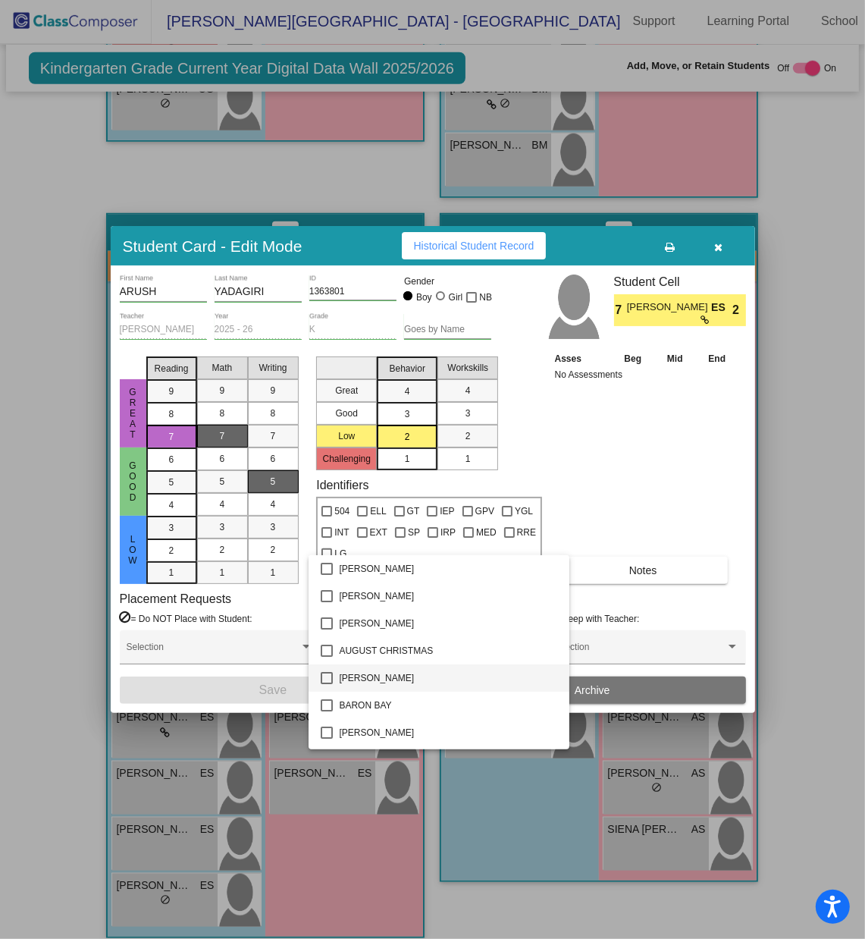
click at [328, 626] on mat-pseudo-checkbox at bounding box center [327, 678] width 12 height 12
click at [281, 626] on div at bounding box center [432, 469] width 865 height 939
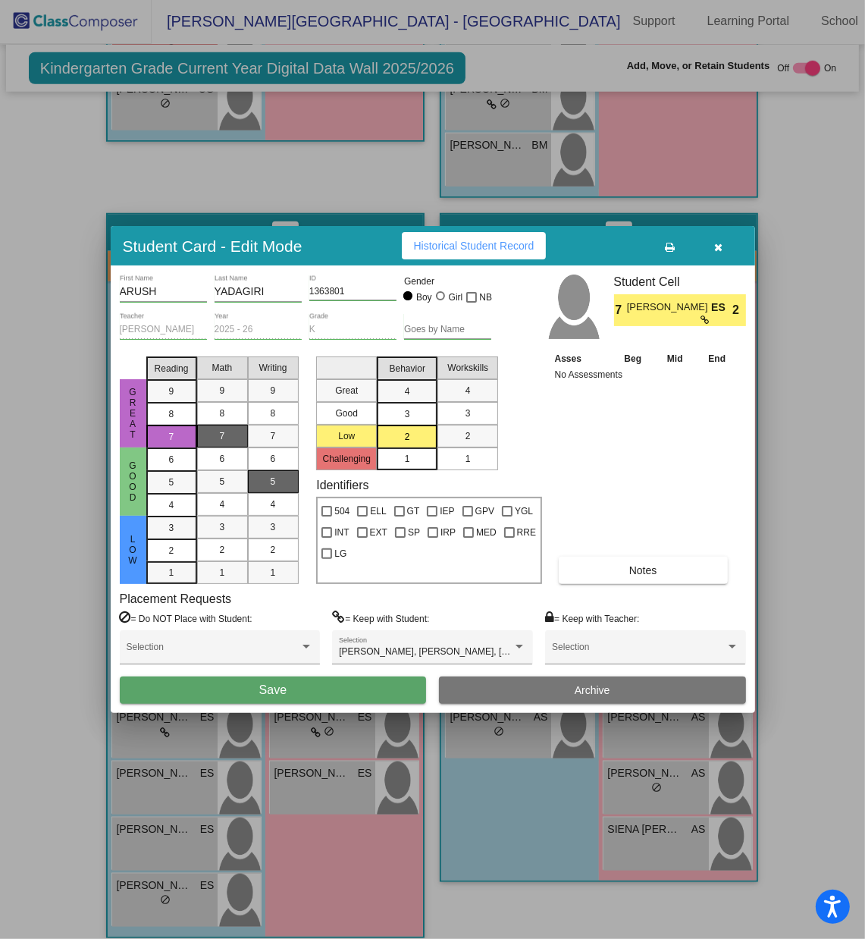
click at [281, 626] on span "Save" at bounding box center [272, 689] width 27 height 13
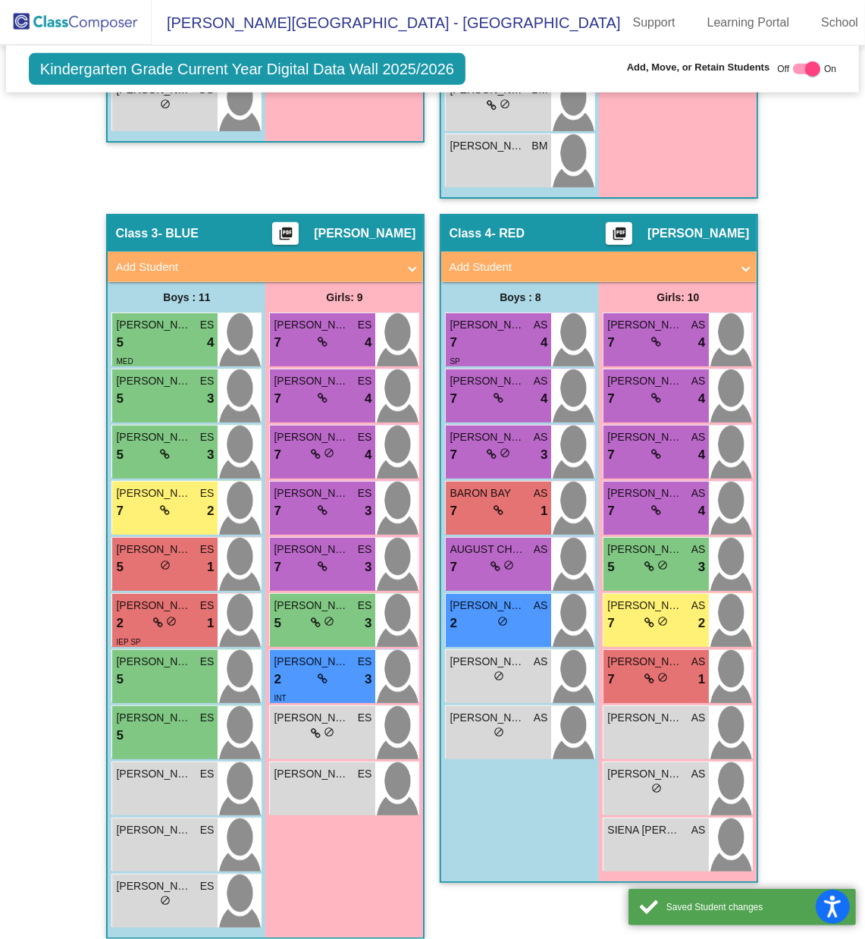
scroll to position [1, 0]
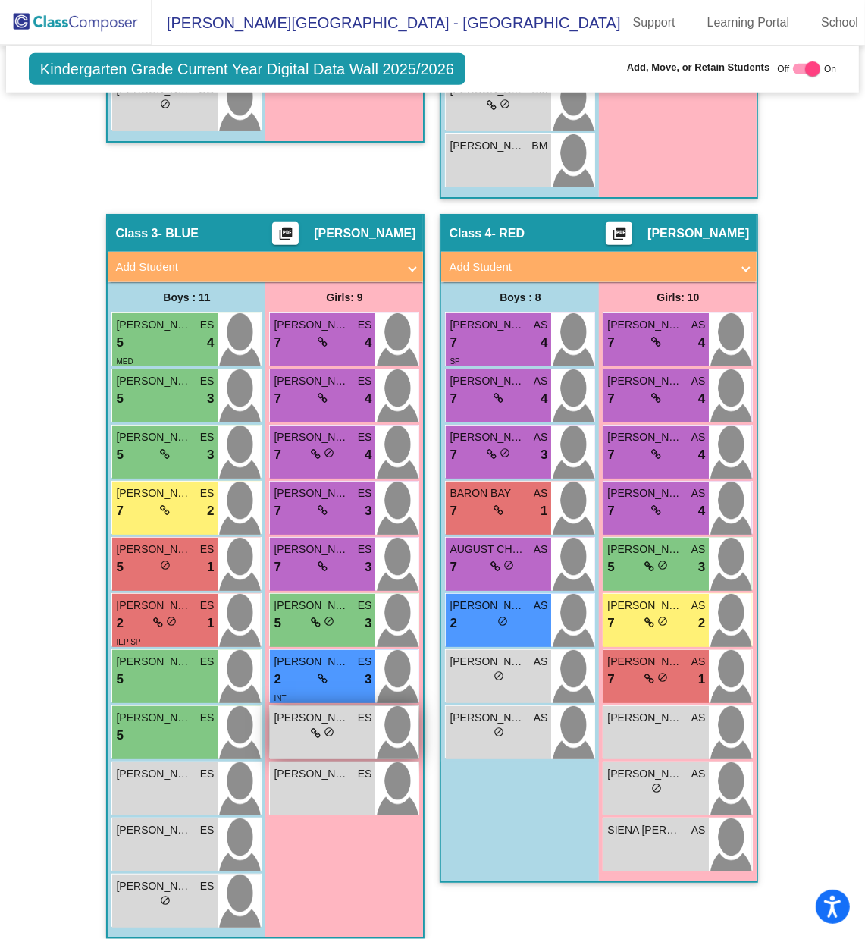
click at [325, 626] on span "do_not_disturb_alt" at bounding box center [329, 732] width 11 height 11
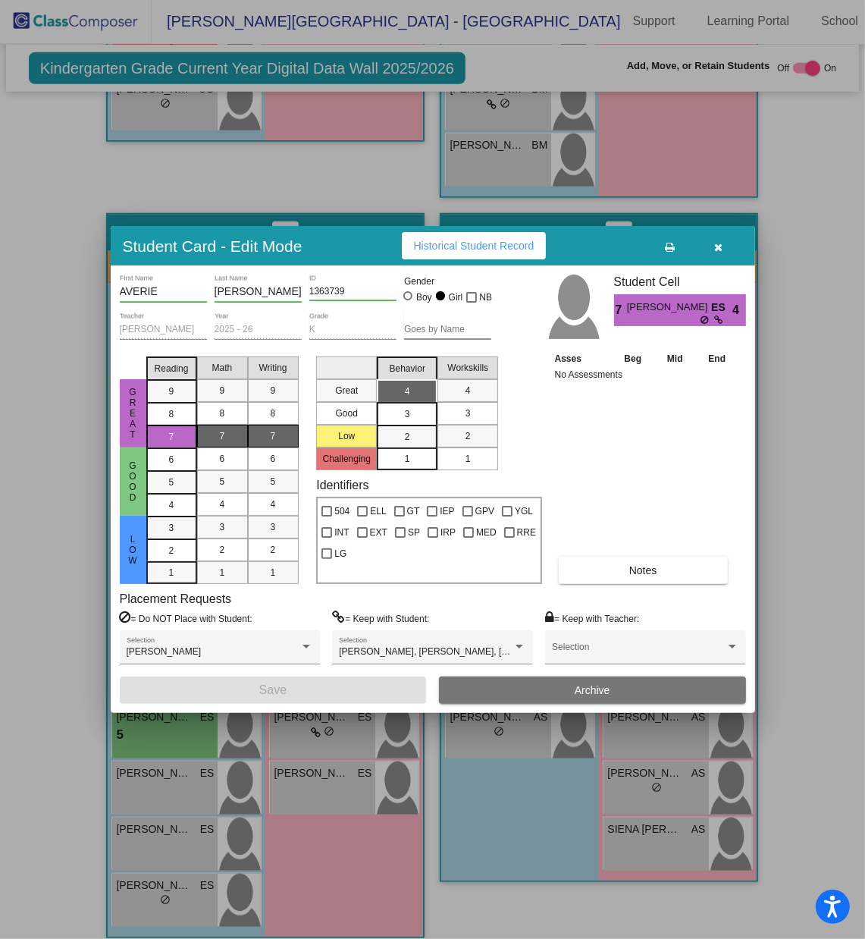
click at [721, 243] on icon "button" at bounding box center [719, 247] width 8 height 11
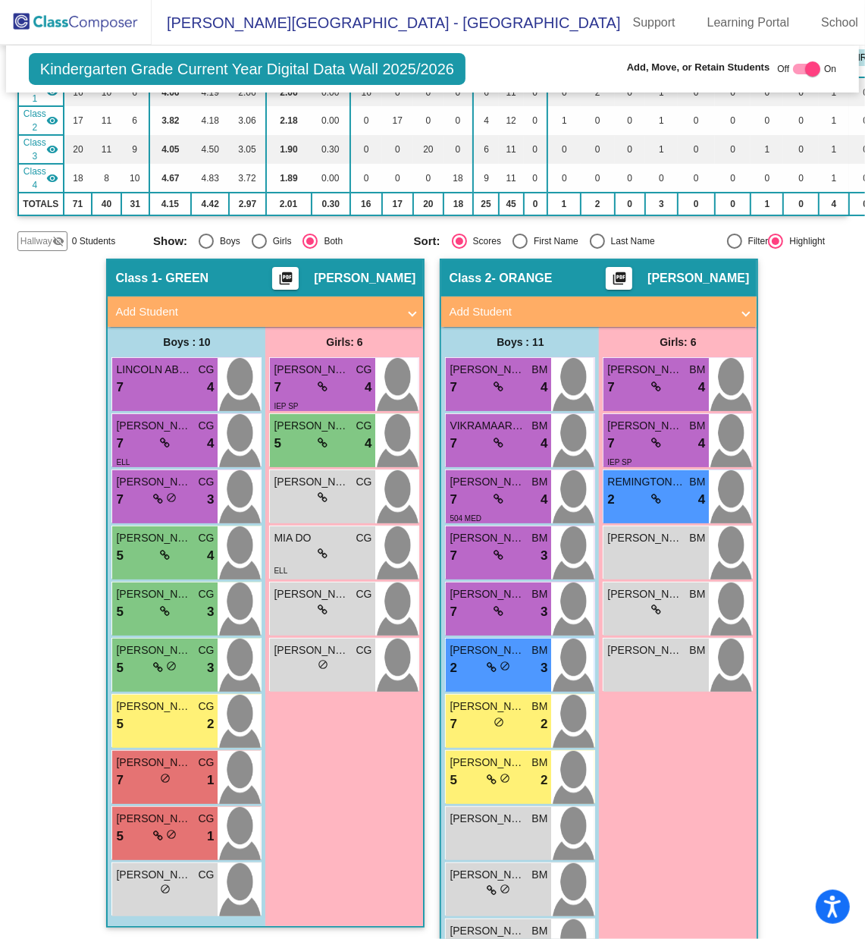
scroll to position [281, 0]
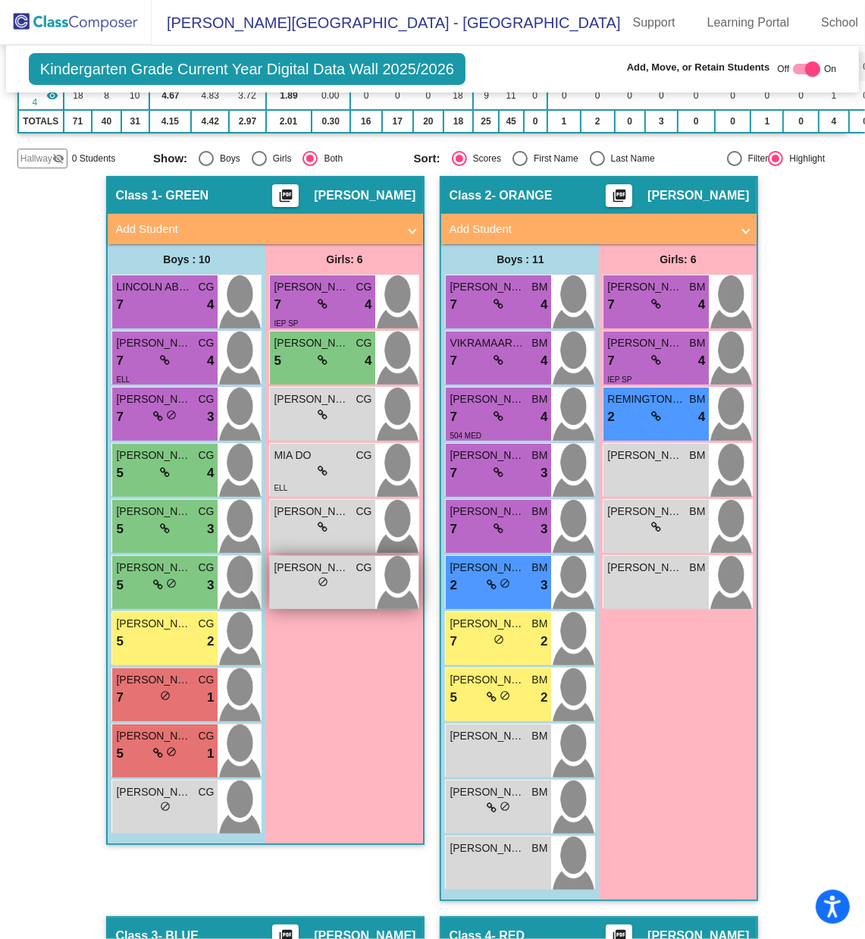
click at [331, 576] on div "lock do_not_disturb_alt" at bounding box center [323, 584] width 98 height 16
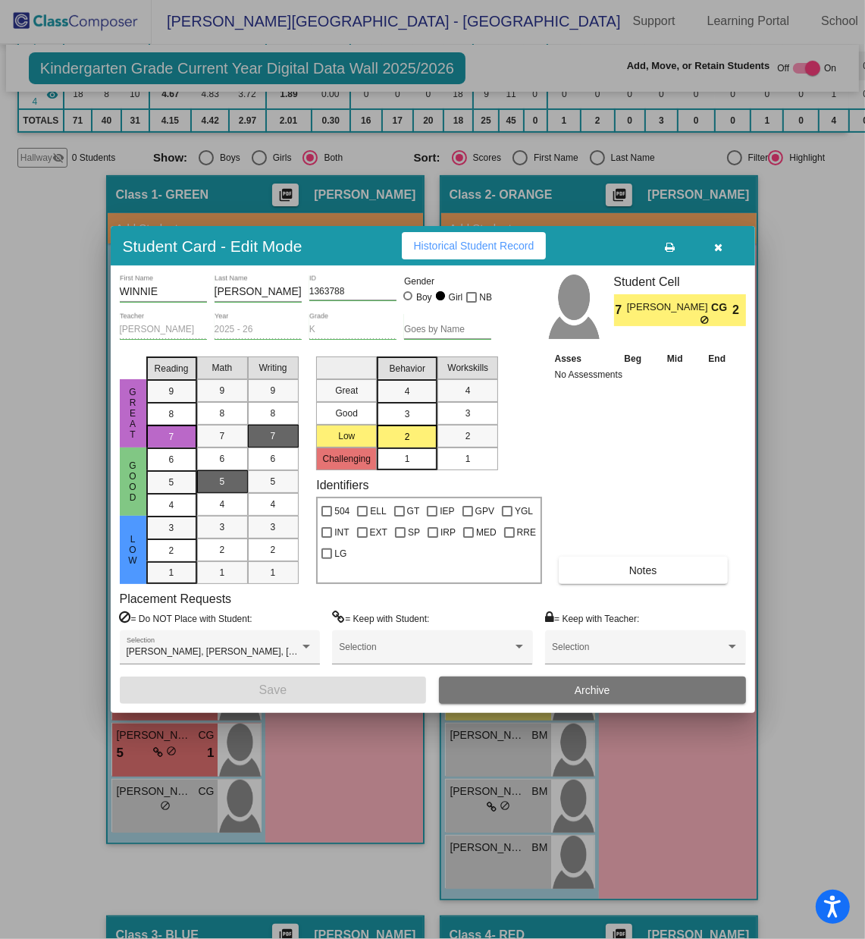
click at [717, 243] on icon "button" at bounding box center [719, 247] width 8 height 11
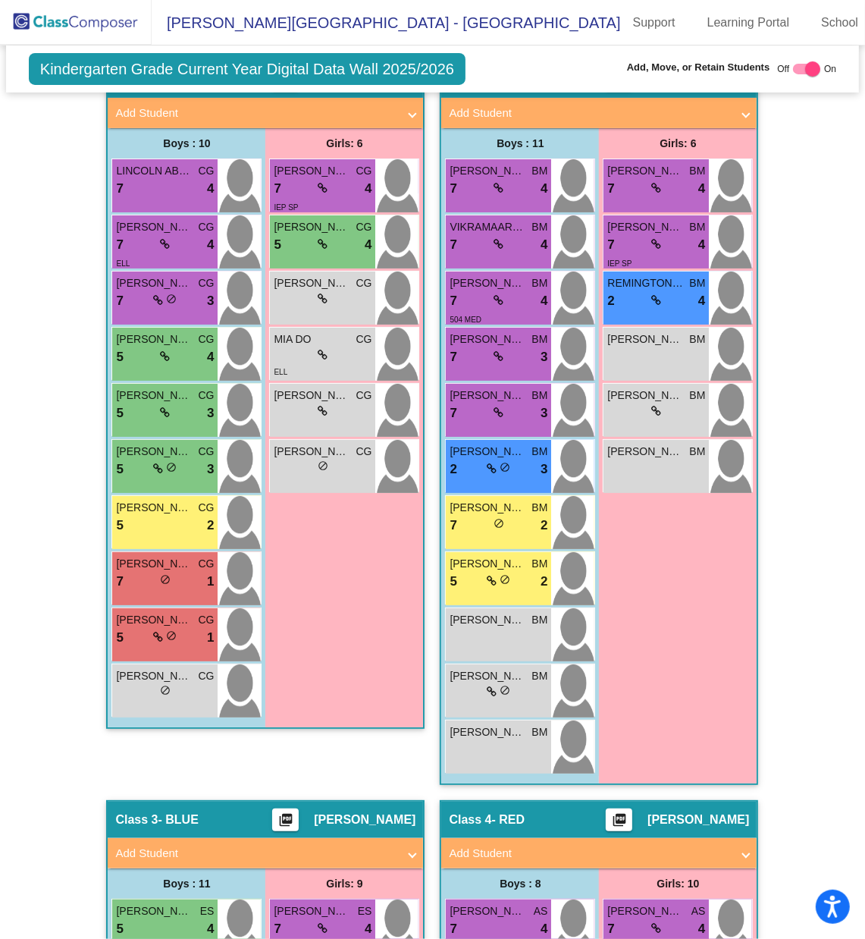
scroll to position [399, 0]
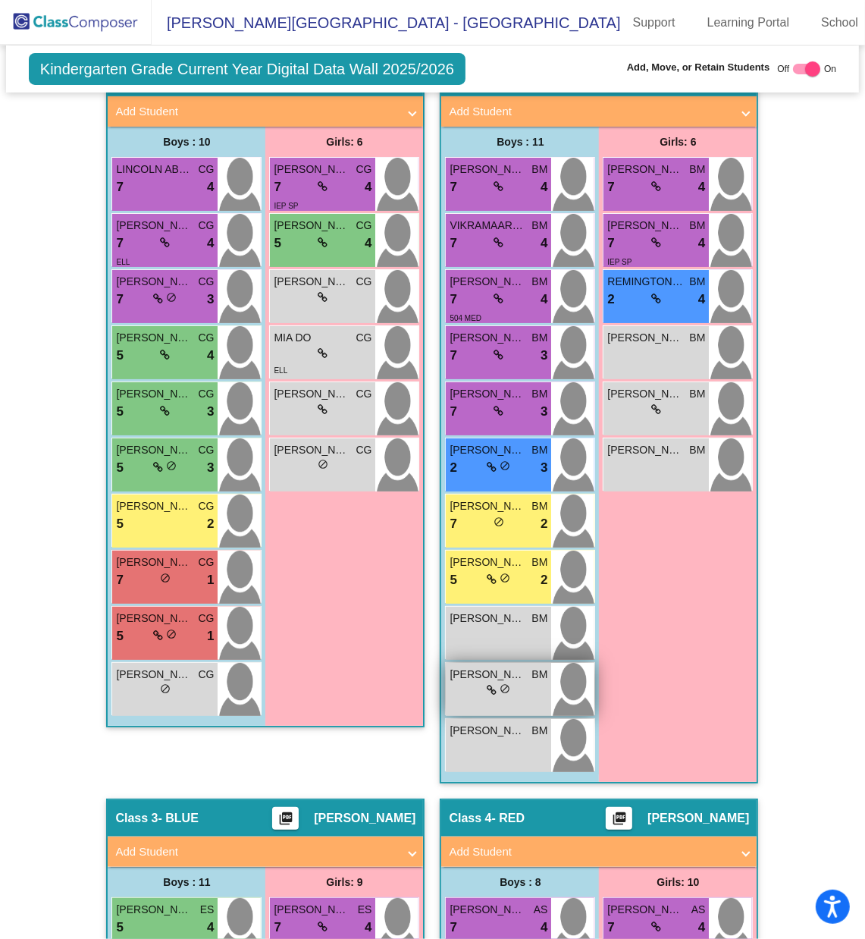
click at [500, 626] on span "do_not_disturb_alt" at bounding box center [505, 688] width 11 height 11
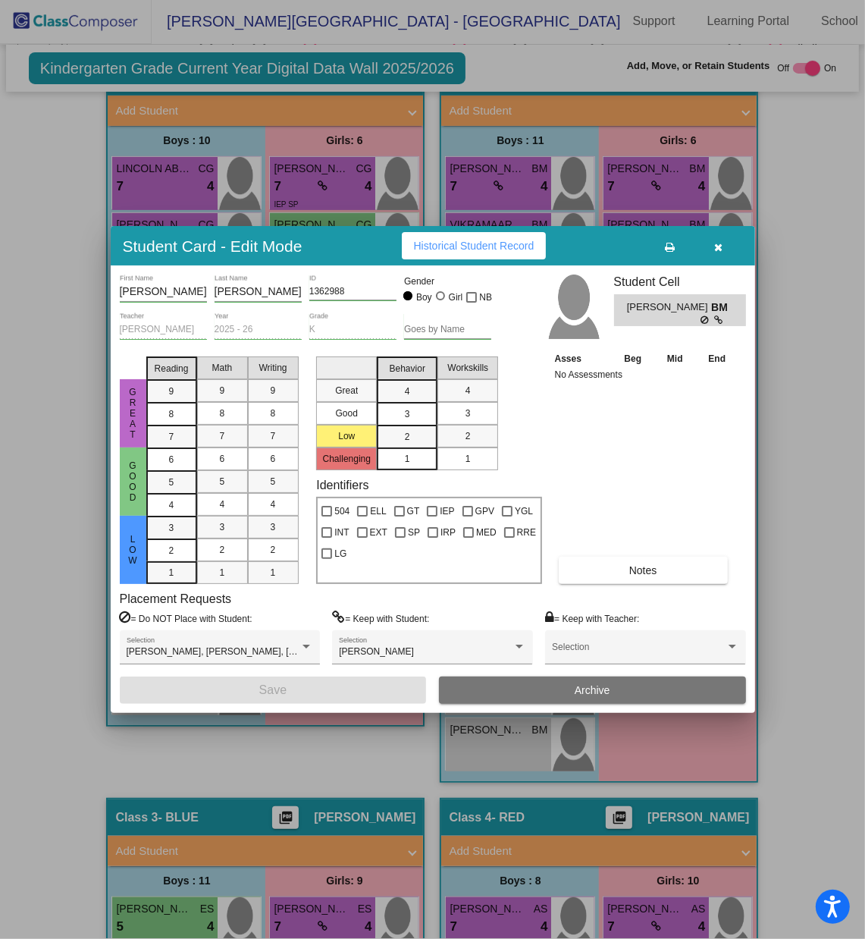
click at [716, 250] on icon "button" at bounding box center [719, 247] width 8 height 11
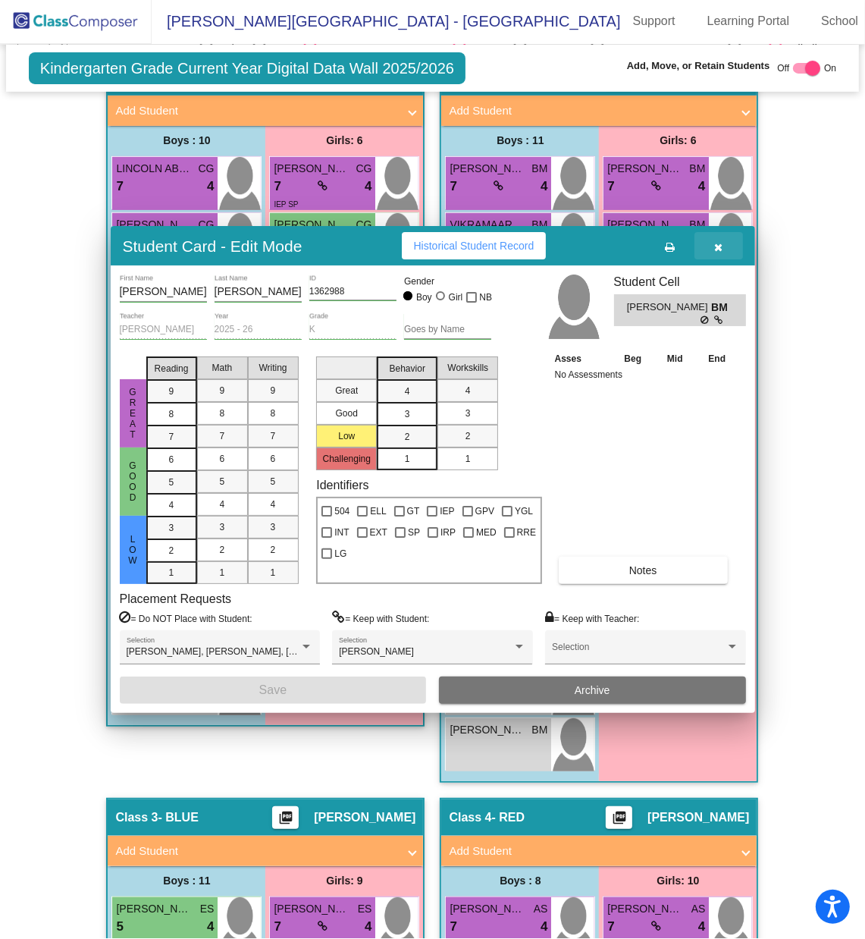
scroll to position [1, 0]
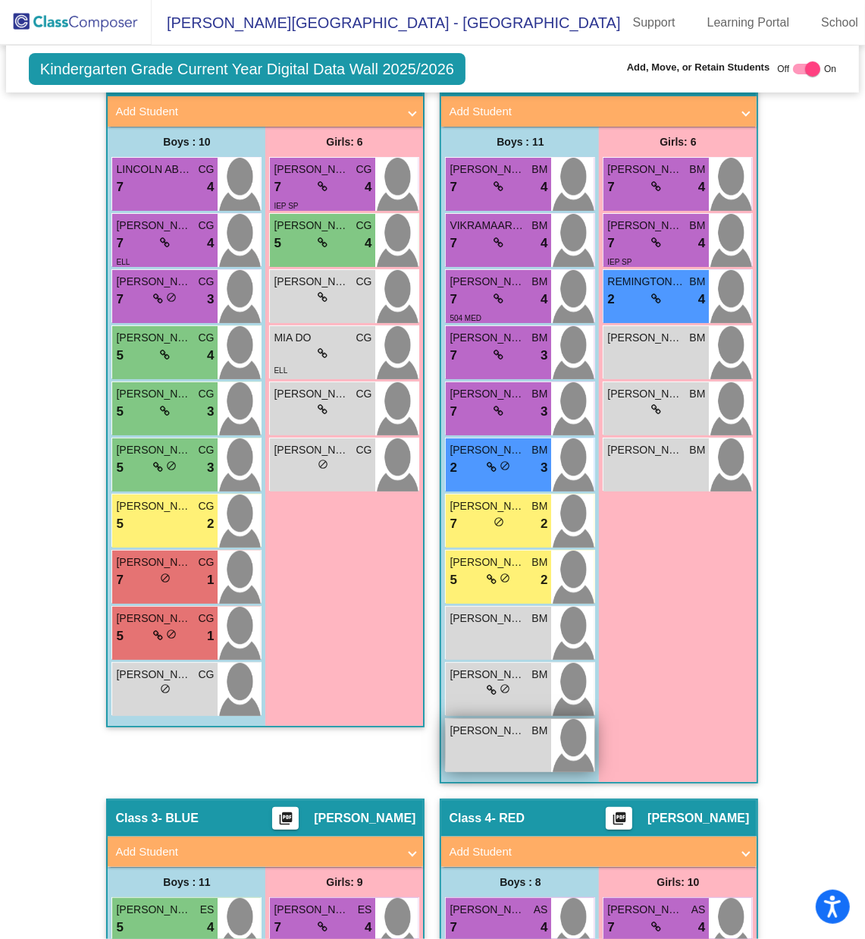
click at [498, 626] on div "[PERSON_NAME] lock do_not_disturb_alt" at bounding box center [498, 745] width 105 height 53
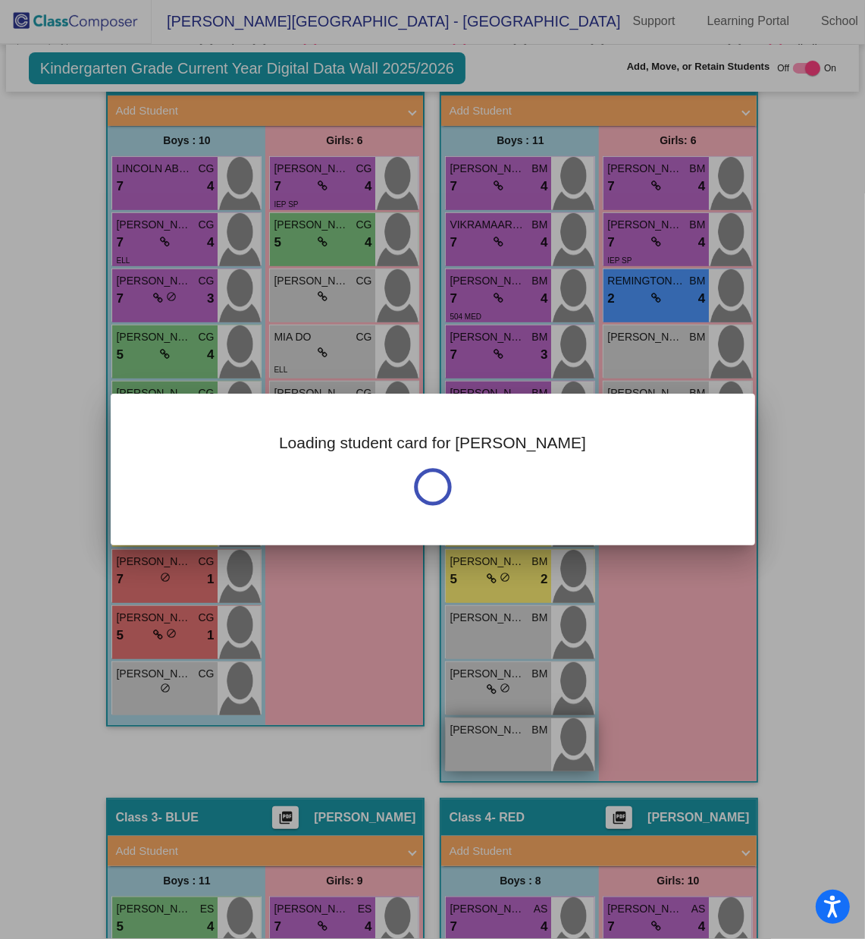
scroll to position [0, 0]
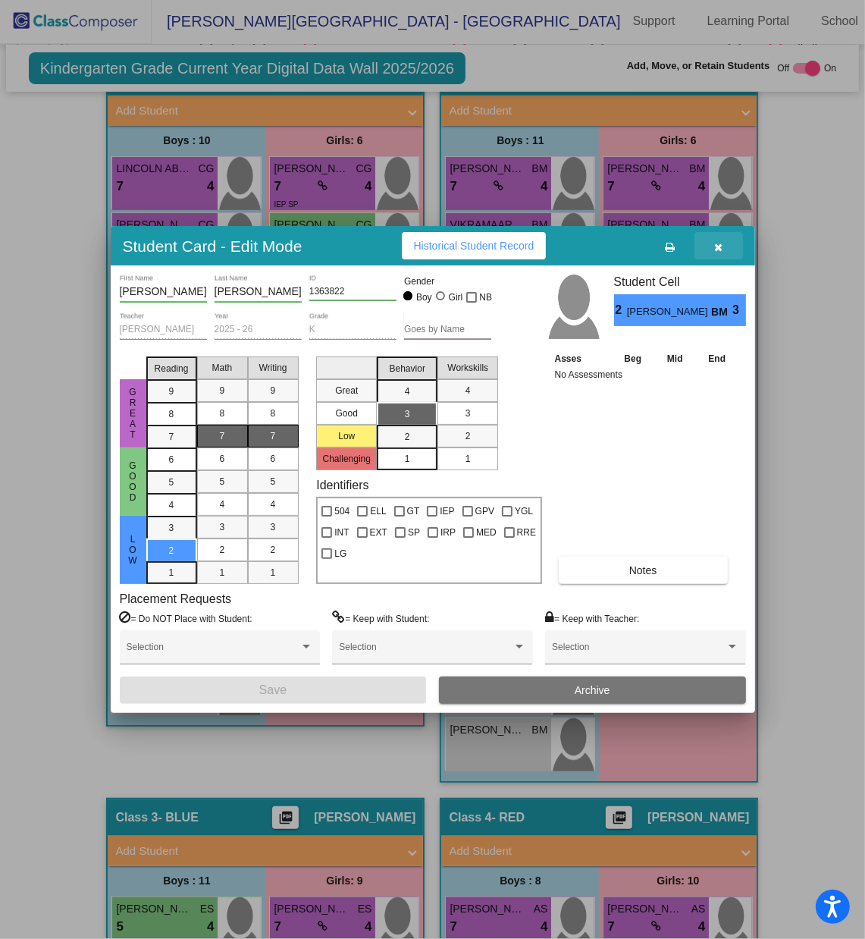
click at [723, 251] on button "button" at bounding box center [719, 245] width 49 height 27
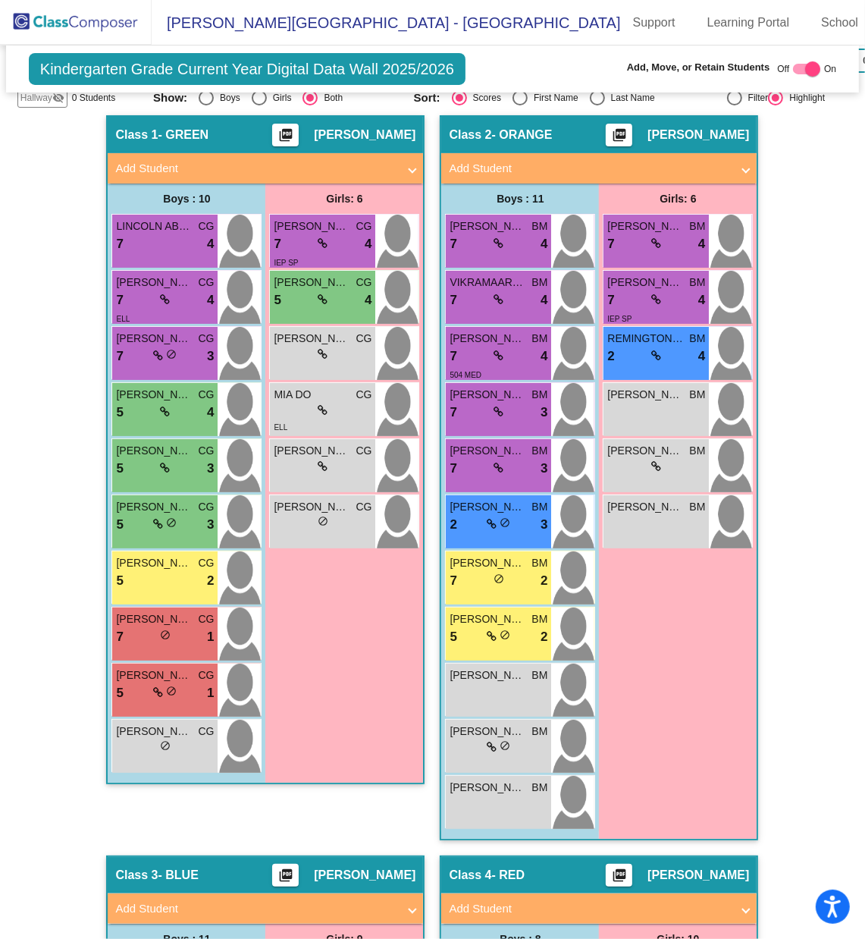
scroll to position [341, 0]
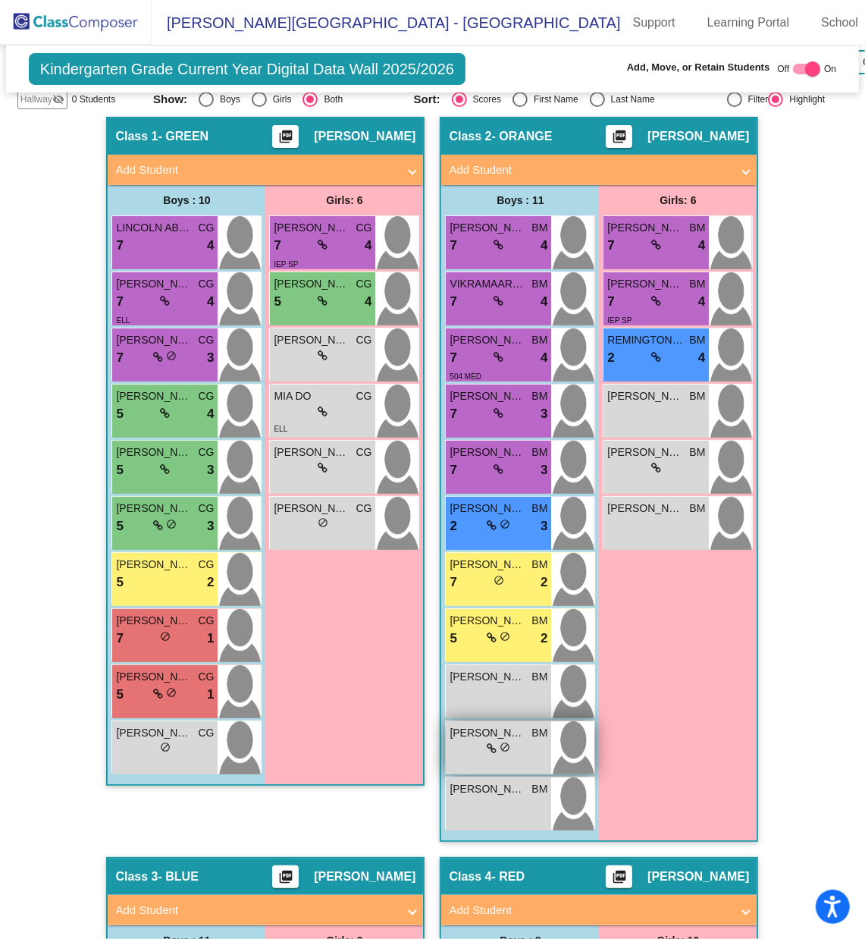
click at [490, 626] on icon at bounding box center [492, 748] width 10 height 11
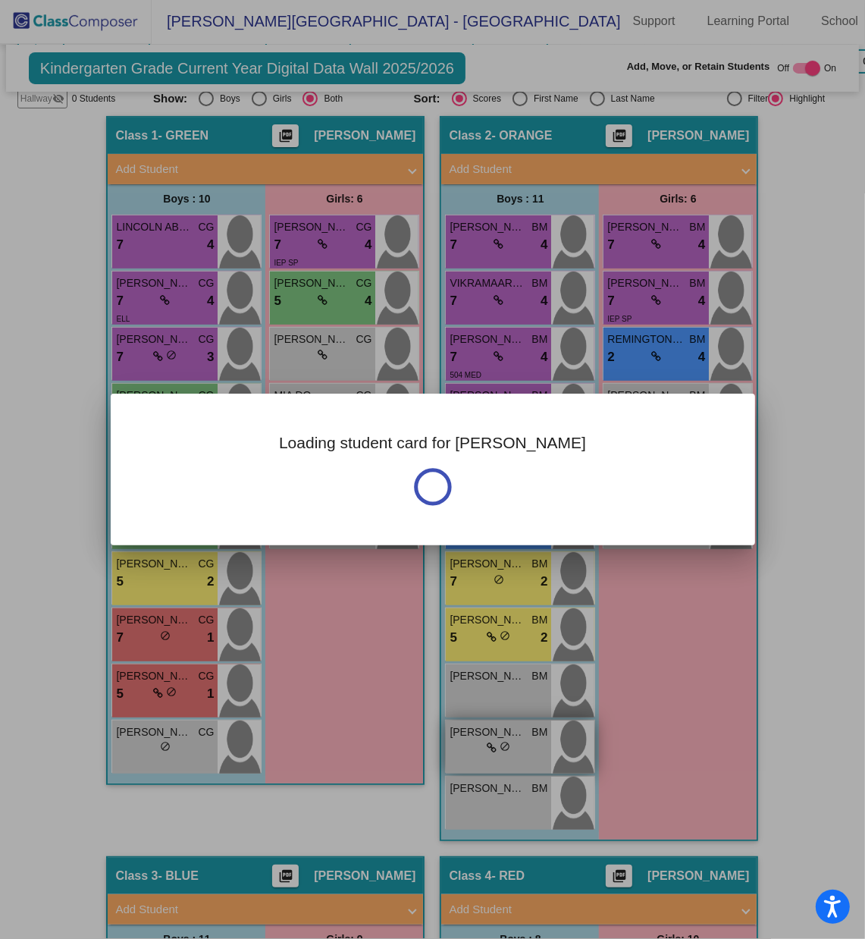
scroll to position [0, 0]
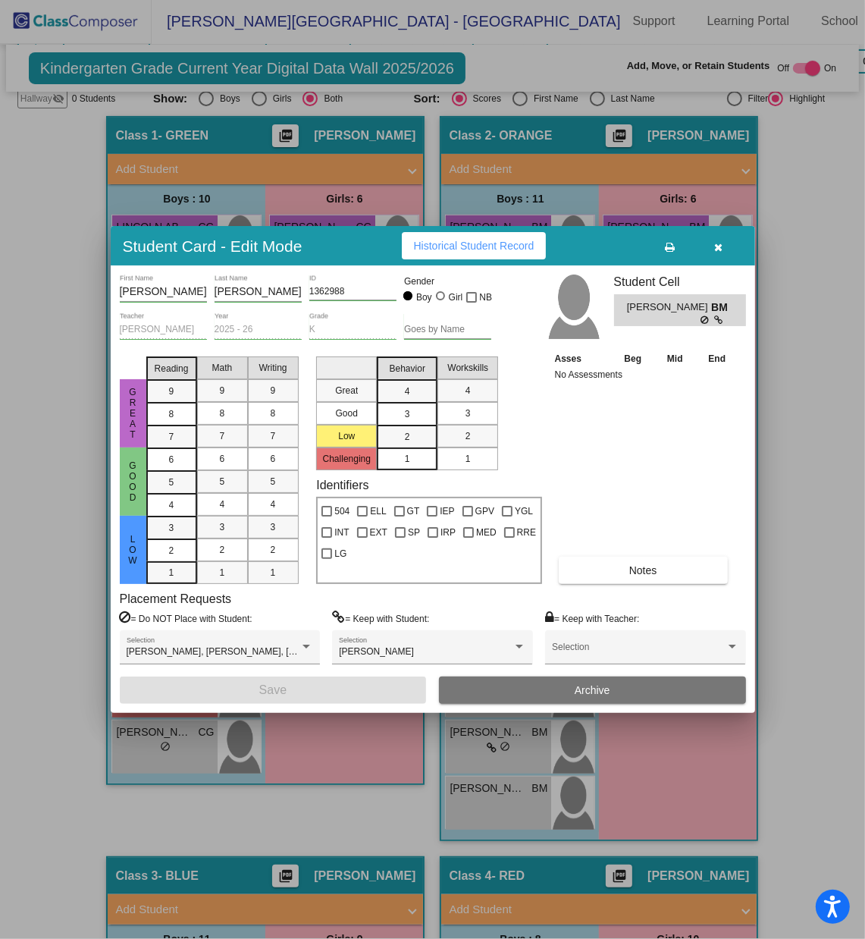
click at [721, 242] on icon "button" at bounding box center [719, 247] width 8 height 11
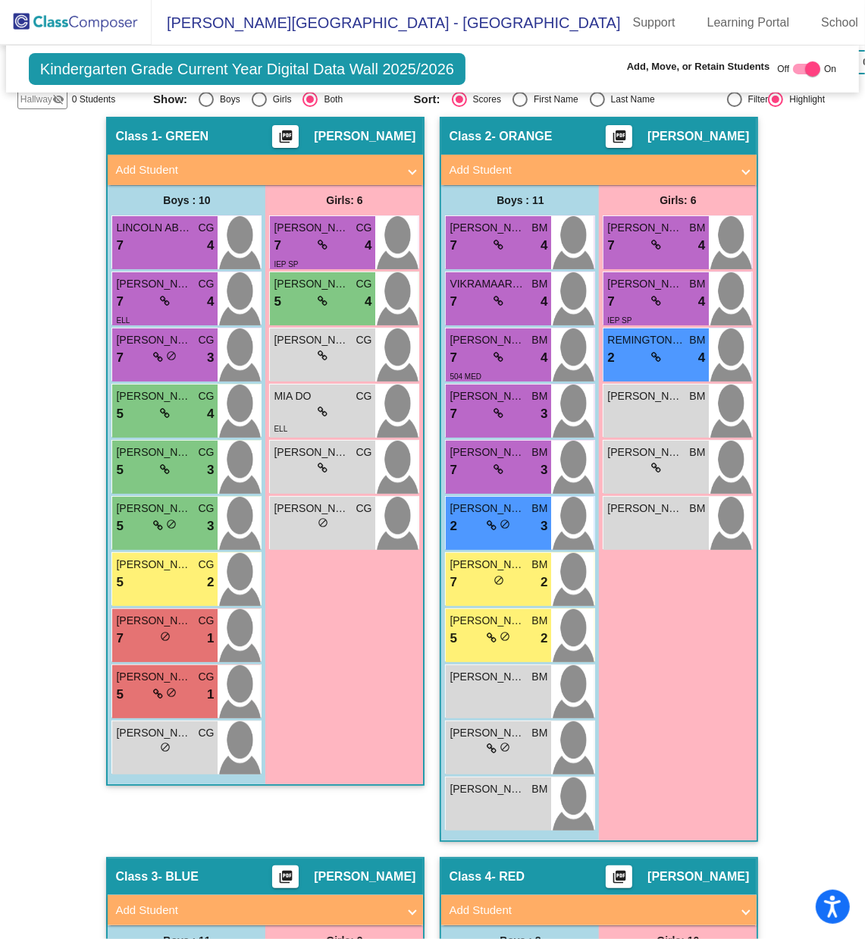
scroll to position [1, 0]
click at [502, 626] on div "[PERSON_NAME] lock do_not_disturb_alt" at bounding box center [498, 803] width 105 height 53
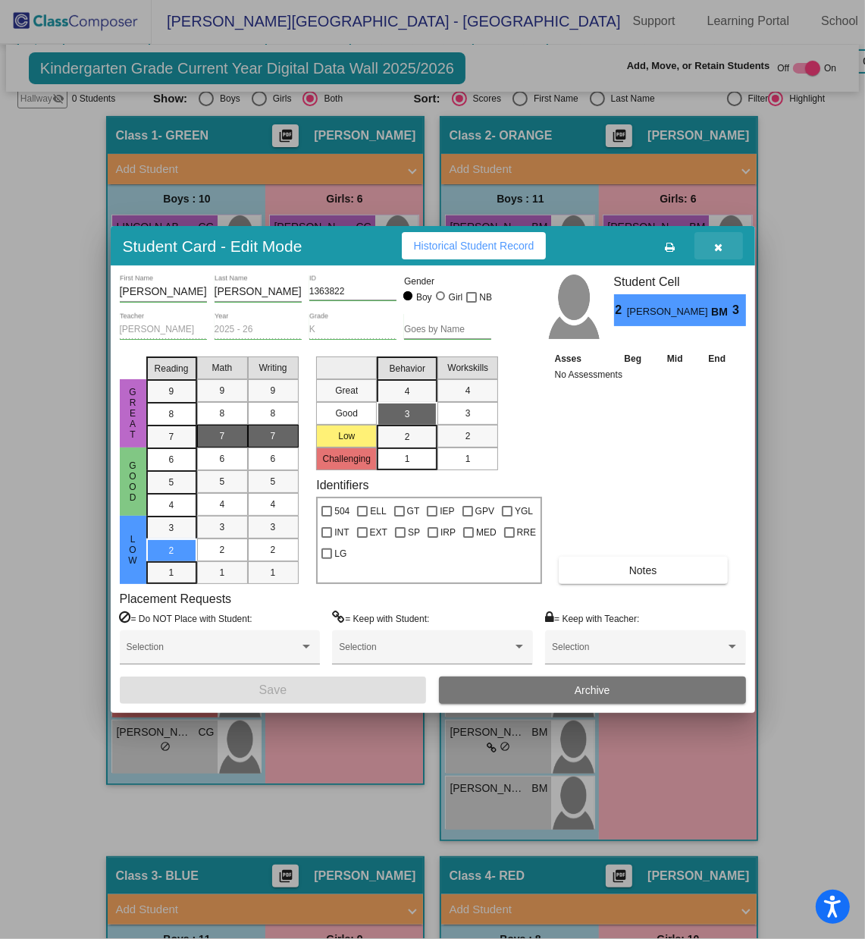
click at [723, 241] on button "button" at bounding box center [719, 245] width 49 height 27
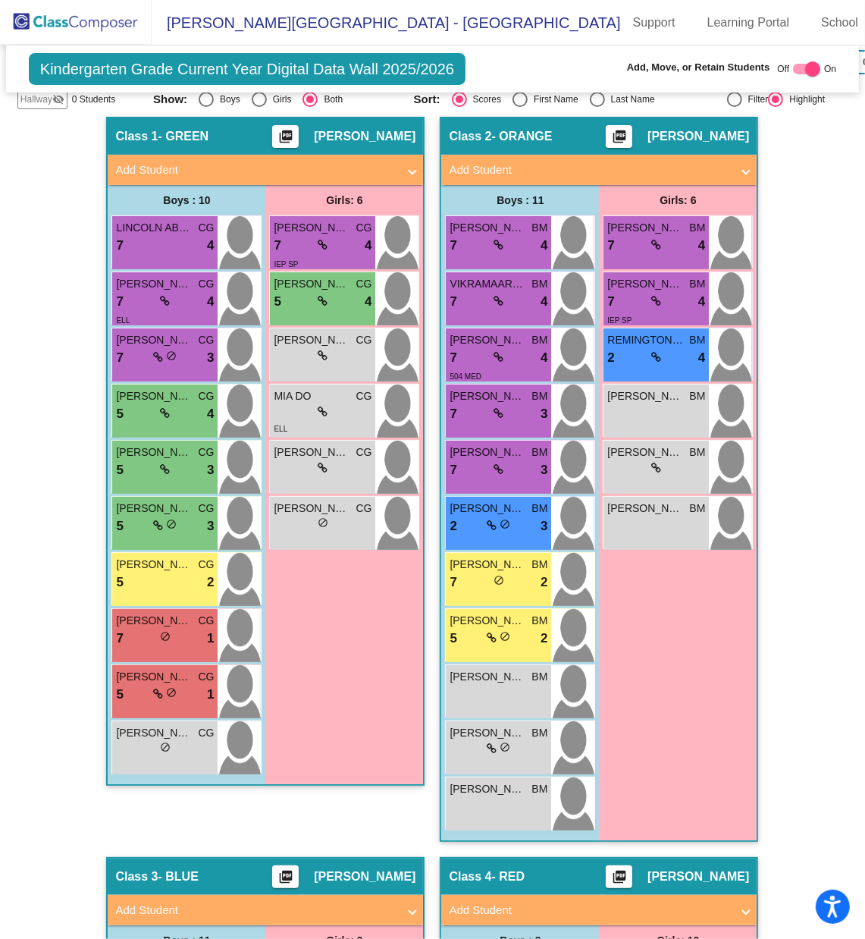
scroll to position [984, 0]
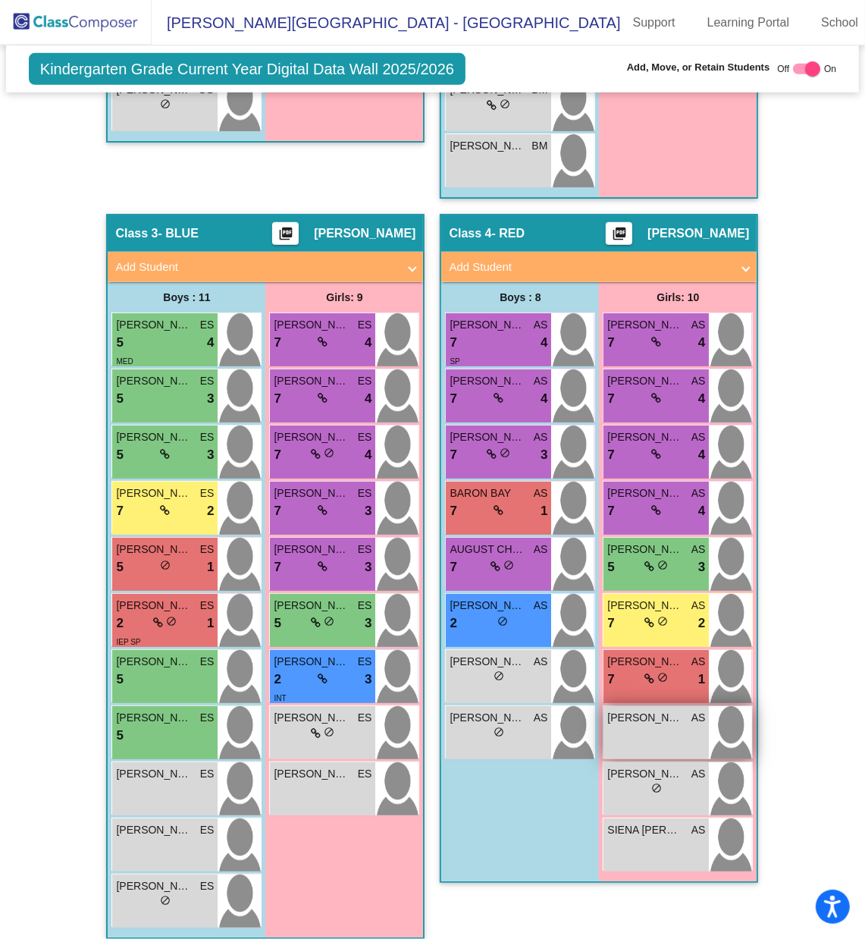
click at [686, 626] on div "[PERSON_NAME] [PERSON_NAME] AS lock do_not_disturb_alt" at bounding box center [656, 732] width 105 height 53
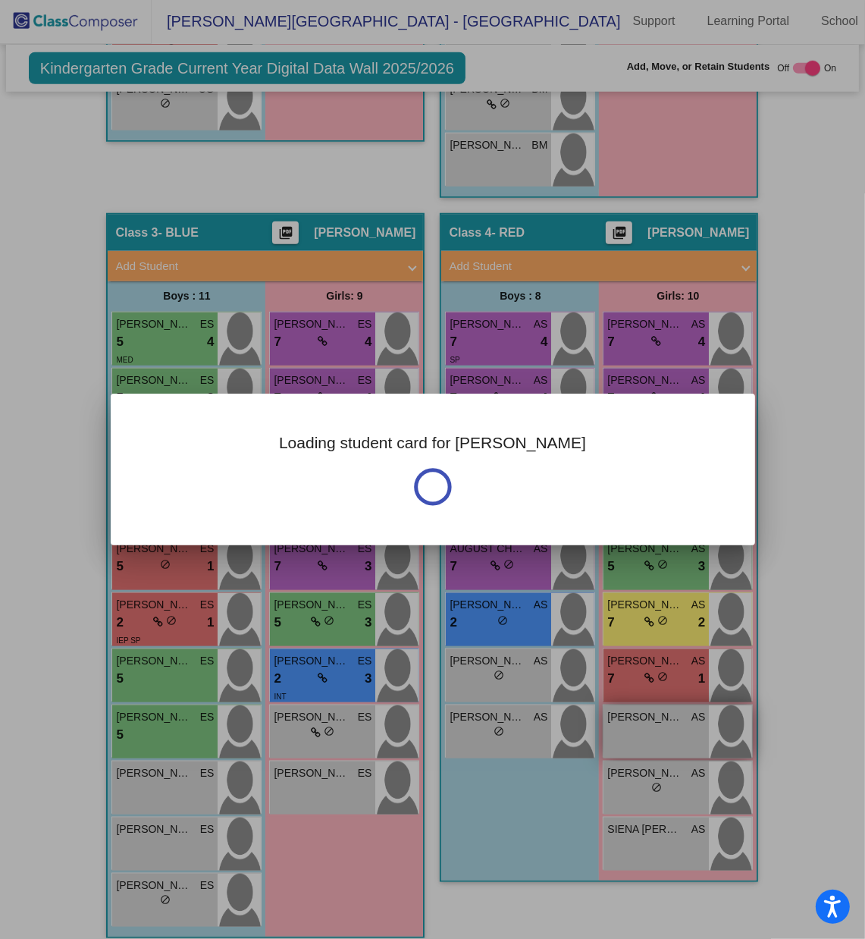
scroll to position [0, 0]
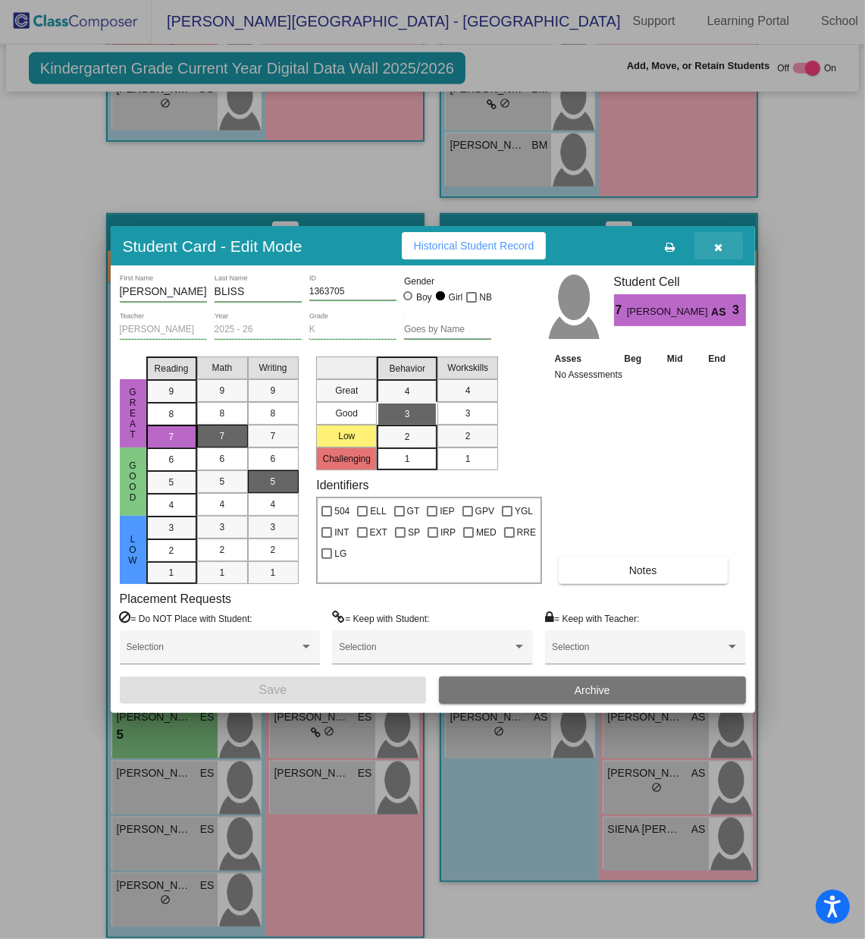
click at [724, 242] on button "button" at bounding box center [719, 245] width 49 height 27
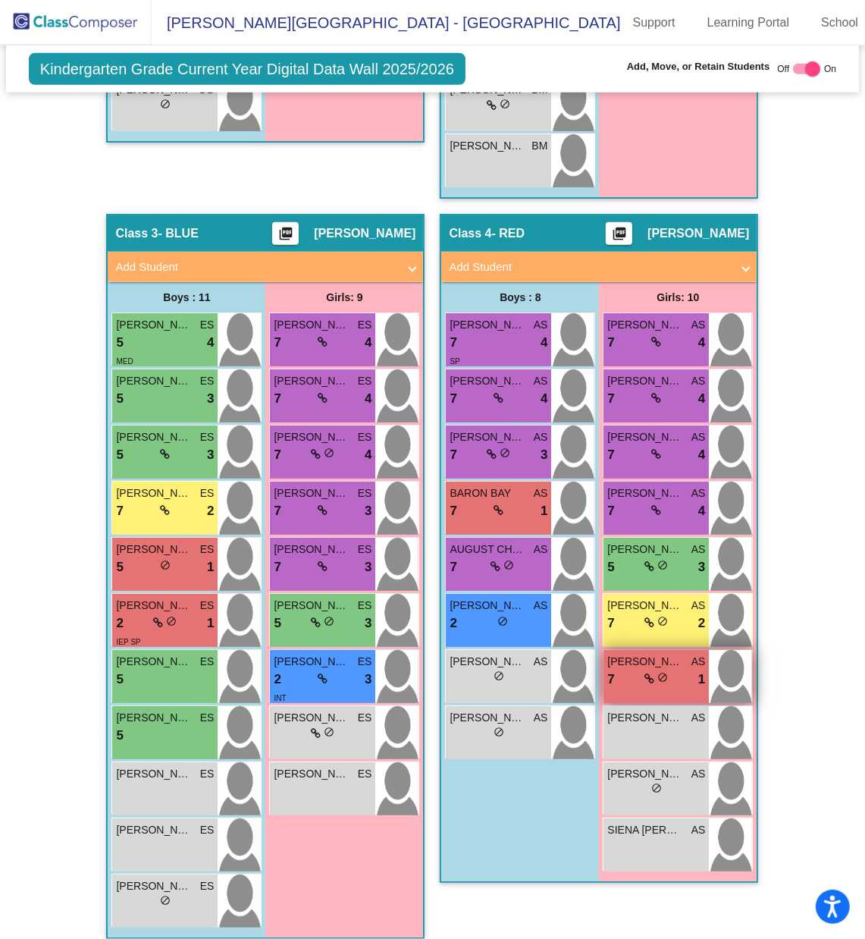
scroll to position [1, 0]
click at [652, 626] on div "lock do_not_disturb_alt" at bounding box center [657, 679] width 24 height 16
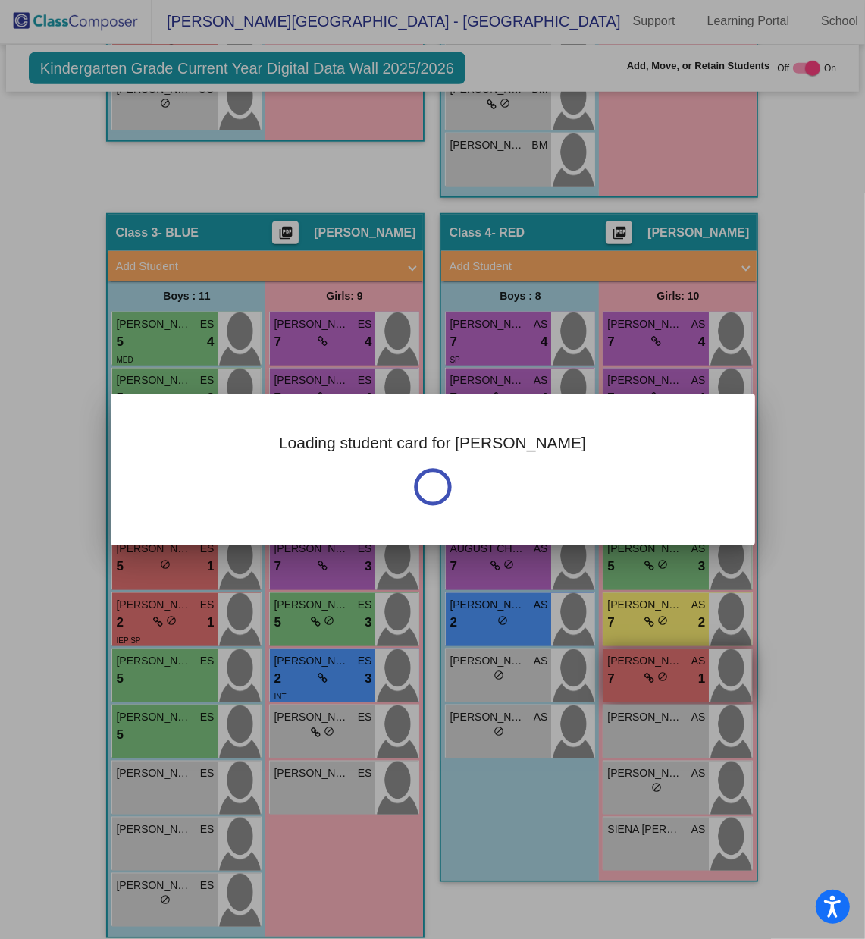
scroll to position [0, 0]
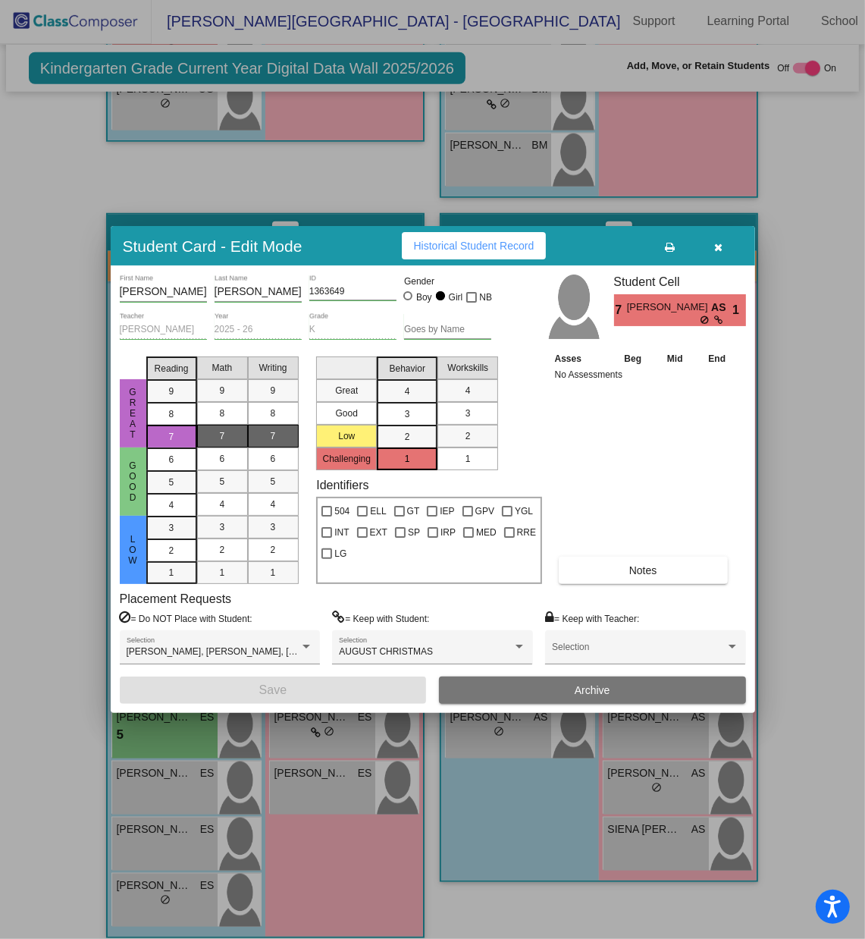
click at [717, 247] on icon "button" at bounding box center [719, 247] width 8 height 11
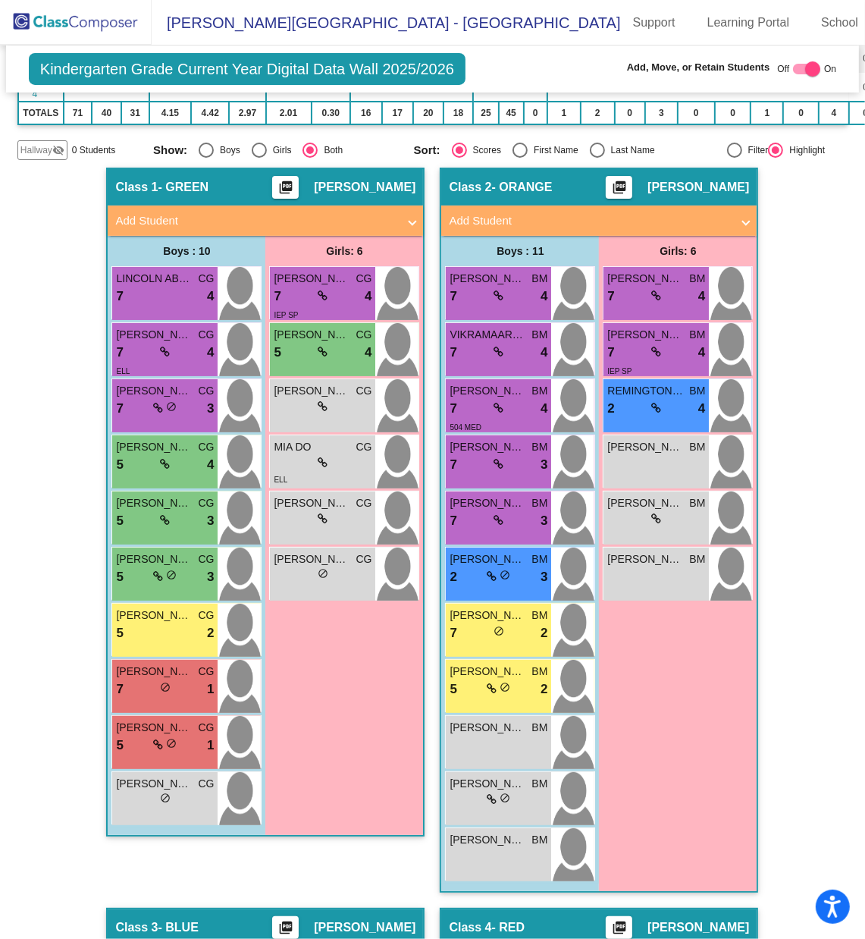
scroll to position [311, 0]
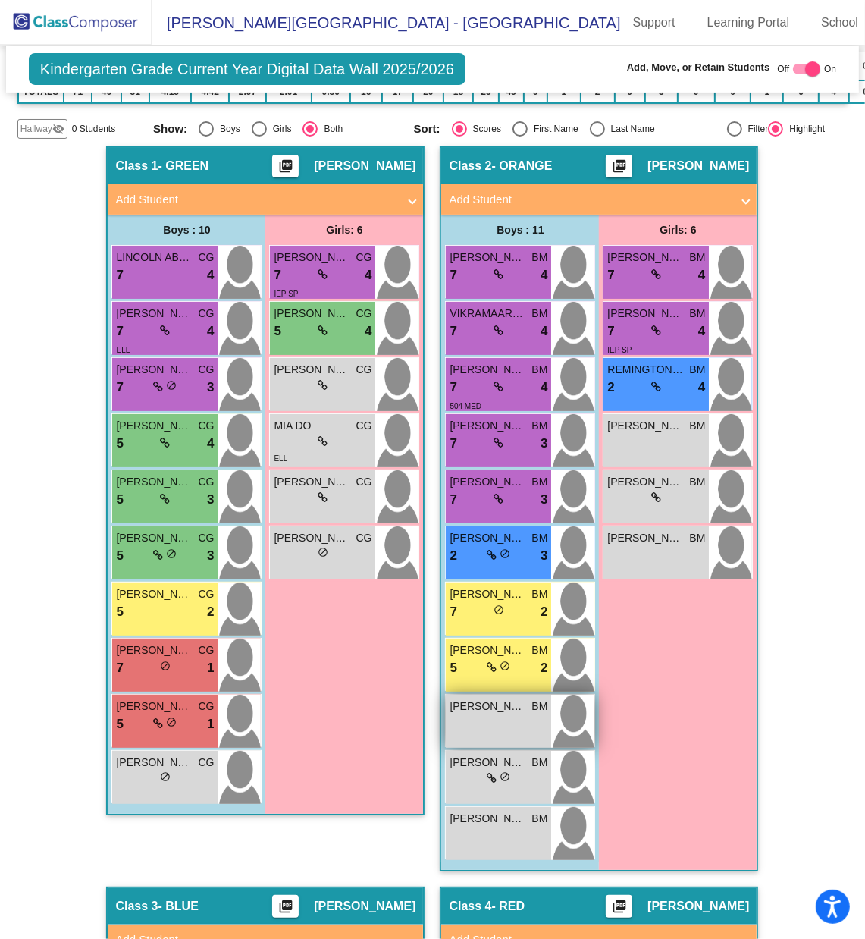
click at [513, 626] on span "[PERSON_NAME]" at bounding box center [488, 707] width 76 height 16
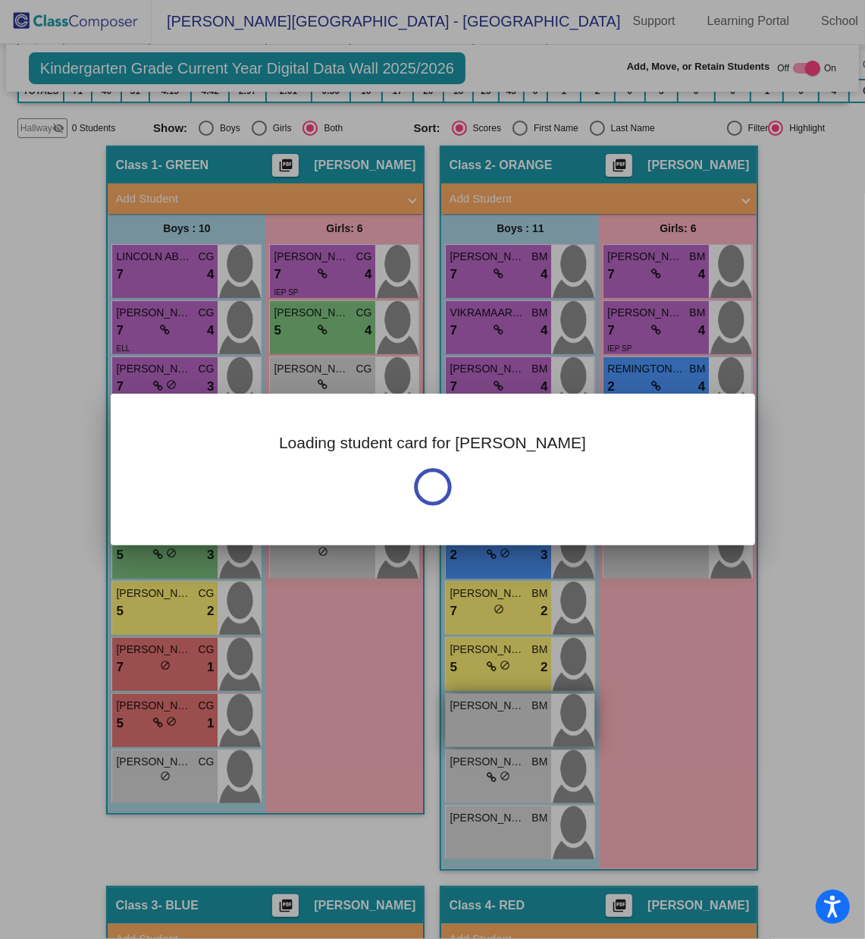
scroll to position [0, 0]
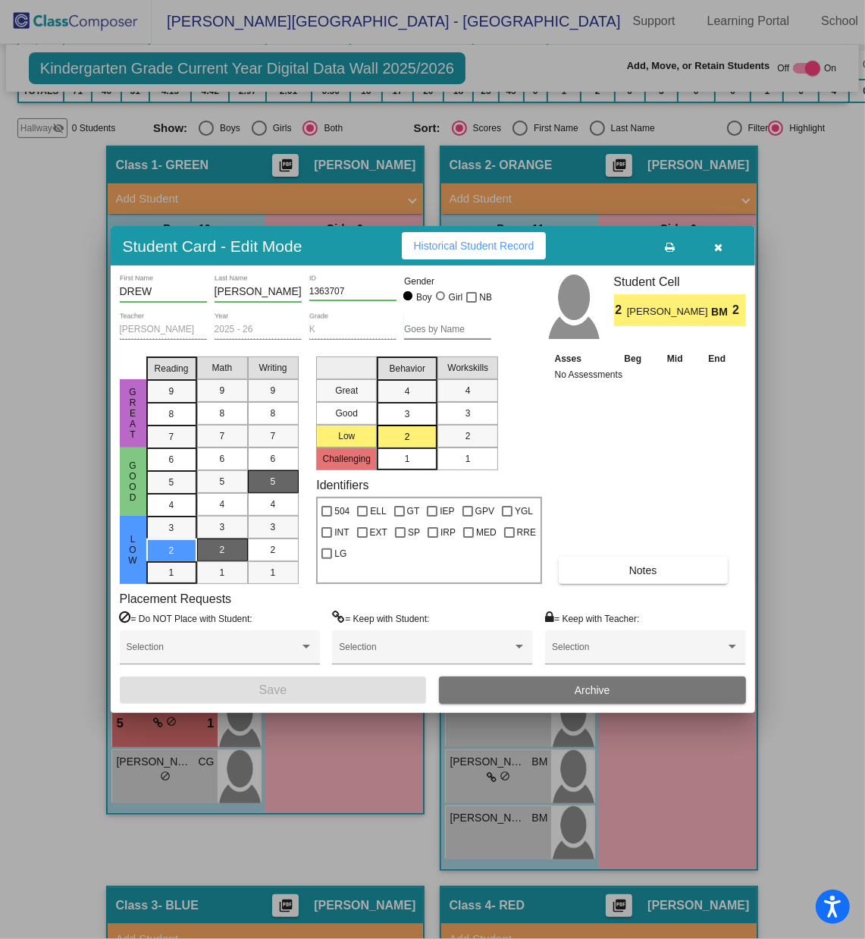
click at [715, 245] on icon "button" at bounding box center [719, 247] width 8 height 11
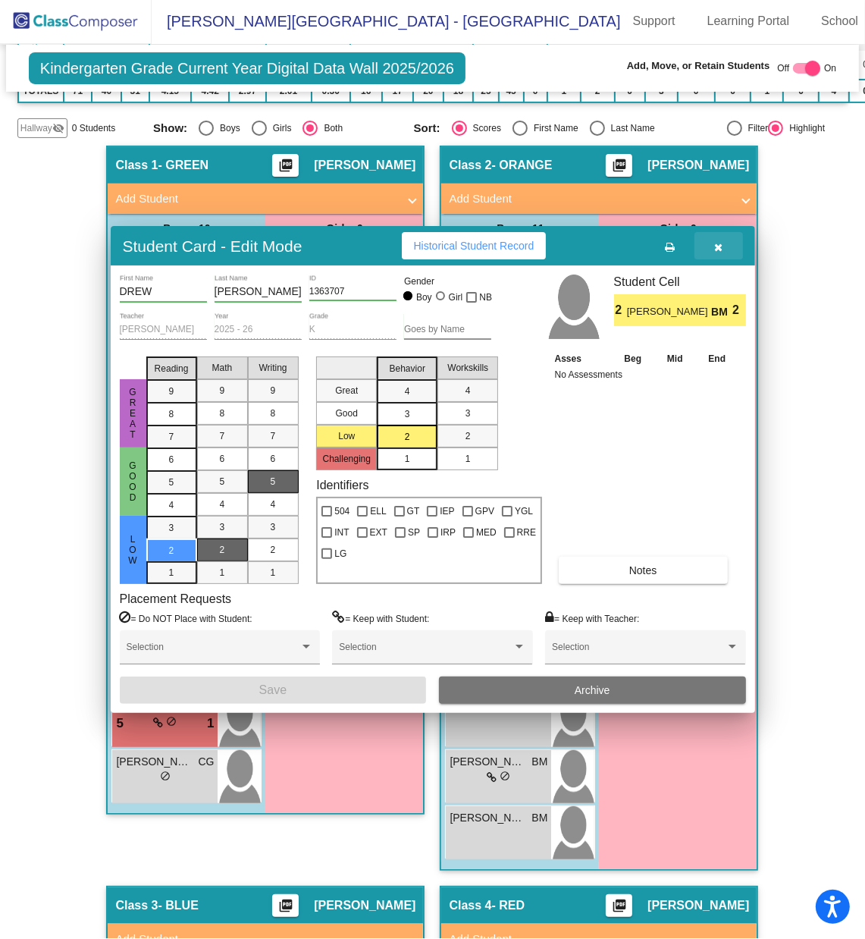
scroll to position [1, 0]
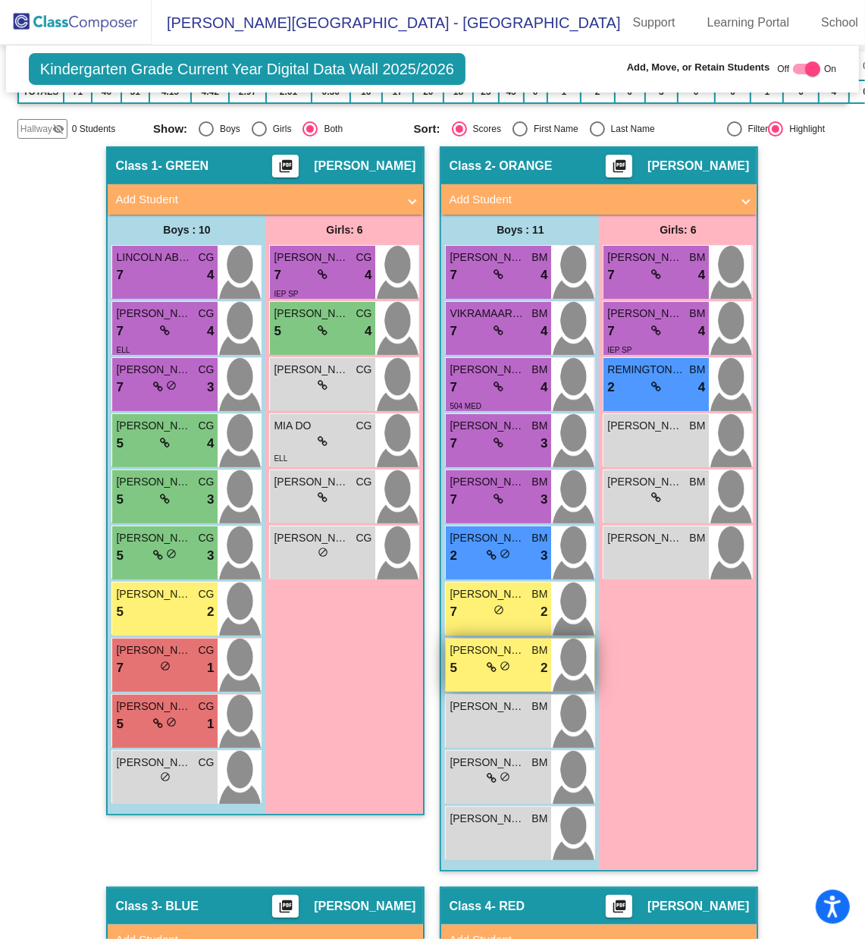
click at [511, 626] on div "5 lock do_not_disturb_alt 2" at bounding box center [499, 668] width 98 height 20
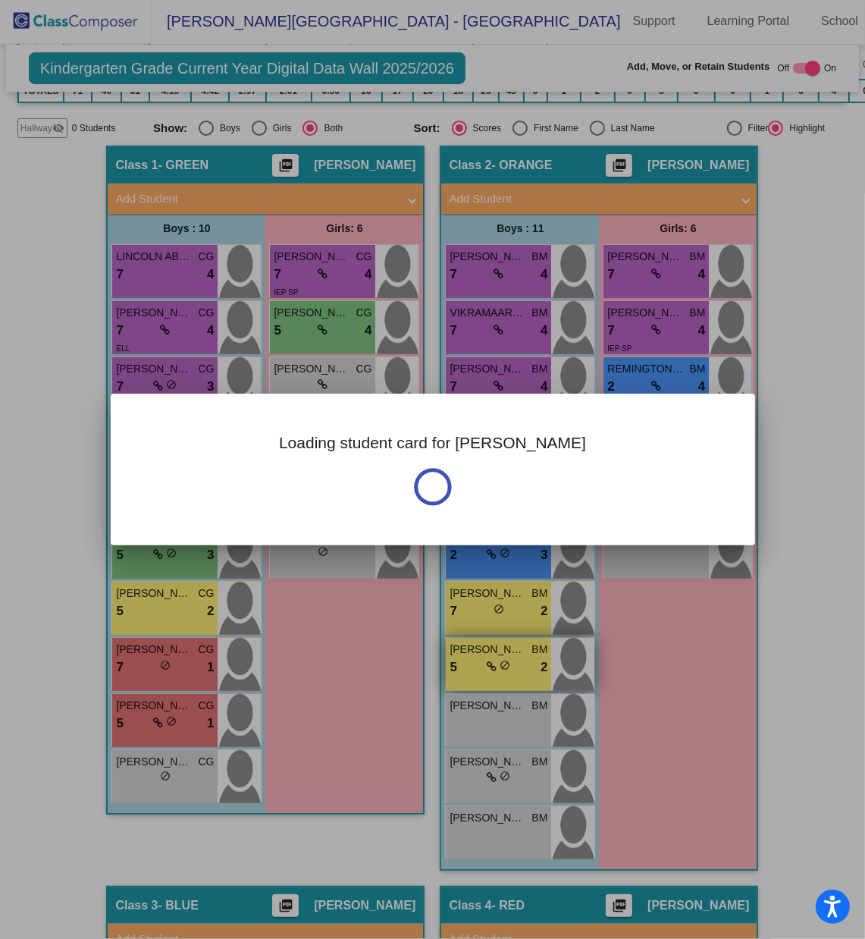
scroll to position [0, 0]
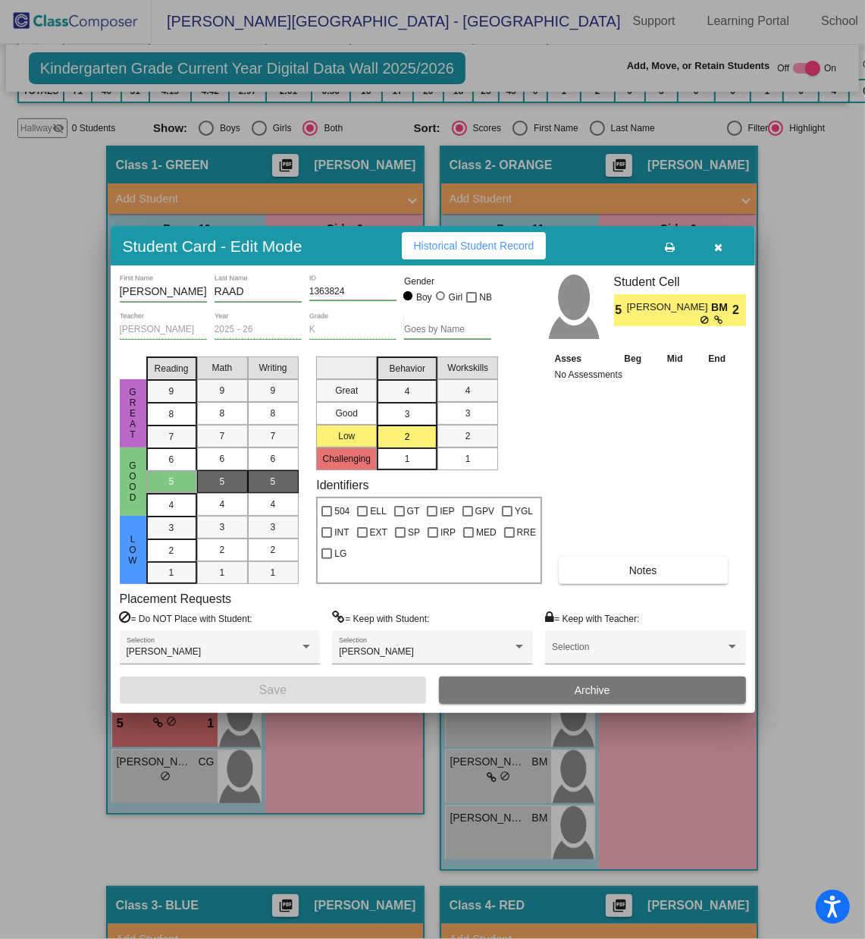
click at [724, 248] on button "button" at bounding box center [719, 245] width 49 height 27
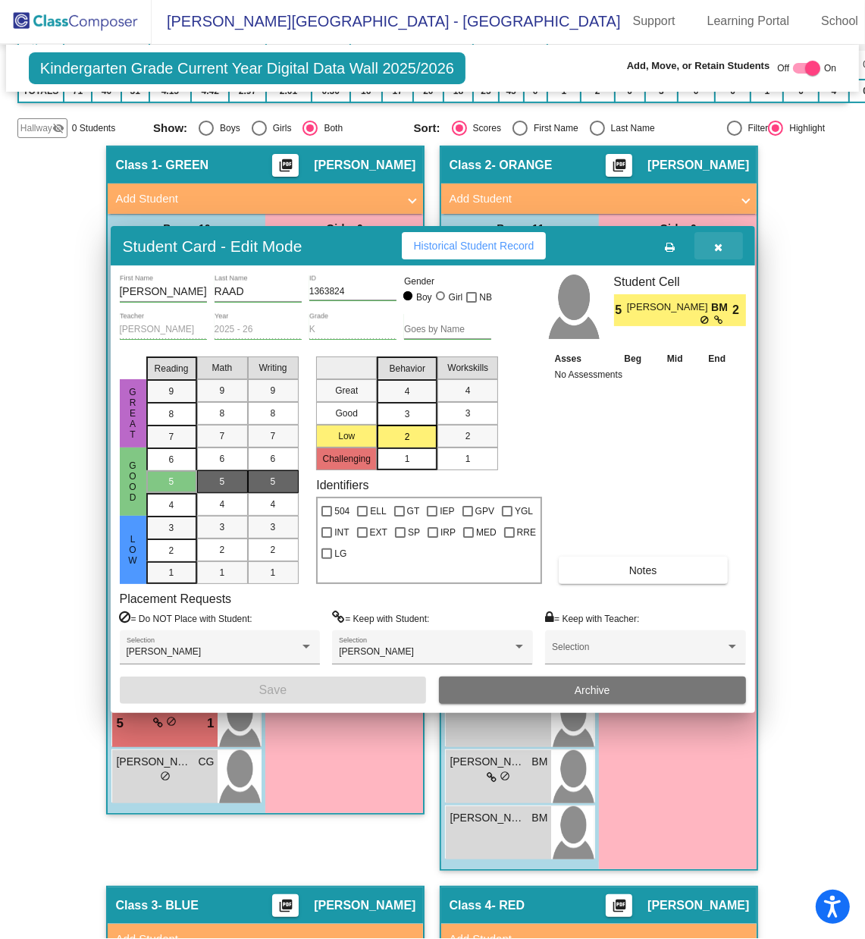
scroll to position [1, 0]
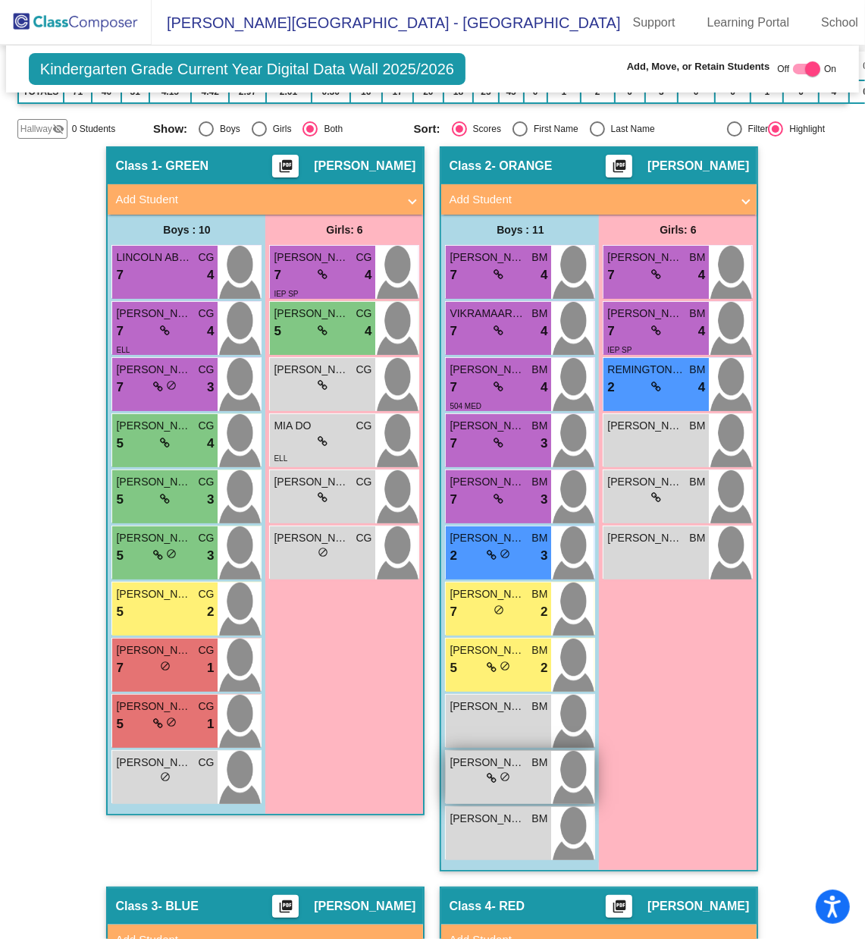
click at [500, 626] on span "do_not_disturb_alt" at bounding box center [505, 776] width 11 height 11
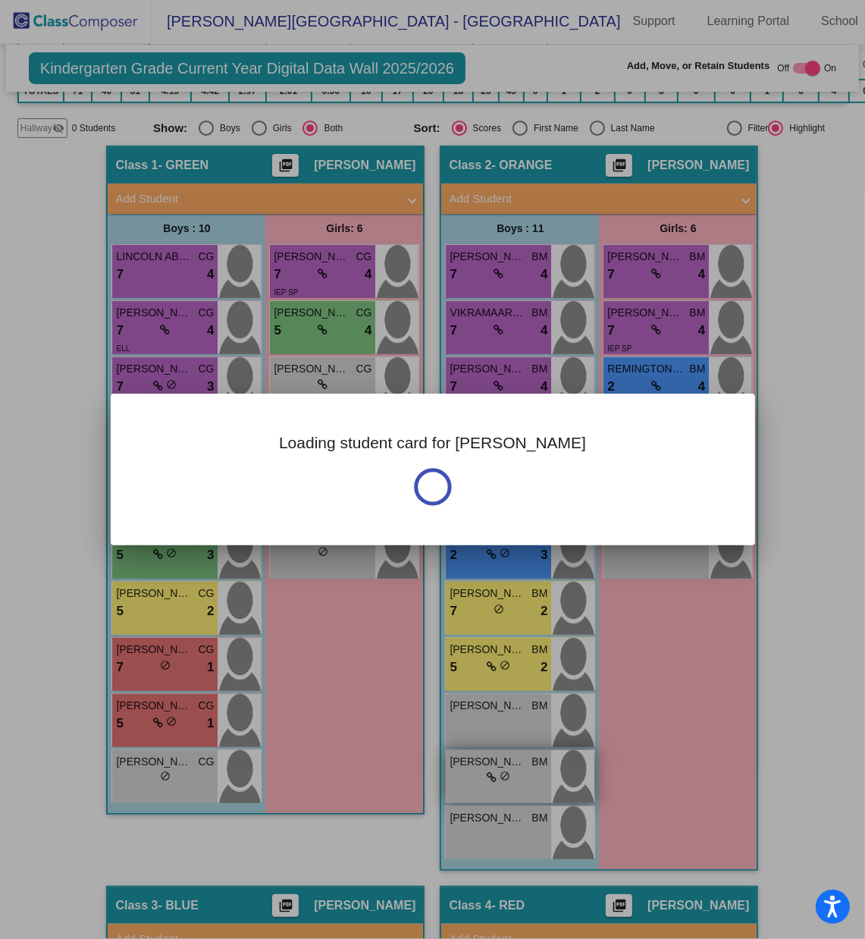
scroll to position [0, 0]
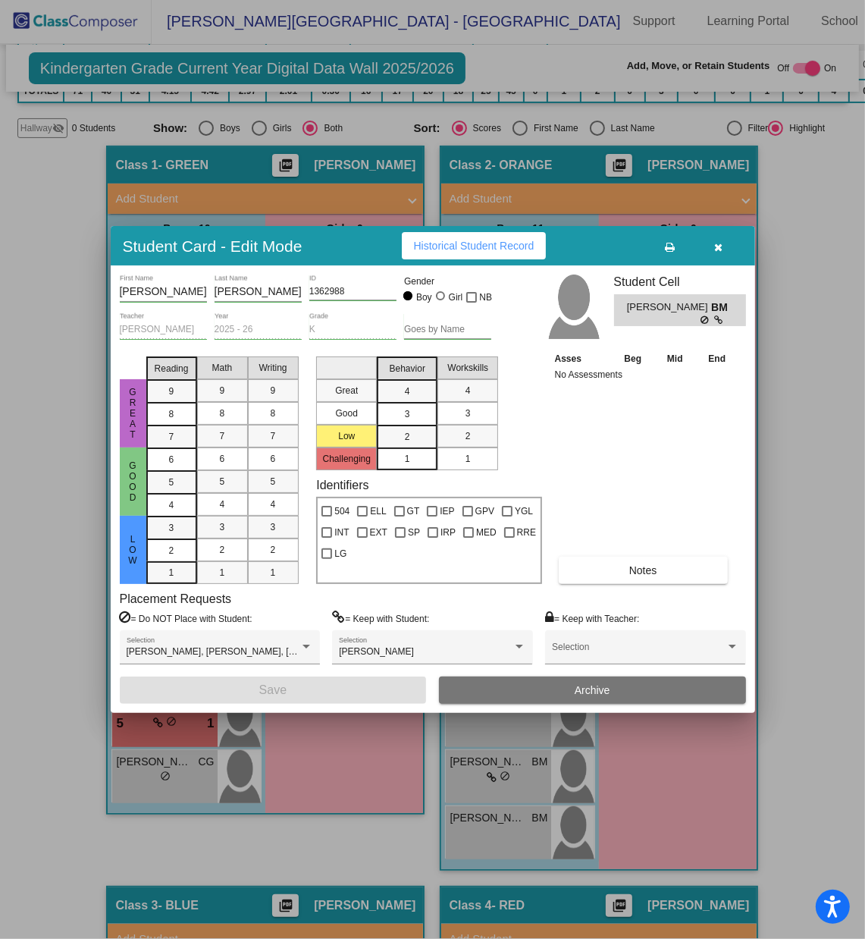
click at [717, 253] on button "button" at bounding box center [719, 245] width 49 height 27
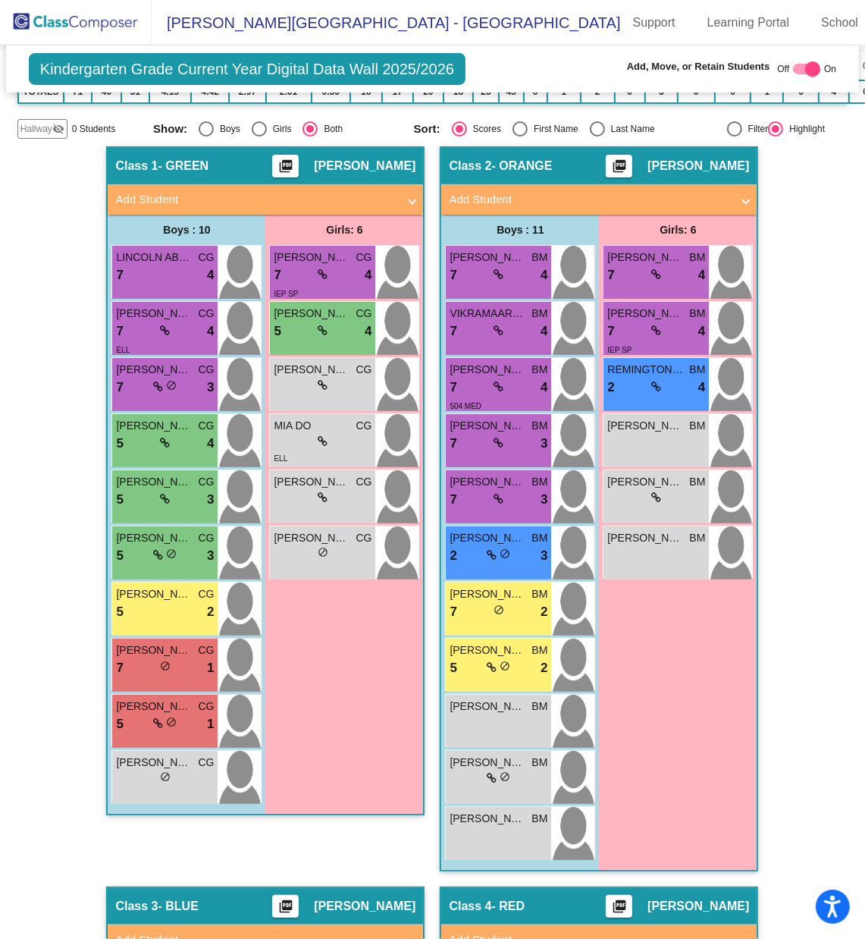
scroll to position [1, 0]
click at [507, 626] on div "[PERSON_NAME] lock do_not_disturb_alt" at bounding box center [498, 833] width 105 height 53
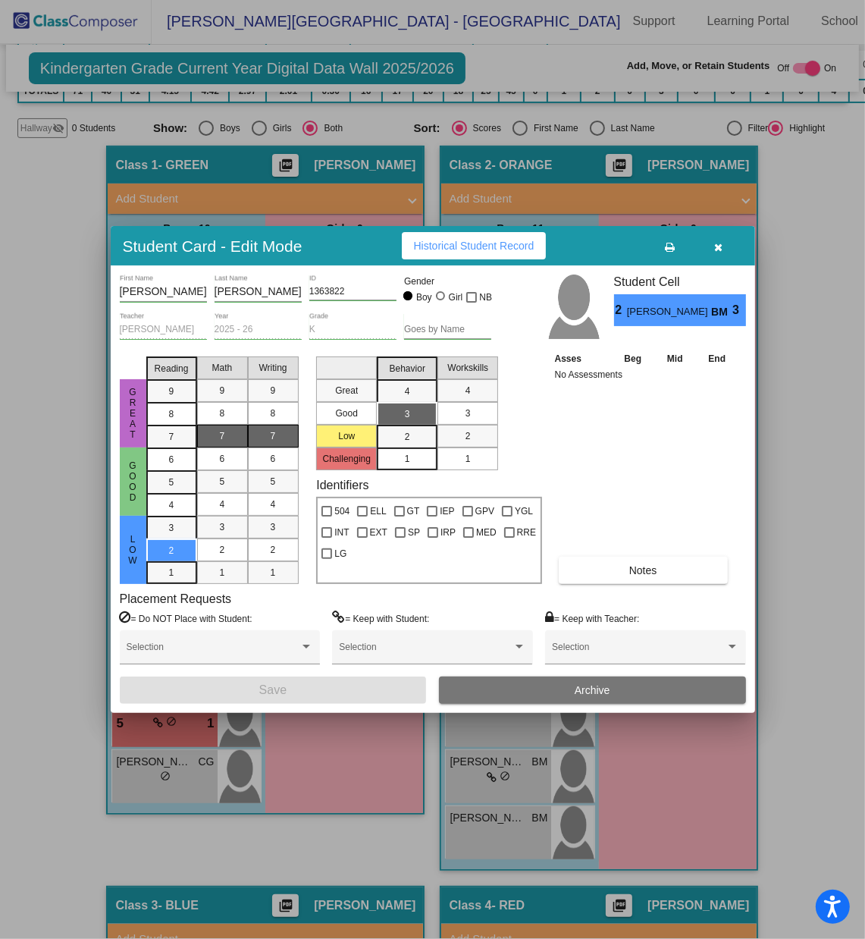
click at [718, 250] on icon "button" at bounding box center [719, 247] width 8 height 11
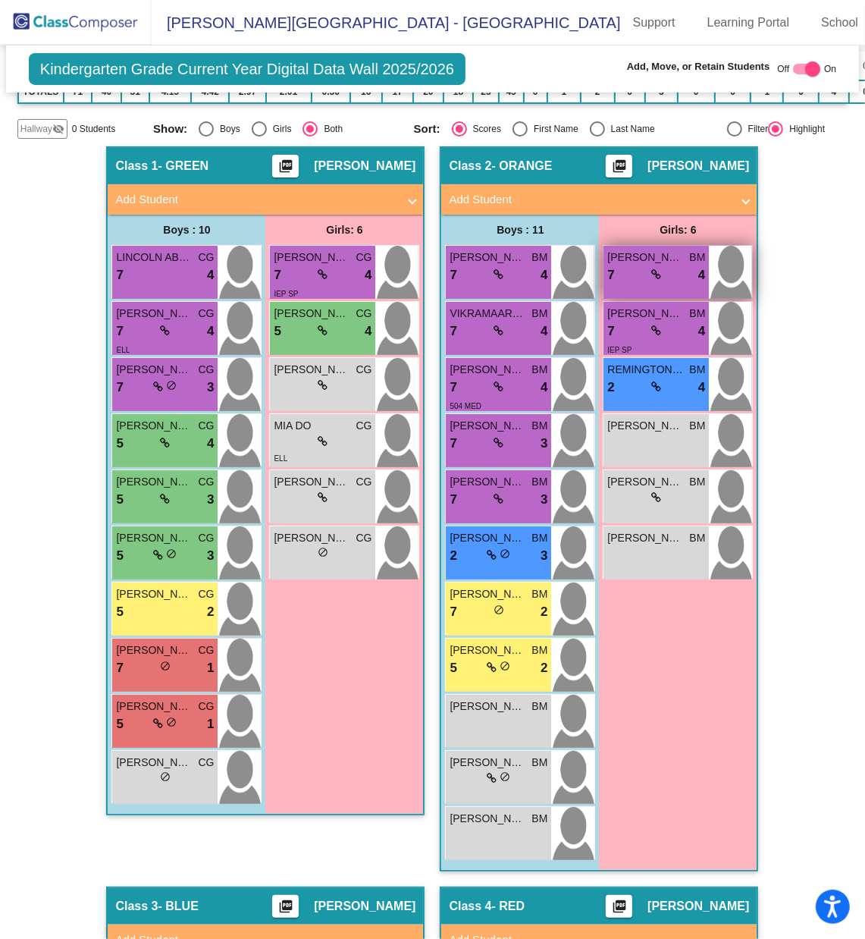
scroll to position [1, 0]
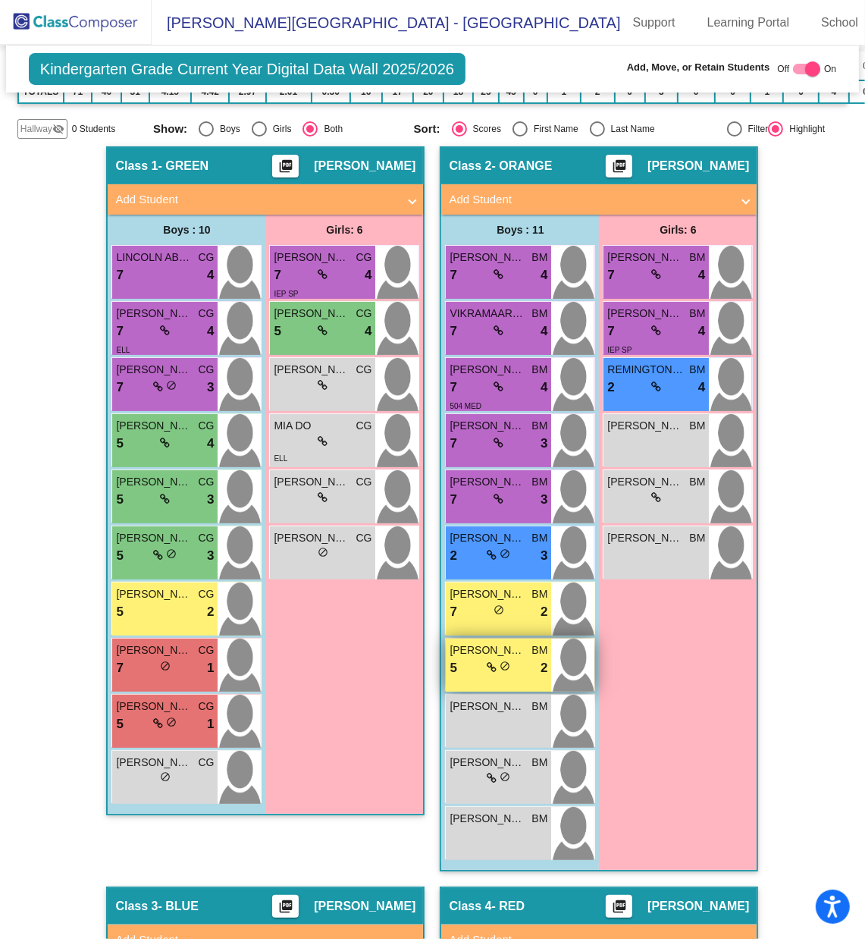
click at [487, 626] on icon at bounding box center [492, 667] width 10 height 11
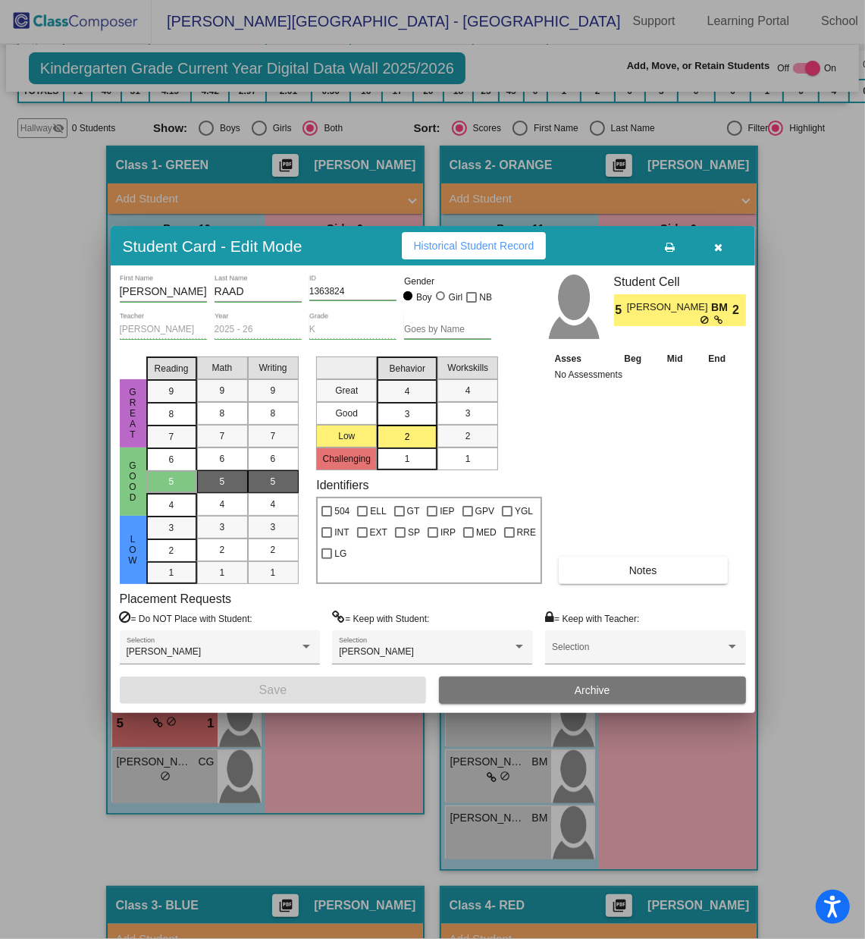
click at [723, 243] on button "button" at bounding box center [719, 245] width 49 height 27
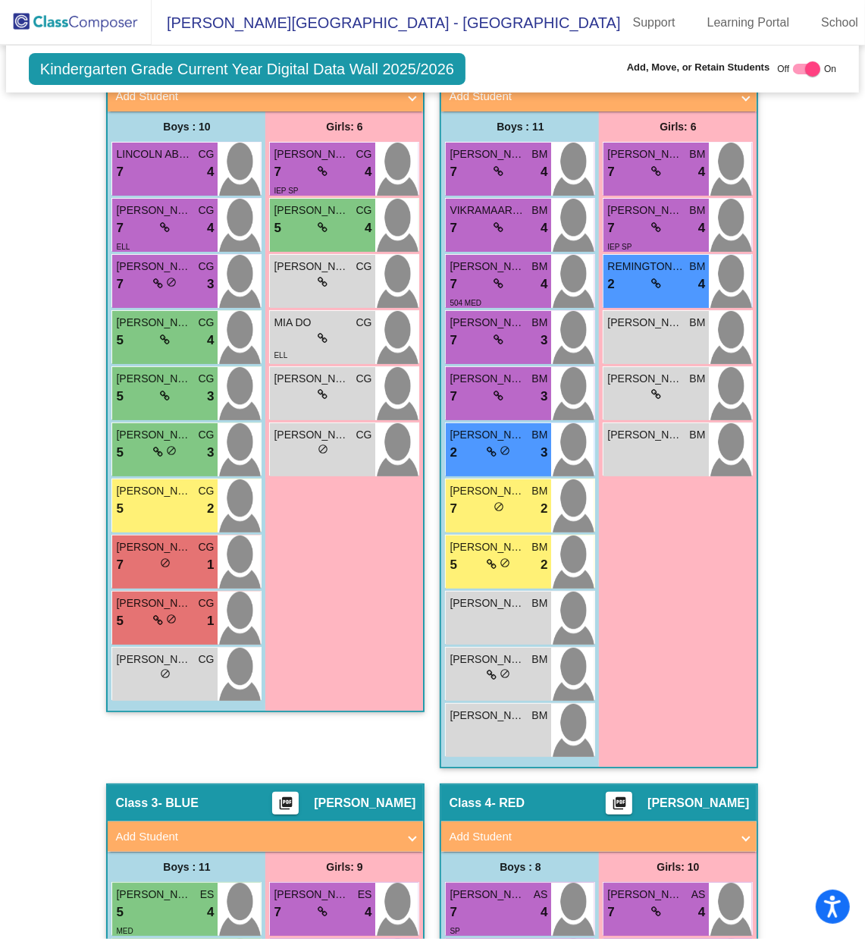
scroll to position [417, 0]
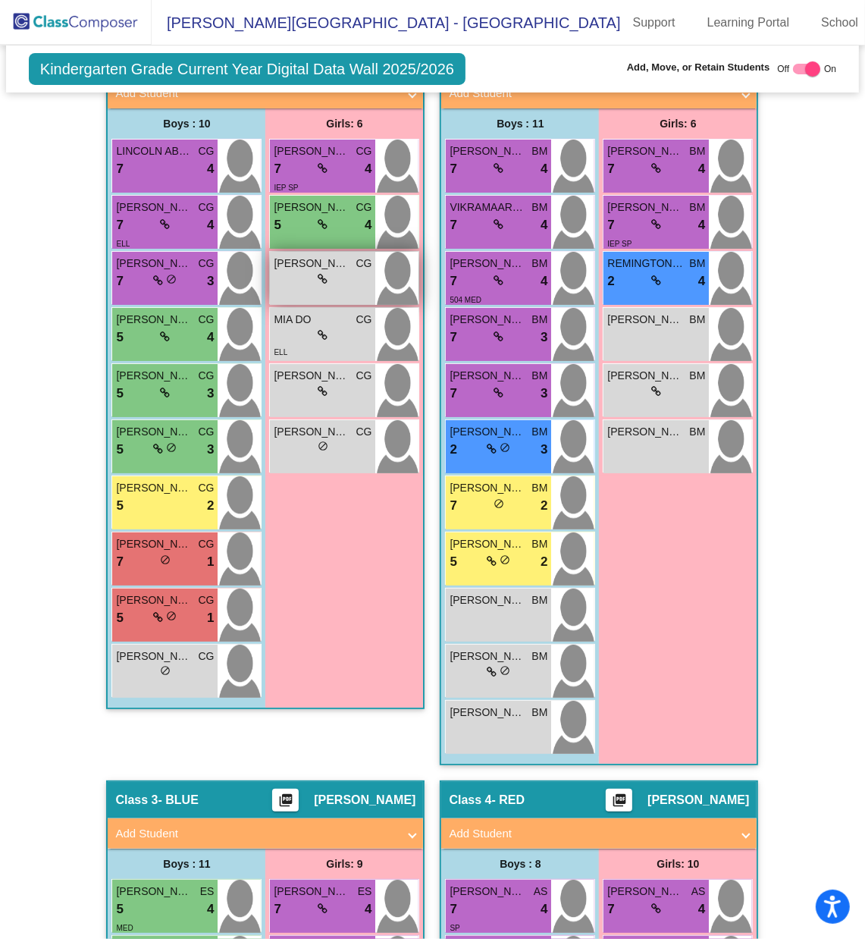
click at [297, 272] on div "lock do_not_disturb_alt" at bounding box center [323, 280] width 98 height 16
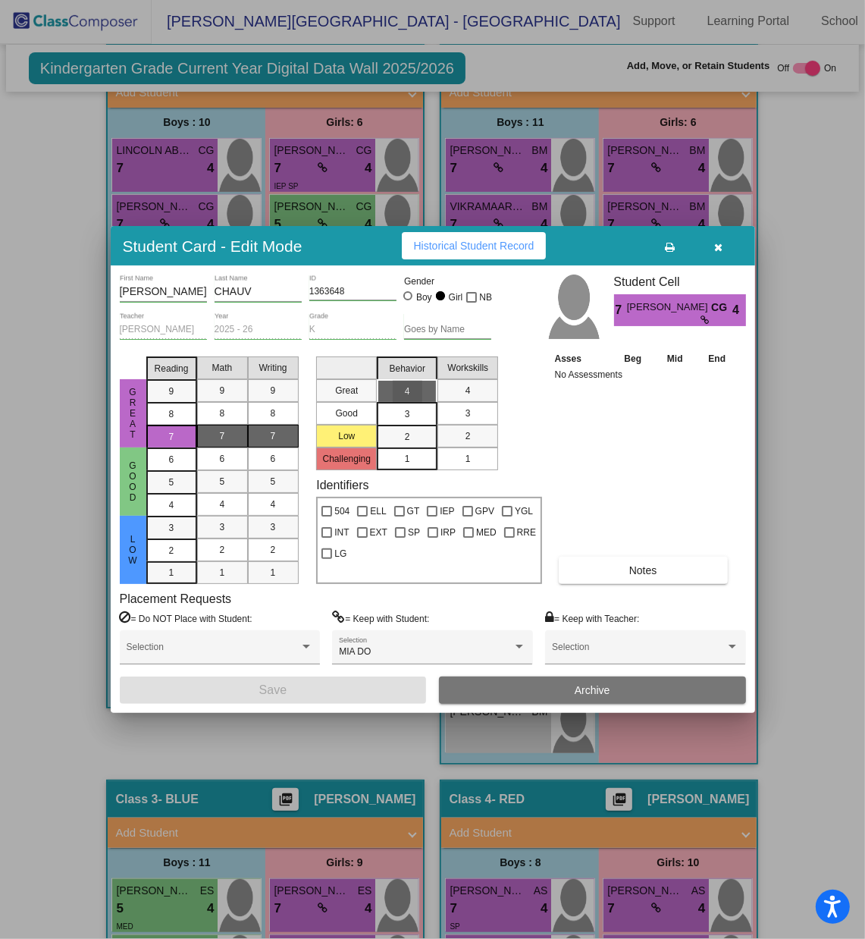
click at [402, 388] on div "4" at bounding box center [408, 391] width 30 height 23
click at [272, 433] on span "7" at bounding box center [273, 436] width 5 height 14
click at [226, 437] on div "7" at bounding box center [223, 436] width 30 height 23
click at [655, 319] on div at bounding box center [679, 320] width 105 height 9
click at [721, 247] on icon "button" at bounding box center [719, 247] width 8 height 11
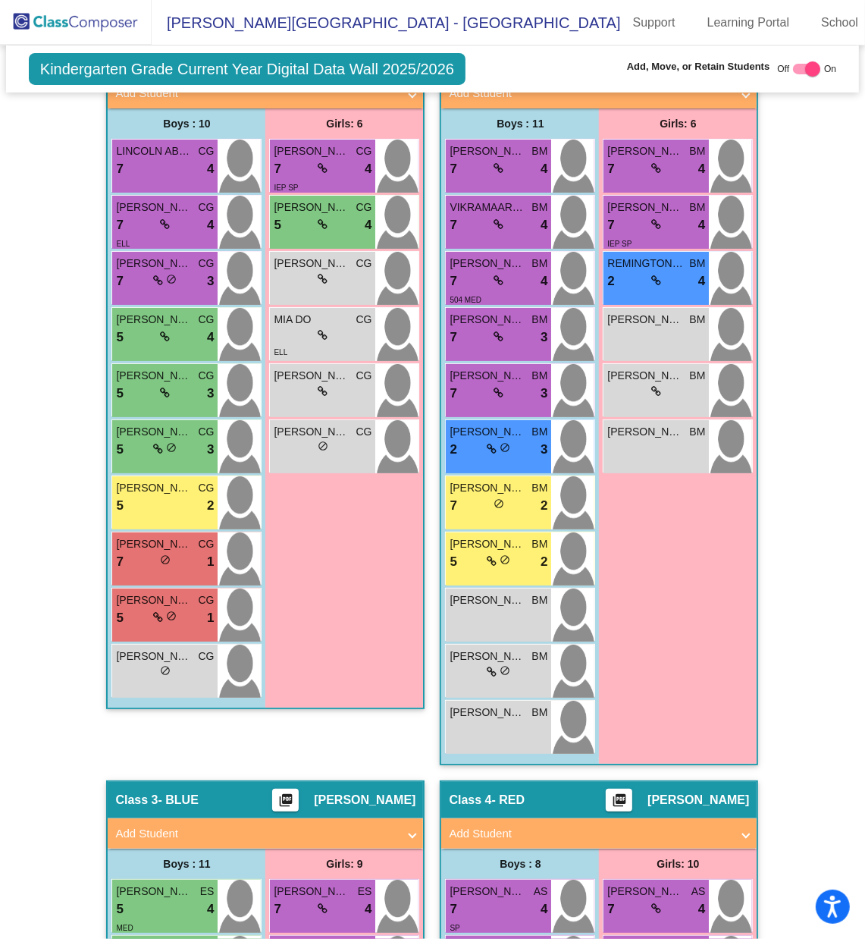
scroll to position [1, 0]
click at [312, 215] on div "5 lock do_not_disturb_alt 4" at bounding box center [323, 225] width 98 height 20
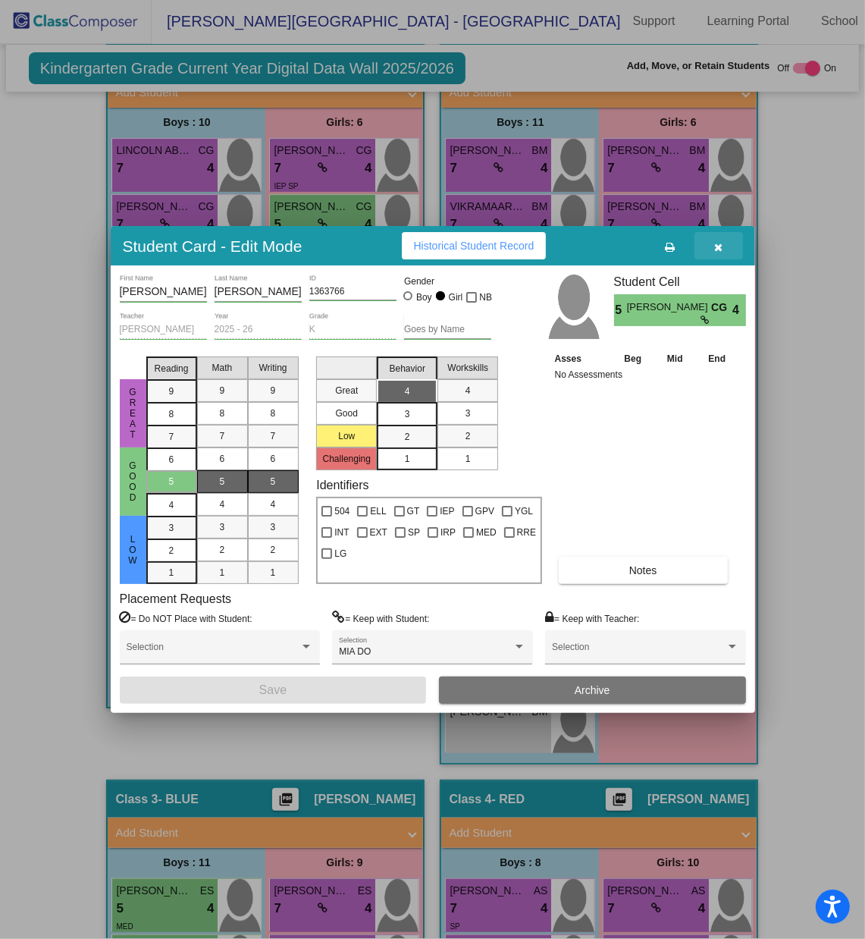
click at [727, 248] on button "button" at bounding box center [719, 245] width 49 height 27
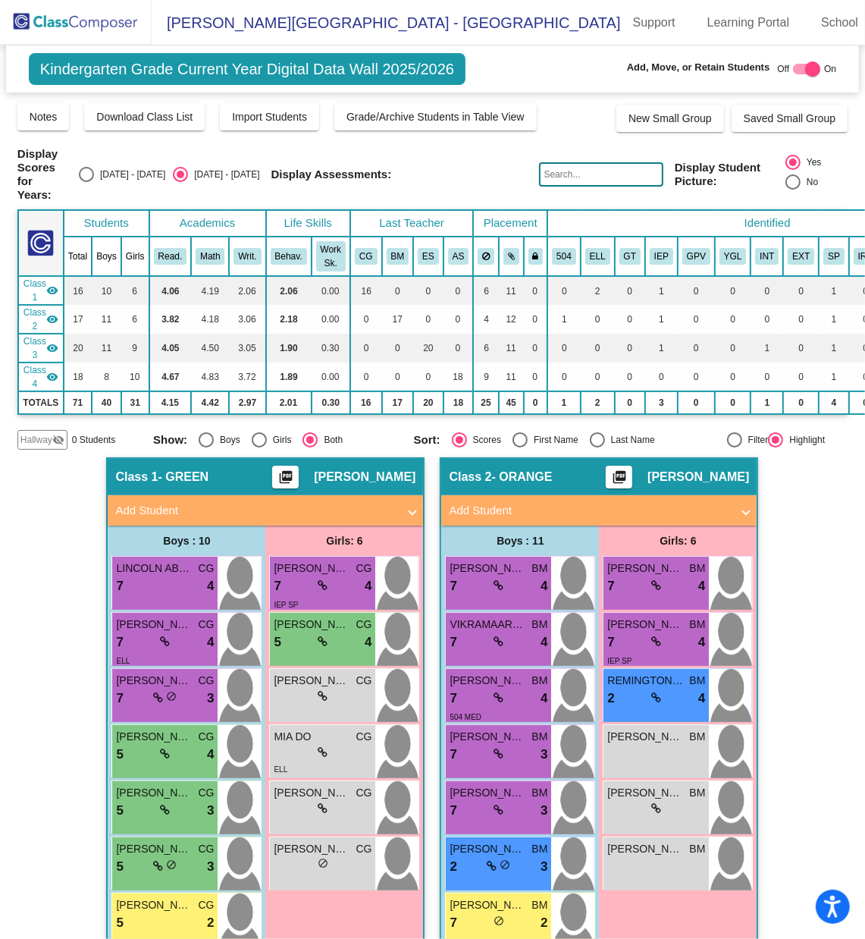
scroll to position [397, 0]
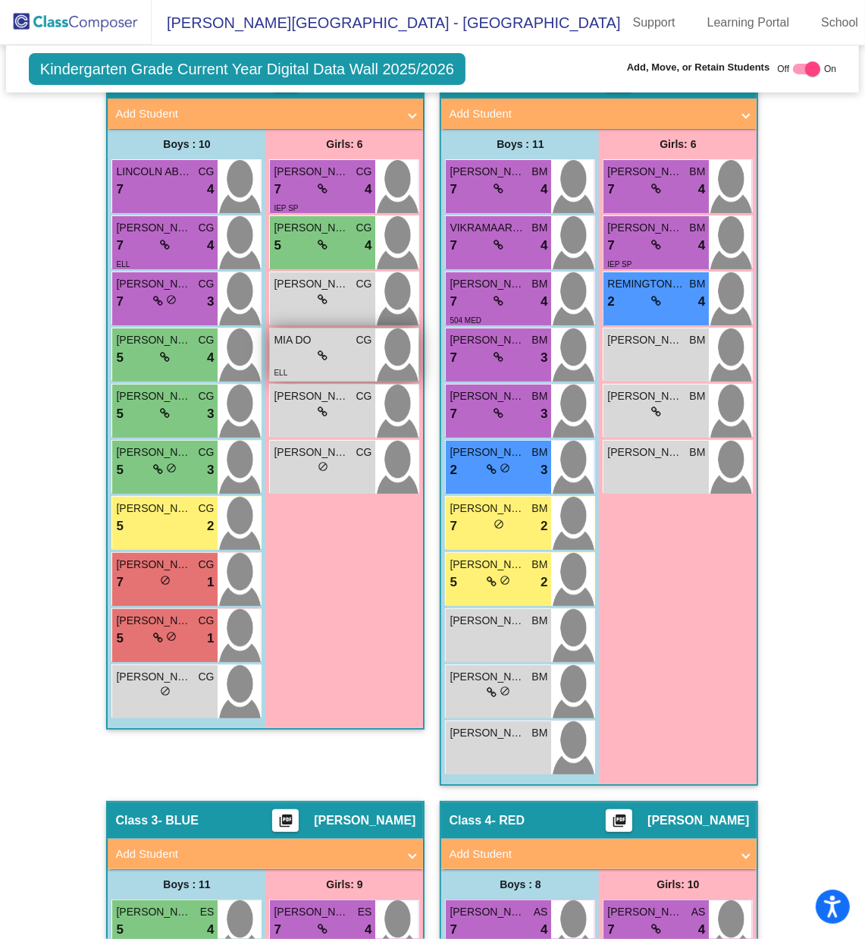
click at [315, 332] on span "MIA DO" at bounding box center [312, 340] width 76 height 16
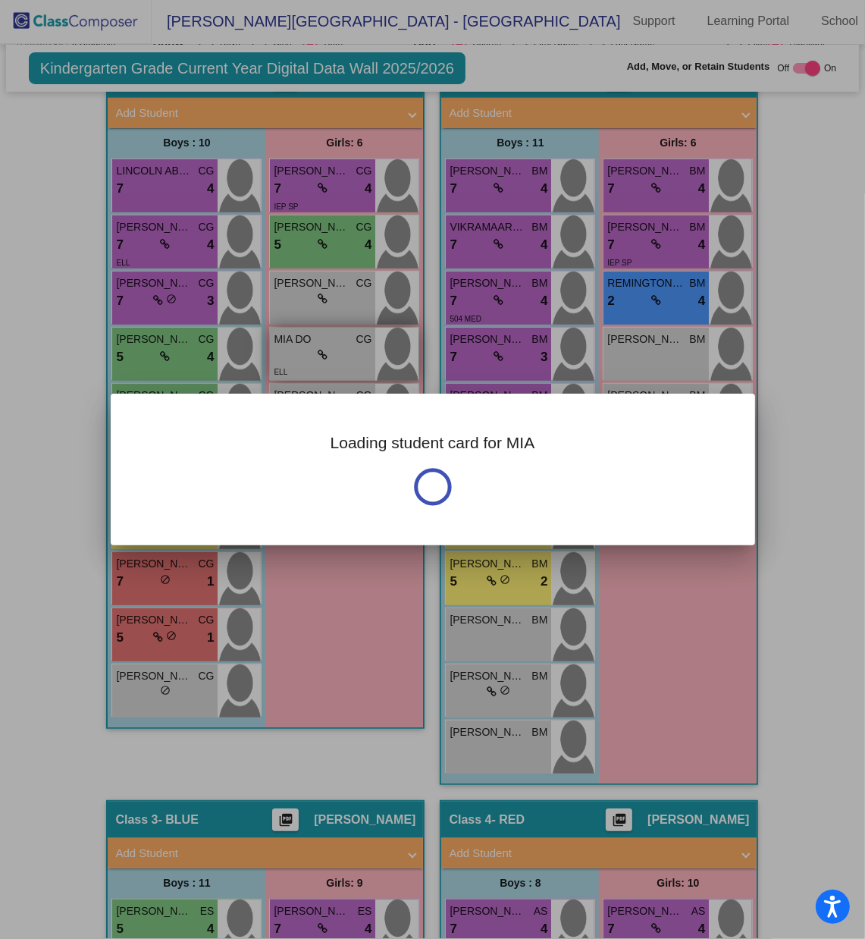
scroll to position [0, 0]
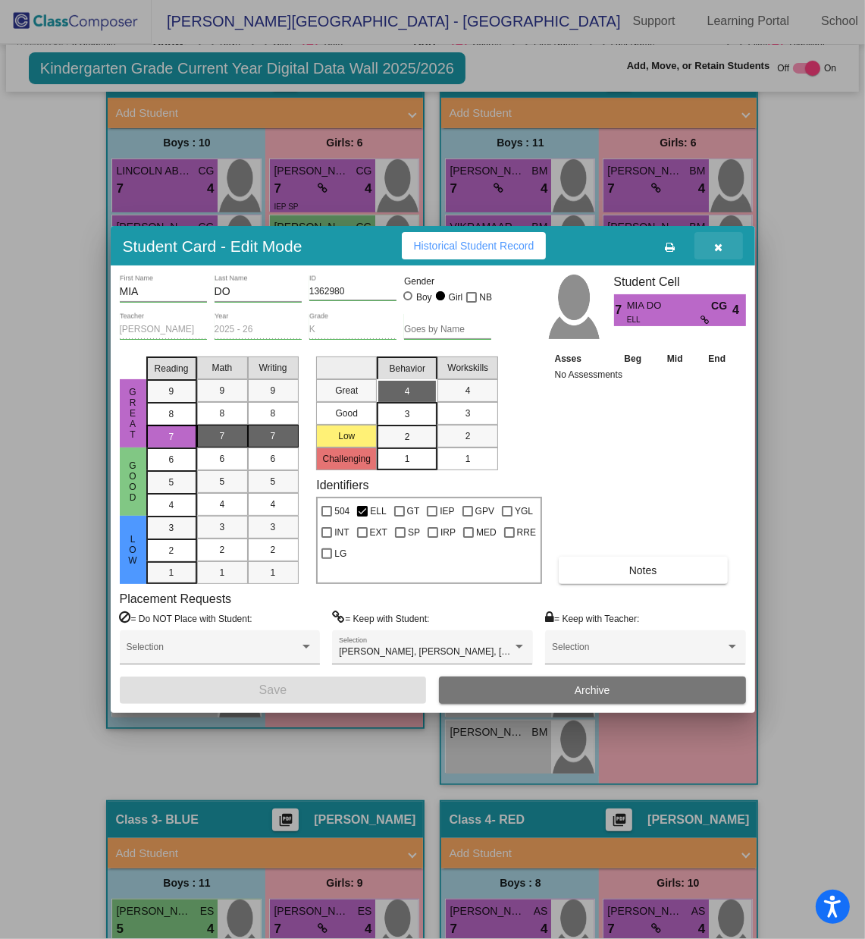
click at [716, 252] on icon "button" at bounding box center [719, 247] width 8 height 11
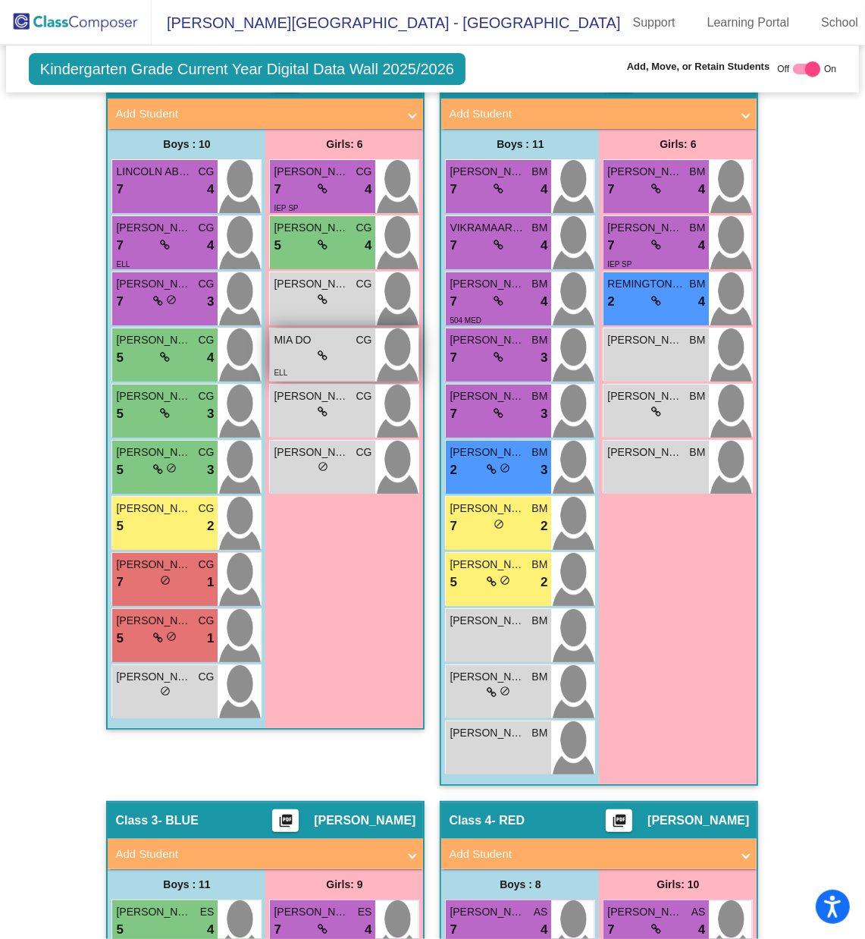
scroll to position [1, 0]
click at [322, 332] on span "MIA DO" at bounding box center [312, 340] width 76 height 16
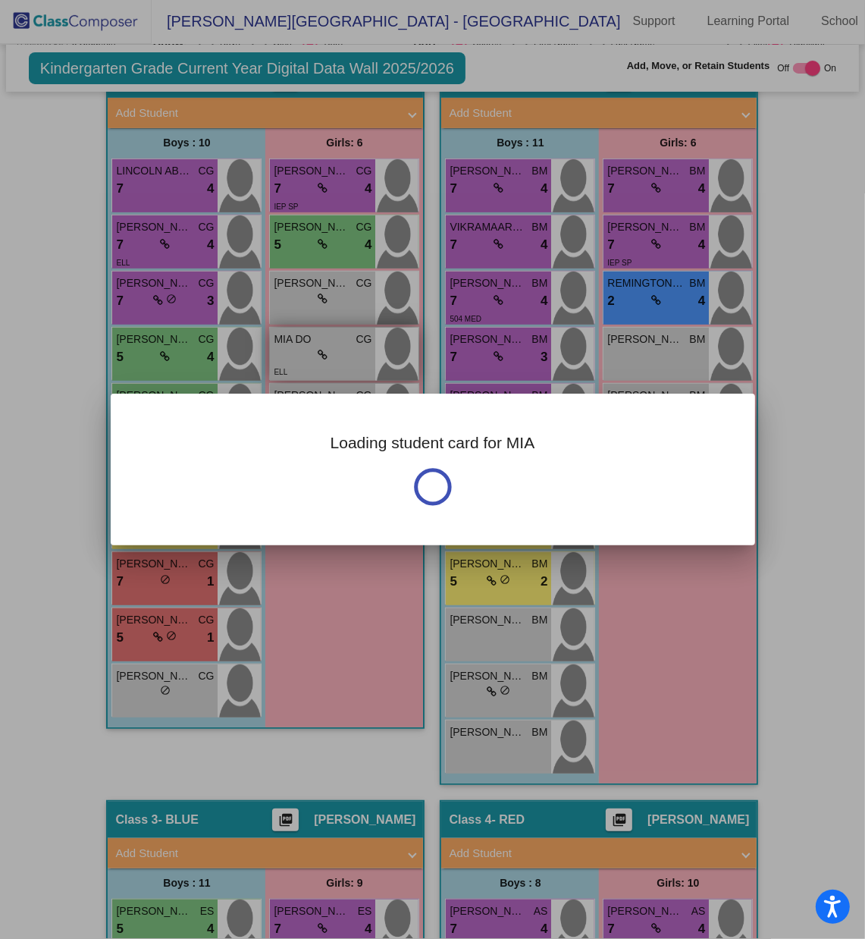
scroll to position [0, 0]
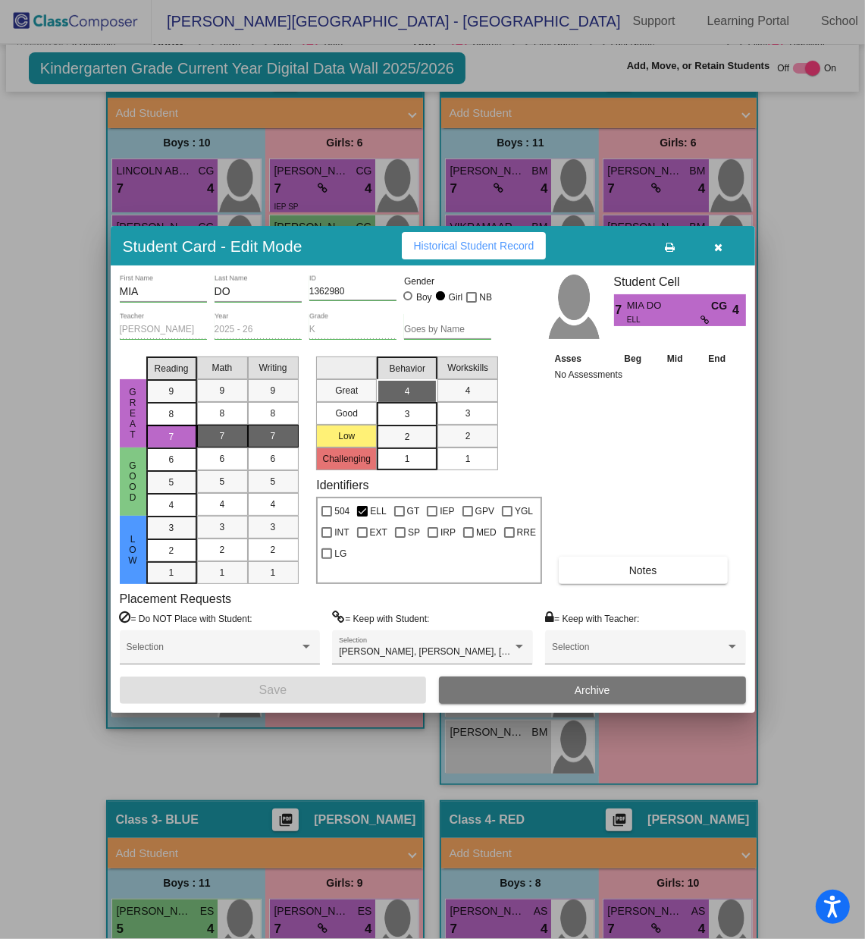
click at [652, 310] on span "MIA DO" at bounding box center [669, 306] width 84 height 16
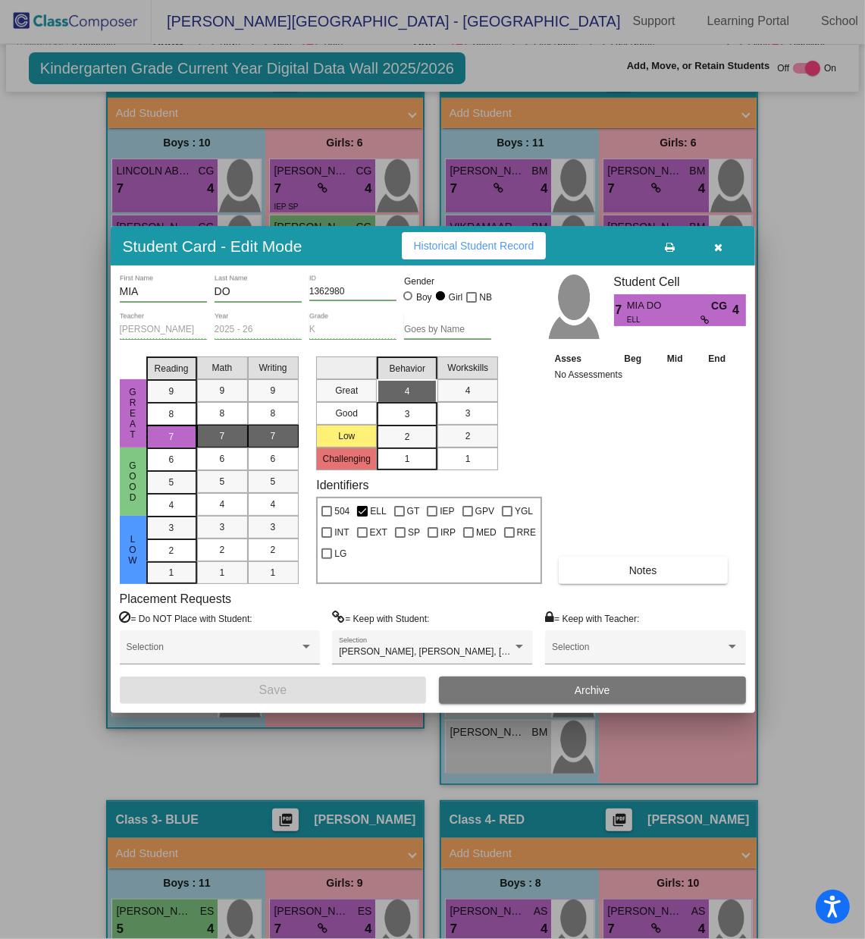
click at [652, 310] on span "MIA DO" at bounding box center [669, 306] width 84 height 16
click at [664, 375] on td "No Assessments" at bounding box center [645, 374] width 188 height 15
click at [718, 253] on button "button" at bounding box center [719, 245] width 49 height 27
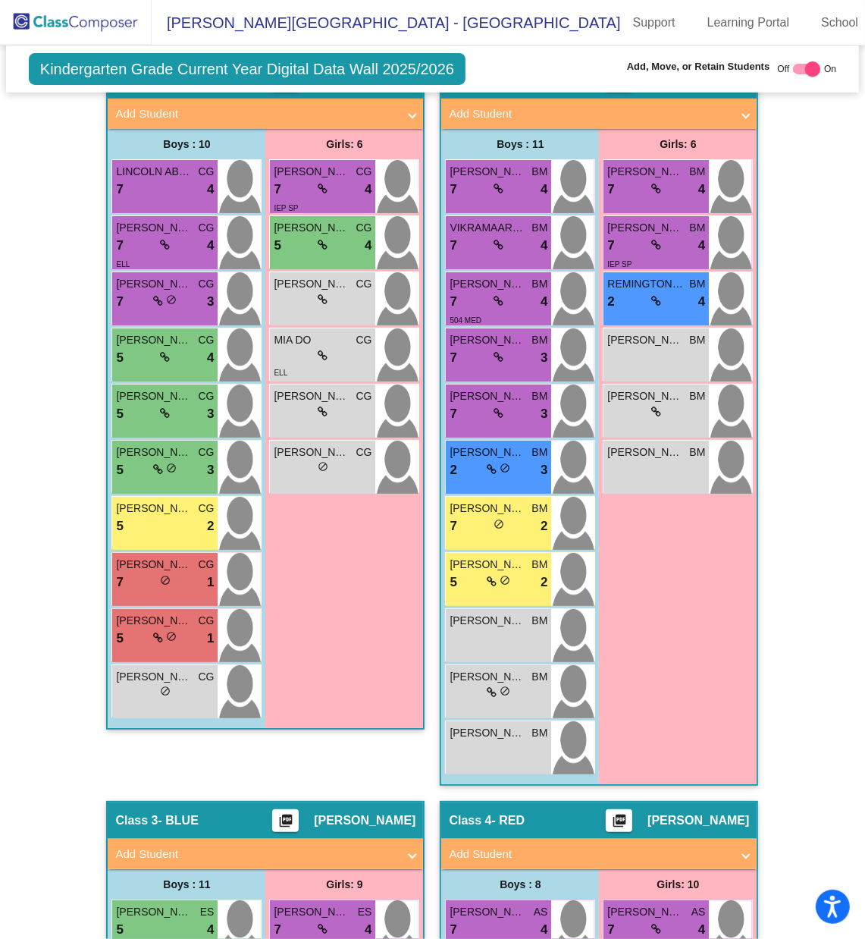
scroll to position [1, 0]
click at [331, 364] on div "ELL" at bounding box center [323, 372] width 98 height 16
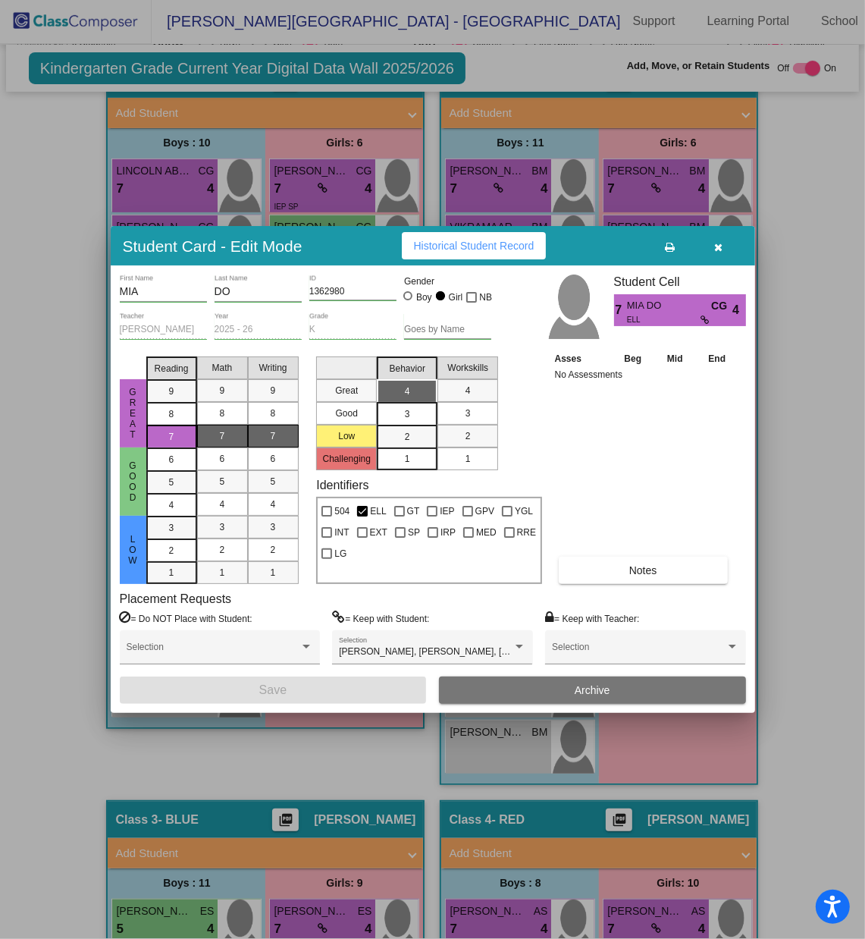
click at [718, 251] on icon "button" at bounding box center [719, 247] width 8 height 11
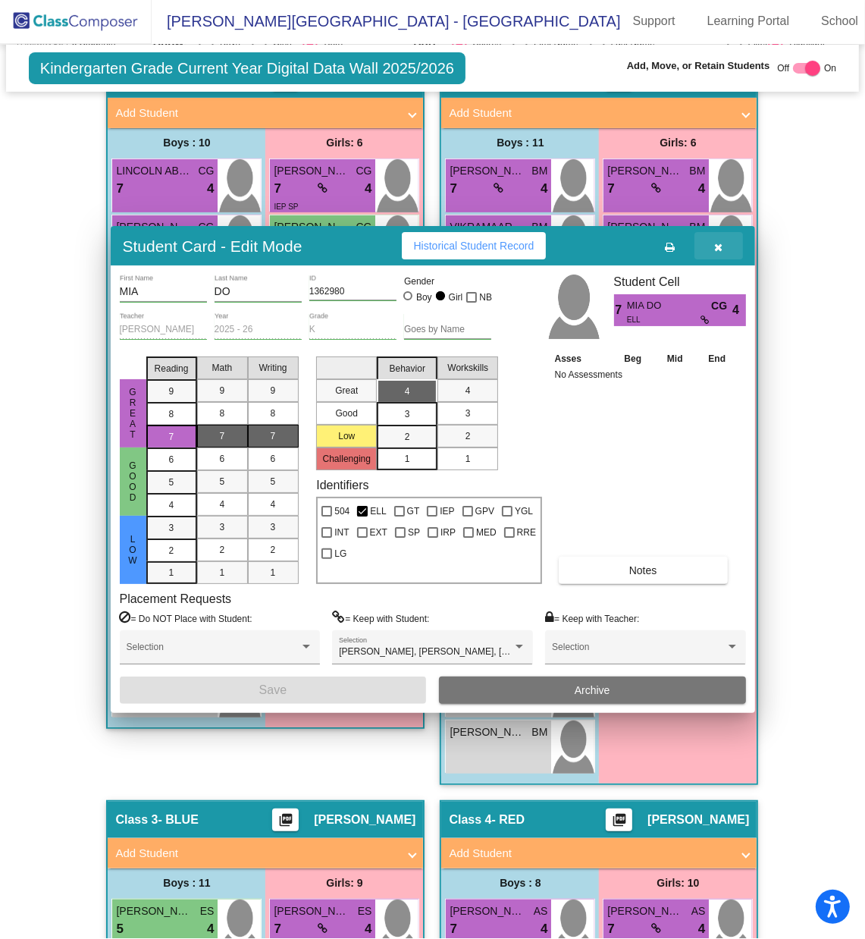
scroll to position [1, 0]
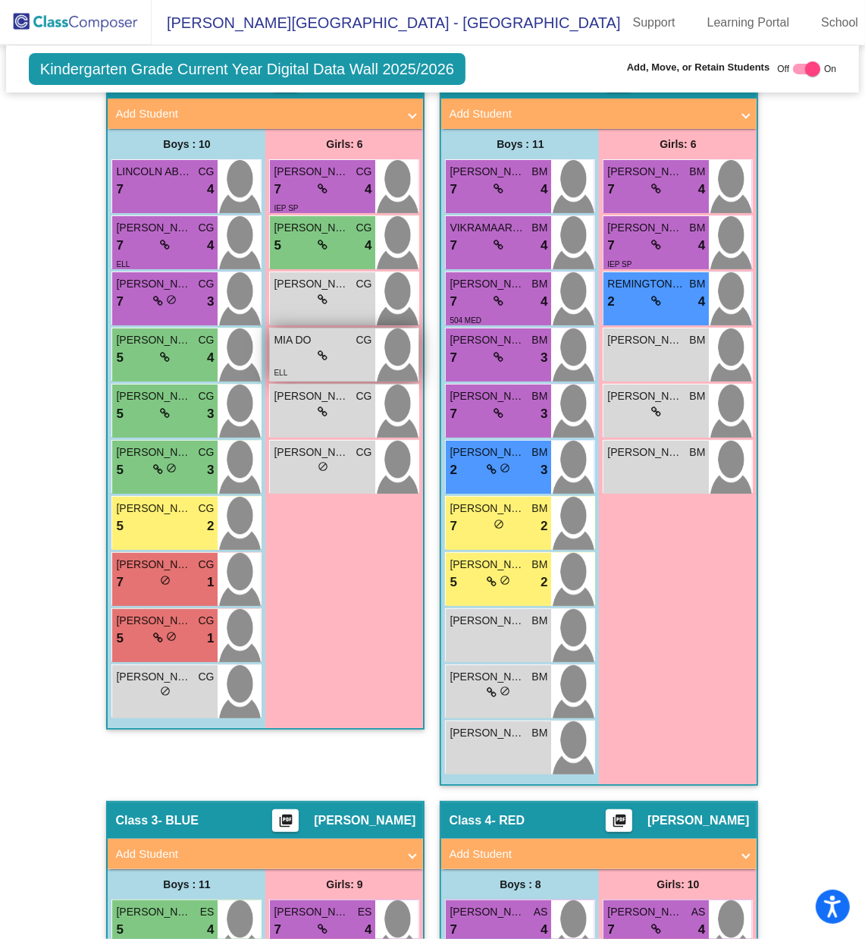
click at [350, 348] on div "lock do_not_disturb_alt" at bounding box center [323, 356] width 98 height 16
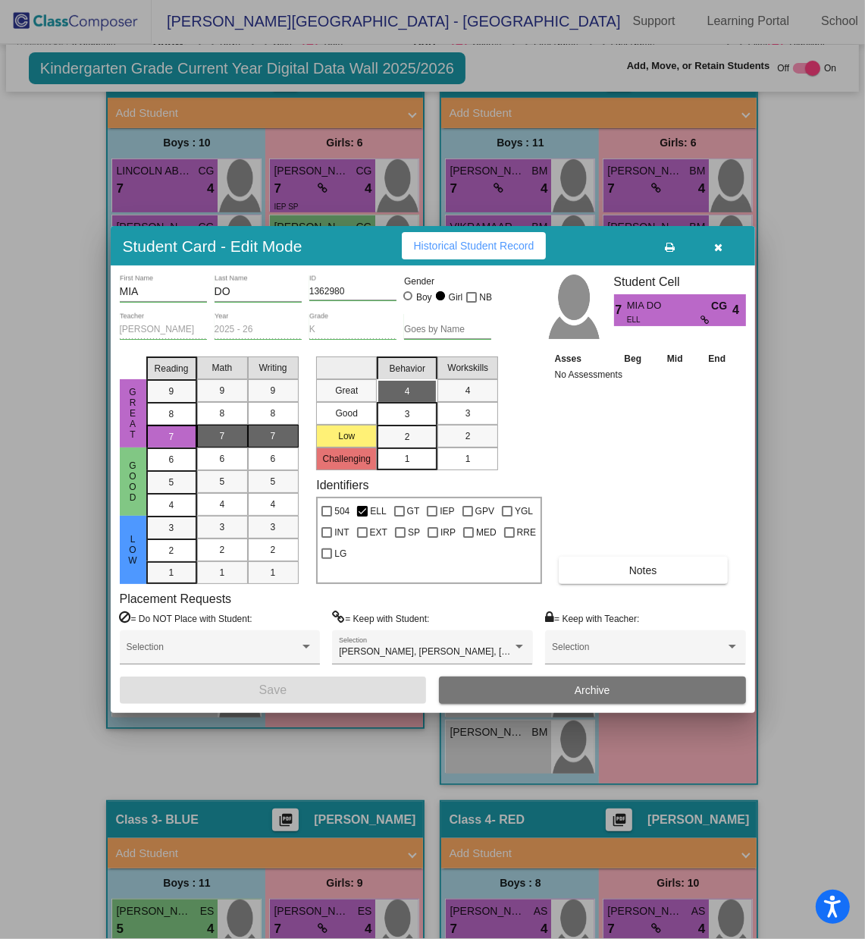
click at [722, 247] on icon "button" at bounding box center [719, 247] width 8 height 11
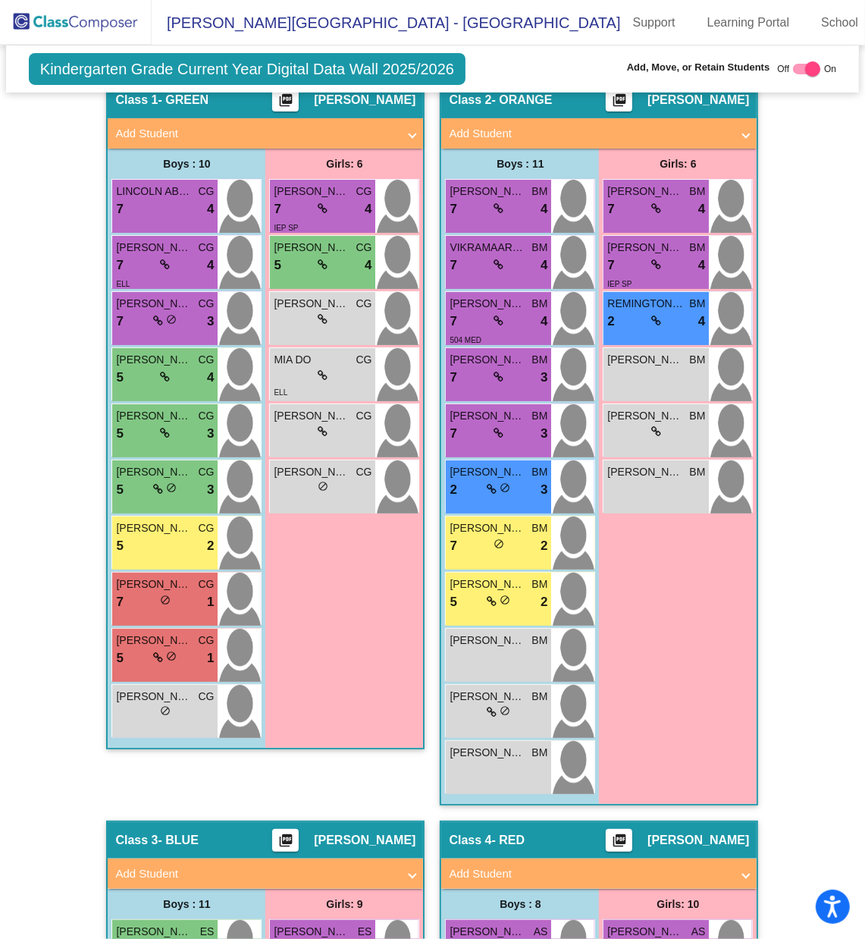
scroll to position [375, 0]
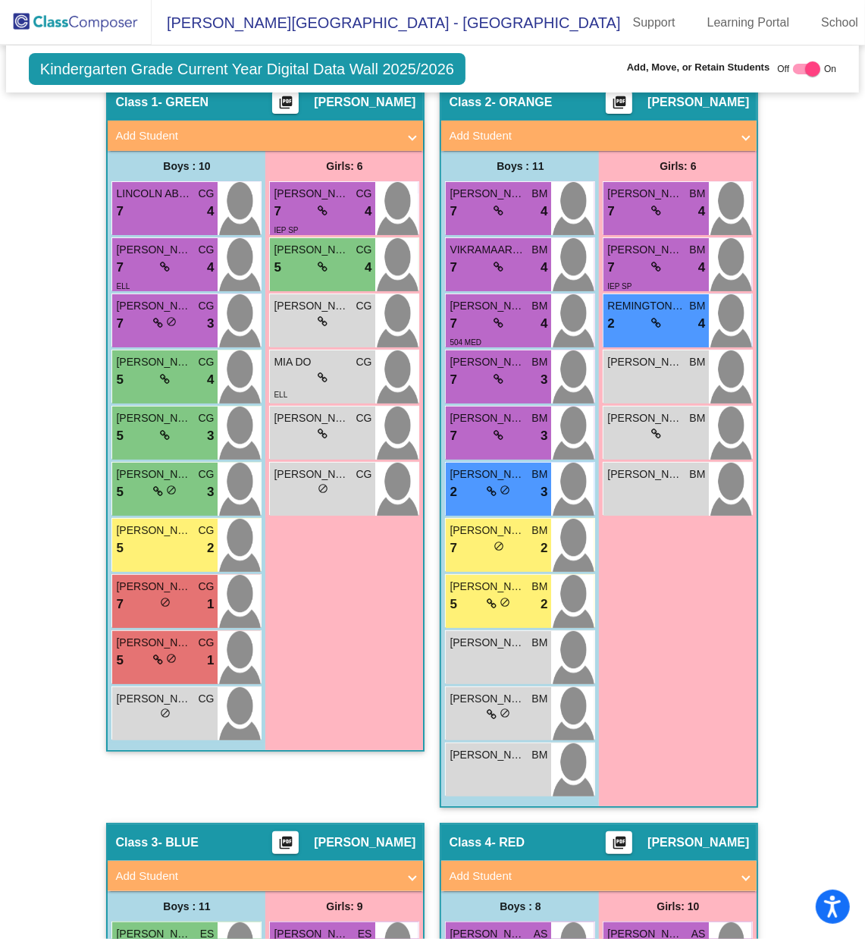
click at [807, 74] on div at bounding box center [813, 68] width 15 height 15
checkbox input "false"
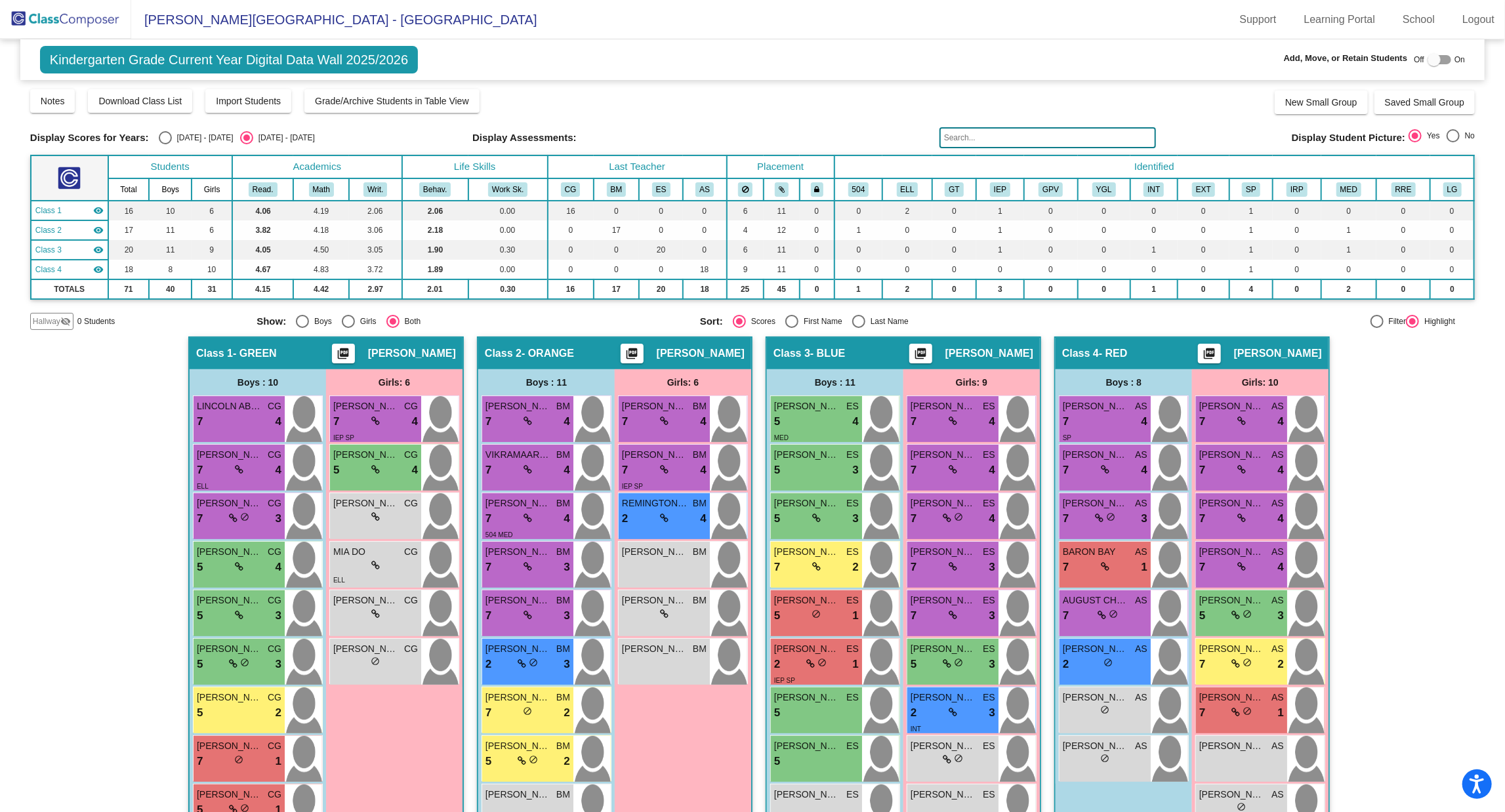
scroll to position [134, 0]
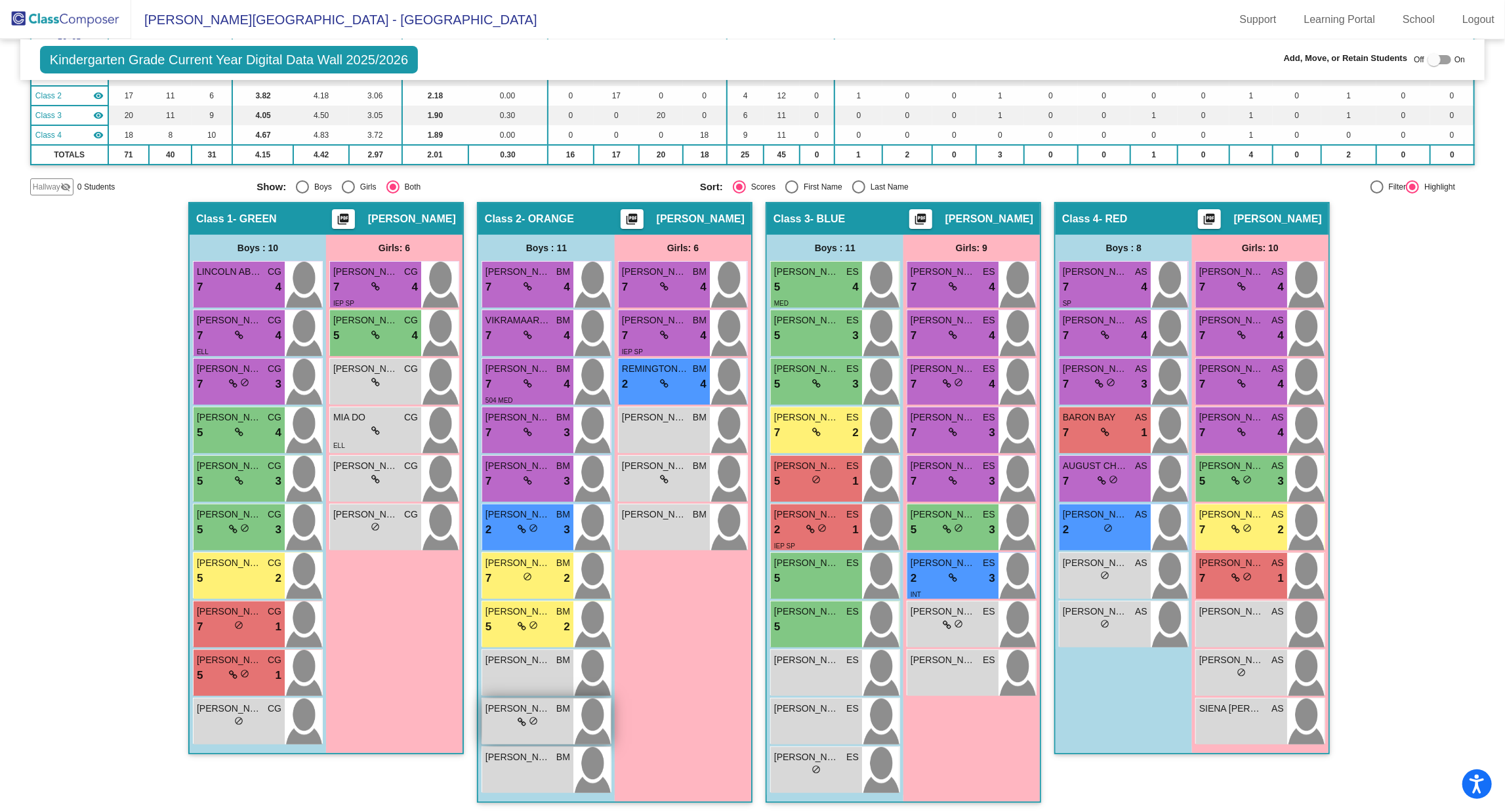
click at [528, 541] on span "do_not_disturb_alt" at bounding box center [533, 720] width 10 height 10
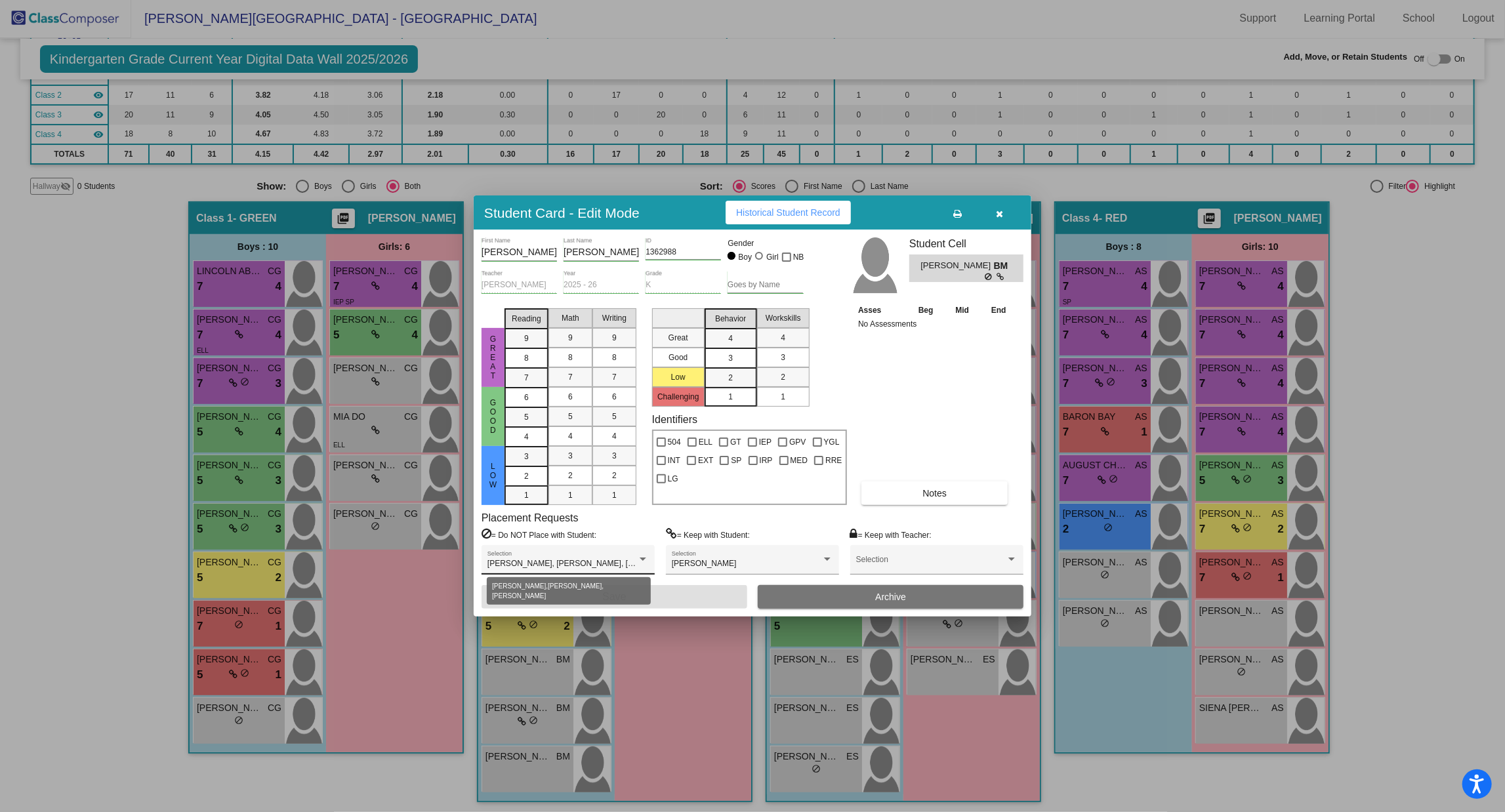
click at [646, 541] on div at bounding box center [643, 559] width 12 height 10
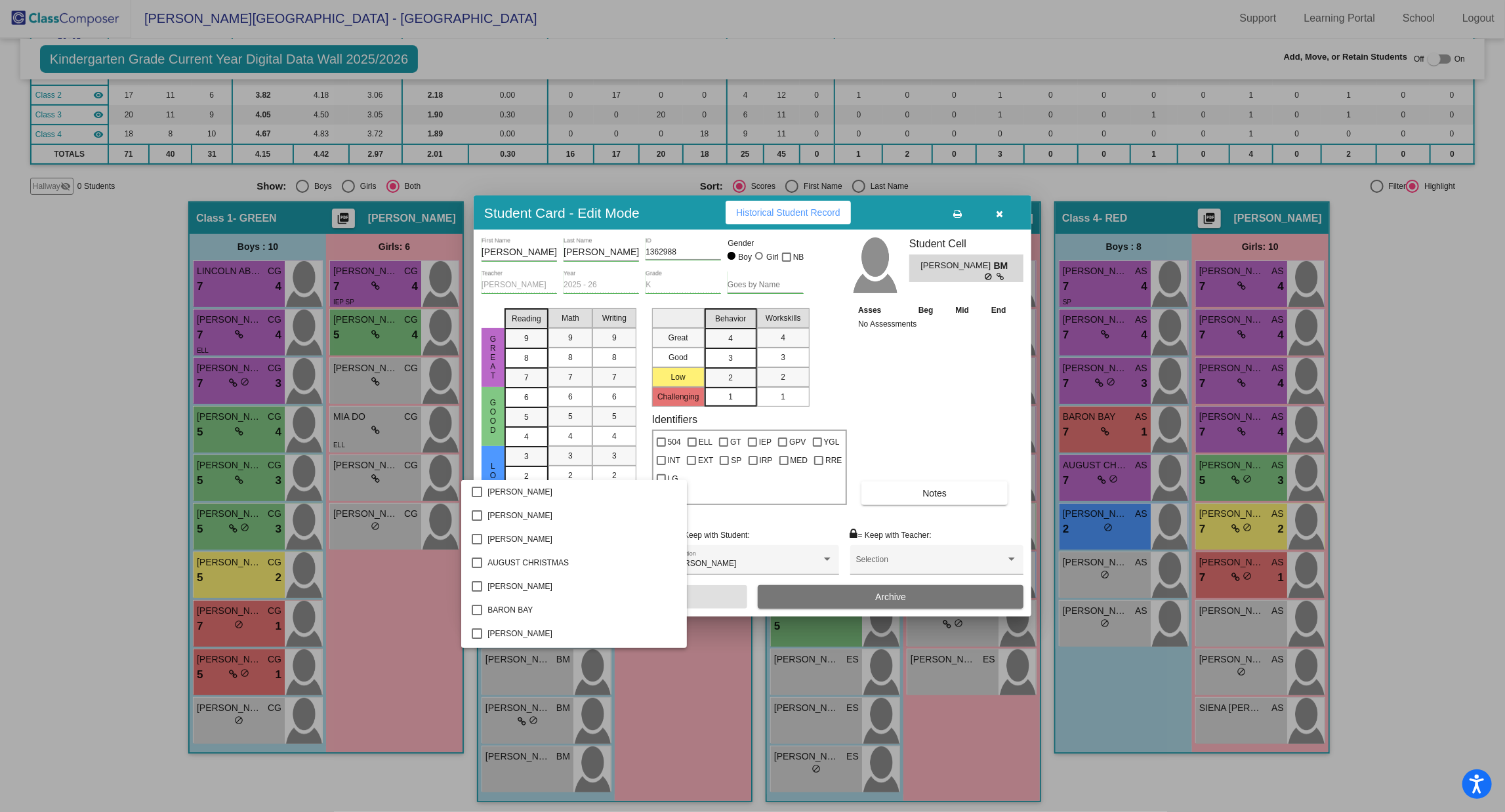
click at [965, 371] on div at bounding box center [752, 406] width 1505 height 812
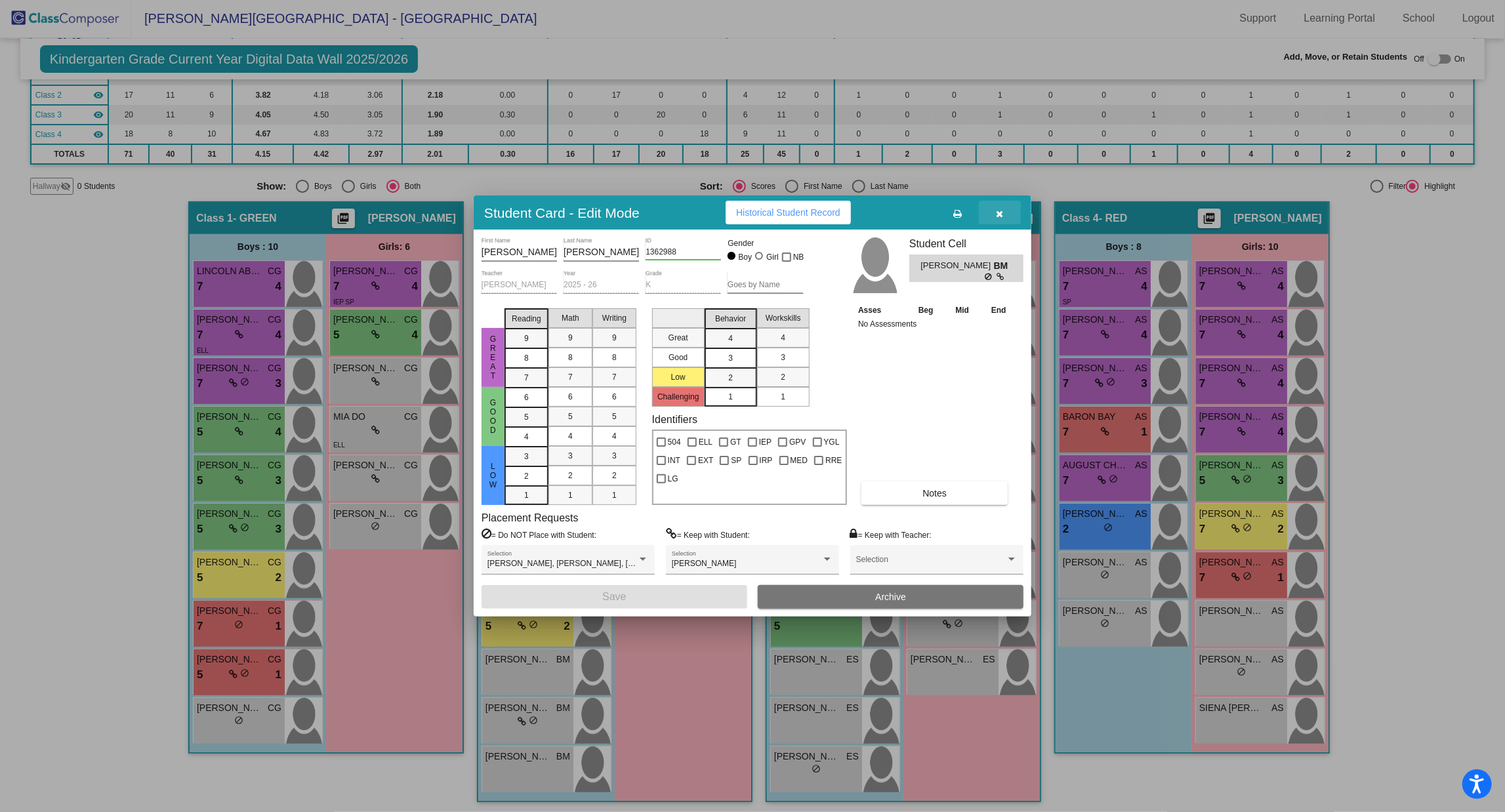
click at [998, 208] on span "button" at bounding box center [1000, 213] width 7 height 10
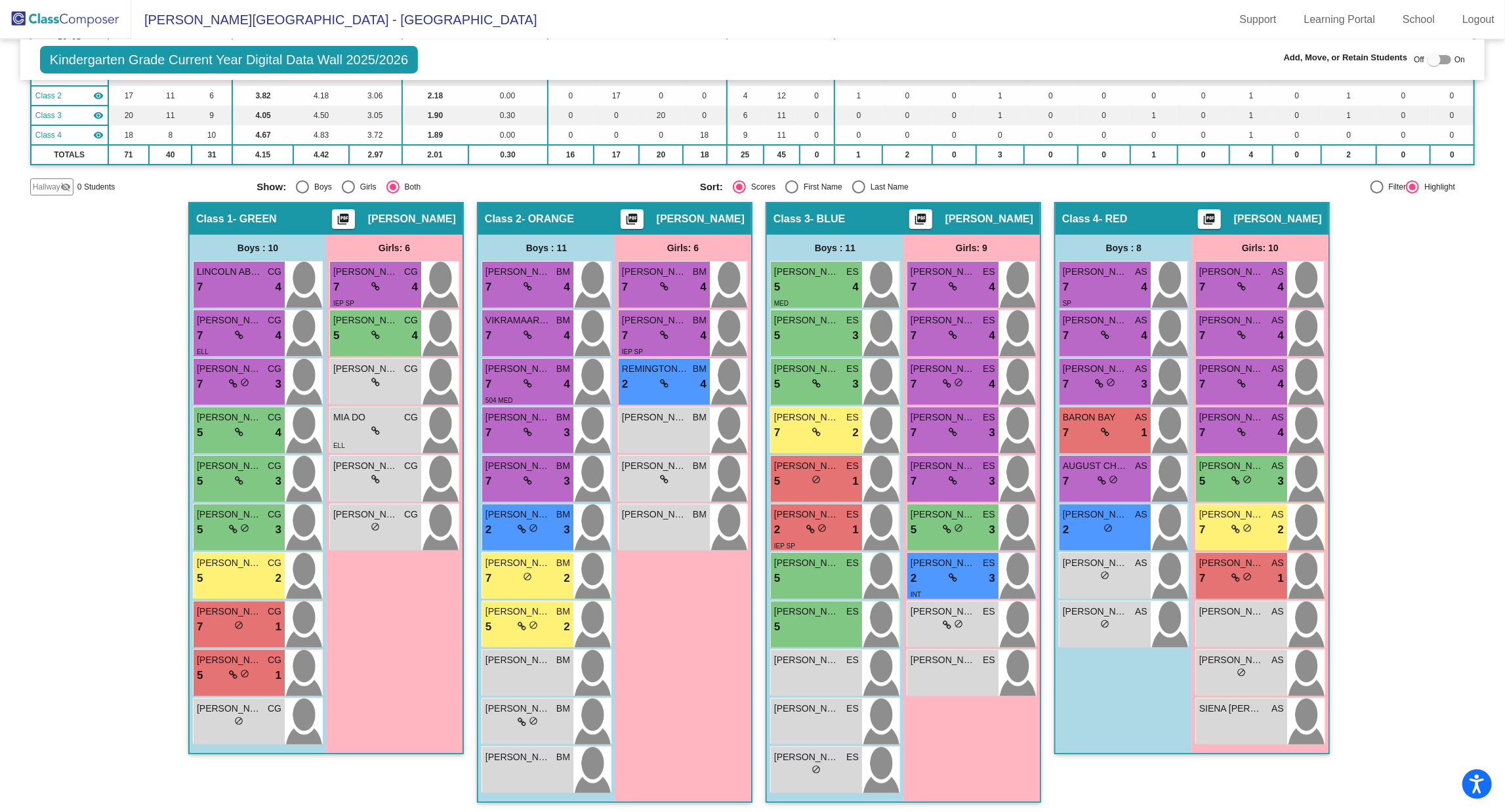
scroll to position [1, 0]
